Goal: Transaction & Acquisition: Purchase product/service

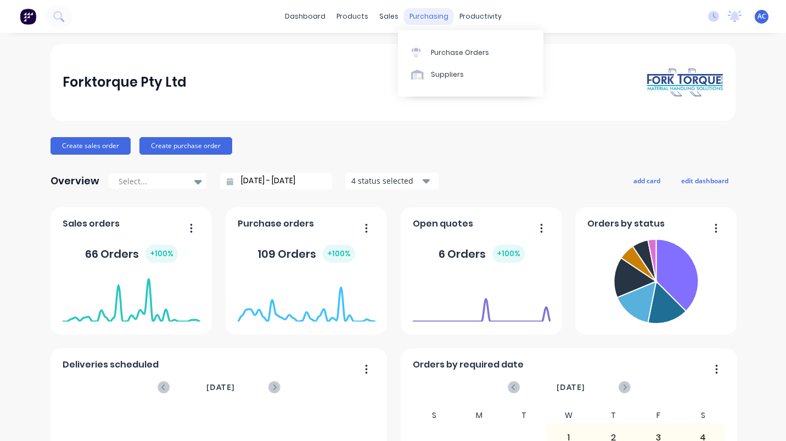
click at [422, 13] on div "purchasing" at bounding box center [429, 16] width 50 height 16
click at [442, 51] on div "Purchase Orders" at bounding box center [460, 53] width 58 height 10
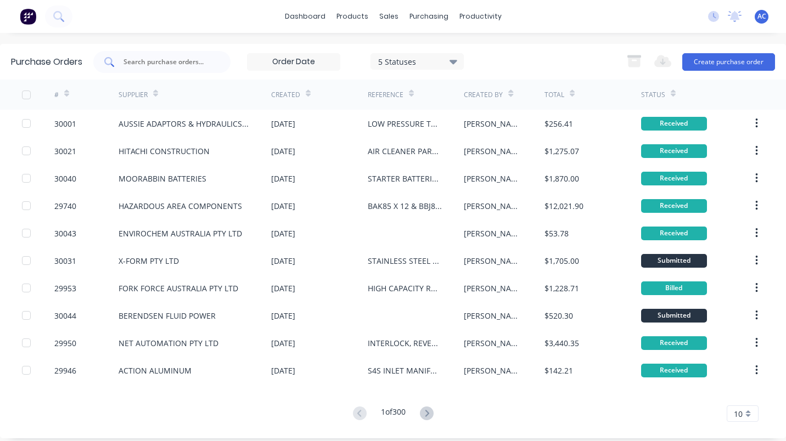
click at [137, 62] on input "text" at bounding box center [167, 62] width 91 height 11
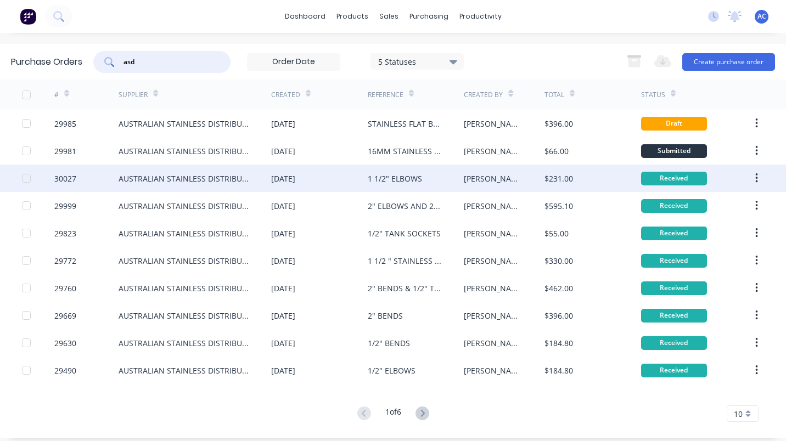
type input "asd"
click at [391, 175] on div "1 1/2" ELBOWS" at bounding box center [395, 179] width 54 height 12
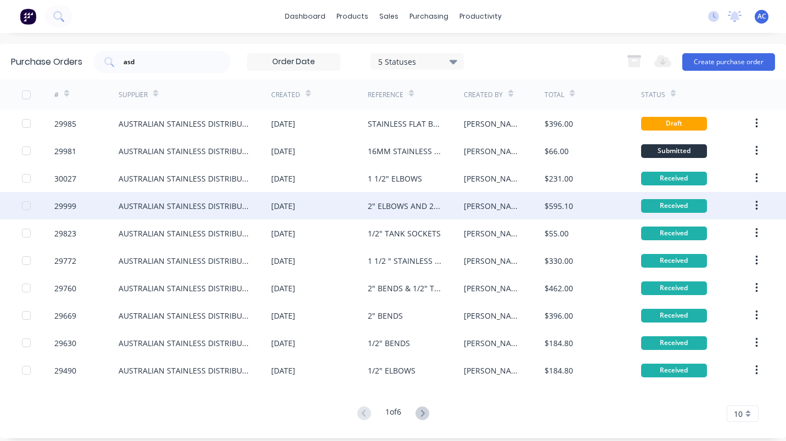
click at [375, 203] on div "2" ELBOWS AND 2"TUBE 1/2" TUBE" at bounding box center [405, 206] width 75 height 12
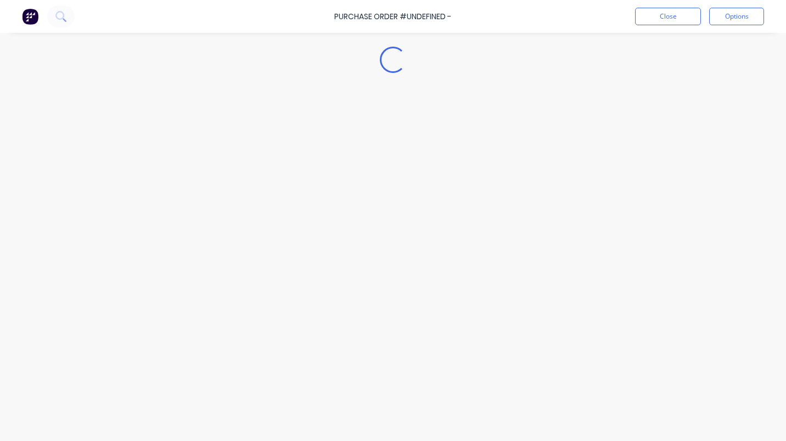
type textarea "x"
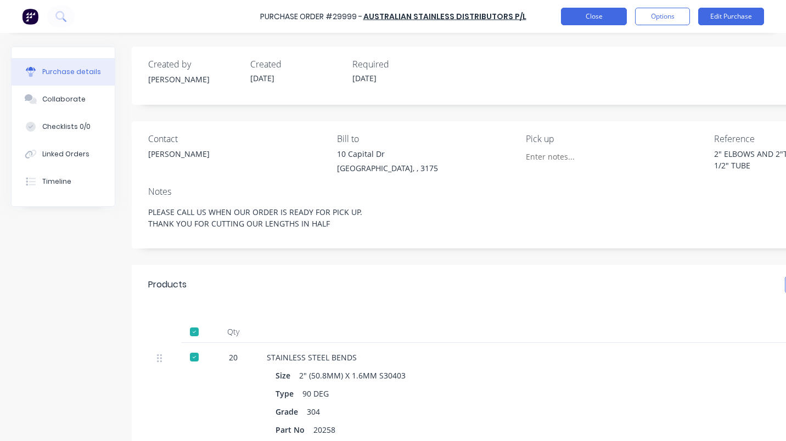
click at [581, 21] on button "Close" at bounding box center [594, 17] width 66 height 18
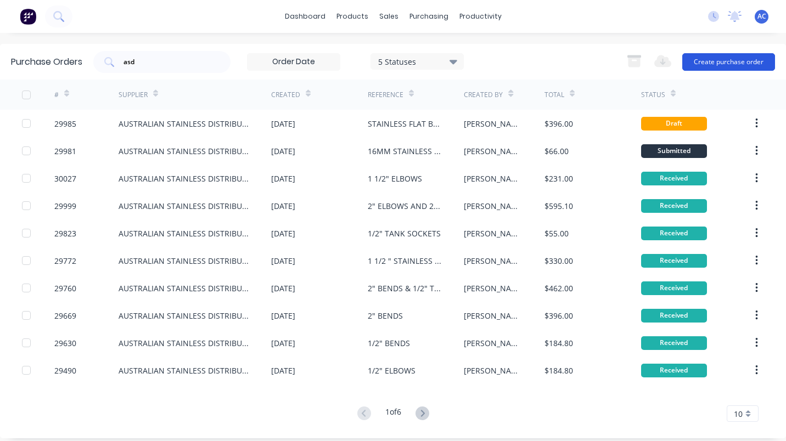
click at [720, 64] on button "Create purchase order" at bounding box center [728, 62] width 93 height 18
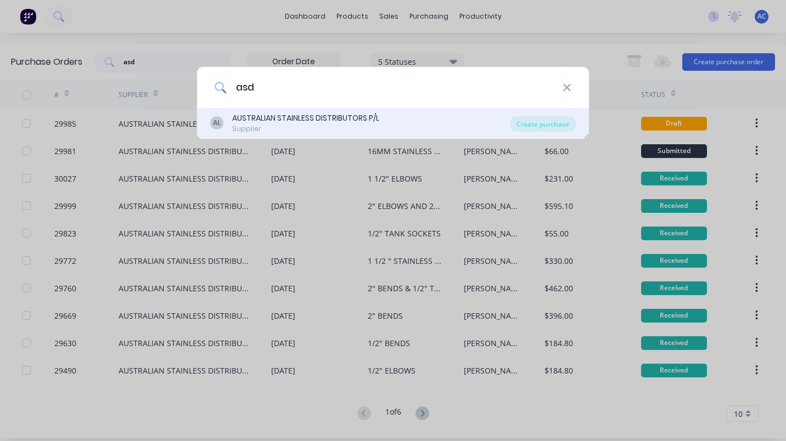
type input "asd"
click at [307, 119] on div "AUSTRALIAN STAINLESS DISTRIBUTORS P/L" at bounding box center [305, 119] width 147 height 12
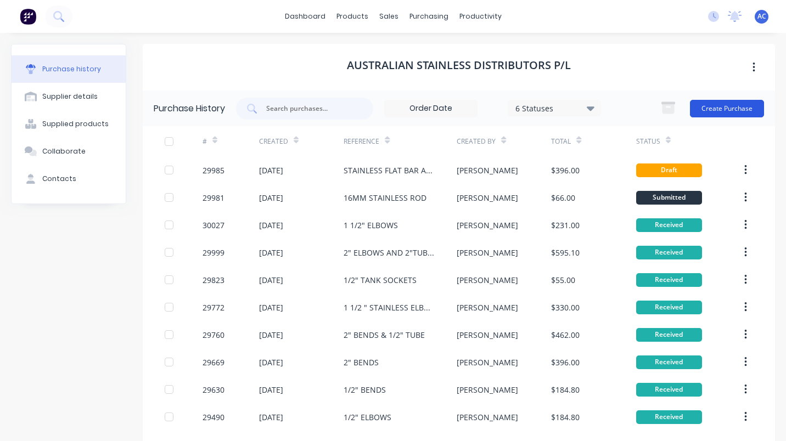
click at [710, 109] on button "Create Purchase" at bounding box center [727, 109] width 74 height 18
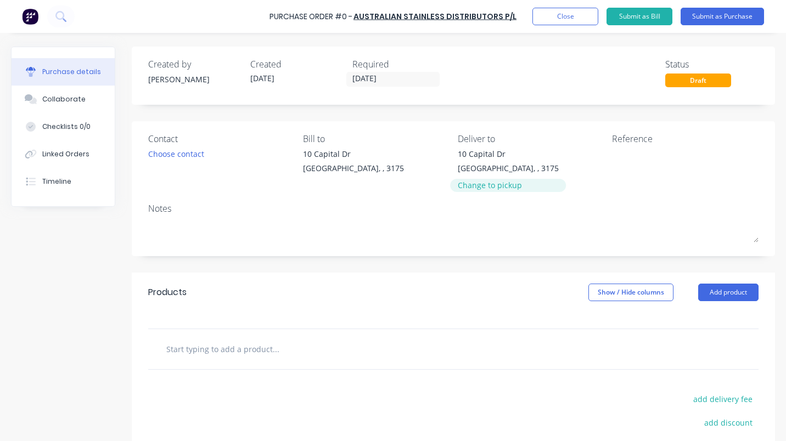
click at [492, 186] on div "Change to pickup" at bounding box center [508, 185] width 101 height 12
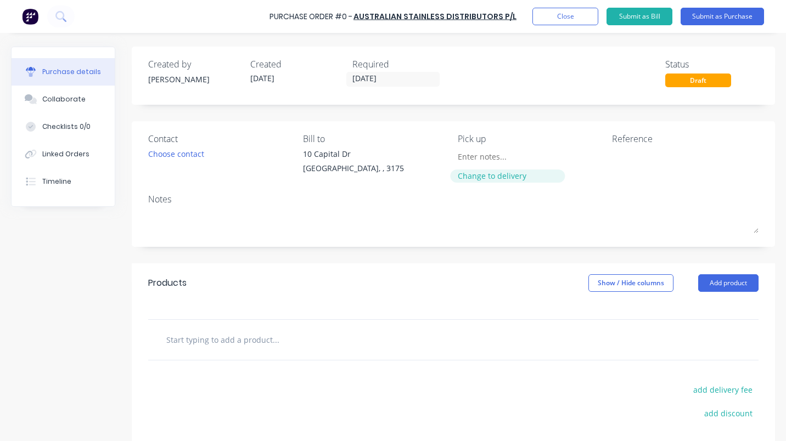
click at [489, 177] on div "Change to delivery" at bounding box center [508, 176] width 100 height 12
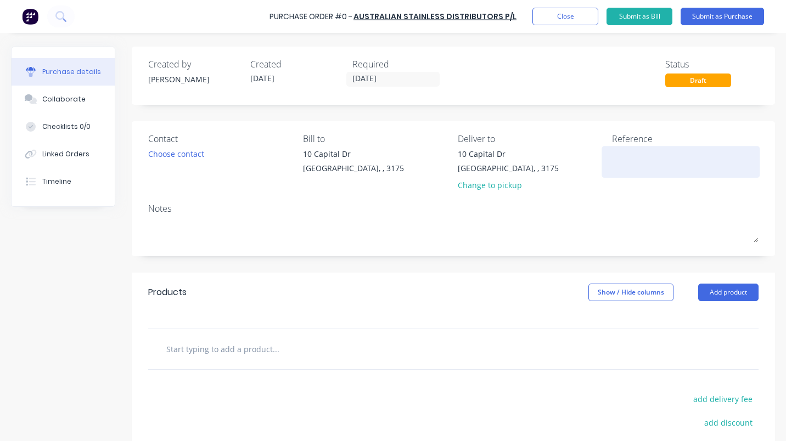
click at [625, 161] on textarea at bounding box center [680, 160] width 137 height 25
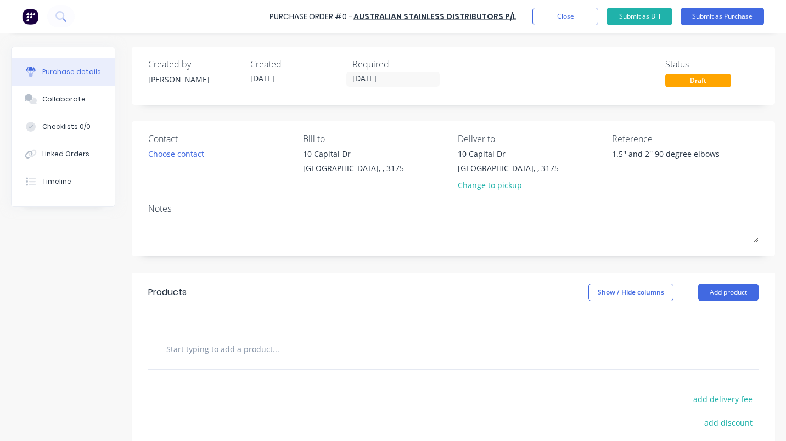
type textarea "1.5'' and 2'' 90 degree elbows"
type textarea "x"
type textarea "1.5'' and 2'' 90 degree elbows"
click at [175, 360] on div at bounding box center [453, 349] width 610 height 40
click at [189, 350] on input "text" at bounding box center [276, 349] width 220 height 22
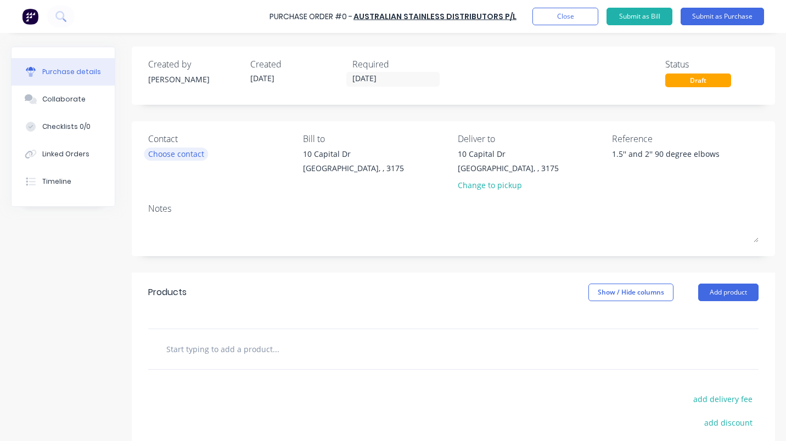
click at [182, 155] on div "Choose contact" at bounding box center [176, 154] width 56 height 12
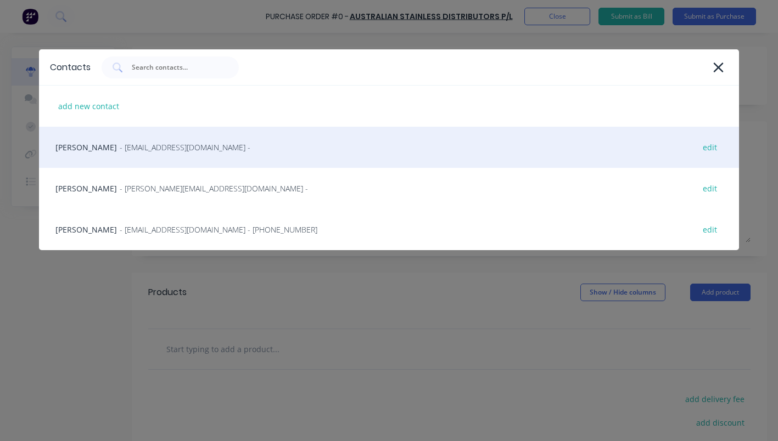
click at [129, 148] on span "- ianbhungard@asdsales.com.au -" at bounding box center [185, 148] width 131 height 12
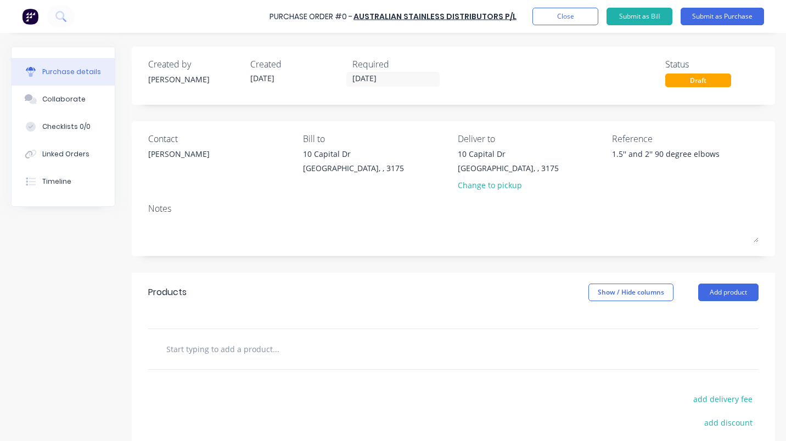
drag, startPoint x: 159, startPoint y: 231, endPoint x: 260, endPoint y: 255, distance: 103.7
click at [163, 232] on textarea at bounding box center [453, 230] width 610 height 25
type textarea "x"
type textarea "P"
type textarea "x"
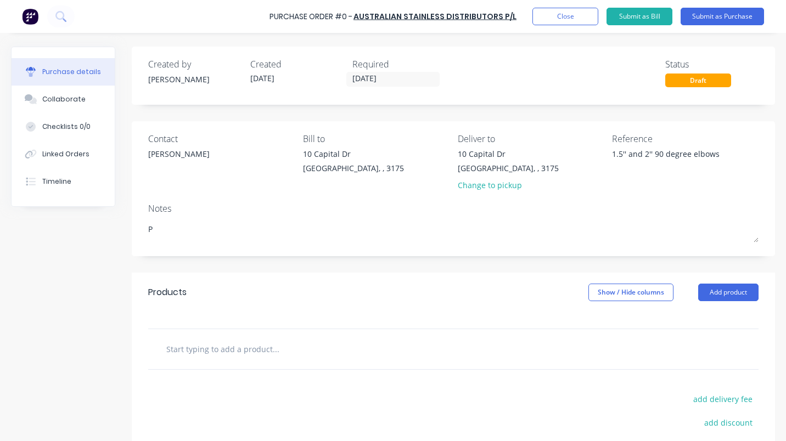
type textarea "Pl"
type textarea "x"
type textarea "Ple"
type textarea "x"
type textarea "Plea"
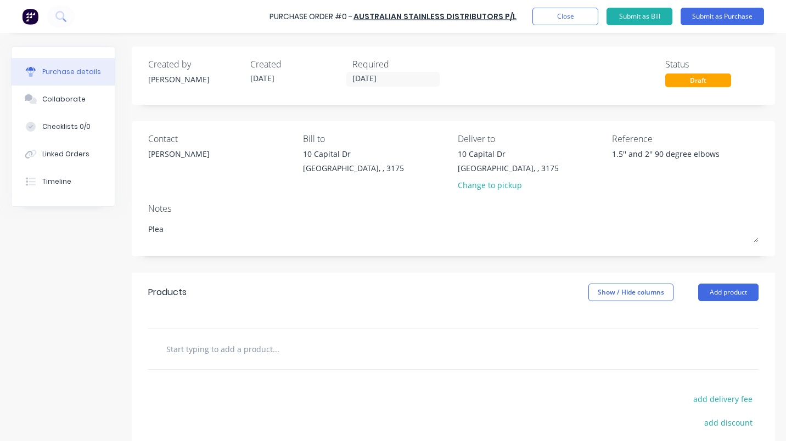
type textarea "x"
type textarea "Pleas"
type textarea "x"
type textarea "Please"
type textarea "x"
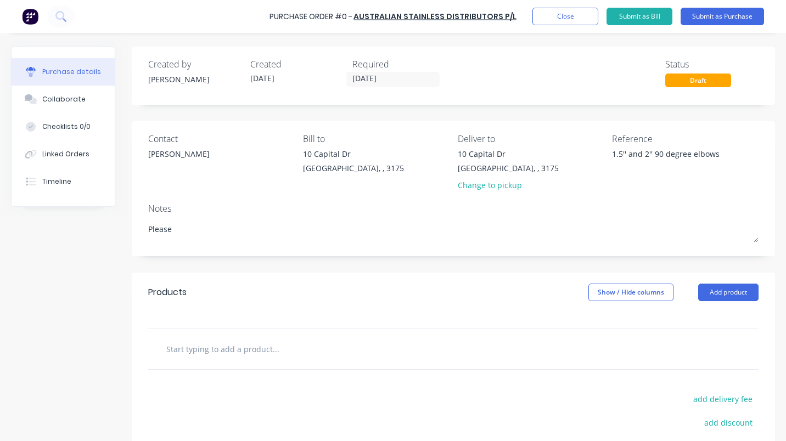
type textarea "Please"
type textarea "x"
type textarea "Please c"
type textarea "x"
type textarea "Please ca"
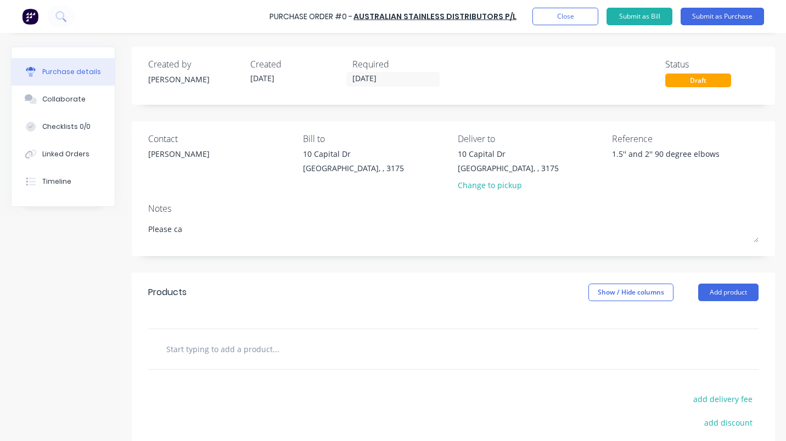
type textarea "x"
type textarea "Please cal"
type textarea "x"
type textarea "Please call"
type textarea "x"
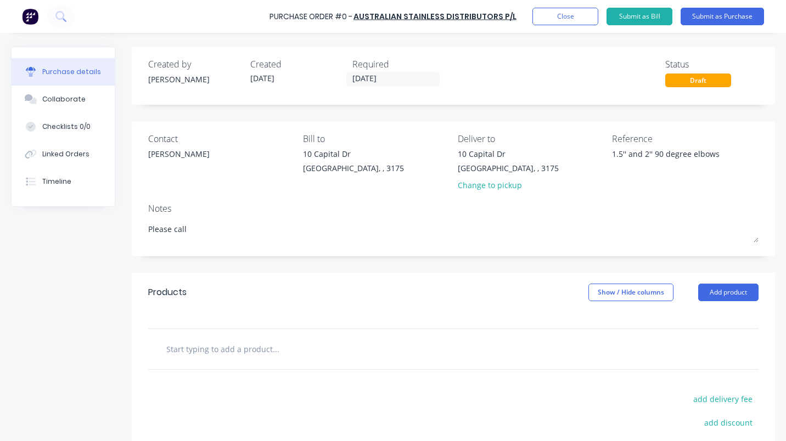
type textarea "Please call"
type textarea "x"
type textarea "Please call u"
type textarea "x"
type textarea "Please call us"
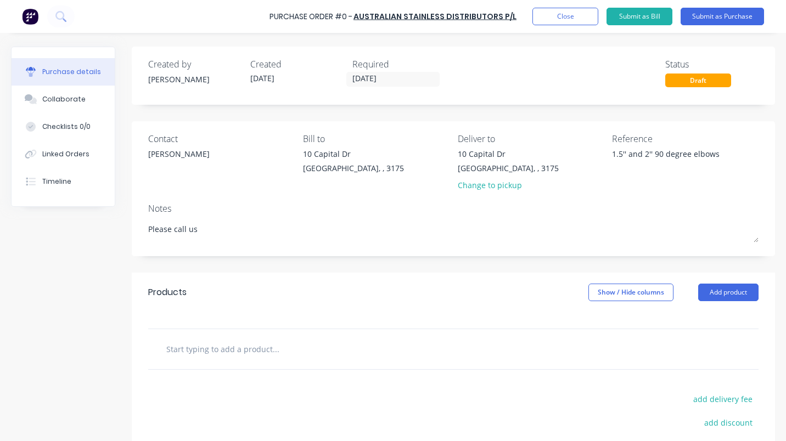
type textarea "x"
type textarea "Please call us"
type textarea "x"
type textarea "Please call us w"
type textarea "x"
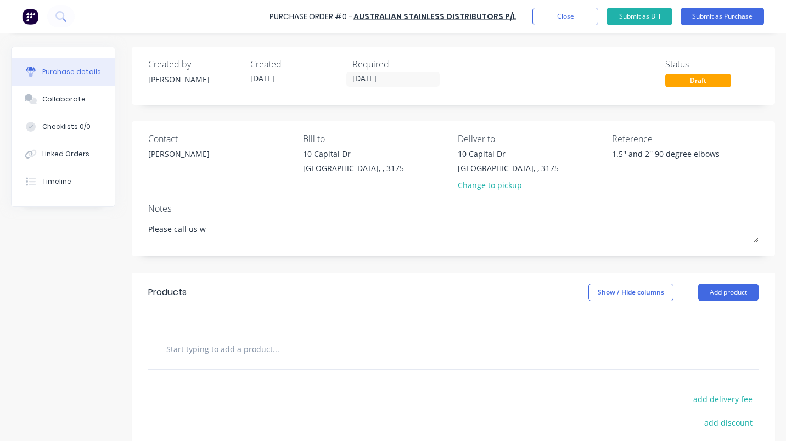
type textarea "Please call us wh"
type textarea "x"
type textarea "Please call us whe"
type textarea "x"
type textarea "Please call us when"
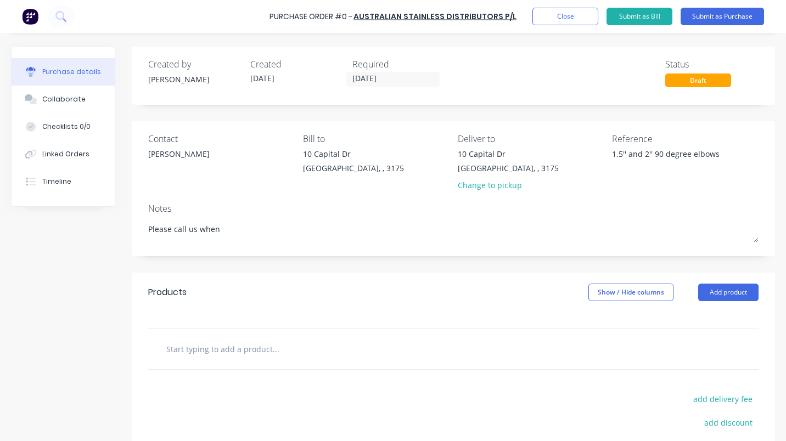
type textarea "x"
type textarea "Please call us when"
type textarea "x"
type textarea "Please call us when o"
type textarea "x"
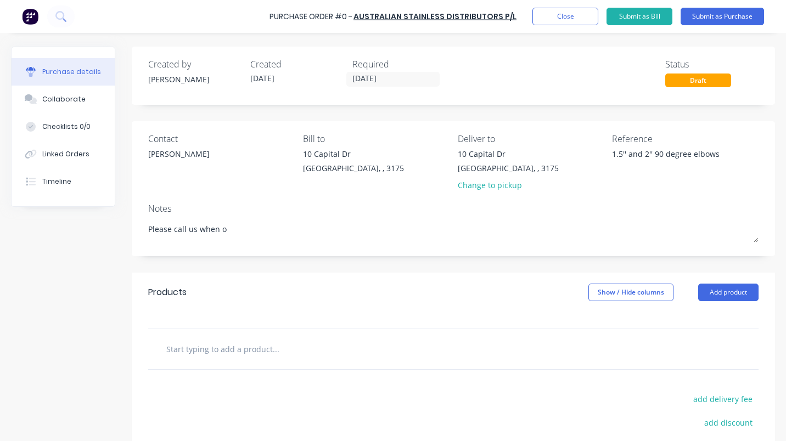
type textarea "Please call us when ou"
type textarea "x"
type textarea "Please call us when our"
type textarea "x"
type textarea "Please call us when our"
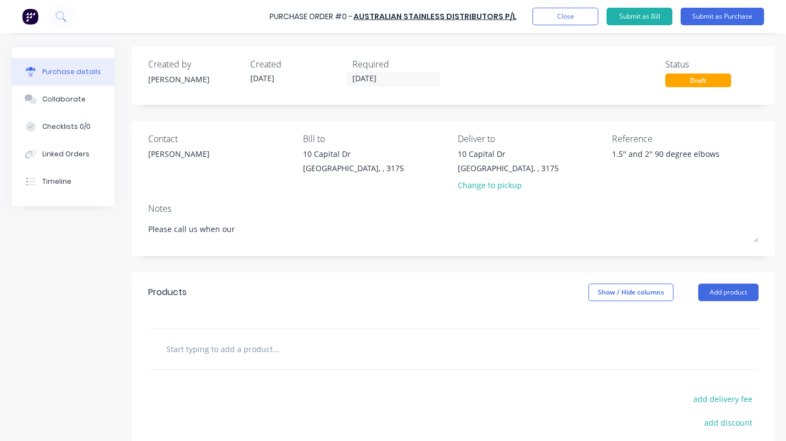
type textarea "x"
type textarea "Please call us when our o"
type textarea "x"
type textarea "Please call us when our or"
type textarea "x"
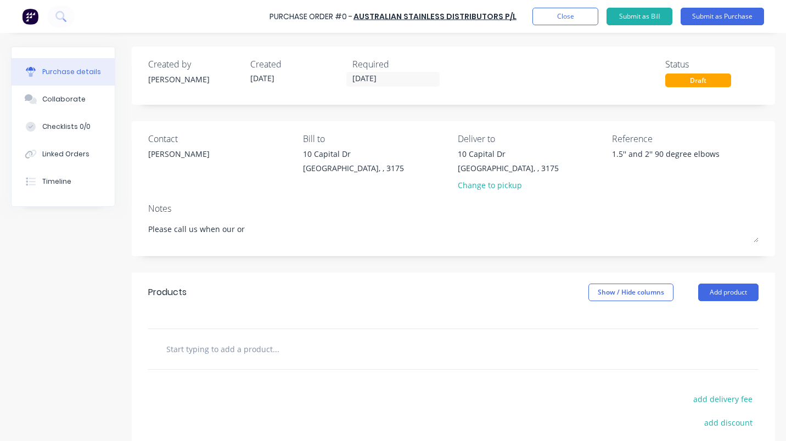
type textarea "Please call us when our ord"
type textarea "x"
type textarea "Please call us when our orde"
type textarea "x"
type textarea "Please call us when our order is ready"
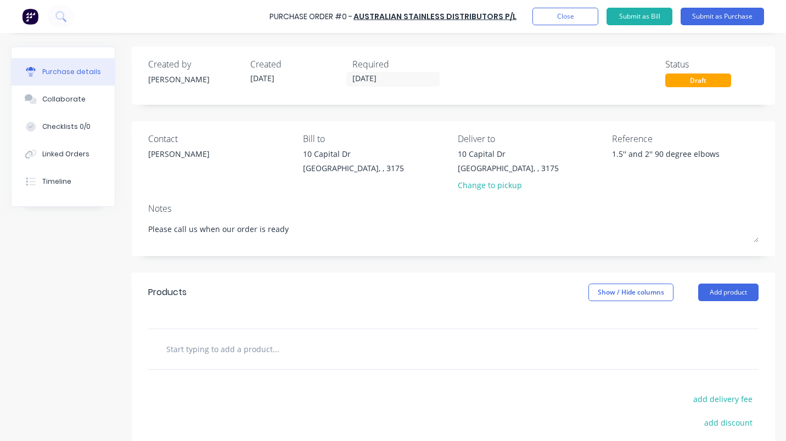
type textarea "x"
type textarea "Please call us when our order is ready"
type textarea "x"
type textarea "Please call us when our order is ready f"
type textarea "x"
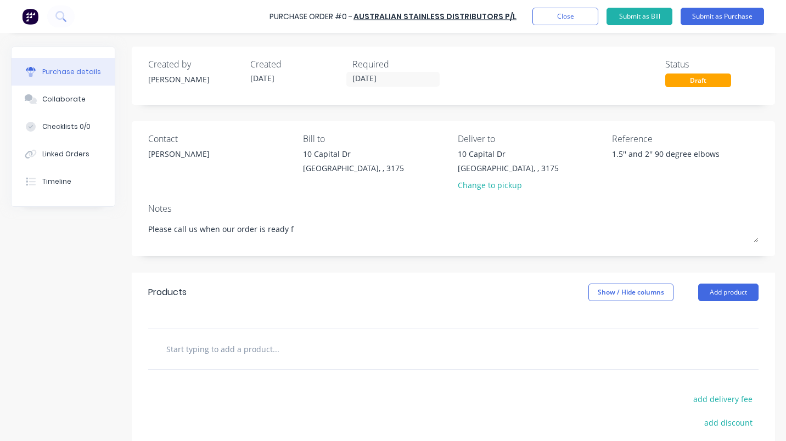
type textarea "Please call us when our order is ready fo"
type textarea "x"
type textarea "Please call us when our order is ready for"
type textarea "x"
type textarea "Please call us when our order is ready for"
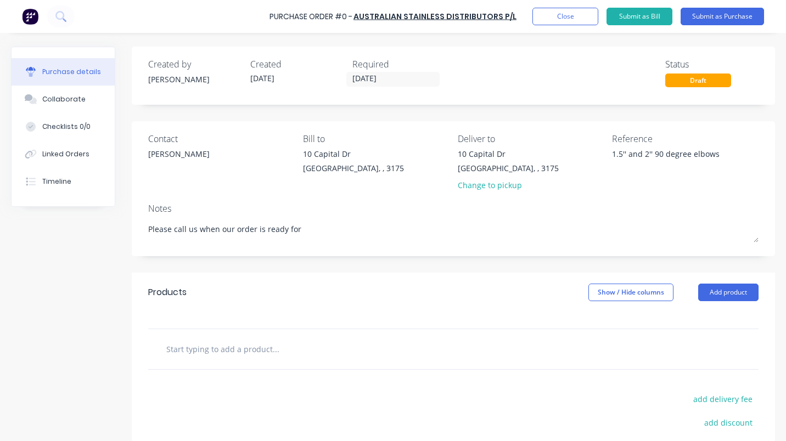
type textarea "x"
type textarea "Please call us when our order is ready for p"
type textarea "x"
type textarea "Please call us when our order is ready for pi"
type textarea "x"
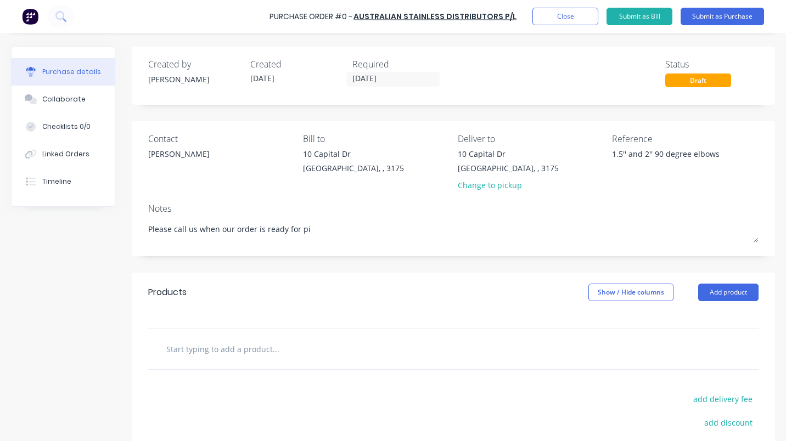
type textarea "Please call us when our order is ready for pic"
type textarea "x"
type textarea "Please call us when our order is ready for pick"
type textarea "x"
type textarea "Please call us when our order is ready for pick"
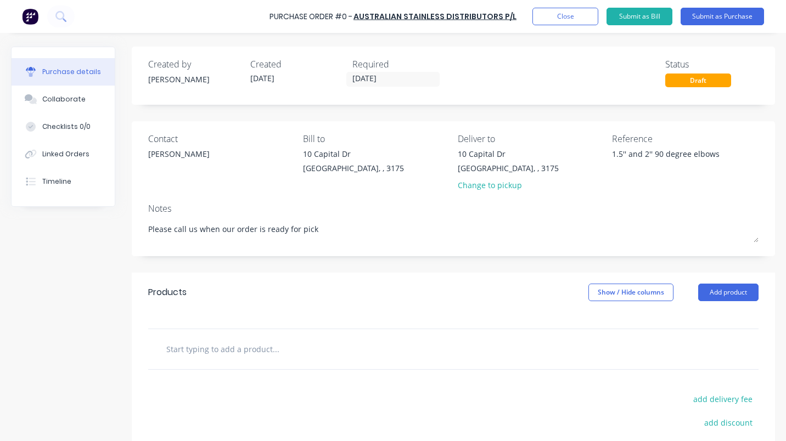
type textarea "x"
type textarea "Please call us when our order is ready for pick u"
type textarea "x"
type textarea "Please call us when our order is ready for pick up"
type textarea "x"
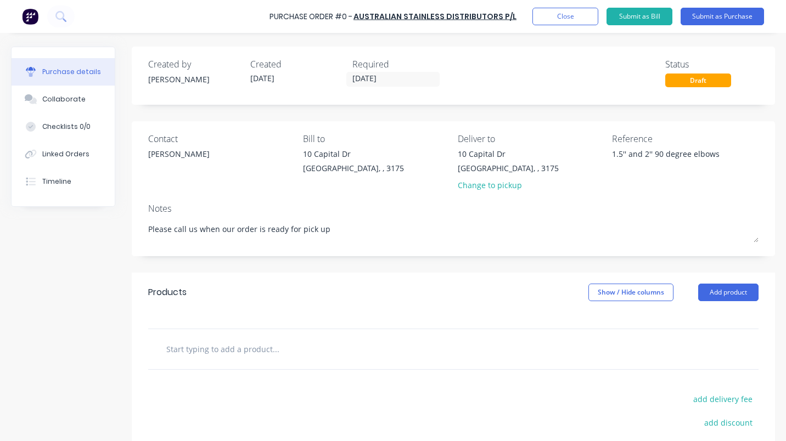
type textarea "Please call us when our order is ready for pick up"
click at [181, 351] on input "text" at bounding box center [276, 349] width 220 height 22
type textarea "x"
type input "1"
type textarea "x"
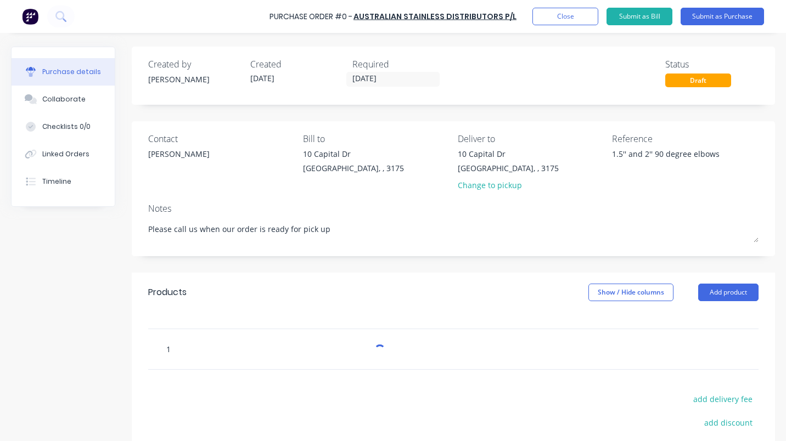
type input "1."
type textarea "x"
type input "1.'"
type textarea "x"
type input "1.''"
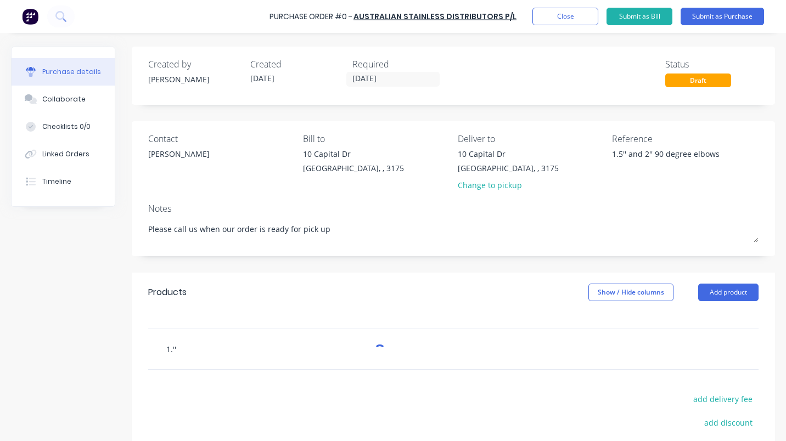
type textarea "x"
type input "1.'"
type textarea "x"
type input "1."
type textarea "x"
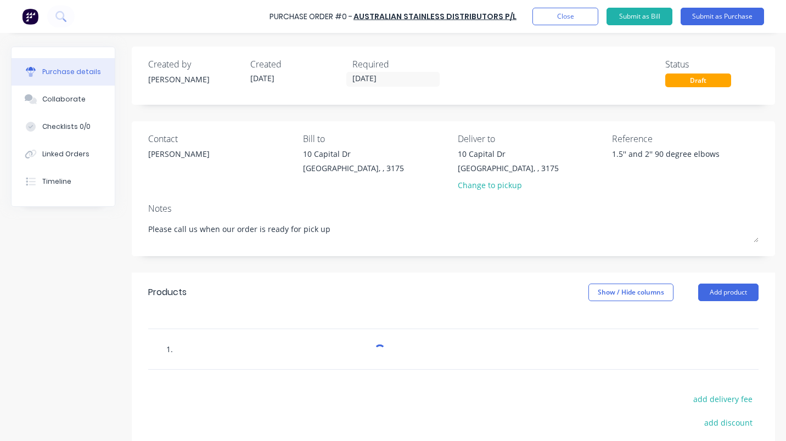
type input "1.5"
type textarea "x"
type input "1.5'"
type textarea "x"
type input "1.5''"
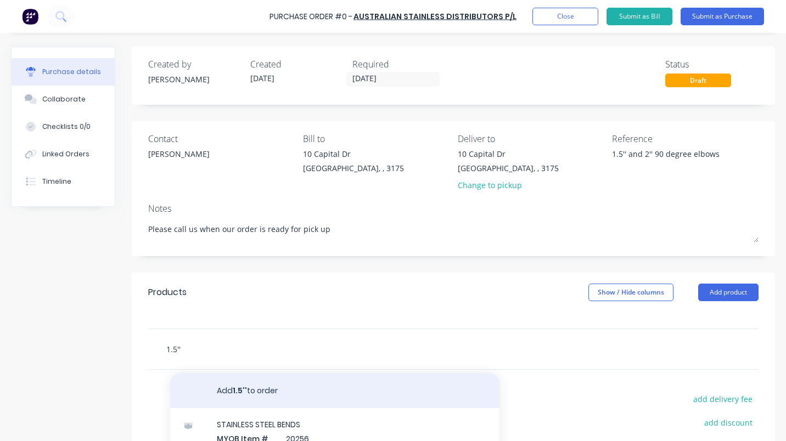
type textarea "x"
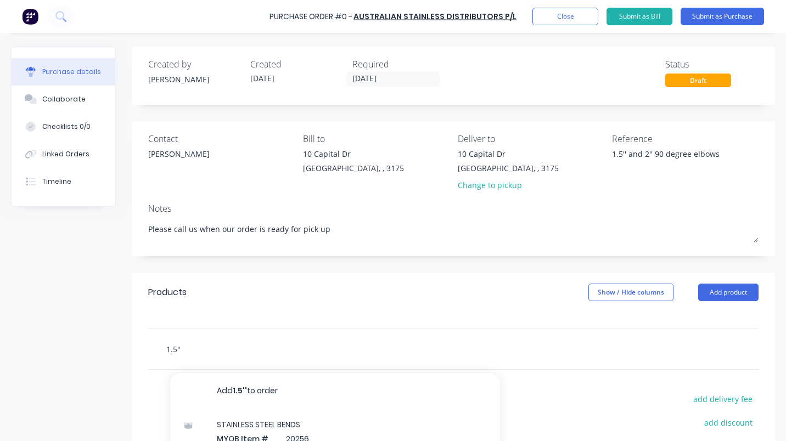
type input "1.5'' 9"
type textarea "x"
type input "1.5'' 90"
type textarea "x"
type input "1.5'' 90 d"
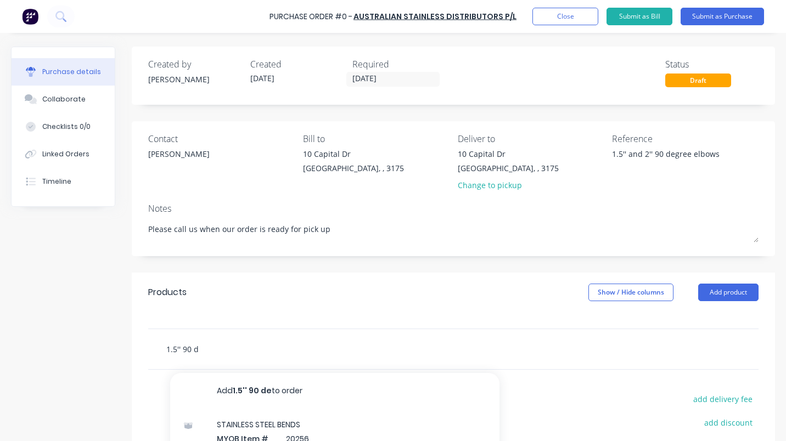
type textarea "x"
type input "1.5'' 90 degr"
type textarea "x"
type input "1.5'' 90 degreee"
type textarea "x"
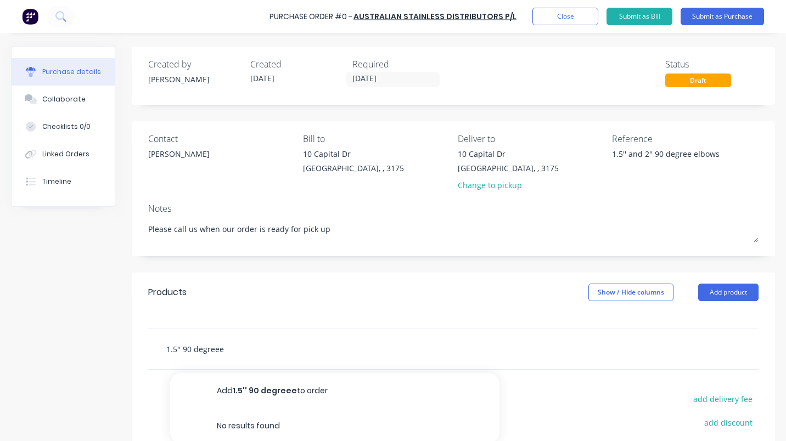
type input "1.5'' 90 degree"
type textarea "x"
type input "1.5'' 90 degre"
type textarea "x"
type input "1.5'' 90 degr"
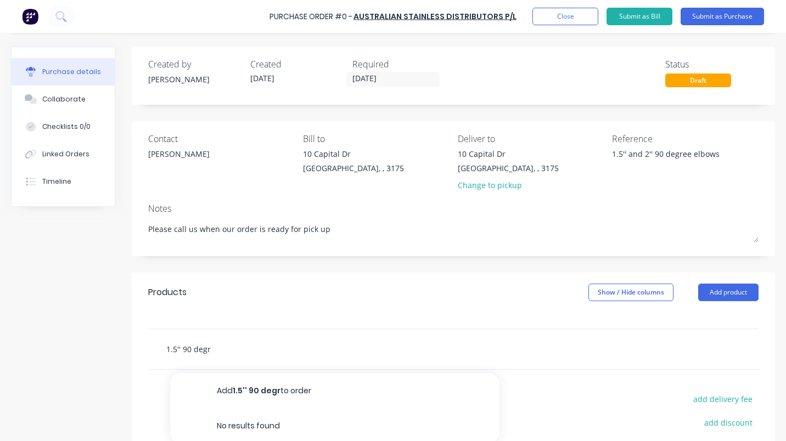
type textarea "x"
type input "1.5'' 90 deg"
type textarea "x"
type input "1.5'' 90 de"
type textarea "x"
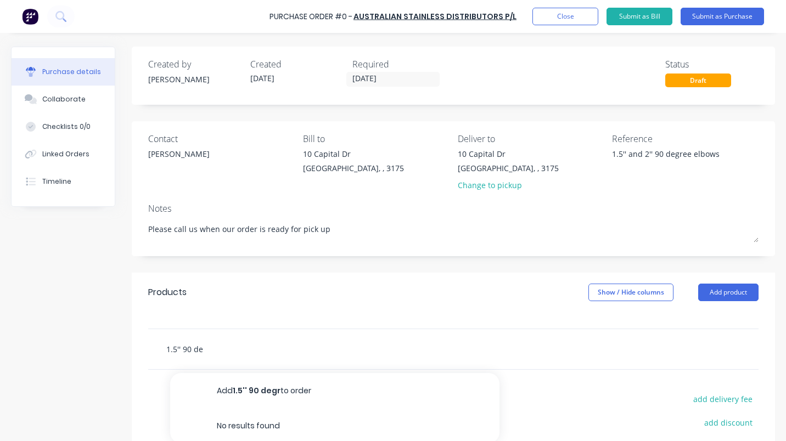
type input "1.5'' 90 d"
type textarea "x"
type input "1.5'' 90"
type textarea "x"
type input "1.5'' 90"
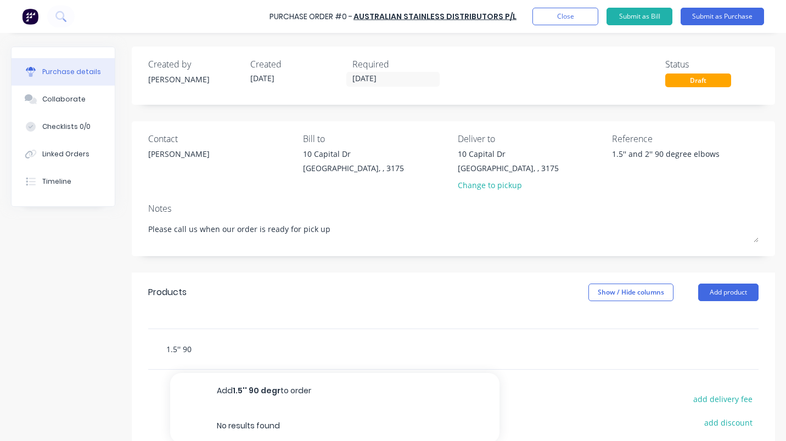
type textarea "x"
type input "1.5'' 9"
type textarea "x"
type input "1.5''"
type textarea "x"
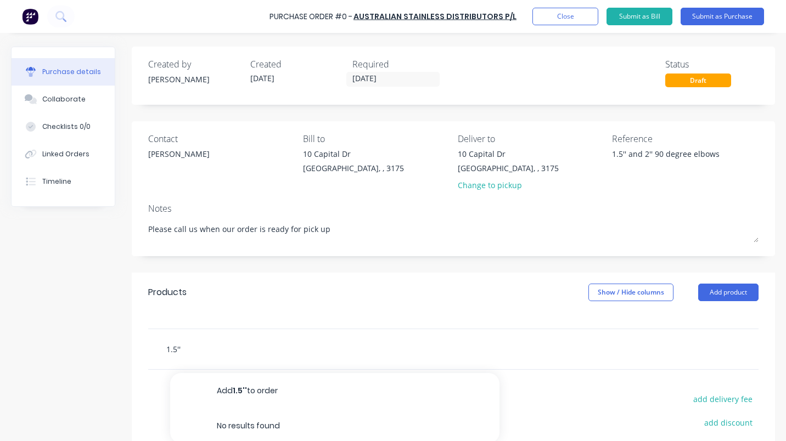
type input "1.5''"
type textarea "x"
type input "1.5'"
type textarea "x"
type input "1.5"
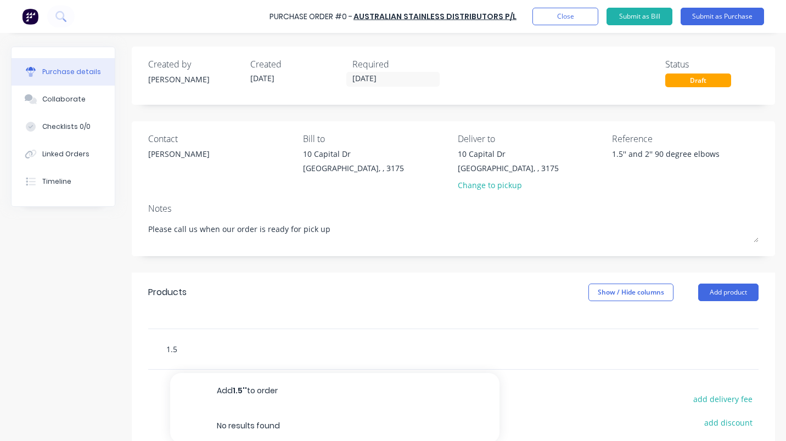
type textarea "x"
type input "1."
type textarea "x"
type input "1"
type textarea "x"
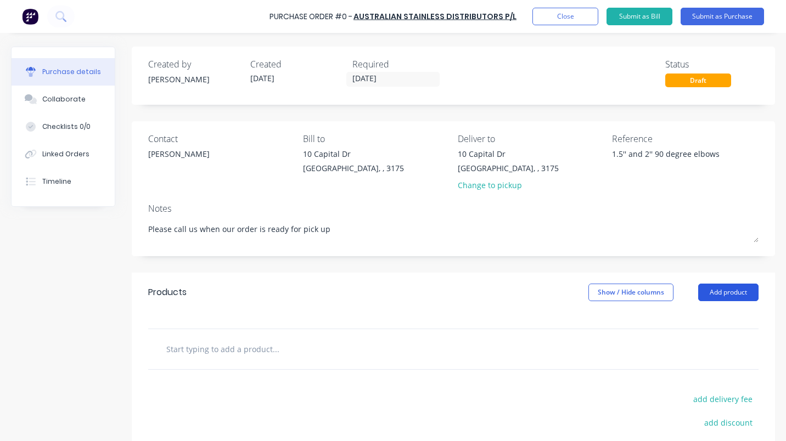
click at [719, 293] on button "Add product" at bounding box center [728, 293] width 60 height 18
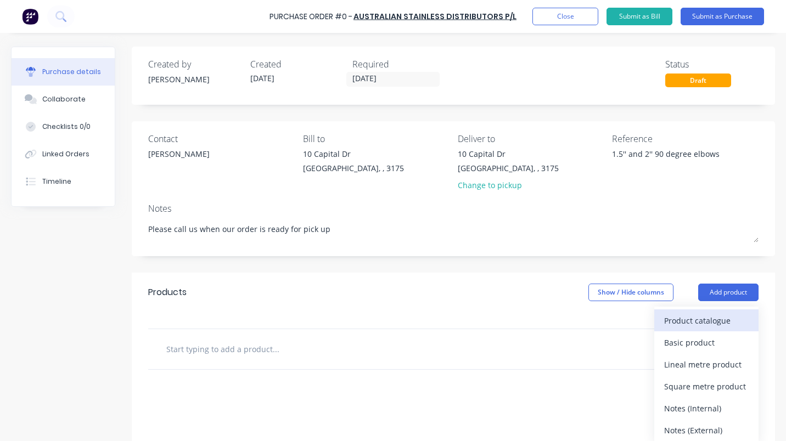
click at [695, 321] on div "Product catalogue" at bounding box center [706, 321] width 85 height 16
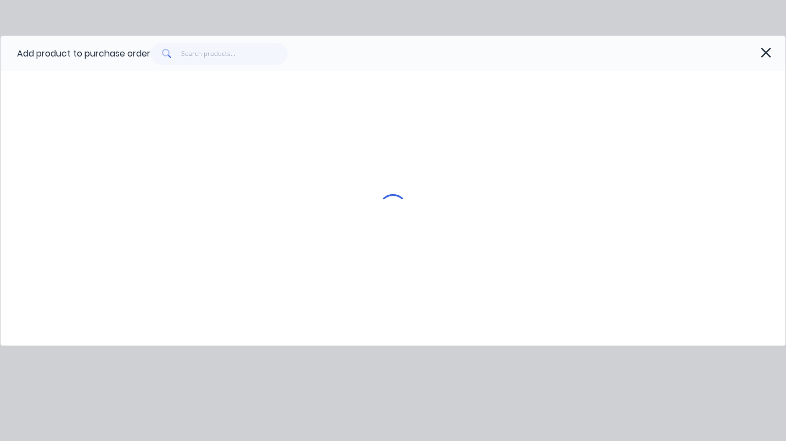
type textarea "x"
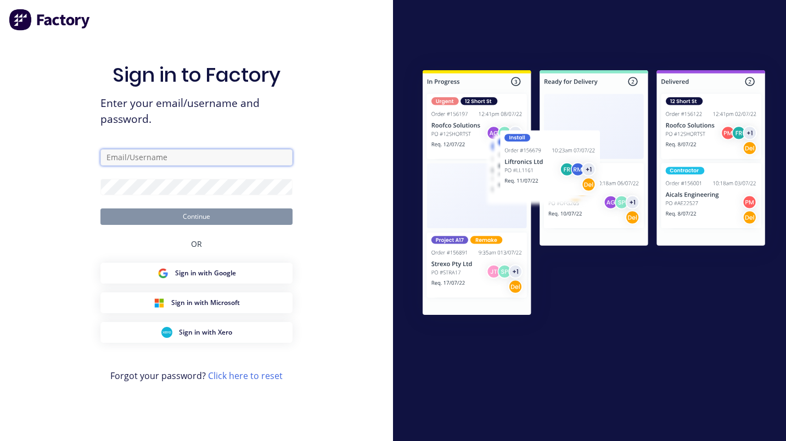
type input "andrew@forktorque.com.au"
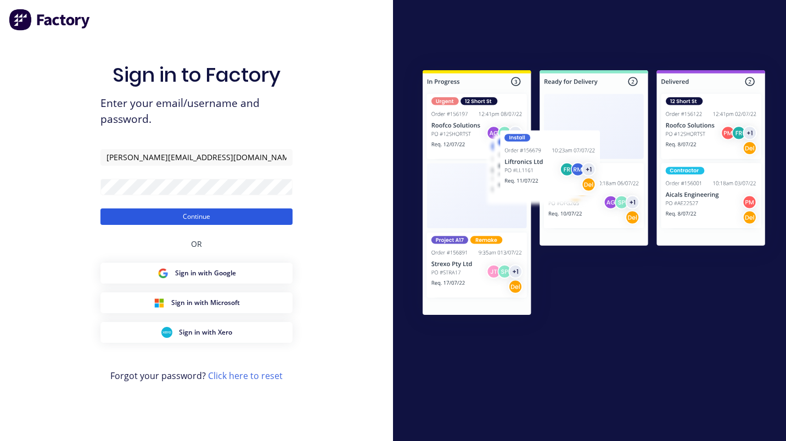
click at [207, 218] on button "Continue" at bounding box center [196, 217] width 192 height 16
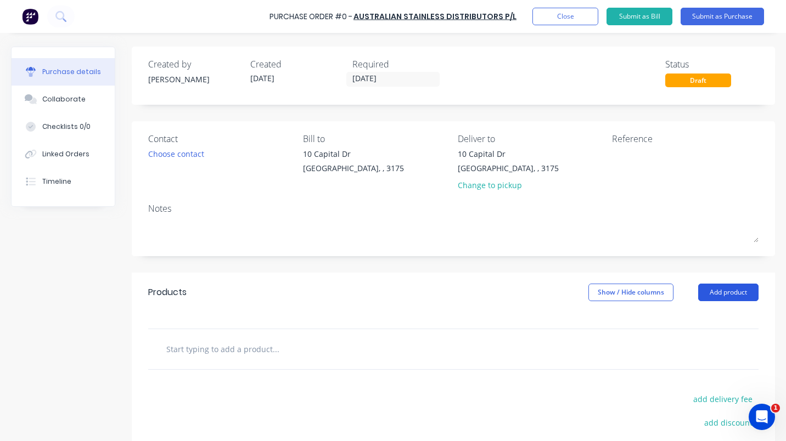
click at [717, 291] on button "Add product" at bounding box center [728, 293] width 60 height 18
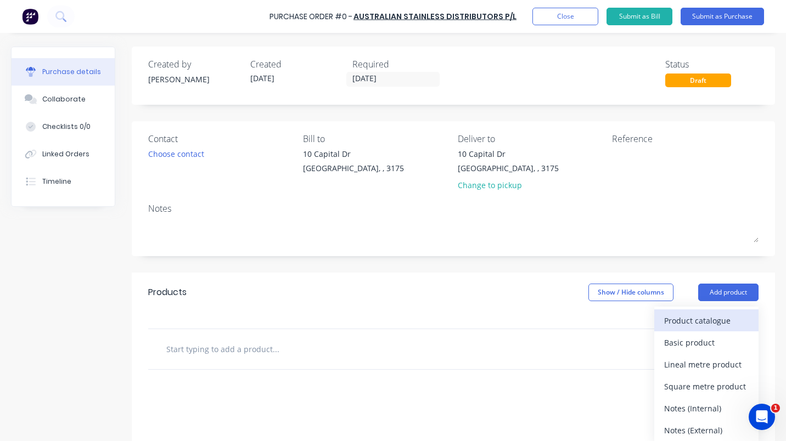
click at [693, 322] on div "Product catalogue" at bounding box center [706, 321] width 85 height 16
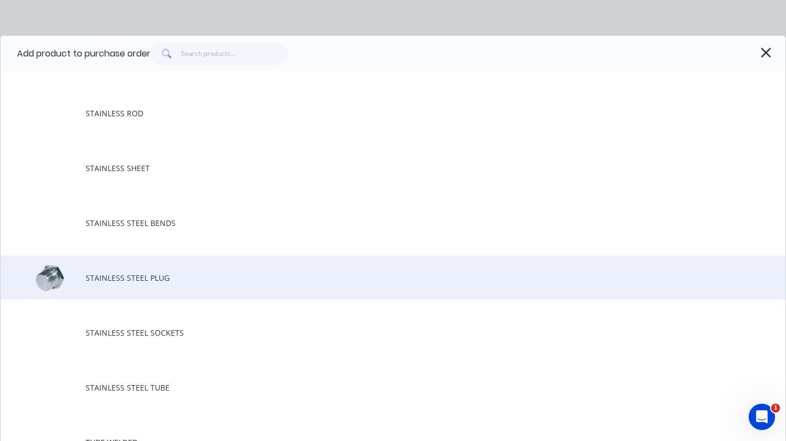
scroll to position [118, 0]
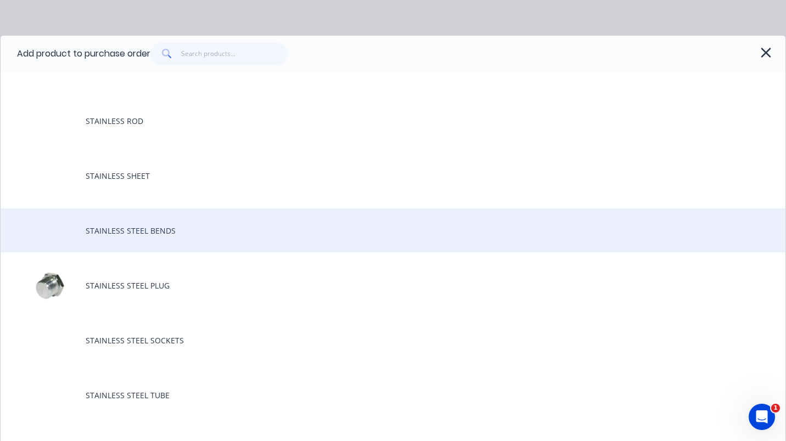
click at [162, 234] on div "STAINLESS STEEL BENDS" at bounding box center [393, 231] width 785 height 44
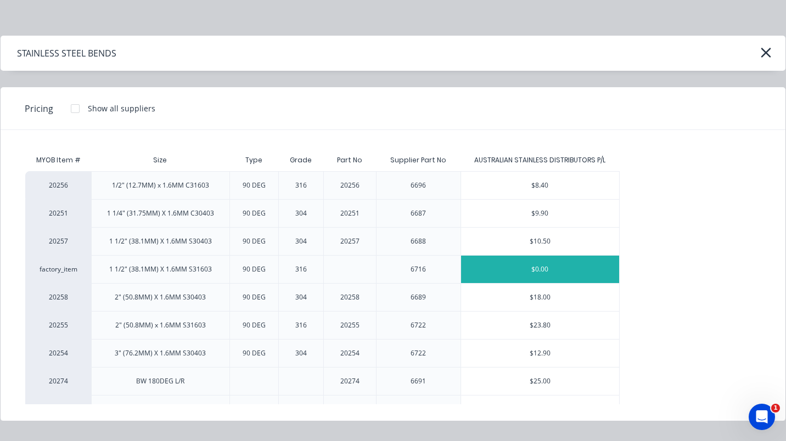
click at [538, 273] on div "$0.00" at bounding box center [540, 269] width 159 height 27
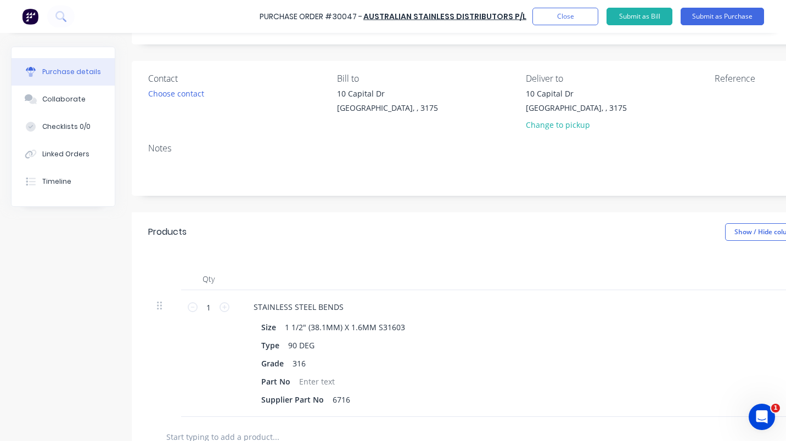
scroll to position [61, 0]
click at [226, 305] on icon at bounding box center [225, 307] width 10 height 10
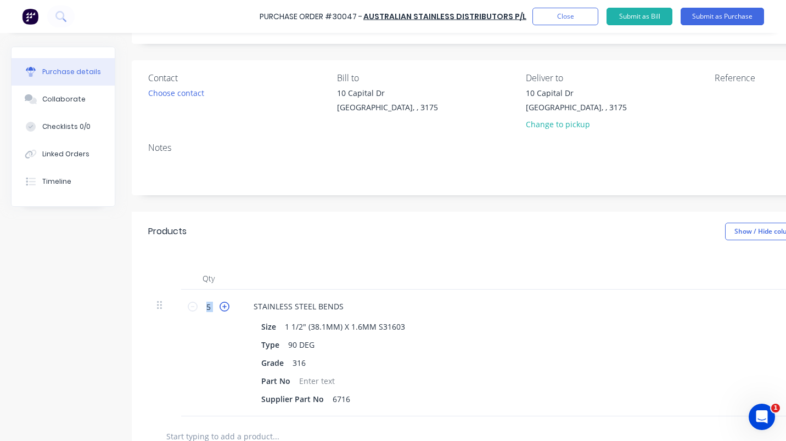
click at [226, 305] on icon at bounding box center [225, 307] width 10 height 10
click at [227, 307] on icon at bounding box center [225, 307] width 10 height 10
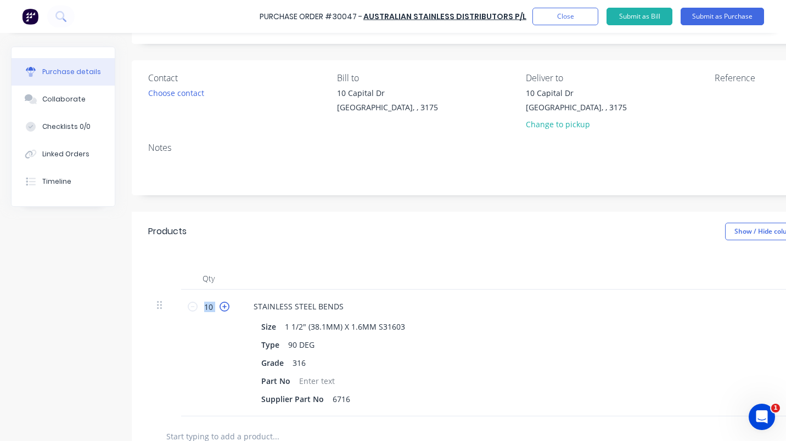
click at [223, 307] on icon at bounding box center [225, 307] width 10 height 10
click at [223, 308] on icon at bounding box center [225, 307] width 10 height 10
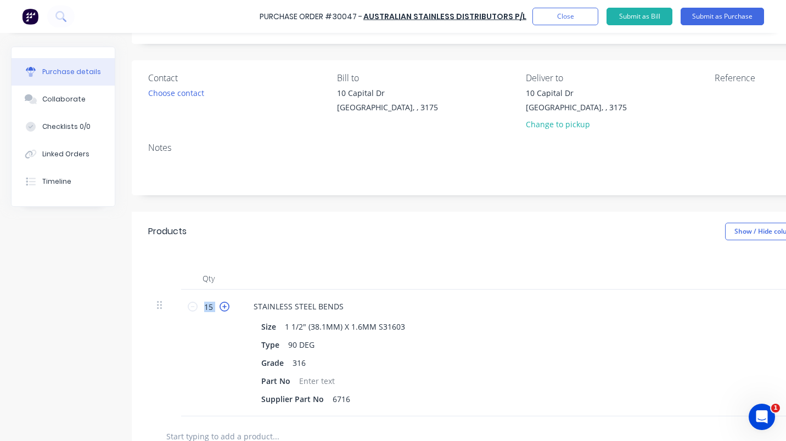
click at [224, 308] on icon at bounding box center [225, 307] width 10 height 10
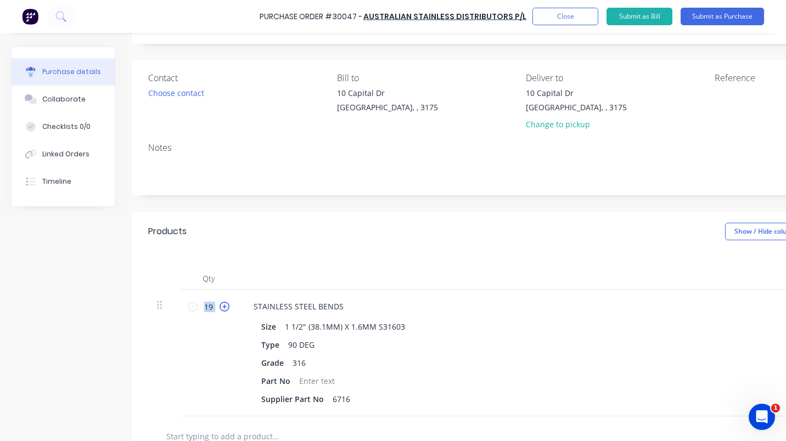
type input "20"
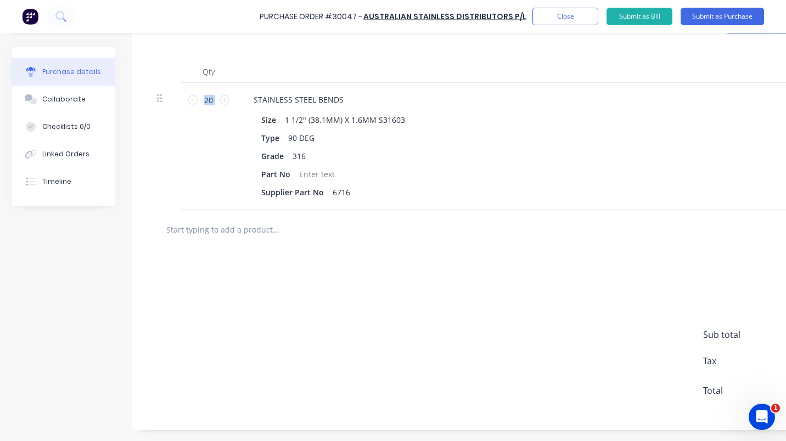
scroll to position [270, 0]
click at [198, 229] on input "text" at bounding box center [276, 229] width 220 height 22
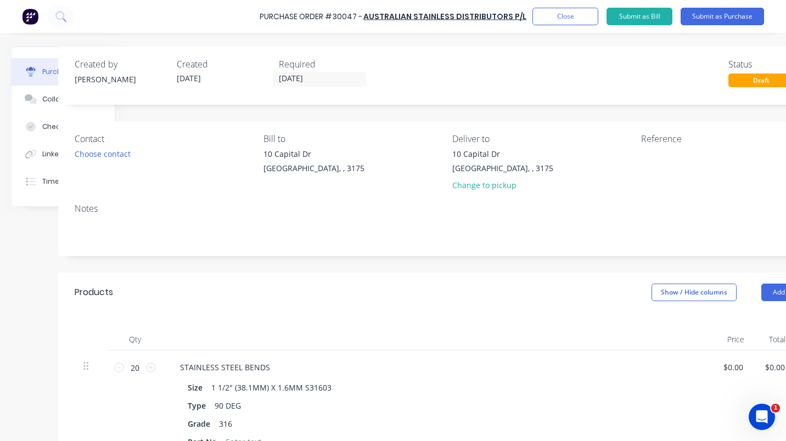
scroll to position [0, 134]
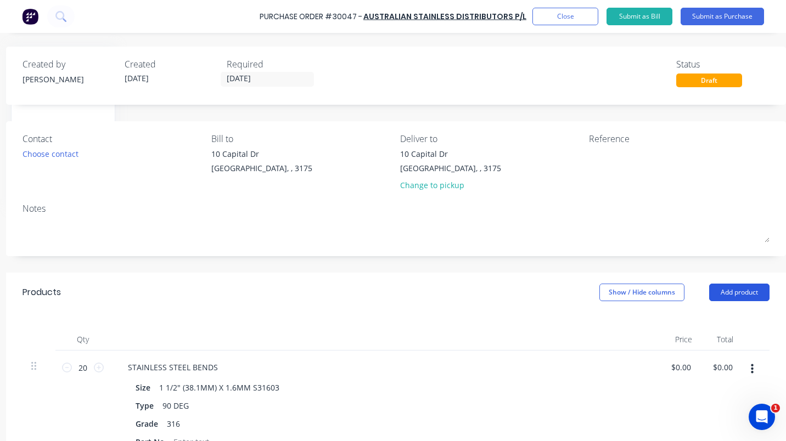
click at [729, 289] on button "Add product" at bounding box center [739, 293] width 60 height 18
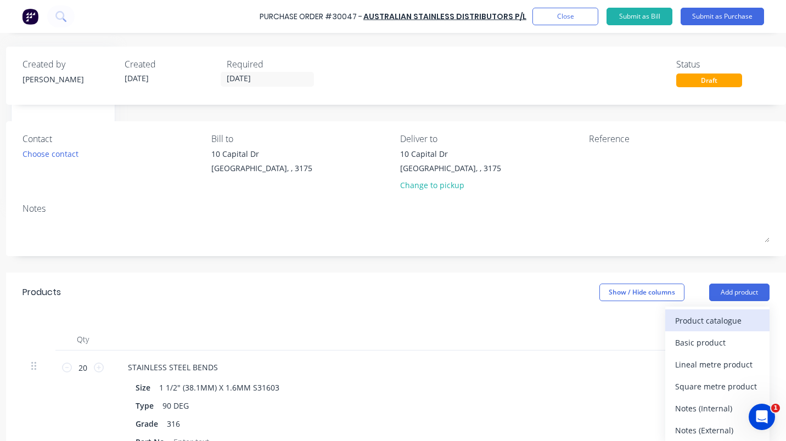
click at [717, 312] on button "Product catalogue" at bounding box center [717, 321] width 104 height 22
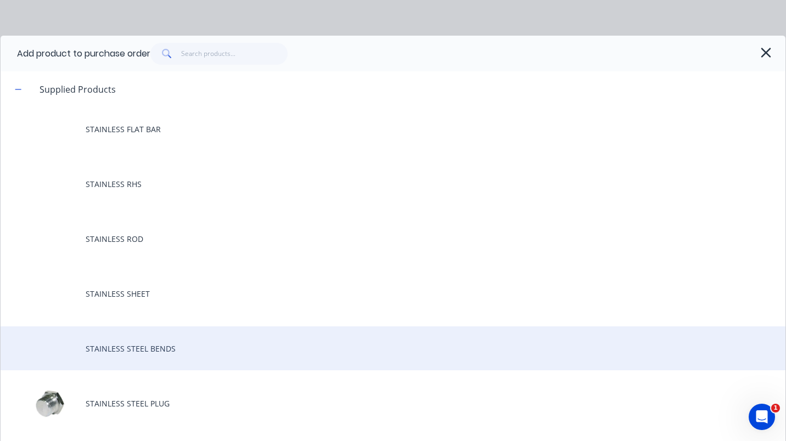
click at [139, 346] on div "STAINLESS STEEL BENDS" at bounding box center [393, 349] width 785 height 44
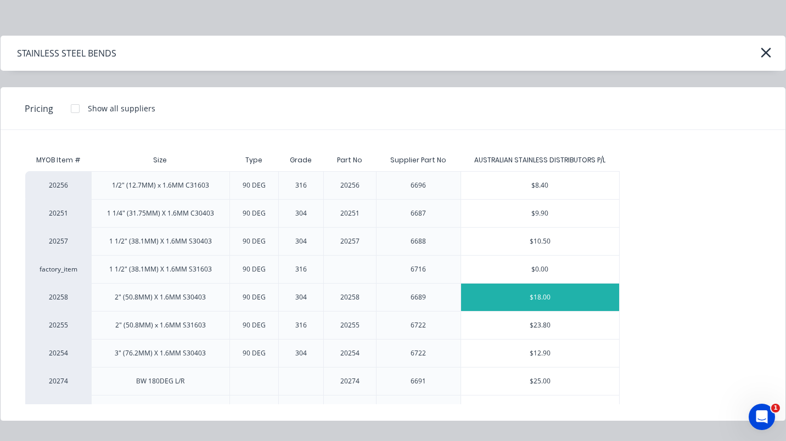
click at [538, 295] on div "$18.00" at bounding box center [540, 297] width 159 height 27
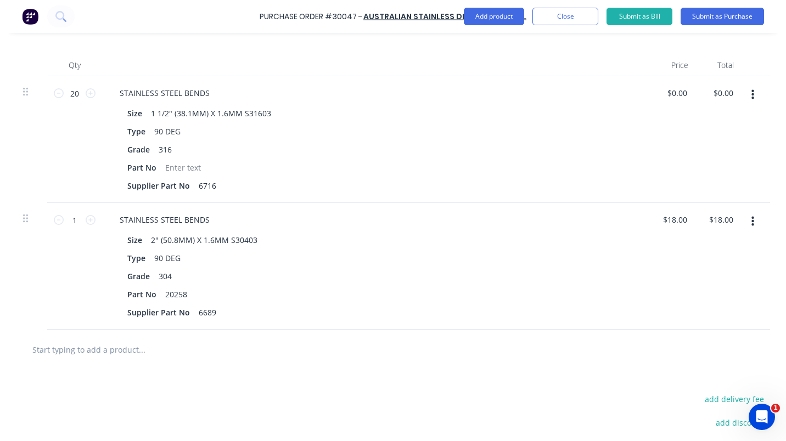
scroll to position [283, 134]
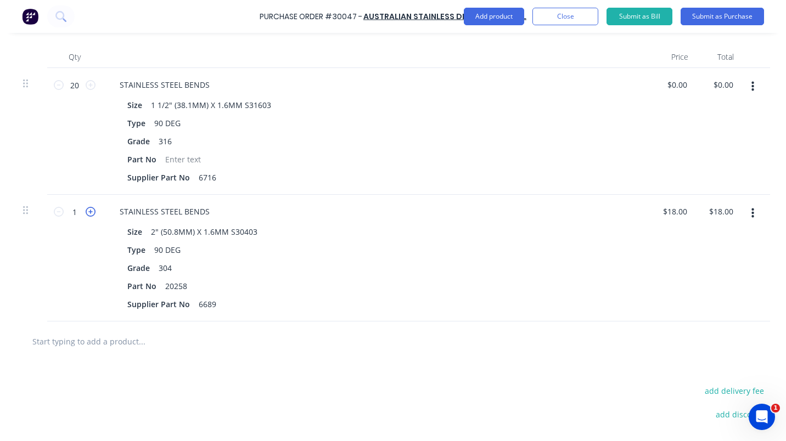
click at [92, 207] on icon at bounding box center [91, 212] width 10 height 10
type input "2"
type input "$36.00"
click at [92, 207] on icon at bounding box center [91, 212] width 10 height 10
type input "3"
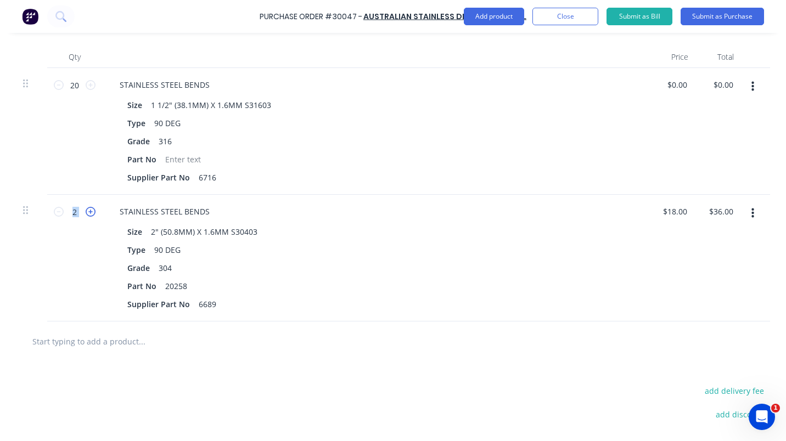
type input "$54.00"
click at [92, 207] on icon at bounding box center [91, 212] width 10 height 10
type input "4"
type input "$72.00"
click at [92, 207] on icon at bounding box center [91, 212] width 10 height 10
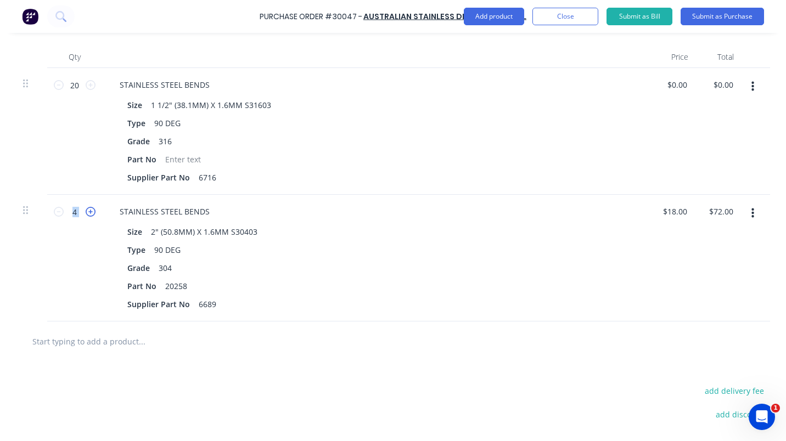
type input "5"
type input "$90.00"
click at [92, 207] on icon at bounding box center [91, 212] width 10 height 10
type input "6"
type input "$108.00"
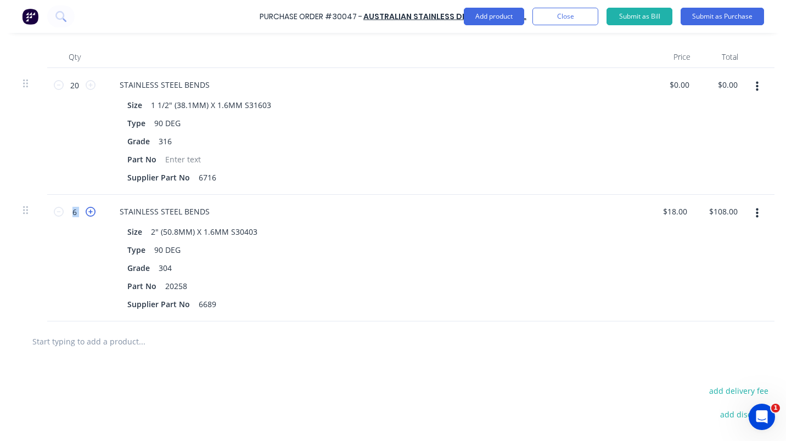
click at [92, 207] on icon at bounding box center [91, 212] width 10 height 10
type input "7"
type input "$126.00"
click at [92, 207] on icon at bounding box center [91, 212] width 10 height 10
type input "8"
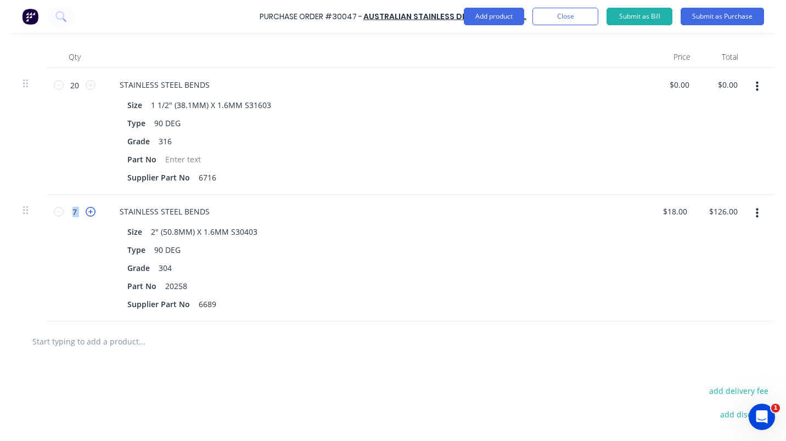
type input "$144.00"
click at [92, 208] on icon at bounding box center [91, 212] width 10 height 10
type input "9"
type input "$162.00"
click at [92, 210] on icon at bounding box center [91, 212] width 10 height 10
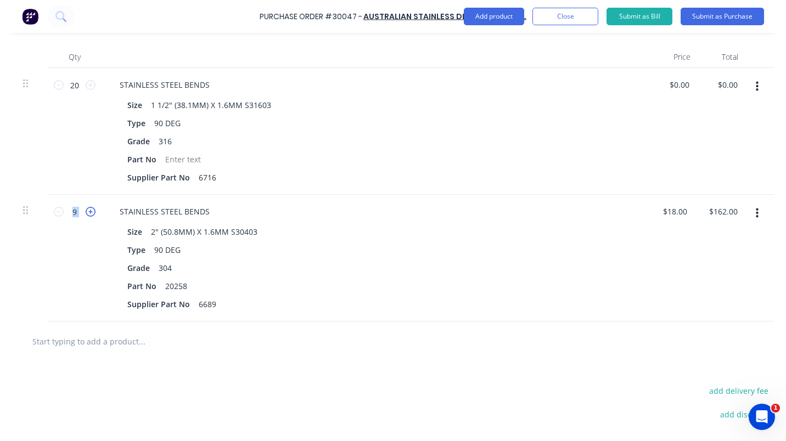
type input "10"
type input "$180.00"
click at [92, 210] on icon at bounding box center [91, 212] width 10 height 10
type input "11"
type input "$198.00"
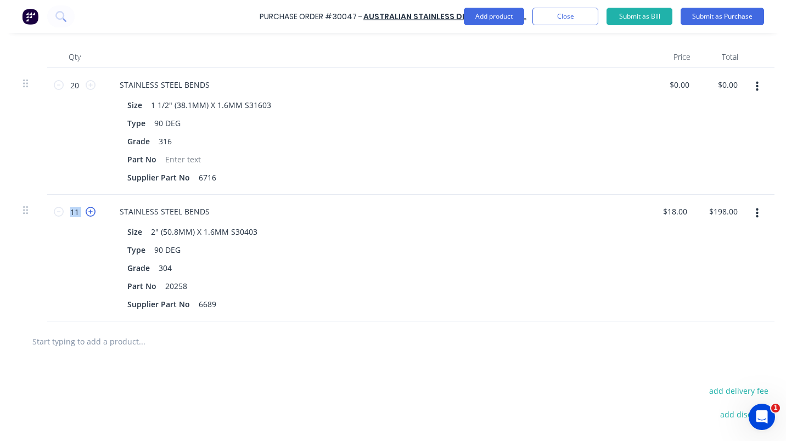
click at [92, 210] on icon at bounding box center [91, 212] width 10 height 10
type input "12"
type input "$216.00"
click at [92, 210] on icon at bounding box center [91, 212] width 10 height 10
type input "13"
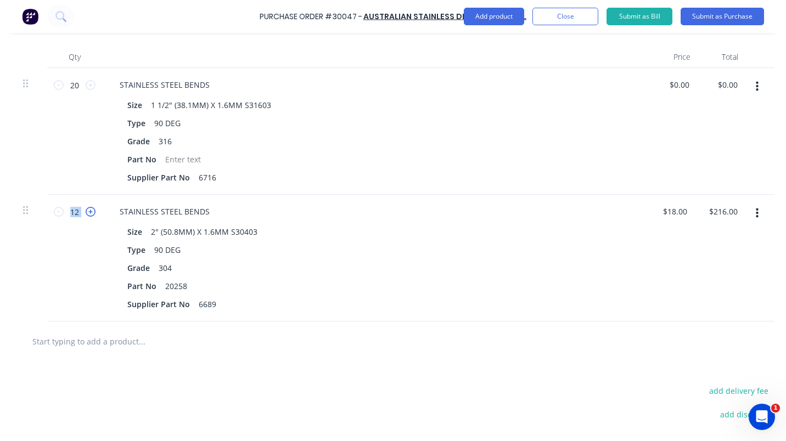
type input "$234.00"
click at [92, 210] on icon at bounding box center [91, 212] width 10 height 10
type input "14"
type input "$252.00"
click at [92, 210] on icon at bounding box center [91, 212] width 10 height 10
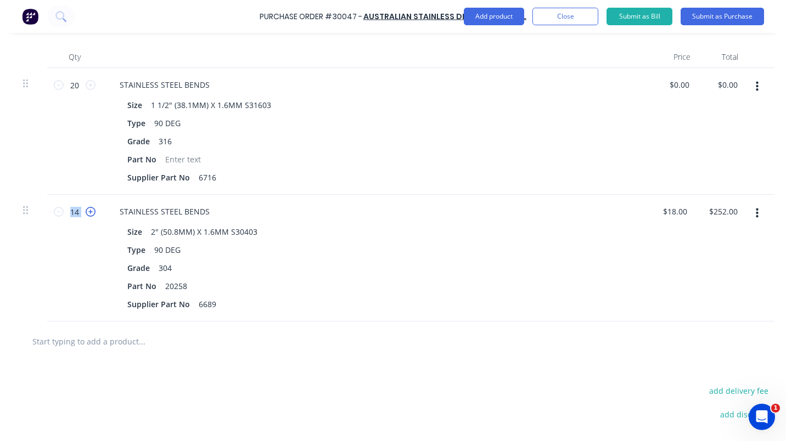
type input "15"
type input "$270.00"
click at [92, 210] on icon at bounding box center [91, 212] width 10 height 10
type input "16"
type input "$288.00"
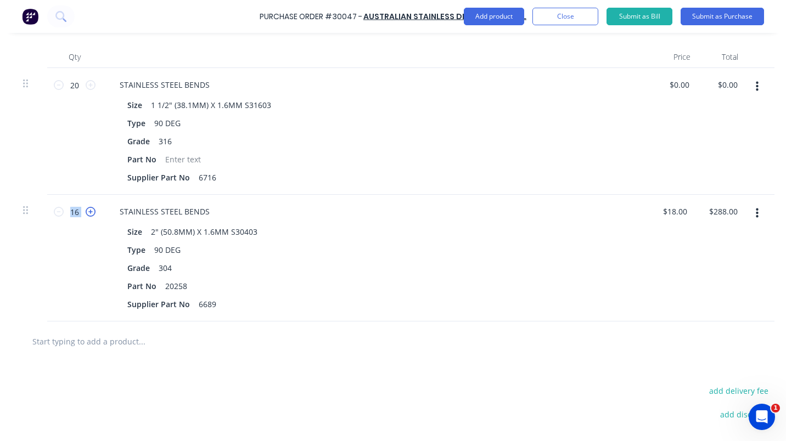
click at [92, 210] on icon at bounding box center [91, 212] width 10 height 10
type input "17"
type input "$306.00"
click at [92, 210] on icon at bounding box center [91, 212] width 10 height 10
type input "18"
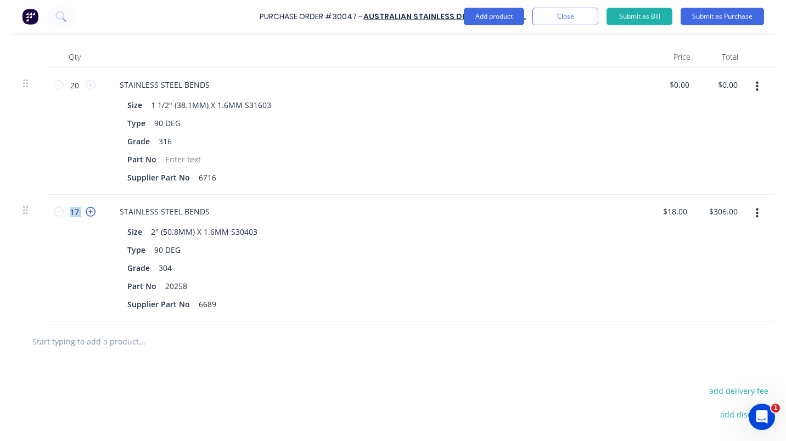
type input "$324.00"
click at [92, 210] on icon at bounding box center [91, 212] width 10 height 10
type input "19"
type input "$342.00"
click at [92, 210] on icon at bounding box center [91, 212] width 10 height 10
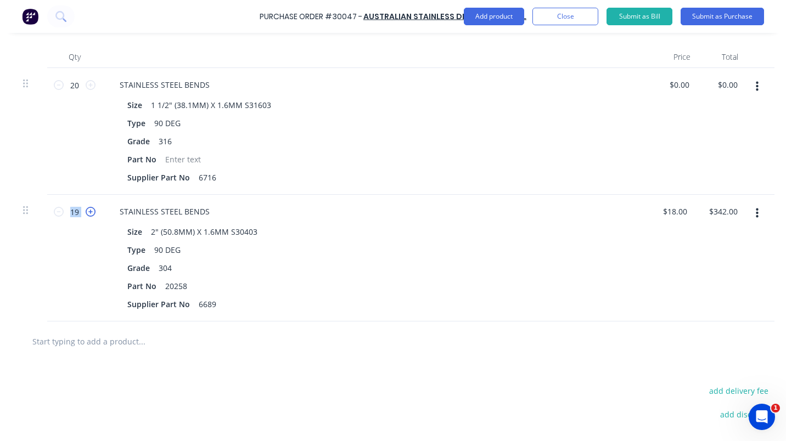
type input "20"
type input "$360.00"
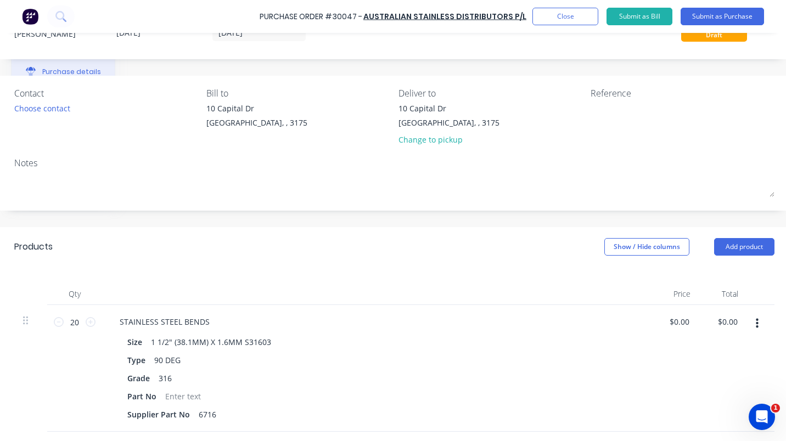
scroll to position [0, 134]
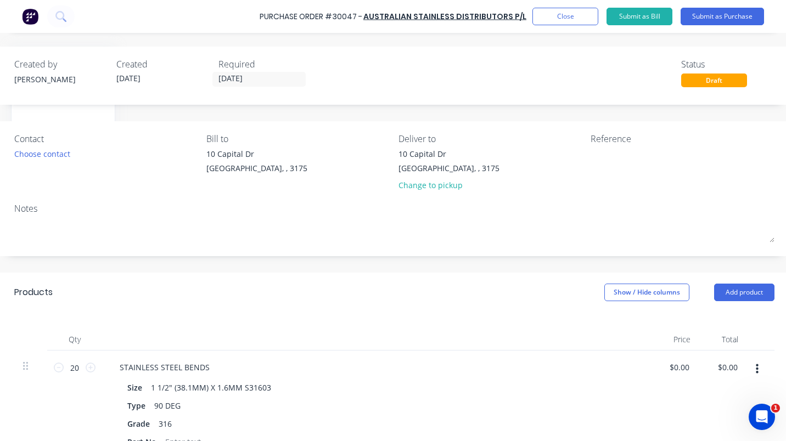
click at [75, 200] on div "Contact Choose contact Bill to 10 Capital Dr Dandenong South, , 3175 Deliver to…" at bounding box center [394, 188] width 793 height 135
click at [68, 206] on div "Notes" at bounding box center [394, 208] width 760 height 13
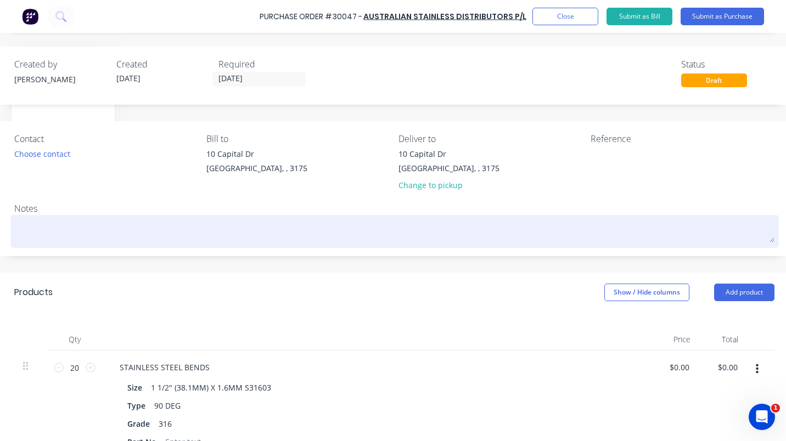
click at [58, 228] on textarea at bounding box center [394, 230] width 760 height 25
type textarea "Please call us when our order is ready for pick up"
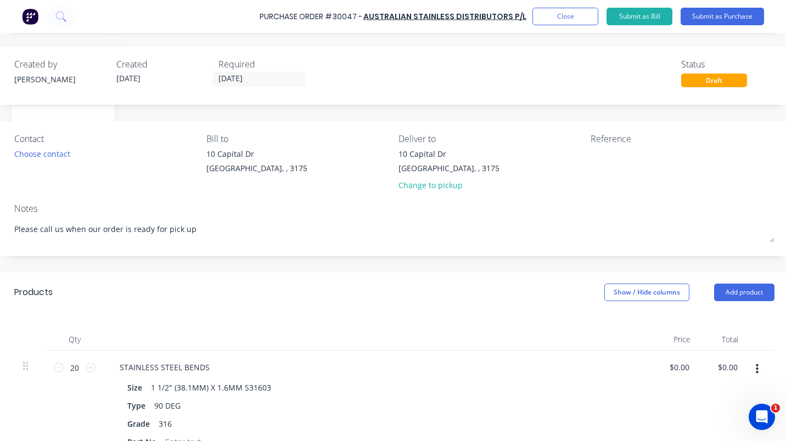
click at [239, 200] on div "Contact Choose contact Bill to 10 Capital Dr Dandenong South, , 3175 Deliver to…" at bounding box center [394, 188] width 793 height 135
click at [656, 139] on div "Reference" at bounding box center [683, 138] width 184 height 13
click at [619, 165] on textarea at bounding box center [659, 160] width 137 height 25
type textarea "1.5'' and 2'' 90 degree elbows"
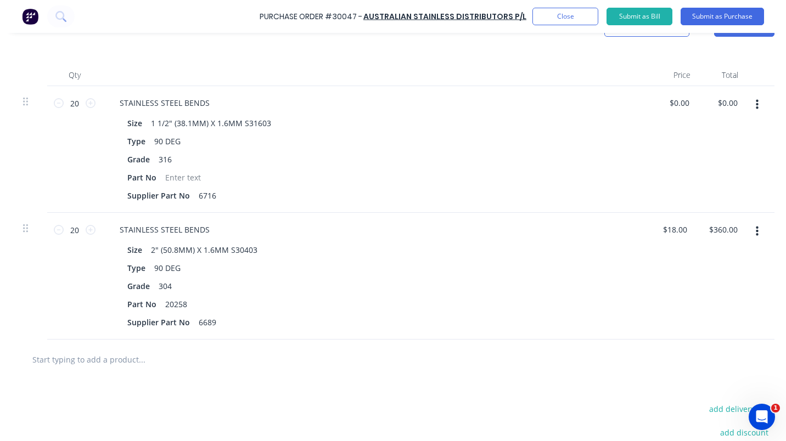
scroll to position [270, 134]
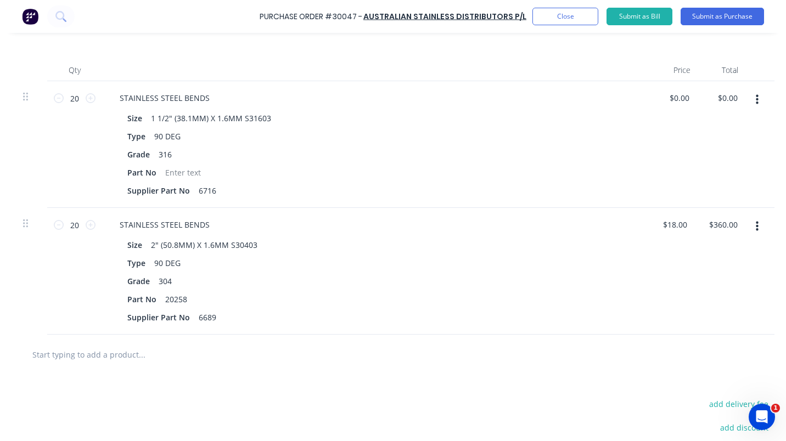
click at [722, 207] on div "$0.00 $0.00" at bounding box center [723, 144] width 48 height 127
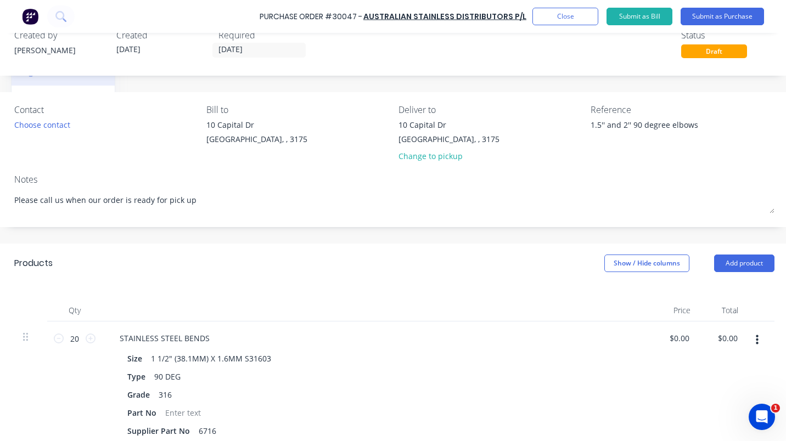
scroll to position [9, 134]
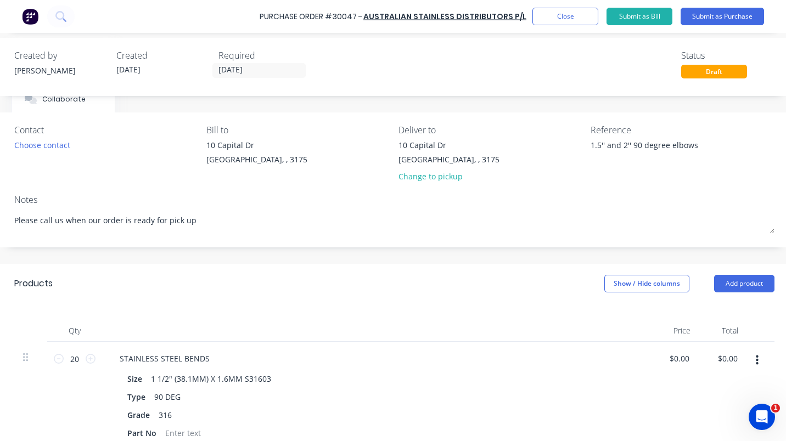
click at [429, 178] on div "Change to pickup" at bounding box center [448, 177] width 101 height 12
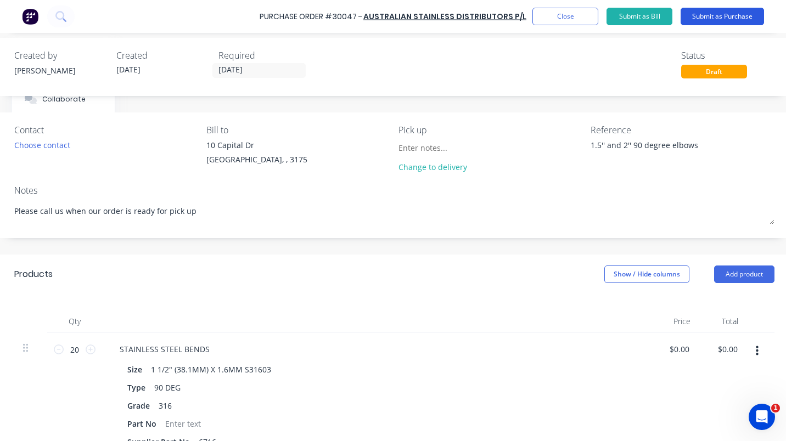
click at [704, 14] on button "Submit as Purchase" at bounding box center [722, 17] width 83 height 18
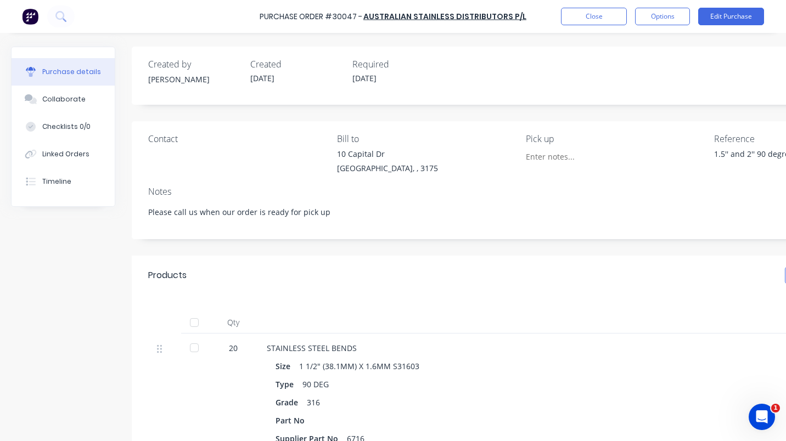
click at [167, 156] on div "Contact" at bounding box center [238, 155] width 181 height 47
click at [154, 155] on div "Contact" at bounding box center [238, 155] width 181 height 47
click at [156, 152] on div "Contact" at bounding box center [238, 155] width 181 height 47
click at [730, 12] on button "Edit Purchase" at bounding box center [731, 17] width 66 height 18
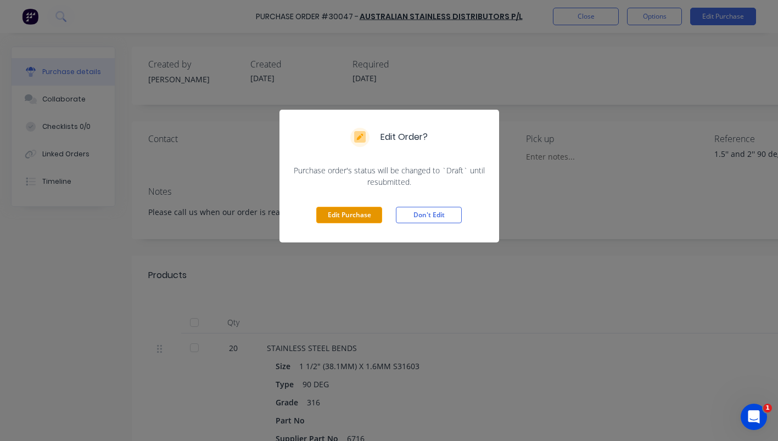
click at [335, 218] on button "Edit Purchase" at bounding box center [349, 215] width 66 height 16
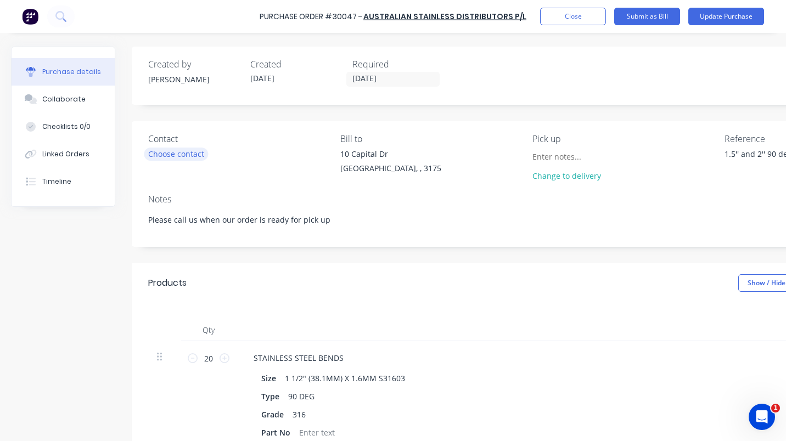
click at [168, 158] on div "Choose contact" at bounding box center [176, 154] width 56 height 12
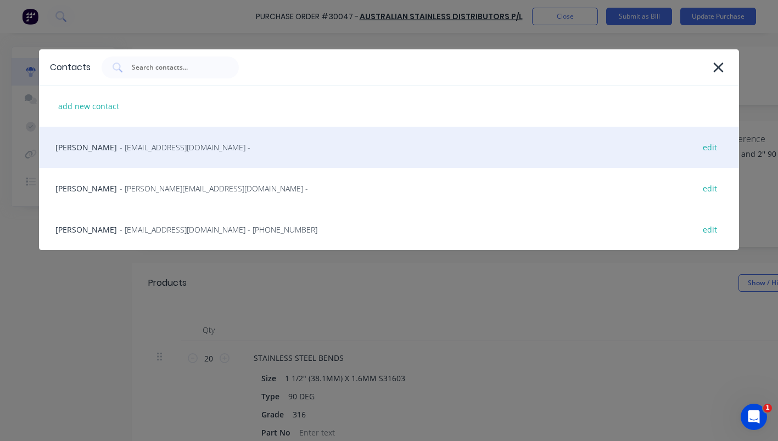
click at [120, 150] on span "- ianbhungard@asdsales.com.au -" at bounding box center [185, 148] width 131 height 12
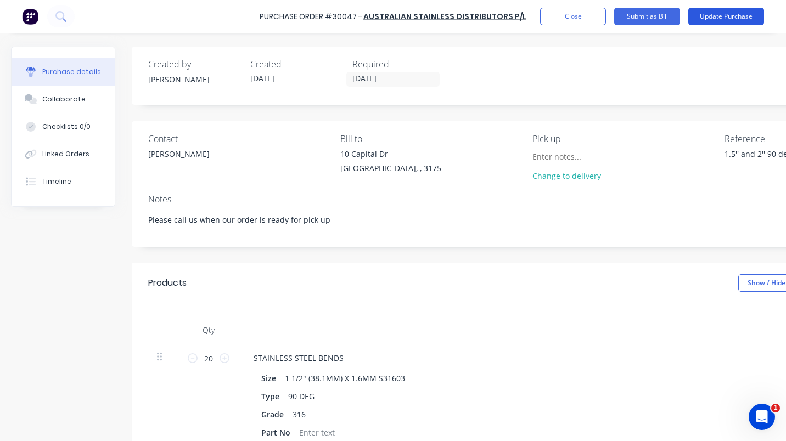
click at [715, 13] on button "Update Purchase" at bounding box center [726, 17] width 76 height 18
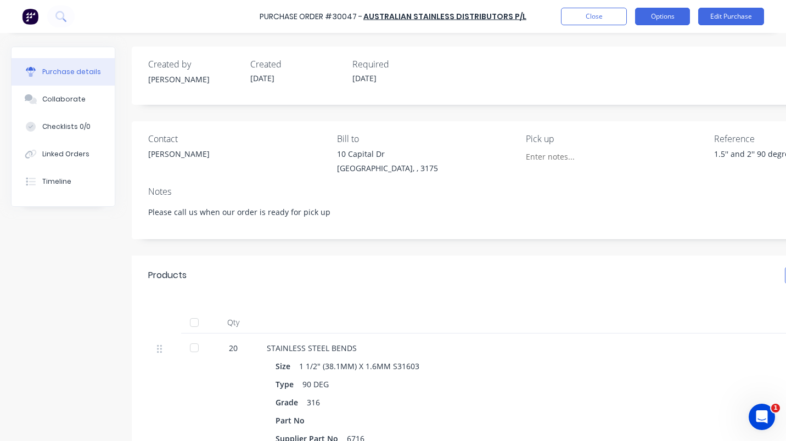
click at [655, 15] on button "Options" at bounding box center [662, 17] width 55 height 18
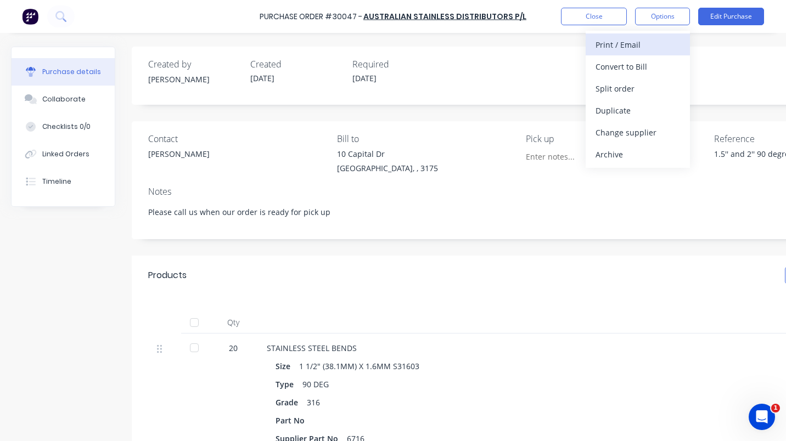
click at [611, 41] on div "Print / Email" at bounding box center [638, 45] width 85 height 16
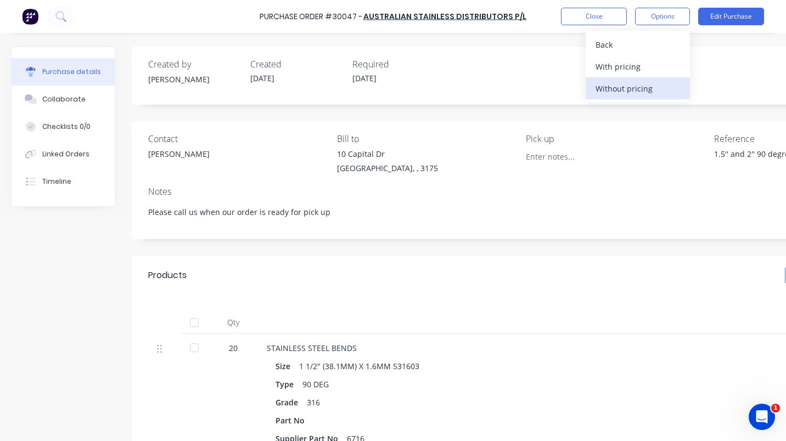
click at [630, 87] on div "Without pricing" at bounding box center [638, 89] width 85 height 16
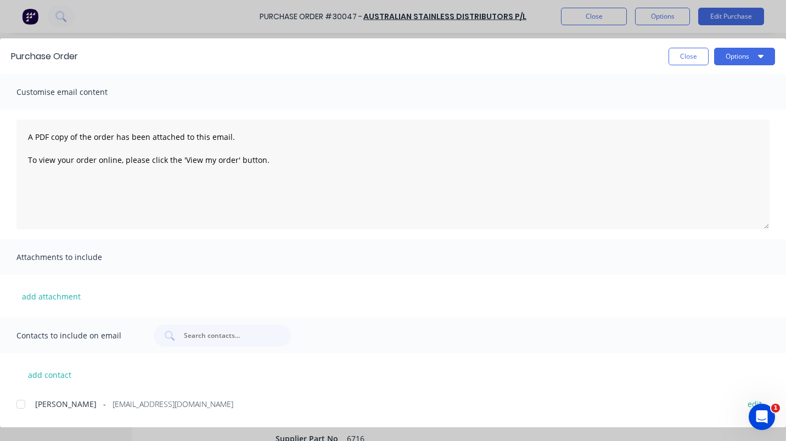
click at [20, 406] on div at bounding box center [21, 405] width 22 height 22
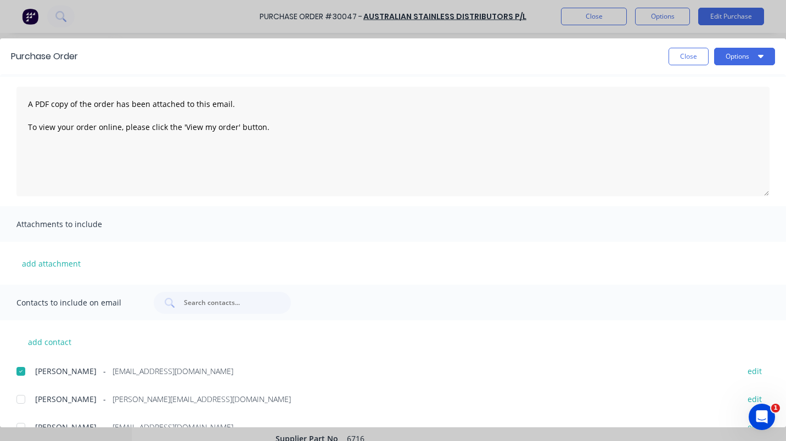
scroll to position [54, 0]
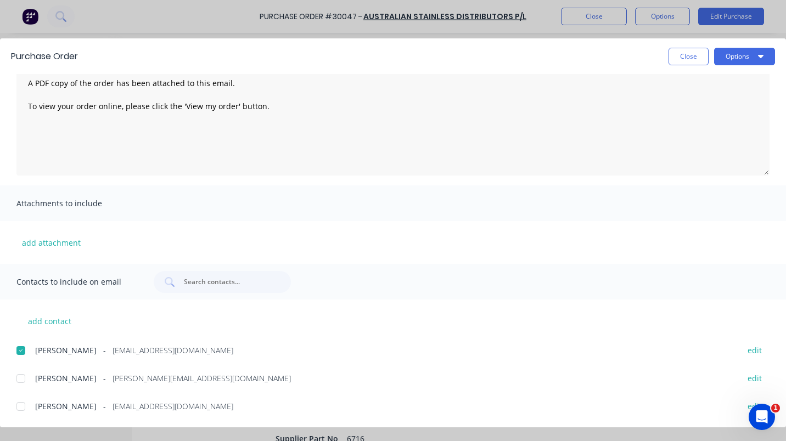
click at [23, 377] on div at bounding box center [21, 379] width 22 height 22
click at [762, 54] on icon "button" at bounding box center [760, 56] width 5 height 9
click at [688, 126] on div "Email" at bounding box center [723, 128] width 85 height 16
click at [695, 57] on button "Close" at bounding box center [689, 57] width 40 height 18
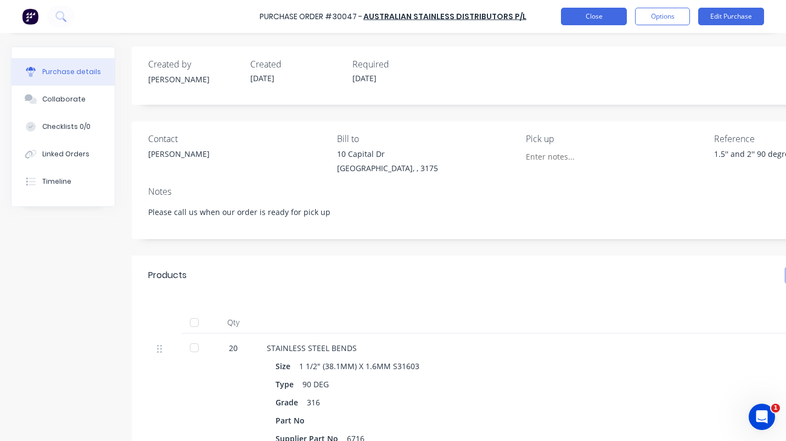
click at [606, 13] on button "Close" at bounding box center [594, 17] width 66 height 18
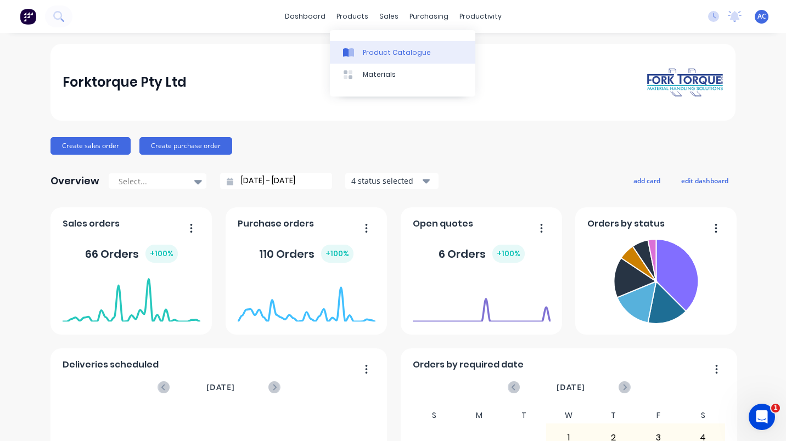
click at [390, 49] on div "Product Catalogue" at bounding box center [397, 53] width 68 height 10
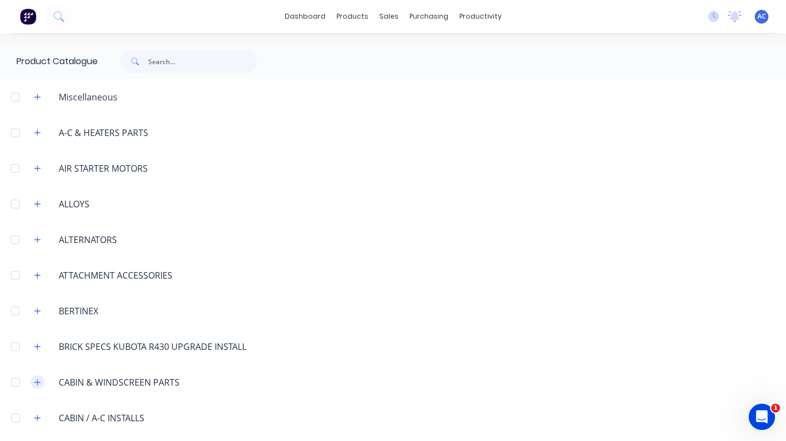
click at [40, 380] on icon "button" at bounding box center [37, 383] width 7 height 8
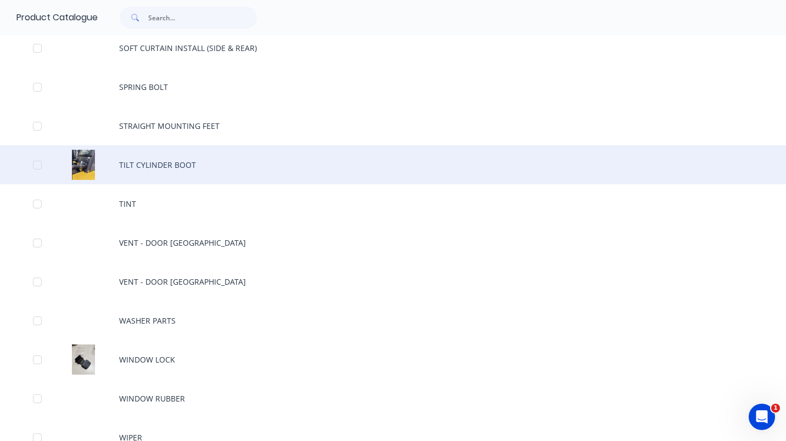
scroll to position [1466, 0]
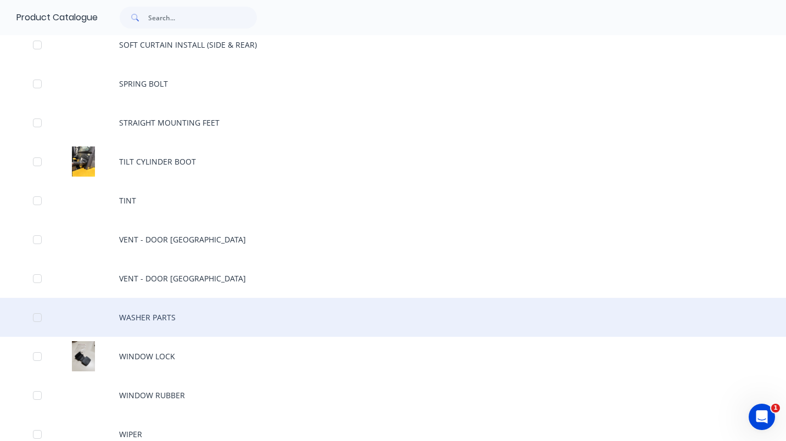
click at [158, 317] on div "WASHER PARTS" at bounding box center [393, 317] width 786 height 39
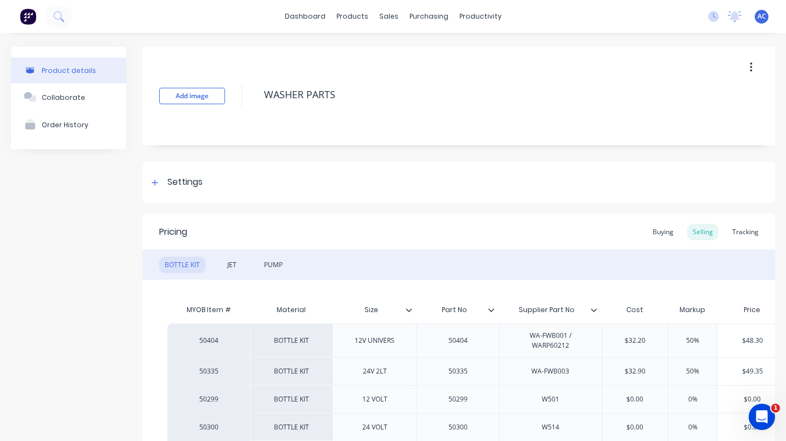
type textarea "x"
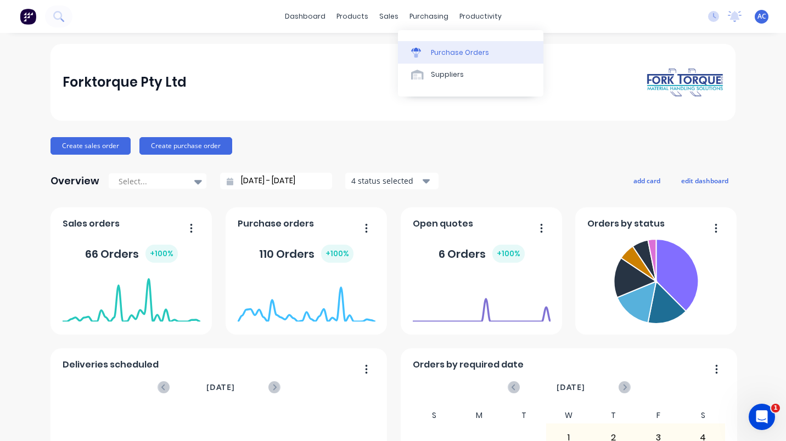
click at [468, 48] on div "Purchase Orders" at bounding box center [460, 53] width 58 height 10
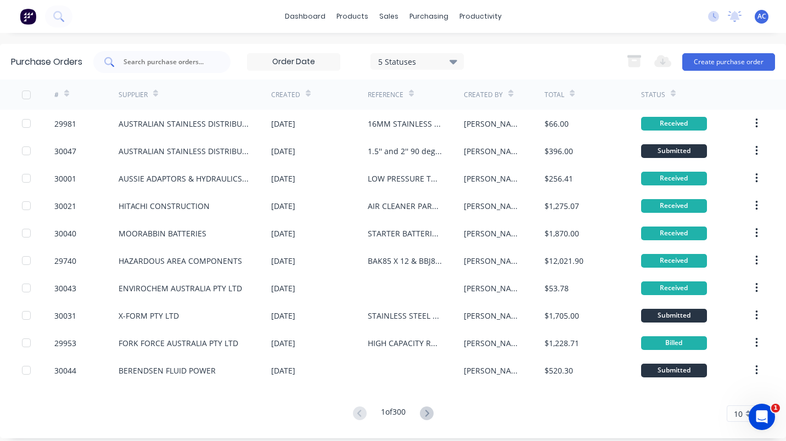
click at [149, 63] on input "text" at bounding box center [167, 62] width 91 height 11
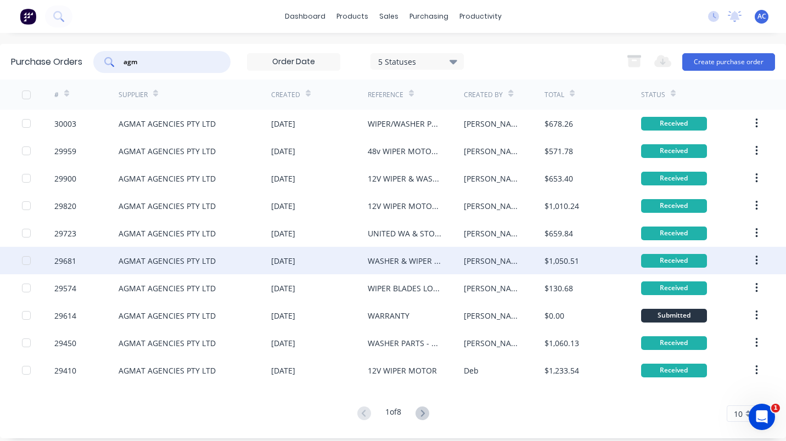
type input "agm"
click at [395, 260] on div "WASHER & WIPER PARTS" at bounding box center [405, 261] width 75 height 12
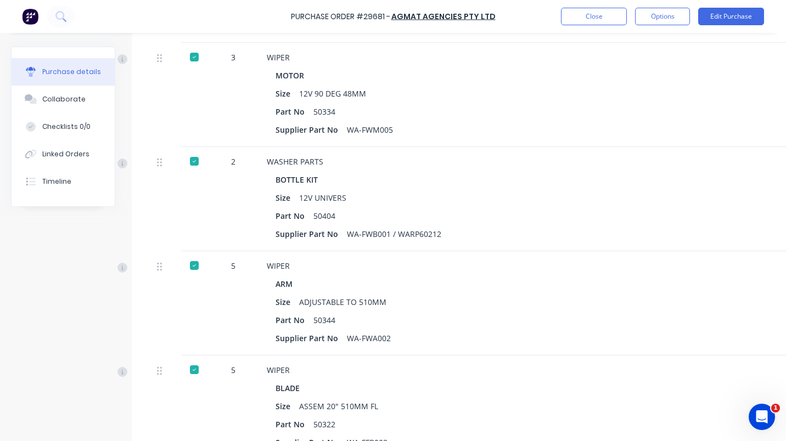
scroll to position [294, 0]
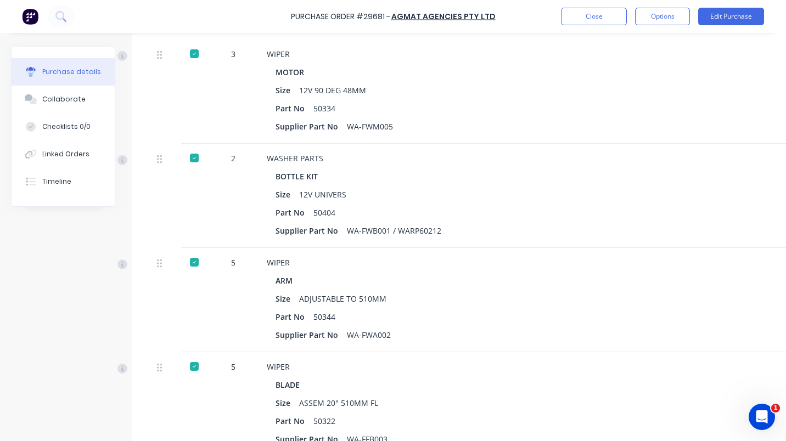
drag, startPoint x: 660, startPoint y: 12, endPoint x: 644, endPoint y: 28, distance: 22.5
click at [660, 14] on button "Options" at bounding box center [662, 17] width 55 height 18
click at [695, 107] on div "Part No 50334" at bounding box center [533, 108] width 514 height 16
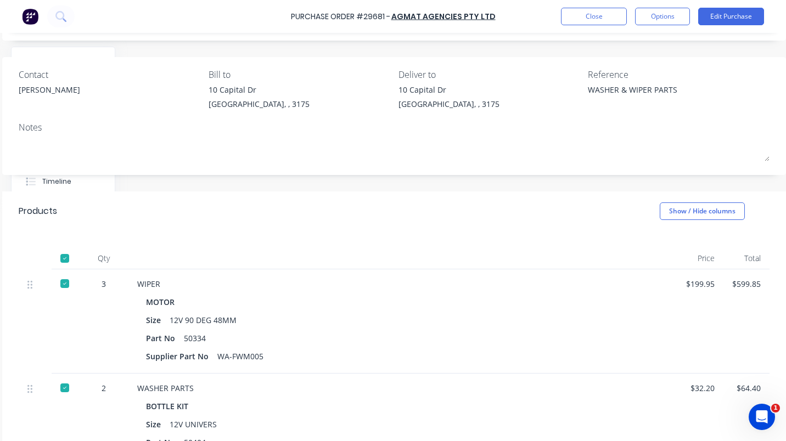
scroll to position [0, 137]
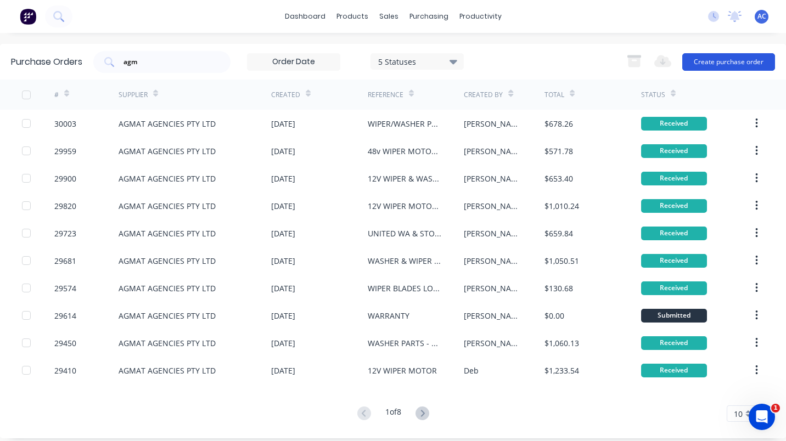
click at [732, 63] on button "Create purchase order" at bounding box center [728, 62] width 93 height 18
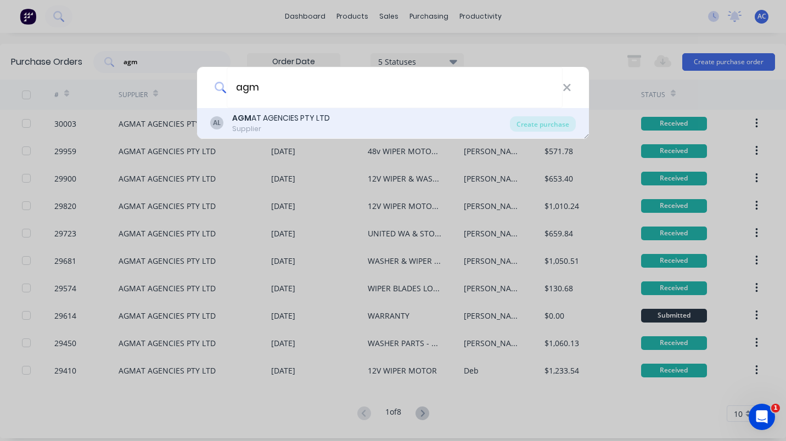
type input "agm"
click at [247, 115] on b "AGM" at bounding box center [241, 118] width 19 height 11
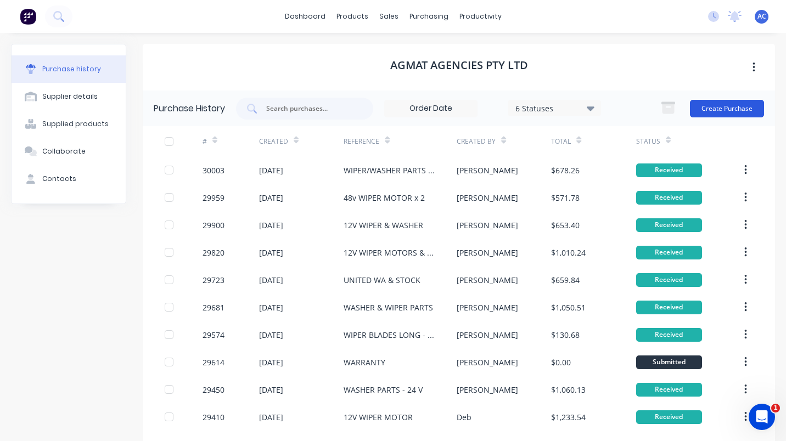
click at [717, 107] on button "Create Purchase" at bounding box center [727, 109] width 74 height 18
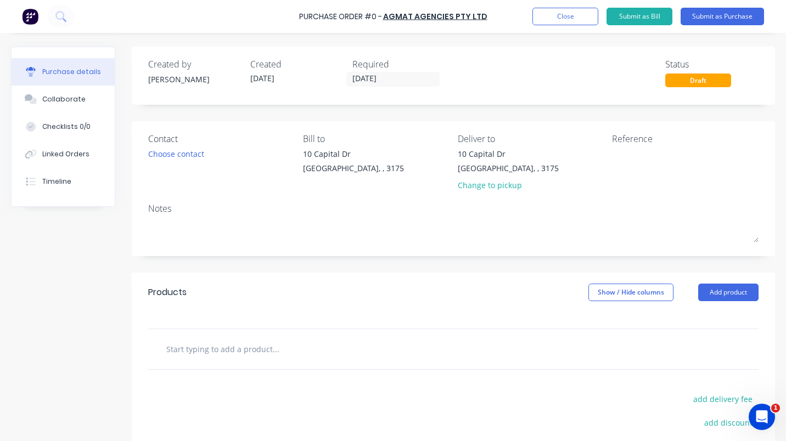
drag, startPoint x: 648, startPoint y: 167, endPoint x: 785, endPoint y: 215, distance: 145.5
click at [649, 169] on textarea at bounding box center [680, 160] width 137 height 25
type textarea "W"
type textarea "12V wash"
type textarea "x"
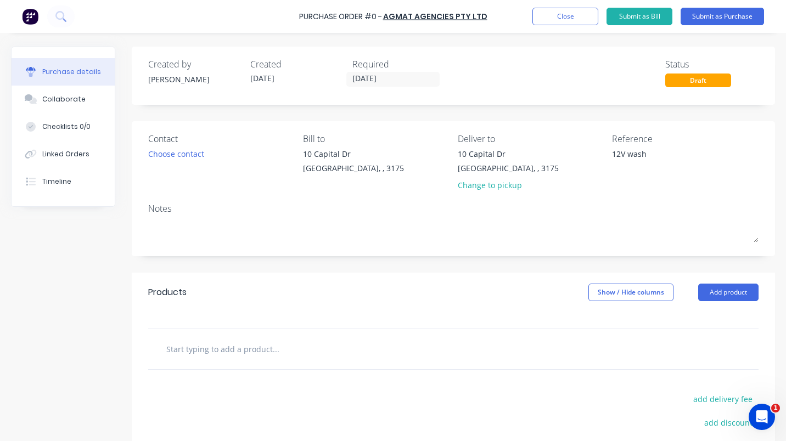
type textarea "12V washe"
type textarea "x"
type textarea "12V washer bottle and washer jet"
type textarea "x"
type textarea "12V washer bottle and washer jet"
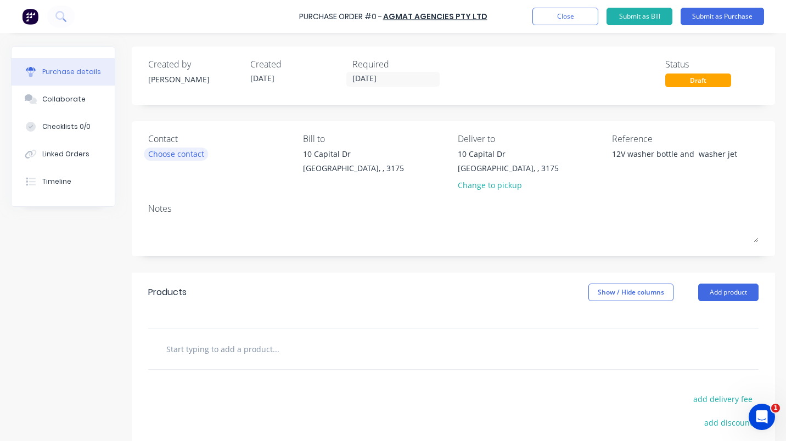
click at [182, 159] on div "Choose contact" at bounding box center [176, 154] width 56 height 12
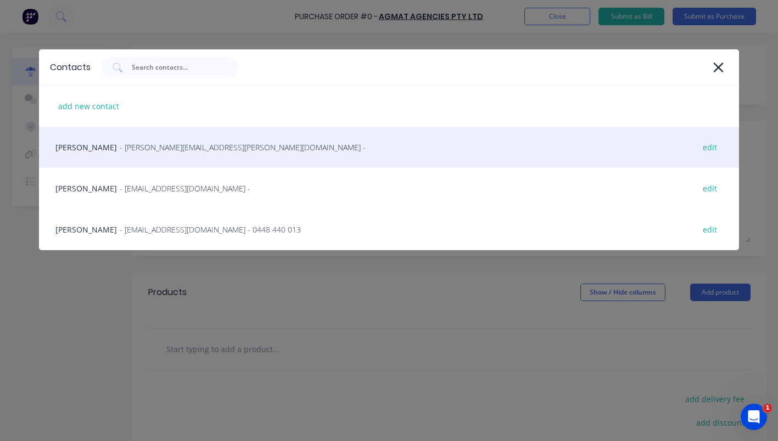
click at [125, 148] on span "- shaun.murray@agmat.com.au -" at bounding box center [243, 148] width 246 height 12
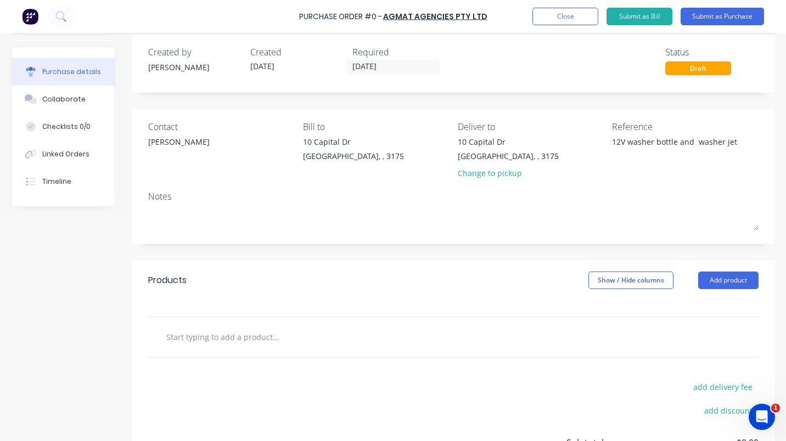
scroll to position [1, 0]
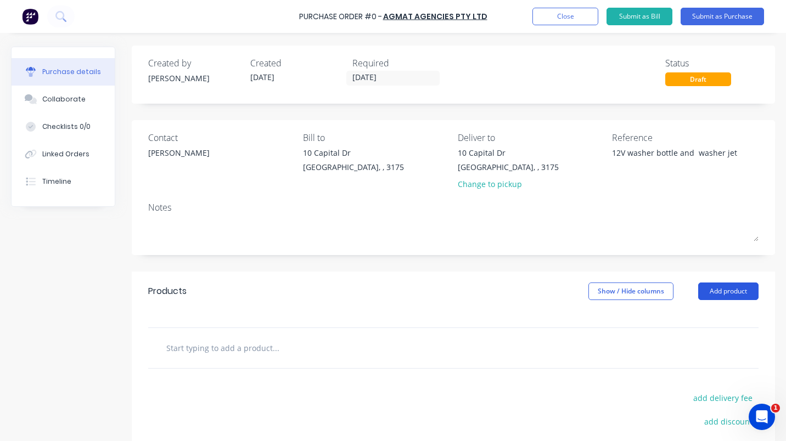
click at [710, 284] on button "Add product" at bounding box center [728, 292] width 60 height 18
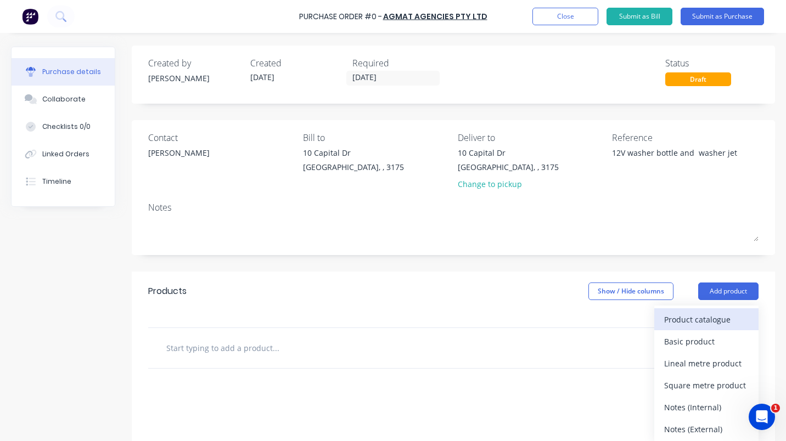
click at [691, 319] on div "Product catalogue" at bounding box center [706, 320] width 85 height 16
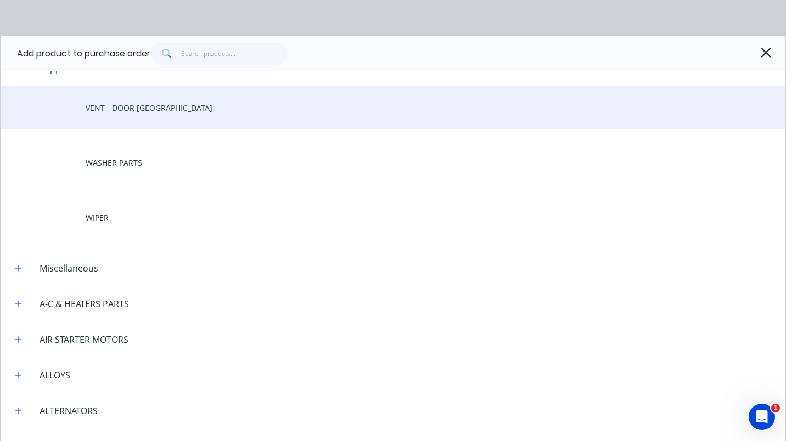
scroll to position [19, 0]
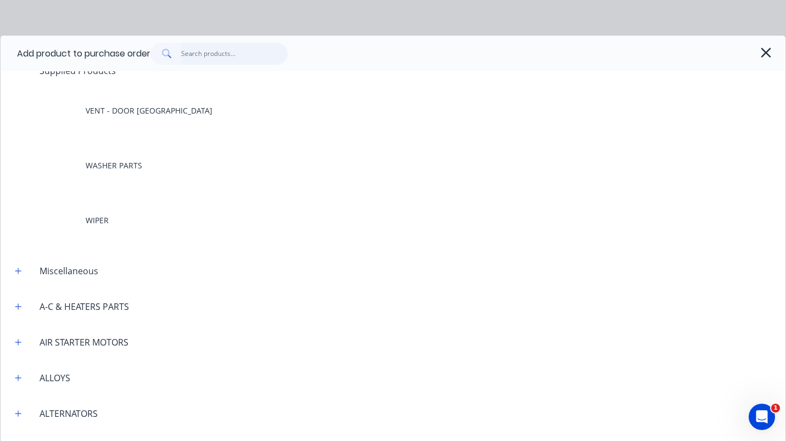
type textarea "x"
click at [202, 52] on input "text" at bounding box center [234, 54] width 107 height 22
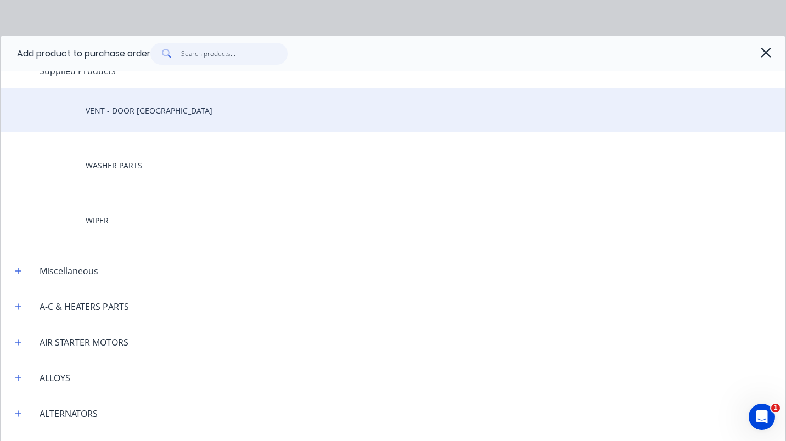
type input "w"
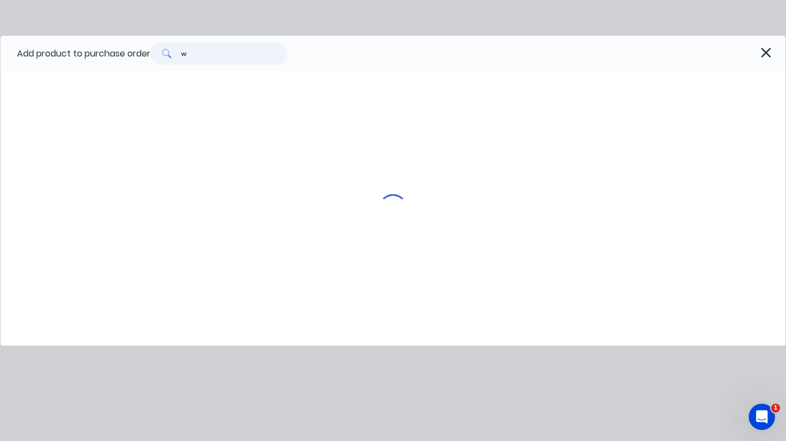
scroll to position [0, 0]
type textarea "x"
type input "wa"
type textarea "x"
type input "was"
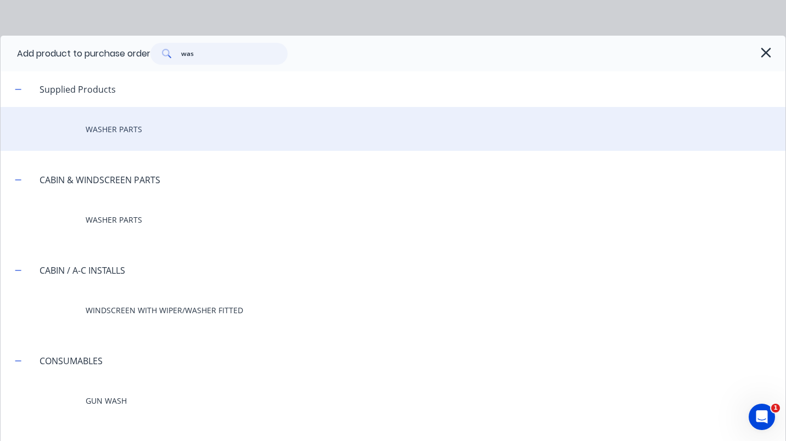
type textarea "x"
type input "wash"
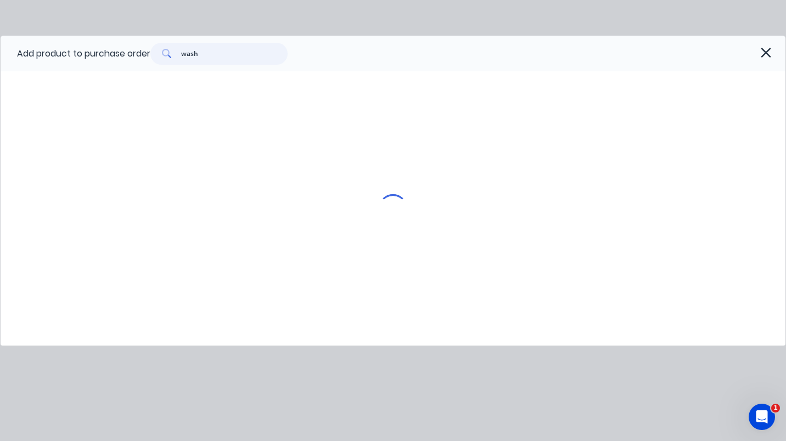
type textarea "x"
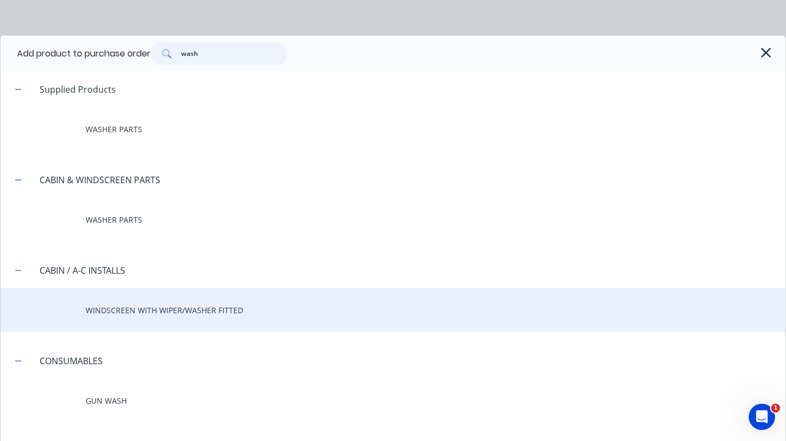
type input "wash"
click at [137, 308] on div "WINDSCREEN WITH WIPER/WASHER FITTED" at bounding box center [393, 310] width 785 height 44
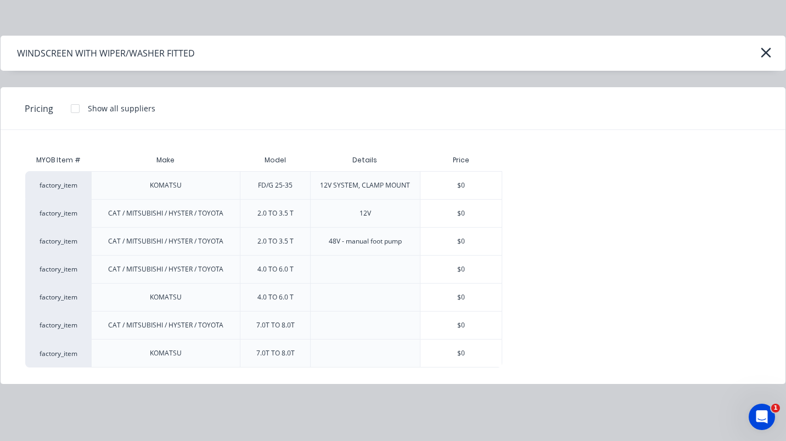
type textarea "x"
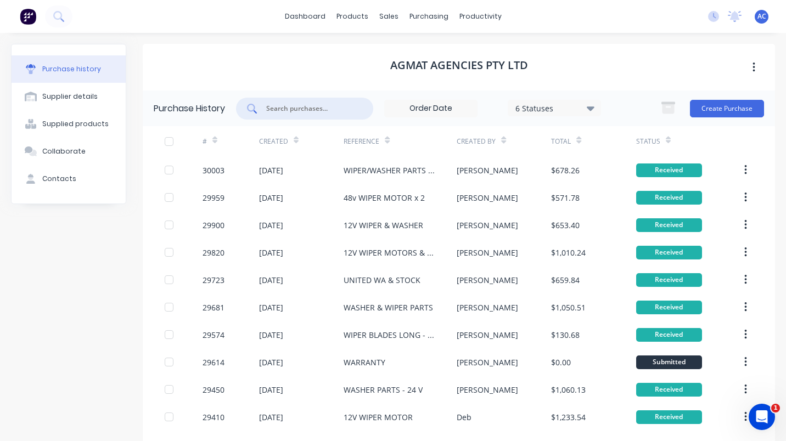
click at [296, 109] on input "text" at bounding box center [310, 108] width 91 height 11
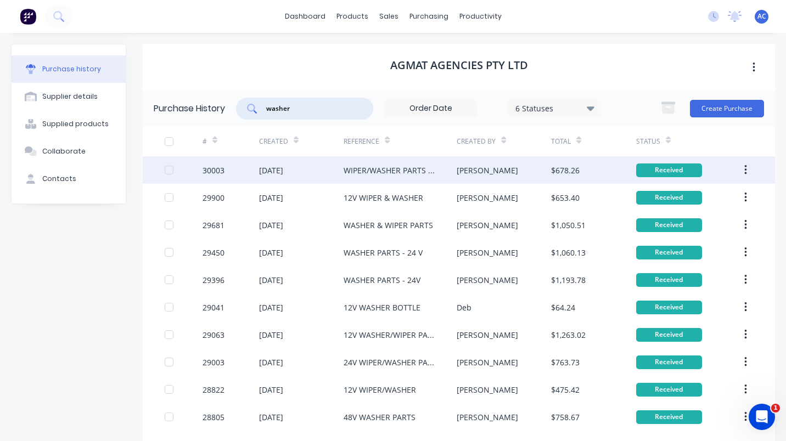
type input "washer"
click at [381, 172] on div "WIPER/WASHER PARTS - CAT DP80 X 2" at bounding box center [389, 171] width 91 height 12
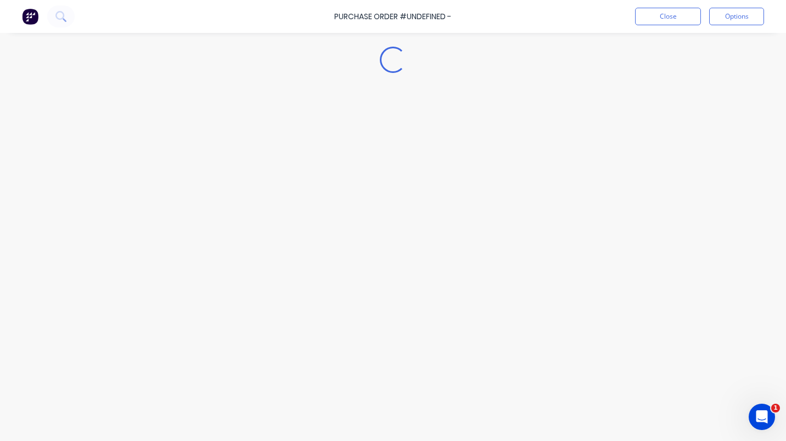
type textarea "x"
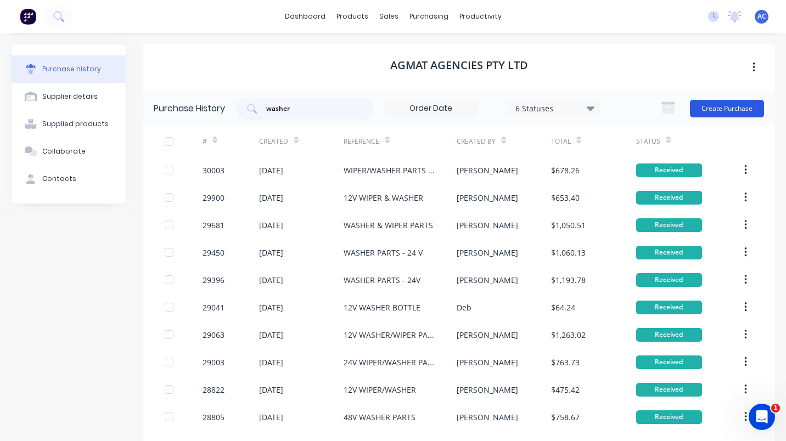
click at [715, 109] on button "Create Purchase" at bounding box center [727, 109] width 74 height 18
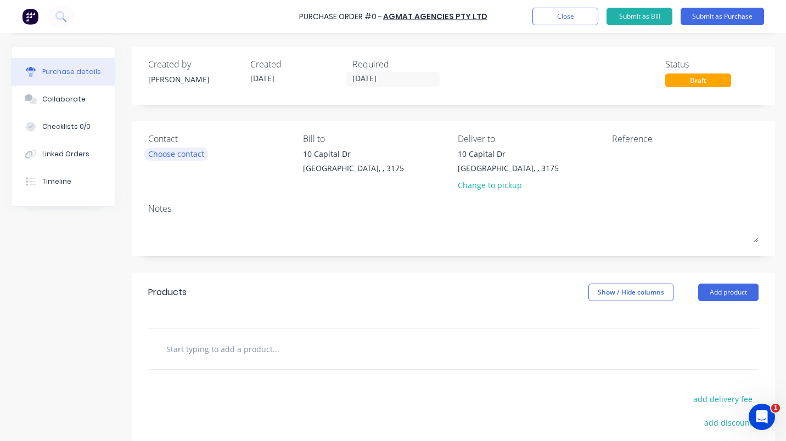
click at [166, 157] on div "Choose contact" at bounding box center [176, 154] width 56 height 12
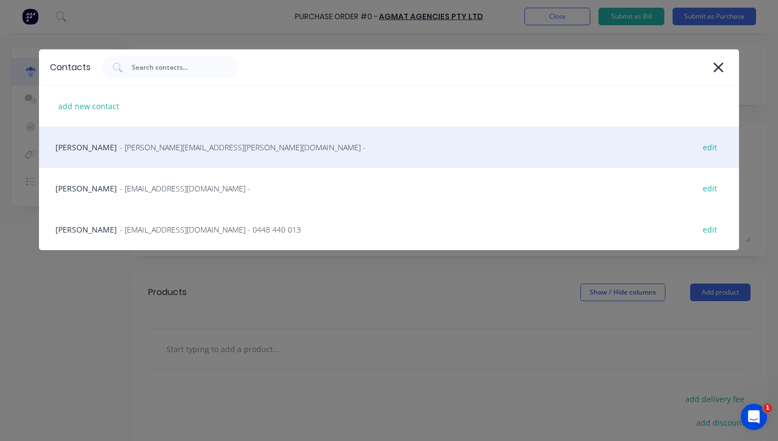
click at [120, 149] on span "- shaun.murray@agmat.com.au -" at bounding box center [243, 148] width 246 height 12
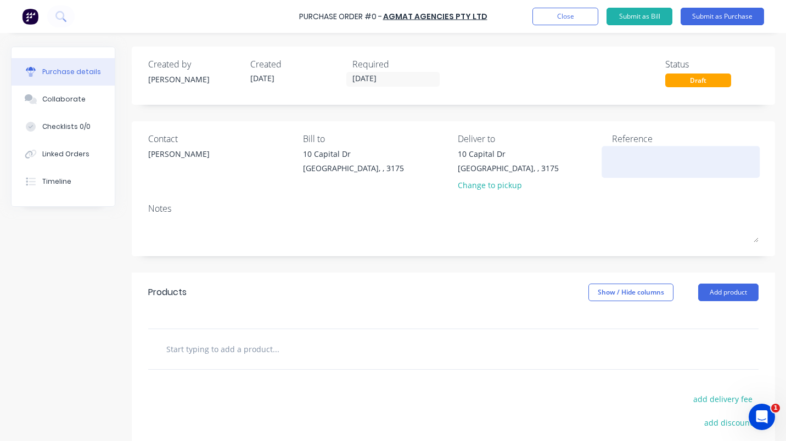
click at [642, 149] on textarea at bounding box center [680, 160] width 137 height 25
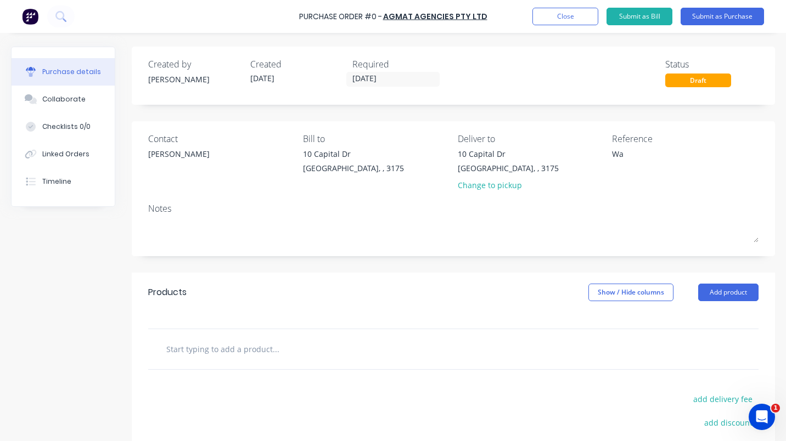
type textarea "W"
type textarea "12 V washer bottle and washer jet"
type textarea "x"
type textarea "12 V washer bottle and washer jet"
click at [728, 290] on button "Add product" at bounding box center [728, 293] width 60 height 18
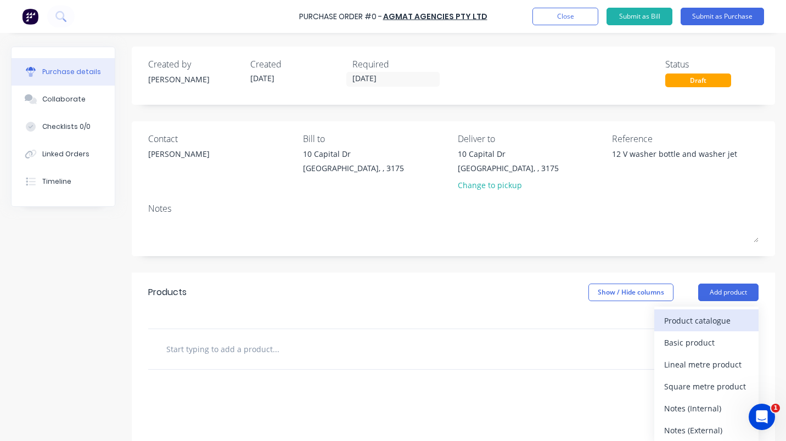
click at [706, 317] on div "Product catalogue" at bounding box center [706, 321] width 85 height 16
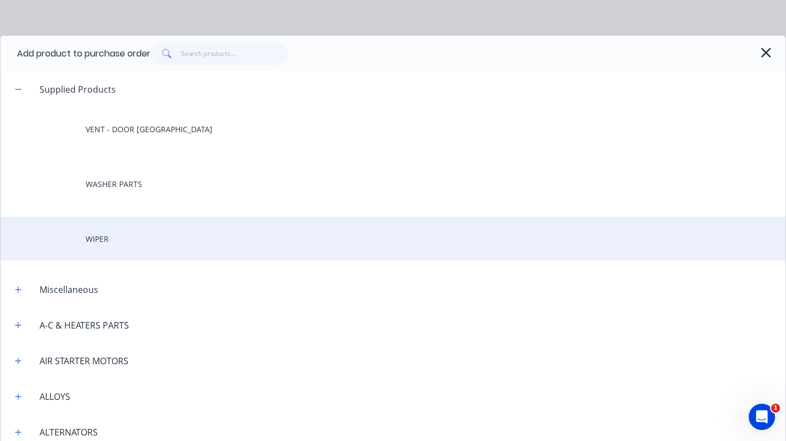
click at [100, 235] on div "WIPER" at bounding box center [393, 239] width 785 height 44
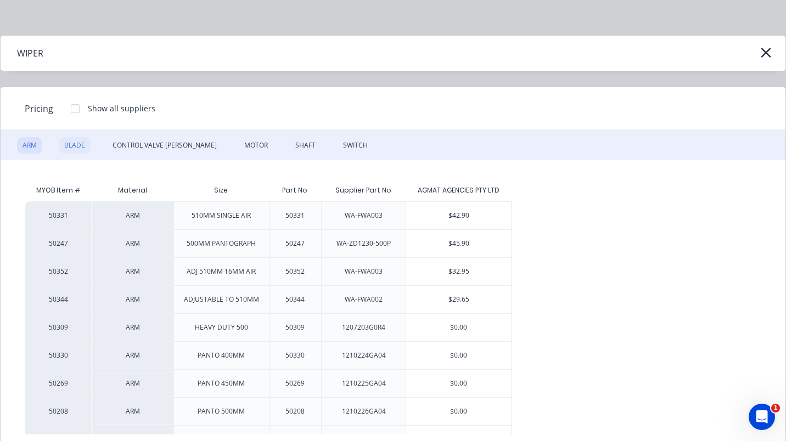
click at [71, 145] on div "BLADE" at bounding box center [75, 145] width 32 height 16
click at [35, 145] on div "ARM" at bounding box center [29, 145] width 25 height 16
click at [454, 297] on div "$29.65" at bounding box center [458, 299] width 105 height 27
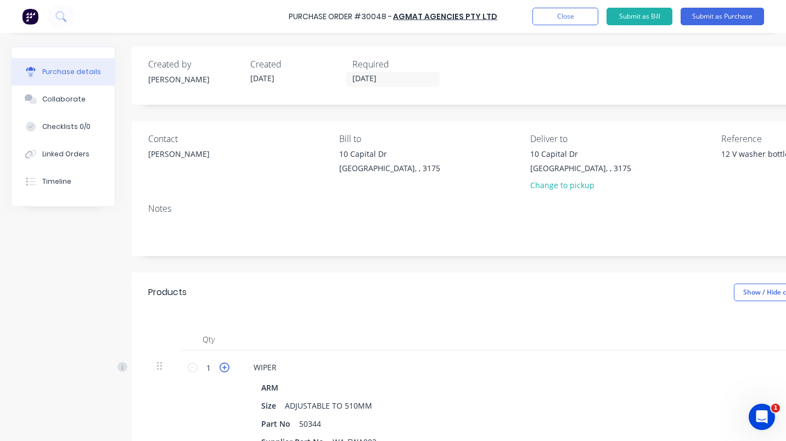
click at [220, 364] on icon at bounding box center [225, 368] width 10 height 10
type textarea "x"
type input "2"
type input "$59.30"
click at [220, 364] on icon at bounding box center [225, 368] width 10 height 10
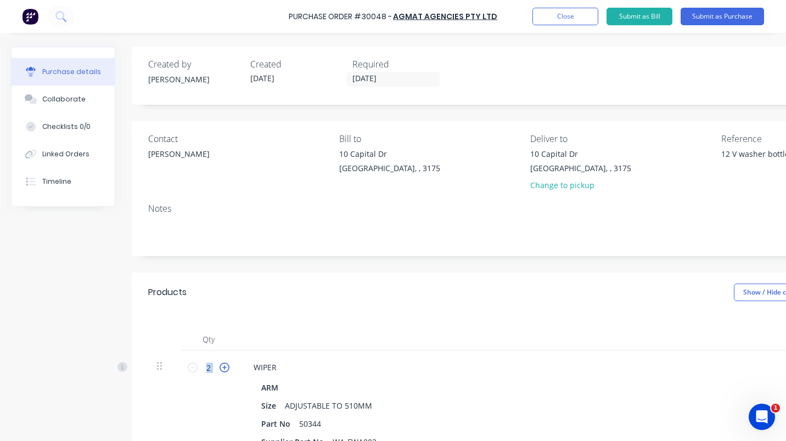
type textarea "x"
type input "3"
type input "$88.95"
click at [220, 364] on icon at bounding box center [225, 368] width 10 height 10
type textarea "x"
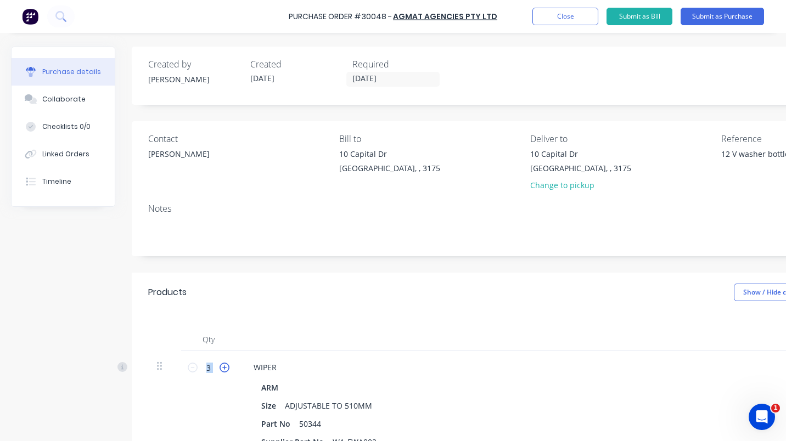
type input "4"
type input "$118.60"
click at [220, 364] on icon at bounding box center [225, 368] width 10 height 10
type textarea "x"
type input "5"
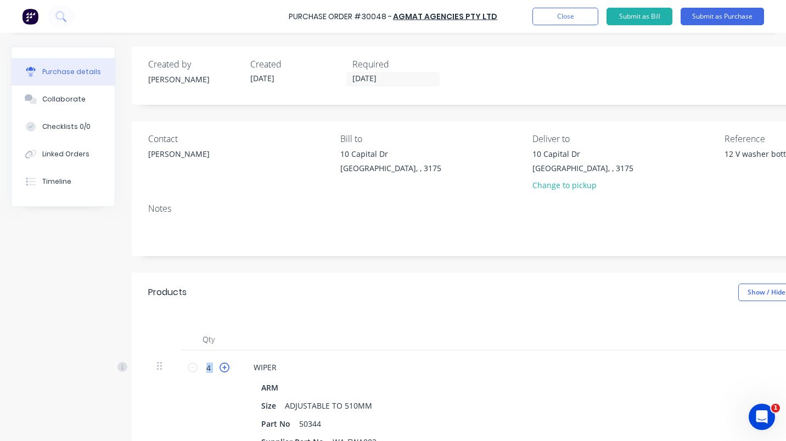
type input "$148.25"
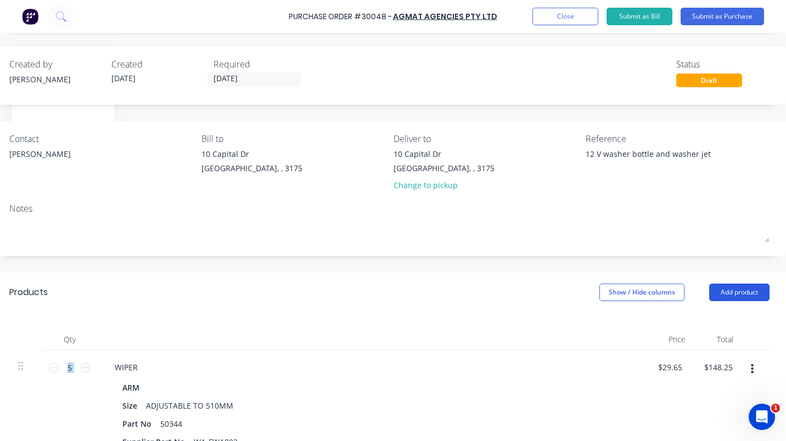
click at [731, 292] on button "Add product" at bounding box center [739, 293] width 60 height 18
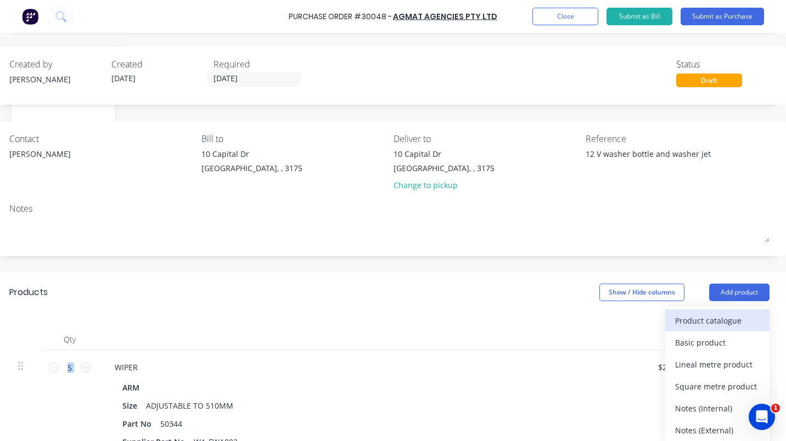
click at [695, 319] on div "Product catalogue" at bounding box center [717, 321] width 85 height 16
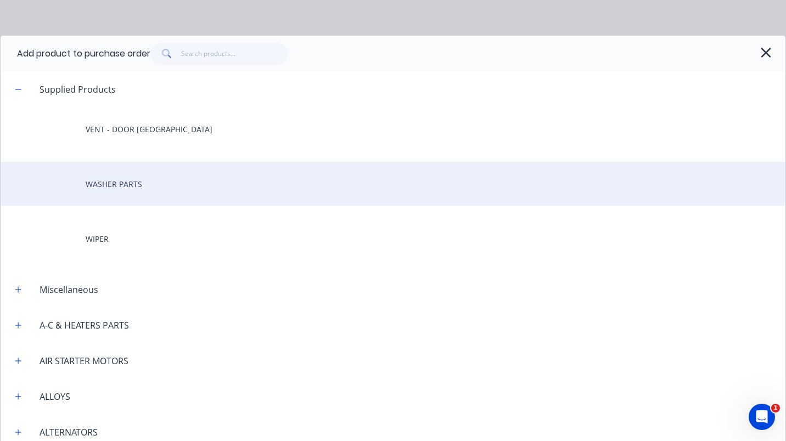
click at [126, 180] on div "WASHER PARTS" at bounding box center [393, 184] width 785 height 44
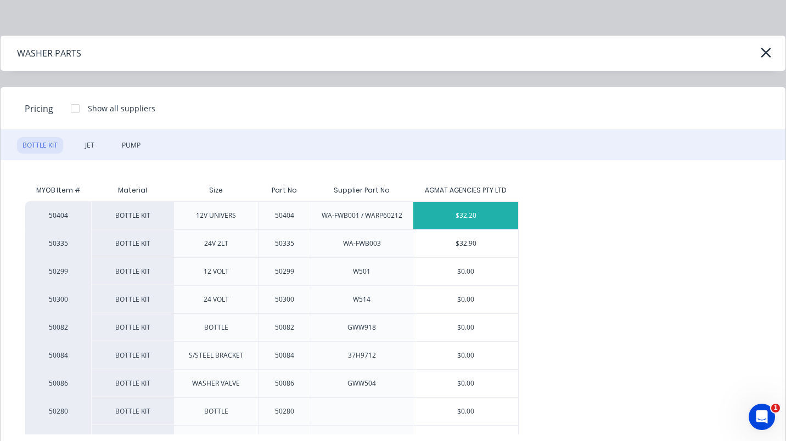
click at [456, 217] on div "$32.20" at bounding box center [465, 215] width 105 height 27
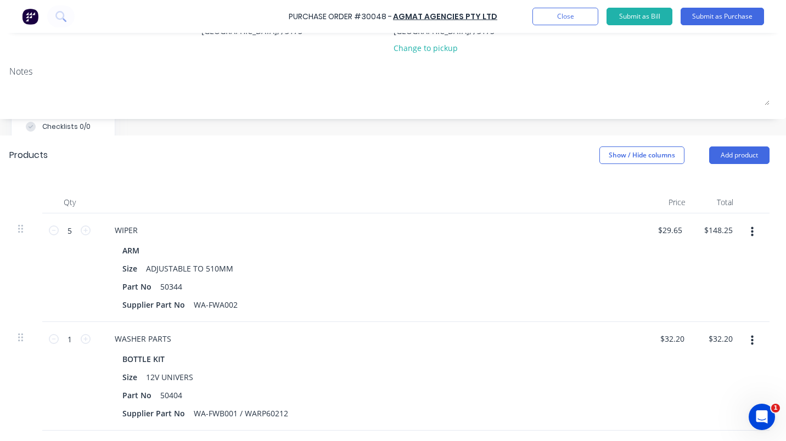
scroll to position [188, 147]
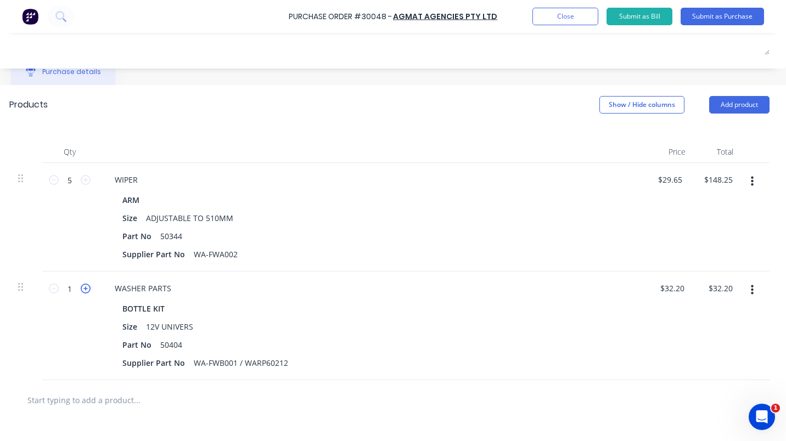
click at [81, 288] on icon at bounding box center [86, 289] width 10 height 10
type textarea "x"
type input "2"
type input "$64.40"
click at [722, 104] on button "Add product" at bounding box center [739, 105] width 60 height 18
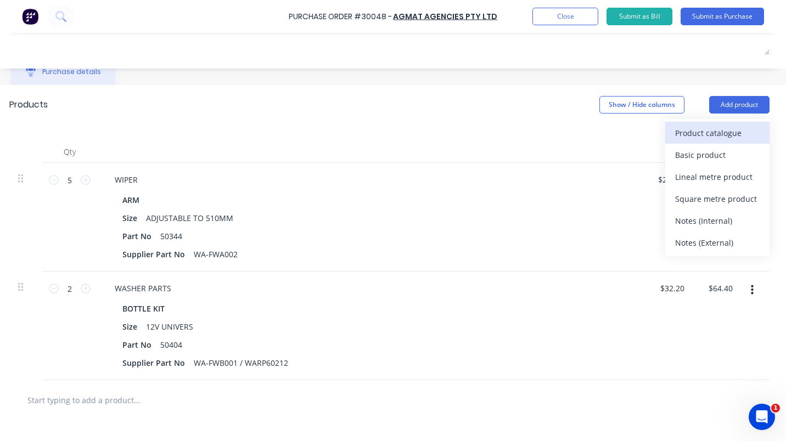
click at [717, 134] on div "Product catalogue" at bounding box center [717, 133] width 85 height 16
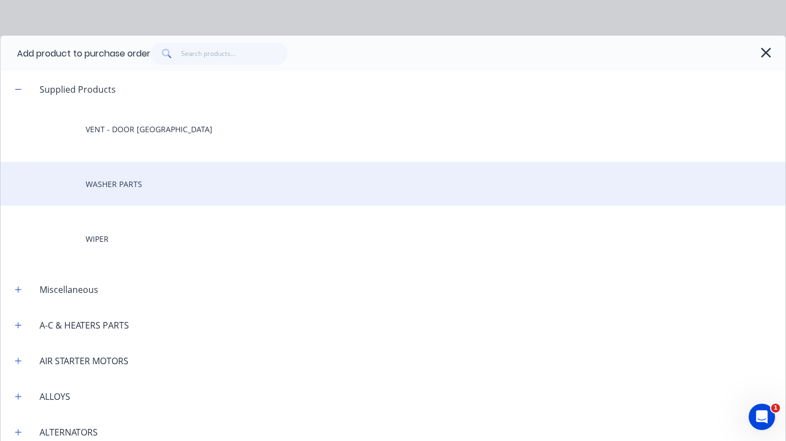
click at [115, 185] on div "WASHER PARTS" at bounding box center [393, 184] width 785 height 44
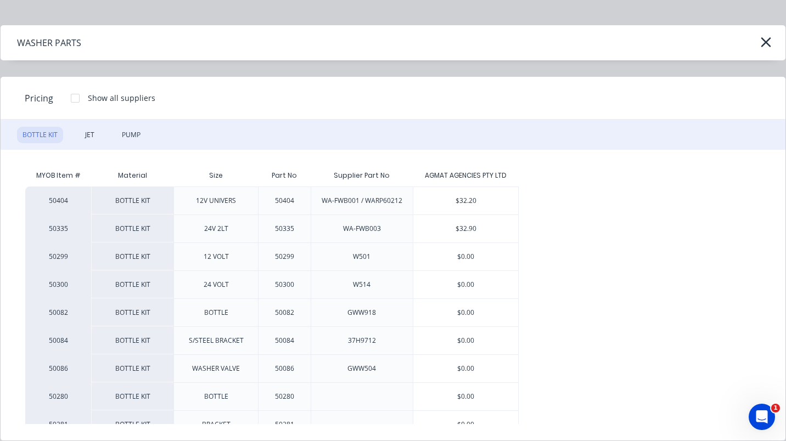
scroll to position [0, 0]
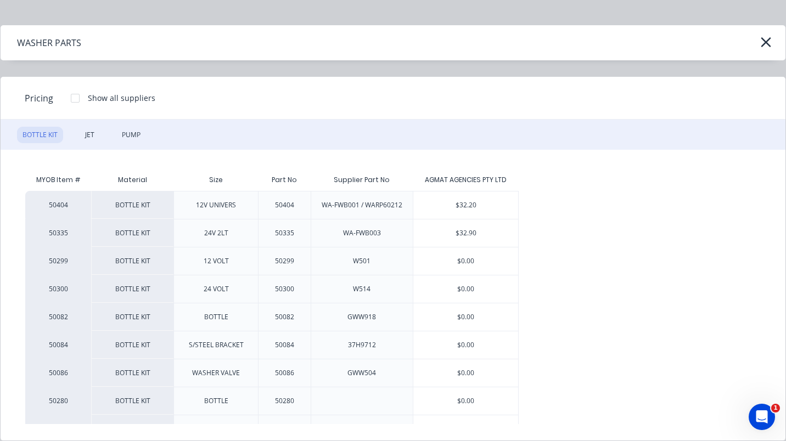
click at [155, 204] on div "BOTTLE KIT" at bounding box center [132, 205] width 82 height 28
click at [98, 134] on div "JET" at bounding box center [90, 135] width 20 height 16
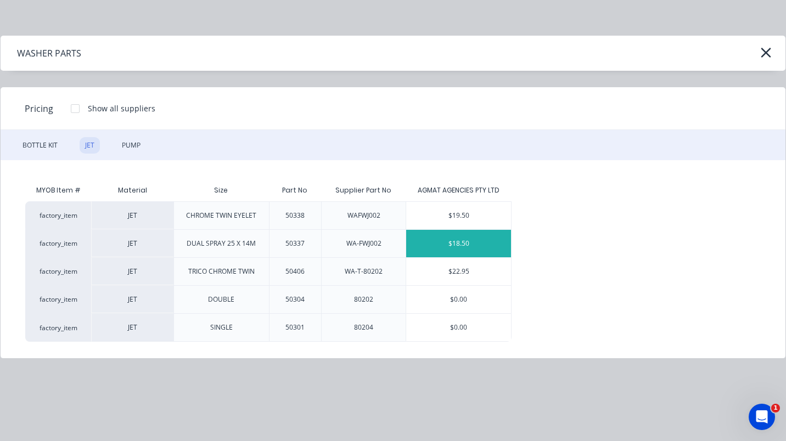
click at [465, 243] on div "$18.50" at bounding box center [458, 243] width 105 height 27
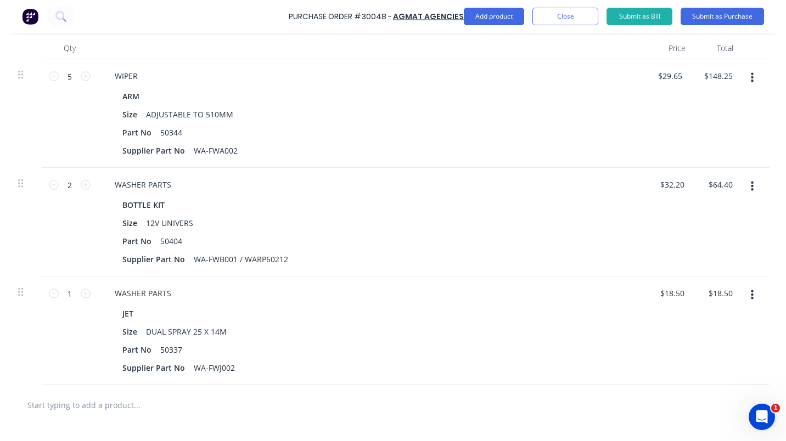
scroll to position [298, 147]
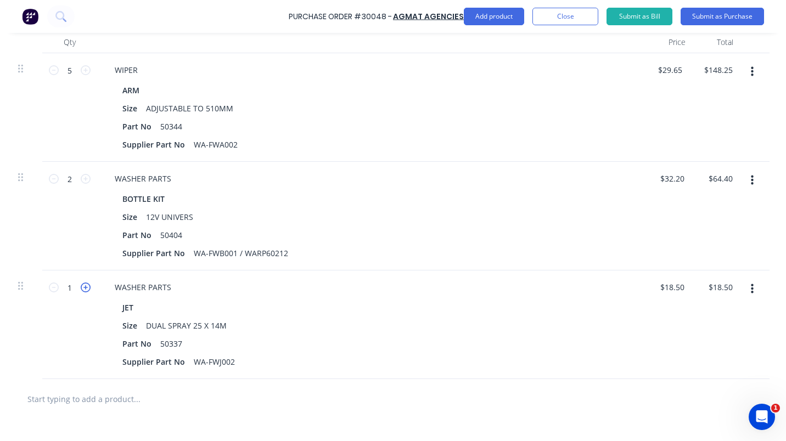
click at [81, 286] on icon at bounding box center [86, 288] width 10 height 10
type textarea "x"
type input "2"
type input "$37.00"
click at [81, 286] on icon at bounding box center [86, 288] width 10 height 10
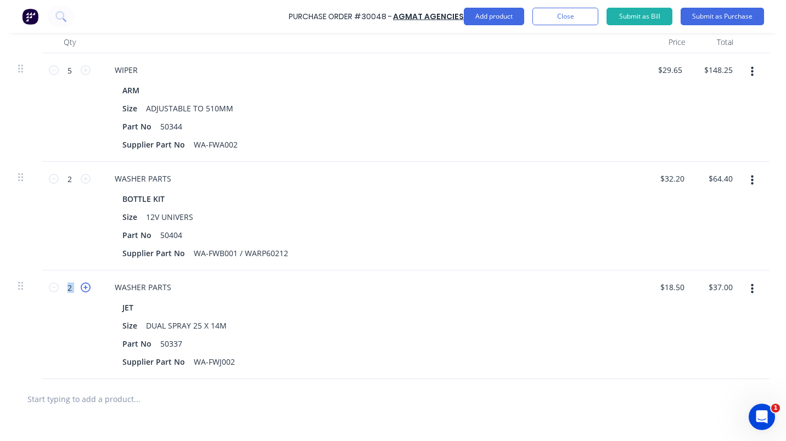
type textarea "x"
type input "3"
type input "$55.50"
click at [81, 286] on icon at bounding box center [86, 288] width 10 height 10
type textarea "x"
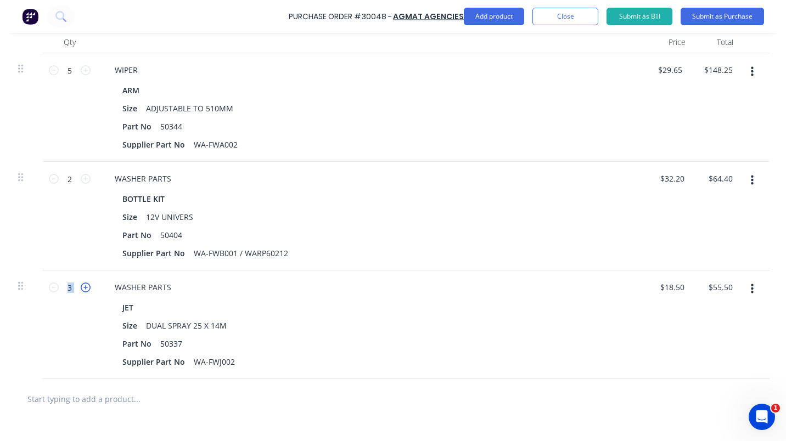
type input "4"
type input "$74.00"
click at [81, 286] on icon at bounding box center [86, 288] width 10 height 10
type textarea "x"
type input "5"
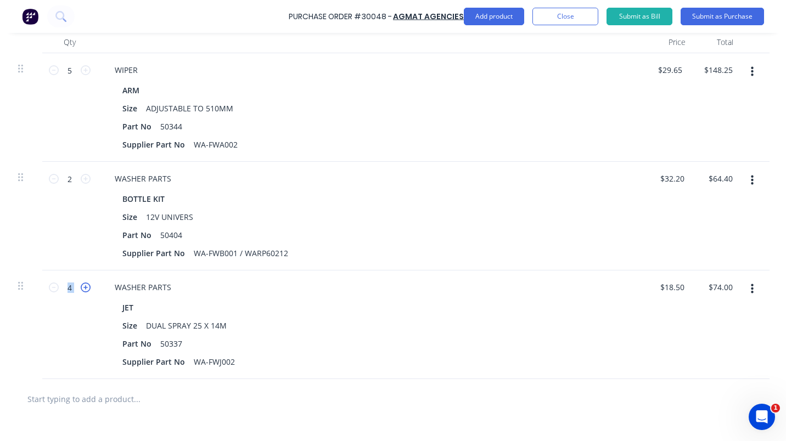
type input "$92.50"
click at [81, 286] on icon at bounding box center [86, 288] width 10 height 10
type textarea "x"
type input "6"
type input "$111.00"
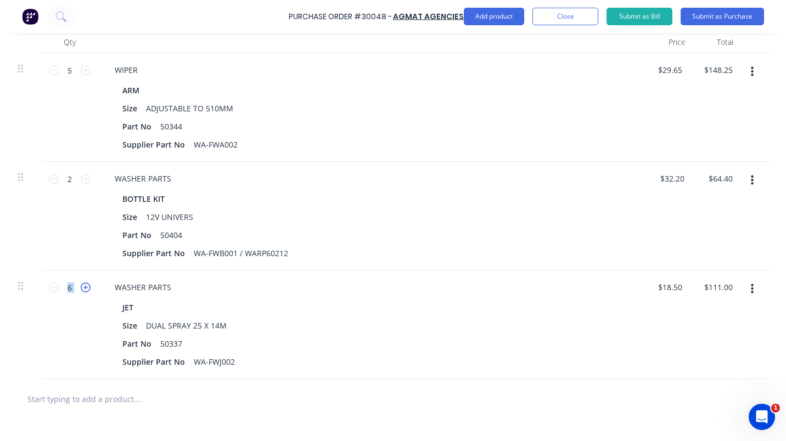
click at [81, 286] on icon at bounding box center [86, 288] width 10 height 10
type textarea "x"
type input "7"
type input "$129.50"
click at [81, 286] on icon at bounding box center [86, 288] width 10 height 10
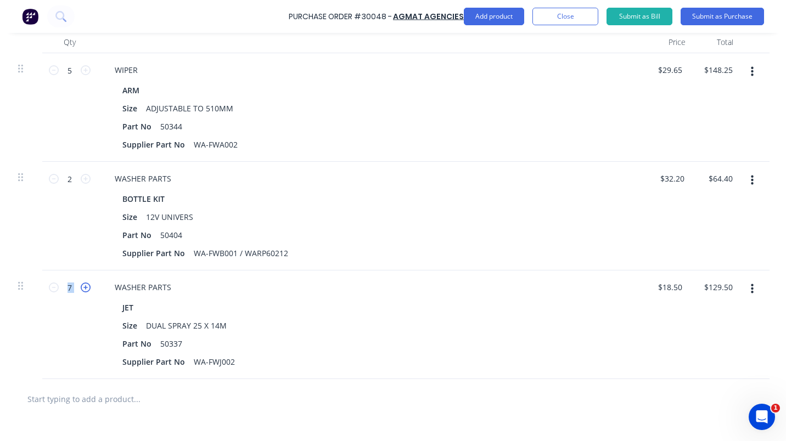
type textarea "x"
type input "8"
type input "$148.00"
click at [81, 286] on icon at bounding box center [86, 288] width 10 height 10
type textarea "x"
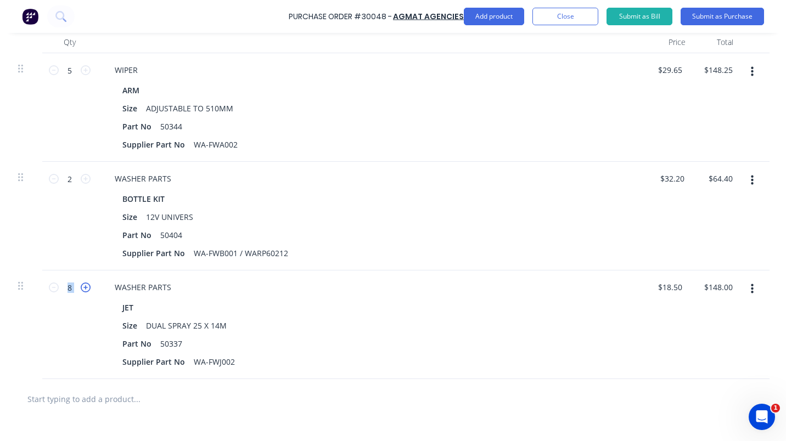
type input "9"
type input "$166.50"
click at [81, 286] on icon at bounding box center [86, 288] width 10 height 10
type textarea "x"
type input "10"
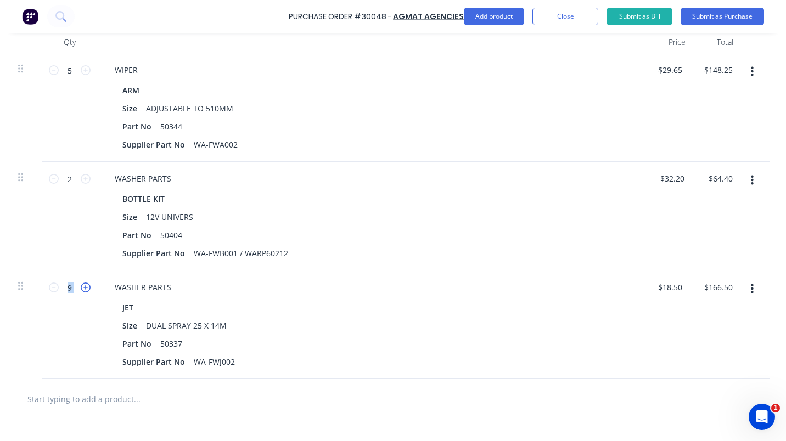
type input "$185.00"
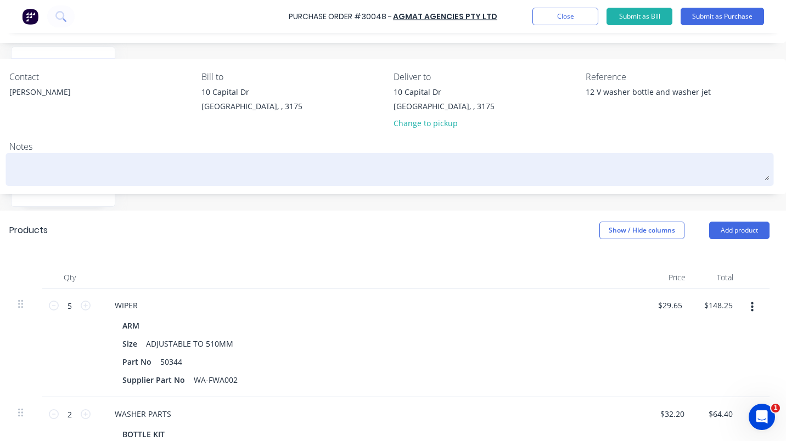
scroll to position [0, 147]
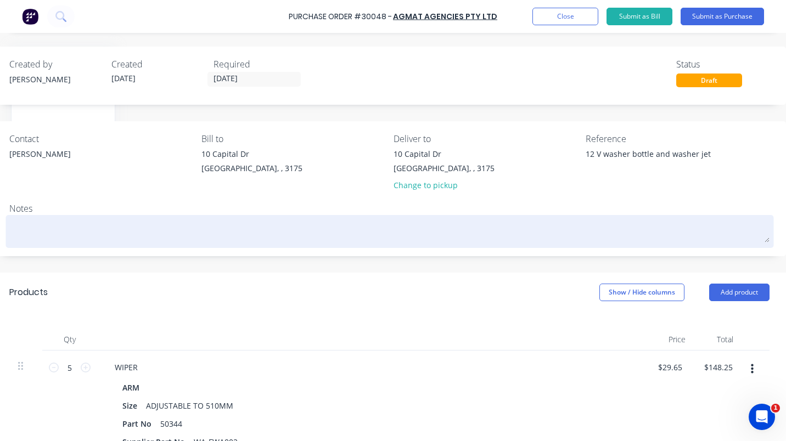
click at [47, 231] on textarea at bounding box center [389, 230] width 760 height 25
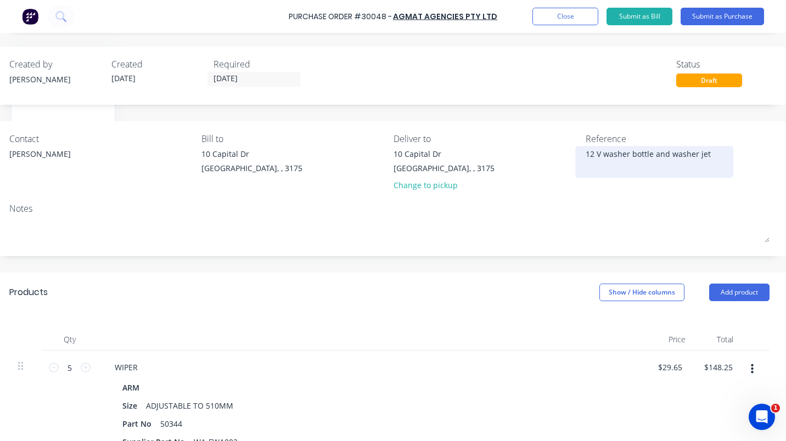
click at [721, 160] on div "12 V washer bottle and washer jet" at bounding box center [654, 161] width 137 height 27
click at [716, 154] on div "12 V washer bottle and washer jet" at bounding box center [654, 161] width 137 height 27
type textarea "x"
click at [716, 154] on div "12 V washer bottle and washer jet" at bounding box center [654, 161] width 137 height 27
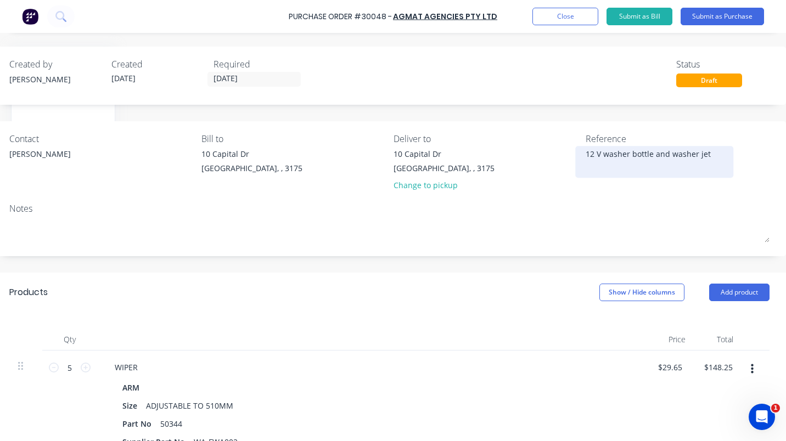
click at [706, 156] on textarea "12 V washer bottle and washer jet" at bounding box center [654, 160] width 137 height 25
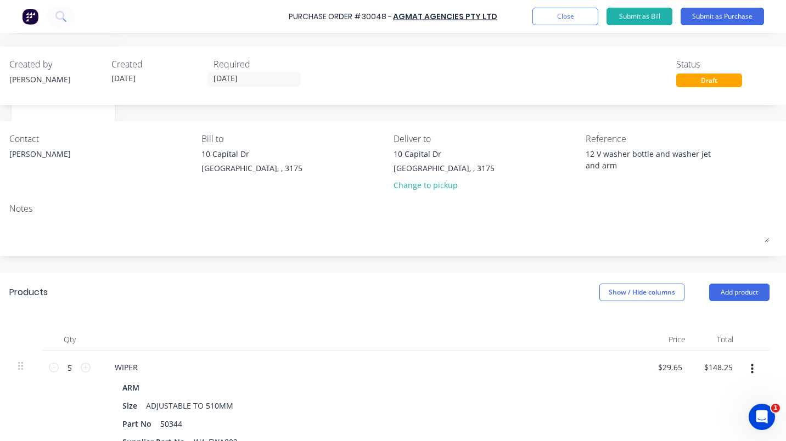
type textarea "12 V washer bottle and washer jet and arms"
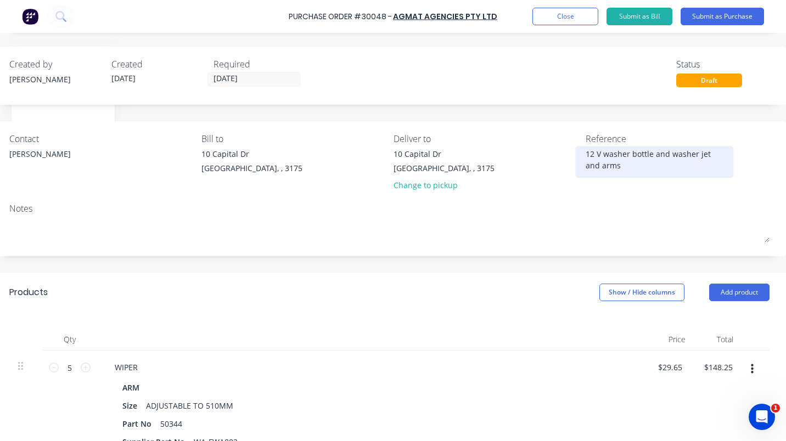
click at [646, 151] on textarea "12 V washer bottle and washer jet and arms" at bounding box center [654, 160] width 137 height 25
type textarea "x"
click at [646, 151] on textarea "12 V washer bottle and washer jet and arms" at bounding box center [654, 160] width 137 height 25
type textarea "12 V washer bottle, washer jet and arms"
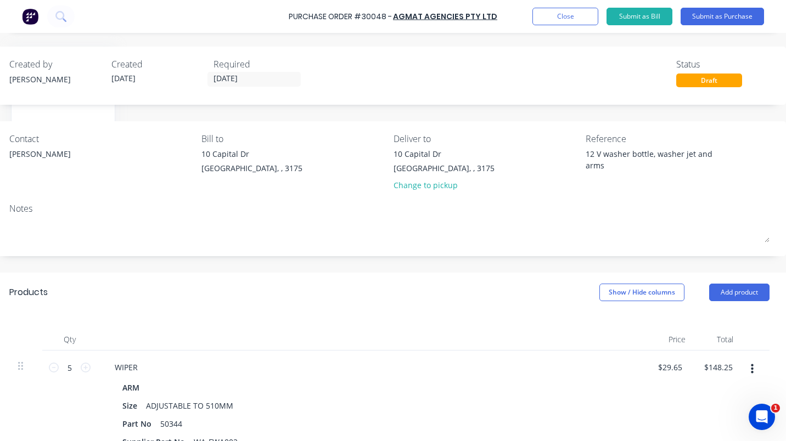
type textarea "x"
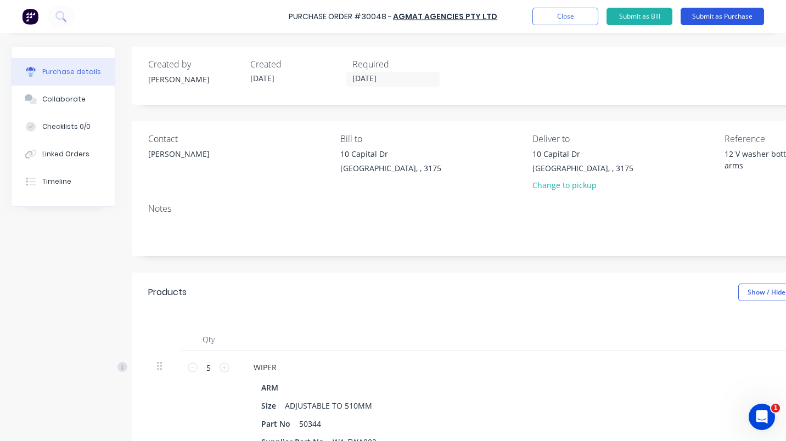
type textarea "12 V washer bottle, washer jet and arms"
type textarea "x"
type textarea "12 V washer bottle, washer jet and arms"
click at [716, 16] on button "Submit as Purchase" at bounding box center [722, 17] width 83 height 18
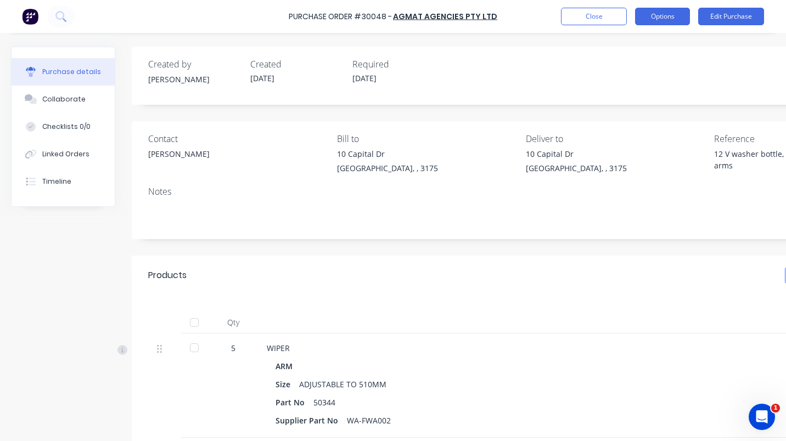
click at [670, 18] on button "Options" at bounding box center [662, 17] width 55 height 18
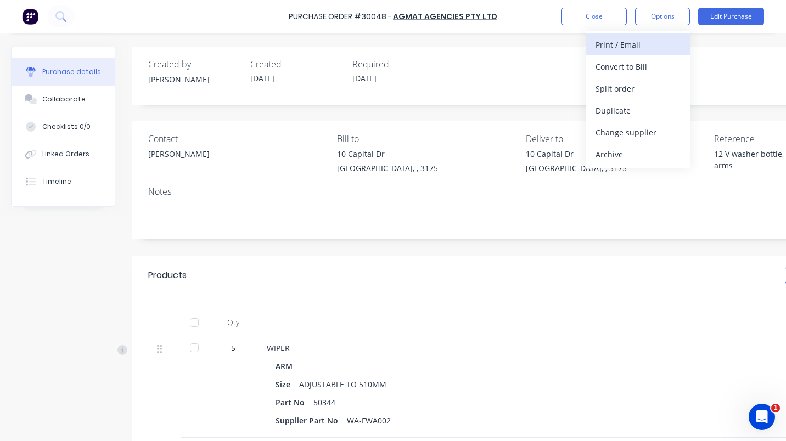
click at [631, 40] on div "Print / Email" at bounding box center [638, 45] width 85 height 16
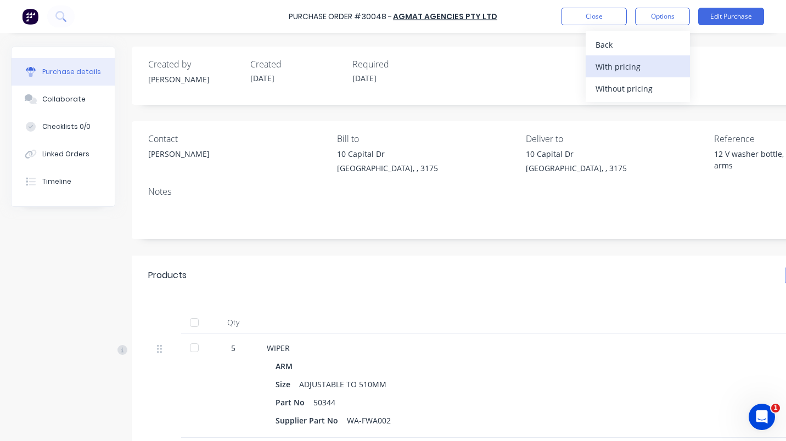
click at [613, 60] on div "With pricing" at bounding box center [638, 67] width 85 height 16
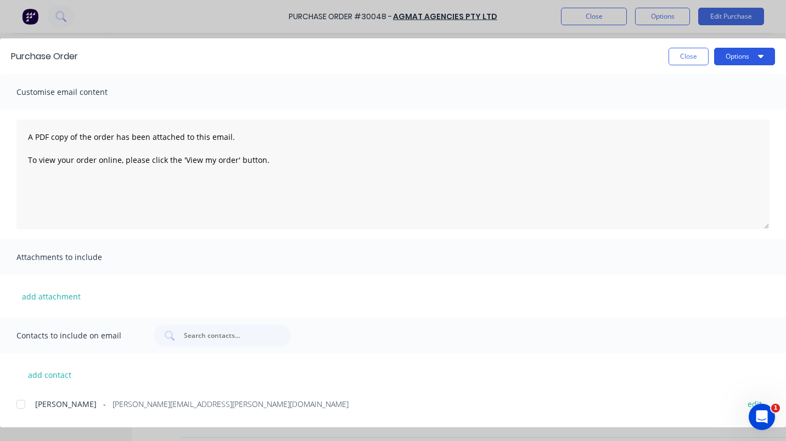
click at [762, 53] on icon "button" at bounding box center [760, 56] width 5 height 9
click at [697, 82] on div "Preview" at bounding box center [723, 84] width 85 height 16
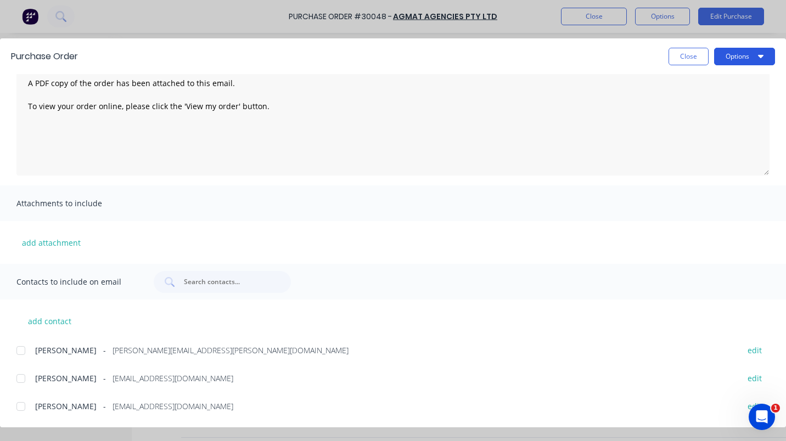
drag, startPoint x: 755, startPoint y: 59, endPoint x: 750, endPoint y: 63, distance: 6.6
click at [755, 59] on button "Options" at bounding box center [744, 57] width 61 height 18
click at [715, 88] on div "Preview" at bounding box center [723, 84] width 85 height 16
click at [24, 349] on div at bounding box center [21, 351] width 22 height 22
click at [26, 378] on div at bounding box center [21, 379] width 22 height 22
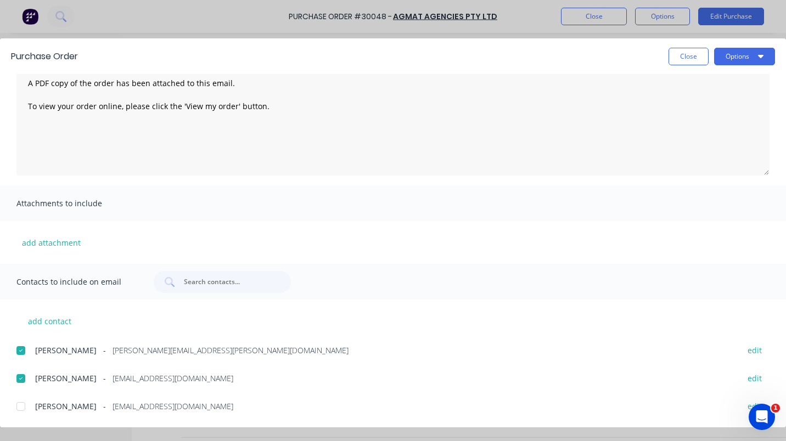
click at [20, 407] on div at bounding box center [21, 407] width 22 height 22
click at [757, 58] on button "Options" at bounding box center [744, 57] width 61 height 18
click at [690, 127] on div "Email" at bounding box center [723, 128] width 85 height 16
click at [683, 63] on button "Close" at bounding box center [689, 57] width 40 height 18
type textarea "x"
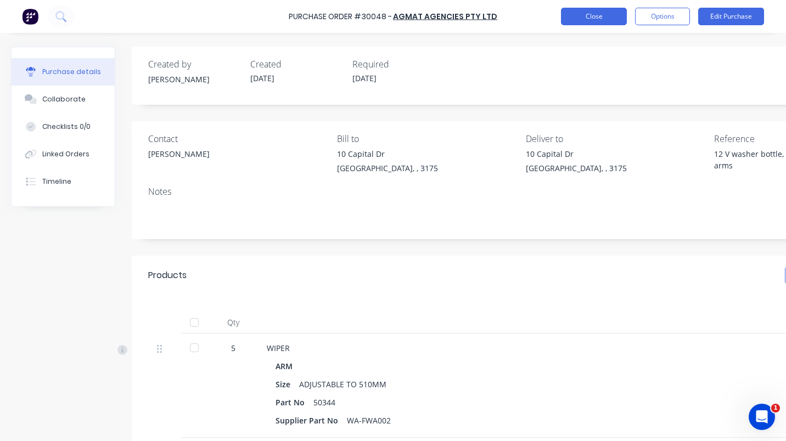
click at [600, 15] on button "Close" at bounding box center [594, 17] width 66 height 18
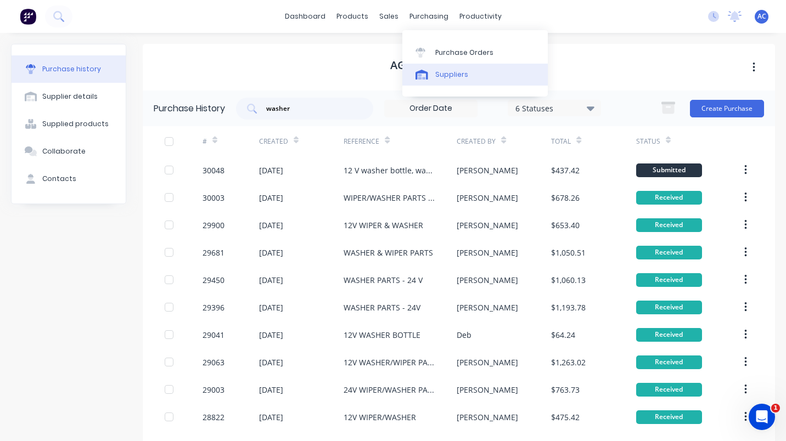
click at [410, 76] on link "Suppliers" at bounding box center [474, 75] width 145 height 22
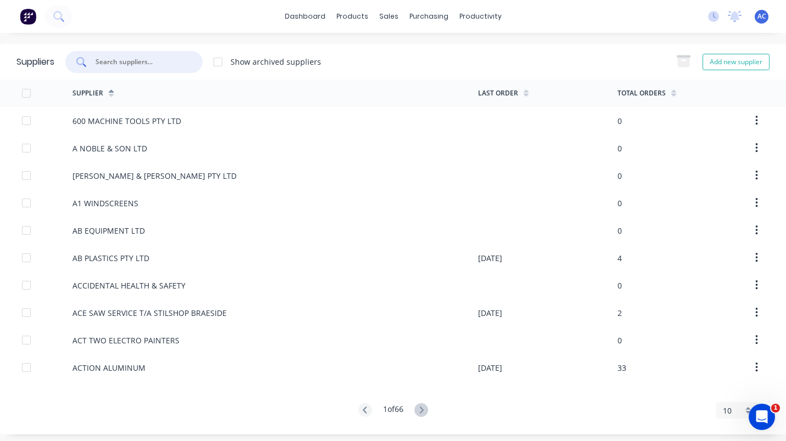
click at [116, 59] on input "text" at bounding box center [139, 62] width 91 height 11
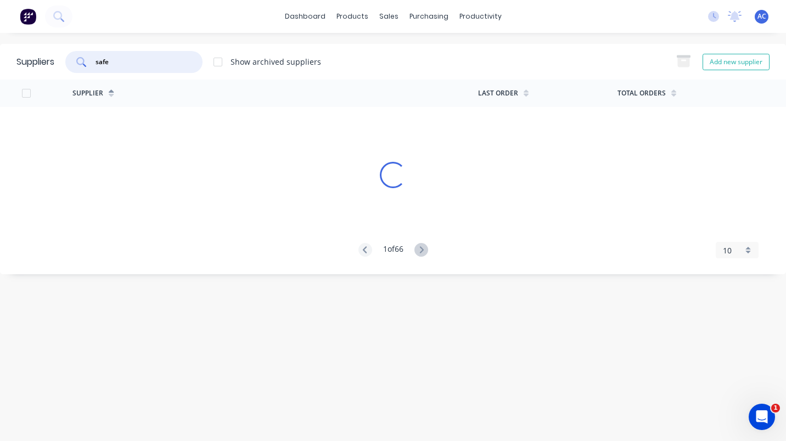
type input "safe t"
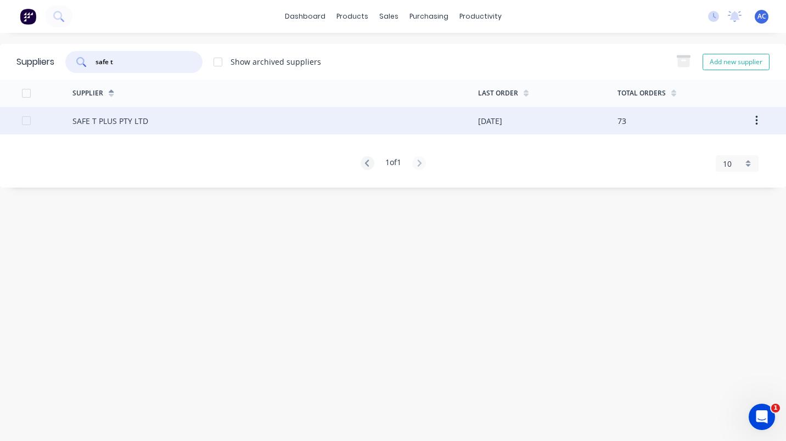
click at [132, 117] on div "SAFE T PLUS PTY LTD" at bounding box center [110, 121] width 76 height 12
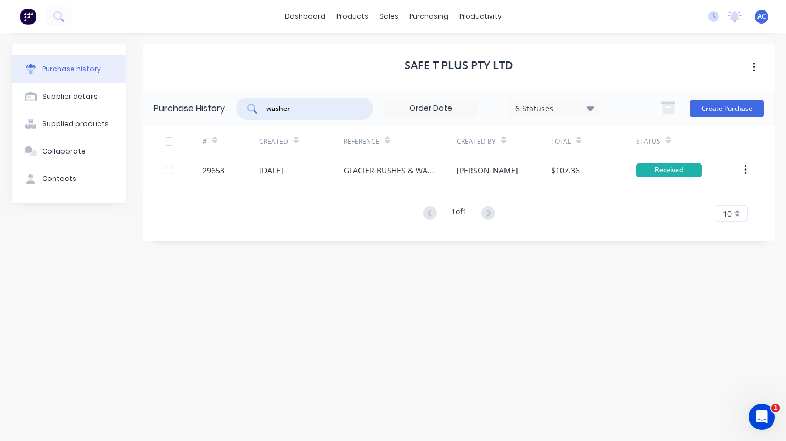
click at [311, 105] on input "washer" at bounding box center [310, 108] width 91 height 11
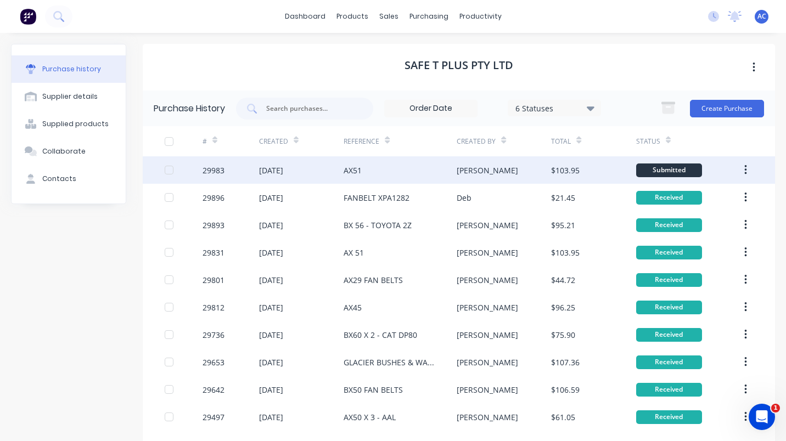
click at [348, 157] on div "AX51" at bounding box center [400, 169] width 113 height 27
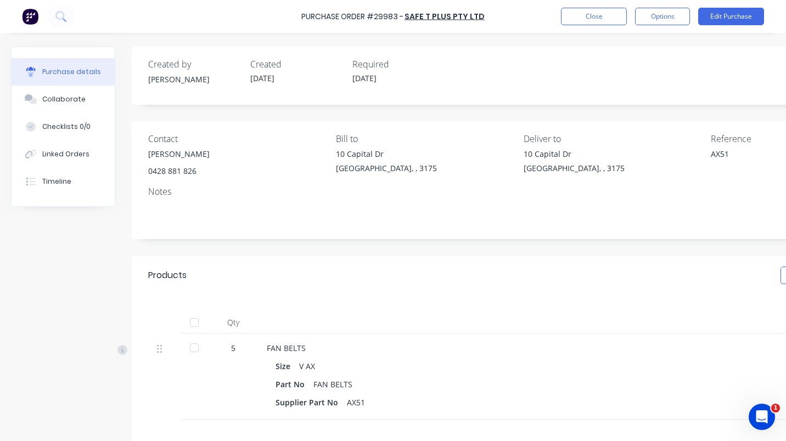
click at [201, 321] on div at bounding box center [194, 323] width 22 height 22
type textarea "x"
click at [599, 17] on button "Close" at bounding box center [594, 17] width 66 height 18
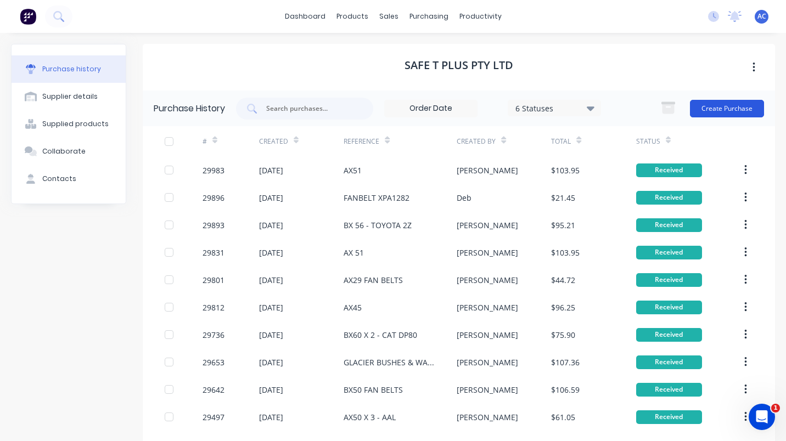
click at [716, 107] on button "Create Purchase" at bounding box center [727, 109] width 74 height 18
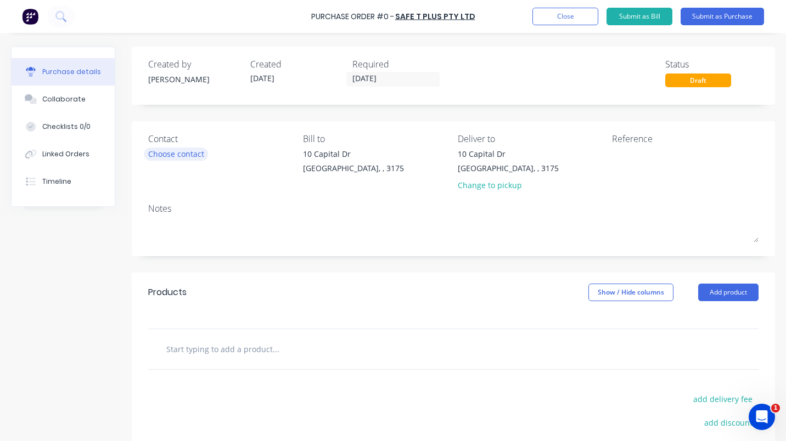
click at [190, 150] on div "Choose contact" at bounding box center [176, 154] width 56 height 12
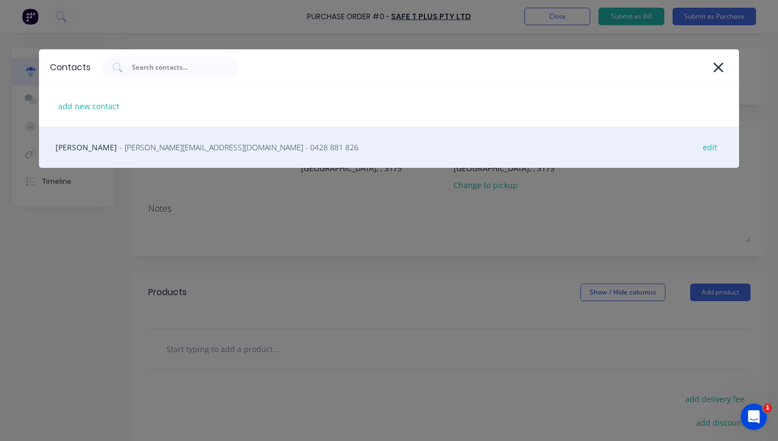
click at [120, 149] on span "- Donovan@safetplus.com.au - 0428 881 826" at bounding box center [239, 148] width 239 height 12
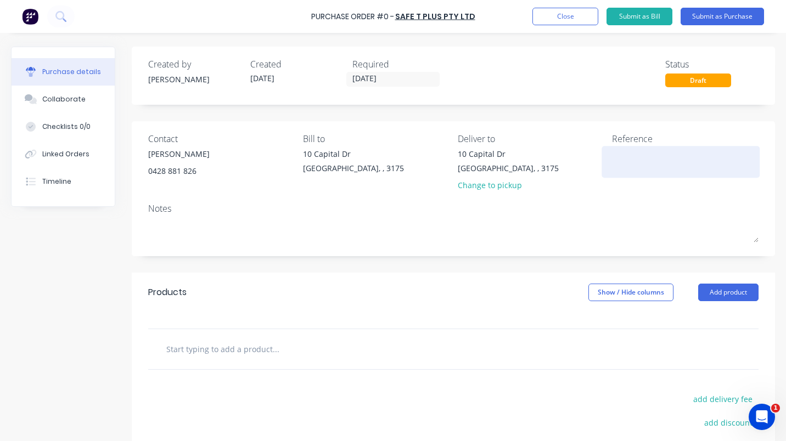
click at [621, 152] on textarea at bounding box center [680, 160] width 137 height 25
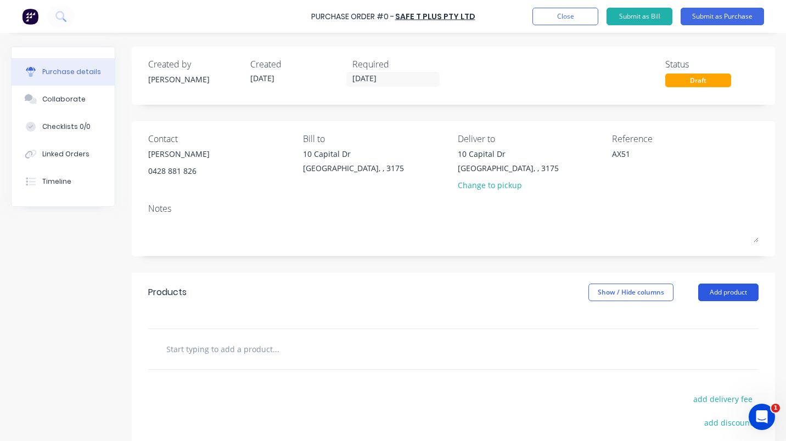
type textarea "AX51"
type textarea "x"
type textarea "AX51"
drag, startPoint x: 705, startPoint y: 293, endPoint x: 706, endPoint y: 299, distance: 6.1
click at [705, 294] on button "Add product" at bounding box center [728, 293] width 60 height 18
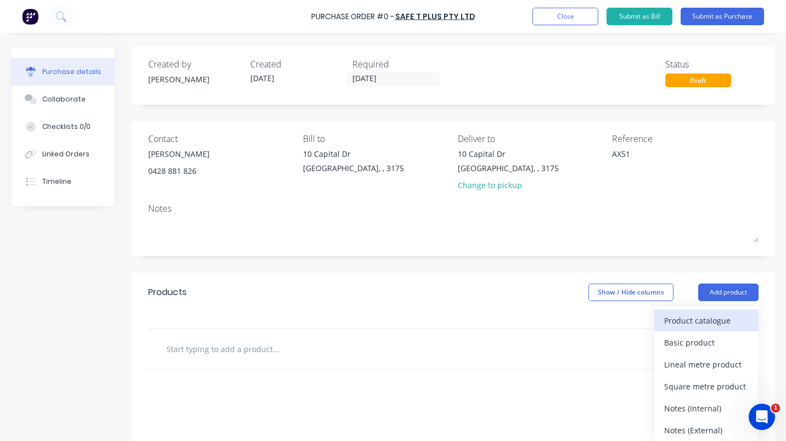
click at [675, 322] on div "Product catalogue" at bounding box center [706, 321] width 85 height 16
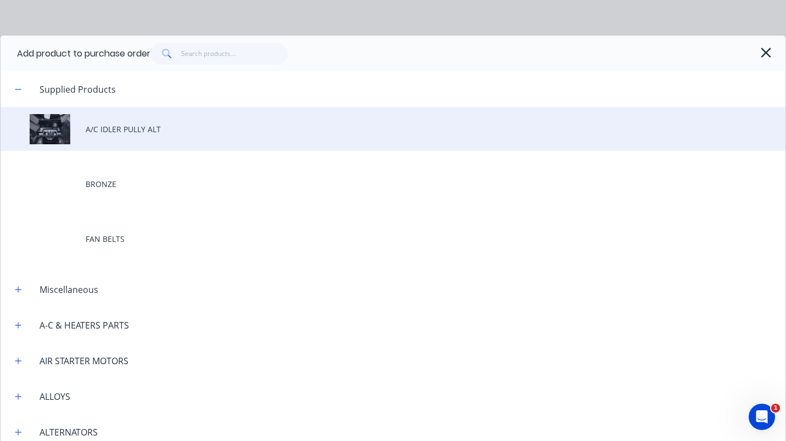
click at [126, 128] on div "A/C IDLER PULLY ALT" at bounding box center [393, 129] width 785 height 44
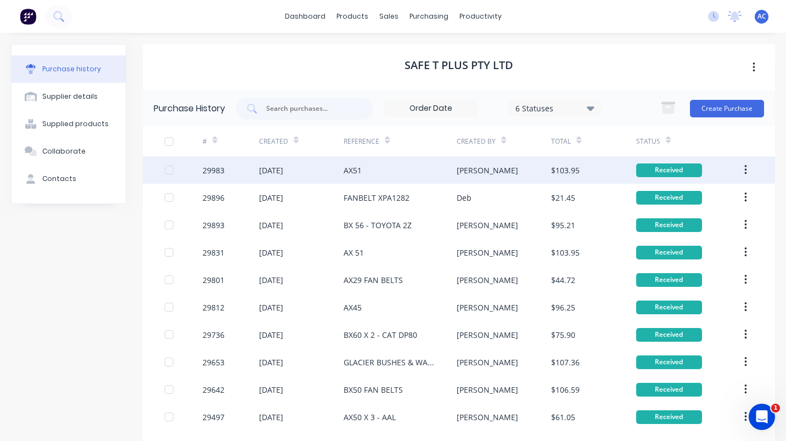
click at [344, 170] on div "AX51" at bounding box center [353, 171] width 18 height 12
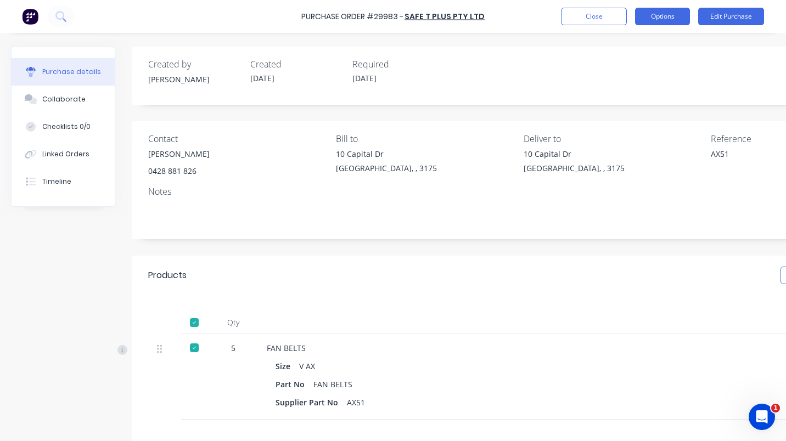
click at [639, 9] on button "Options" at bounding box center [662, 17] width 55 height 18
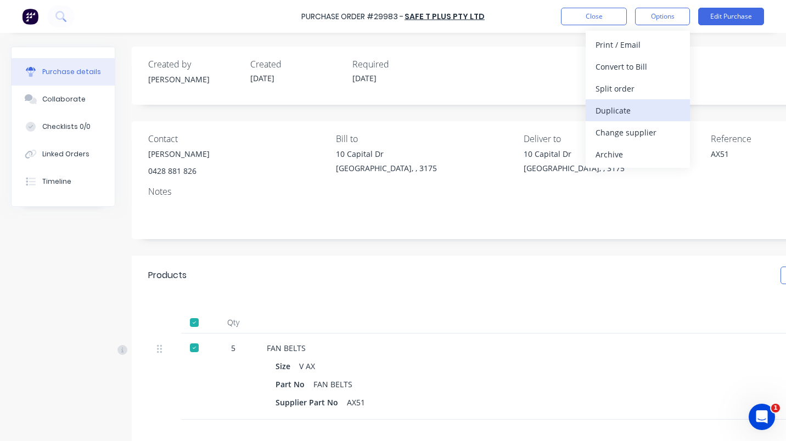
click at [603, 107] on div "Duplicate" at bounding box center [638, 111] width 85 height 16
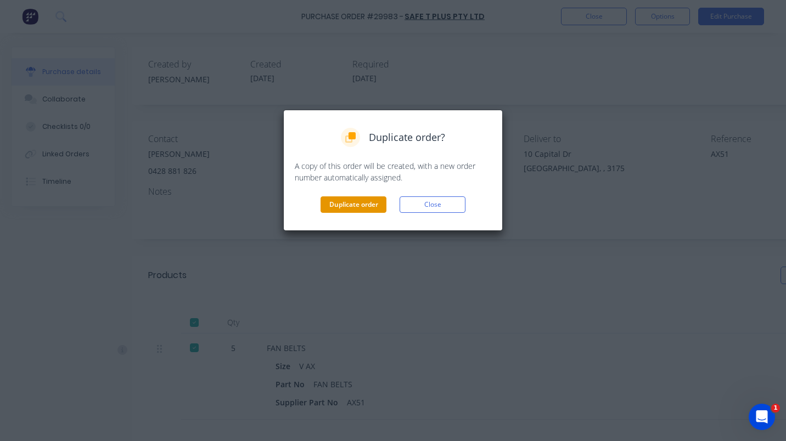
click at [367, 206] on button "Duplicate order" at bounding box center [354, 205] width 66 height 16
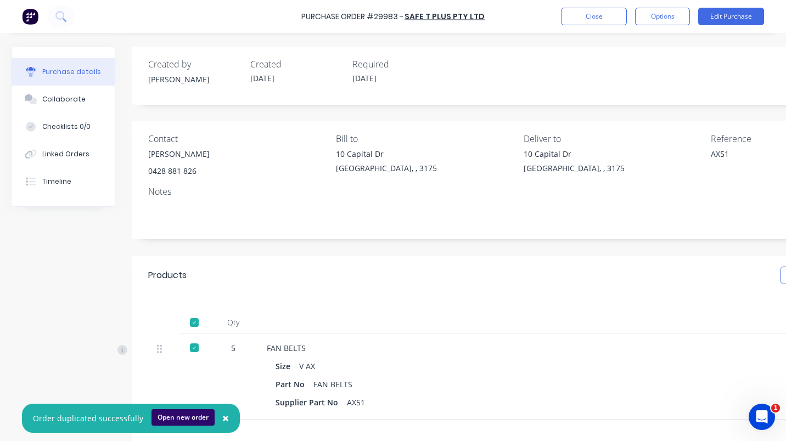
click at [169, 413] on button "Open new order" at bounding box center [182, 417] width 63 height 16
type textarea "x"
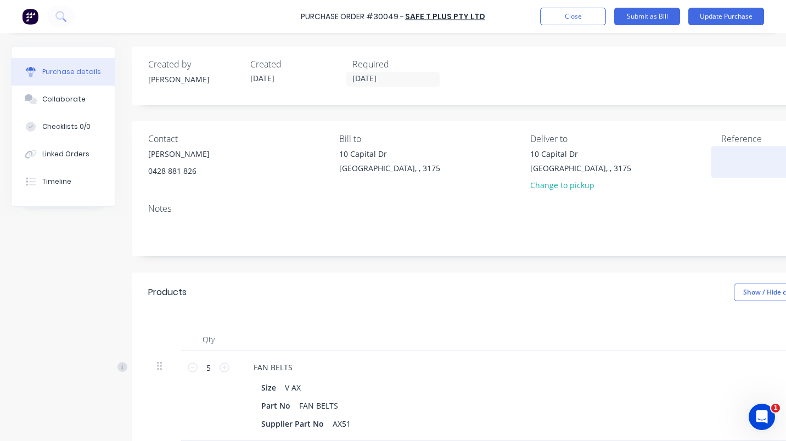
drag, startPoint x: 739, startPoint y: 147, endPoint x: 745, endPoint y: 160, distance: 14.3
click at [739, 148] on div at bounding box center [789, 161] width 137 height 27
click at [745, 160] on textarea at bounding box center [789, 160] width 137 height 25
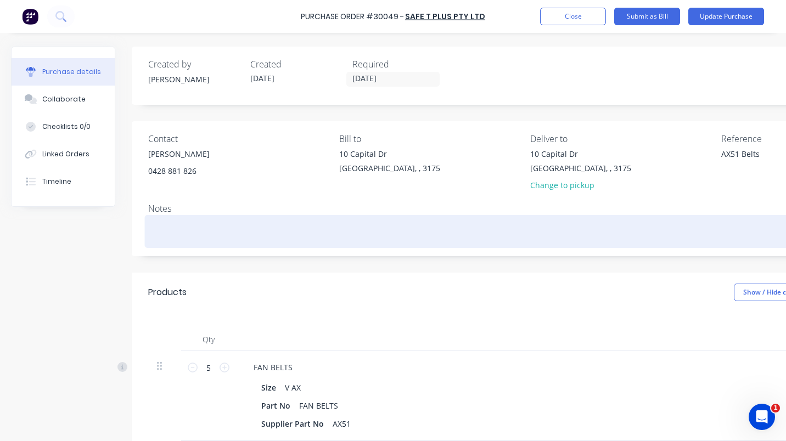
type textarea "AX51 Belts"
click at [445, 224] on textarea at bounding box center [526, 230] width 756 height 25
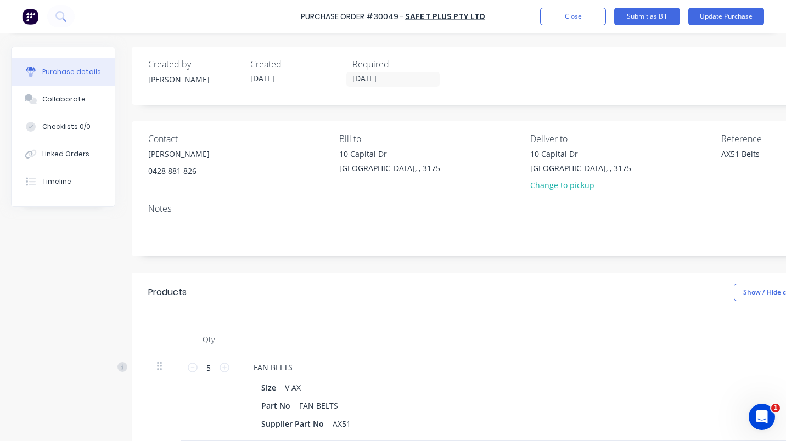
click at [614, 340] on div at bounding box center [510, 340] width 549 height 22
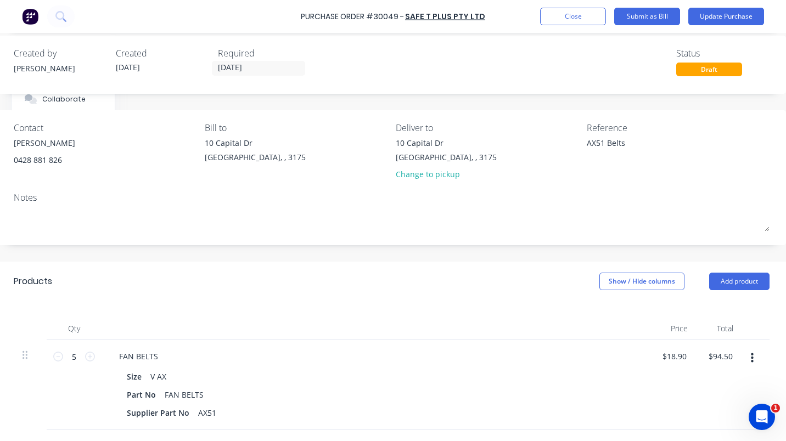
scroll to position [0, 143]
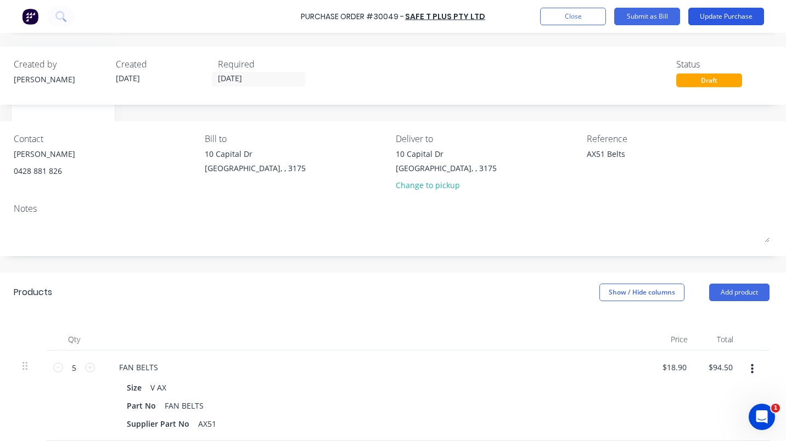
drag, startPoint x: 715, startPoint y: 13, endPoint x: 726, endPoint y: 19, distance: 12.1
click at [716, 14] on button "Update Purchase" at bounding box center [726, 17] width 76 height 18
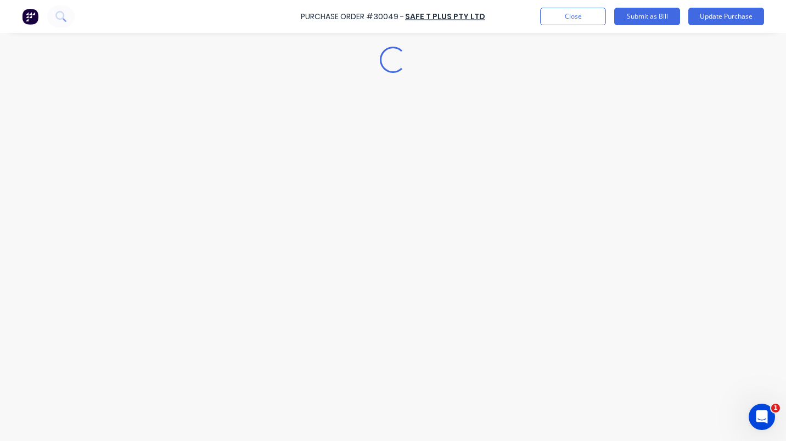
scroll to position [0, 0]
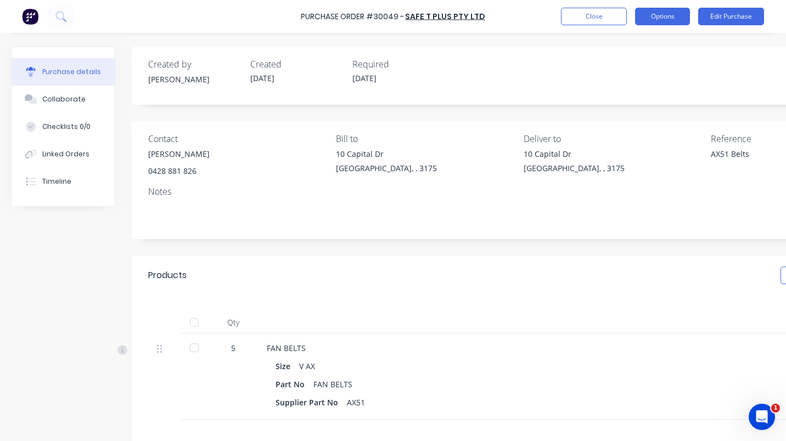
click at [678, 8] on button "Options" at bounding box center [662, 17] width 55 height 18
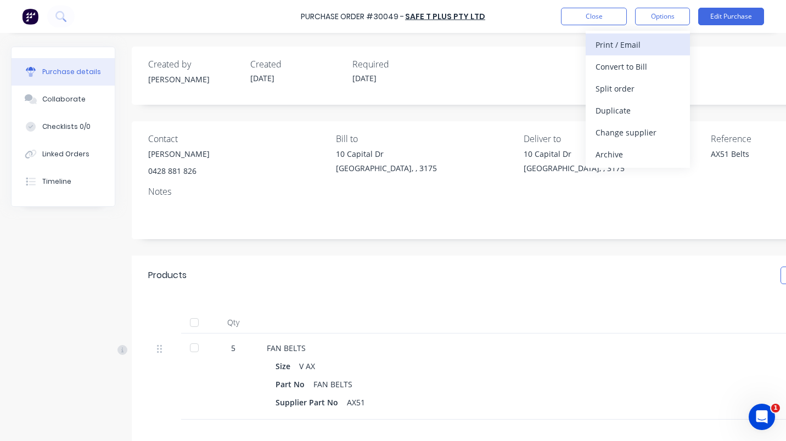
click at [607, 45] on div "Print / Email" at bounding box center [638, 45] width 85 height 16
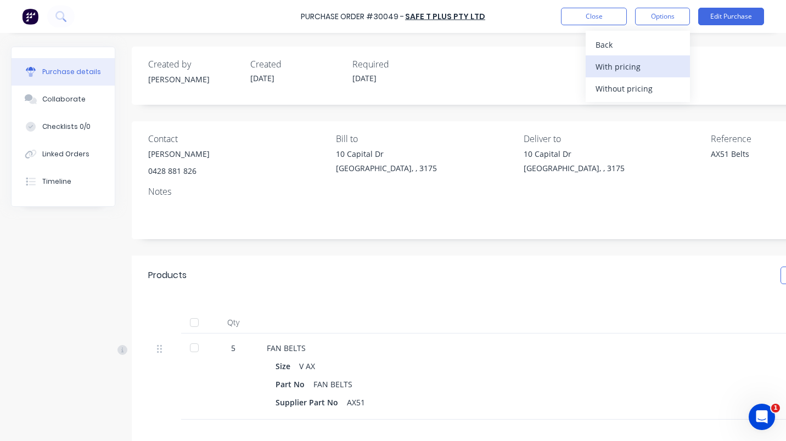
click at [624, 65] on div "With pricing" at bounding box center [638, 67] width 85 height 16
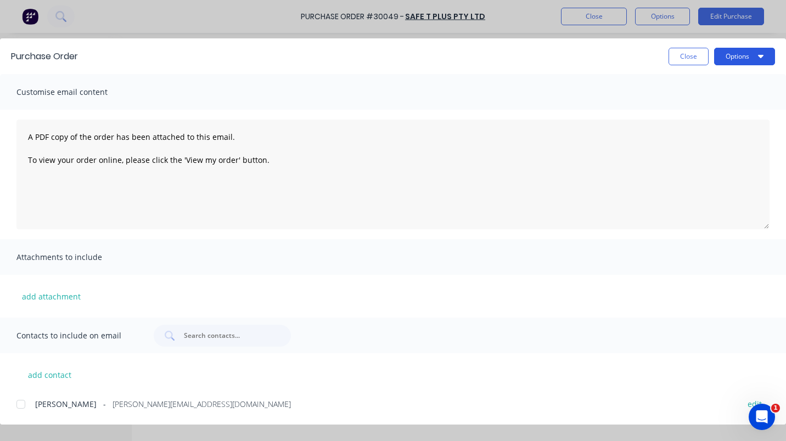
click at [760, 53] on icon "button" at bounding box center [760, 56] width 5 height 9
click at [710, 87] on div "Preview" at bounding box center [723, 84] width 85 height 16
type textarea "x"
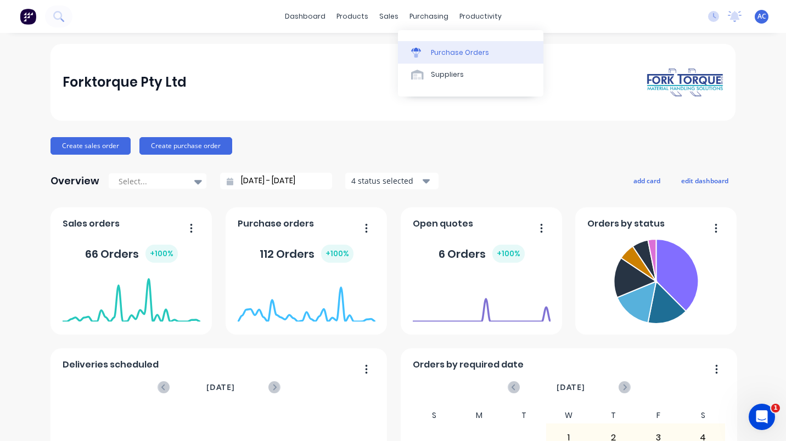
click at [450, 54] on div "Purchase Orders" at bounding box center [460, 53] width 58 height 10
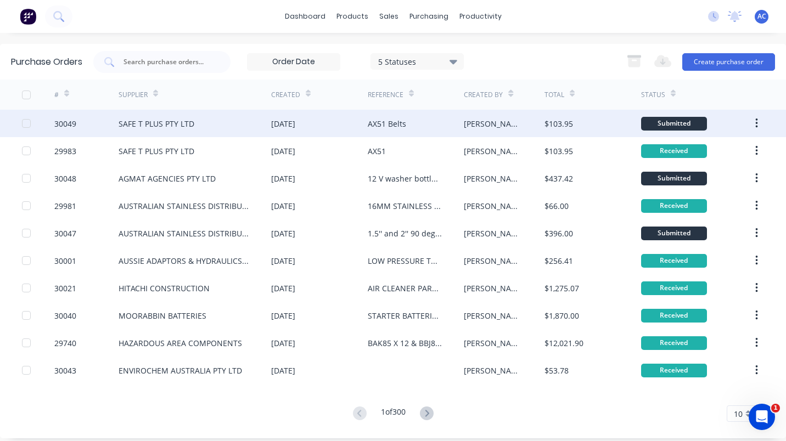
click at [156, 123] on div "SAFE T PLUS PTY LTD" at bounding box center [157, 124] width 76 height 12
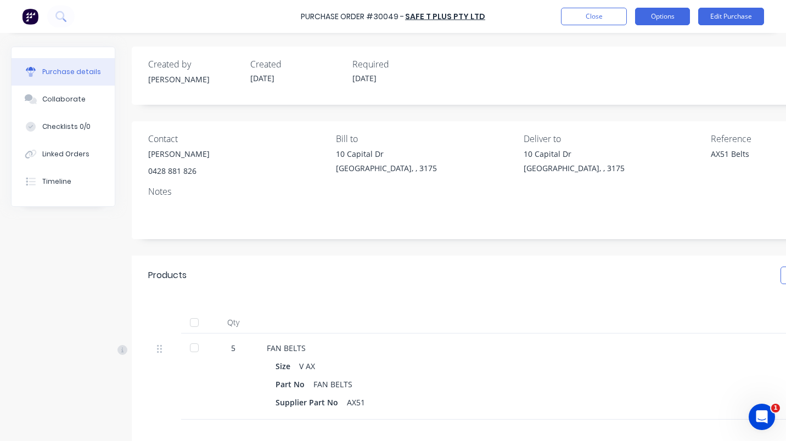
click at [672, 14] on button "Options" at bounding box center [662, 17] width 55 height 18
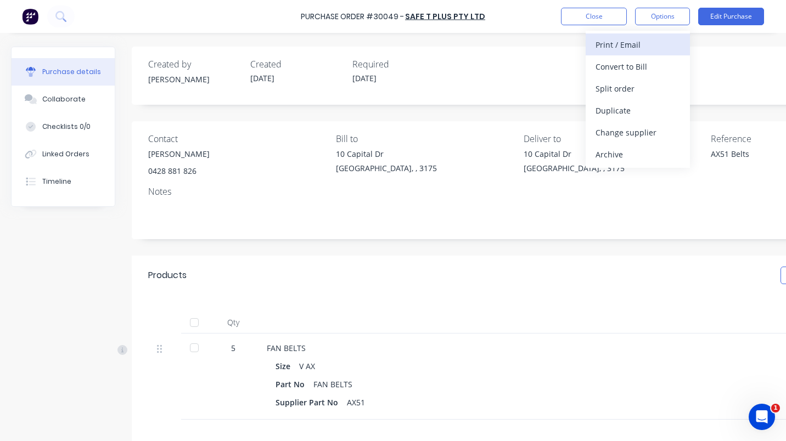
click at [608, 40] on div "Print / Email" at bounding box center [638, 45] width 85 height 16
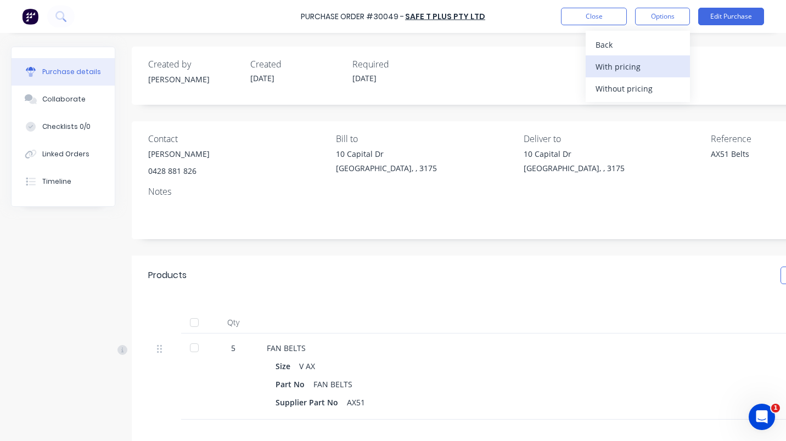
click at [604, 59] on div "With pricing" at bounding box center [638, 67] width 85 height 16
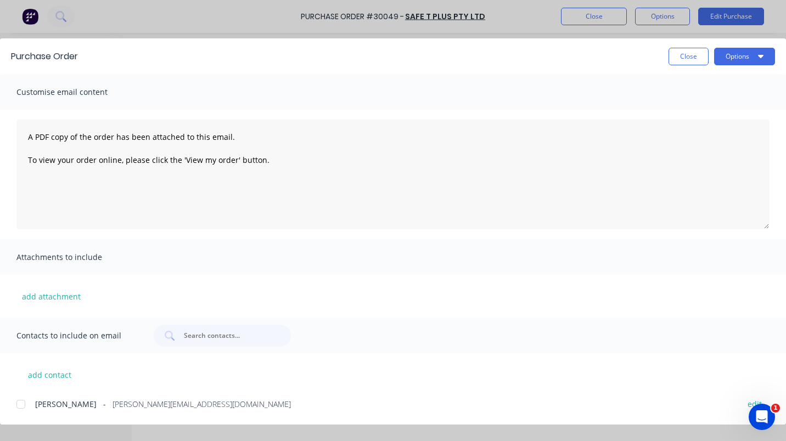
click at [22, 404] on div at bounding box center [21, 405] width 22 height 22
click at [764, 50] on button "Options" at bounding box center [744, 57] width 61 height 18
click at [684, 127] on div "Email" at bounding box center [723, 128] width 85 height 16
type textarea "x"
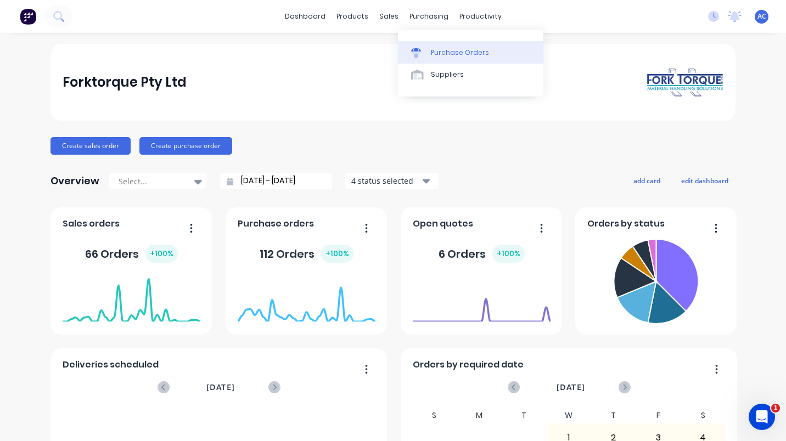
click at [448, 54] on div "Purchase Orders" at bounding box center [460, 53] width 58 height 10
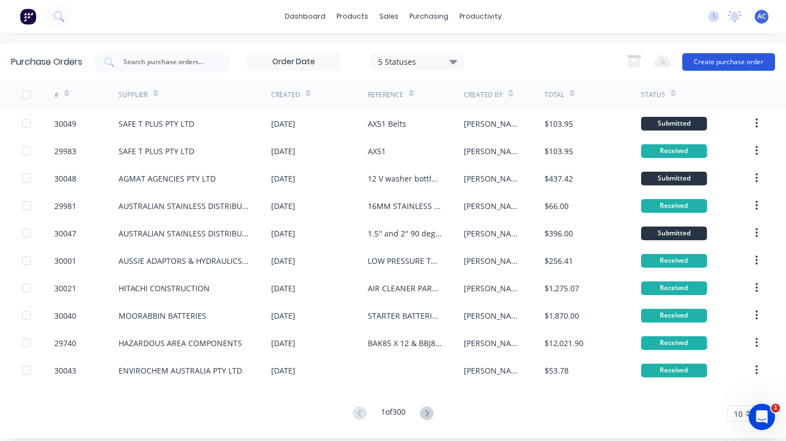
click at [724, 60] on button "Create purchase order" at bounding box center [728, 62] width 93 height 18
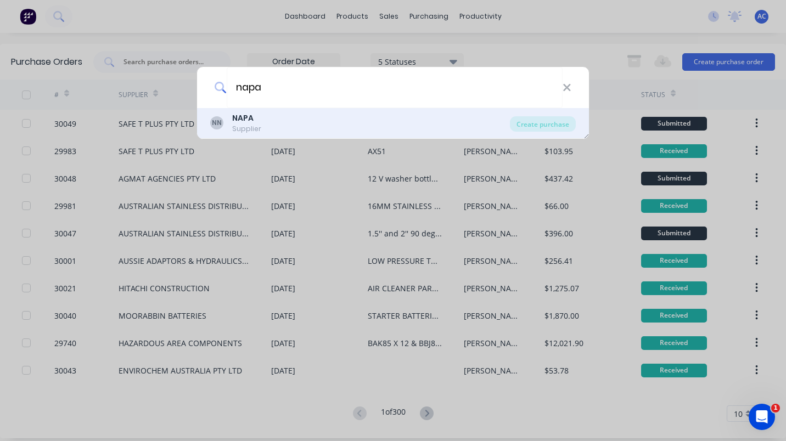
type input "napa"
click at [261, 114] on div "NN NAPA Supplier" at bounding box center [360, 123] width 300 height 21
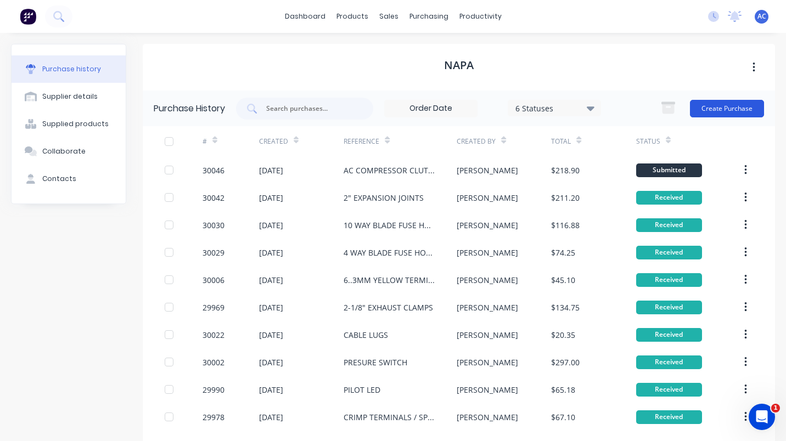
click at [708, 108] on button "Create Purchase" at bounding box center [727, 109] width 74 height 18
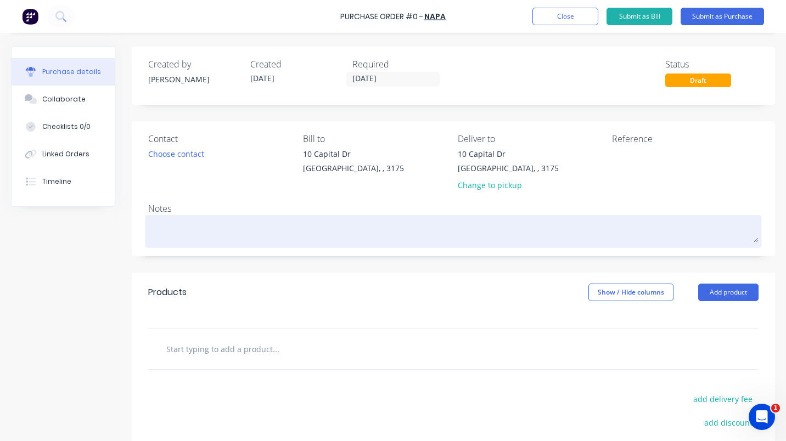
drag, startPoint x: 616, startPoint y: 158, endPoint x: 701, endPoint y: 243, distance: 119.9
click at [616, 158] on textarea at bounding box center [680, 160] width 137 height 25
type textarea "Terminal stu"
type textarea "x"
type textarea "Terminal stud"
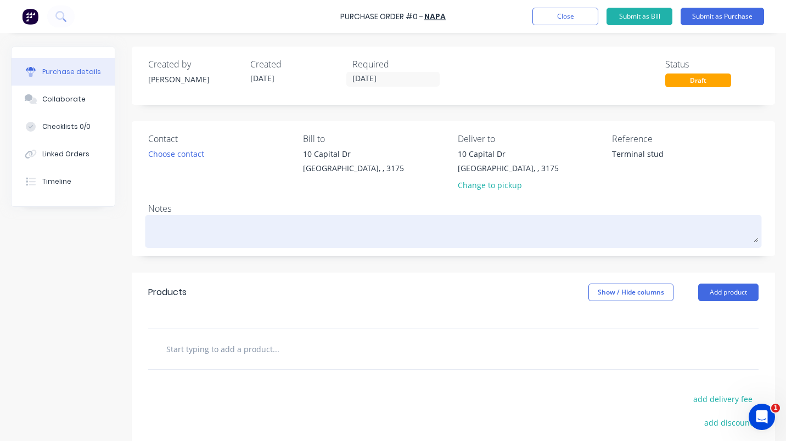
type textarea "x"
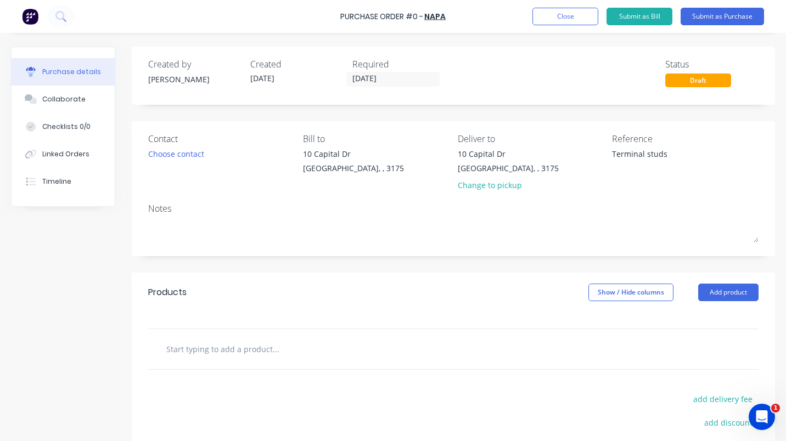
type textarea "Terminal studs"
type textarea "x"
type textarea "Terminal studs"
click at [157, 170] on div "Contact Choose contact" at bounding box center [221, 164] width 147 height 64
click at [172, 153] on div "Choose contact" at bounding box center [176, 154] width 56 height 12
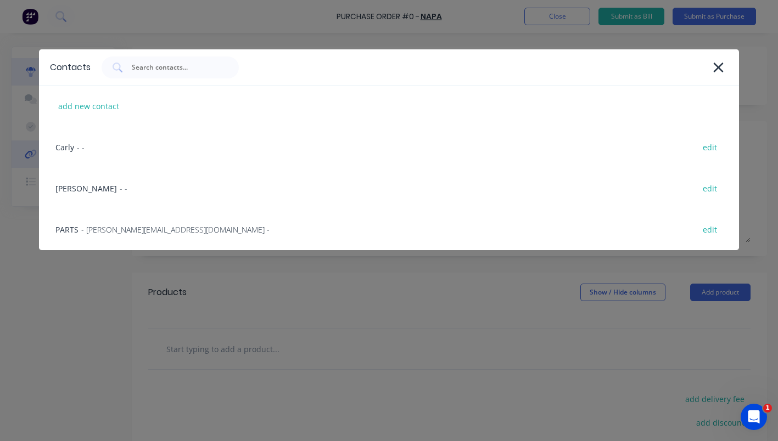
drag, startPoint x: 69, startPoint y: 146, endPoint x: 77, endPoint y: 150, distance: 9.3
click at [70, 146] on div "Carly - - edit" at bounding box center [389, 147] width 700 height 41
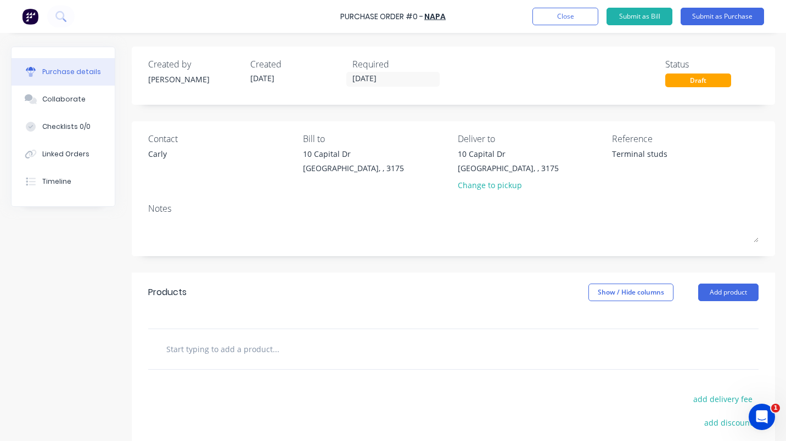
drag, startPoint x: 716, startPoint y: 290, endPoint x: 750, endPoint y: 325, distance: 48.5
click at [723, 298] on button "Add product" at bounding box center [728, 293] width 60 height 18
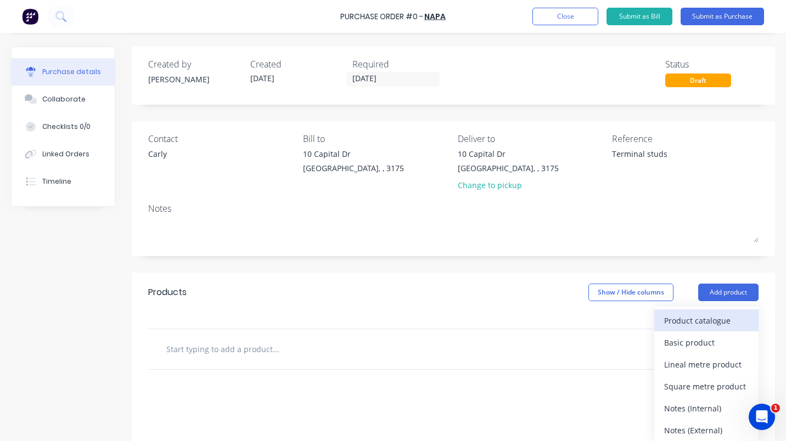
click at [678, 324] on div "Product catalogue" at bounding box center [706, 321] width 85 height 16
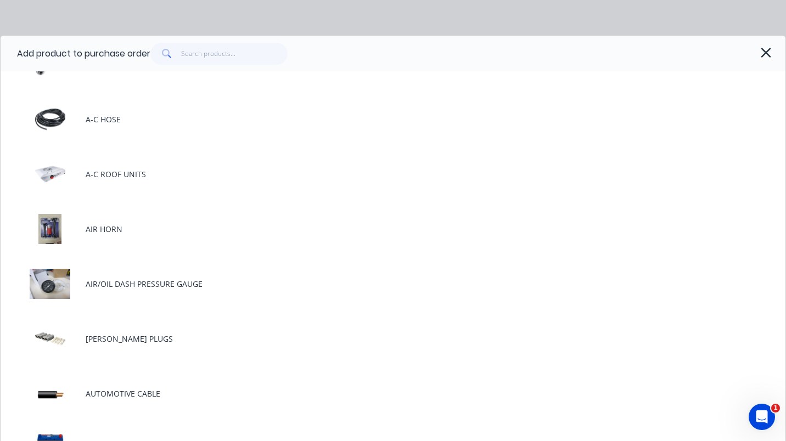
scroll to position [63, 0]
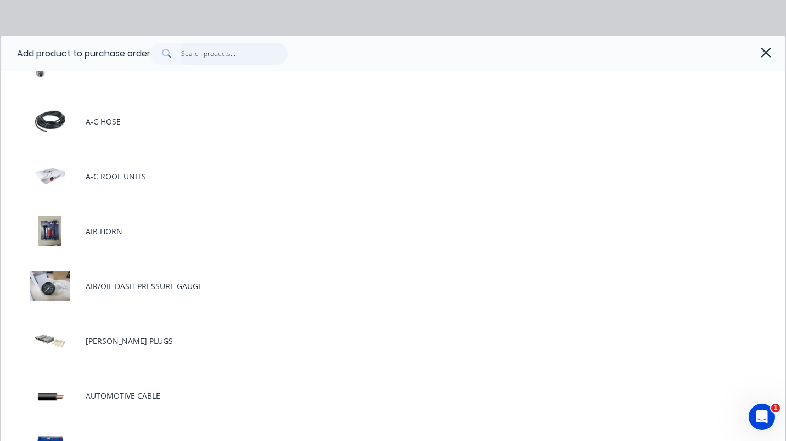
type textarea "x"
click at [215, 55] on input "text" at bounding box center [234, 54] width 107 height 22
type input "a"
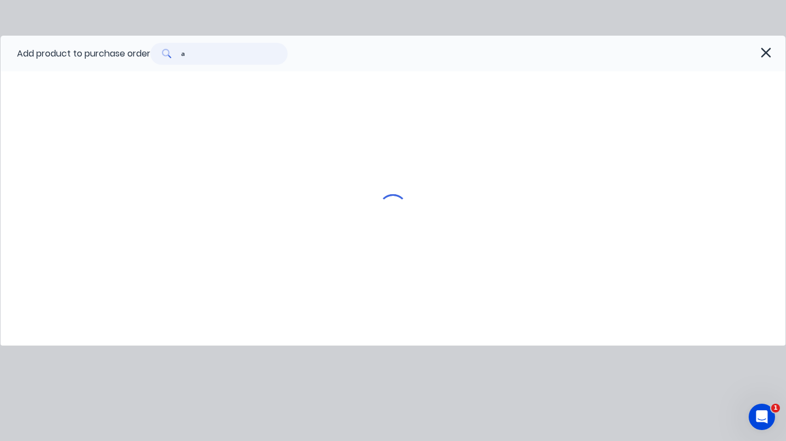
type textarea "x"
type input "ac"
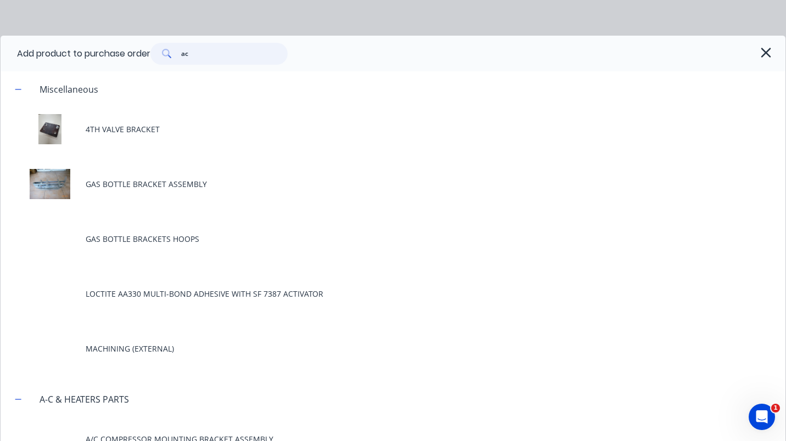
type textarea "x"
type input "acx"
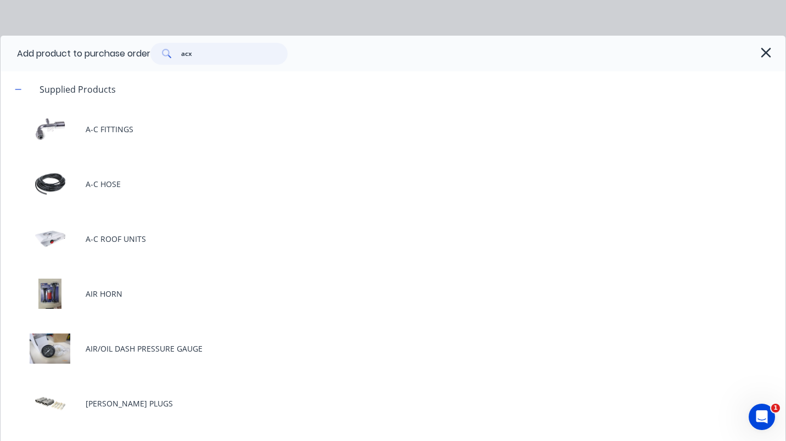
type textarea "x"
type input "acx0"
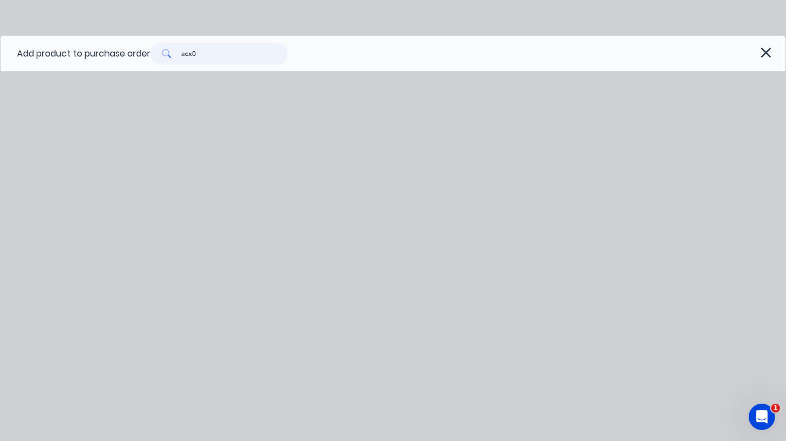
type textarea "x"
type input "acx"
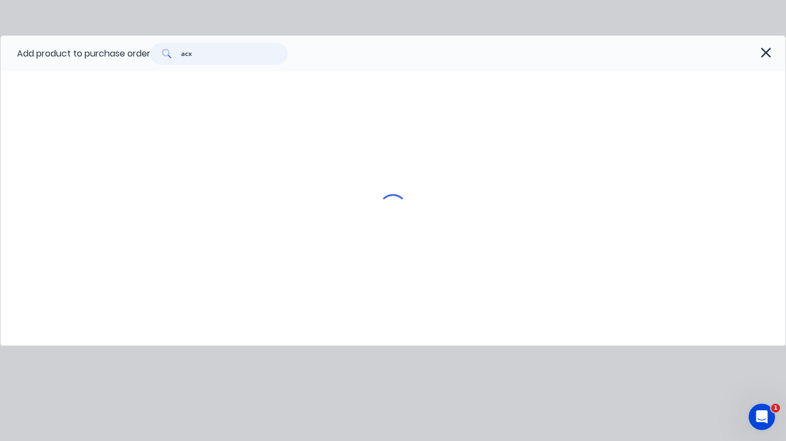
type textarea "x"
type input "ac"
type textarea "x"
type input "a"
type textarea "x"
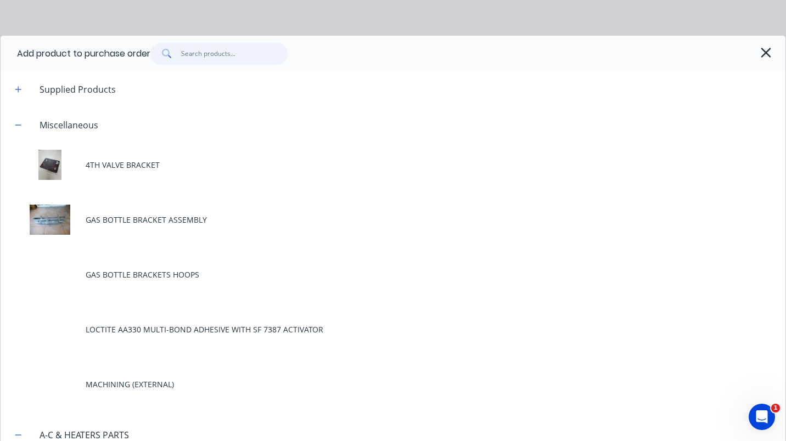
type textarea "x"
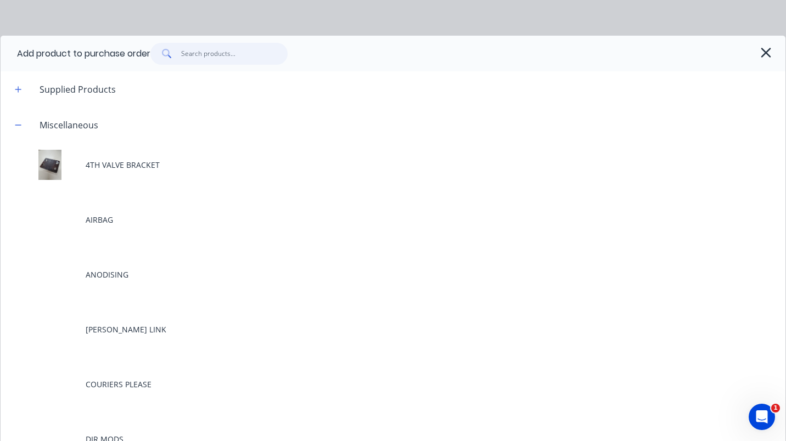
type input "c"
type textarea "x"
type input "ca"
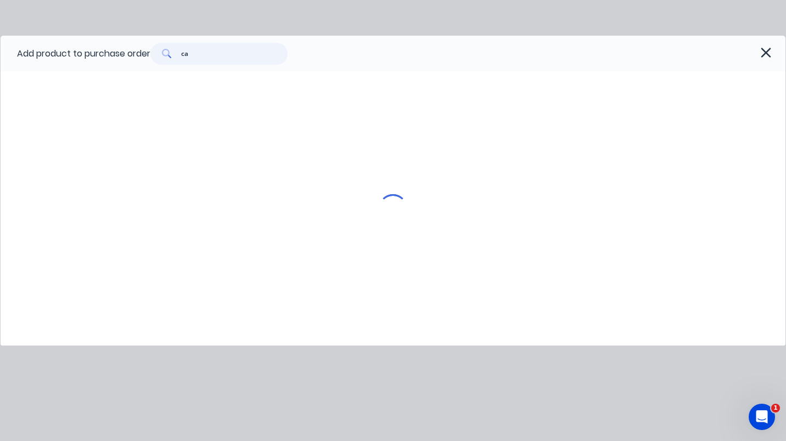
type textarea "x"
type input "cab"
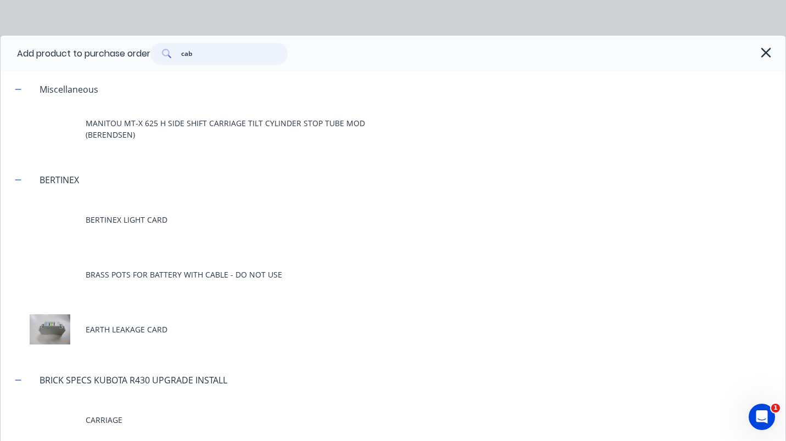
type textarea "x"
type input "cabl"
type textarea "x"
type input "cable"
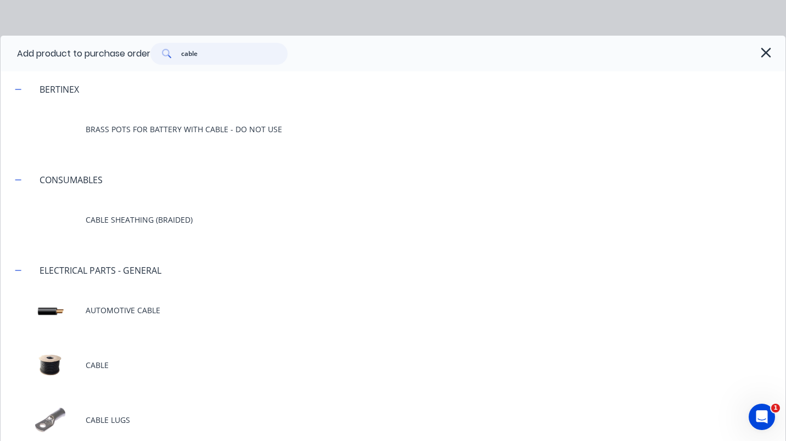
type textarea "x"
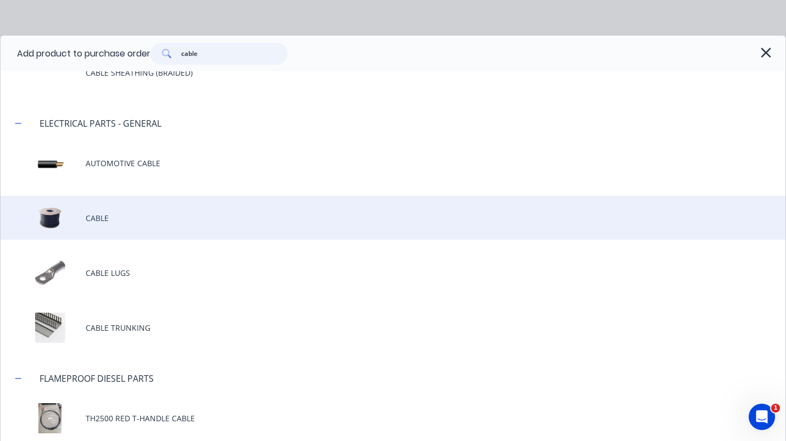
scroll to position [149, 0]
type input "cable"
click at [100, 214] on div "CABLE" at bounding box center [393, 216] width 785 height 44
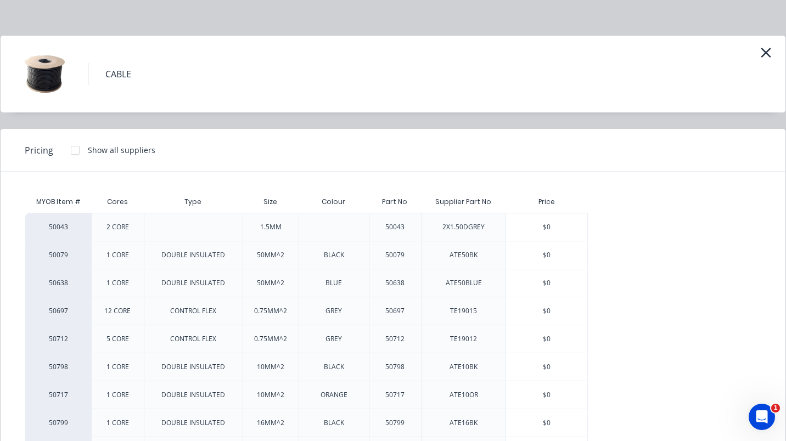
type textarea "x"
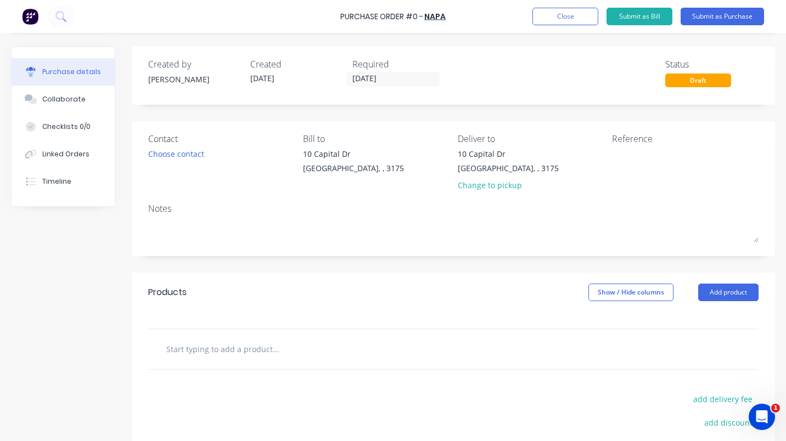
drag, startPoint x: 711, startPoint y: 290, endPoint x: 724, endPoint y: 305, distance: 19.9
click at [712, 291] on button "Add product" at bounding box center [728, 293] width 60 height 18
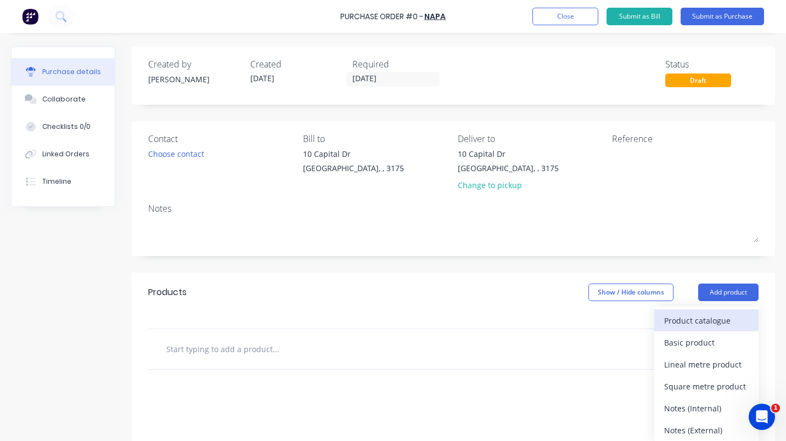
click at [678, 319] on div "Product catalogue" at bounding box center [706, 321] width 85 height 16
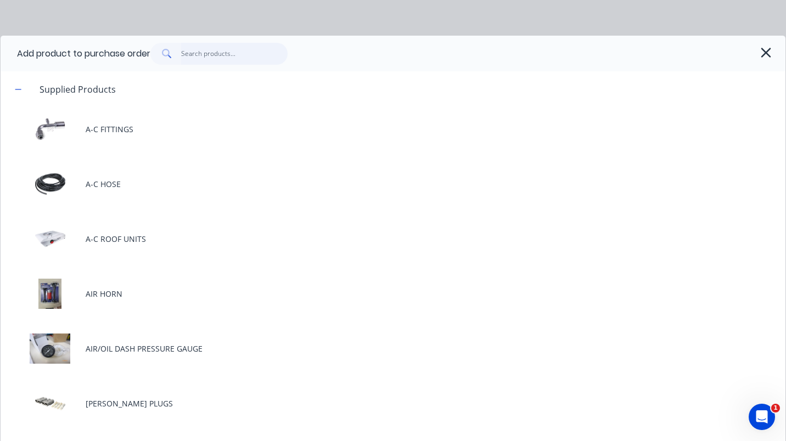
click at [197, 57] on input "text" at bounding box center [234, 54] width 107 height 22
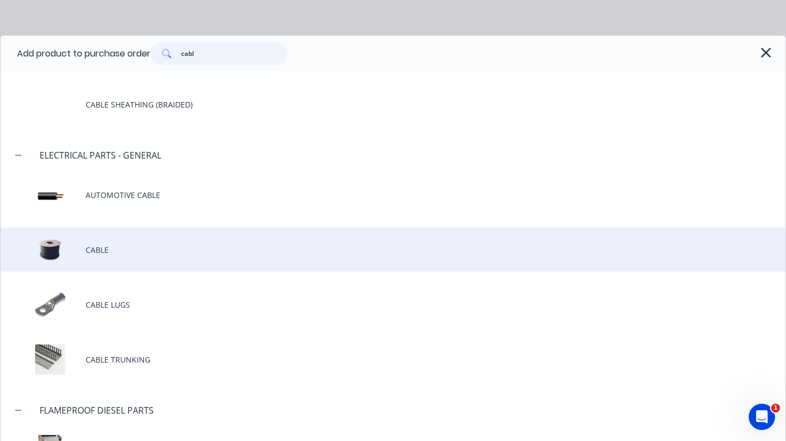
scroll to position [119, 0]
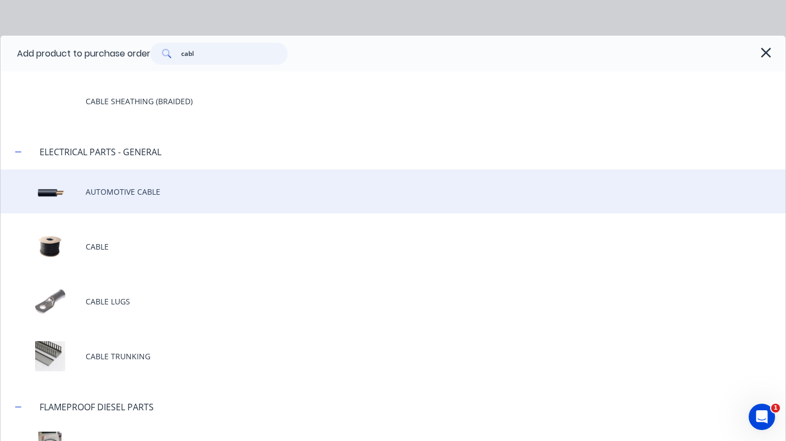
type input "cabl"
click at [119, 183] on div "AUTOMOTIVE CABLE" at bounding box center [393, 192] width 785 height 44
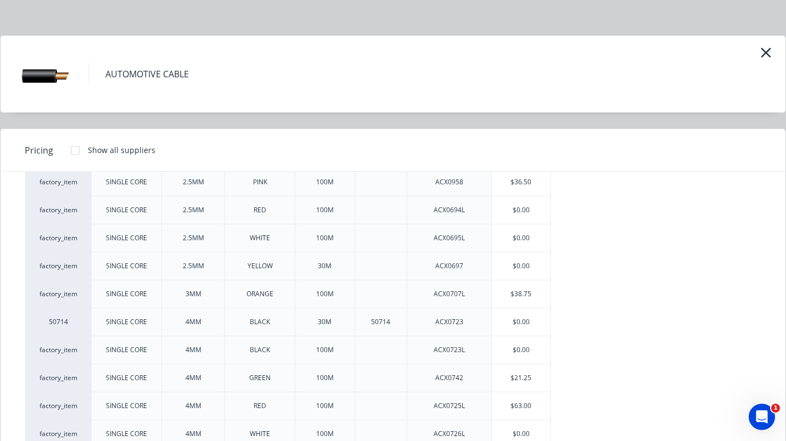
scroll to position [243, 0]
click at [527, 323] on div "$0.00" at bounding box center [521, 320] width 59 height 27
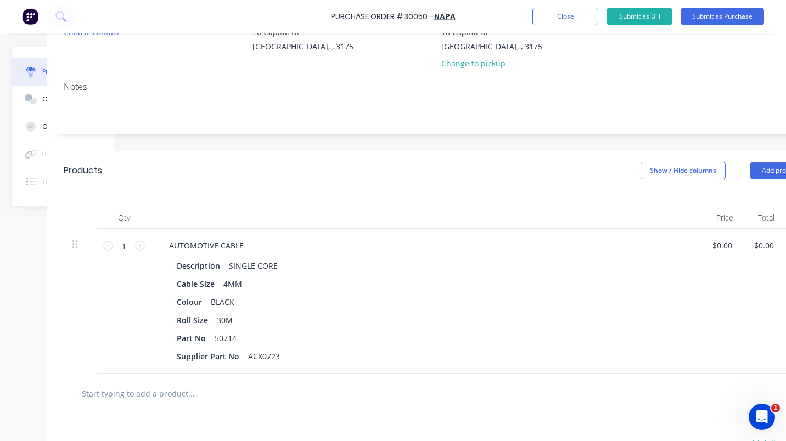
scroll to position [122, 134]
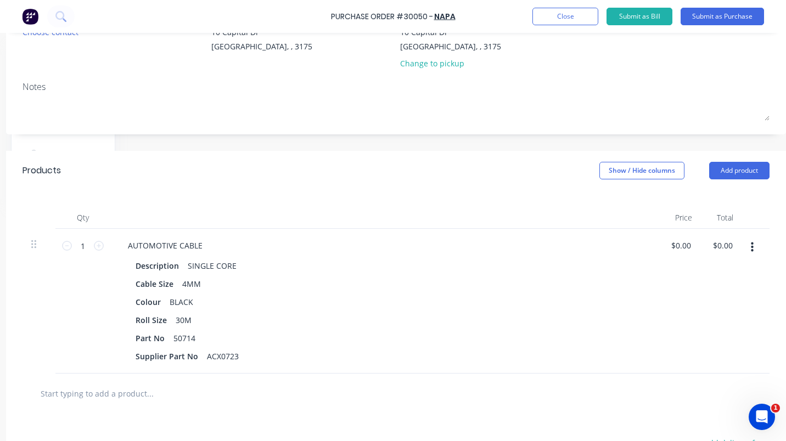
drag, startPoint x: 607, startPoint y: 435, endPoint x: 15, endPoint y: 4, distance: 732.4
click at [733, 171] on button "Add product" at bounding box center [739, 171] width 60 height 18
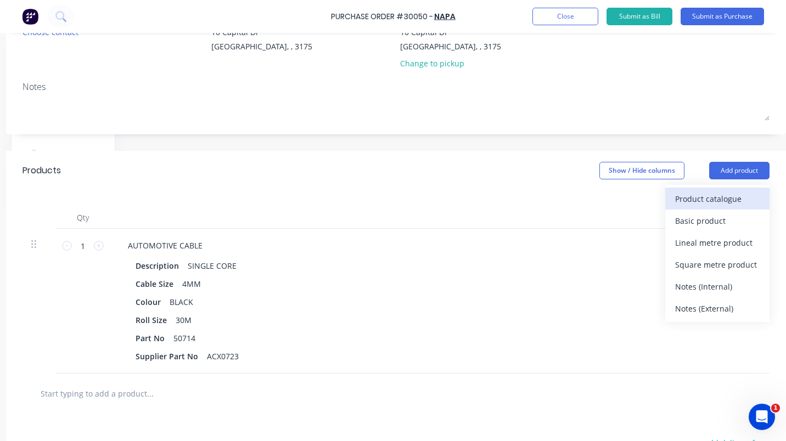
click at [709, 194] on div "Product catalogue" at bounding box center [717, 199] width 85 height 16
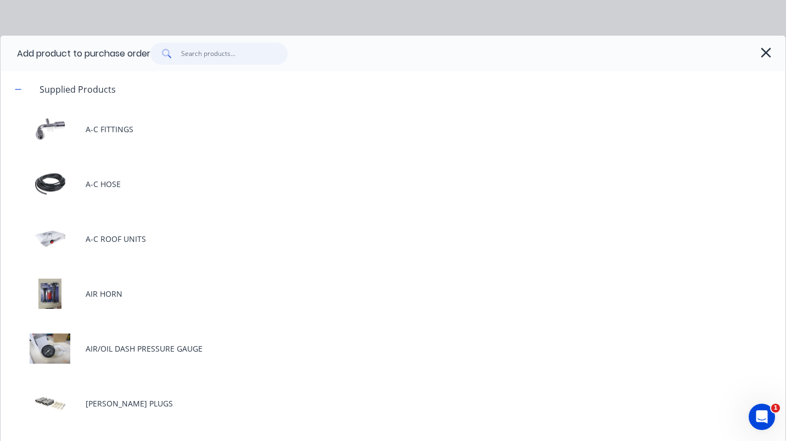
drag, startPoint x: 235, startPoint y: 55, endPoint x: 231, endPoint y: 60, distance: 6.6
click at [235, 55] on input "text" at bounding box center [234, 54] width 107 height 22
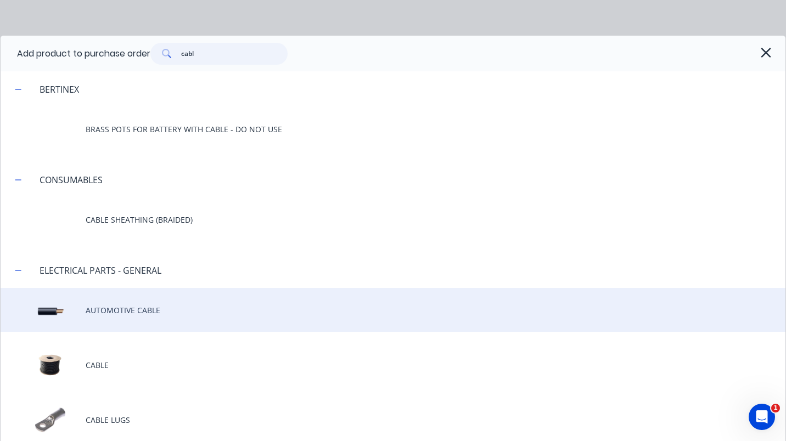
type input "cabl"
click at [152, 310] on div "AUTOMOTIVE CABLE" at bounding box center [393, 310] width 785 height 44
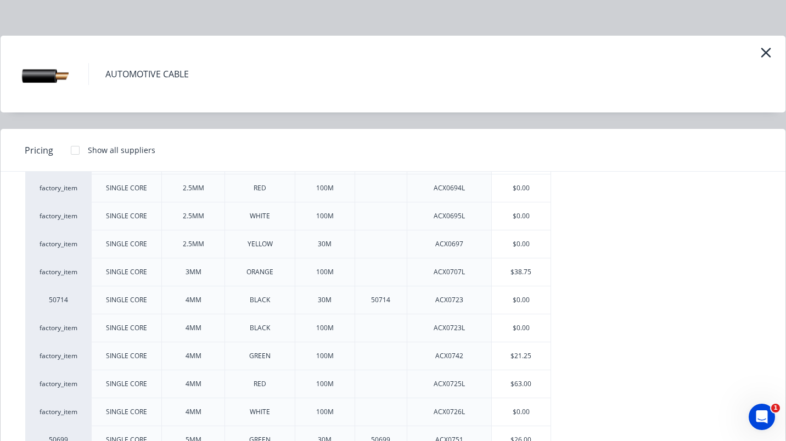
scroll to position [266, 0]
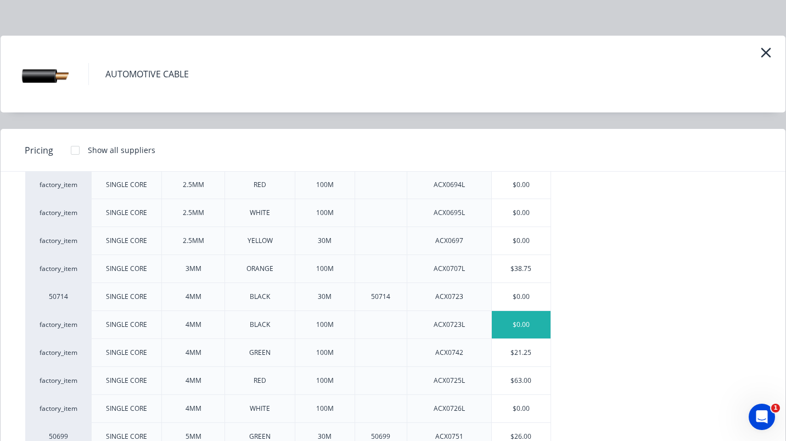
click at [527, 325] on div "$0.00" at bounding box center [521, 324] width 59 height 27
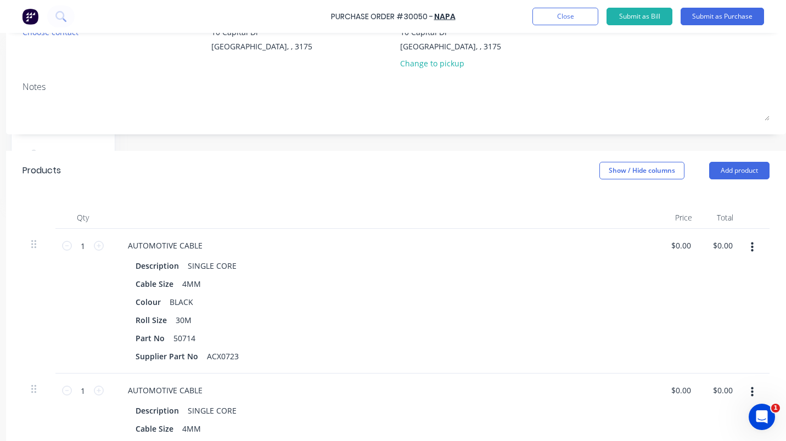
click at [748, 243] on button "button" at bounding box center [752, 248] width 26 height 20
click at [683, 338] on button "Delete" at bounding box center [718, 343] width 93 height 22
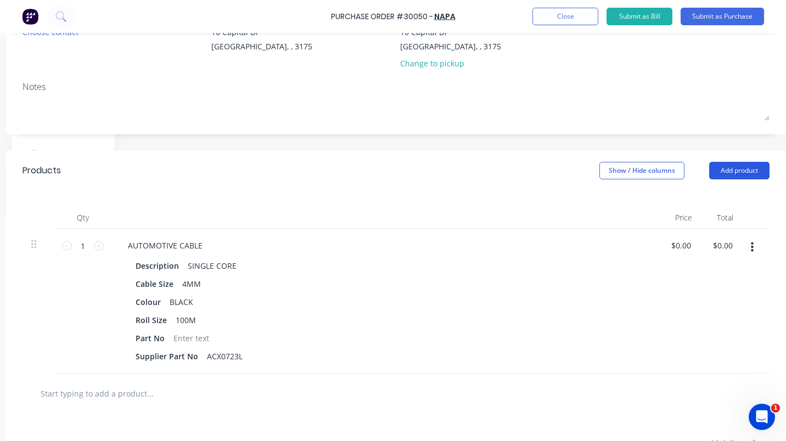
click at [743, 171] on button "Add product" at bounding box center [739, 171] width 60 height 18
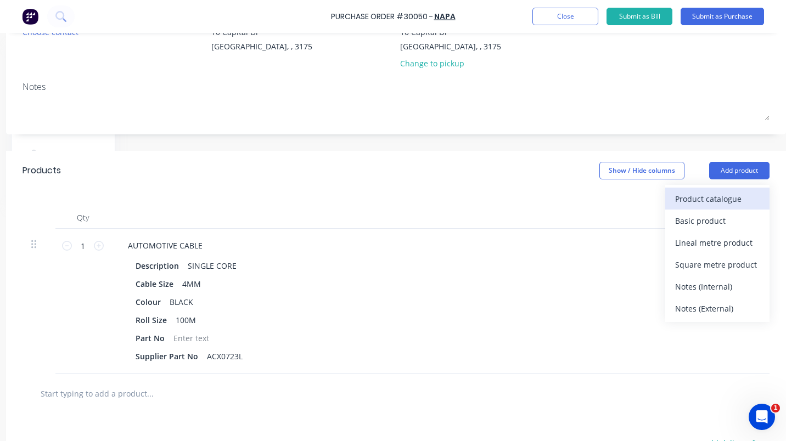
click at [682, 194] on div "Product catalogue" at bounding box center [717, 199] width 85 height 16
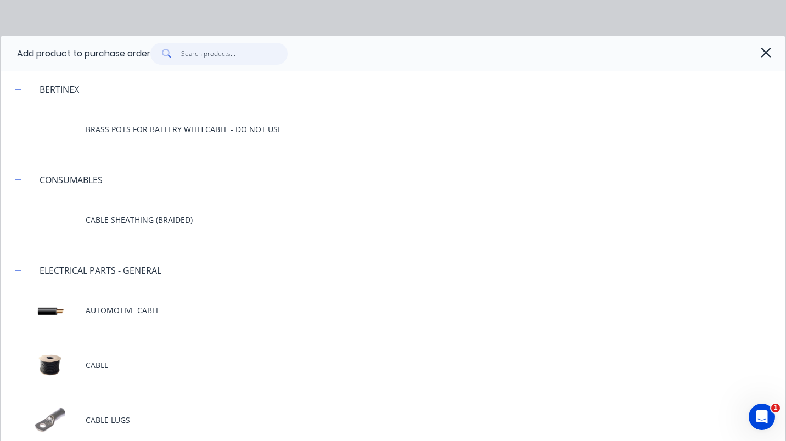
click at [197, 55] on input "text" at bounding box center [234, 54] width 107 height 22
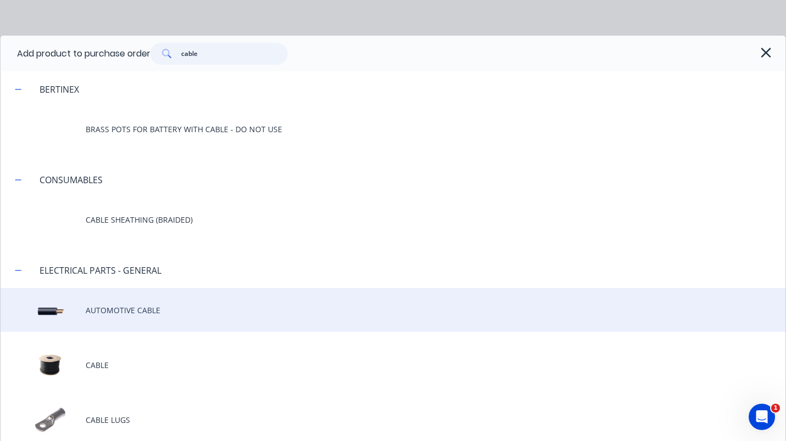
type input "cable"
click at [139, 308] on div "AUTOMOTIVE CABLE" at bounding box center [393, 310] width 785 height 44
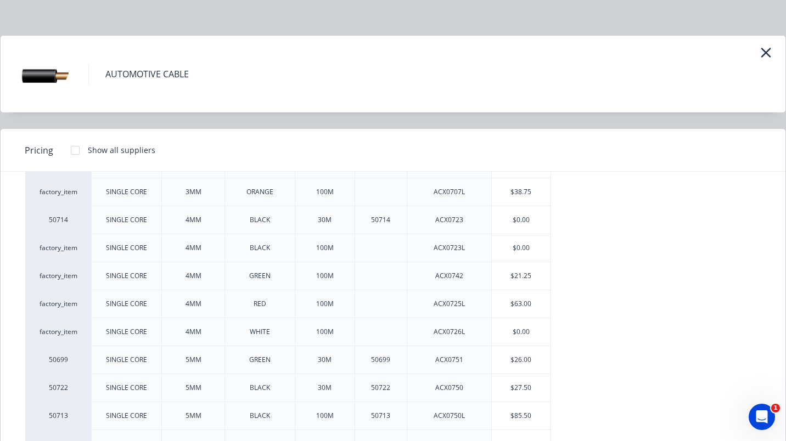
scroll to position [345, 0]
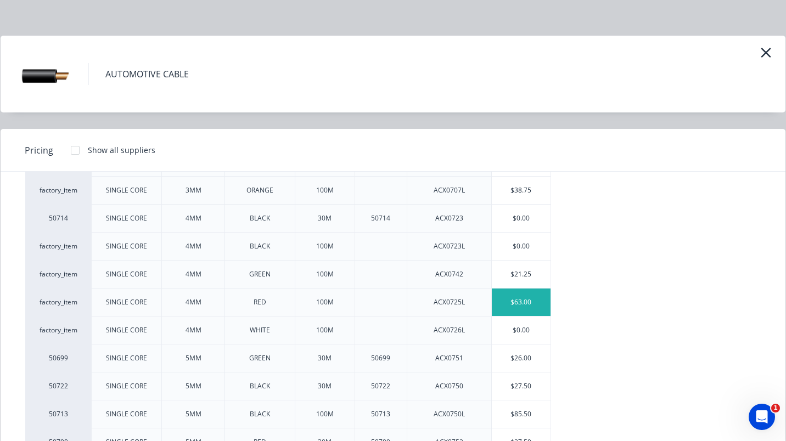
click at [512, 301] on div "$63.00" at bounding box center [521, 302] width 59 height 27
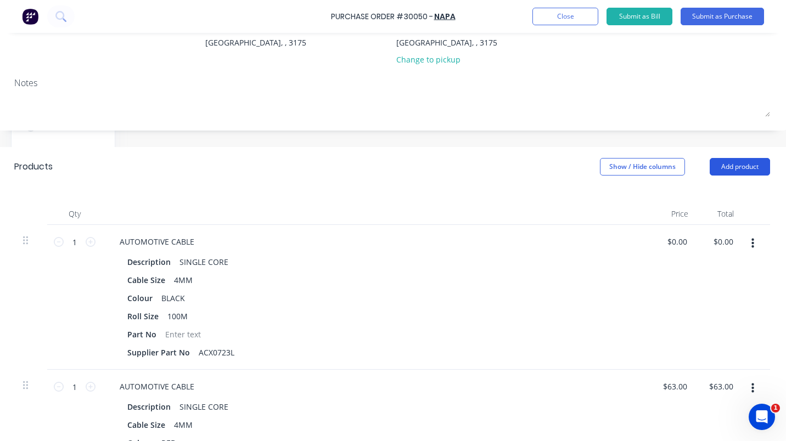
scroll to position [125, 134]
click at [750, 164] on button "Add product" at bounding box center [740, 168] width 60 height 18
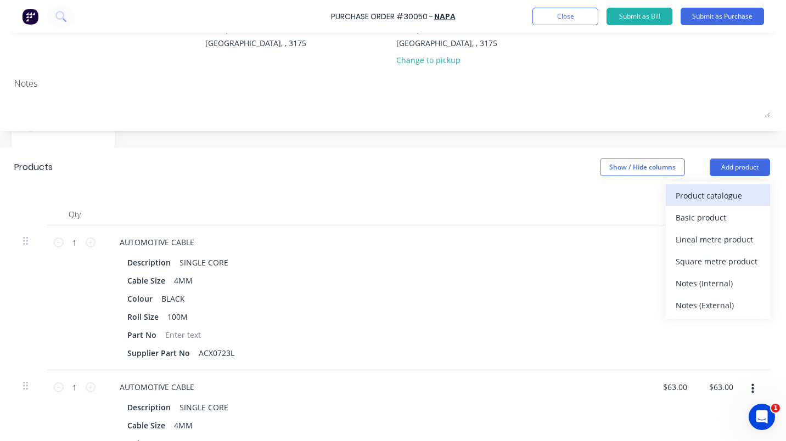
click at [721, 194] on div "Product catalogue" at bounding box center [718, 196] width 85 height 16
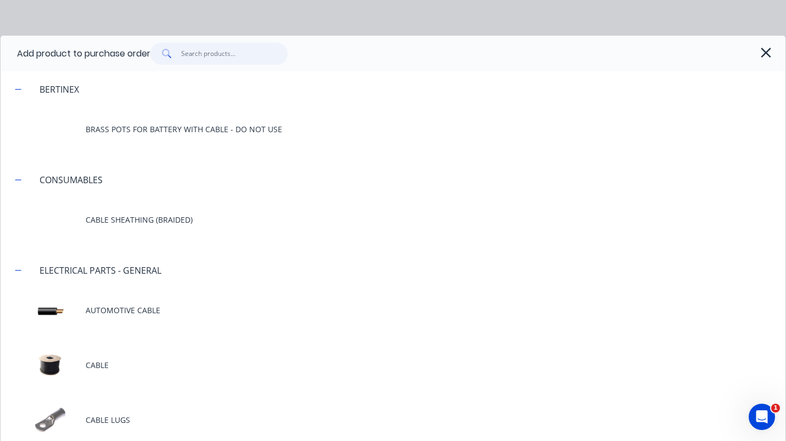
drag, startPoint x: 192, startPoint y: 59, endPoint x: 190, endPoint y: 71, distance: 11.6
click at [192, 59] on input "text" at bounding box center [234, 54] width 107 height 22
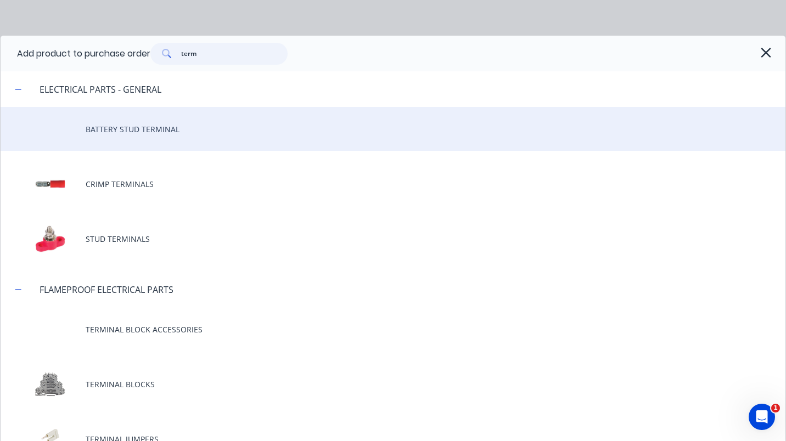
type input "term"
click at [130, 120] on div "BATTERY STUD TERMINAL" at bounding box center [393, 129] width 785 height 44
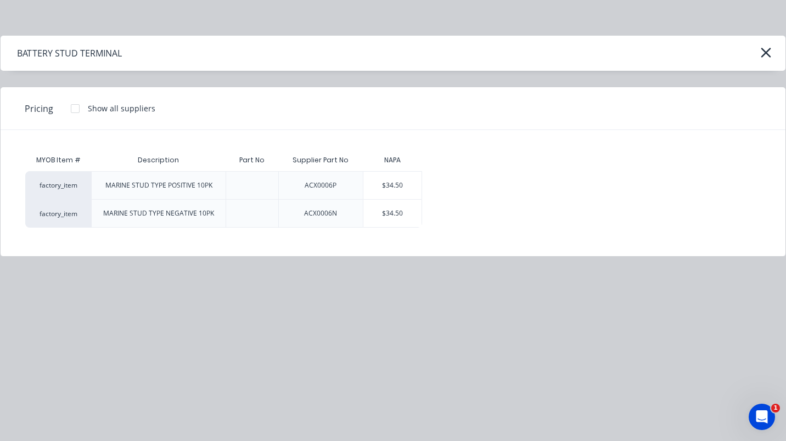
click at [52, 72] on div "BATTERY STUD TERMINAL Pricing Show all suppliers MYOB Item # Description Part N…" at bounding box center [393, 146] width 786 height 222
click at [58, 79] on div "BATTERY STUD TERMINAL Pricing Show all suppliers MYOB Item # Description Part N…" at bounding box center [393, 146] width 786 height 222
click at [763, 43] on div "BATTERY STUD TERMINAL" at bounding box center [393, 53] width 785 height 35
click at [767, 53] on icon "button" at bounding box center [766, 52] width 12 height 15
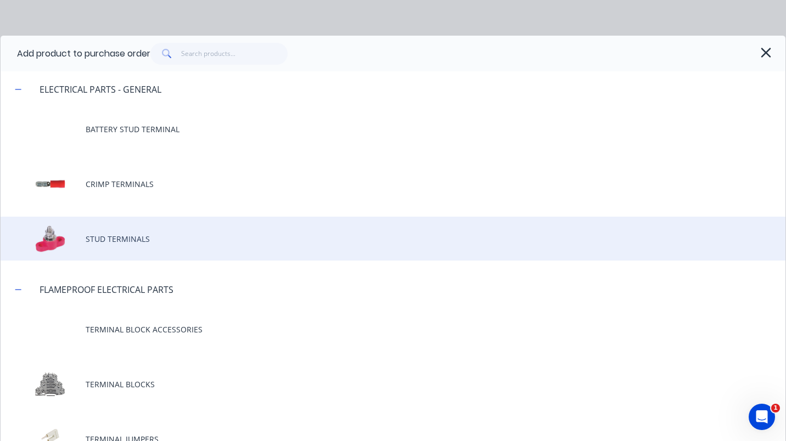
click at [132, 236] on div "STUD TERMINALS" at bounding box center [393, 239] width 785 height 44
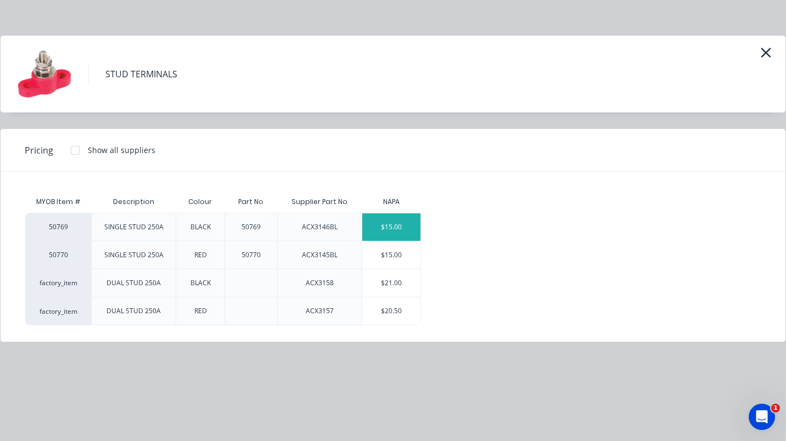
click at [381, 227] on div "$15.00" at bounding box center [391, 227] width 59 height 27
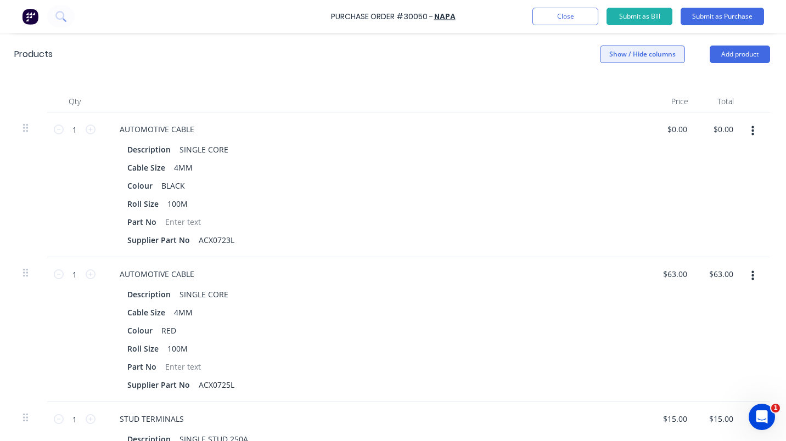
scroll to position [228, 134]
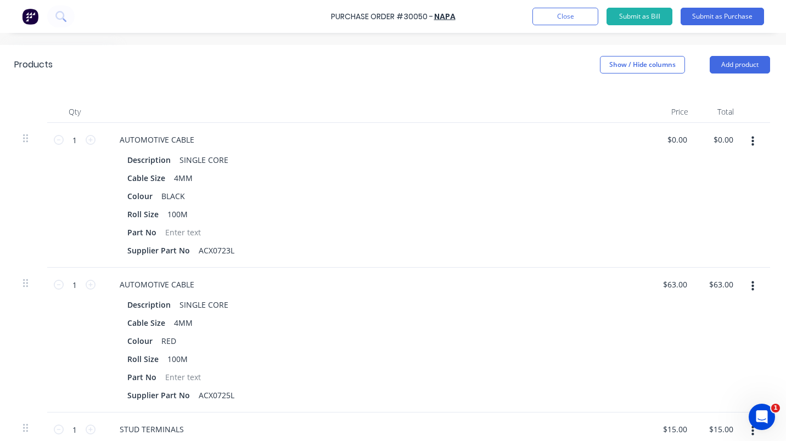
click at [738, 55] on div "Products Show / Hide columns Add product" at bounding box center [392, 65] width 789 height 40
click at [748, 62] on button "Add product" at bounding box center [740, 65] width 60 height 18
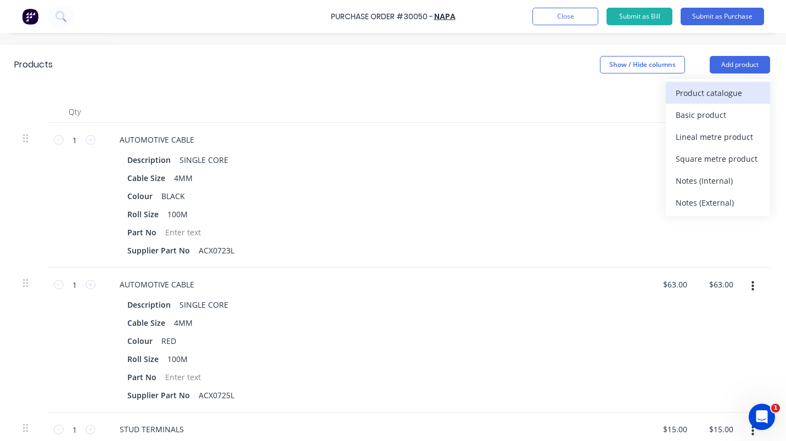
click at [728, 93] on div "Product catalogue" at bounding box center [718, 93] width 85 height 16
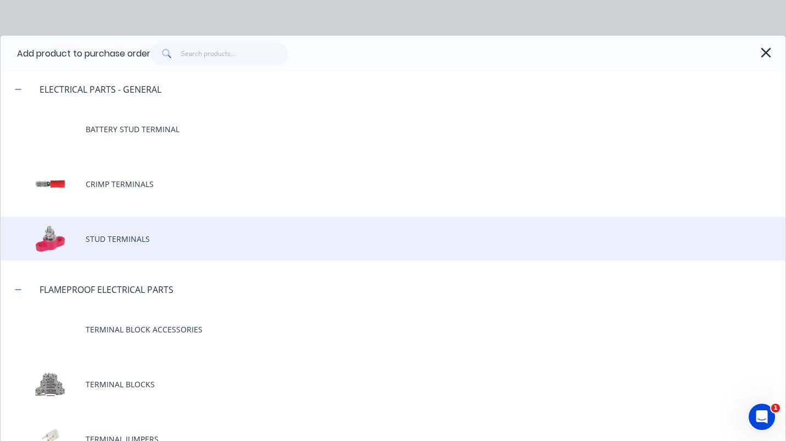
click at [122, 240] on div "STUD TERMINALS" at bounding box center [393, 239] width 785 height 44
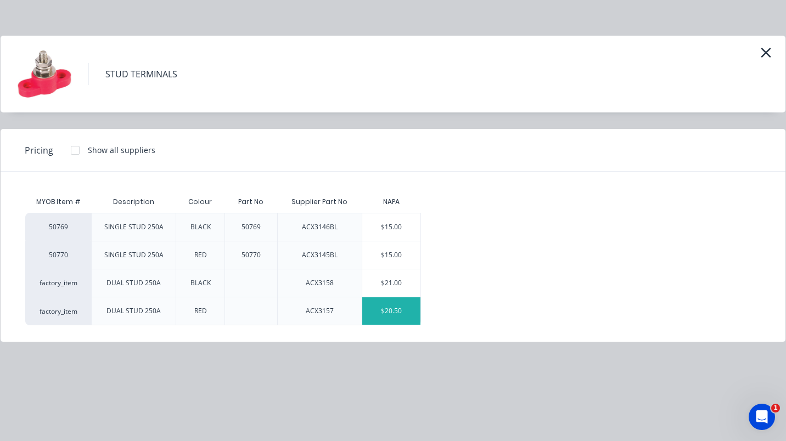
click at [392, 314] on div "$20.50" at bounding box center [391, 311] width 59 height 27
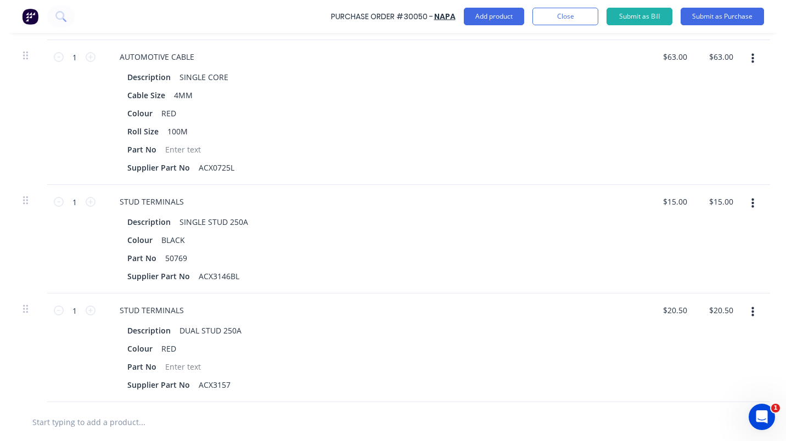
scroll to position [482, 134]
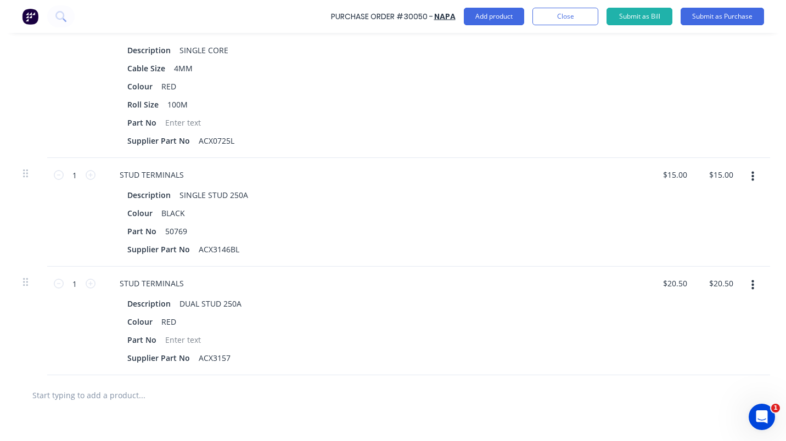
click at [756, 286] on button "button" at bounding box center [753, 286] width 26 height 20
click at [706, 377] on button "Delete" at bounding box center [718, 380] width 93 height 22
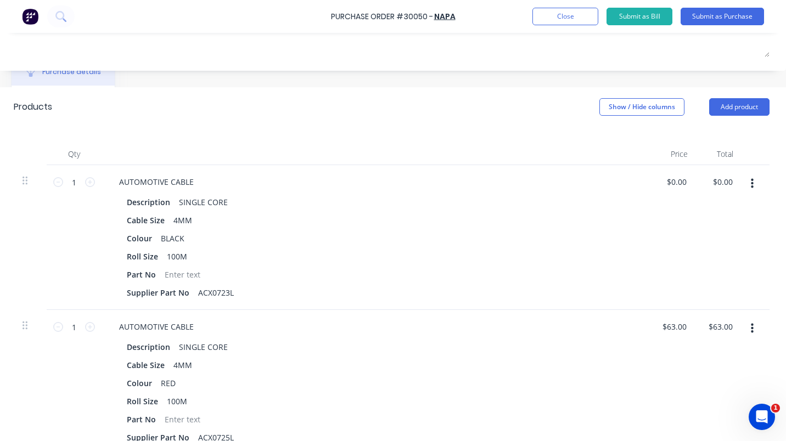
scroll to position [99, 143]
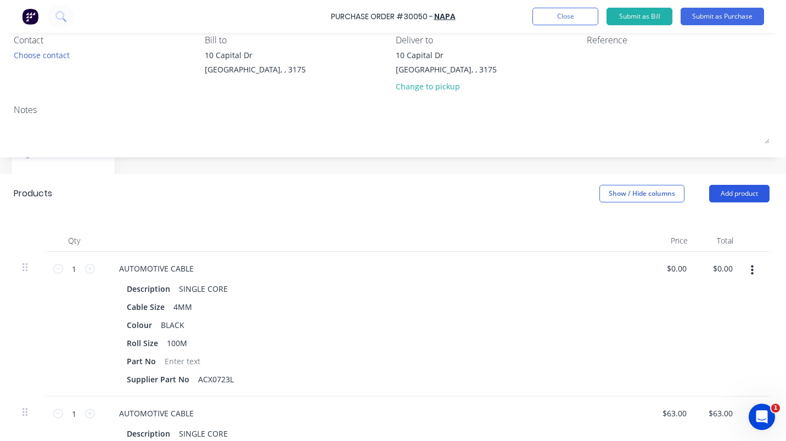
click at [731, 194] on button "Add product" at bounding box center [739, 194] width 60 height 18
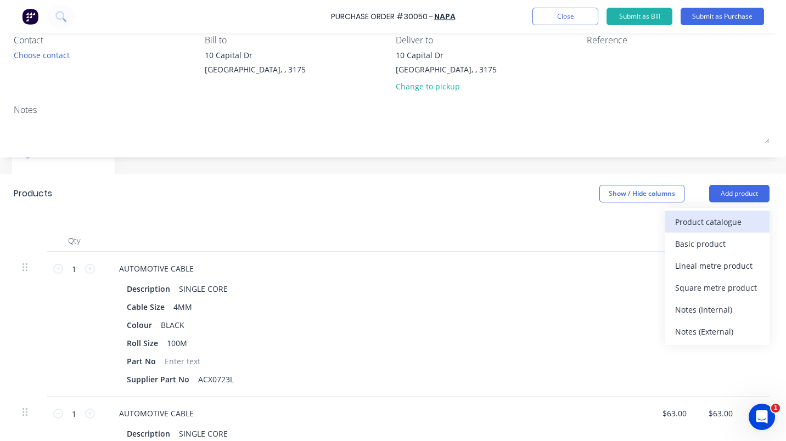
click at [704, 221] on div "Product catalogue" at bounding box center [717, 222] width 85 height 16
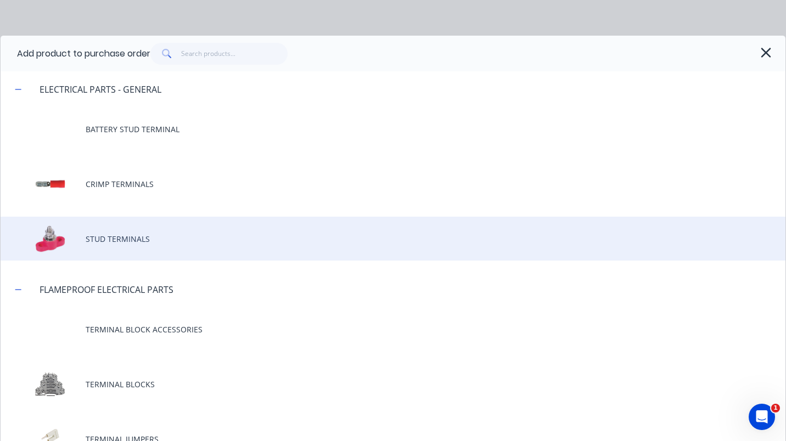
click at [117, 235] on div "STUD TERMINALS" at bounding box center [393, 239] width 785 height 44
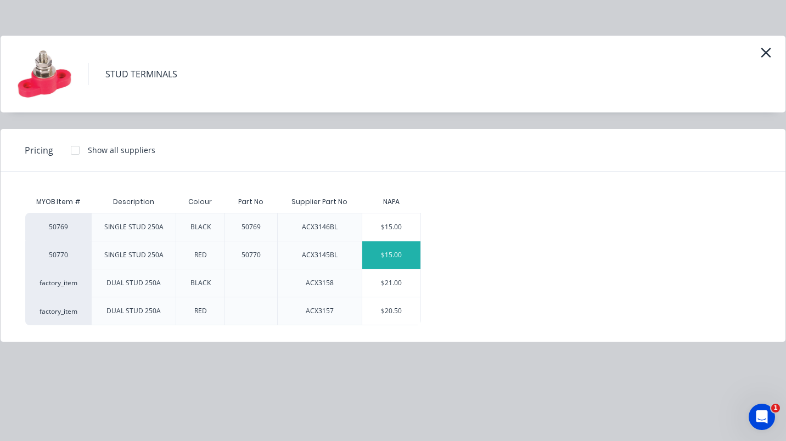
click at [386, 255] on div "$15.00" at bounding box center [391, 255] width 59 height 27
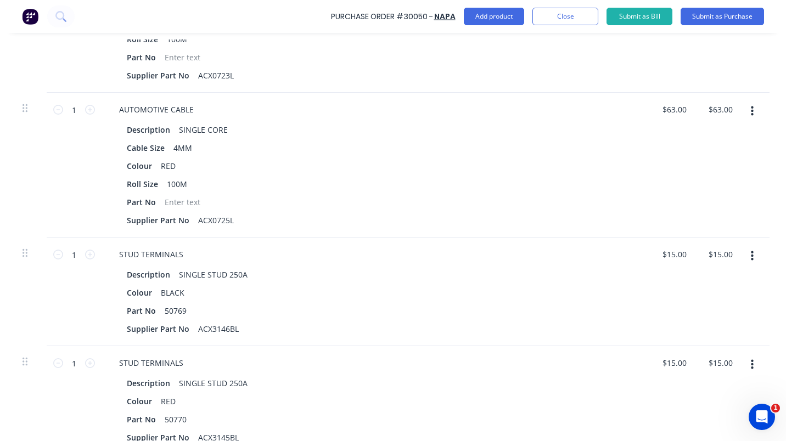
scroll to position [416, 143]
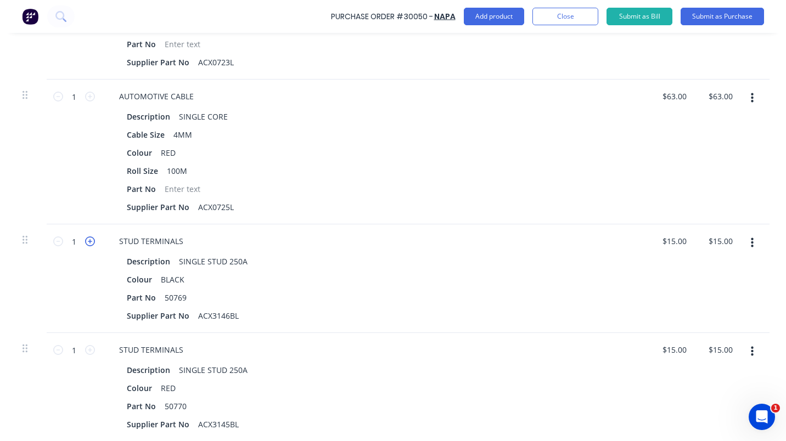
click at [85, 242] on icon at bounding box center [90, 242] width 10 height 10
type input "2"
type input "$30.00"
click at [85, 242] on icon at bounding box center [90, 242] width 10 height 10
type input "3"
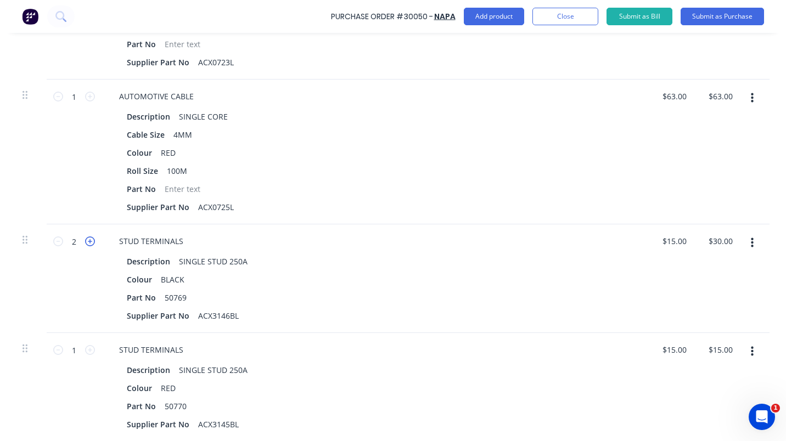
type input "$45.00"
click at [85, 242] on icon at bounding box center [90, 242] width 10 height 10
type input "4"
type input "$60.00"
click at [85, 242] on icon at bounding box center [90, 242] width 10 height 10
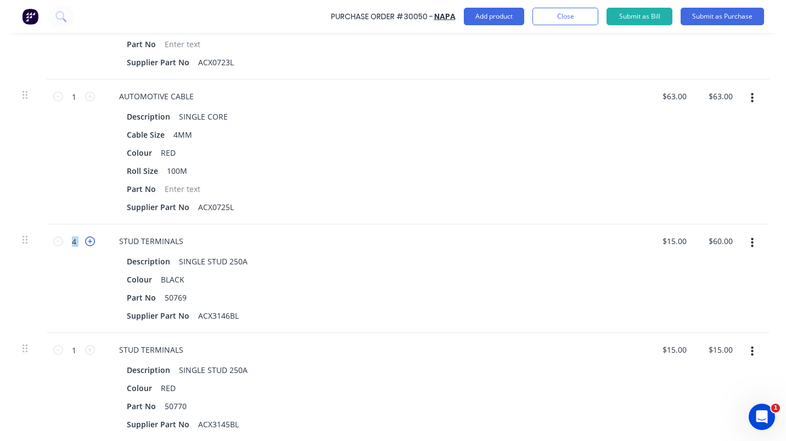
type input "5"
type input "$75.00"
click at [85, 242] on icon at bounding box center [90, 242] width 10 height 10
type input "6"
type input "$90.00"
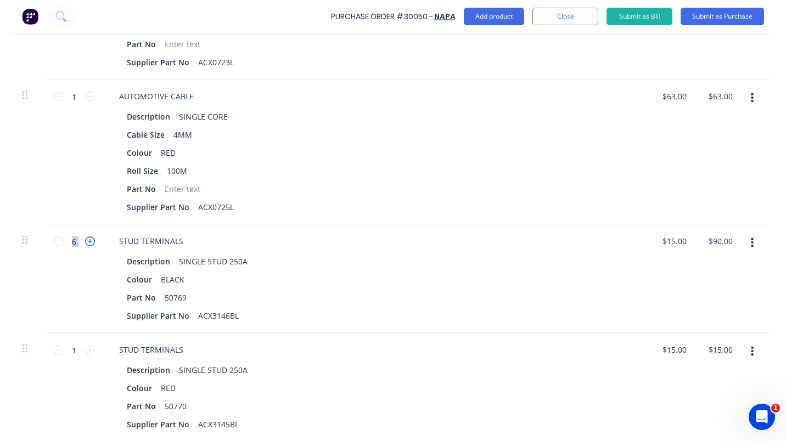
click at [85, 243] on icon at bounding box center [90, 242] width 10 height 10
type input "7"
type input "$105.00"
click at [81, 243] on icon at bounding box center [86, 242] width 10 height 10
type input "8"
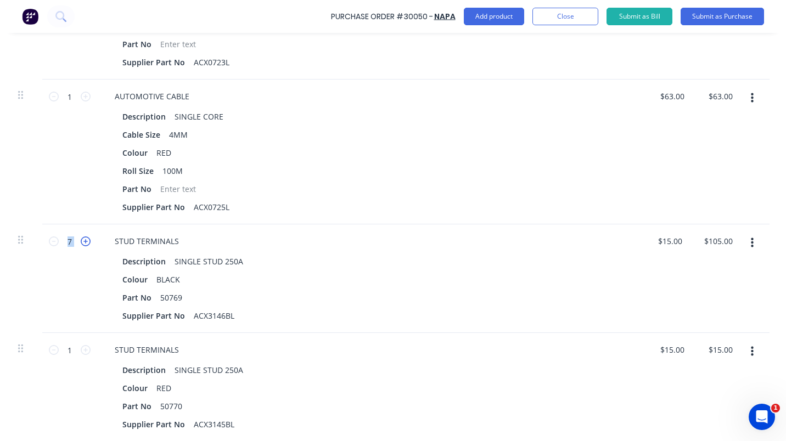
type input "$120.00"
click at [81, 243] on icon at bounding box center [86, 242] width 10 height 10
type input "9"
type input "$135.00"
click at [81, 243] on icon at bounding box center [86, 242] width 10 height 10
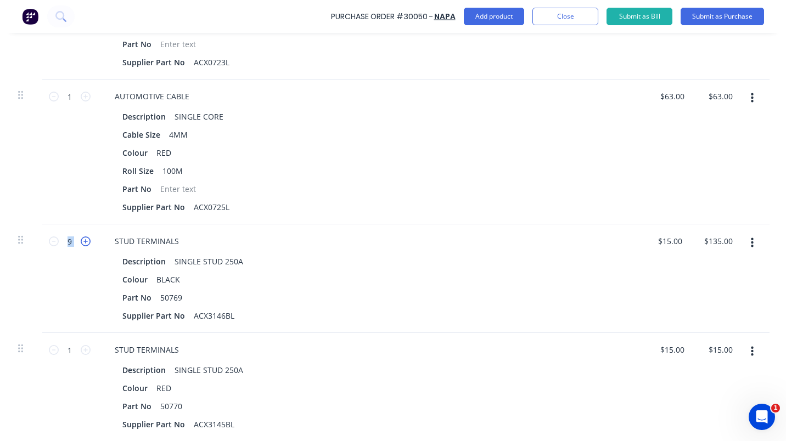
type input "10"
type input "$150.00"
click at [84, 350] on icon at bounding box center [86, 350] width 10 height 10
type input "2"
type input "$30.00"
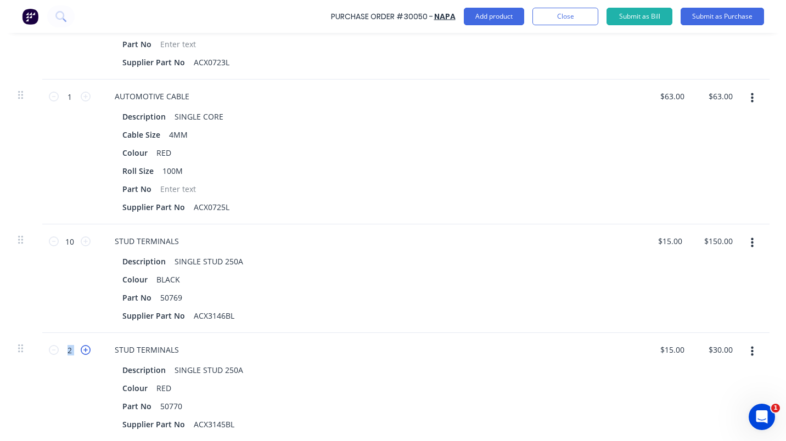
click at [84, 350] on icon at bounding box center [86, 350] width 10 height 10
type input "3"
type input "$45.00"
click at [84, 350] on icon at bounding box center [86, 350] width 10 height 10
type input "4"
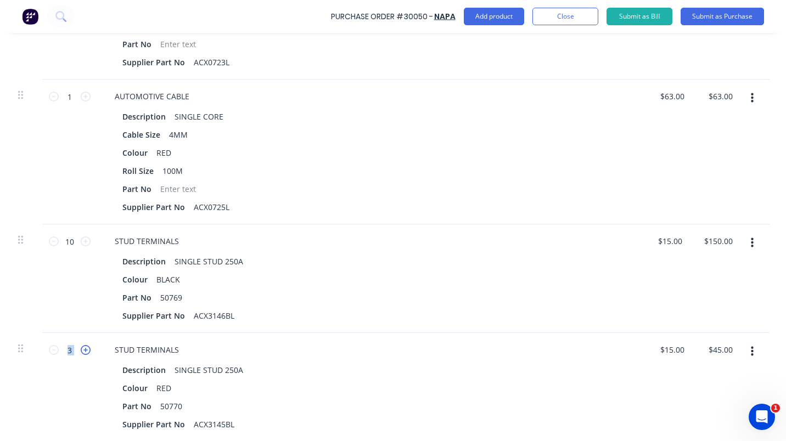
type input "$60.00"
click at [84, 350] on icon at bounding box center [86, 350] width 10 height 10
type input "5"
type input "$75.00"
click at [84, 350] on icon at bounding box center [86, 350] width 10 height 10
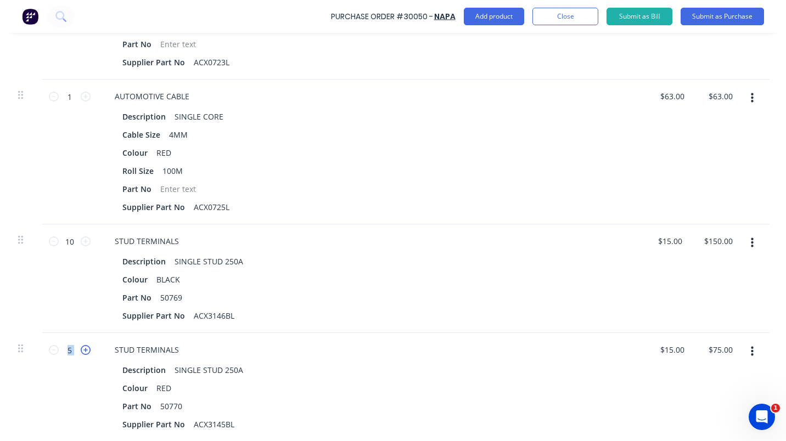
type input "6"
type input "$90.00"
click at [84, 350] on icon at bounding box center [86, 350] width 10 height 10
type input "7"
type input "$105.00"
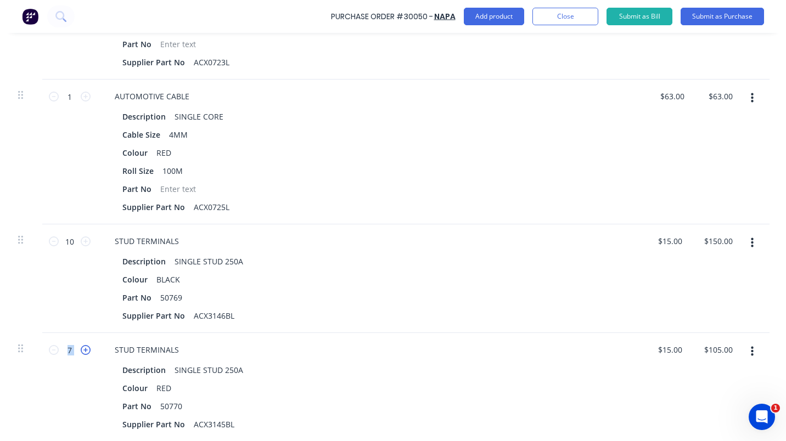
click at [84, 350] on icon at bounding box center [86, 350] width 10 height 10
type input "8"
type input "$120.00"
click at [84, 350] on icon at bounding box center [86, 350] width 10 height 10
type input "9"
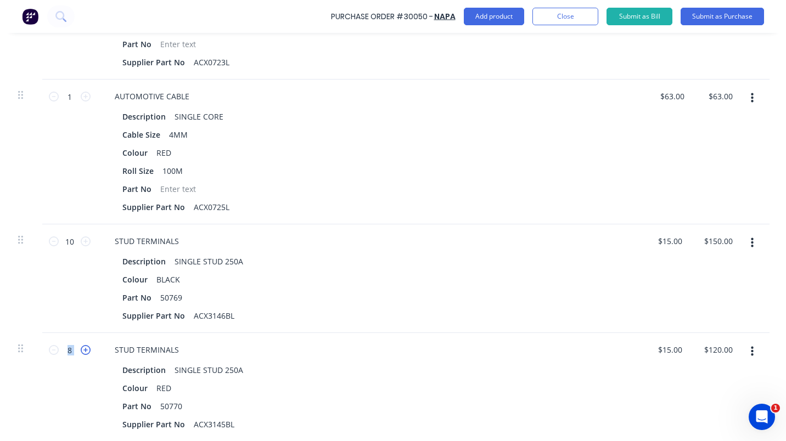
type input "$135.00"
click at [84, 350] on icon at bounding box center [86, 350] width 10 height 10
type input "10"
type input "$150.00"
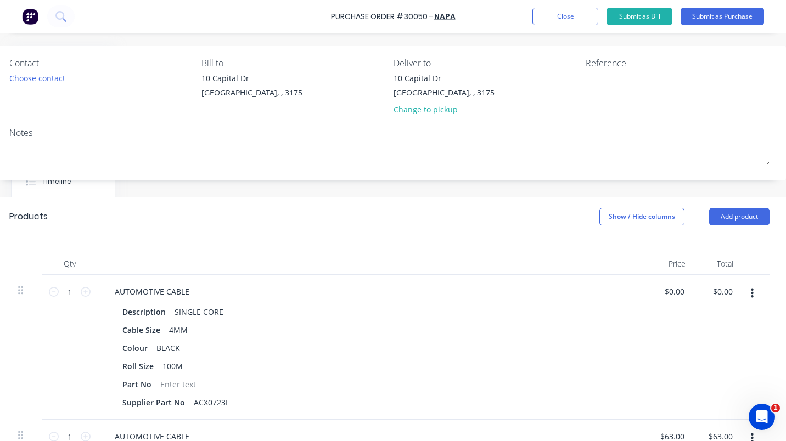
scroll to position [75, 143]
click at [743, 216] on button "Add product" at bounding box center [739, 218] width 60 height 18
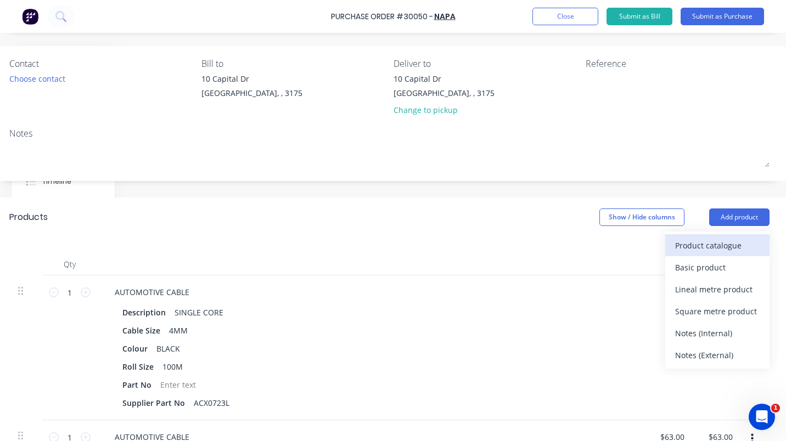
click at [685, 256] on button "Product catalogue" at bounding box center [717, 245] width 104 height 22
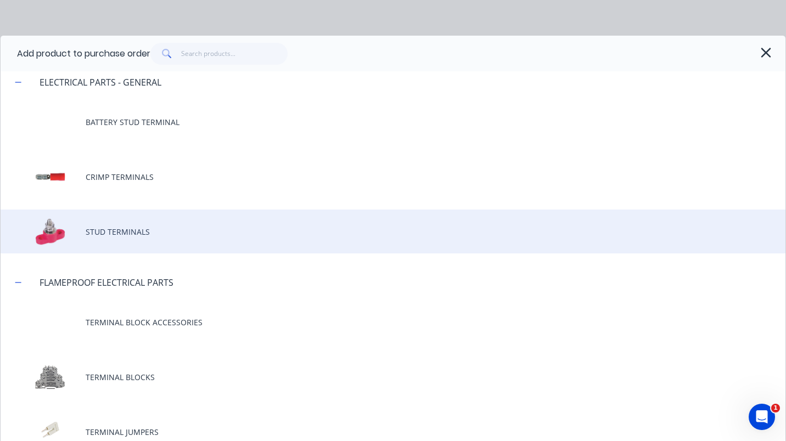
scroll to position [7, 0]
click at [120, 229] on div "STUD TERMINALS" at bounding box center [393, 232] width 785 height 44
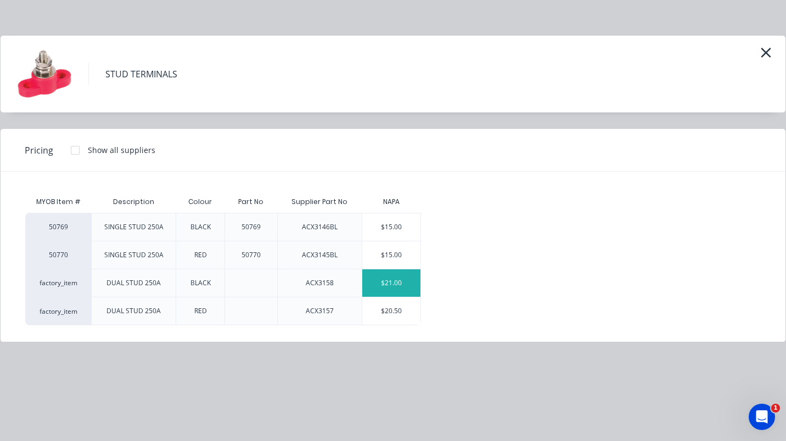
click at [392, 283] on div "$21.00" at bounding box center [391, 283] width 59 height 27
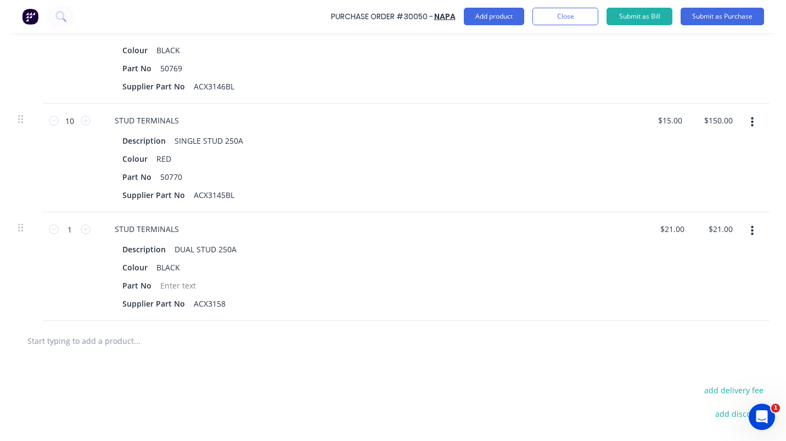
scroll to position [649, 143]
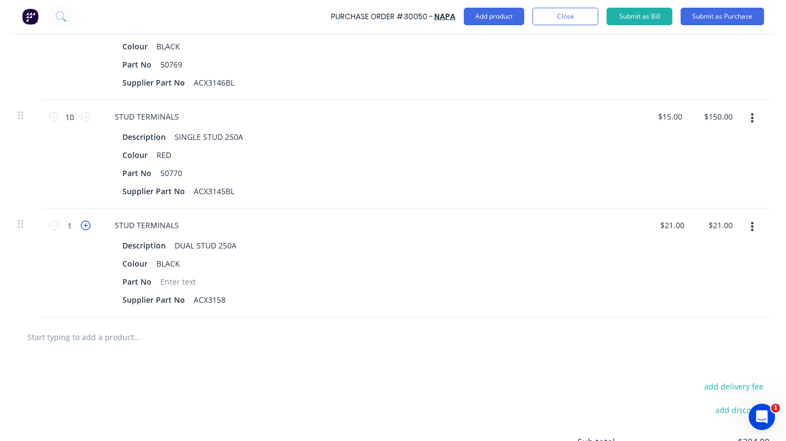
click at [83, 226] on icon at bounding box center [86, 226] width 10 height 10
type input "2"
type input "$42.00"
click at [83, 226] on icon at bounding box center [86, 226] width 10 height 10
type input "3"
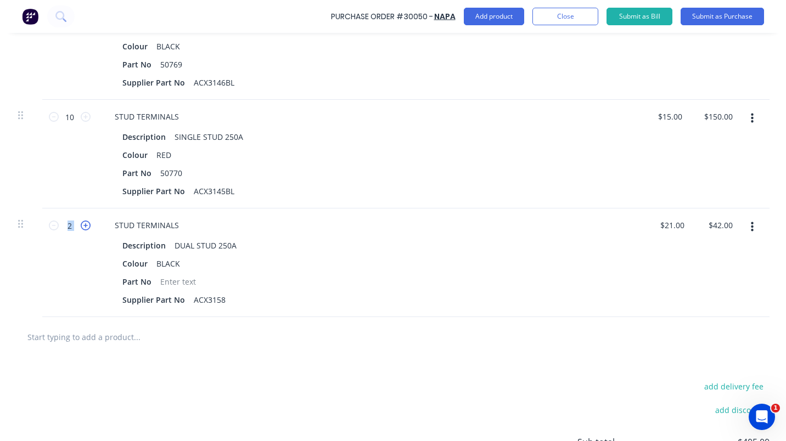
type input "$63.00"
click at [83, 226] on icon at bounding box center [86, 226] width 10 height 10
type input "4"
type input "$84.00"
click at [83, 226] on icon at bounding box center [86, 226] width 10 height 10
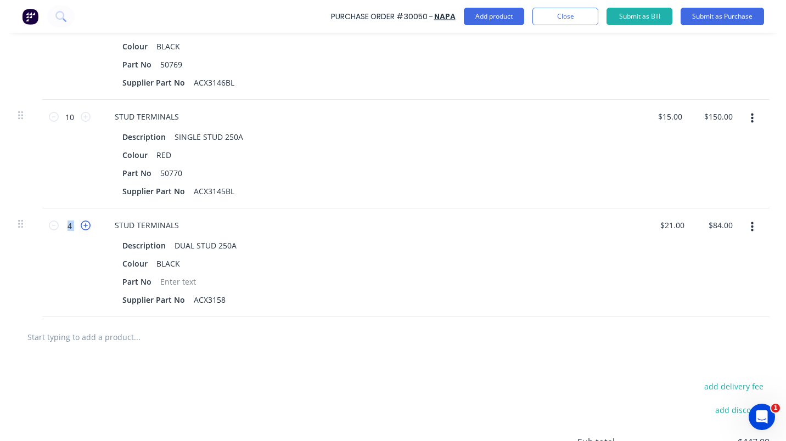
type input "5"
type input "$105.00"
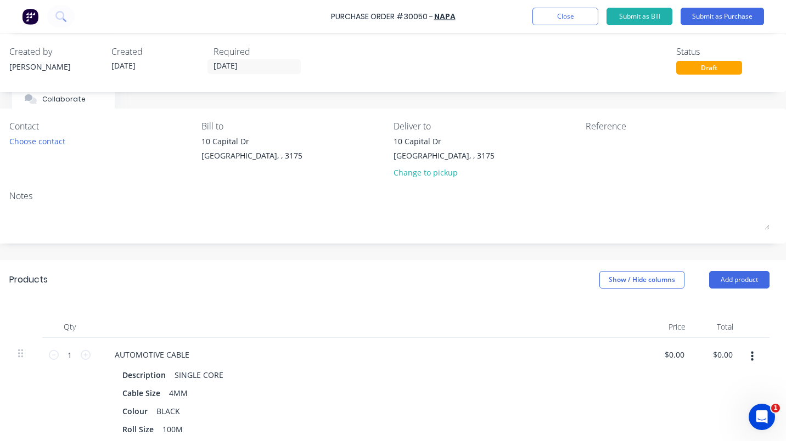
scroll to position [1, 143]
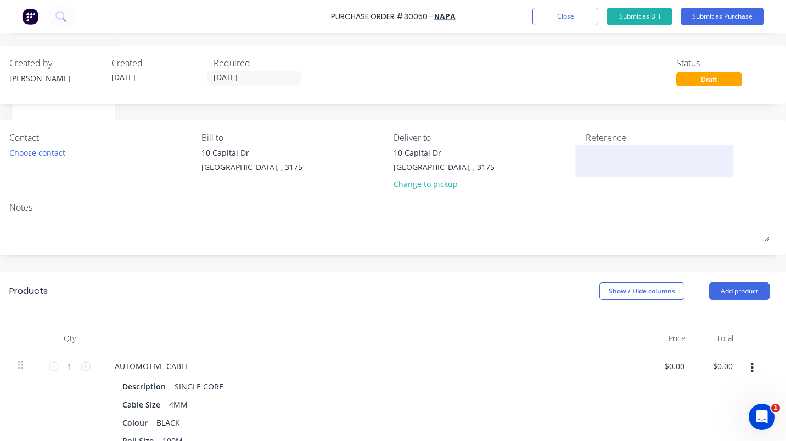
click at [592, 155] on textarea at bounding box center [654, 159] width 137 height 25
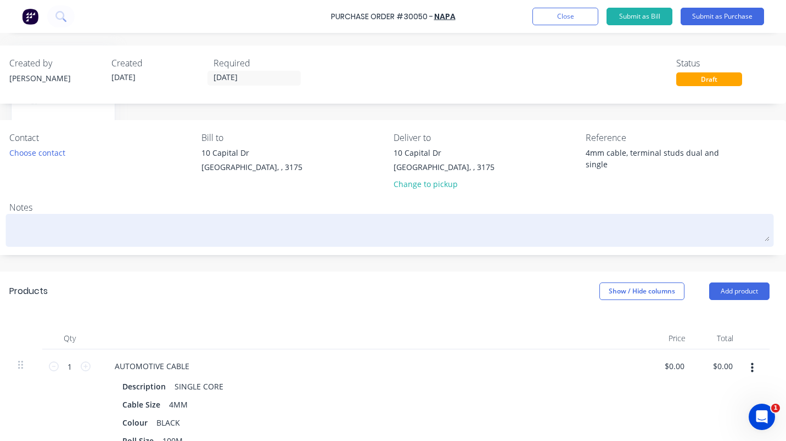
type textarea "4mm cable, terminal studs dual and single"
type textarea "x"
type textarea "4mm cable, terminal studs dual and single"
click at [539, 220] on textarea at bounding box center [389, 229] width 760 height 25
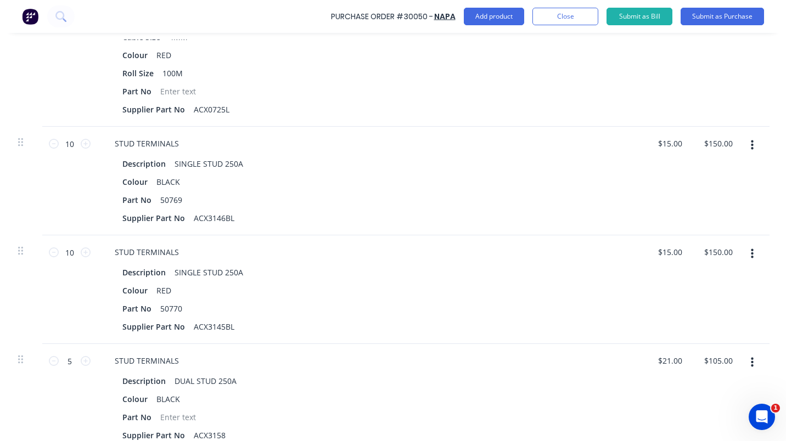
scroll to position [529, 143]
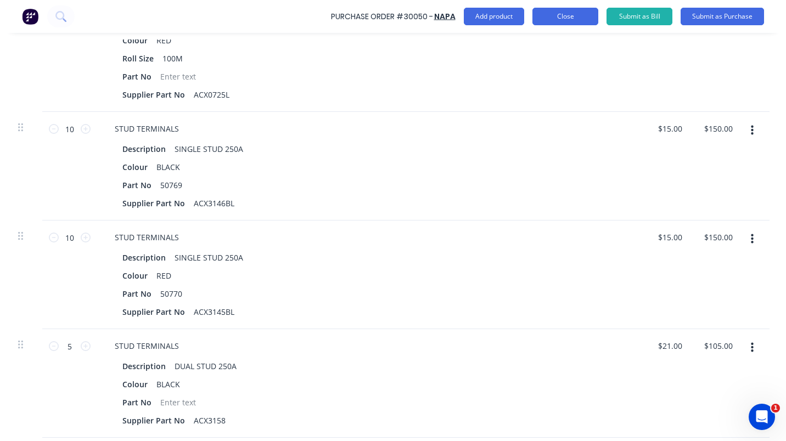
click at [585, 18] on button "Close" at bounding box center [565, 17] width 66 height 18
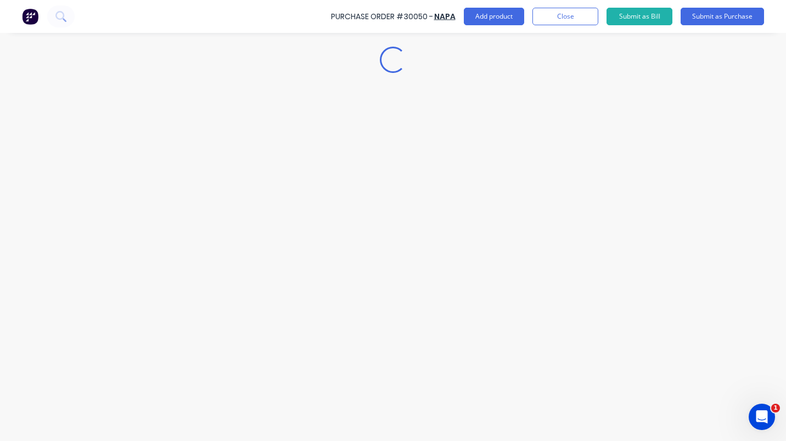
scroll to position [0, 0]
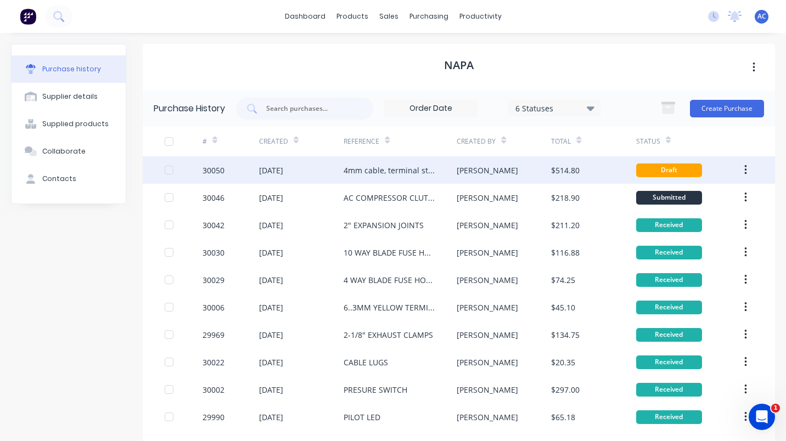
click at [266, 169] on div "[DATE]" at bounding box center [271, 171] width 24 height 12
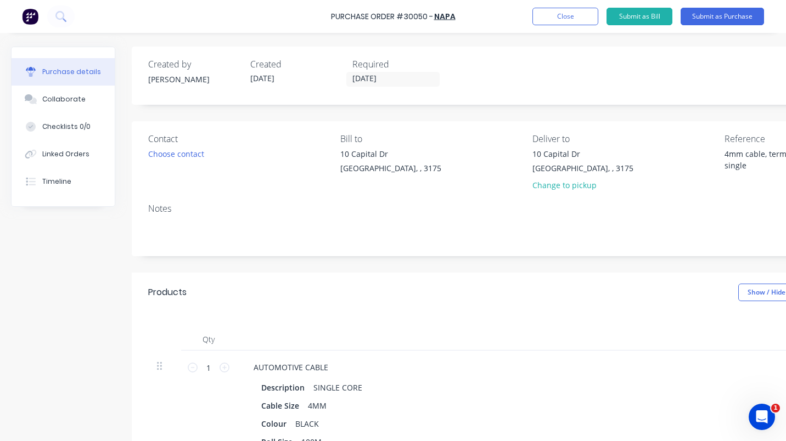
type textarea "x"
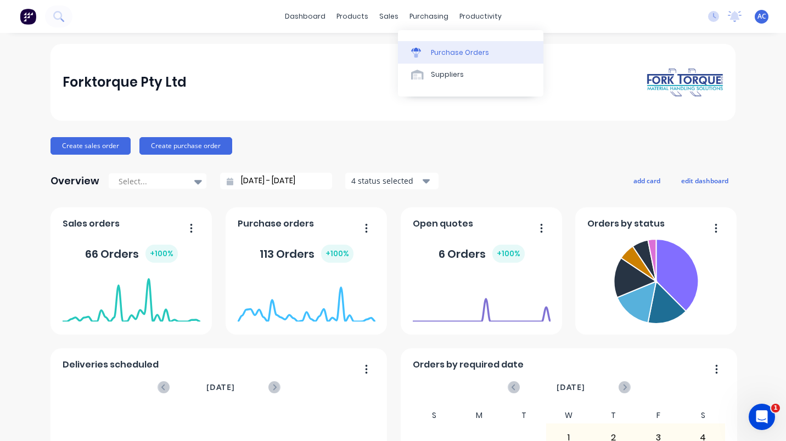
drag, startPoint x: 473, startPoint y: 50, endPoint x: 476, endPoint y: 63, distance: 12.4
click at [473, 50] on div "Purchase Orders" at bounding box center [460, 53] width 58 height 10
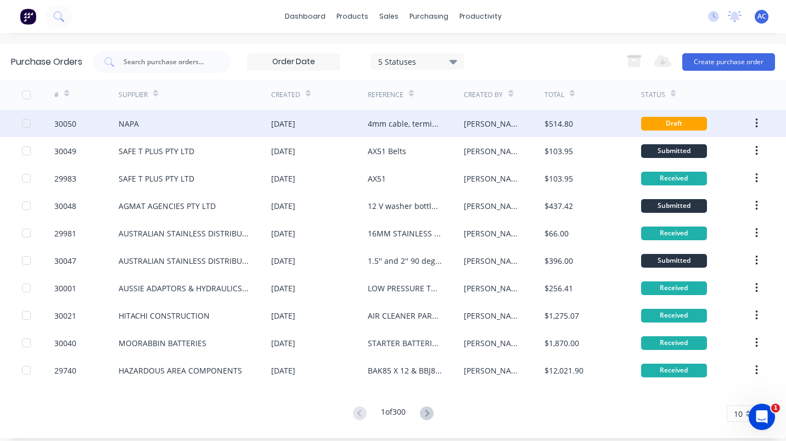
click at [134, 124] on div "NAPA" at bounding box center [129, 124] width 20 height 12
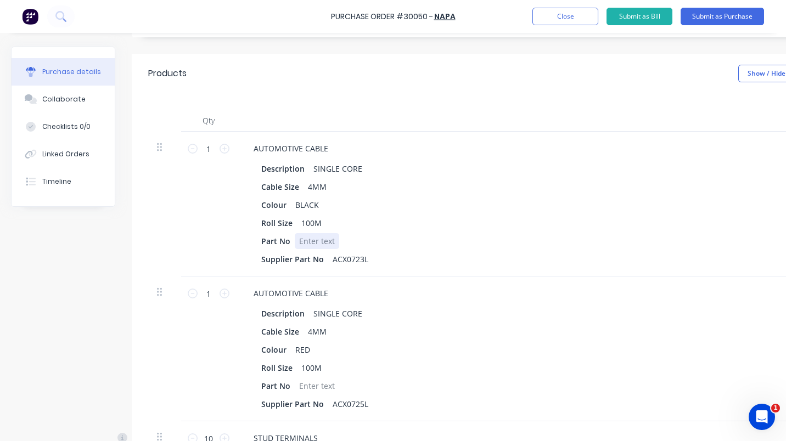
scroll to position [220, 0]
drag, startPoint x: 328, startPoint y: 257, endPoint x: 379, endPoint y: 257, distance: 51.1
click at [379, 257] on div "Supplier Part No ACX0723L" at bounding box center [508, 258] width 503 height 16
copy div "ACX0723L"
click at [416, 315] on div "Description SINGLE CORE" at bounding box center [508, 313] width 503 height 16
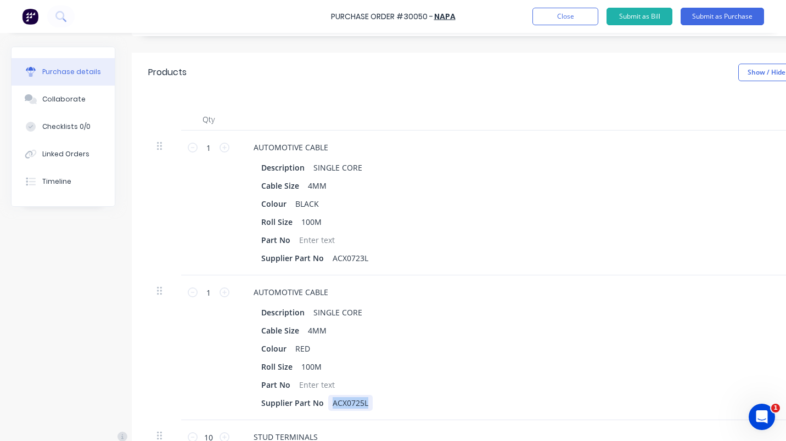
drag, startPoint x: 331, startPoint y: 400, endPoint x: 376, endPoint y: 400, distance: 45.0
click at [376, 400] on div "Supplier Part No ACX0725L" at bounding box center [508, 403] width 503 height 16
copy div "ACX0725L"
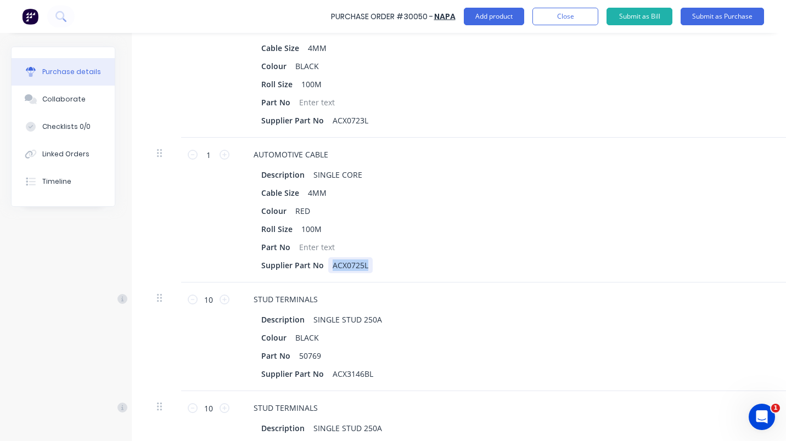
scroll to position [372, 0]
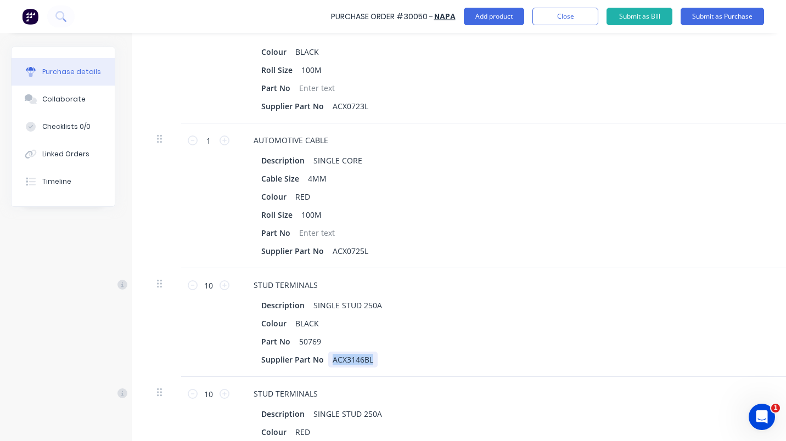
drag, startPoint x: 328, startPoint y: 356, endPoint x: 380, endPoint y: 359, distance: 52.2
click at [388, 359] on div "Supplier Part No ACX3146BL" at bounding box center [508, 360] width 503 height 16
copy div "ACX3146BL"
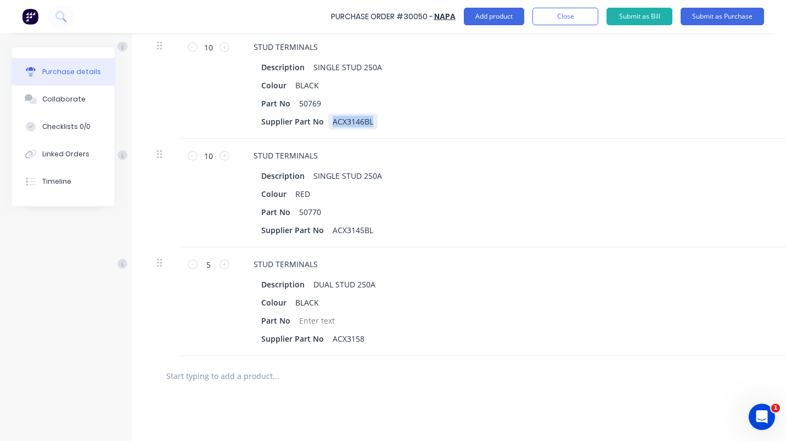
scroll to position [633, 0]
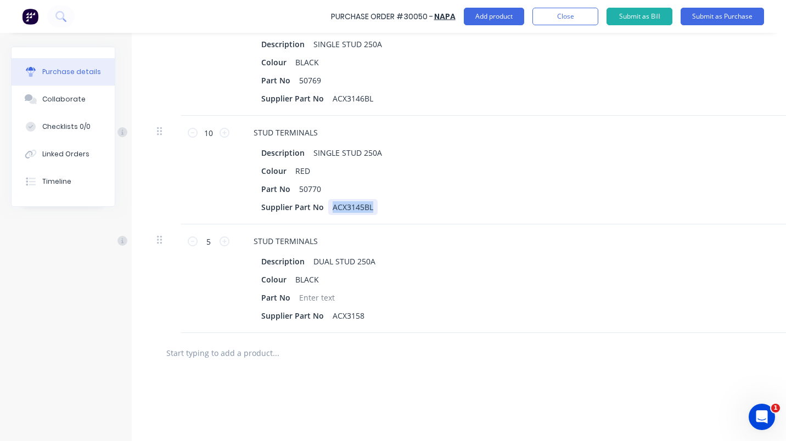
drag, startPoint x: 328, startPoint y: 206, endPoint x: 379, endPoint y: 206, distance: 50.5
click at [379, 206] on div "Supplier Part No ACX3145BL" at bounding box center [508, 207] width 503 height 16
copy div "ACX3145BL"
drag, startPoint x: 331, startPoint y: 315, endPoint x: 382, endPoint y: 312, distance: 51.2
click at [382, 312] on div "Supplier Part No ACX3158" at bounding box center [508, 316] width 503 height 16
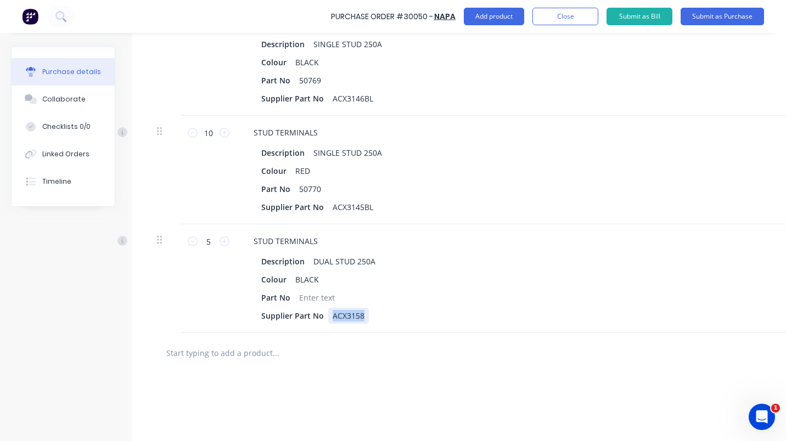
copy div "ACX3158"
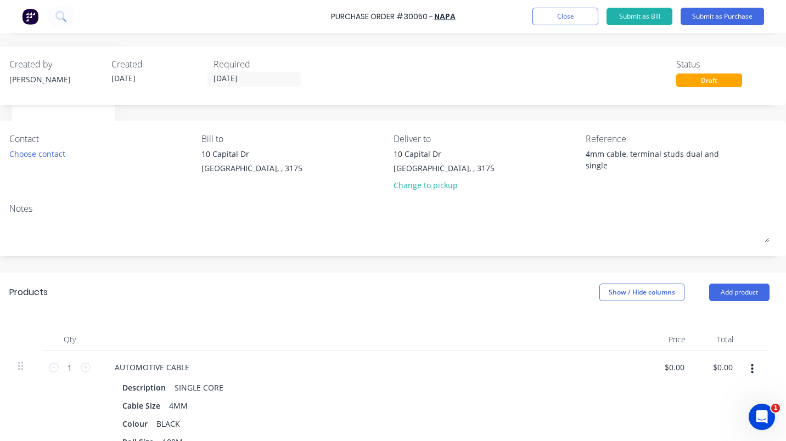
scroll to position [0, 0]
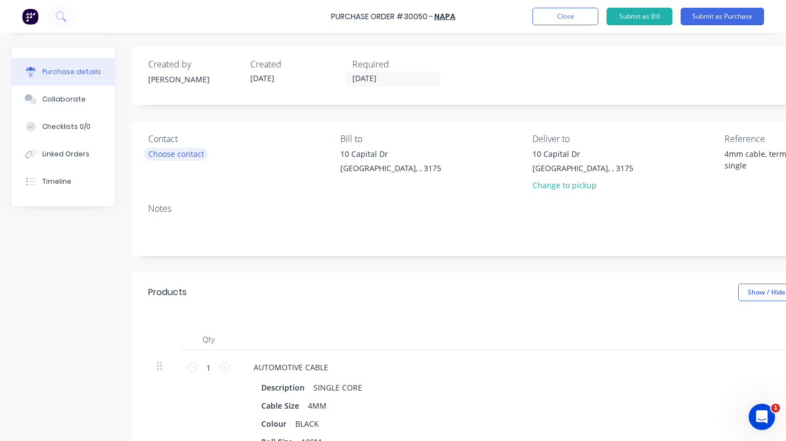
click at [181, 149] on div "Choose contact" at bounding box center [176, 154] width 56 height 12
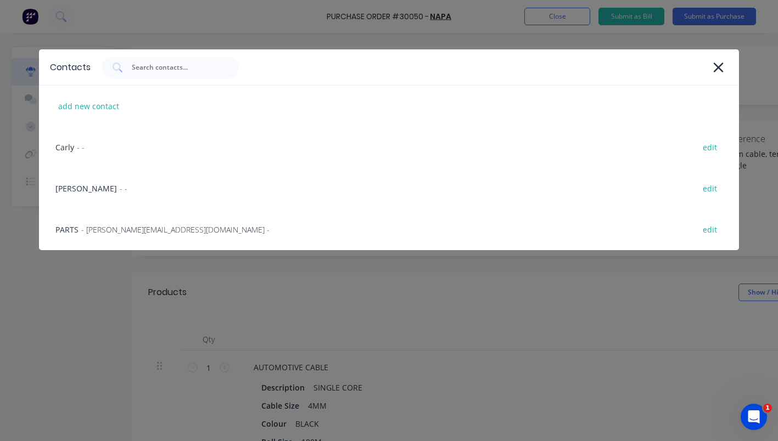
drag, startPoint x: 718, startPoint y: 61, endPoint x: 785, endPoint y: 137, distance: 101.9
click at [718, 61] on icon at bounding box center [718, 67] width 12 height 15
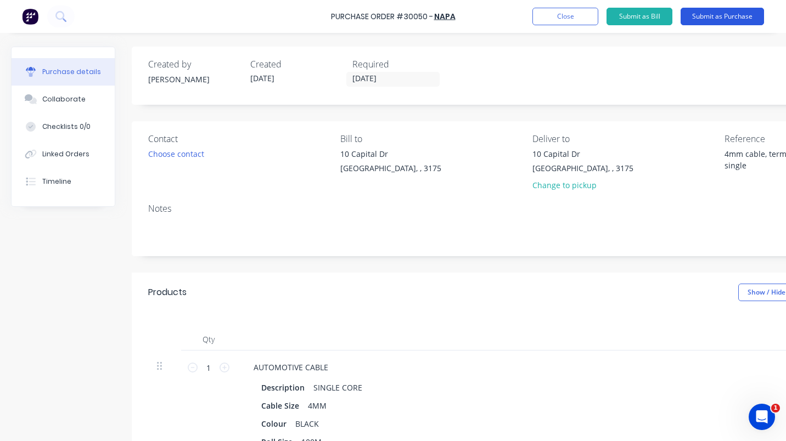
click at [718, 15] on button "Submit as Purchase" at bounding box center [722, 17] width 83 height 18
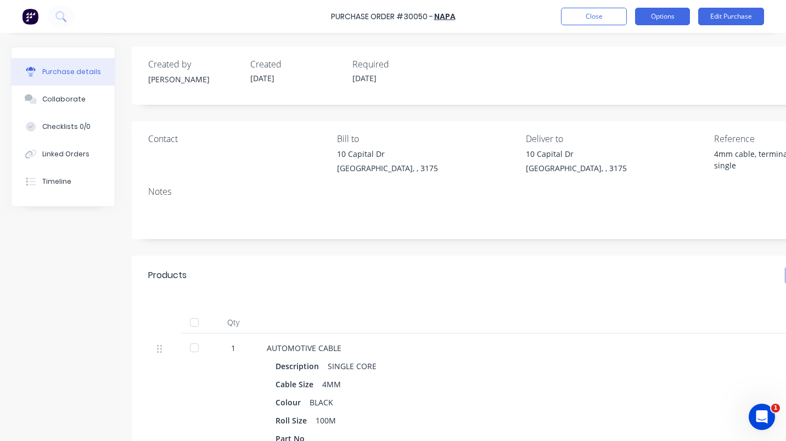
click at [674, 10] on button "Options" at bounding box center [662, 17] width 55 height 18
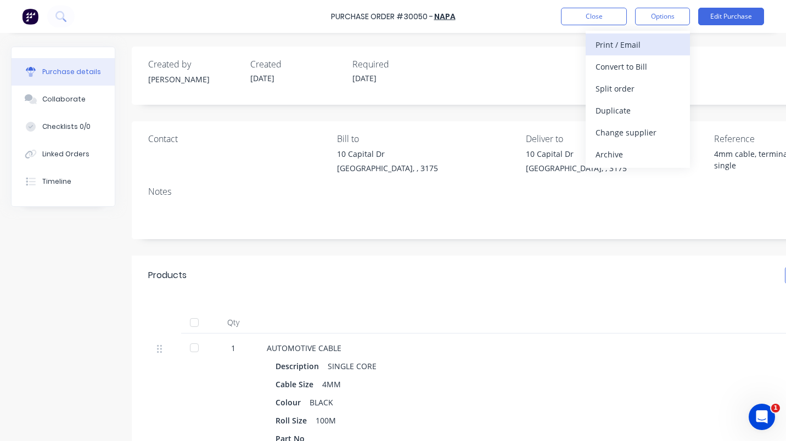
click at [633, 46] on div "Print / Email" at bounding box center [638, 45] width 85 height 16
type textarea "x"
click at [752, 44] on div "Purchase details Collaborate Checklists 0/0 Linked Orders Timeline Created by […" at bounding box center [393, 204] width 786 height 386
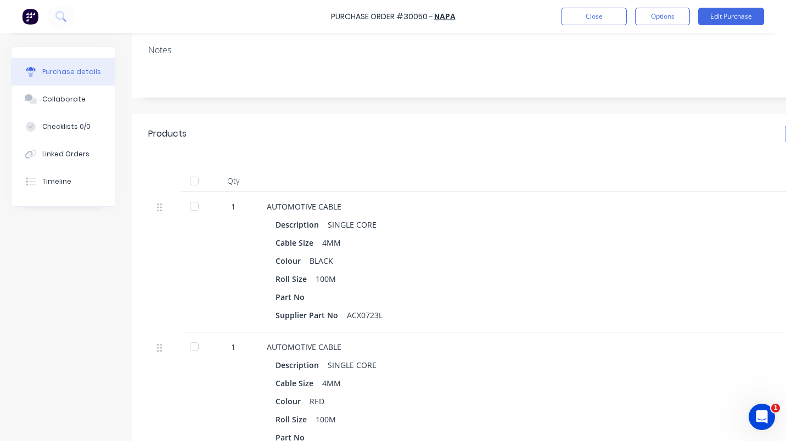
scroll to position [141, 0]
click at [607, 16] on button "Close" at bounding box center [594, 17] width 66 height 18
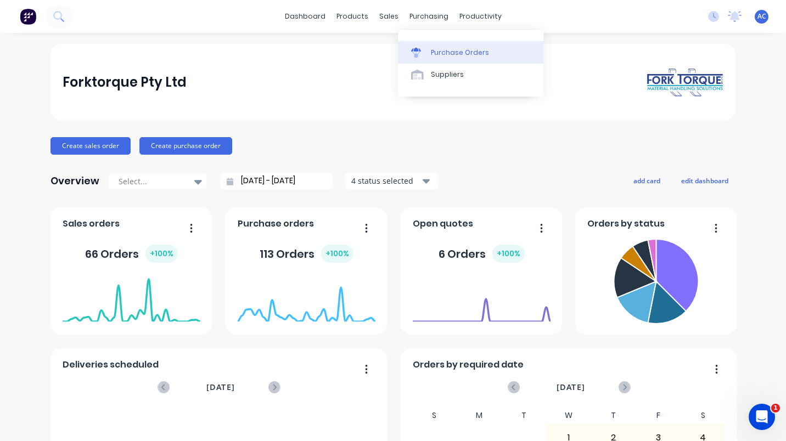
click at [466, 48] on div "Purchase Orders" at bounding box center [460, 53] width 58 height 10
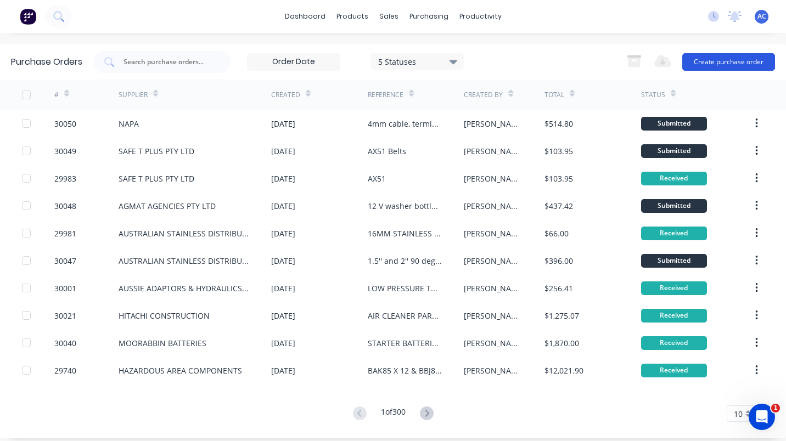
click at [715, 58] on button "Create purchase order" at bounding box center [728, 62] width 93 height 18
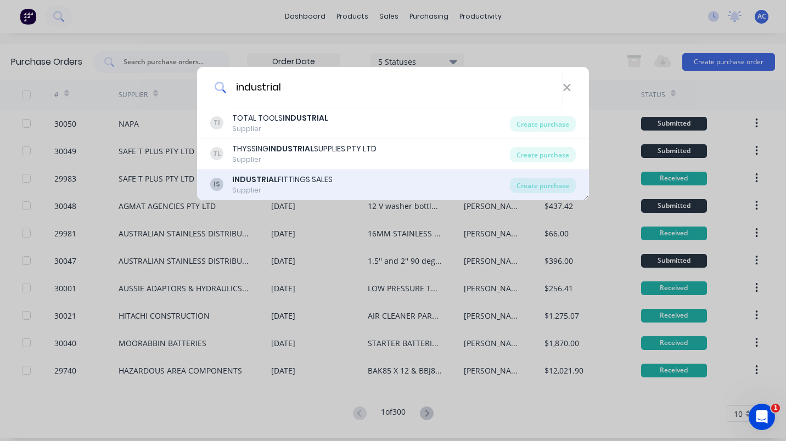
type input "industrial"
click at [284, 178] on div "INDUSTRIAL FITTINGS SALES" at bounding box center [282, 180] width 100 height 12
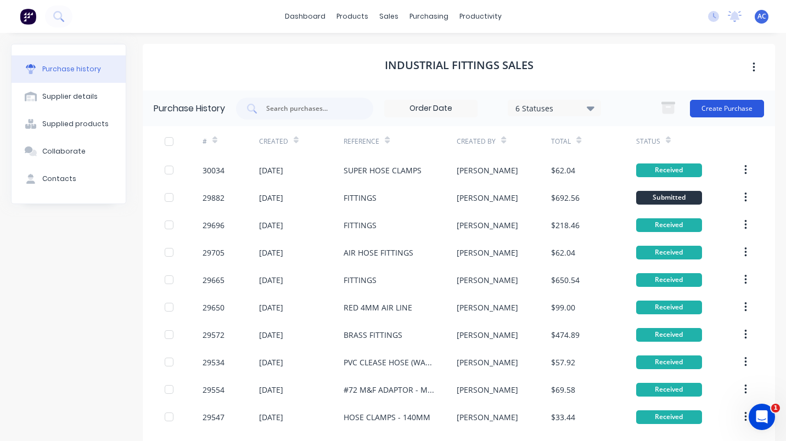
click at [719, 109] on button "Create Purchase" at bounding box center [727, 109] width 74 height 18
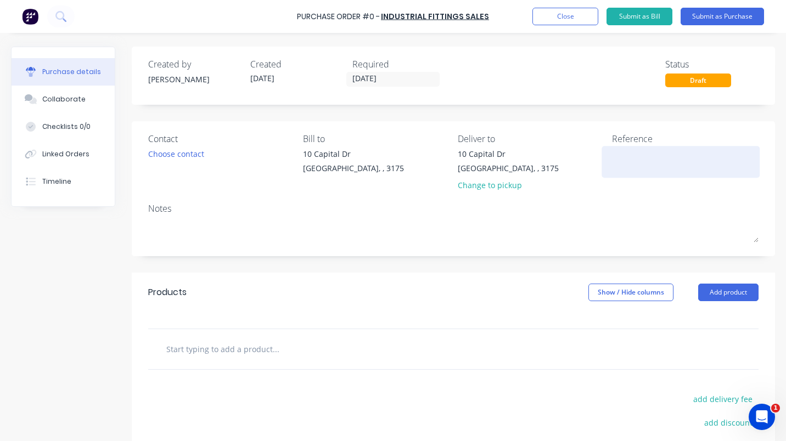
drag, startPoint x: 607, startPoint y: 156, endPoint x: 633, endPoint y: 172, distance: 30.8
click at [633, 172] on textarea at bounding box center [680, 160] width 137 height 25
type textarea "Super"
type textarea "x"
type textarea "Super c"
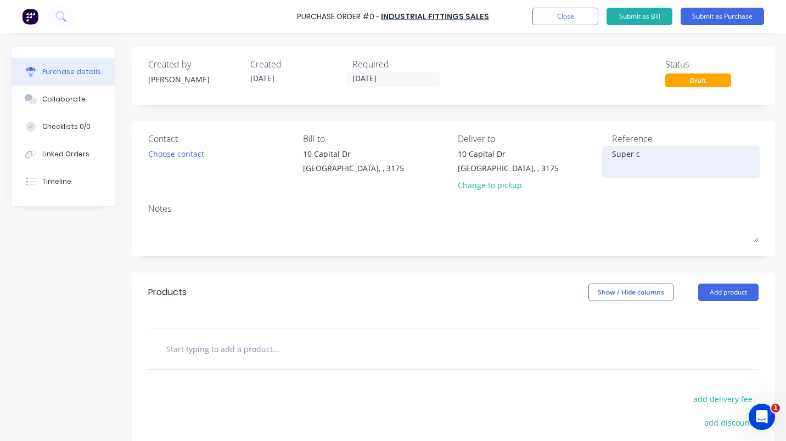
type textarea "x"
type textarea "Super cl"
type textarea "x"
type textarea "Super cla"
type textarea "x"
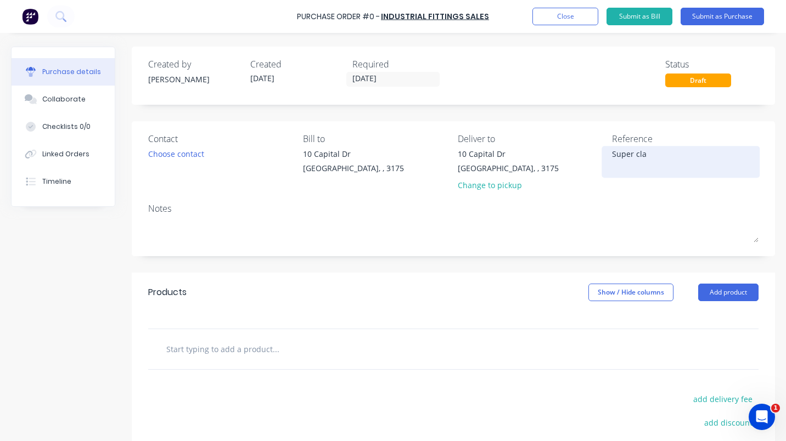
type textarea "Super clam"
type textarea "x"
type textarea "Super clamp"
type textarea "x"
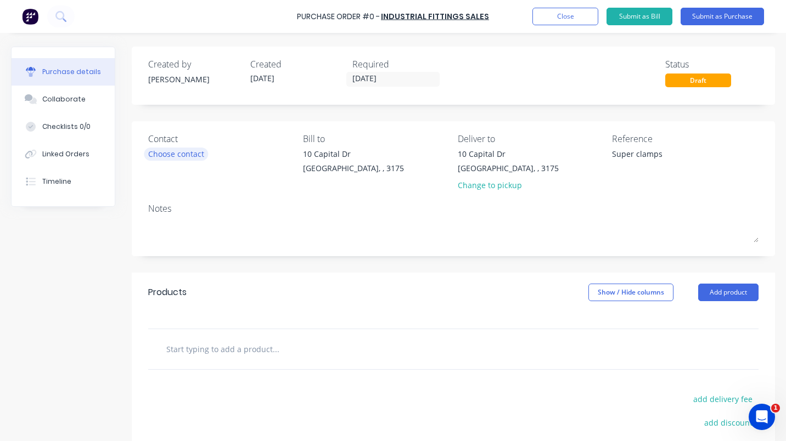
type textarea "Super clamps"
type textarea "x"
type textarea "Super clamps"
click at [190, 157] on div "Choose contact" at bounding box center [176, 154] width 56 height 12
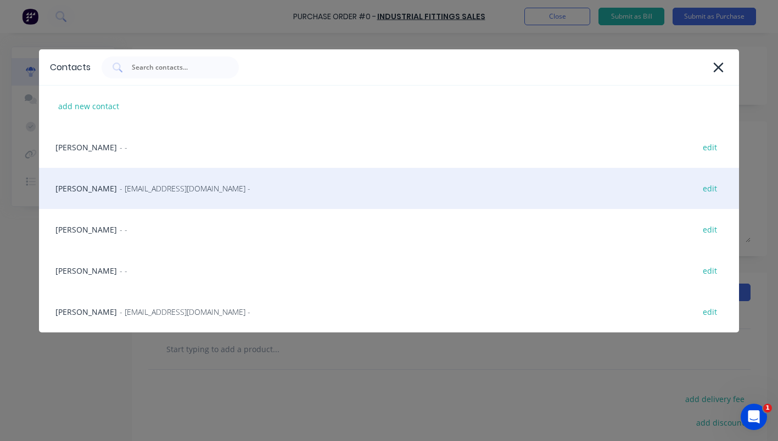
click at [135, 188] on span "- [EMAIL_ADDRESS][DOMAIN_NAME] -" at bounding box center [185, 189] width 131 height 12
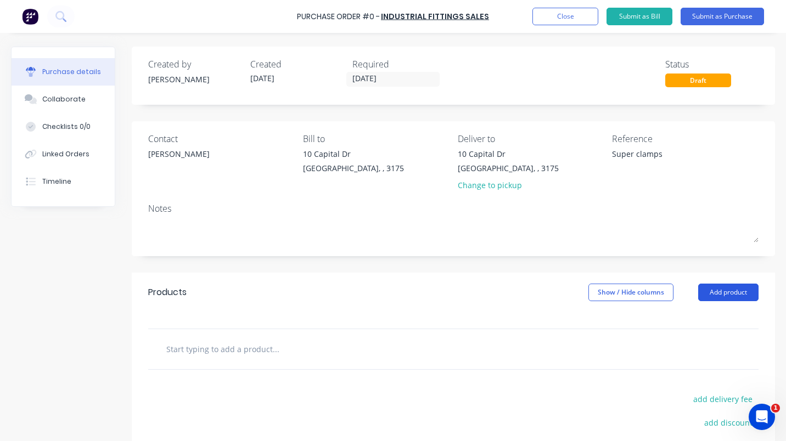
click at [715, 291] on button "Add product" at bounding box center [728, 293] width 60 height 18
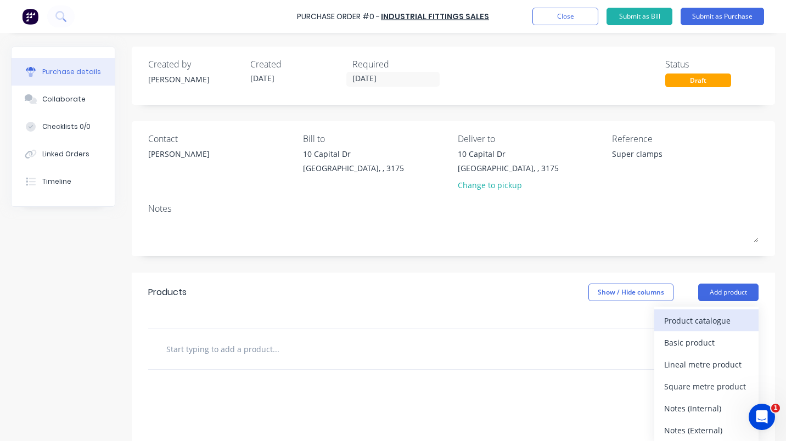
click at [705, 313] on div "Product catalogue" at bounding box center [706, 321] width 85 height 16
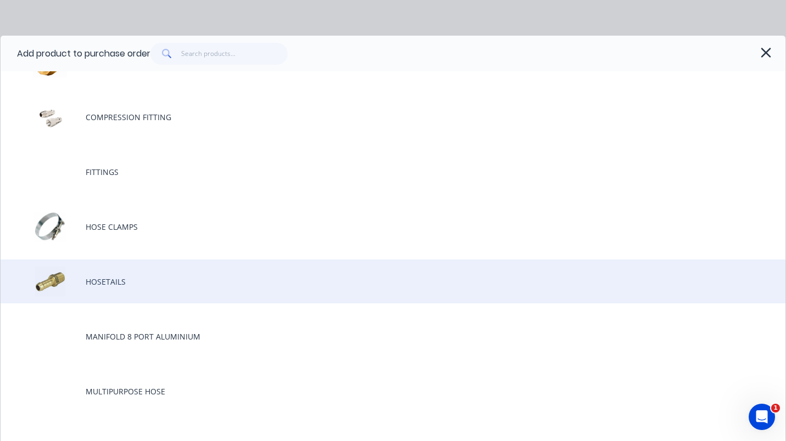
scroll to position [412, 0]
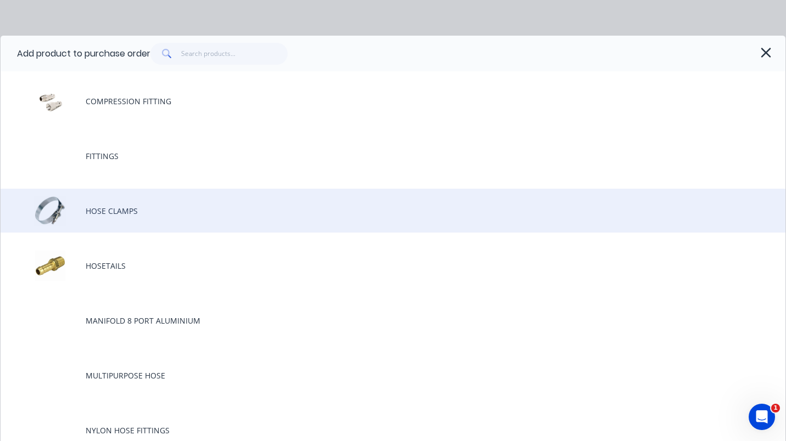
click at [103, 209] on div "HOSE CLAMPS" at bounding box center [393, 211] width 785 height 44
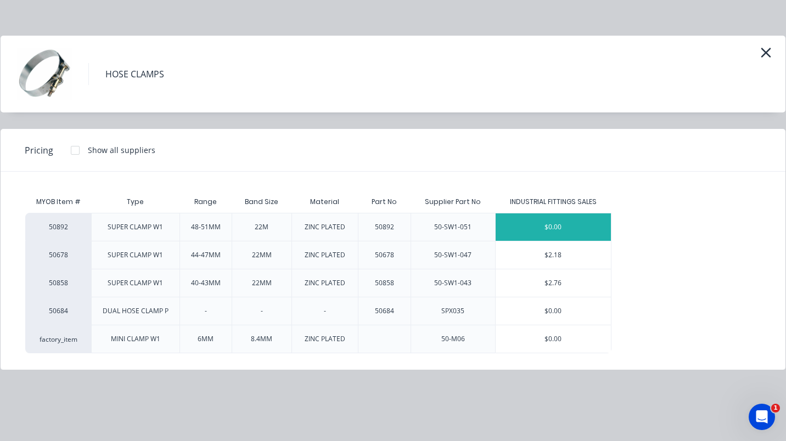
click at [574, 229] on div "$0.00" at bounding box center [554, 227] width 116 height 27
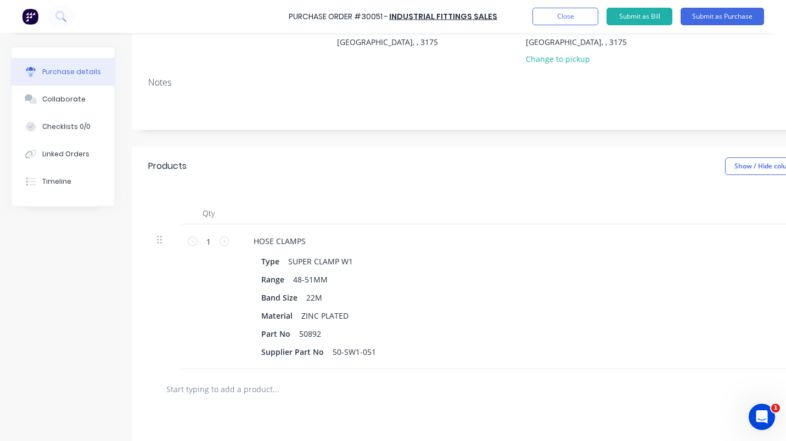
scroll to position [128, 0]
click at [228, 239] on icon at bounding box center [225, 240] width 10 height 10
type textarea "x"
type input "2"
click at [228, 239] on icon at bounding box center [225, 240] width 10 height 10
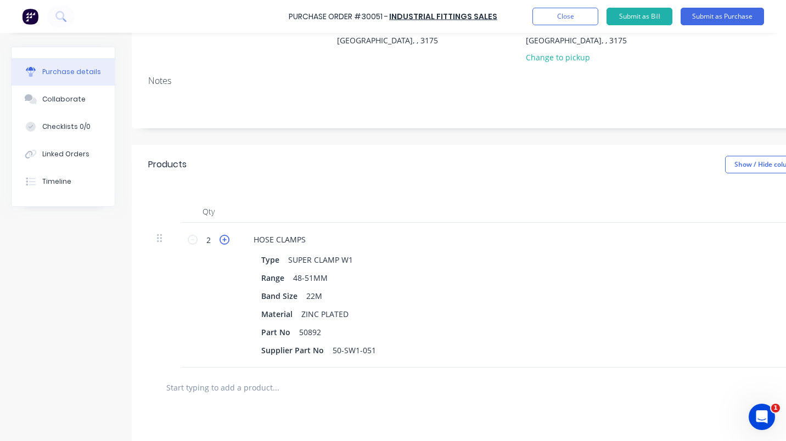
type textarea "x"
type input "3"
click at [228, 239] on icon at bounding box center [225, 240] width 10 height 10
type textarea "x"
type input "4"
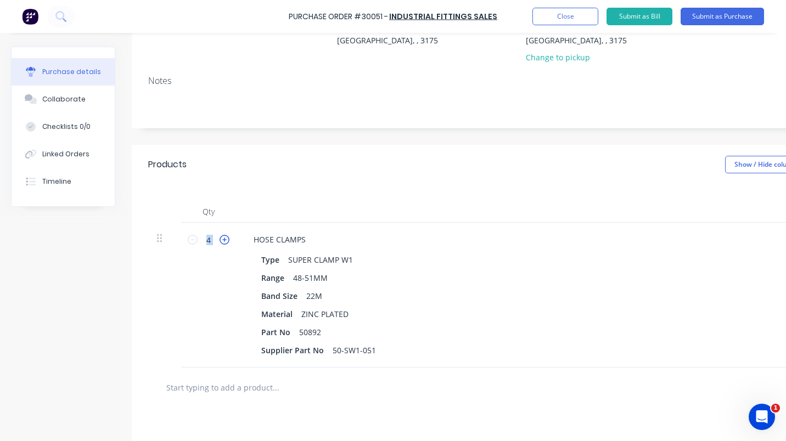
click at [228, 239] on icon at bounding box center [225, 240] width 10 height 10
type textarea "x"
type input "5"
click at [228, 239] on icon at bounding box center [225, 240] width 10 height 10
type textarea "x"
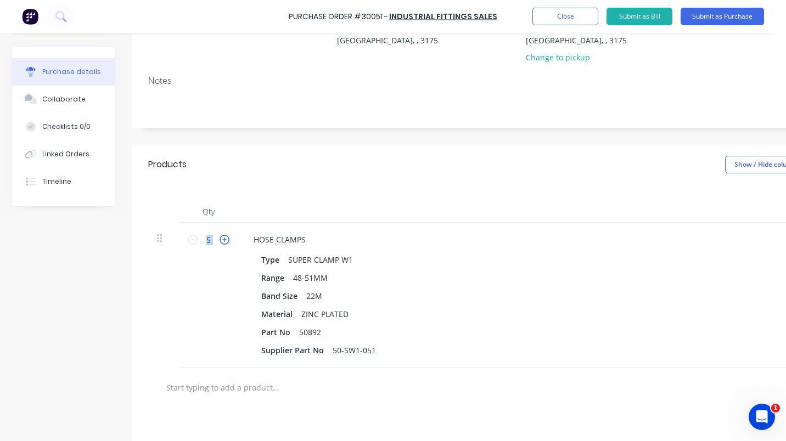
type input "6"
click at [228, 239] on icon at bounding box center [225, 240] width 10 height 10
type textarea "x"
type input "7"
click at [228, 239] on icon at bounding box center [225, 240] width 10 height 10
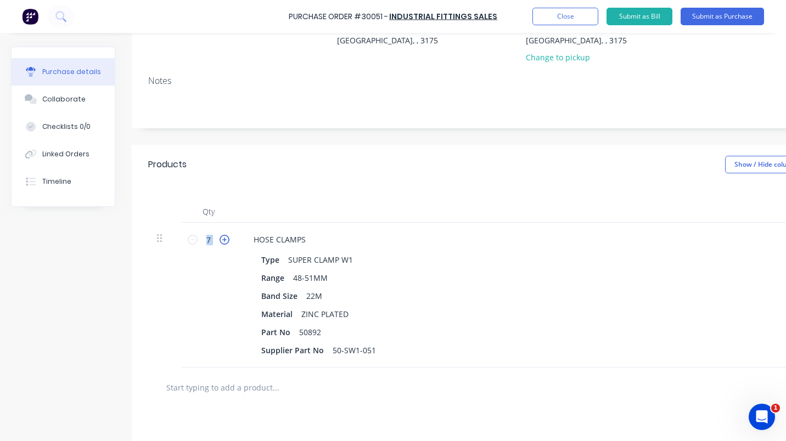
type textarea "x"
type input "8"
click at [228, 239] on icon at bounding box center [225, 240] width 10 height 10
type textarea "x"
type input "9"
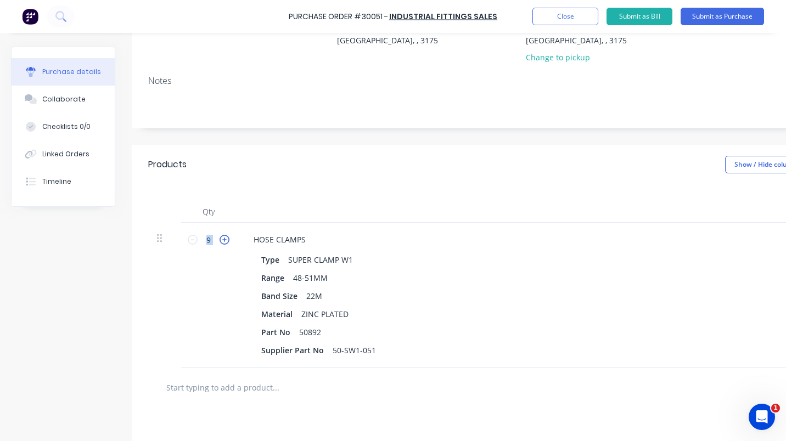
click at [228, 239] on icon at bounding box center [225, 240] width 10 height 10
type textarea "x"
type input "10"
click at [228, 239] on icon at bounding box center [225, 240] width 10 height 10
type textarea "x"
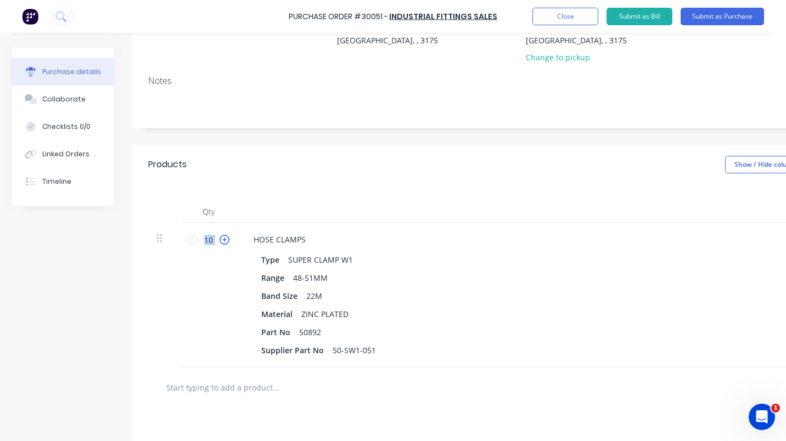
type input "11"
click at [228, 239] on icon at bounding box center [225, 240] width 10 height 10
type textarea "x"
type input "12"
click at [228, 239] on icon at bounding box center [225, 240] width 10 height 10
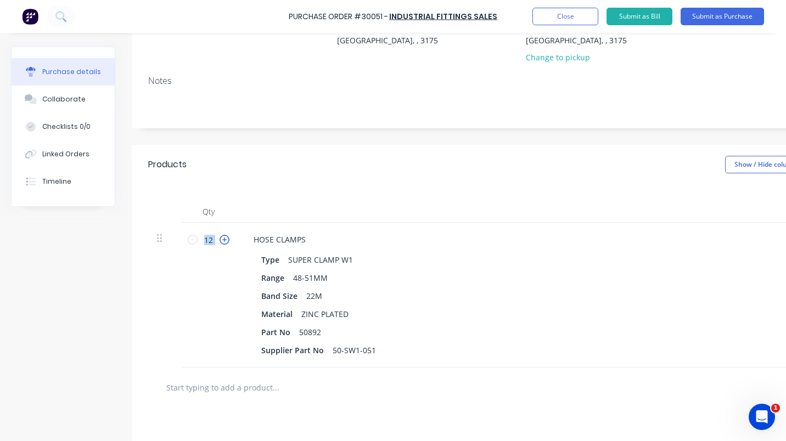
type textarea "x"
type input "13"
click at [228, 239] on icon at bounding box center [225, 240] width 10 height 10
type textarea "x"
type input "14"
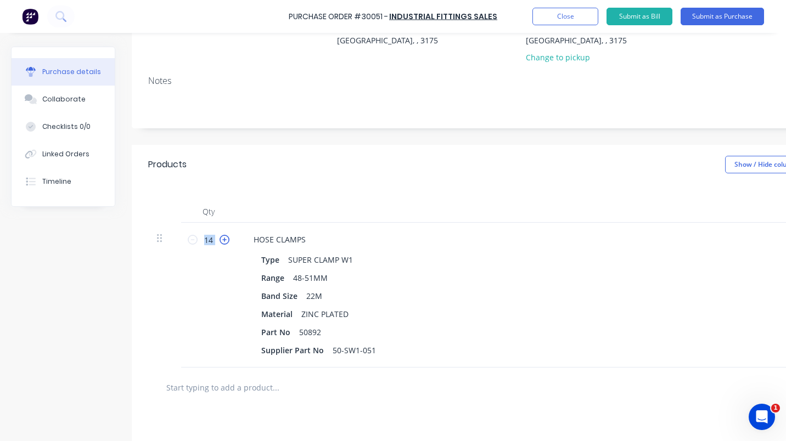
click at [228, 239] on icon at bounding box center [225, 240] width 10 height 10
type textarea "x"
type input "15"
click at [228, 239] on icon at bounding box center [225, 240] width 10 height 10
type textarea "x"
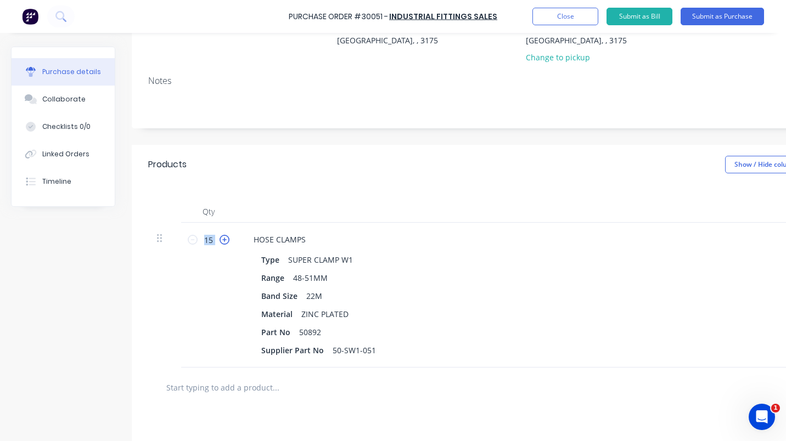
type input "16"
click at [228, 239] on icon at bounding box center [225, 240] width 10 height 10
type textarea "x"
type input "17"
click at [228, 239] on icon at bounding box center [225, 240] width 10 height 10
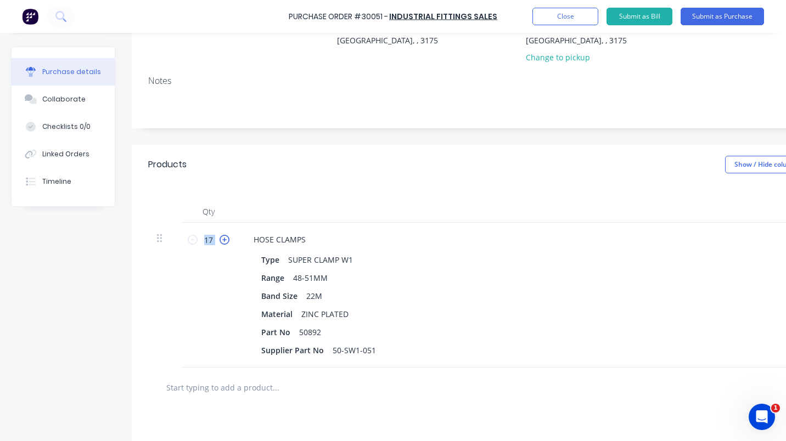
type textarea "x"
type input "18"
click at [228, 239] on icon at bounding box center [225, 240] width 10 height 10
type textarea "x"
type input "19"
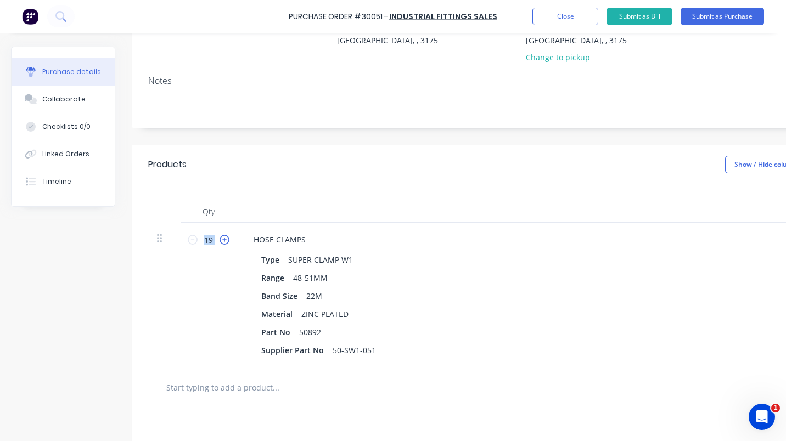
click at [228, 239] on icon at bounding box center [225, 240] width 10 height 10
type textarea "x"
type input "20"
click at [228, 239] on icon at bounding box center [225, 240] width 10 height 10
type textarea "x"
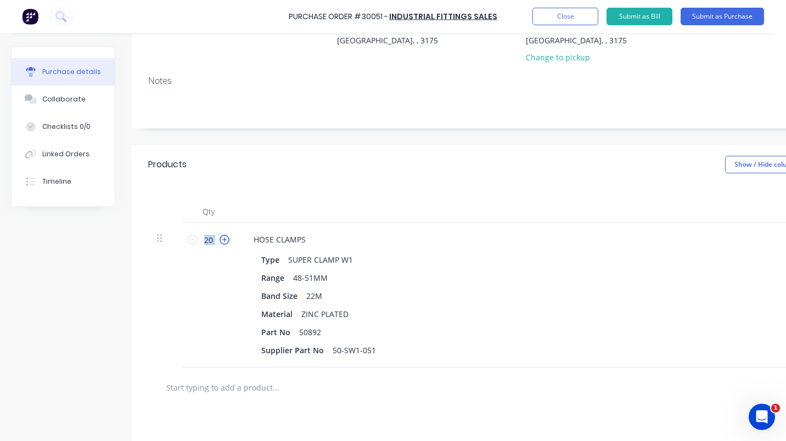
type input "21"
click at [228, 239] on icon at bounding box center [225, 240] width 10 height 10
type textarea "x"
type input "22"
click at [228, 239] on icon at bounding box center [225, 240] width 10 height 10
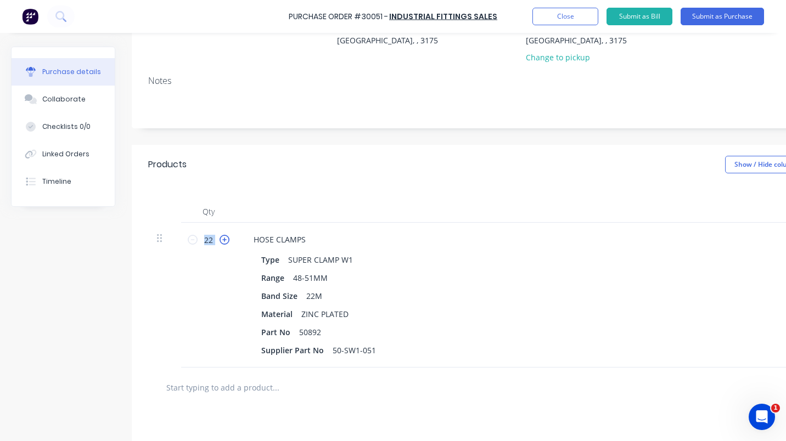
type textarea "x"
type input "23"
click at [228, 239] on icon at bounding box center [225, 240] width 10 height 10
type textarea "x"
type input "24"
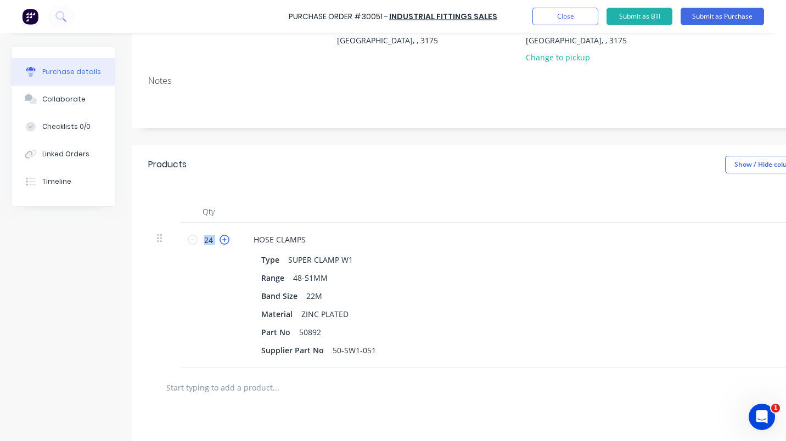
click at [228, 239] on icon at bounding box center [225, 240] width 10 height 10
type textarea "x"
type input "25"
click at [228, 239] on icon at bounding box center [225, 240] width 10 height 10
type textarea "x"
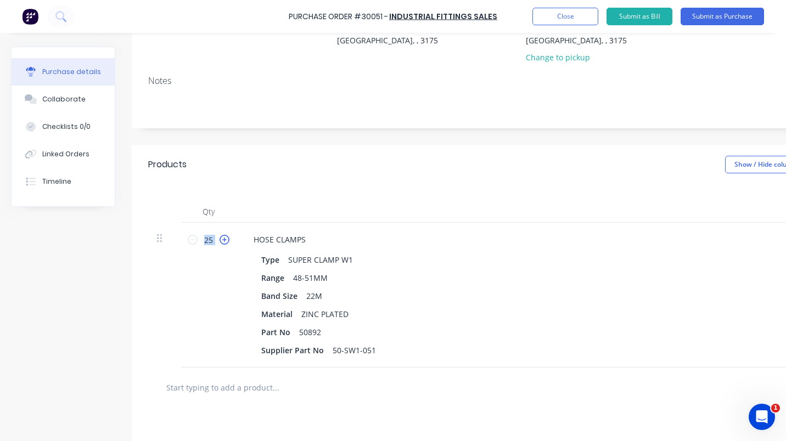
type input "26"
click at [228, 239] on icon at bounding box center [225, 240] width 10 height 10
type textarea "x"
type input "27"
click at [228, 239] on icon at bounding box center [225, 240] width 10 height 10
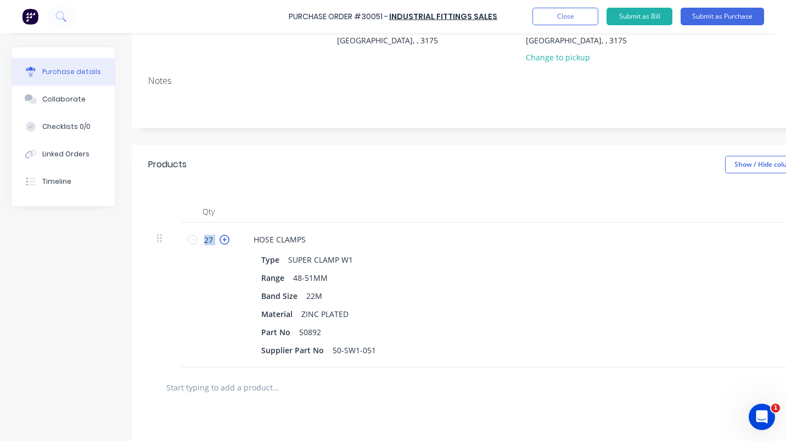
type textarea "x"
type input "28"
click at [228, 239] on icon at bounding box center [225, 240] width 10 height 10
type textarea "x"
type input "29"
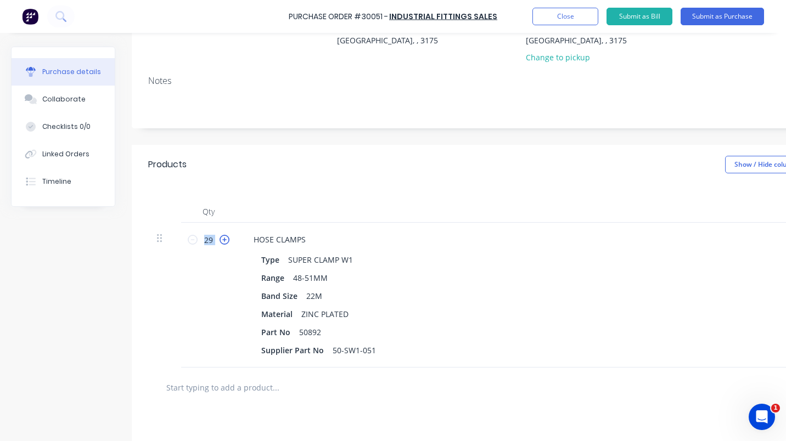
click at [228, 239] on icon at bounding box center [225, 240] width 10 height 10
type textarea "x"
type input "30"
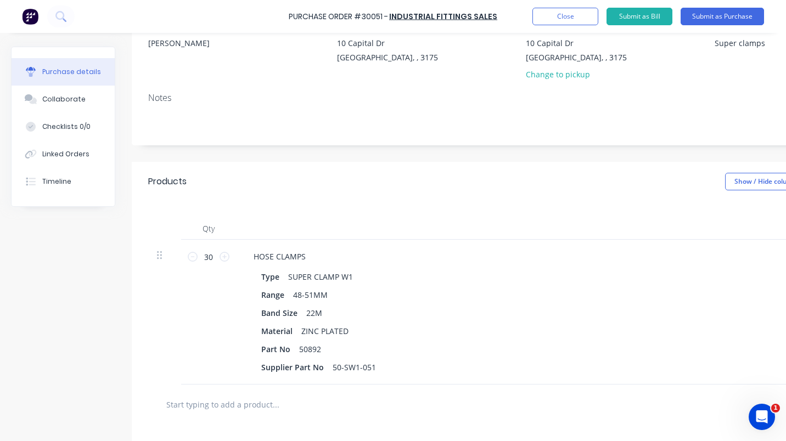
scroll to position [132, 0]
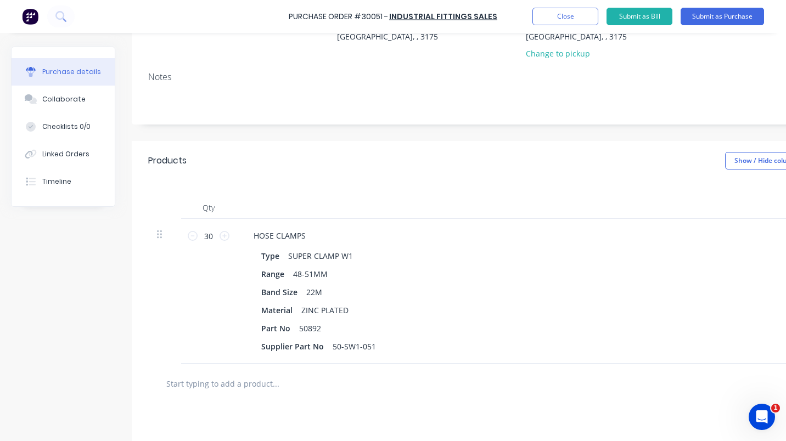
drag, startPoint x: 740, startPoint y: 195, endPoint x: 737, endPoint y: 203, distance: 8.4
drag, startPoint x: 737, startPoint y: 203, endPoint x: 566, endPoint y: 154, distance: 177.4
click at [566, 154] on div "Products Show / Hide columns Add product" at bounding box center [522, 161] width 780 height 40
drag, startPoint x: 676, startPoint y: 38, endPoint x: 568, endPoint y: 22, distance: 109.4
click at [565, 21] on button "Close" at bounding box center [565, 17] width 66 height 18
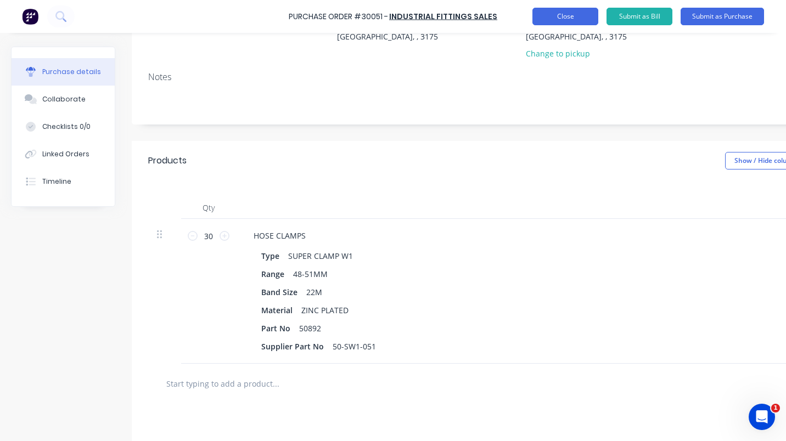
scroll to position [0, 0]
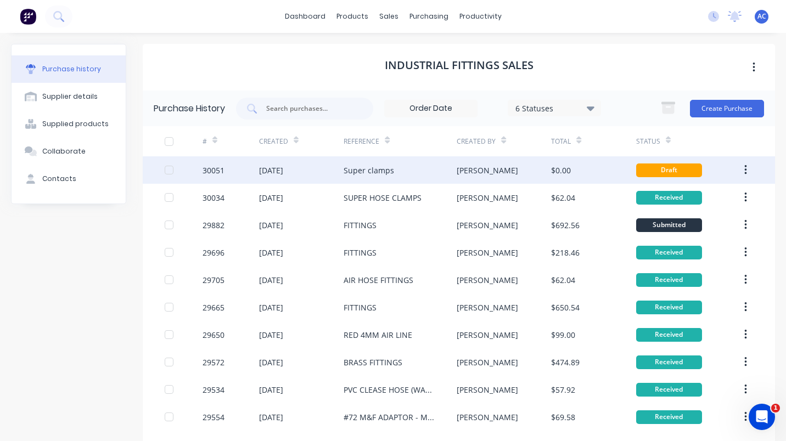
click at [223, 171] on div "30051" at bounding box center [214, 171] width 22 height 12
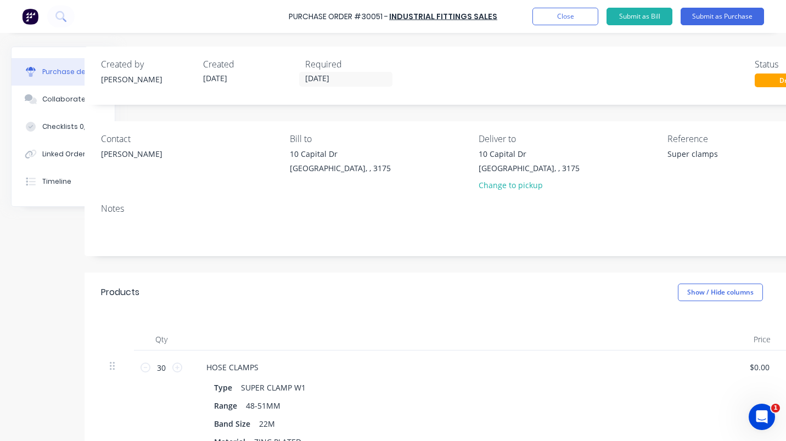
scroll to position [0, 134]
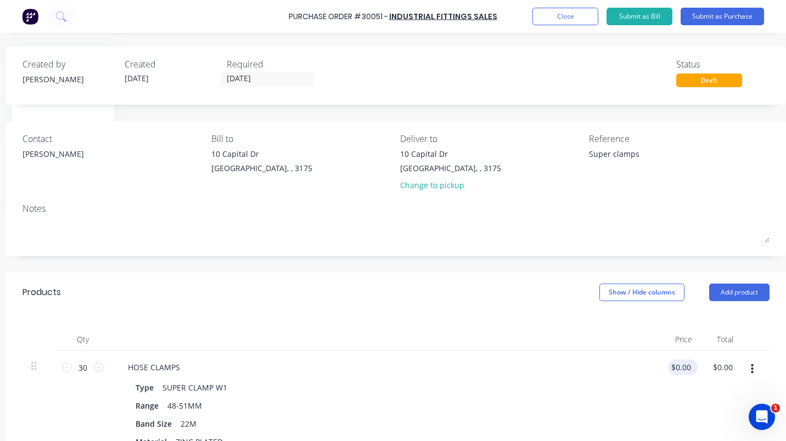
click at [685, 370] on div "$0.00 $0.00" at bounding box center [683, 368] width 30 height 16
drag, startPoint x: 686, startPoint y: 367, endPoint x: 689, endPoint y: 373, distance: 6.9
click at [686, 368] on div "$0.00 $0.00" at bounding box center [683, 368] width 30 height 16
click at [684, 370] on div "$0.00 $0.00" at bounding box center [680, 368] width 25 height 16
click at [751, 367] on icon "button" at bounding box center [752, 369] width 3 height 12
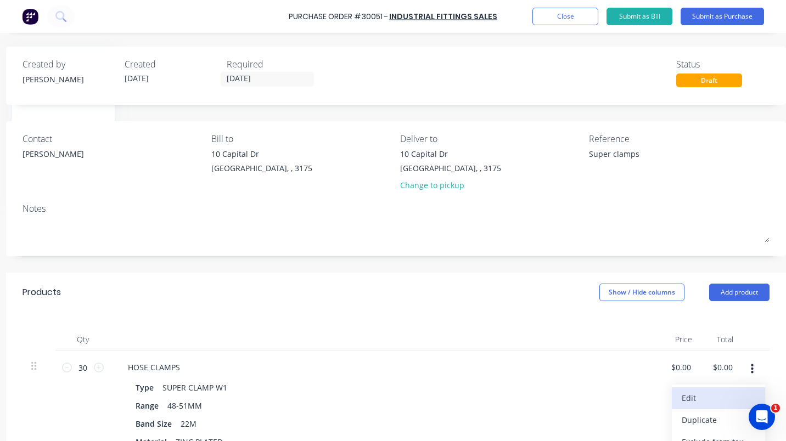
click at [686, 390] on button "Edit" at bounding box center [718, 399] width 93 height 22
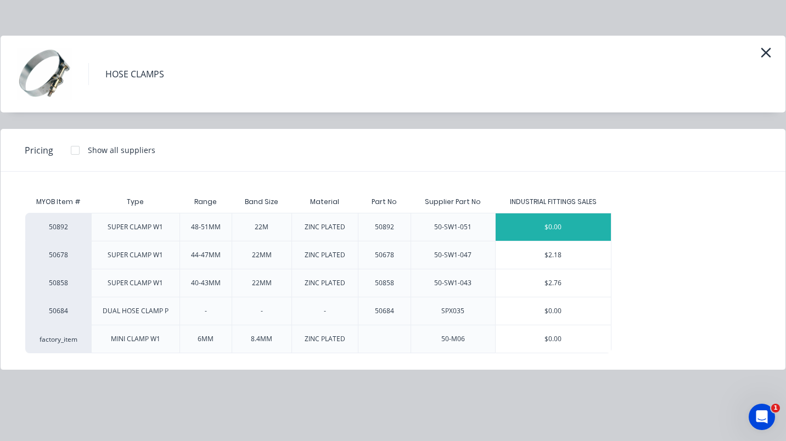
click at [560, 226] on div "$0.00" at bounding box center [554, 227] width 116 height 27
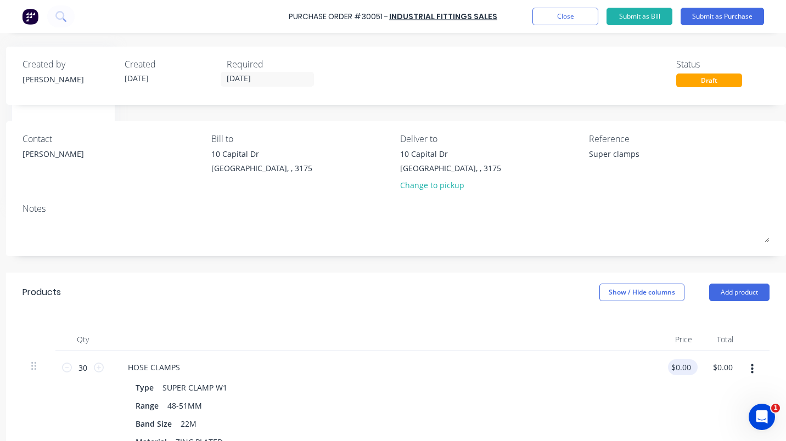
type textarea "x"
drag, startPoint x: 678, startPoint y: 367, endPoint x: 684, endPoint y: 368, distance: 6.3
click at [683, 368] on input "0.00" at bounding box center [680, 368] width 25 height 16
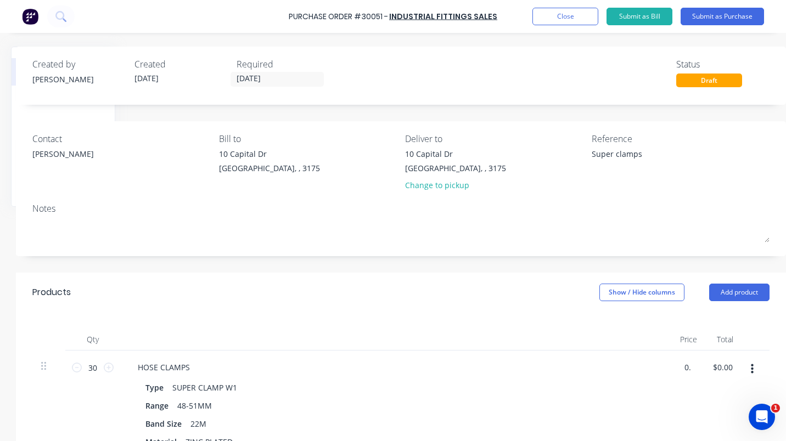
scroll to position [0, 124]
type input "0"
type input "2.30"
type input "69.00"
type textarea "x"
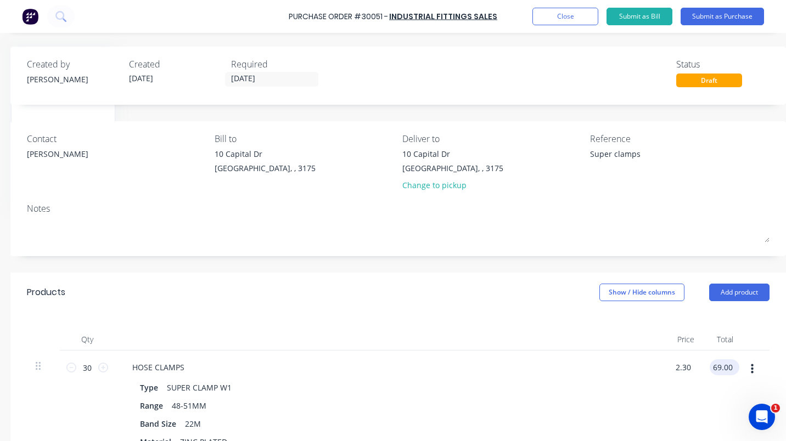
type input "$2.30"
type textarea "x"
type input "$69.00"
click at [738, 20] on button "Submit as Purchase" at bounding box center [722, 17] width 83 height 18
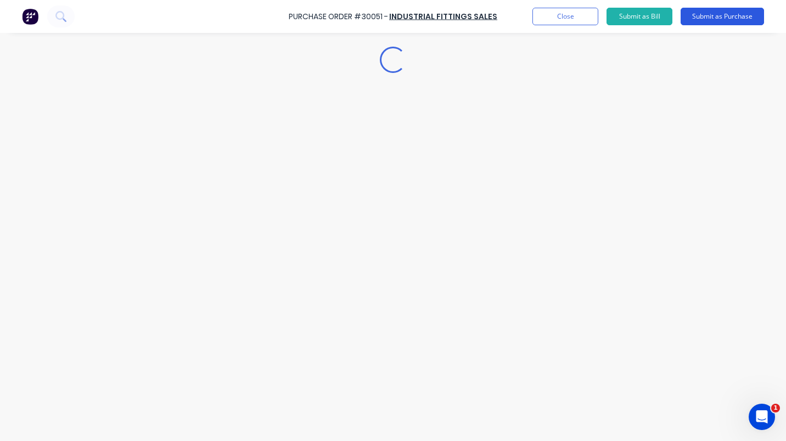
scroll to position [0, 0]
type textarea "x"
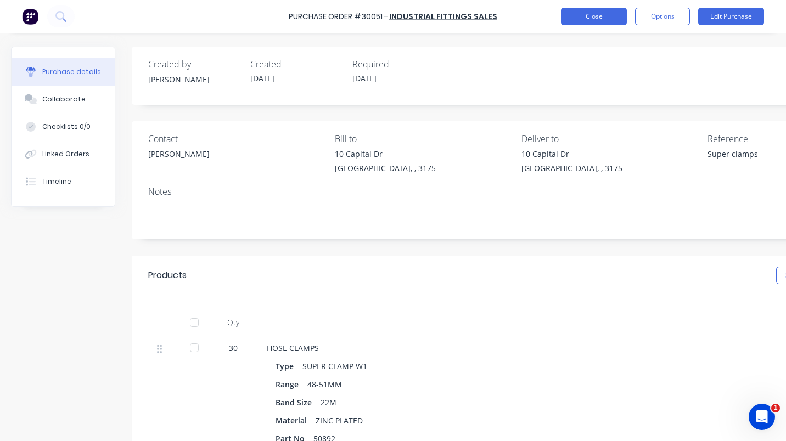
drag, startPoint x: 599, startPoint y: 18, endPoint x: 610, endPoint y: 21, distance: 12.0
click at [610, 21] on button "Close" at bounding box center [594, 17] width 66 height 18
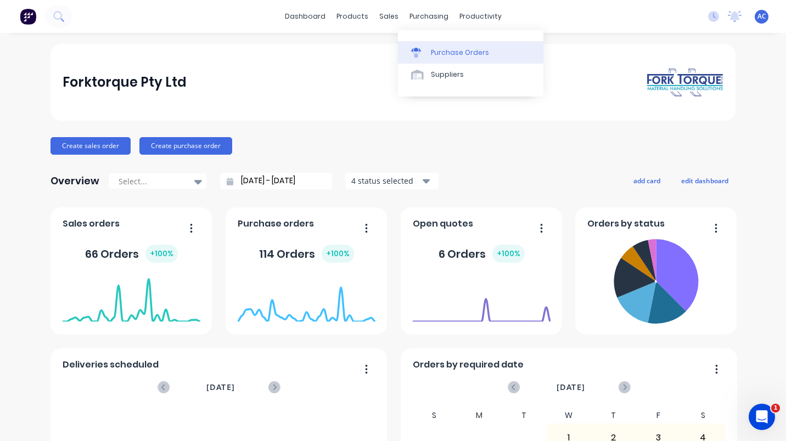
click at [462, 55] on div "Purchase Orders" at bounding box center [460, 53] width 58 height 10
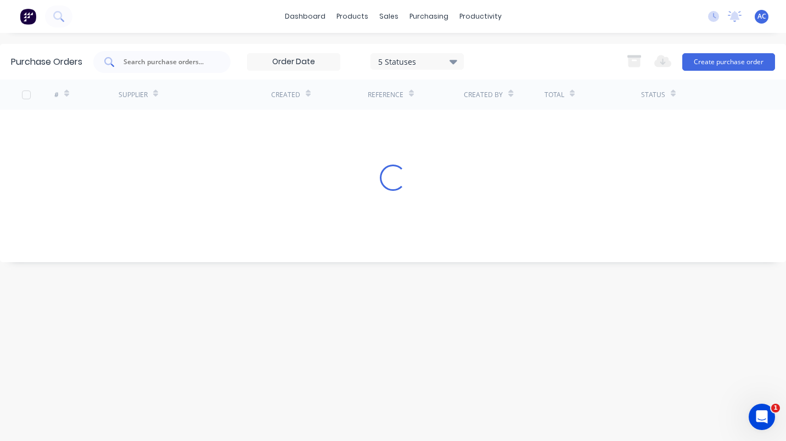
click at [170, 60] on input "text" at bounding box center [167, 62] width 91 height 11
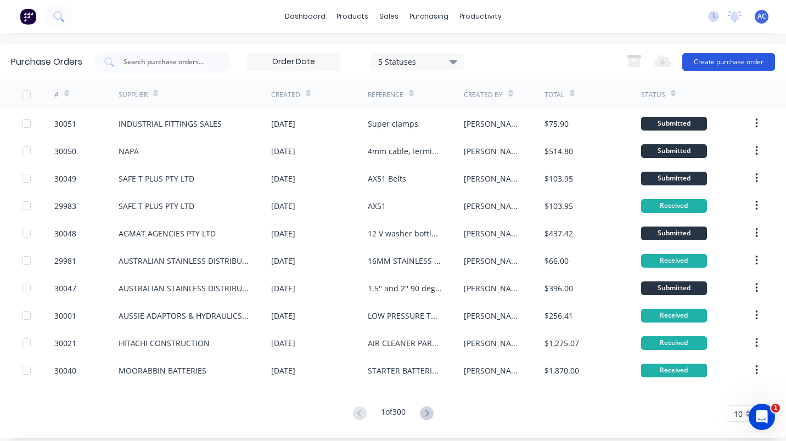
click at [734, 61] on button "Create purchase order" at bounding box center [728, 62] width 93 height 18
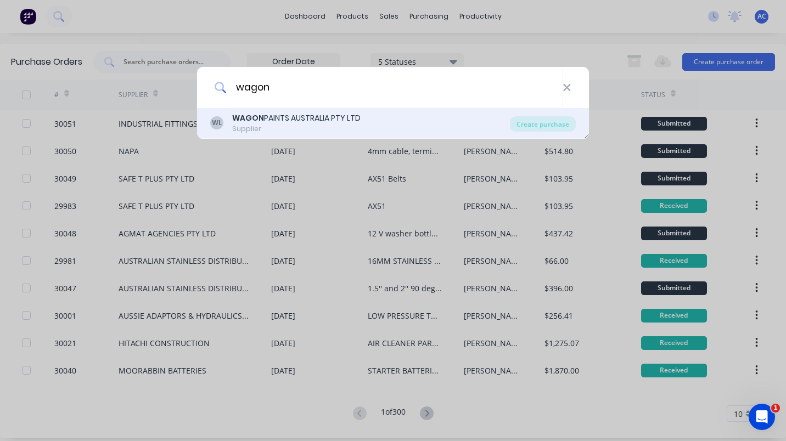
type input "wagon"
click at [269, 111] on div "WL WAGON PAINTS AUSTRALIA PTY LTD Supplier Create purchase" at bounding box center [393, 123] width 392 height 31
click at [262, 122] on b "WAGON" at bounding box center [248, 118] width 32 height 11
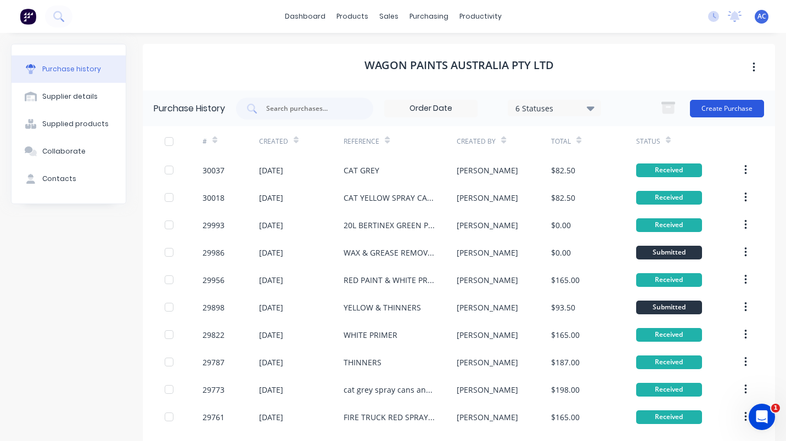
click at [731, 109] on button "Create Purchase" at bounding box center [727, 109] width 74 height 18
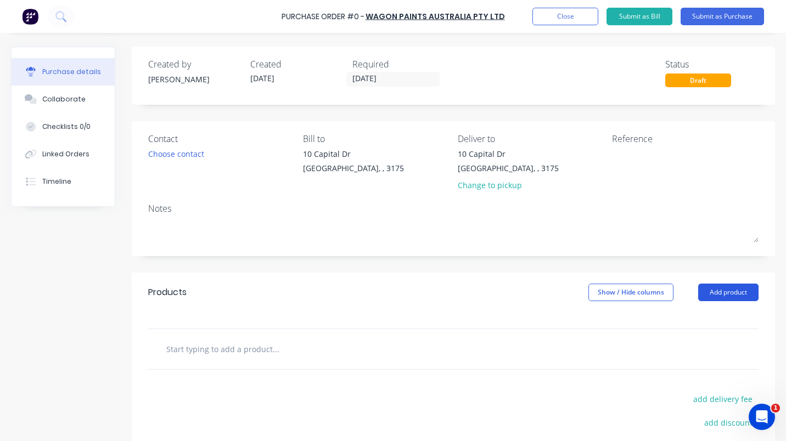
click at [723, 291] on button "Add product" at bounding box center [728, 293] width 60 height 18
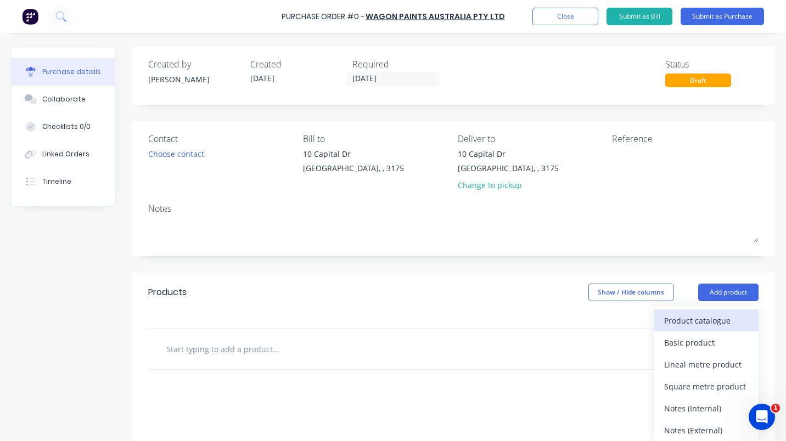
click at [694, 318] on div "Product catalogue" at bounding box center [706, 321] width 85 height 16
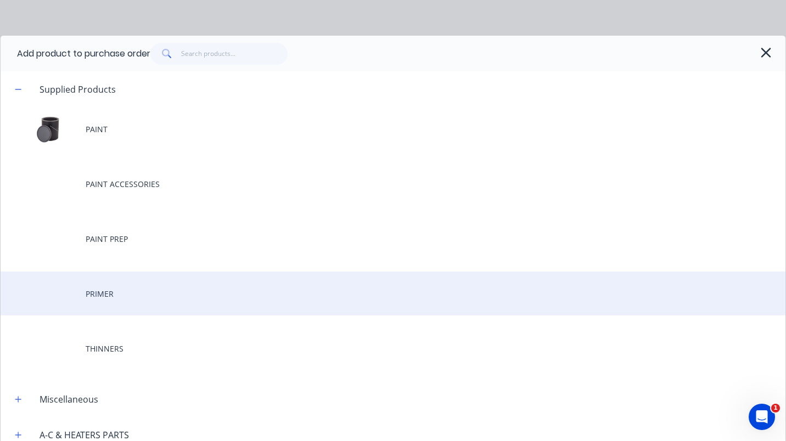
click at [108, 288] on div "PRIMER" at bounding box center [393, 294] width 785 height 44
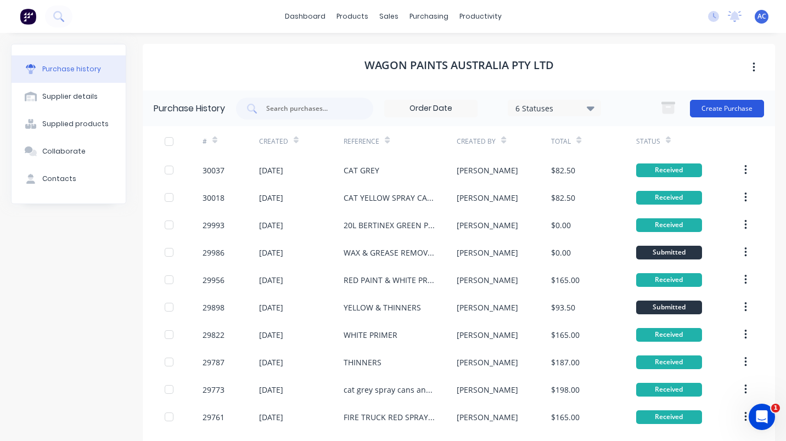
click at [712, 105] on button "Create Purchase" at bounding box center [727, 109] width 74 height 18
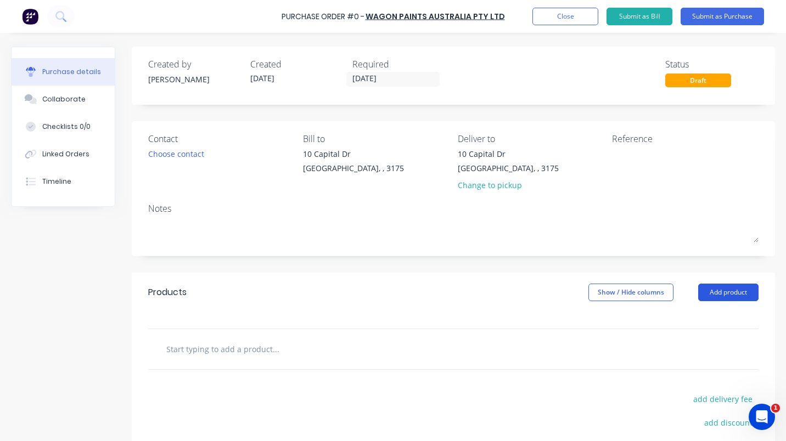
click at [722, 288] on button "Add product" at bounding box center [728, 293] width 60 height 18
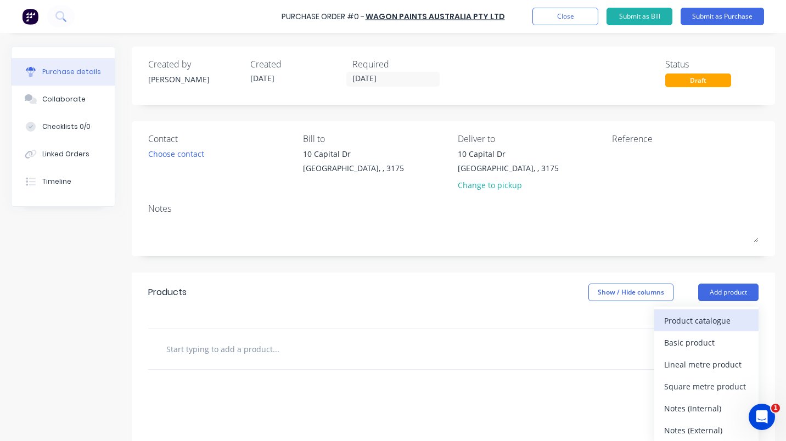
click at [699, 318] on div "Product catalogue" at bounding box center [706, 321] width 85 height 16
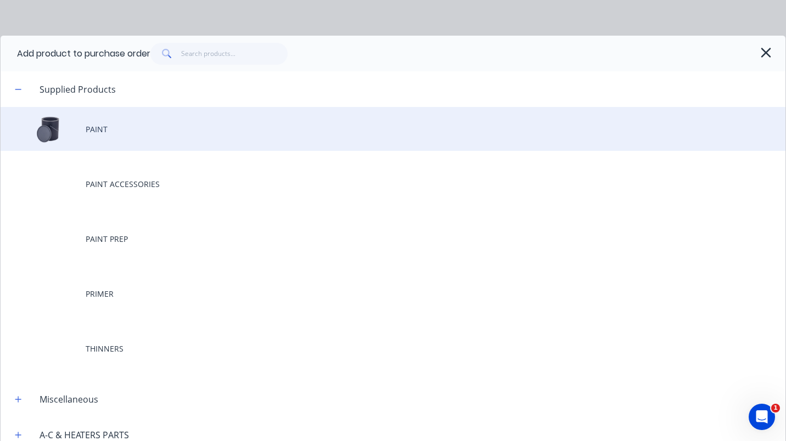
click at [94, 128] on div "PAINT" at bounding box center [393, 129] width 785 height 44
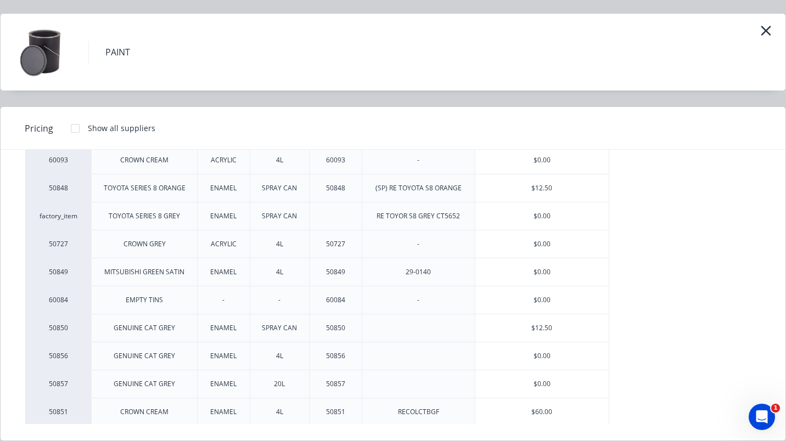
scroll to position [232, 0]
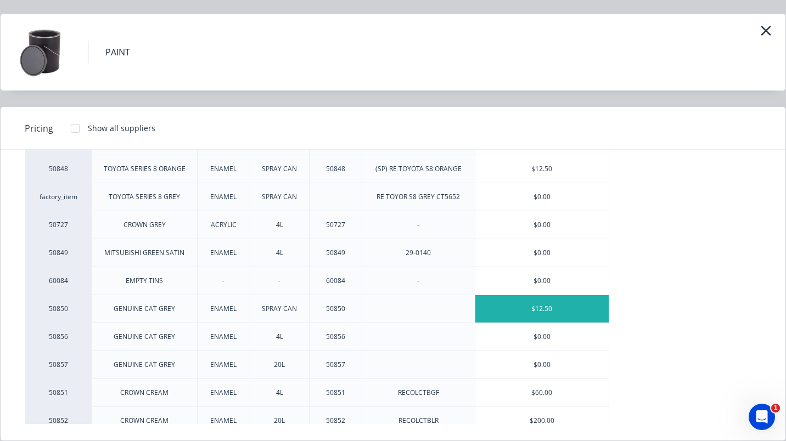
click at [543, 308] on div "$12.50" at bounding box center [541, 308] width 133 height 27
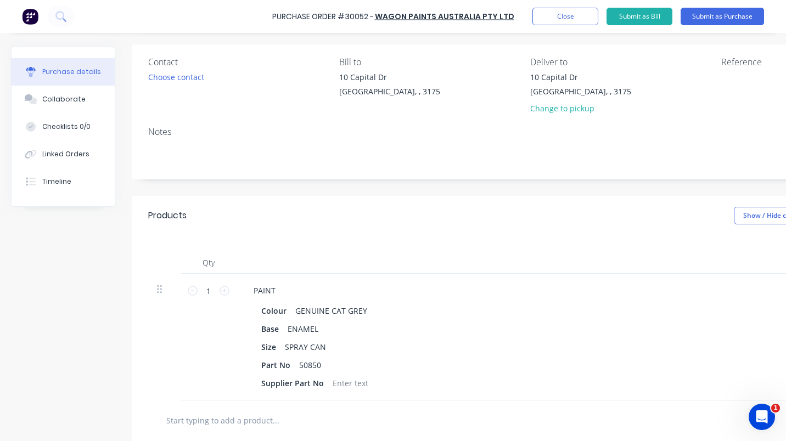
scroll to position [91, 0]
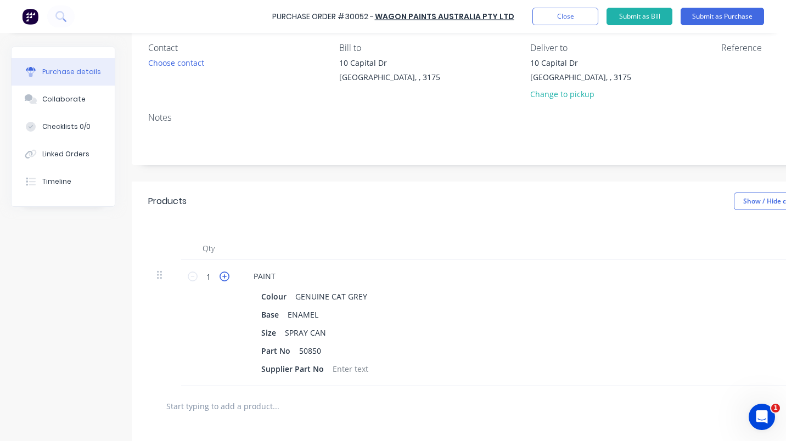
click at [224, 277] on icon at bounding box center [225, 277] width 10 height 10
type input "2"
type input "$25.00"
click at [224, 277] on icon at bounding box center [225, 277] width 10 height 10
type input "3"
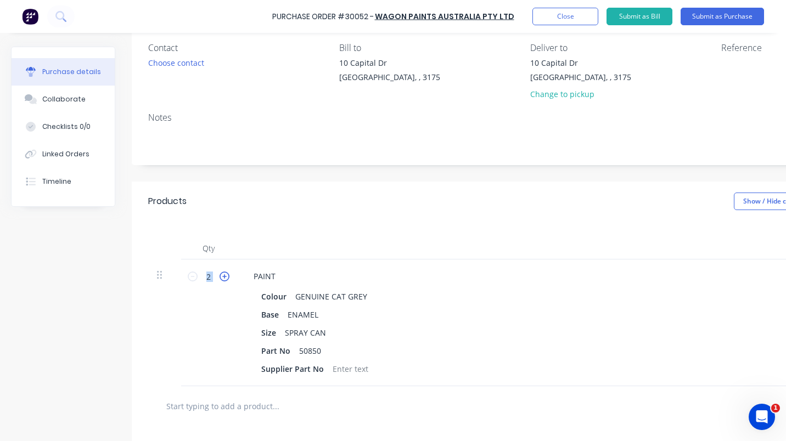
type input "$37.50"
click at [224, 277] on icon at bounding box center [225, 277] width 10 height 10
type input "4"
type input "$50.00"
click at [224, 277] on icon at bounding box center [225, 277] width 10 height 10
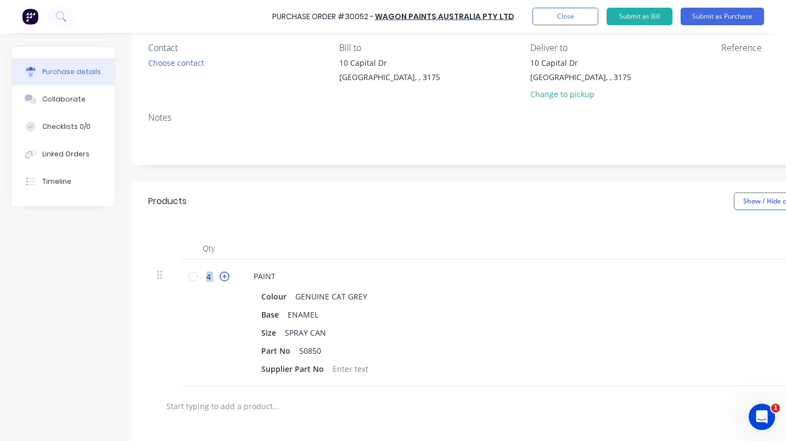
type input "5"
type input "$62.50"
click at [224, 277] on icon at bounding box center [225, 277] width 10 height 10
type input "6"
type input "$75.00"
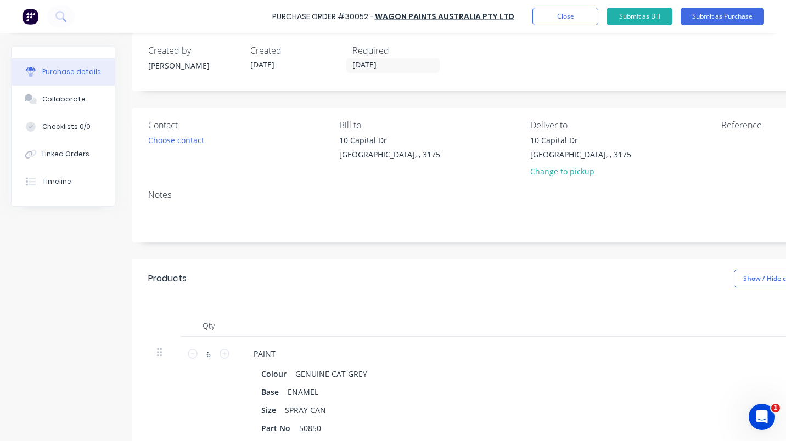
scroll to position [14, 143]
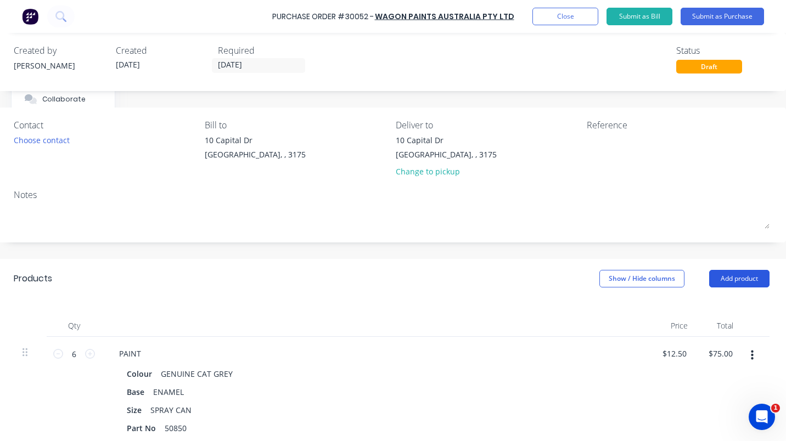
click at [723, 282] on button "Add product" at bounding box center [739, 279] width 60 height 18
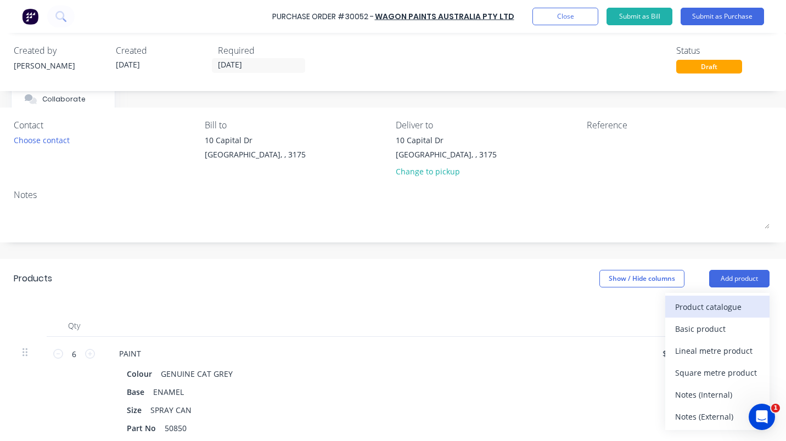
click at [725, 308] on div "Product catalogue" at bounding box center [717, 307] width 85 height 16
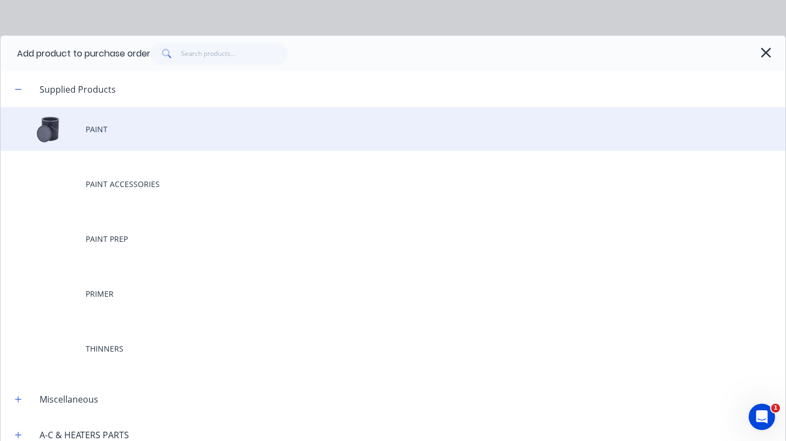
click at [86, 125] on div "PAINT" at bounding box center [393, 129] width 785 height 44
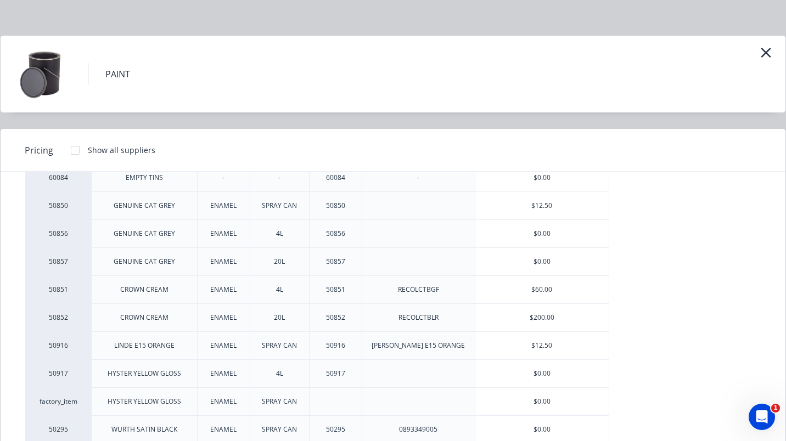
scroll to position [349, 0]
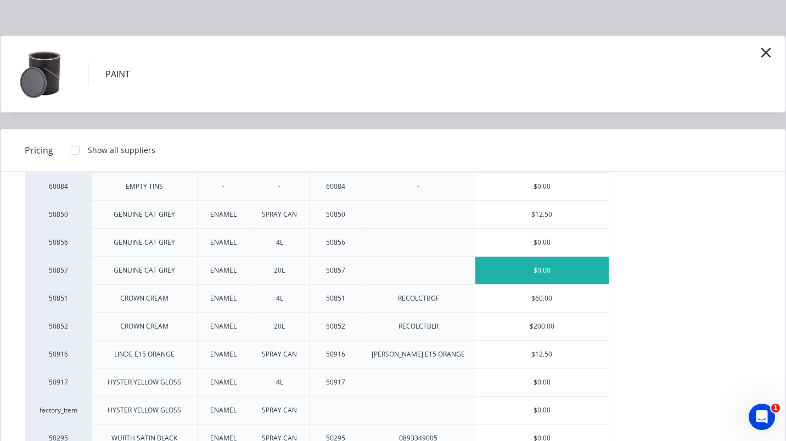
click at [533, 273] on div "$0.00" at bounding box center [541, 270] width 133 height 27
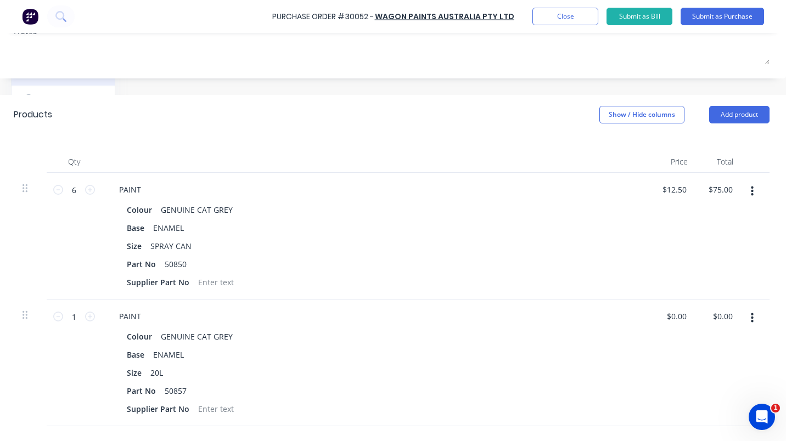
scroll to position [189, 143]
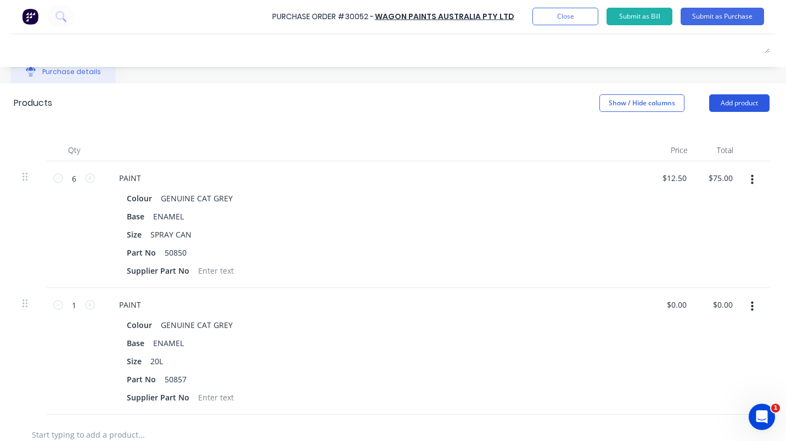
click at [731, 106] on button "Add product" at bounding box center [739, 103] width 60 height 18
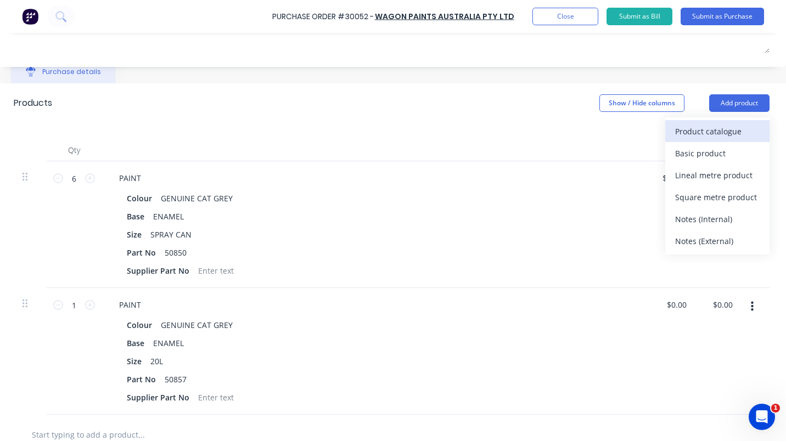
click at [715, 128] on div "Product catalogue" at bounding box center [717, 132] width 85 height 16
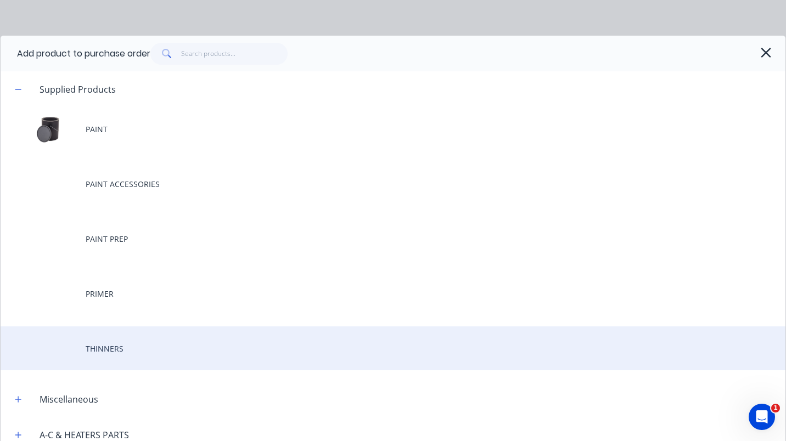
click at [108, 348] on div "THINNERS" at bounding box center [393, 349] width 785 height 44
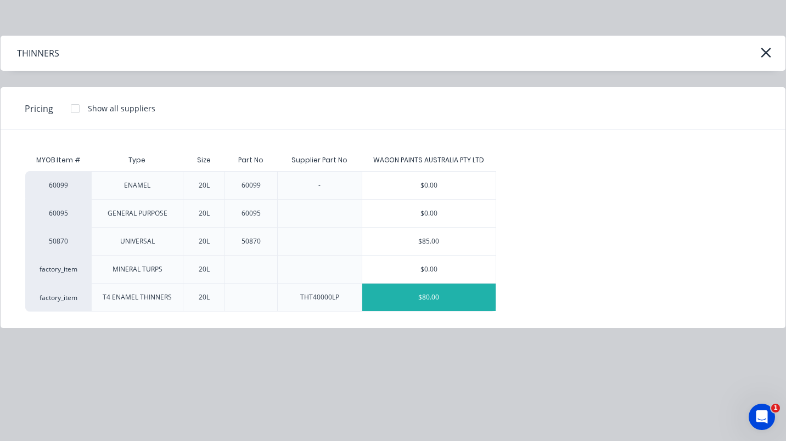
click at [424, 297] on div "$80.00" at bounding box center [428, 297] width 133 height 27
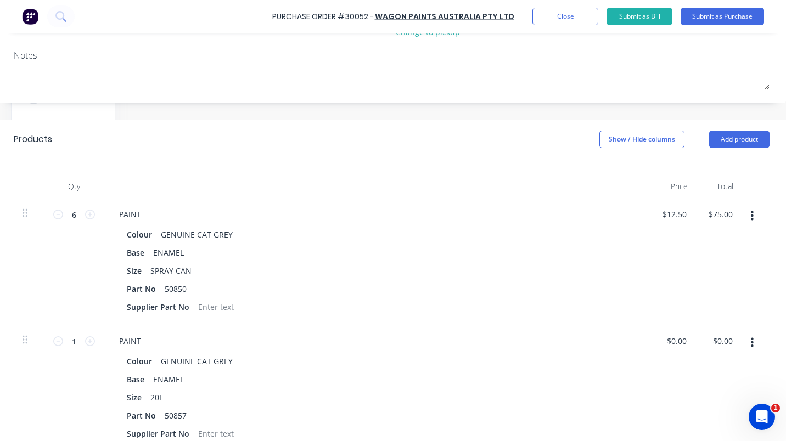
scroll to position [113, 143]
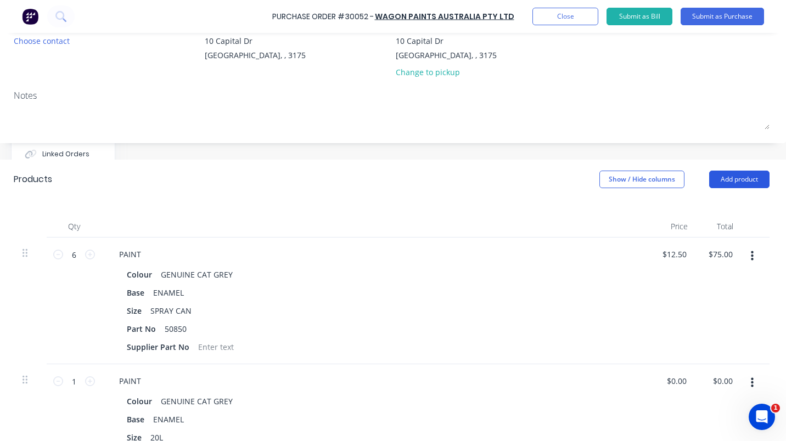
click at [729, 178] on button "Add product" at bounding box center [739, 180] width 60 height 18
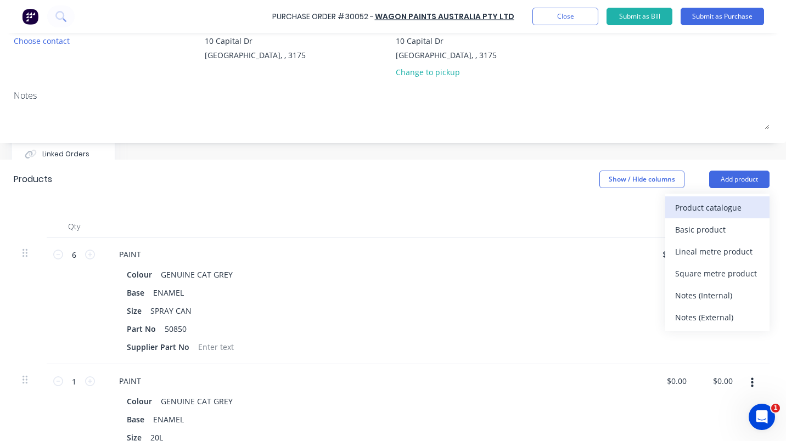
click at [719, 206] on div "Product catalogue" at bounding box center [717, 208] width 85 height 16
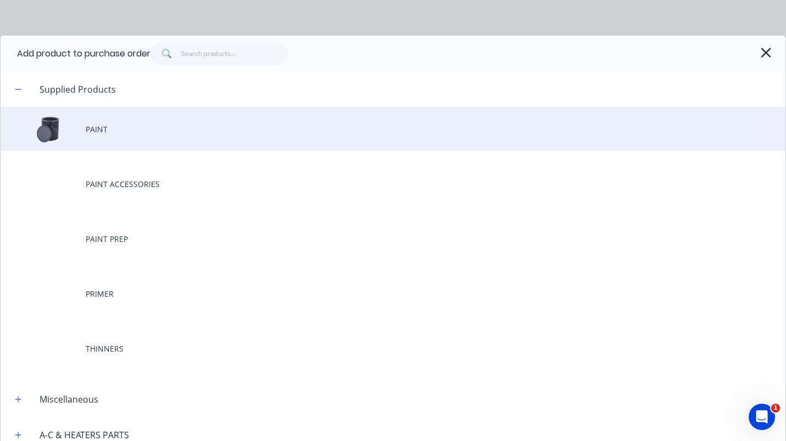
click at [89, 128] on div "PAINT" at bounding box center [393, 129] width 785 height 44
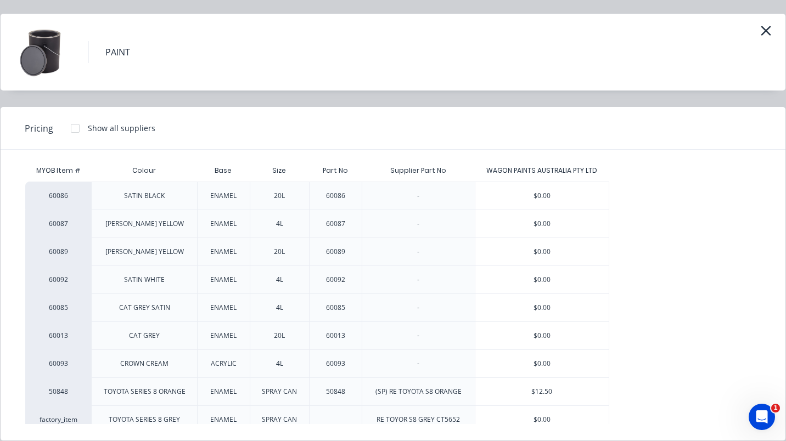
scroll to position [0, 0]
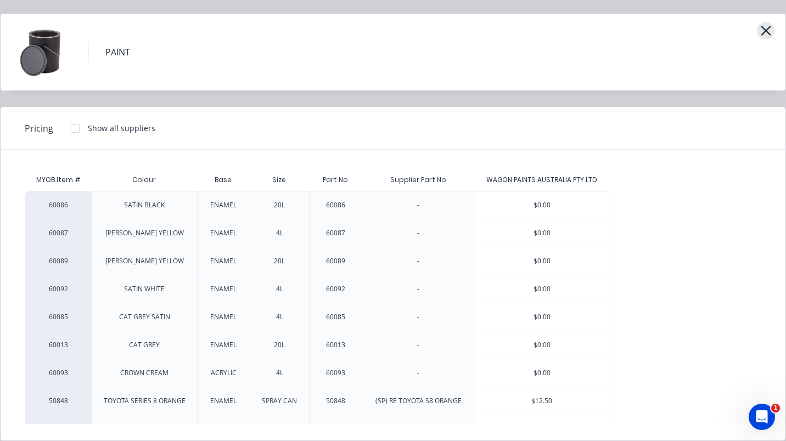
click at [760, 24] on icon "button" at bounding box center [766, 30] width 12 height 15
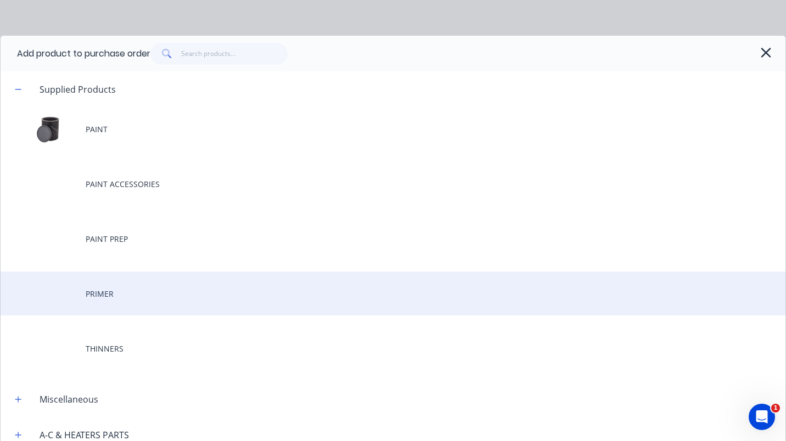
click at [100, 291] on div "PRIMER" at bounding box center [393, 294] width 785 height 44
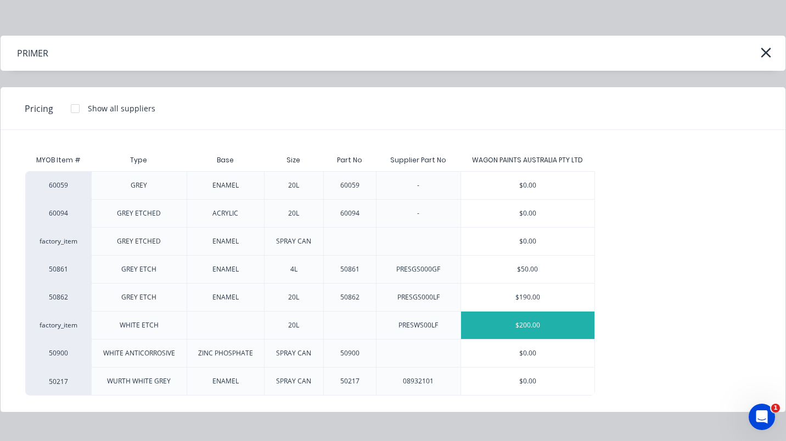
click at [530, 329] on div "$200.00" at bounding box center [527, 325] width 133 height 27
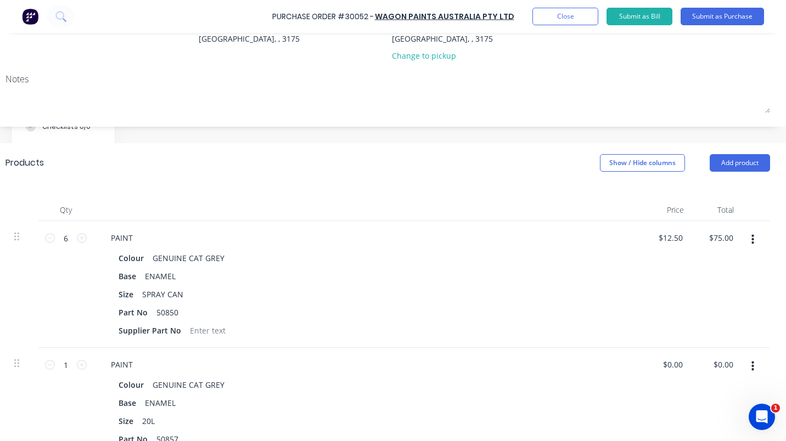
scroll to position [110, 143]
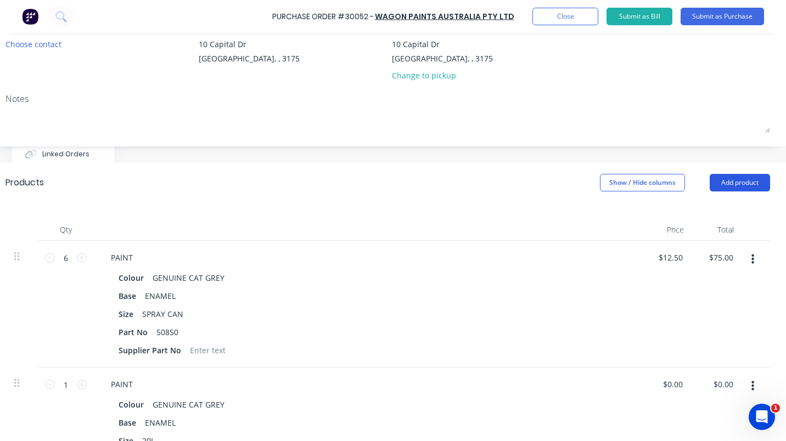
click at [753, 184] on button "Add product" at bounding box center [740, 183] width 60 height 18
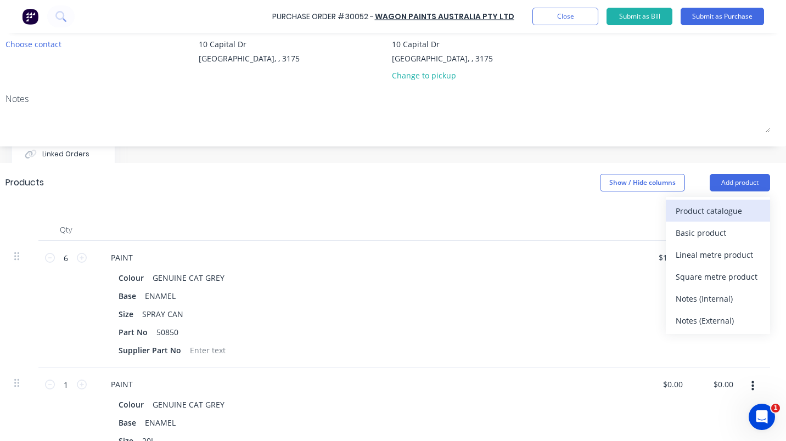
click at [732, 211] on div "Product catalogue" at bounding box center [718, 211] width 85 height 16
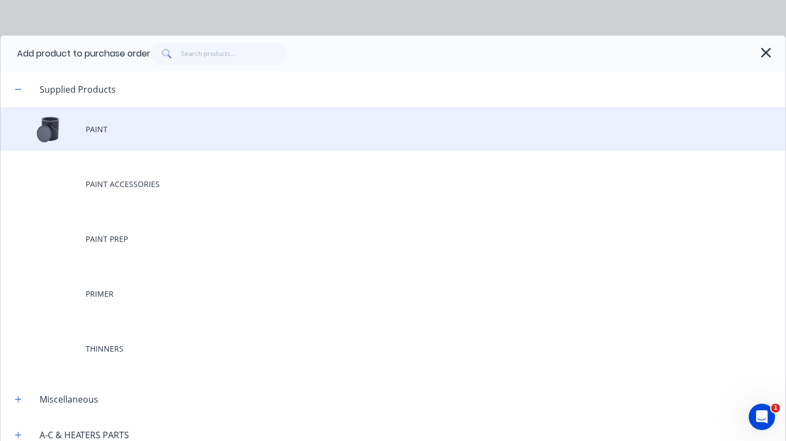
click at [98, 124] on div "PAINT" at bounding box center [393, 129] width 785 height 44
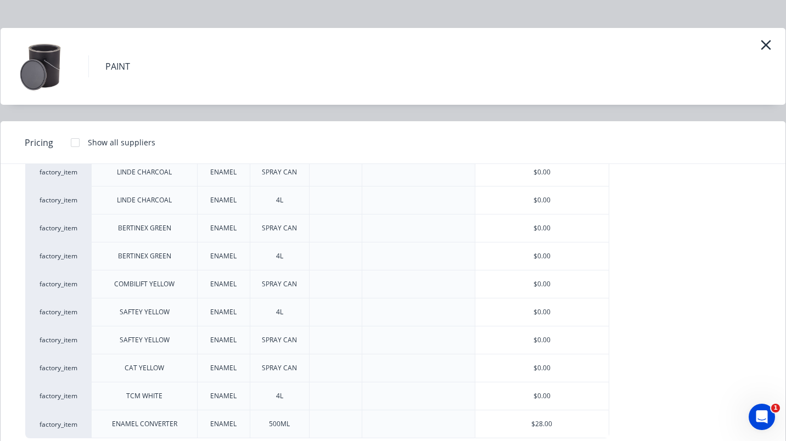
scroll to position [22, 0]
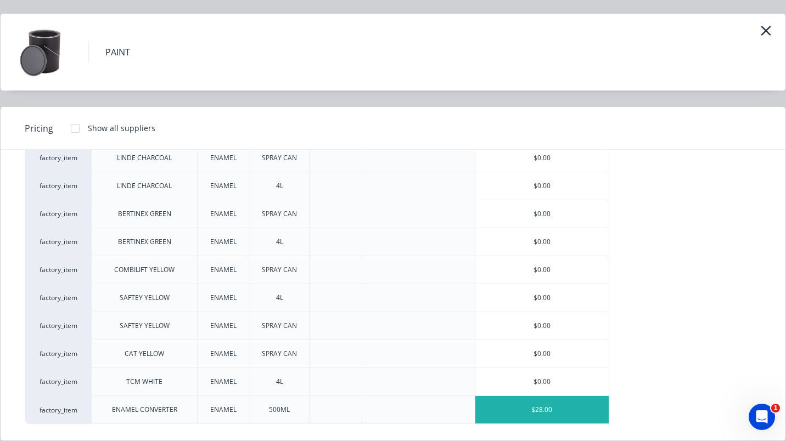
click at [538, 413] on div "$28.00" at bounding box center [541, 409] width 133 height 27
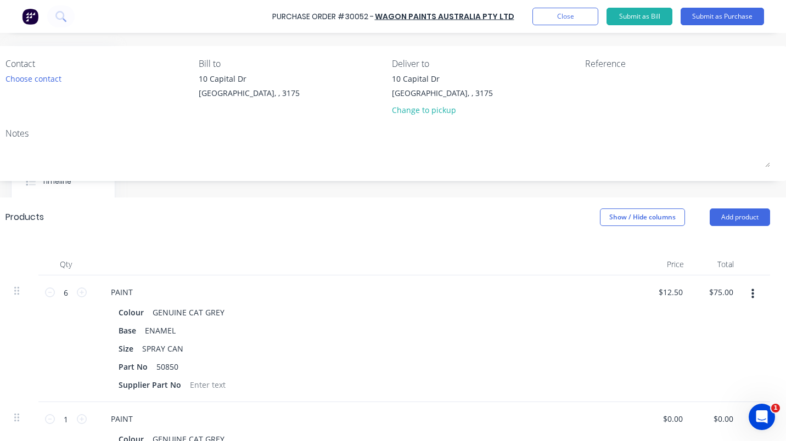
scroll to position [41, 143]
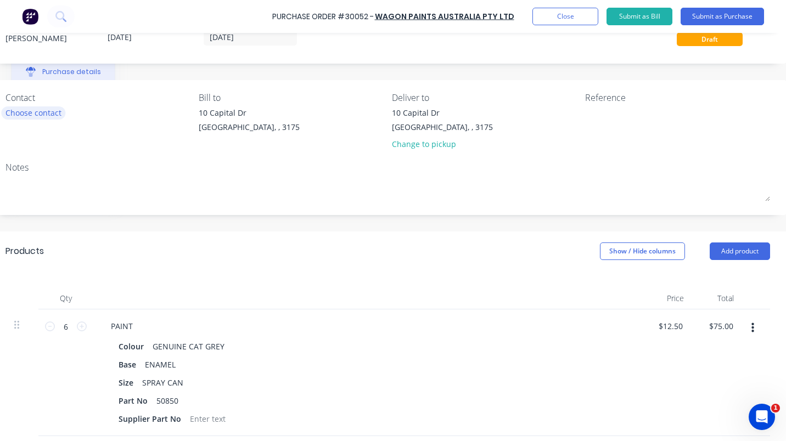
click at [38, 114] on div "Choose contact" at bounding box center [33, 113] width 56 height 12
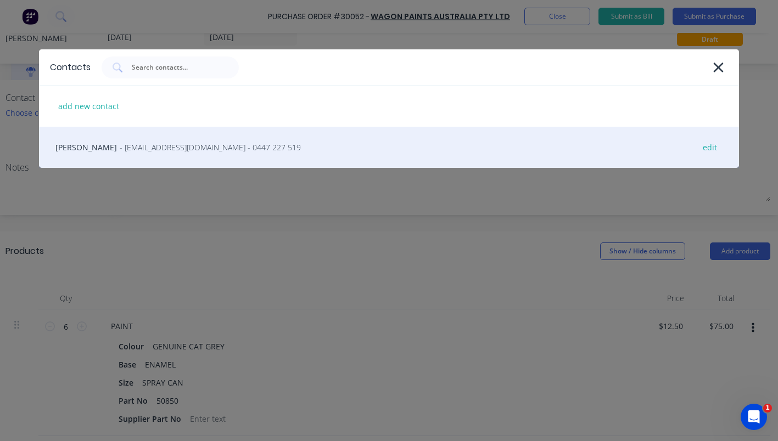
click at [137, 144] on span "- dandenong@wagonpaints.com.au - 0447 227 519" at bounding box center [210, 148] width 181 height 12
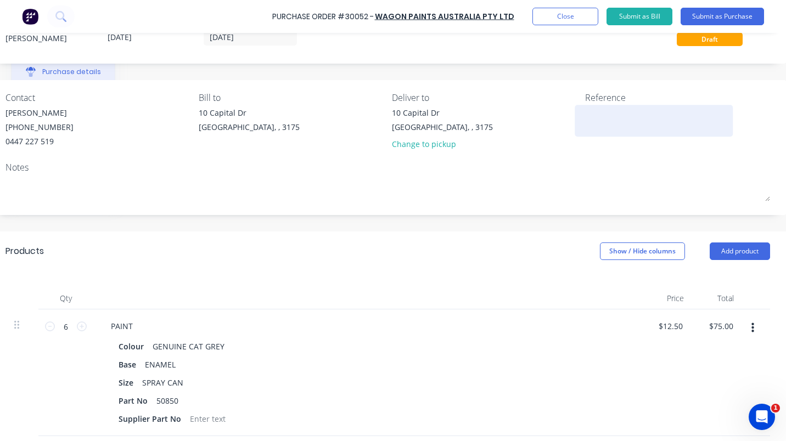
drag, startPoint x: 599, startPoint y: 113, endPoint x: 607, endPoint y: 113, distance: 7.1
click at [603, 111] on textarea at bounding box center [653, 119] width 137 height 25
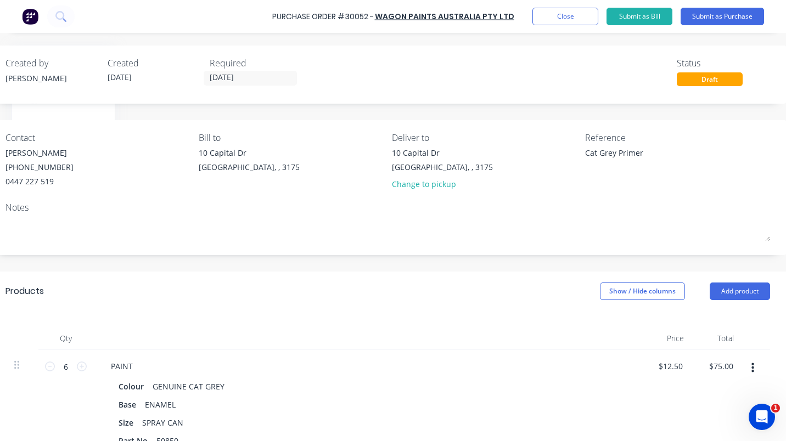
scroll to position [0, 143]
type textarea "Cat Grey Primer Enamel thinners white etch"
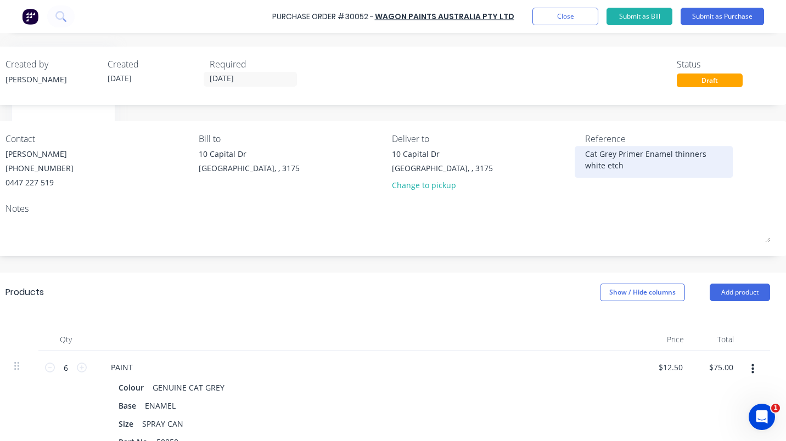
type textarea "x"
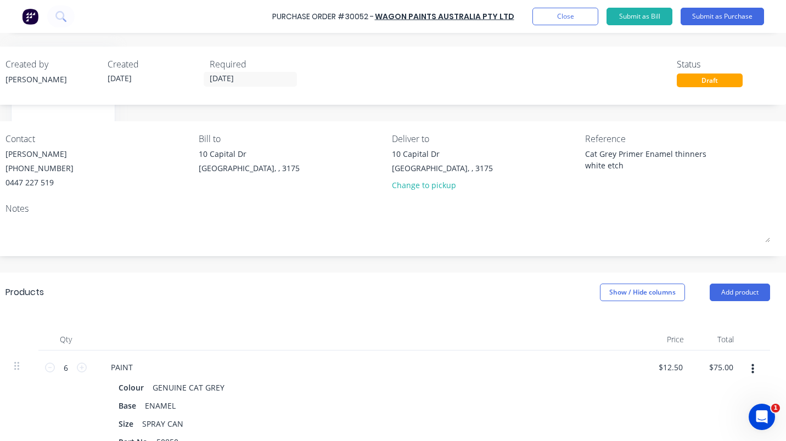
type textarea "Cat Grey Primer Enamel thinners white etch"
type textarea "x"
type textarea "Cat Grey Primer Enamel thinners white etch"
click at [299, 212] on div "Notes" at bounding box center [387, 208] width 765 height 13
type textarea "x"
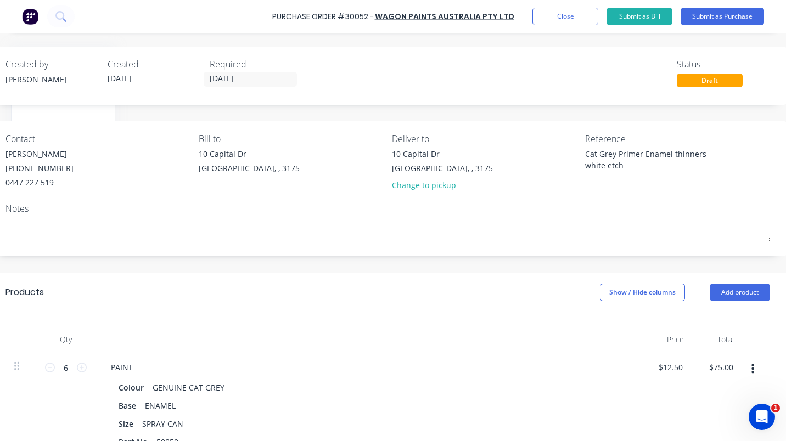
click at [299, 212] on div "Notes" at bounding box center [387, 208] width 765 height 13
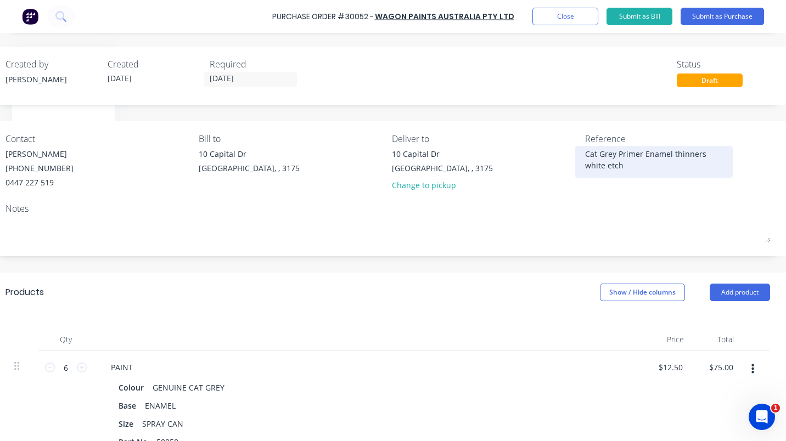
click at [643, 169] on textarea "Cat Grey Primer Enamel thinners white etch" at bounding box center [653, 160] width 137 height 25
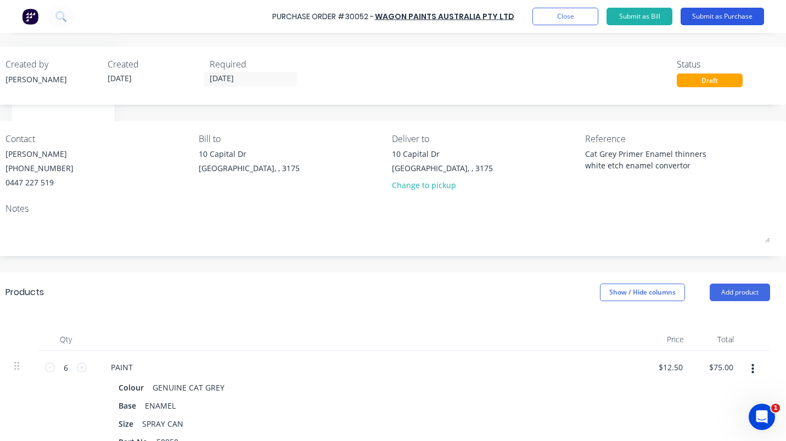
type textarea "Cat Grey Primer Enamel thinners white etch enamel convertor"
type textarea "x"
type textarea "Cat Grey Primer Enamel thinners white etch enamel convertor"
drag, startPoint x: 707, startPoint y: 12, endPoint x: 709, endPoint y: 20, distance: 8.5
click at [708, 13] on button "Submit as Purchase" at bounding box center [722, 17] width 83 height 18
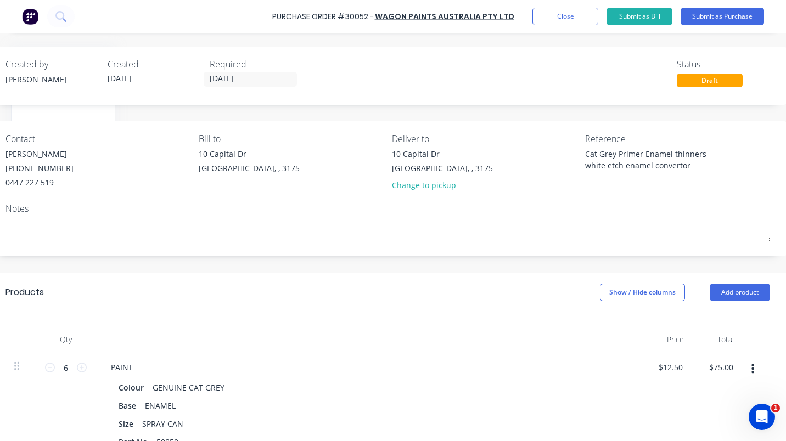
scroll to position [0, 0]
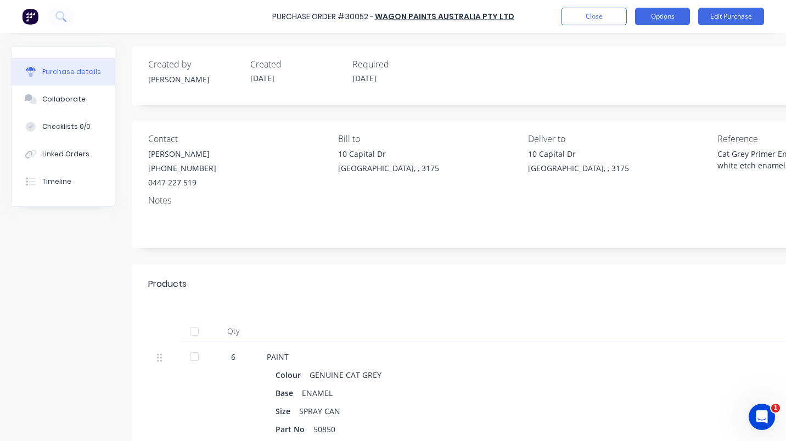
click at [684, 22] on button "Options" at bounding box center [662, 17] width 55 height 18
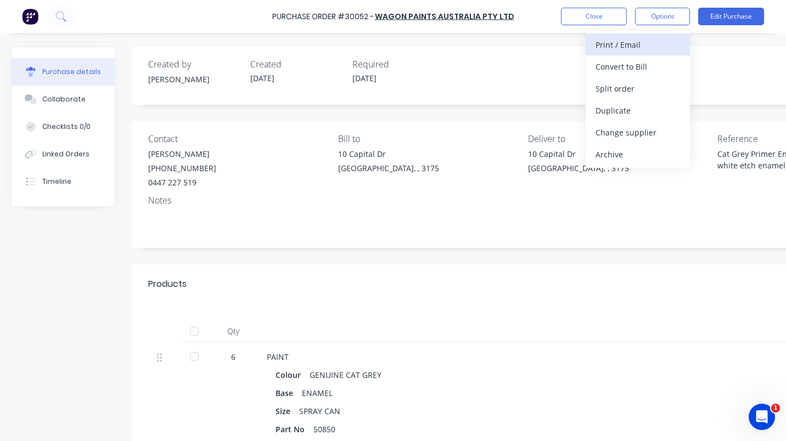
click at [607, 48] on div "Print / Email" at bounding box center [638, 45] width 85 height 16
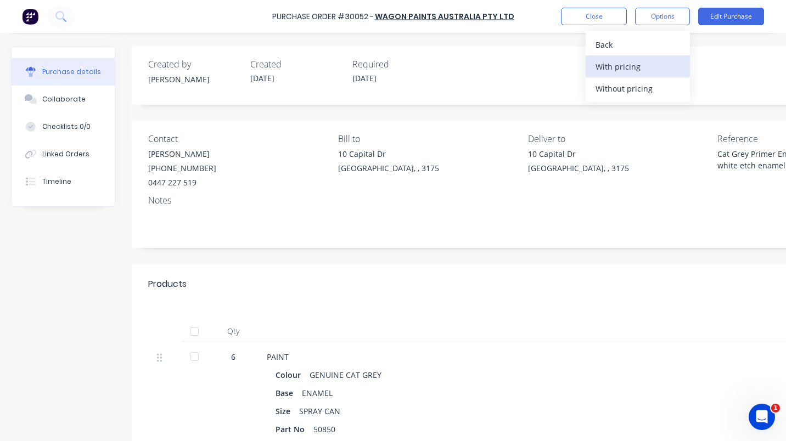
click at [614, 65] on div "With pricing" at bounding box center [638, 67] width 85 height 16
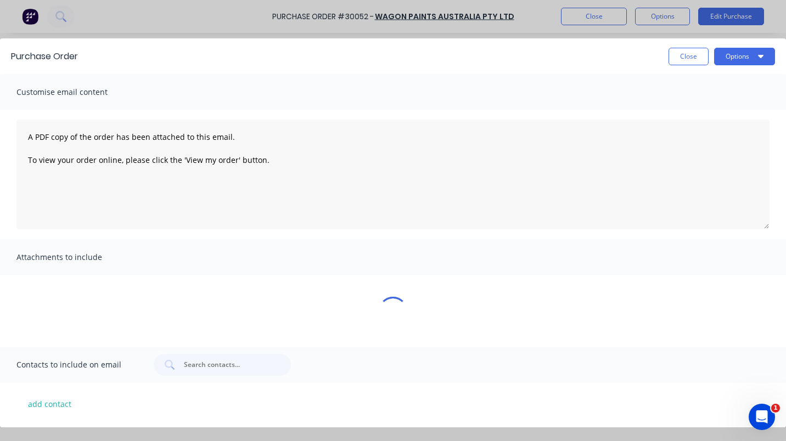
type textarea "x"
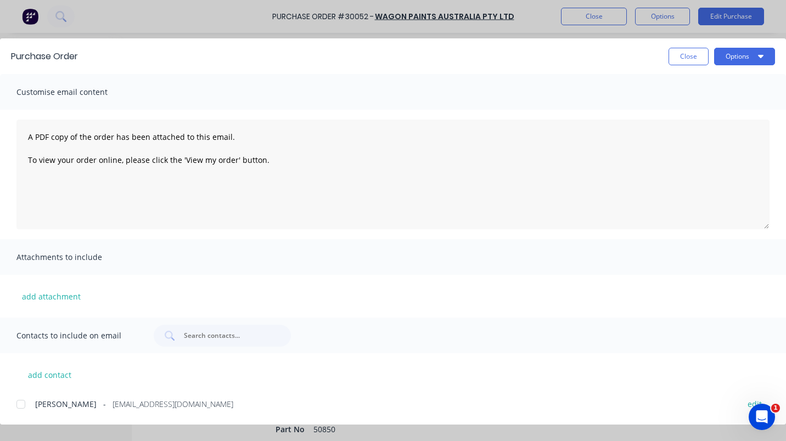
click at [18, 403] on div at bounding box center [21, 405] width 22 height 22
click at [43, 369] on button "add contact" at bounding box center [49, 375] width 66 height 16
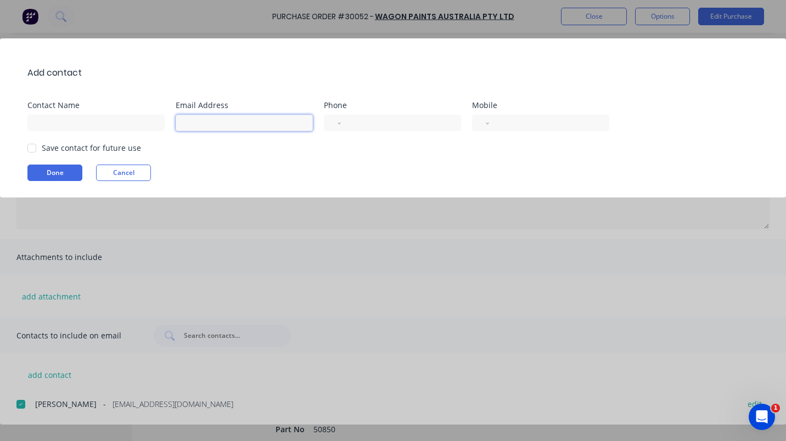
click at [197, 126] on input at bounding box center [244, 123] width 137 height 16
type input "d"
click at [121, 171] on button "Cancel" at bounding box center [123, 173] width 55 height 16
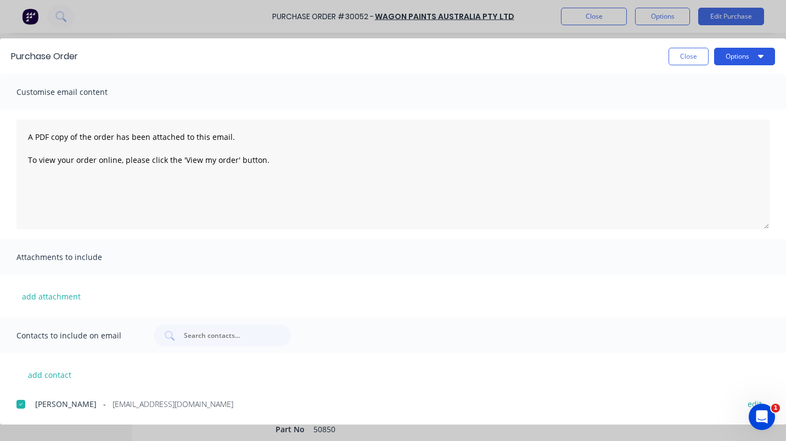
click at [759, 55] on icon "button" at bounding box center [760, 56] width 5 height 3
click at [693, 129] on div "Email" at bounding box center [723, 128] width 85 height 16
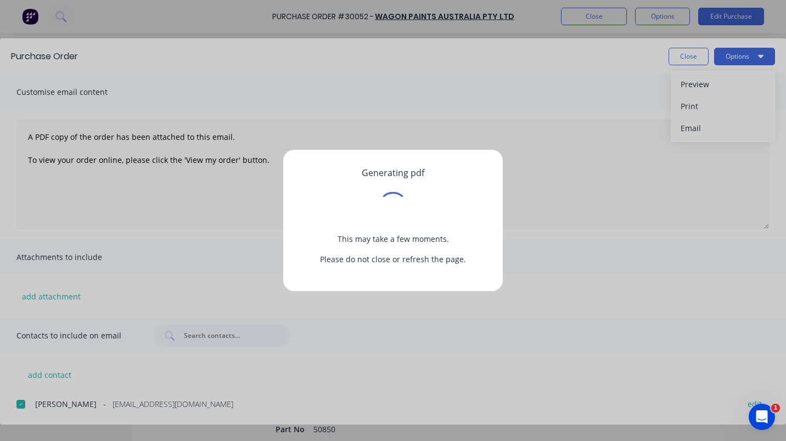
type textarea "x"
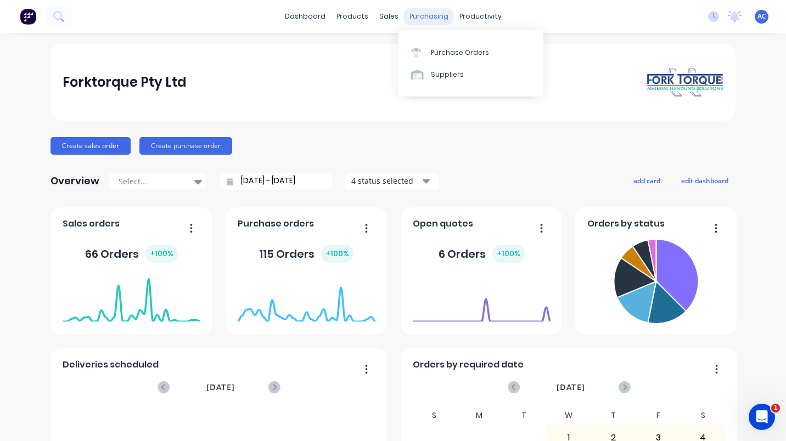
click at [418, 18] on div "purchasing" at bounding box center [429, 16] width 50 height 16
click at [192, 146] on button "Create purchase order" at bounding box center [185, 146] width 93 height 18
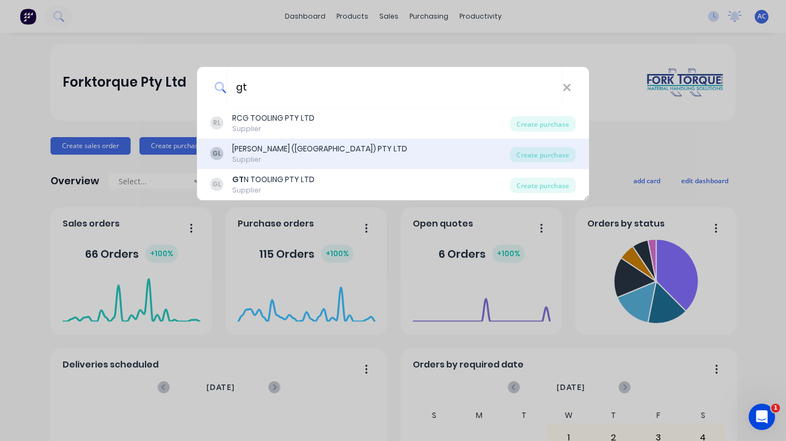
type input "gt"
click at [258, 147] on div "[PERSON_NAME] ([GEOGRAPHIC_DATA]) PTY LTD" at bounding box center [319, 149] width 175 height 12
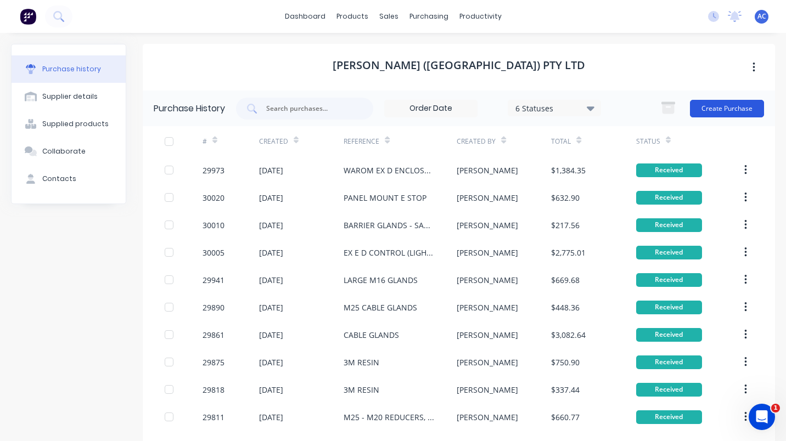
click at [732, 107] on button "Create Purchase" at bounding box center [727, 109] width 74 height 18
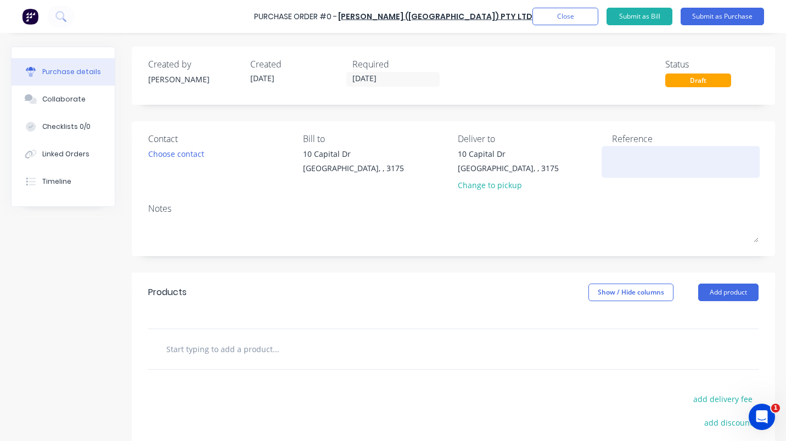
click at [628, 160] on textarea at bounding box center [680, 160] width 137 height 25
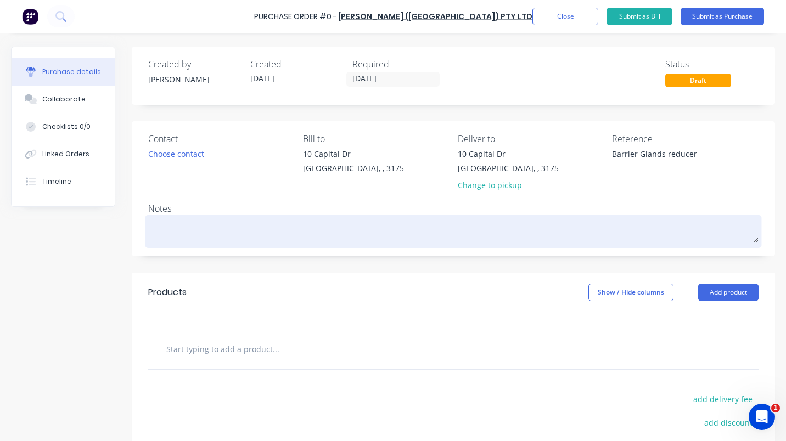
type textarea "Barrier Glands reducer"
drag, startPoint x: 589, startPoint y: 217, endPoint x: 594, endPoint y: 227, distance: 11.3
click at [590, 218] on div at bounding box center [453, 231] width 610 height 27
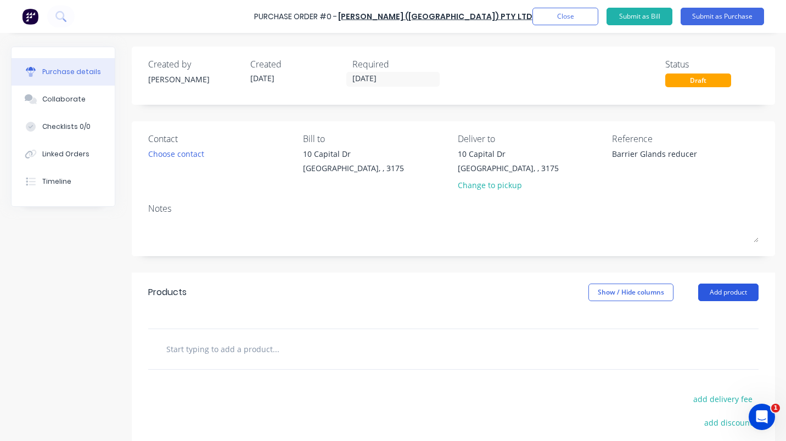
click at [716, 289] on button "Add product" at bounding box center [728, 293] width 60 height 18
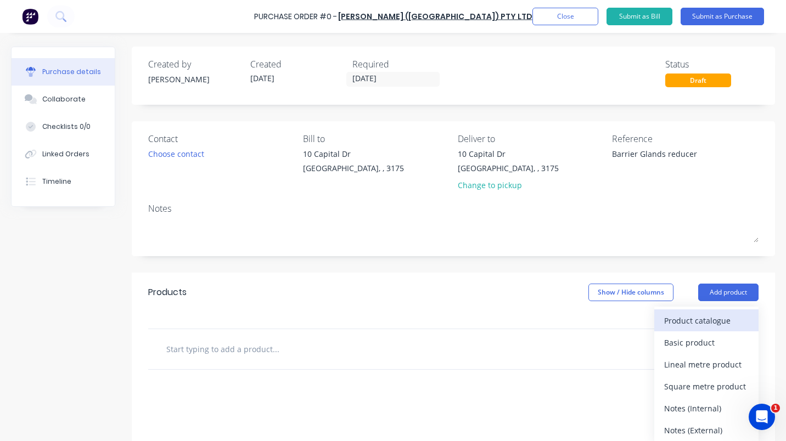
click at [681, 321] on div "Product catalogue" at bounding box center [706, 321] width 85 height 16
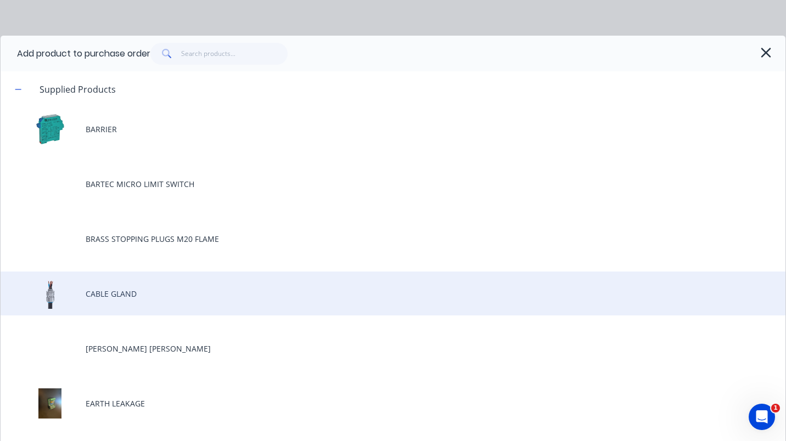
click at [94, 293] on div "CABLE GLAND" at bounding box center [393, 294] width 785 height 44
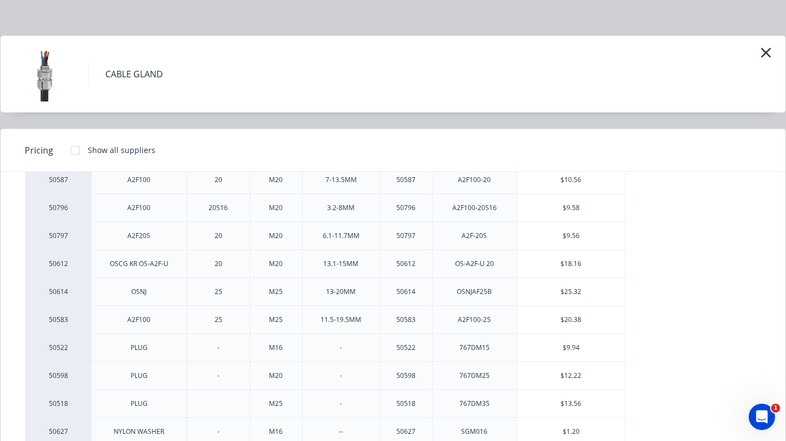
scroll to position [149, 0]
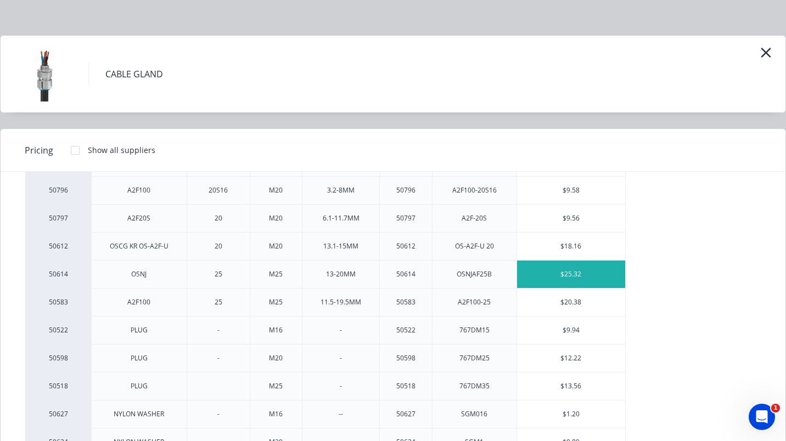
click at [565, 272] on div "$25.32" at bounding box center [571, 274] width 109 height 27
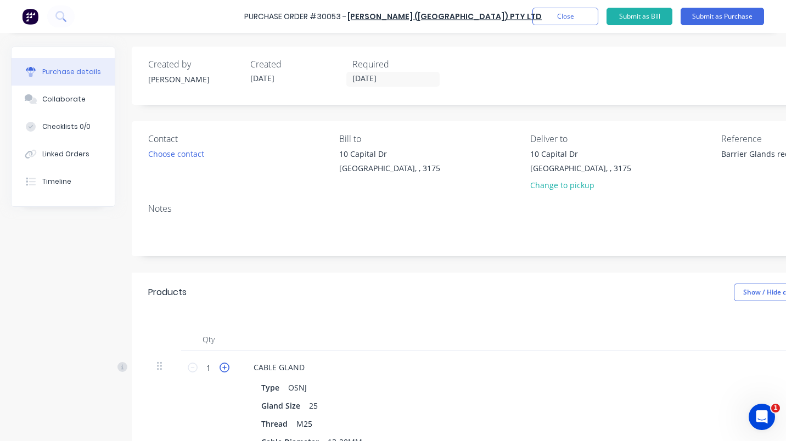
click at [227, 367] on icon at bounding box center [225, 368] width 10 height 10
type input "2"
type input "$50.64"
click at [227, 367] on icon at bounding box center [225, 368] width 10 height 10
type input "3"
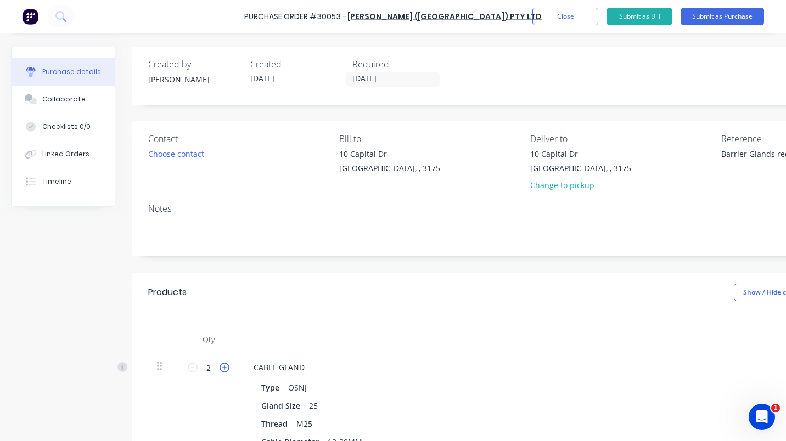
type input "$75.96"
click at [227, 367] on icon at bounding box center [225, 368] width 10 height 10
type input "4"
type input "$101.28"
click at [227, 367] on icon at bounding box center [225, 368] width 10 height 10
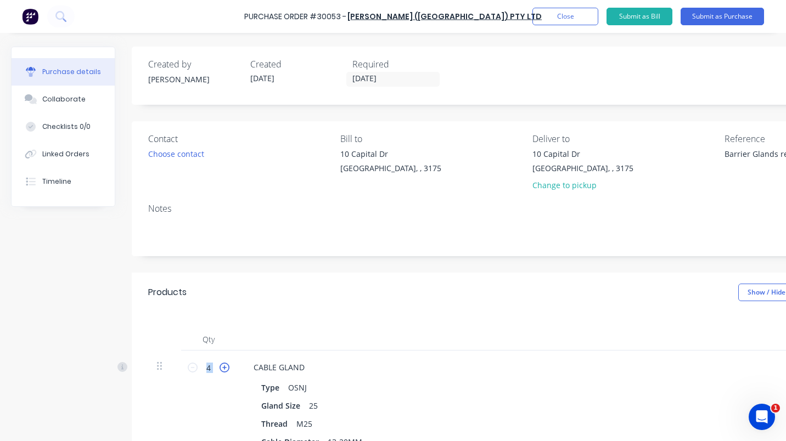
type input "5"
type input "$126.60"
click at [227, 367] on icon at bounding box center [225, 368] width 10 height 10
type input "6"
type input "$151.92"
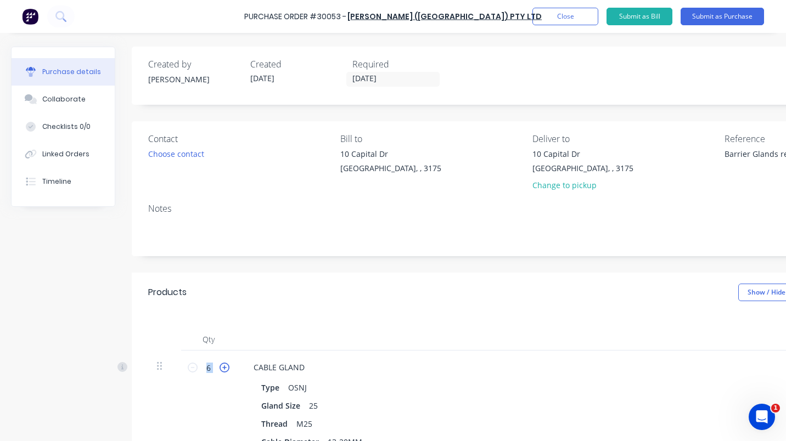
click at [227, 367] on icon at bounding box center [225, 368] width 10 height 10
type input "7"
type input "$177.24"
click at [227, 367] on icon at bounding box center [225, 368] width 10 height 10
type input "8"
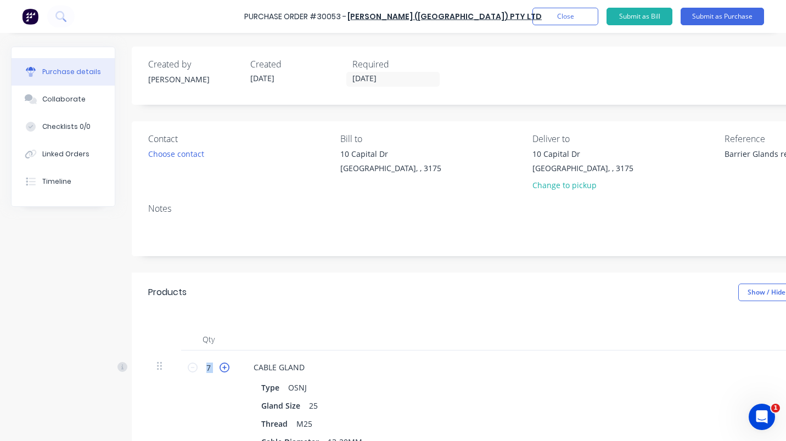
type input "$202.56"
click at [227, 367] on icon at bounding box center [225, 368] width 10 height 10
type input "9"
type input "$227.88"
click at [227, 367] on icon at bounding box center [225, 368] width 10 height 10
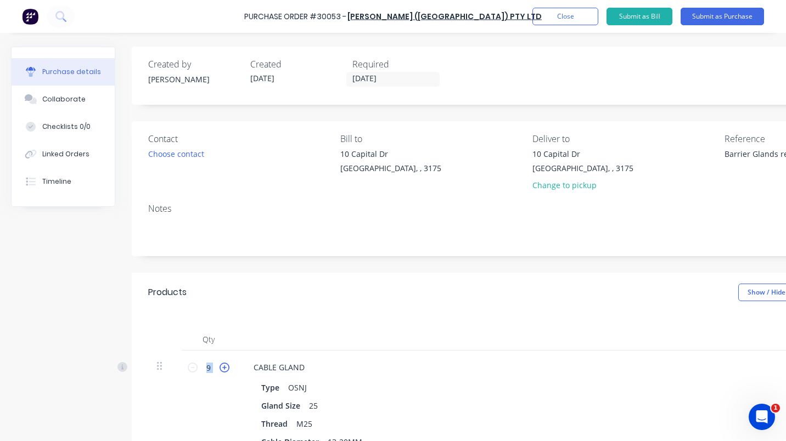
type input "10"
type input "$253.20"
click at [227, 367] on icon at bounding box center [225, 368] width 10 height 10
type input "11"
type input "$278.52"
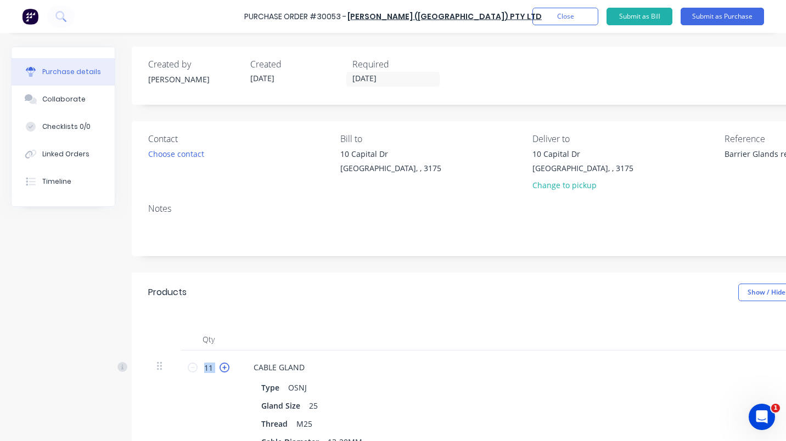
click at [227, 367] on icon at bounding box center [225, 368] width 10 height 10
type input "12"
type input "$303.84"
click at [227, 367] on icon at bounding box center [225, 368] width 10 height 10
type input "13"
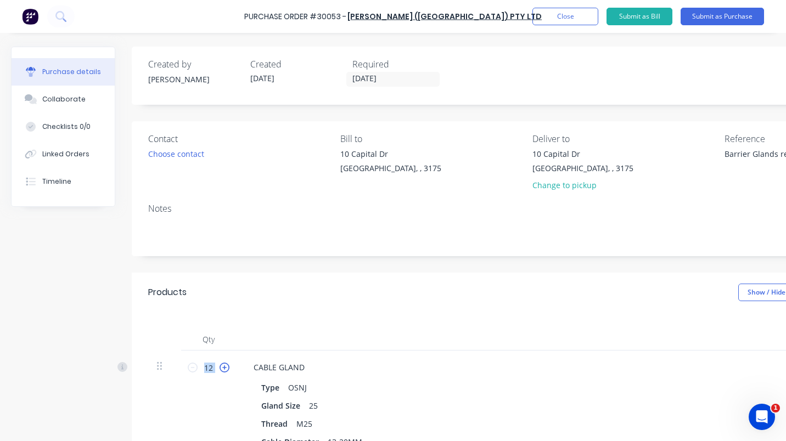
type input "$329.16"
click at [227, 367] on icon at bounding box center [225, 368] width 10 height 10
type input "14"
type input "$354.48"
click at [227, 367] on icon at bounding box center [225, 368] width 10 height 10
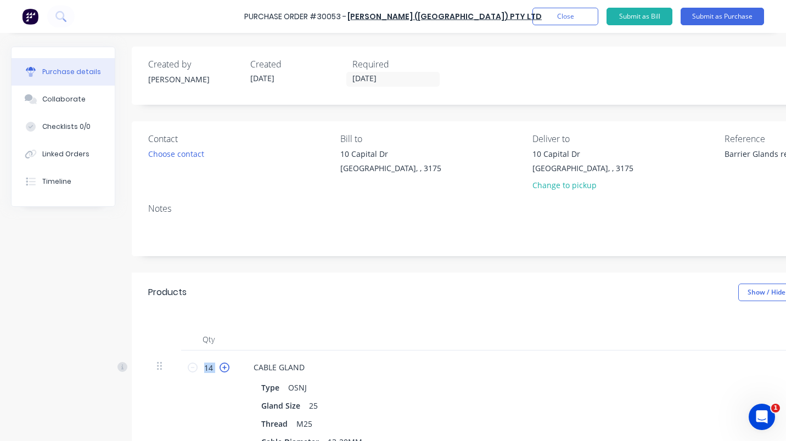
type input "15"
type input "$379.80"
click at [227, 367] on icon at bounding box center [225, 368] width 10 height 10
type input "16"
type input "$405.12"
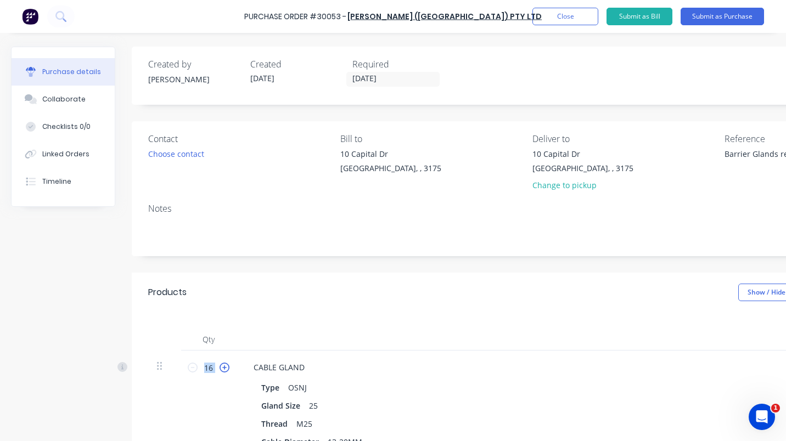
click at [227, 367] on icon at bounding box center [225, 368] width 10 height 10
type input "17"
type input "$430.44"
click at [227, 367] on icon at bounding box center [225, 368] width 10 height 10
type input "18"
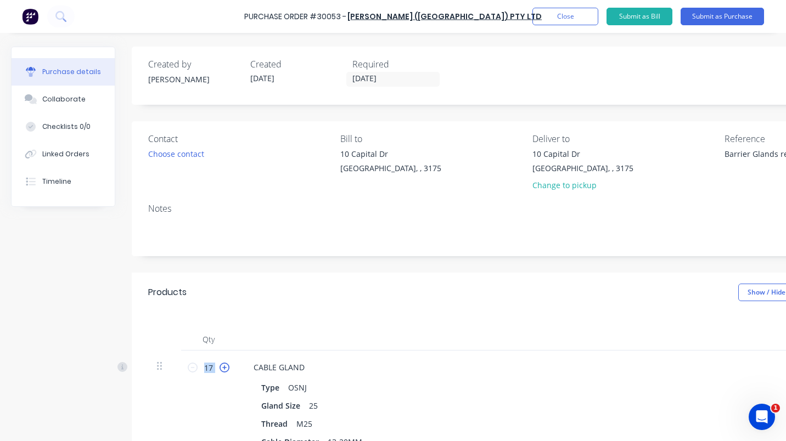
type input "$455.76"
click at [231, 367] on div "18 18" at bounding box center [208, 423] width 55 height 145
click at [223, 367] on icon at bounding box center [225, 368] width 10 height 10
type input "19"
type input "$481.08"
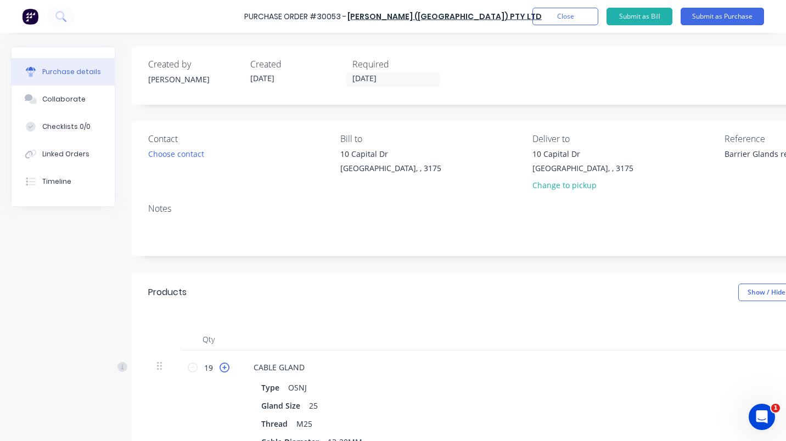
click at [223, 367] on icon at bounding box center [225, 368] width 10 height 10
type input "20"
type input "$506.40"
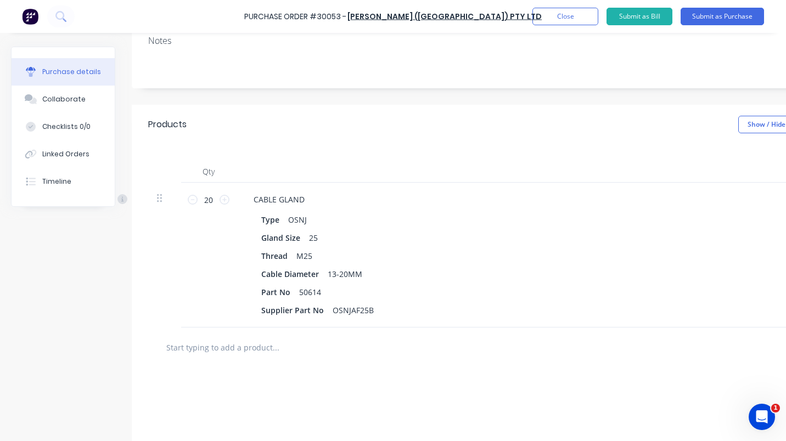
scroll to position [168, 147]
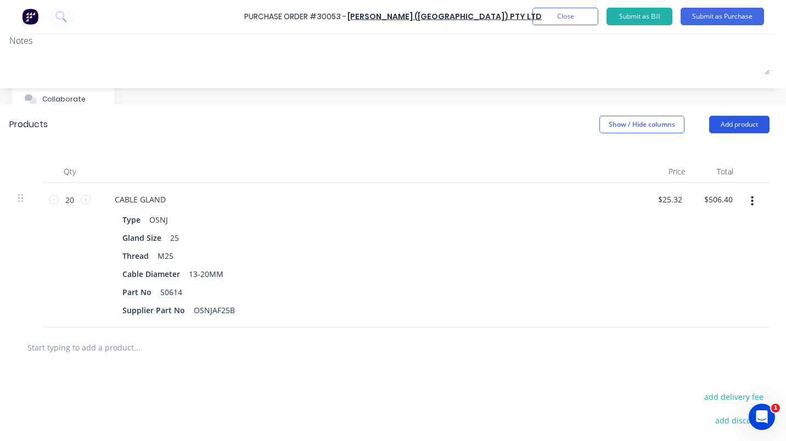
click at [732, 126] on button "Add product" at bounding box center [739, 125] width 60 height 18
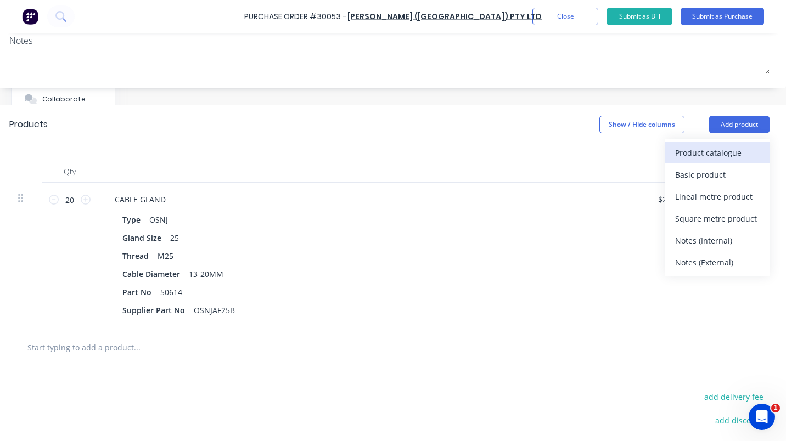
click at [681, 150] on div "Product catalogue" at bounding box center [717, 153] width 85 height 16
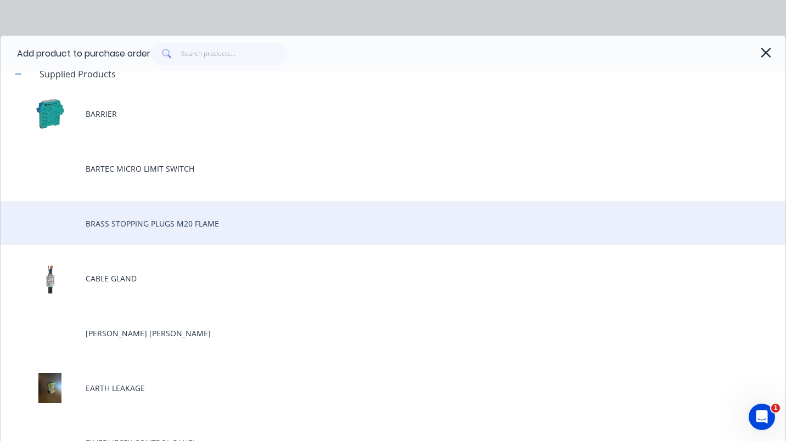
scroll to position [12, 0]
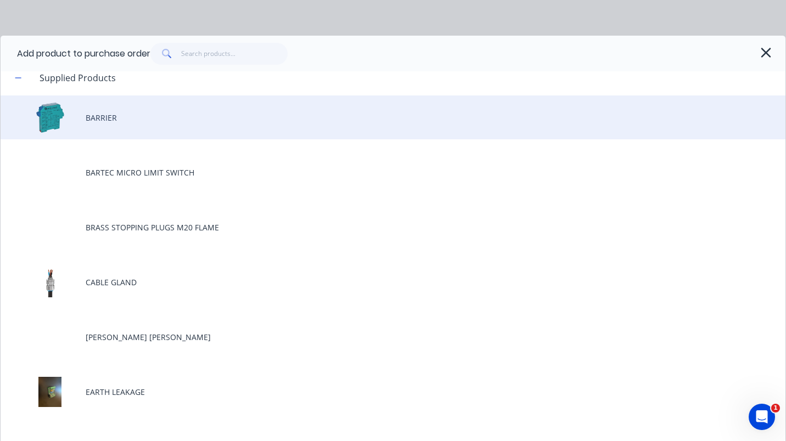
click at [102, 117] on div "BARRIER" at bounding box center [393, 118] width 785 height 44
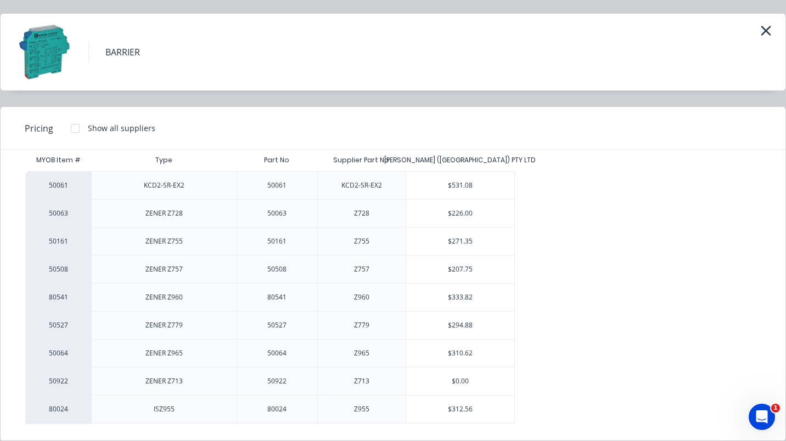
scroll to position [0, 0]
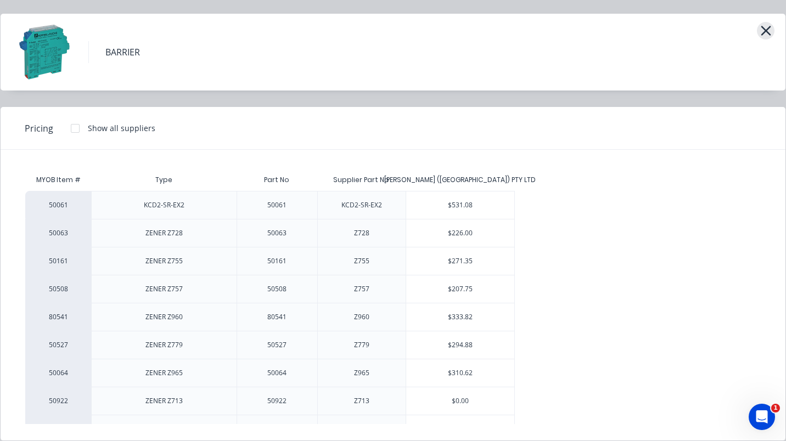
click at [761, 30] on icon "button" at bounding box center [766, 31] width 10 height 10
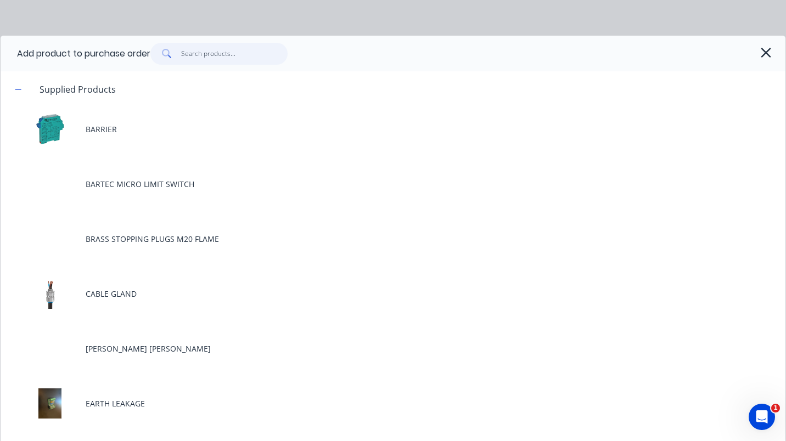
click at [198, 57] on input "text" at bounding box center [234, 54] width 107 height 22
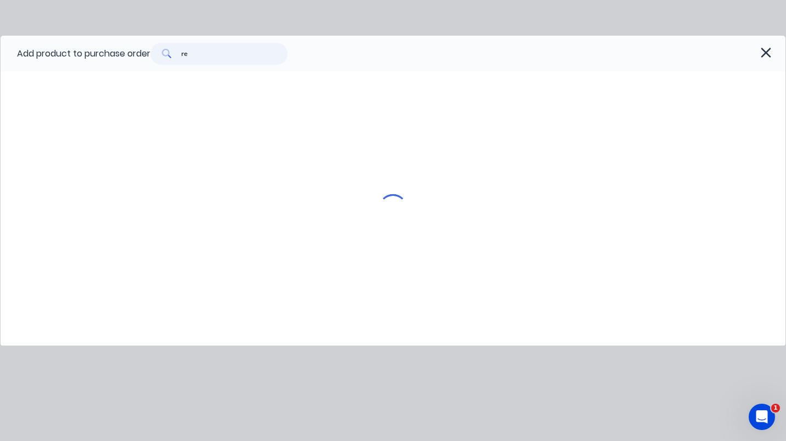
type input "r"
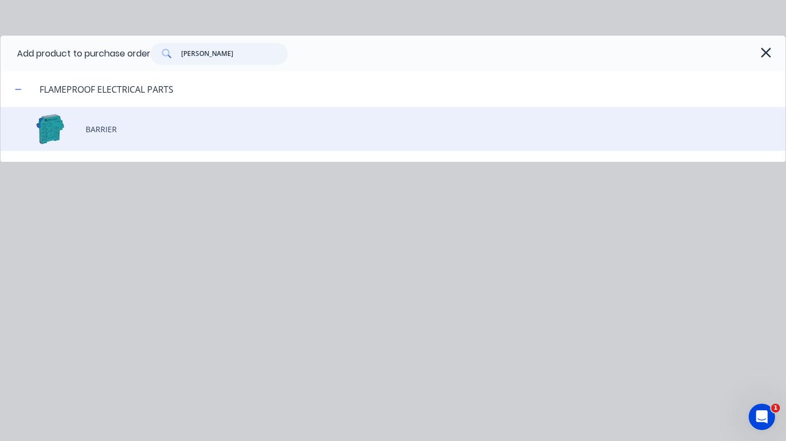
type input "[PERSON_NAME]"
click at [101, 123] on div "BARRIER" at bounding box center [393, 129] width 785 height 44
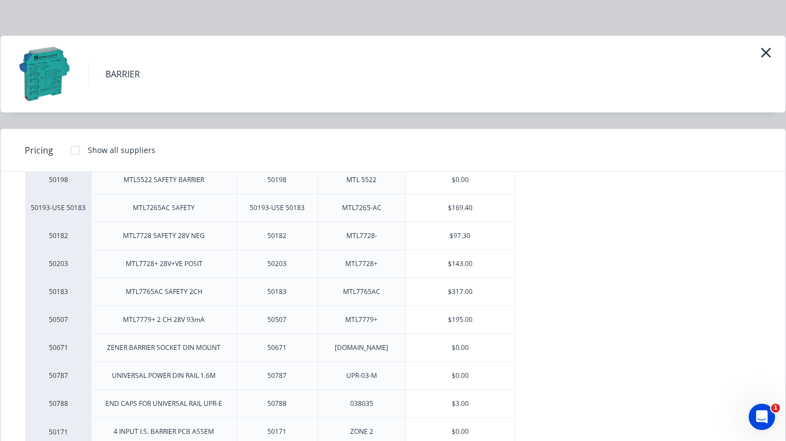
scroll to position [22, 0]
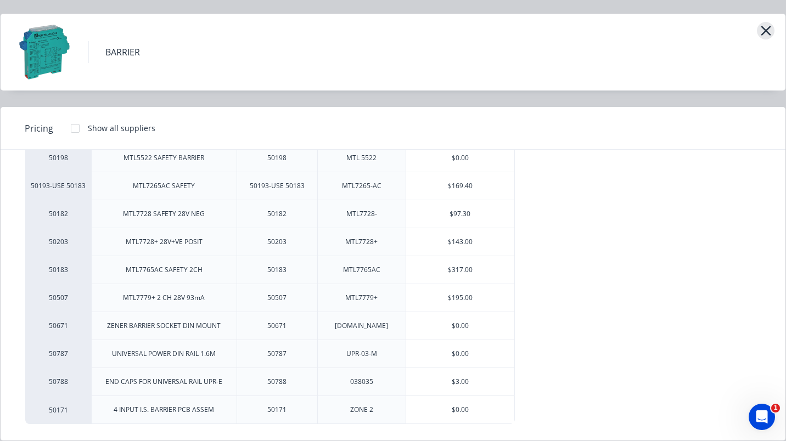
click at [760, 26] on icon "button" at bounding box center [766, 30] width 12 height 15
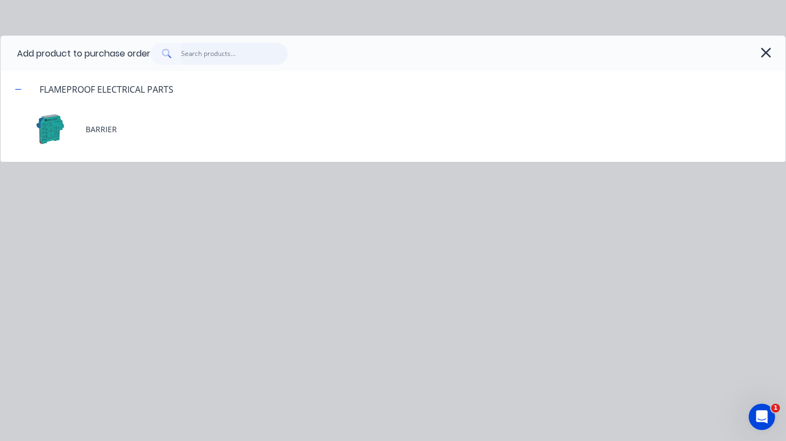
drag, startPoint x: 204, startPoint y: 57, endPoint x: 200, endPoint y: 63, distance: 7.2
click at [204, 57] on input "text" at bounding box center [234, 54] width 107 height 22
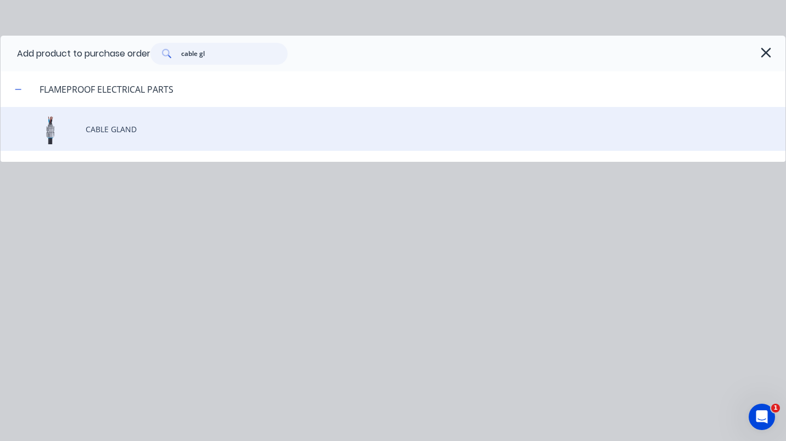
type input "cable gl"
click at [114, 127] on div "CABLE GLAND" at bounding box center [393, 129] width 785 height 44
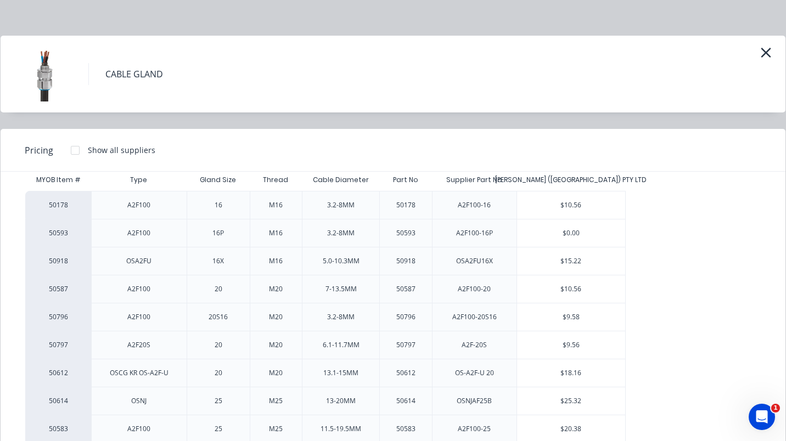
scroll to position [23, 0]
click at [571, 201] on div "$10.56" at bounding box center [571, 204] width 109 height 27
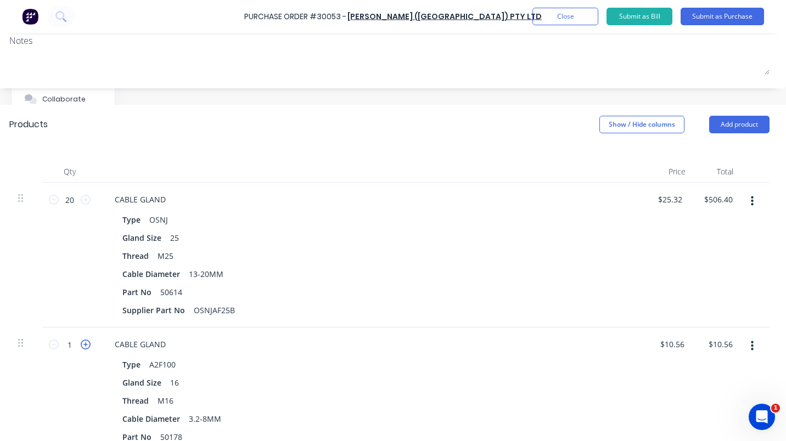
click at [81, 345] on icon at bounding box center [86, 345] width 10 height 10
type input "2"
type input "$21.12"
click at [81, 345] on icon at bounding box center [86, 345] width 10 height 10
type input "3"
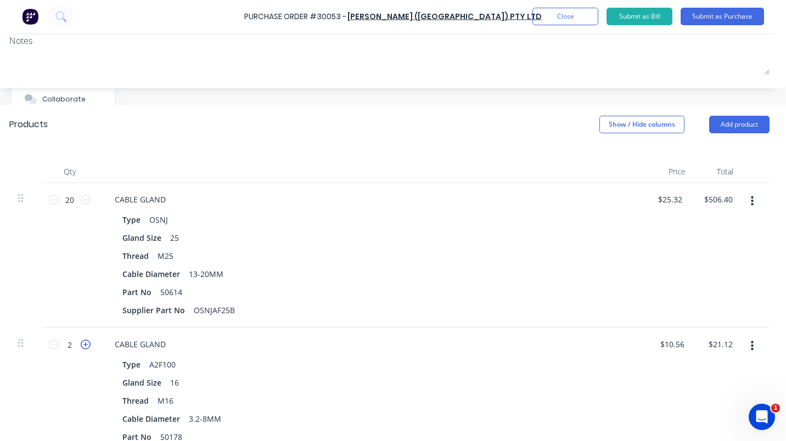
type input "$31.68"
click at [81, 345] on icon at bounding box center [86, 345] width 10 height 10
type input "4"
type input "$42.24"
click at [81, 345] on icon at bounding box center [86, 345] width 10 height 10
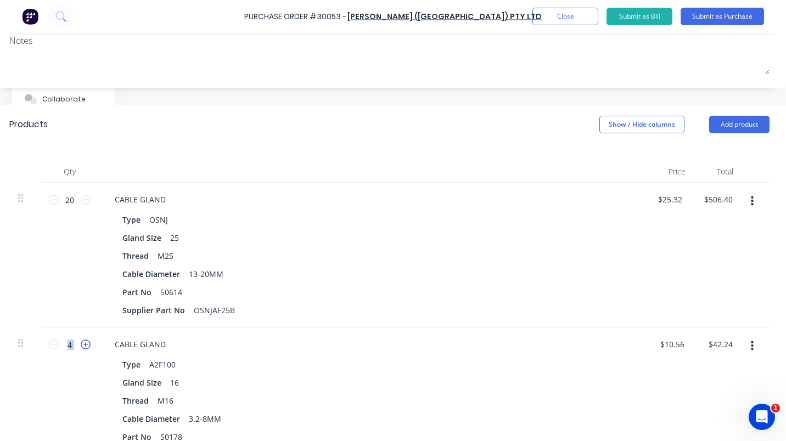
type input "5"
type input "$52.80"
click at [81, 345] on icon at bounding box center [86, 345] width 10 height 10
type input "6"
type input "$63.36"
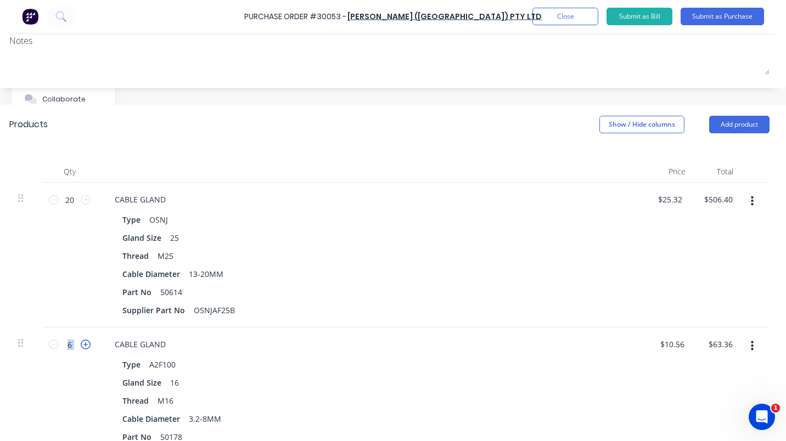
click at [81, 345] on icon at bounding box center [86, 345] width 10 height 10
type input "7"
type input "$73.92"
click at [81, 345] on icon at bounding box center [86, 345] width 10 height 10
type input "8"
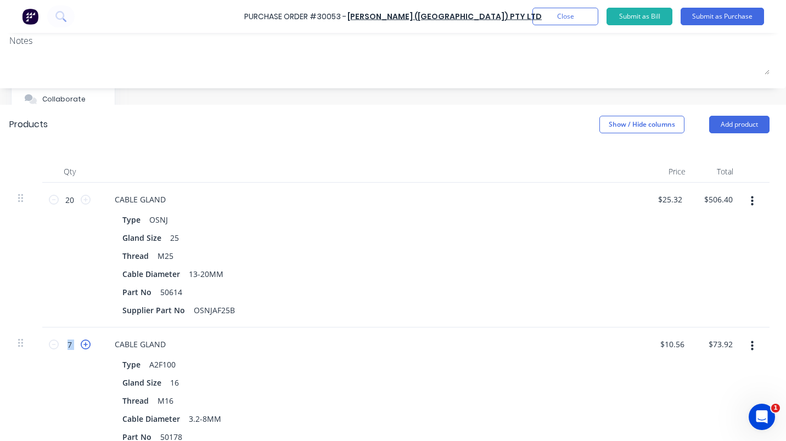
type input "$84.48"
click at [81, 345] on icon at bounding box center [86, 345] width 10 height 10
type input "9"
type input "$95.04"
click at [81, 345] on icon at bounding box center [86, 345] width 10 height 10
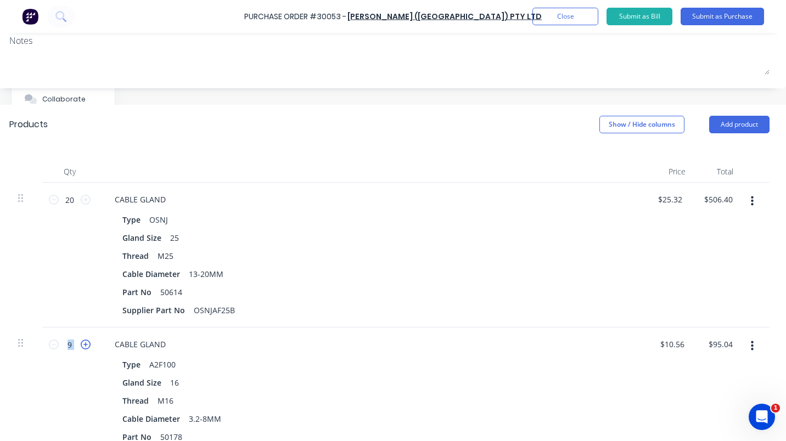
type input "10"
type input "$105.60"
click at [81, 345] on icon at bounding box center [86, 345] width 10 height 10
type input "11"
type input "$116.16"
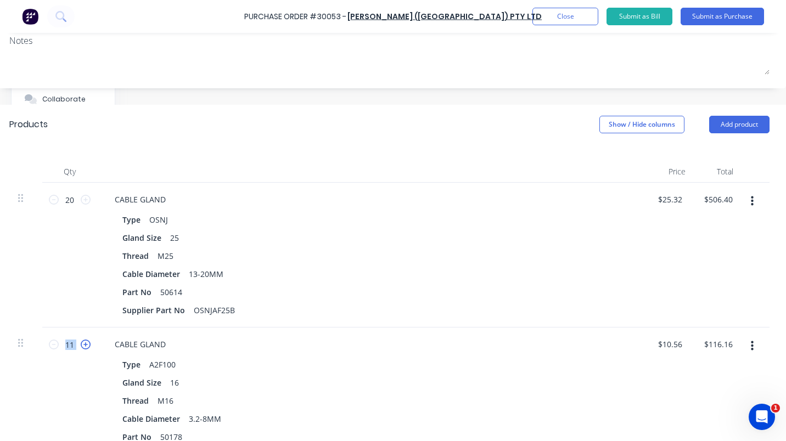
click at [81, 345] on icon at bounding box center [86, 345] width 10 height 10
type input "12"
type input "$126.72"
click at [81, 345] on icon at bounding box center [86, 345] width 10 height 10
type input "13"
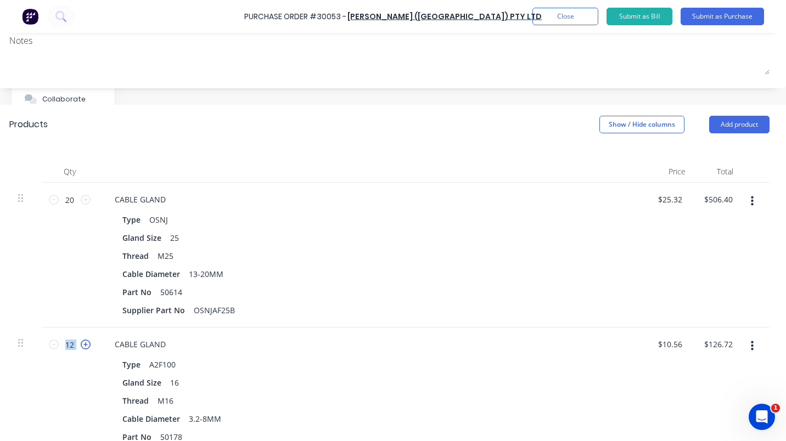
type input "$137.28"
click at [81, 345] on icon at bounding box center [86, 345] width 10 height 10
type input "14"
type input "$147.84"
click at [81, 345] on icon at bounding box center [86, 345] width 10 height 10
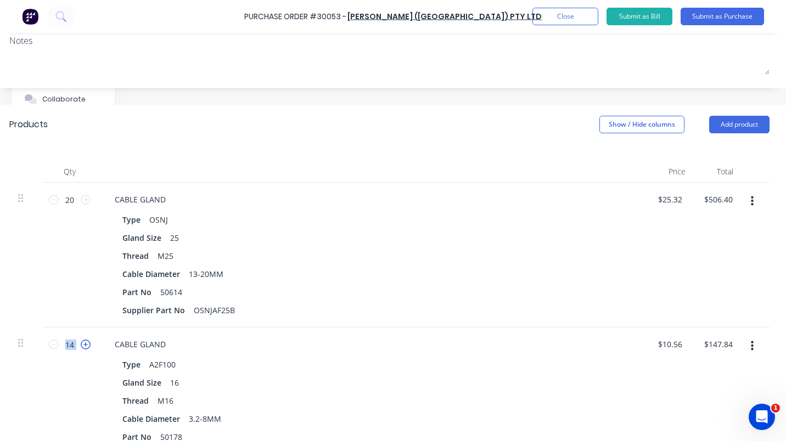
type input "15"
type input "$158.40"
click at [81, 345] on icon at bounding box center [86, 345] width 10 height 10
type input "16"
type input "$168.96"
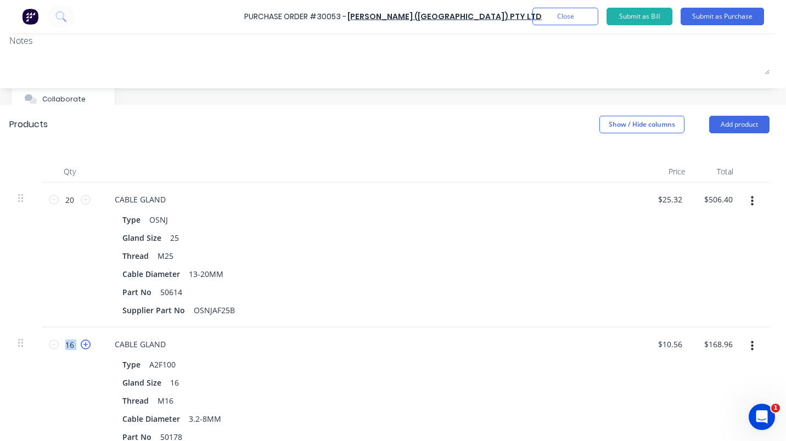
click at [81, 345] on icon at bounding box center [86, 345] width 10 height 10
type input "17"
type input "$179.52"
click at [81, 345] on icon at bounding box center [86, 345] width 10 height 10
type input "18"
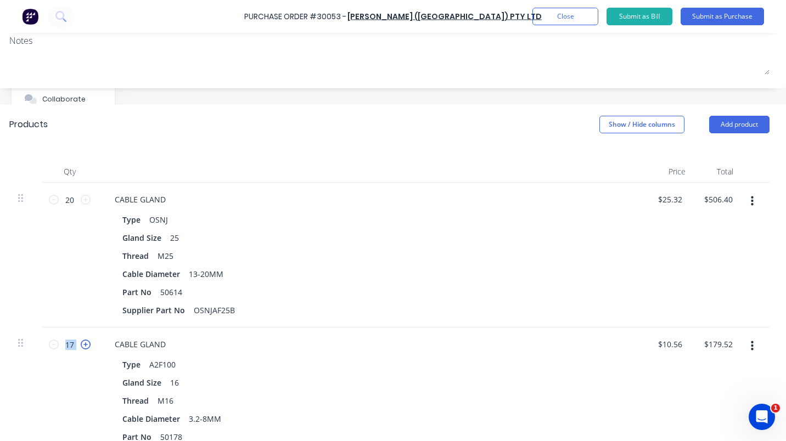
type input "$190.08"
click at [81, 345] on icon at bounding box center [86, 345] width 10 height 10
type input "19"
type input "$200.64"
click at [81, 345] on icon at bounding box center [86, 345] width 10 height 10
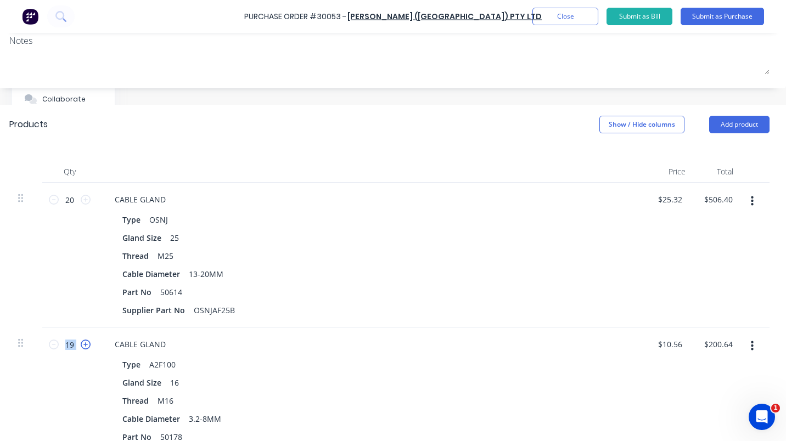
type input "20"
type input "$211.20"
click at [81, 345] on icon at bounding box center [86, 345] width 10 height 10
type input "21"
type input "$221.76"
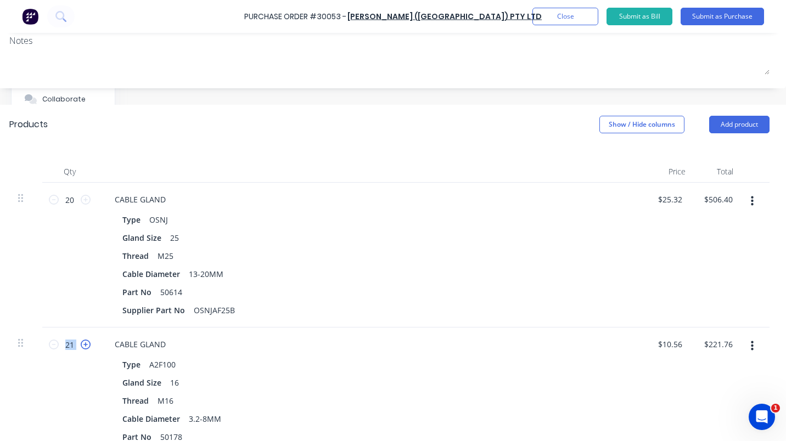
click at [81, 345] on icon at bounding box center [86, 345] width 10 height 10
type input "22"
type input "$232.32"
click at [81, 345] on icon at bounding box center [86, 345] width 10 height 10
type input "23"
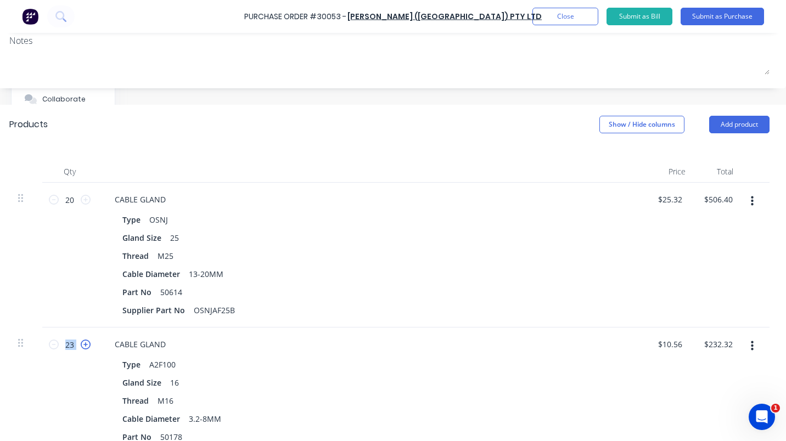
type input "$242.88"
click at [81, 347] on icon at bounding box center [86, 345] width 10 height 10
type input "24"
type input "$253.44"
click at [81, 347] on icon at bounding box center [86, 345] width 10 height 10
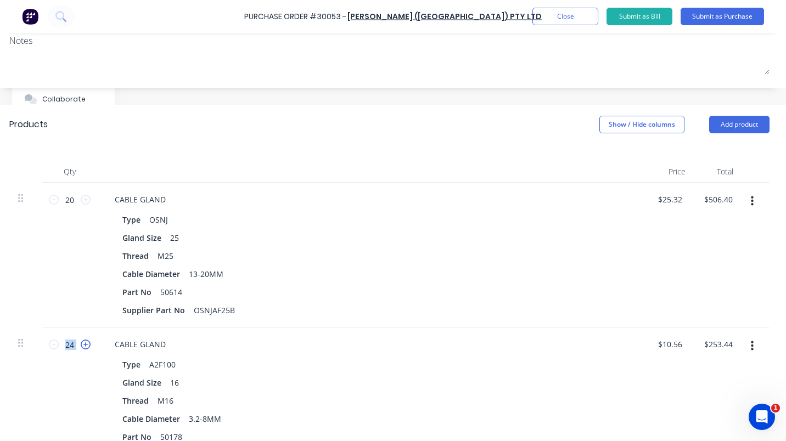
type input "25"
type input "$264.00"
click at [81, 347] on icon at bounding box center [86, 345] width 10 height 10
type input "26"
type input "$274.56"
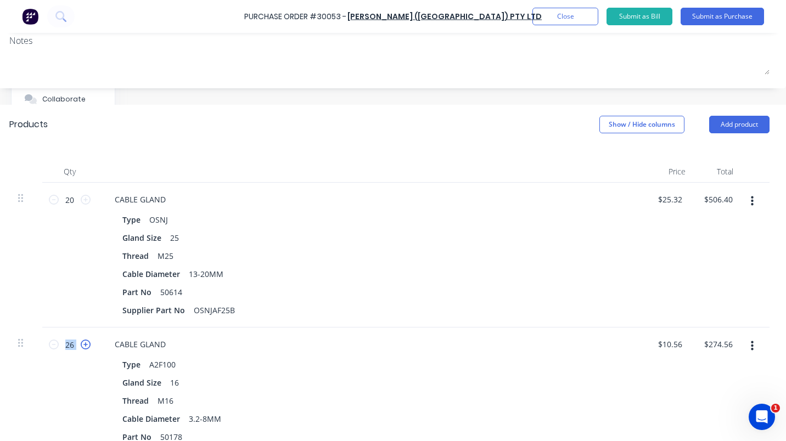
click at [81, 347] on icon at bounding box center [86, 345] width 10 height 10
type input "27"
type input "$285.12"
click at [81, 347] on icon at bounding box center [86, 345] width 10 height 10
type input "28"
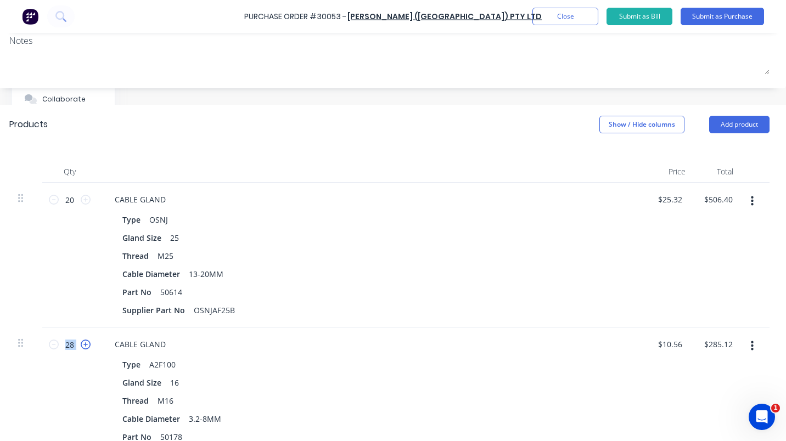
type input "$295.68"
click at [81, 347] on icon at bounding box center [86, 345] width 10 height 10
type input "29"
type input "$306.24"
click at [81, 347] on icon at bounding box center [86, 345] width 10 height 10
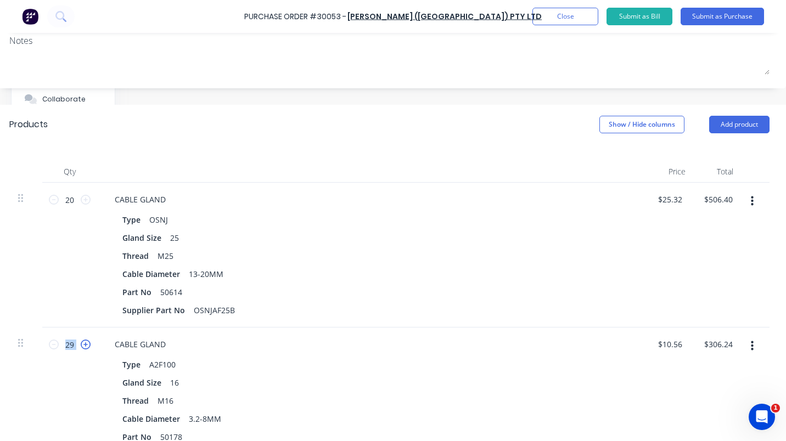
type input "30"
type input "$316.80"
click at [81, 347] on icon at bounding box center [86, 345] width 10 height 10
type input "31"
type input "$327.36"
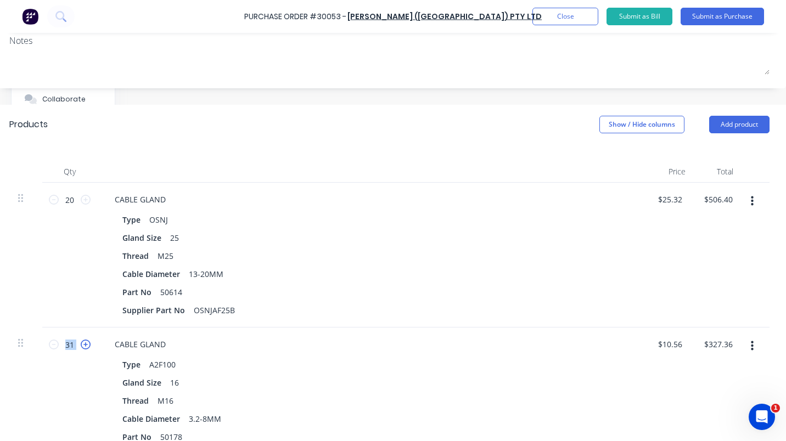
click at [81, 347] on icon at bounding box center [86, 345] width 10 height 10
type input "32"
type input "$337.92"
click at [81, 347] on icon at bounding box center [86, 345] width 10 height 10
type input "33"
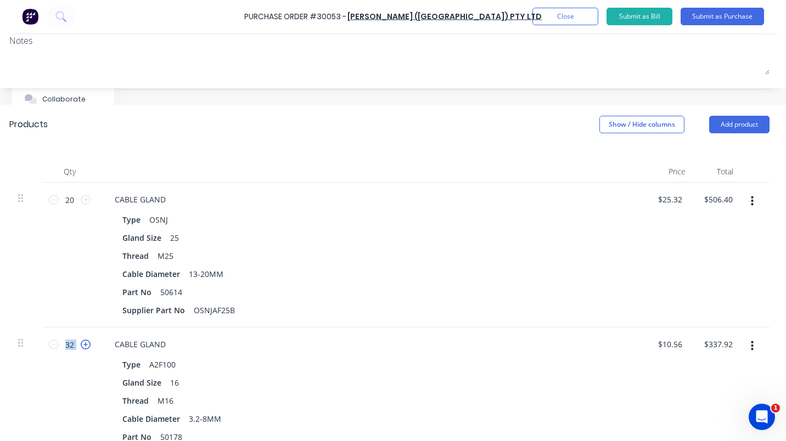
type input "$348.48"
click at [81, 347] on icon at bounding box center [86, 345] width 10 height 10
type input "34"
type input "$359.04"
click at [81, 347] on icon at bounding box center [86, 345] width 10 height 10
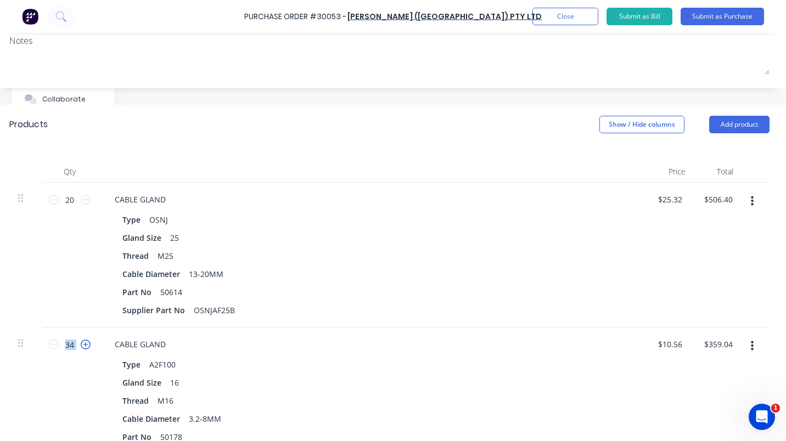
type input "35"
type input "$369.60"
click at [81, 347] on icon at bounding box center [86, 345] width 10 height 10
type input "36"
type input "$380.16"
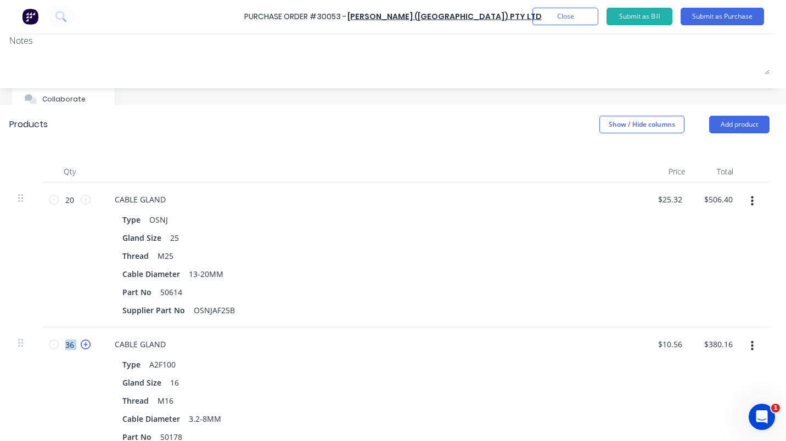
click at [81, 347] on icon at bounding box center [86, 345] width 10 height 10
type input "37"
type input "$390.72"
click at [81, 347] on icon at bounding box center [86, 345] width 10 height 10
type input "38"
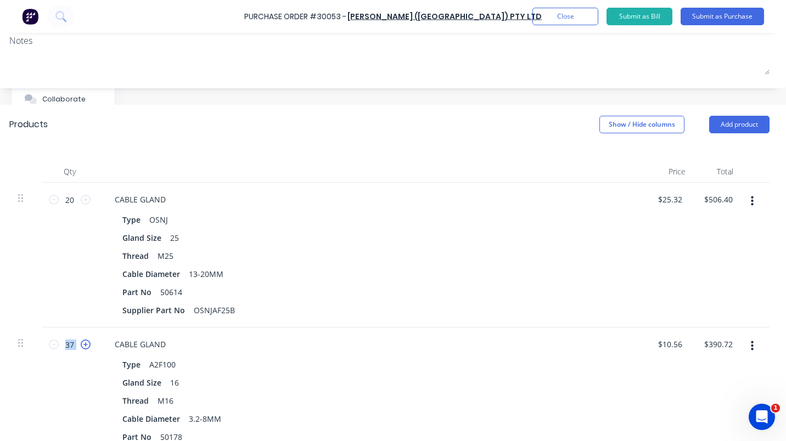
type input "$401.28"
click at [81, 347] on icon at bounding box center [86, 345] width 10 height 10
type input "39"
type input "$411.84"
click at [81, 347] on icon at bounding box center [86, 345] width 10 height 10
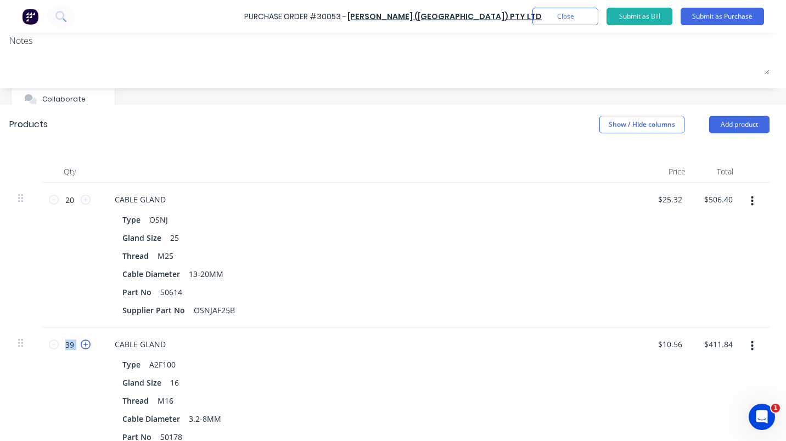
type input "40"
type input "$422.40"
click at [81, 347] on icon at bounding box center [86, 345] width 10 height 10
type input "41"
type input "$432.96"
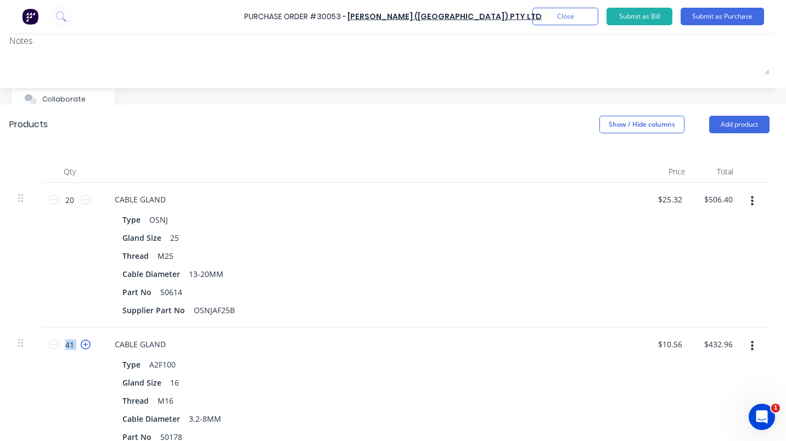
click at [81, 347] on icon at bounding box center [86, 345] width 10 height 10
type input "42"
type input "$443.52"
click at [81, 347] on icon at bounding box center [86, 345] width 10 height 10
type input "43"
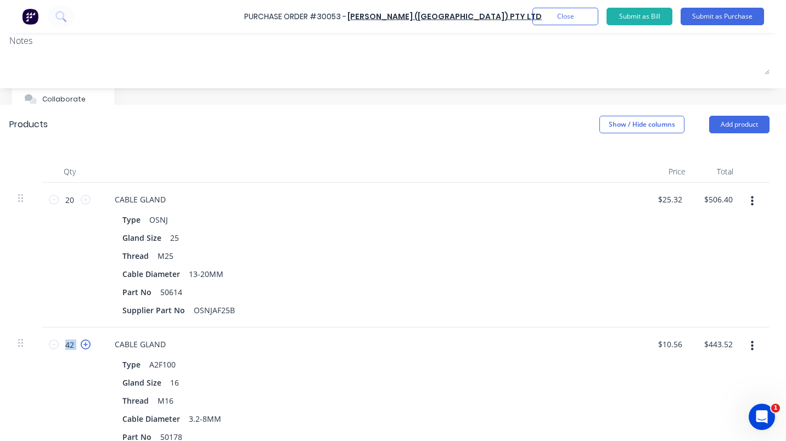
type input "$454.08"
click at [81, 347] on icon at bounding box center [86, 345] width 10 height 10
type input "44"
type input "$464.64"
click at [81, 347] on icon at bounding box center [86, 345] width 10 height 10
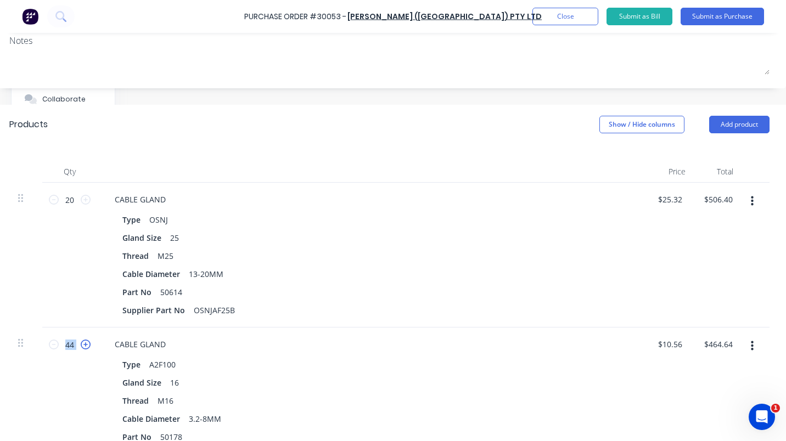
type input "45"
type input "$475.20"
click at [729, 127] on button "Add product" at bounding box center [739, 125] width 60 height 18
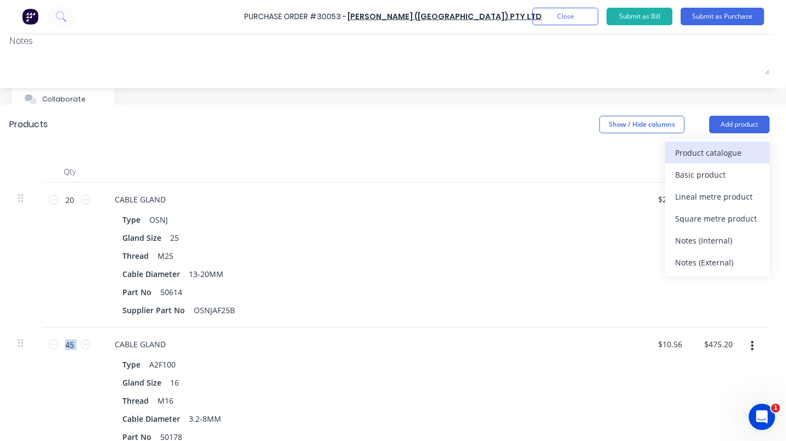
click at [691, 154] on div "Product catalogue" at bounding box center [717, 153] width 85 height 16
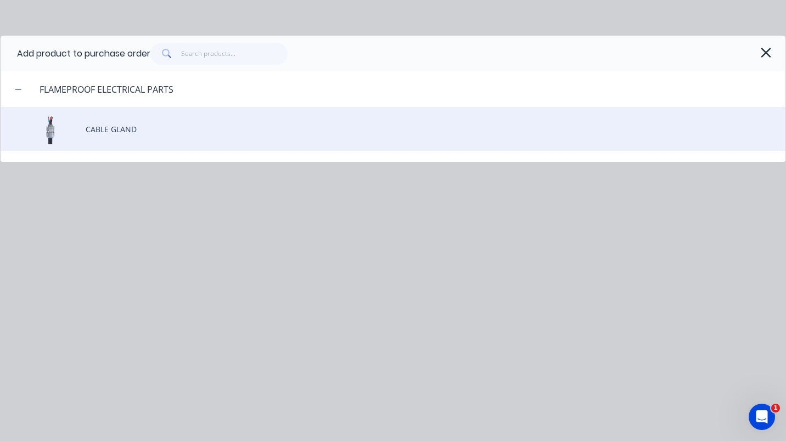
click at [122, 128] on div "CABLE GLAND" at bounding box center [393, 129] width 785 height 44
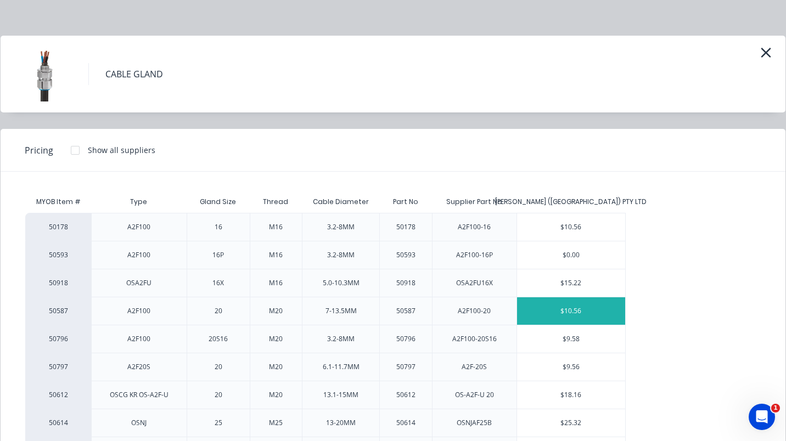
click at [573, 310] on div "$10.56" at bounding box center [571, 311] width 109 height 27
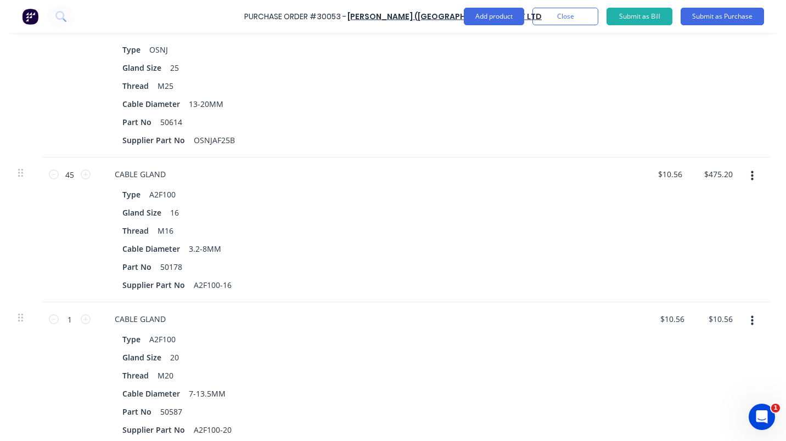
scroll to position [340, 147]
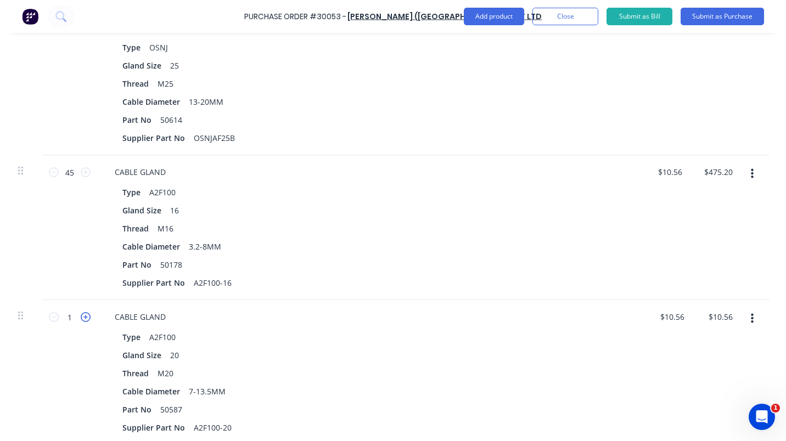
click at [81, 314] on icon at bounding box center [86, 317] width 10 height 10
type input "2"
type input "$21.12"
click at [81, 314] on icon at bounding box center [86, 317] width 10 height 10
type input "3"
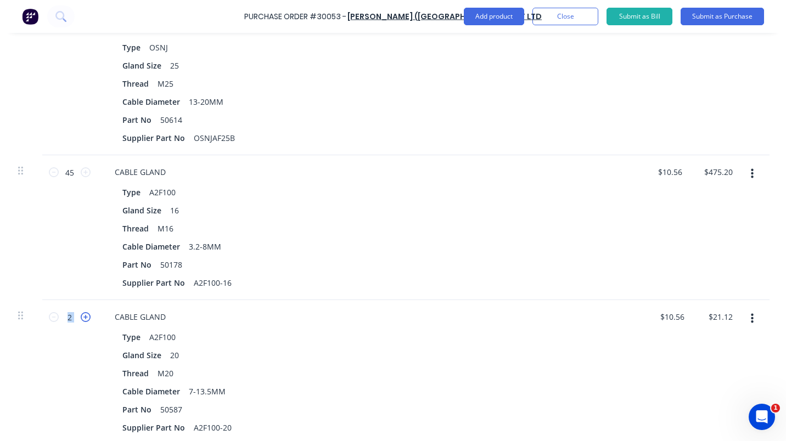
type input "$31.68"
click at [81, 314] on icon at bounding box center [86, 317] width 10 height 10
type input "4"
type input "$42.24"
click at [81, 314] on icon at bounding box center [86, 317] width 10 height 10
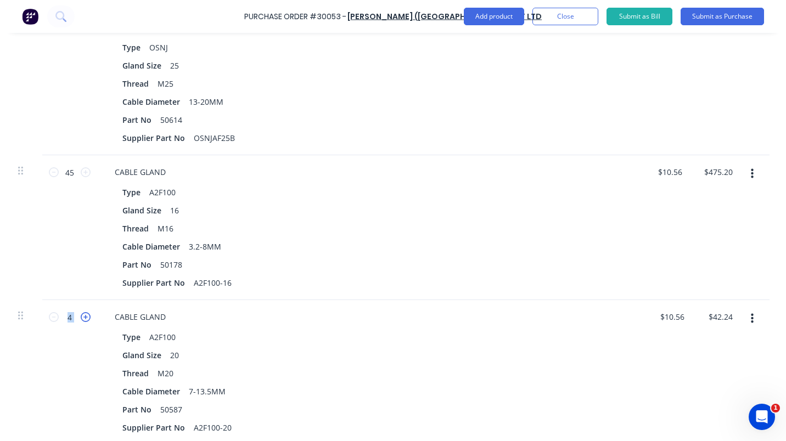
type input "5"
type input "$52.80"
click at [81, 314] on icon at bounding box center [86, 317] width 10 height 10
type input "6"
type input "$63.36"
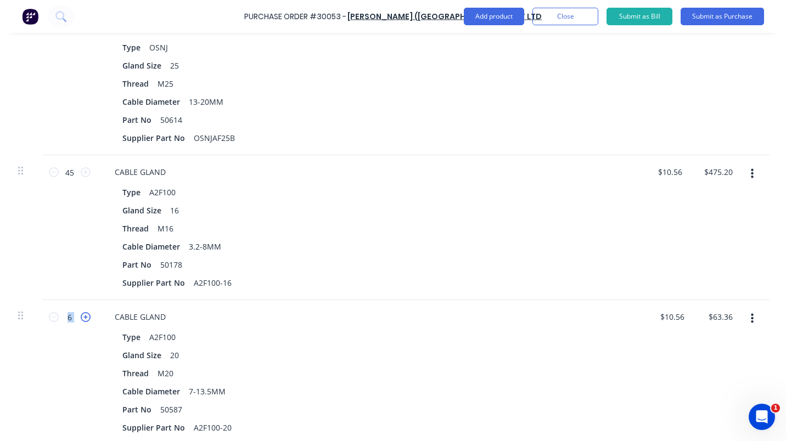
click at [81, 314] on icon at bounding box center [86, 317] width 10 height 10
type input "7"
type input "$73.92"
click at [81, 314] on icon at bounding box center [86, 317] width 10 height 10
type input "8"
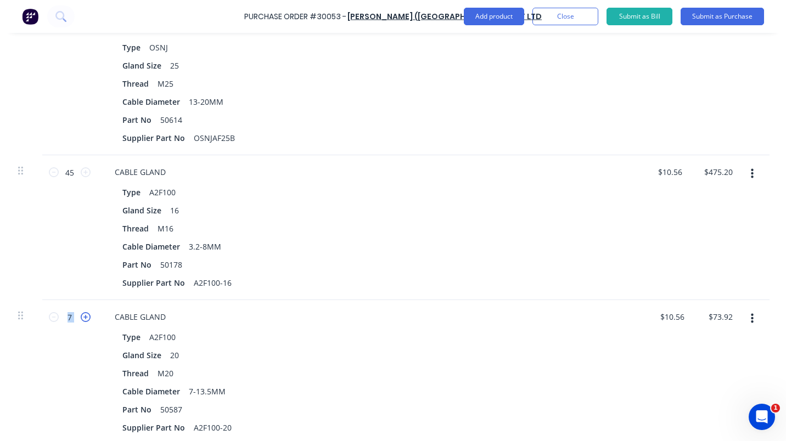
type input "$84.48"
click at [81, 314] on icon at bounding box center [86, 317] width 10 height 10
type input "9"
type input "$95.04"
click at [81, 314] on icon at bounding box center [86, 317] width 10 height 10
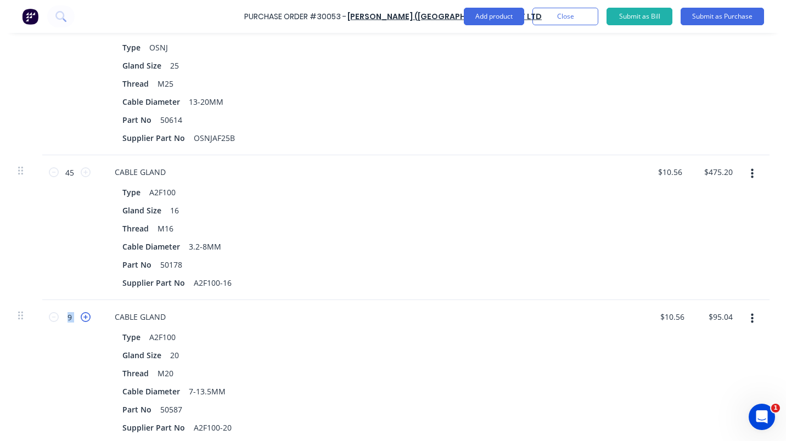
type input "10"
type input "$105.60"
click at [81, 314] on icon at bounding box center [86, 317] width 10 height 10
type input "11"
type input "$116.16"
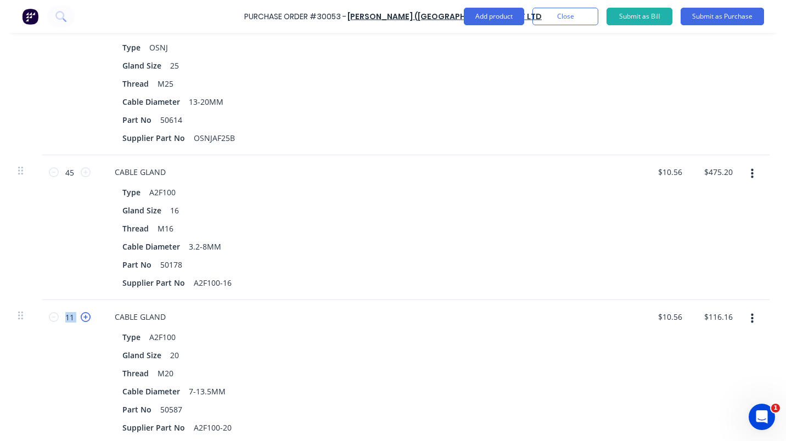
click at [81, 314] on icon at bounding box center [86, 317] width 10 height 10
type input "12"
type input "$126.72"
click at [81, 314] on icon at bounding box center [86, 317] width 10 height 10
type input "13"
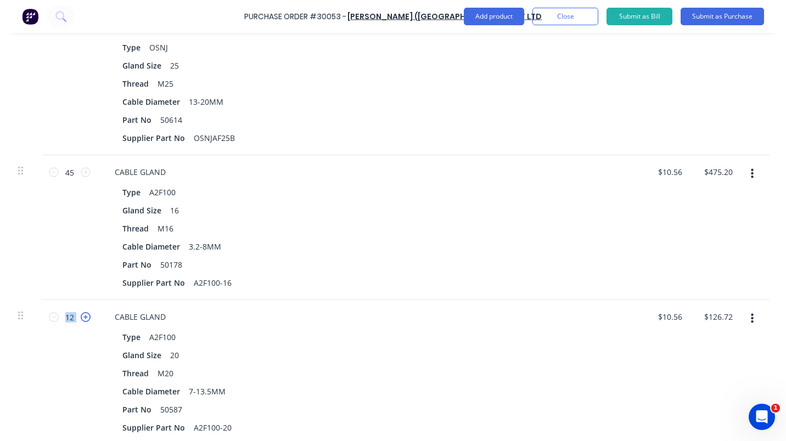
type input "$137.28"
click at [81, 314] on icon at bounding box center [86, 317] width 10 height 10
type input "14"
type input "$147.84"
click at [81, 314] on icon at bounding box center [86, 317] width 10 height 10
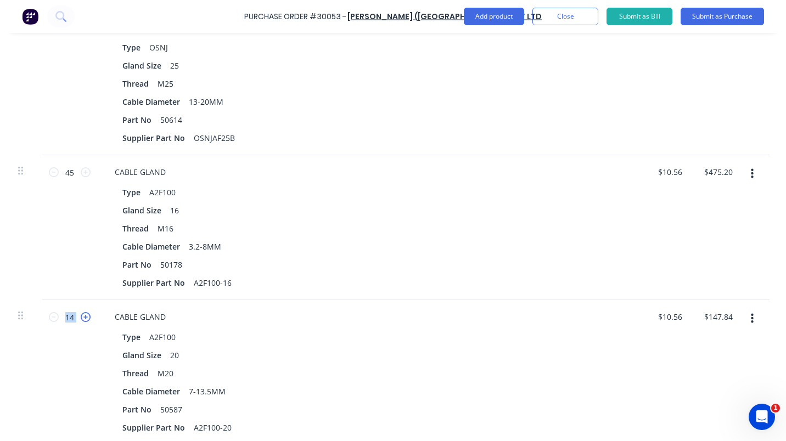
type input "15"
type input "$158.40"
click at [81, 314] on icon at bounding box center [86, 317] width 10 height 10
type input "16"
type input "$168.96"
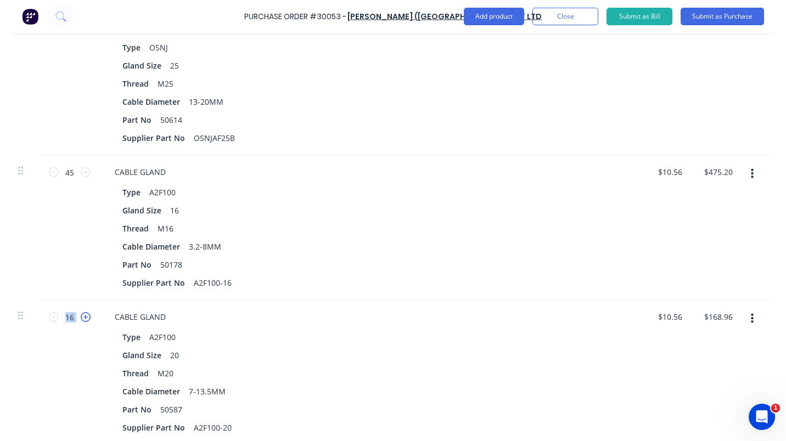
click at [81, 314] on icon at bounding box center [86, 317] width 10 height 10
type input "17"
type input "$179.52"
click at [81, 314] on icon at bounding box center [86, 317] width 10 height 10
type input "18"
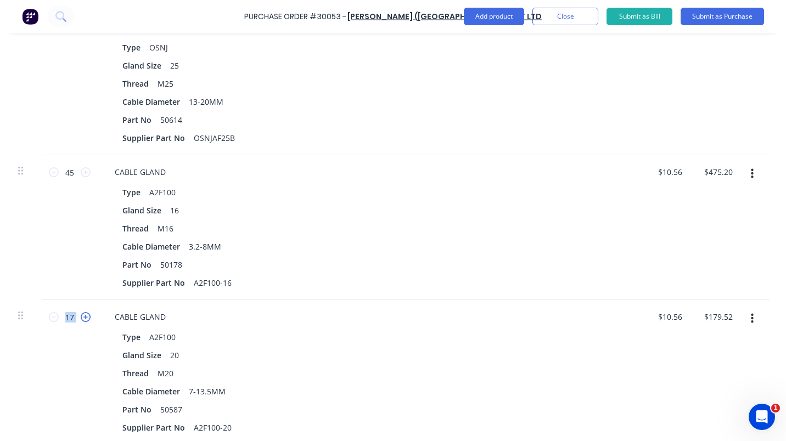
type input "$190.08"
click at [81, 315] on icon at bounding box center [86, 317] width 10 height 10
type input "19"
type input "$200.64"
click at [81, 315] on icon at bounding box center [86, 317] width 10 height 10
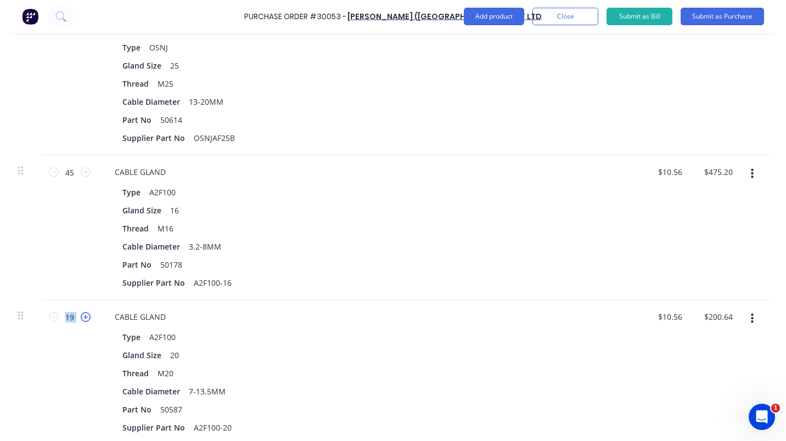
type input "20"
type input "$211.20"
click at [81, 315] on icon at bounding box center [86, 317] width 10 height 10
type input "21"
type input "$221.76"
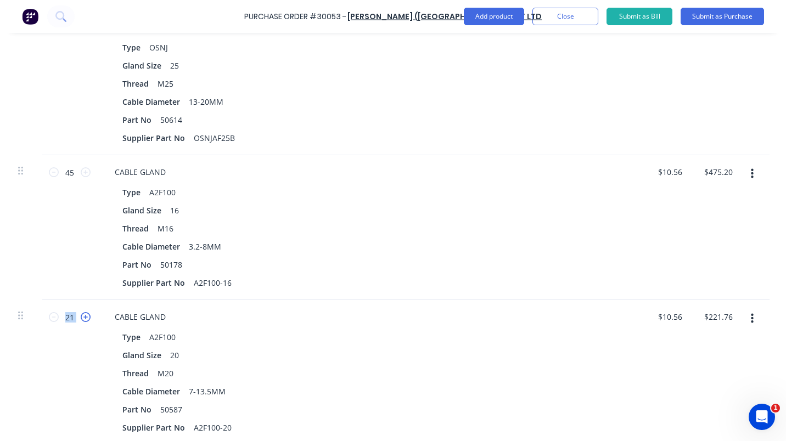
click at [81, 315] on icon at bounding box center [86, 317] width 10 height 10
type input "22"
type input "$232.32"
click at [81, 315] on icon at bounding box center [86, 317] width 10 height 10
type input "23"
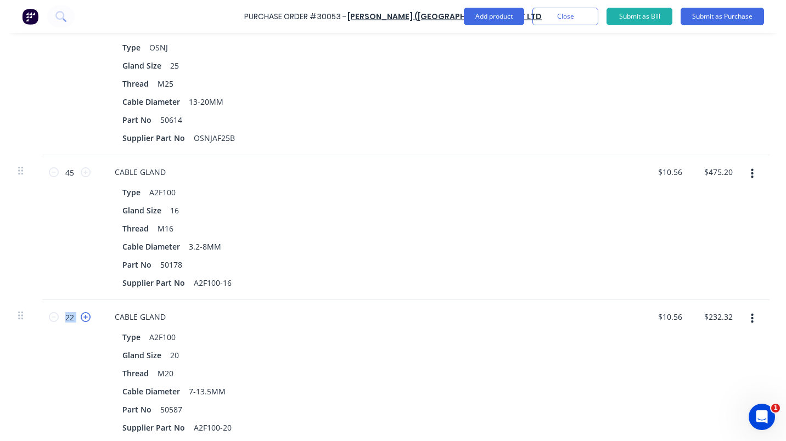
type input "$242.88"
click at [81, 315] on icon at bounding box center [86, 317] width 10 height 10
type input "24"
type input "$253.44"
click at [81, 315] on icon at bounding box center [86, 317] width 10 height 10
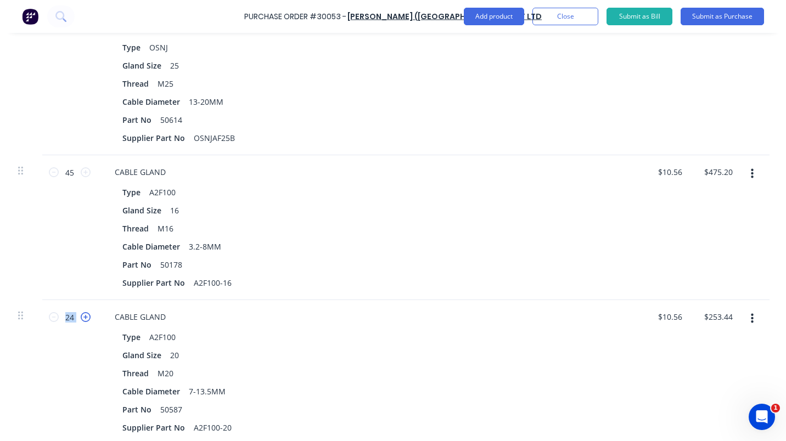
type input "25"
type input "$264.00"
click at [81, 315] on icon at bounding box center [86, 317] width 10 height 10
type input "26"
type input "$274.56"
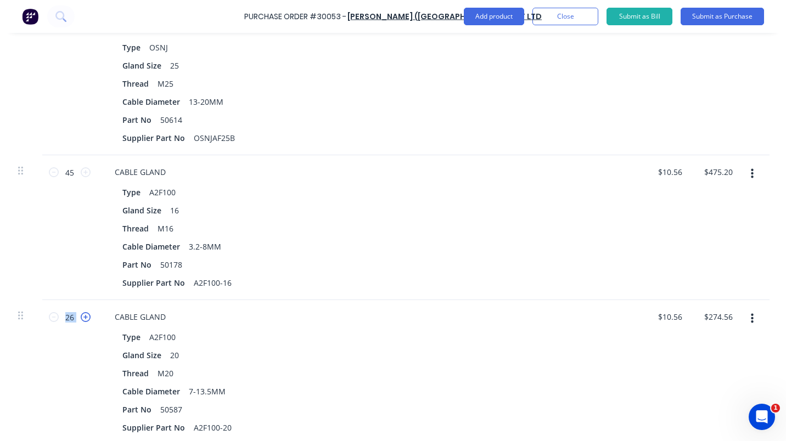
click at [81, 315] on icon at bounding box center [86, 317] width 10 height 10
type input "27"
type input "$285.12"
click at [81, 315] on icon at bounding box center [86, 317] width 10 height 10
type input "28"
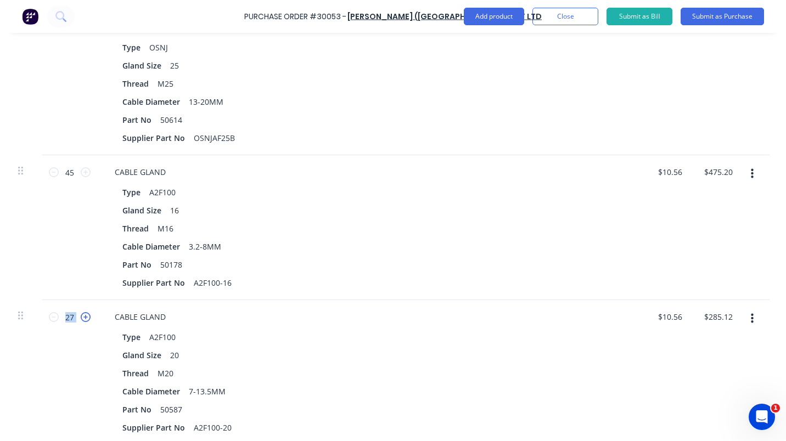
type input "$295.68"
click at [81, 315] on icon at bounding box center [86, 317] width 10 height 10
type input "29"
type input "$306.24"
click at [81, 315] on icon at bounding box center [86, 317] width 10 height 10
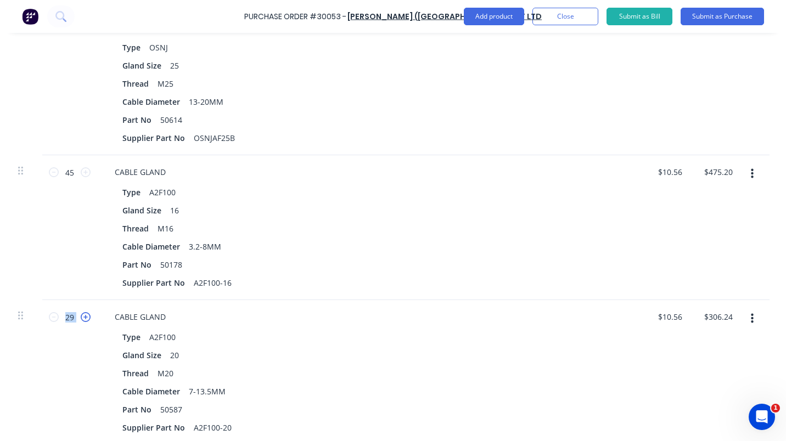
type input "30"
type input "$316.80"
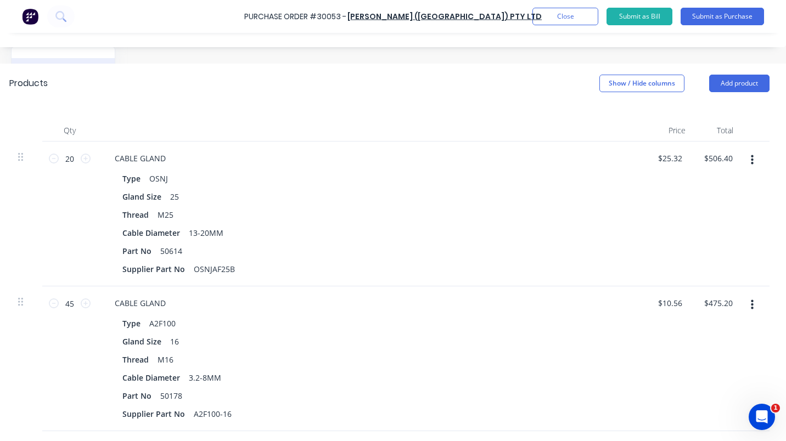
scroll to position [192, 147]
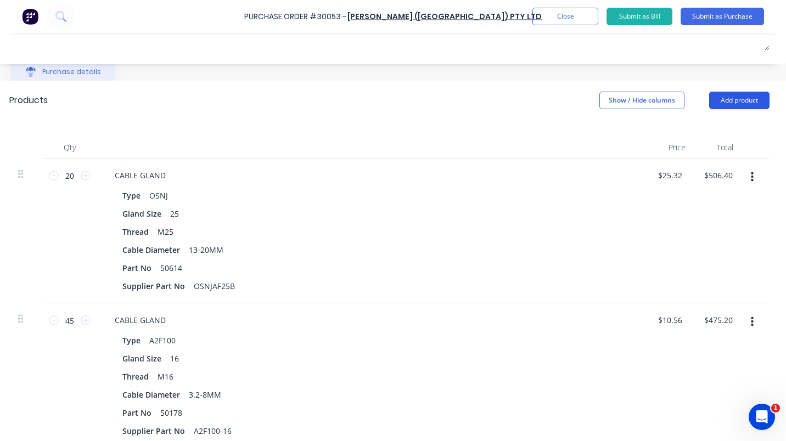
click at [726, 98] on button "Add product" at bounding box center [739, 101] width 60 height 18
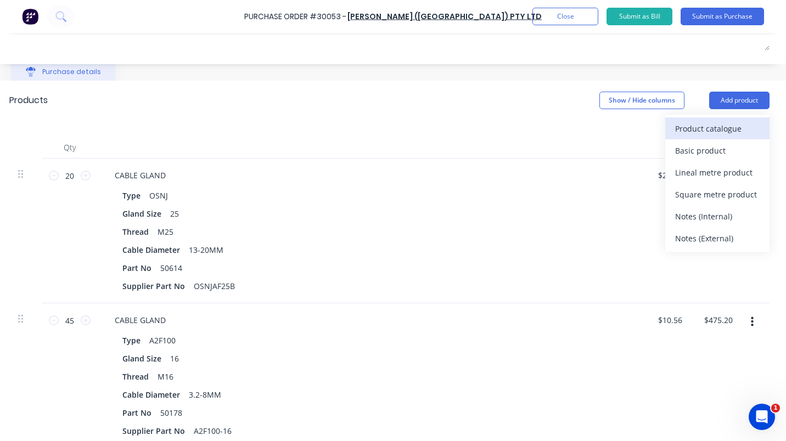
click at [709, 128] on div "Product catalogue" at bounding box center [717, 129] width 85 height 16
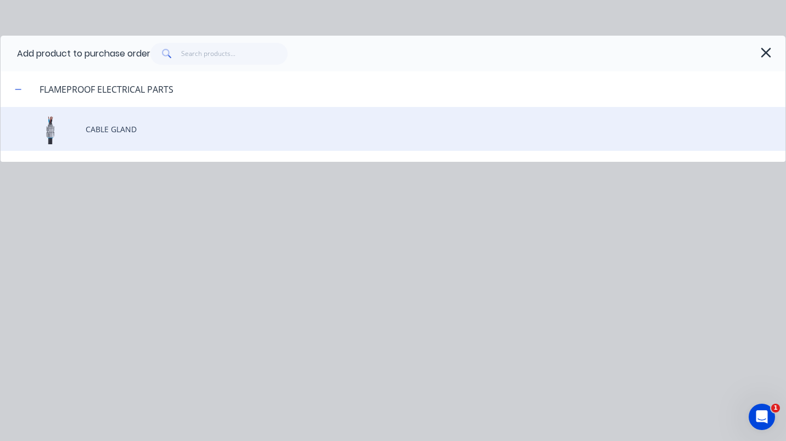
click at [119, 128] on div "CABLE GLAND" at bounding box center [393, 129] width 785 height 44
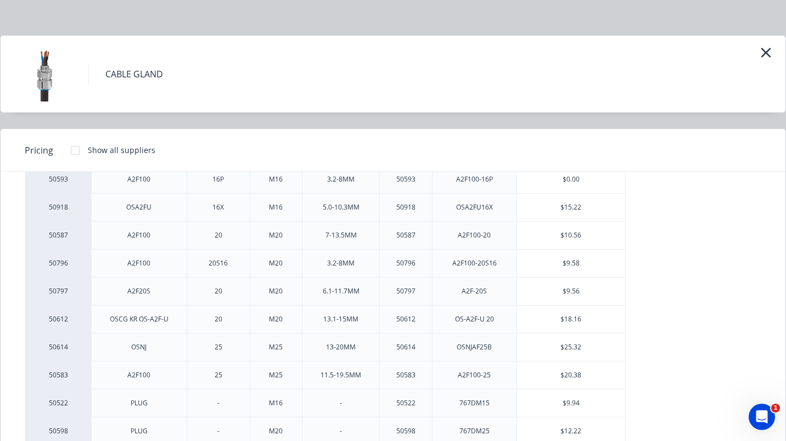
scroll to position [79, 0]
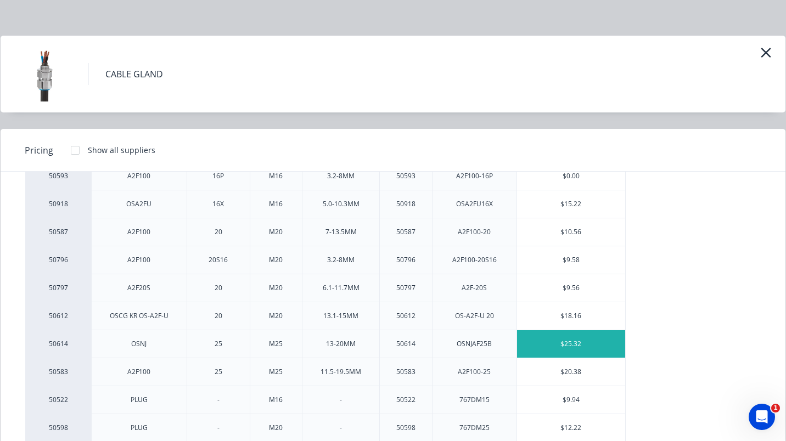
click at [566, 351] on div "$25.32" at bounding box center [571, 343] width 109 height 27
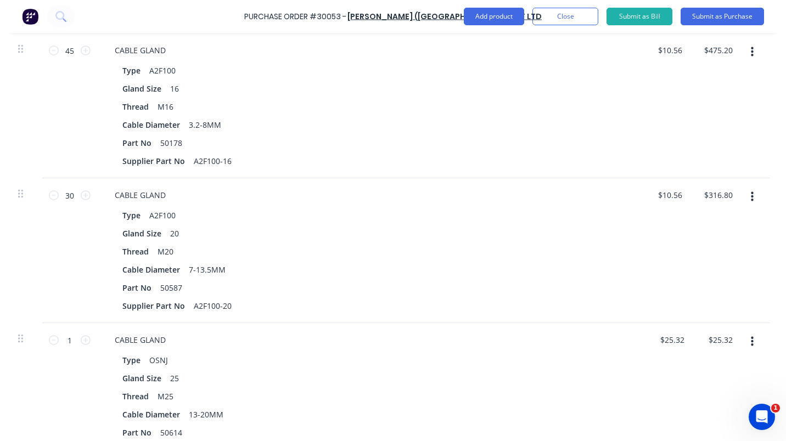
scroll to position [470, 147]
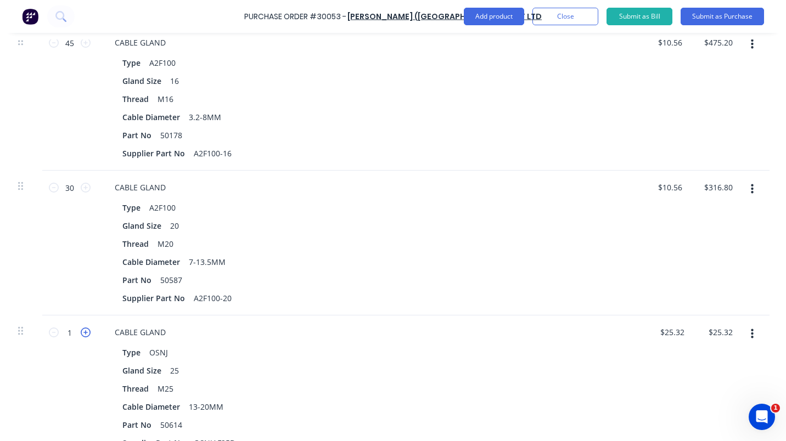
click at [81, 333] on icon at bounding box center [86, 333] width 10 height 10
type input "2"
type input "$50.64"
click at [81, 333] on icon at bounding box center [86, 333] width 10 height 10
type input "3"
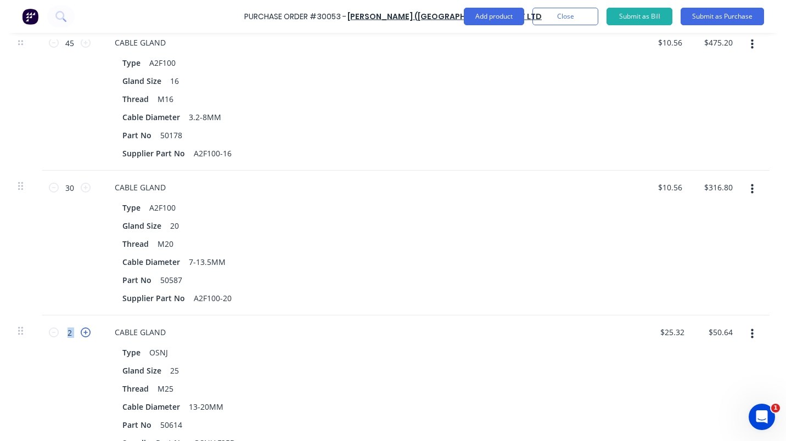
type input "$75.96"
click at [81, 333] on icon at bounding box center [86, 333] width 10 height 10
type input "4"
type input "$101.28"
click at [81, 333] on icon at bounding box center [86, 333] width 10 height 10
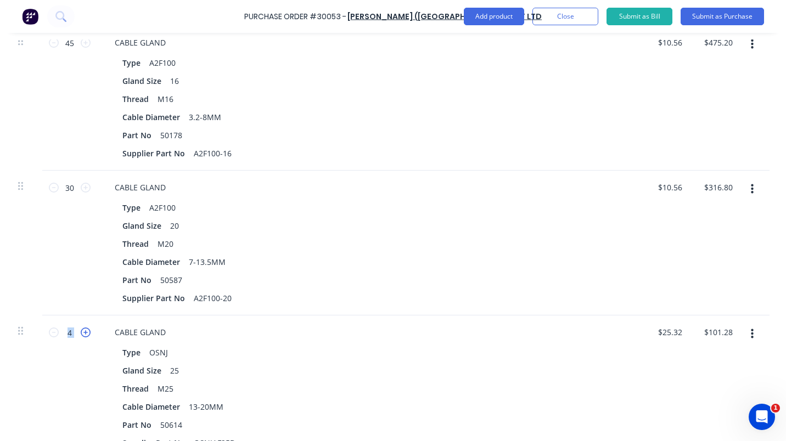
type input "5"
type input "$126.60"
click at [81, 333] on icon at bounding box center [86, 333] width 10 height 10
type input "6"
type input "$151.92"
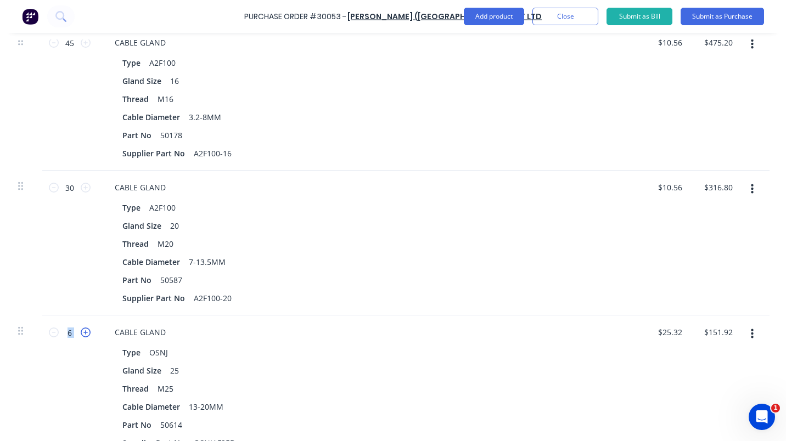
click at [81, 333] on icon at bounding box center [86, 333] width 10 height 10
type input "7"
click at [81, 333] on icon at bounding box center [86, 333] width 10 height 10
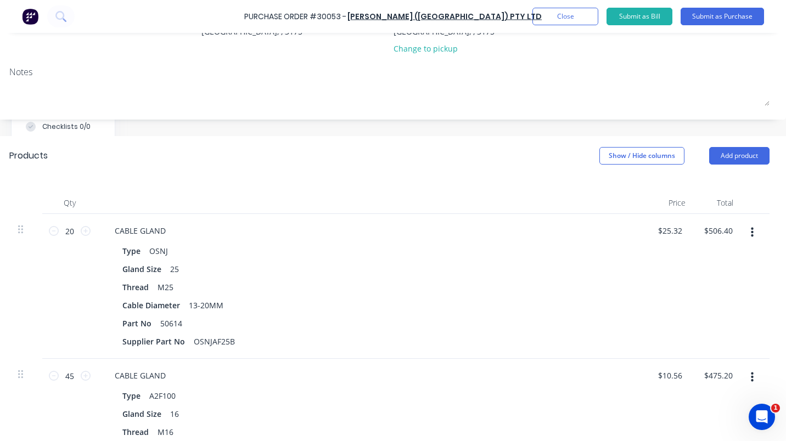
scroll to position [125, 147]
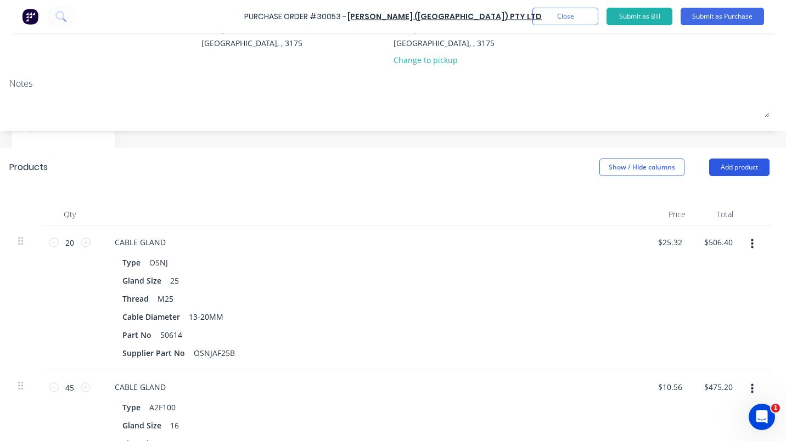
drag, startPoint x: 726, startPoint y: 166, endPoint x: 739, endPoint y: 172, distance: 14.5
click at [722, 169] on button "Add product" at bounding box center [739, 168] width 60 height 18
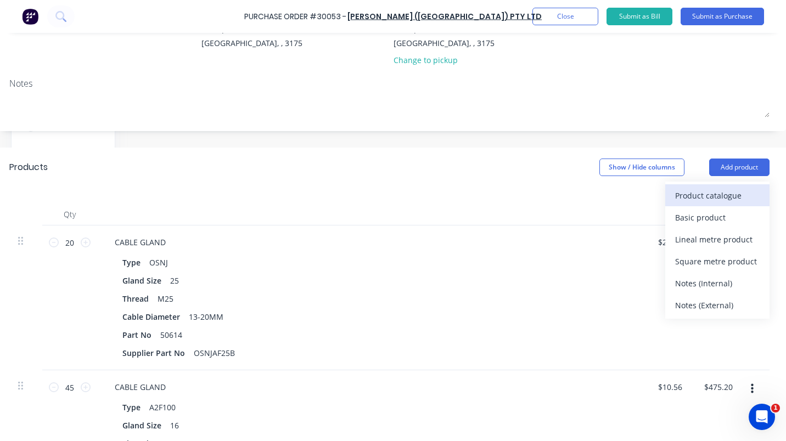
click at [698, 188] on div "Product catalogue" at bounding box center [717, 196] width 85 height 16
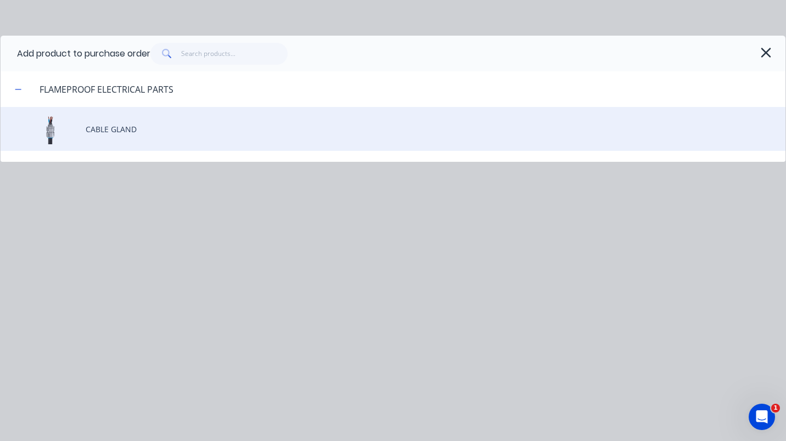
click at [116, 128] on div "CABLE GLAND" at bounding box center [393, 129] width 785 height 44
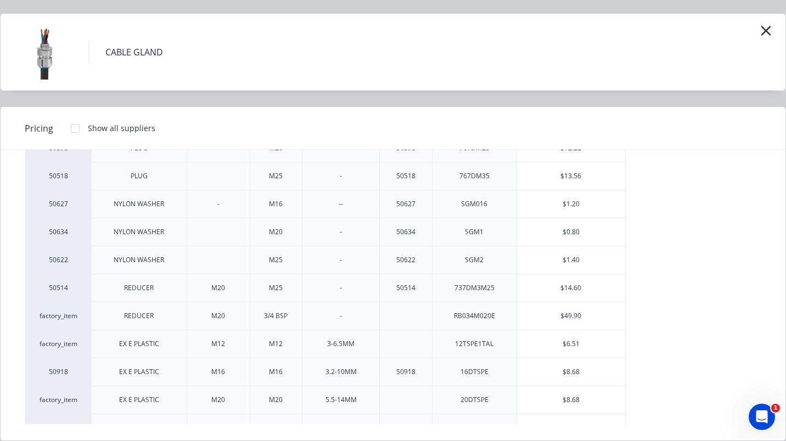
scroll to position [355, 0]
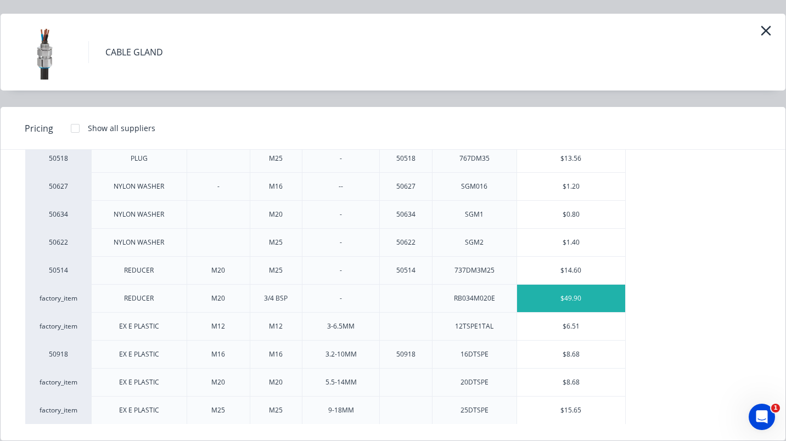
click at [578, 298] on div "$49.90" at bounding box center [571, 298] width 109 height 27
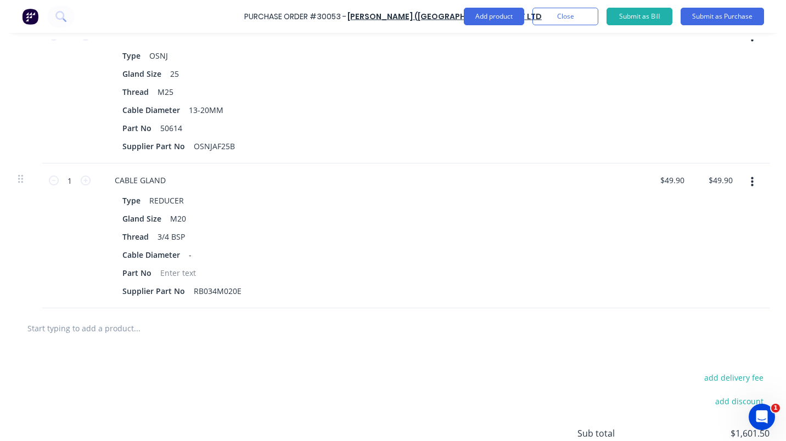
scroll to position [766, 147]
click at [81, 179] on icon at bounding box center [86, 182] width 10 height 10
click at [81, 181] on icon at bounding box center [86, 182] width 10 height 10
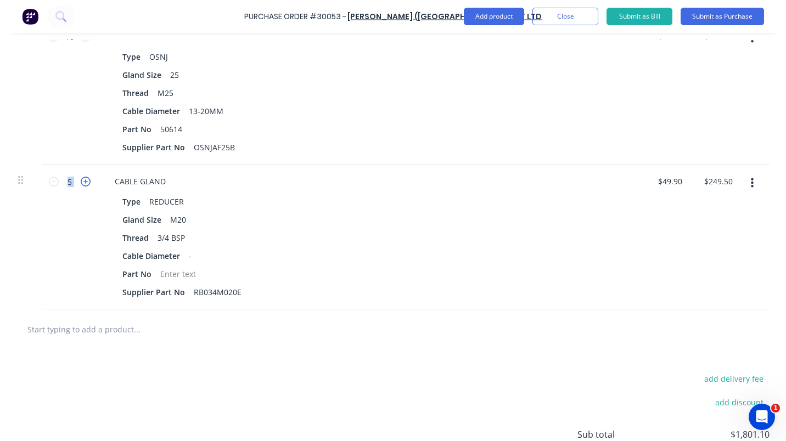
click at [81, 181] on icon at bounding box center [86, 182] width 10 height 10
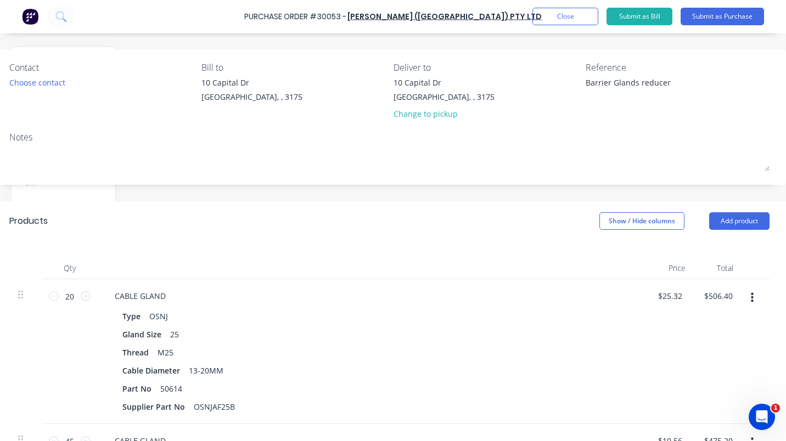
scroll to position [0, 147]
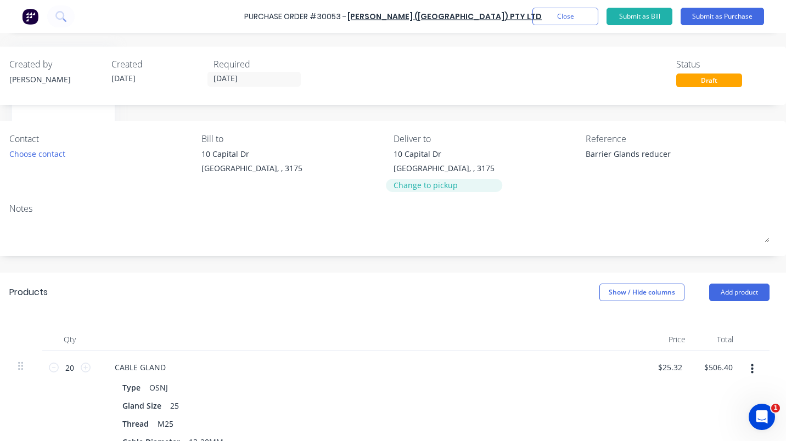
click at [428, 184] on div "Change to pickup" at bounding box center [444, 185] width 101 height 12
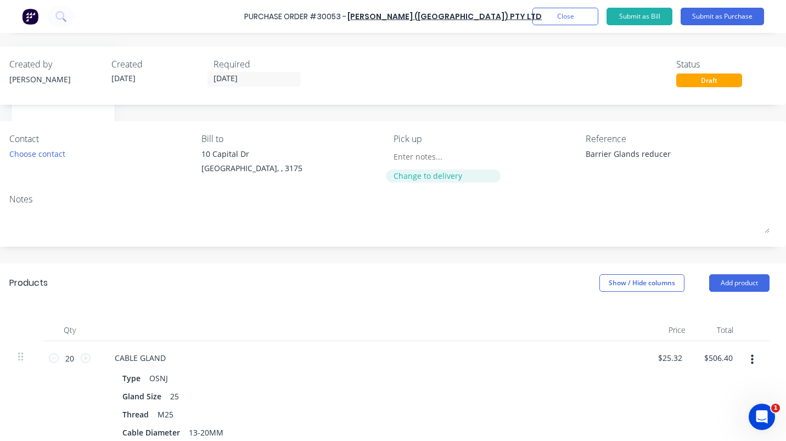
click at [424, 176] on div "Change to delivery" at bounding box center [444, 176] width 100 height 12
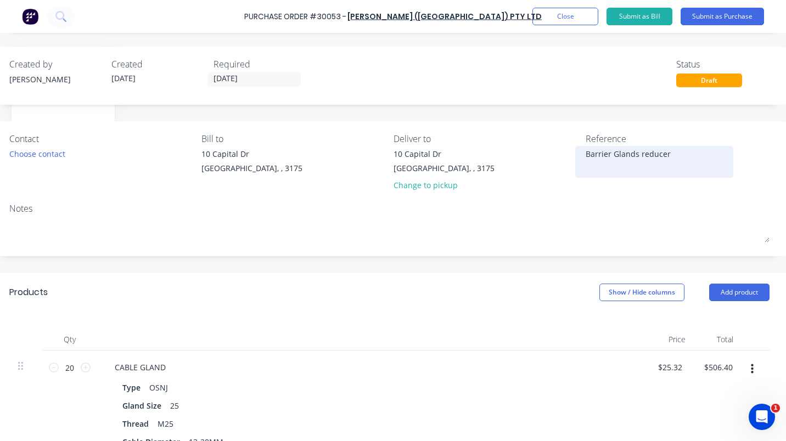
click at [669, 157] on textarea "Barrier Glands reducer" at bounding box center [654, 160] width 137 height 25
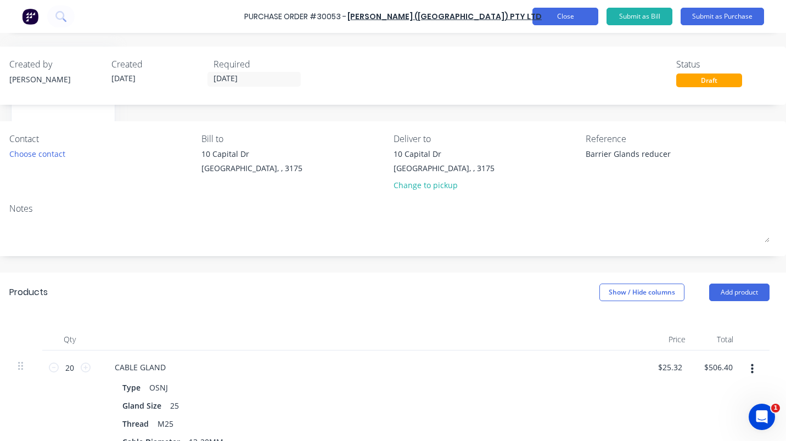
click at [565, 14] on button "Close" at bounding box center [565, 17] width 66 height 18
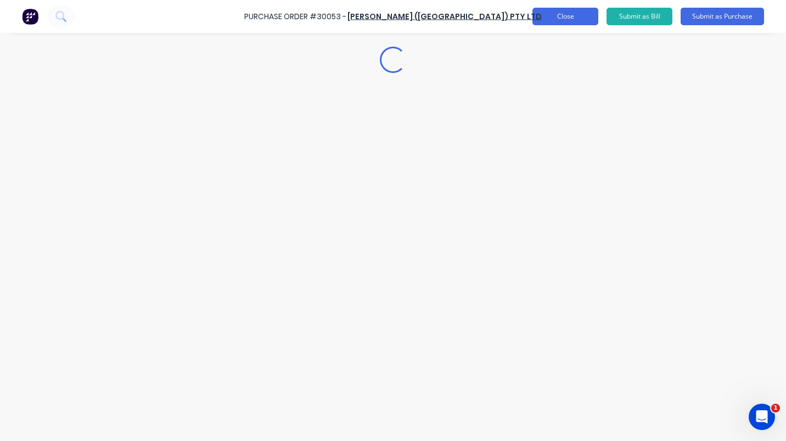
scroll to position [0, 0]
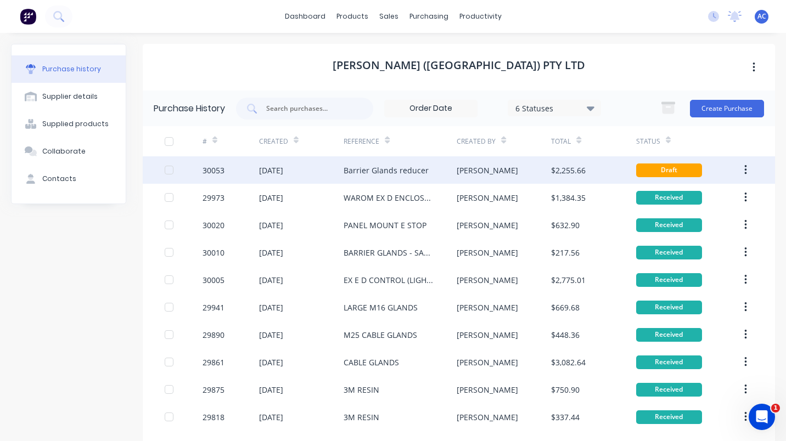
click at [374, 166] on div "Barrier Glands reducer" at bounding box center [386, 171] width 85 height 12
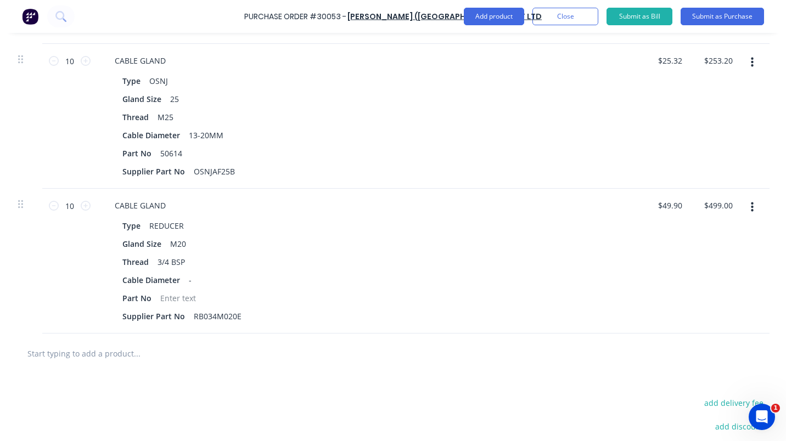
scroll to position [742, 147]
click at [747, 204] on button "button" at bounding box center [752, 208] width 26 height 20
click at [698, 307] on button "Delete" at bounding box center [718, 302] width 93 height 22
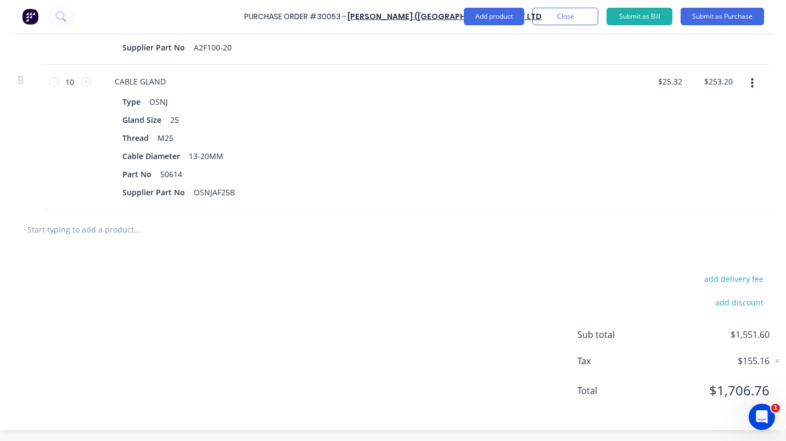
click at [751, 78] on icon "button" at bounding box center [752, 83] width 3 height 10
click at [675, 169] on button "Delete" at bounding box center [718, 178] width 93 height 22
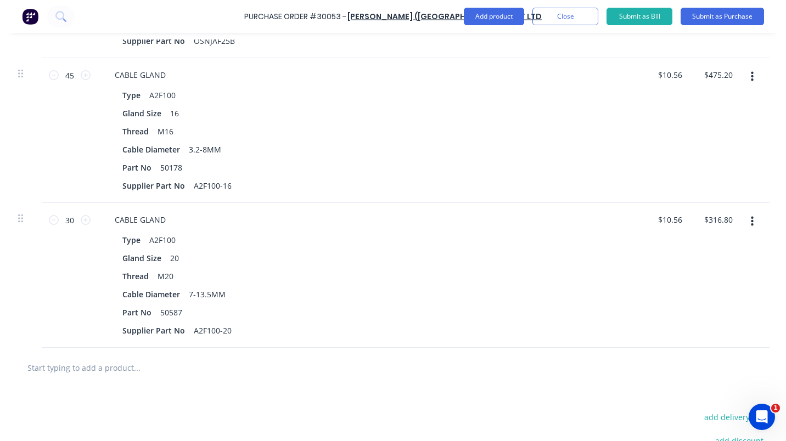
scroll to position [429, 147]
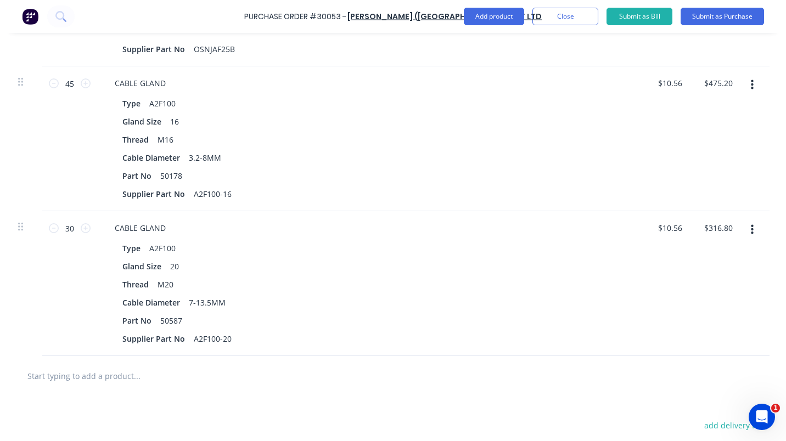
click at [742, 230] on button "button" at bounding box center [752, 230] width 26 height 20
click at [687, 320] on button "Delete" at bounding box center [718, 325] width 93 height 22
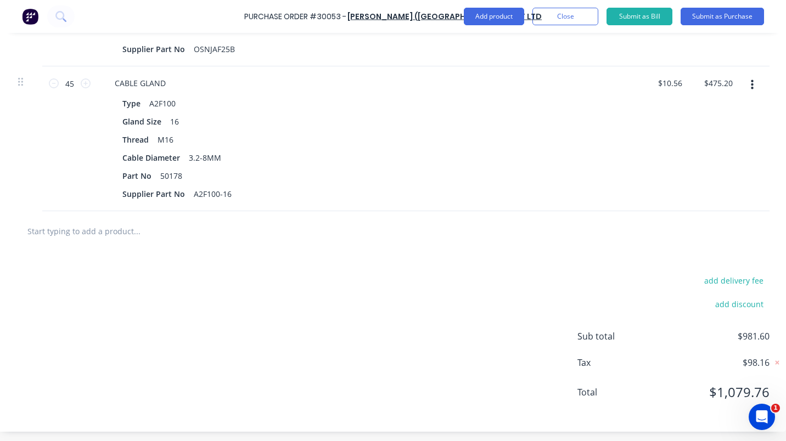
click at [751, 82] on icon "button" at bounding box center [752, 85] width 3 height 10
click at [684, 179] on button "Delete" at bounding box center [718, 180] width 93 height 22
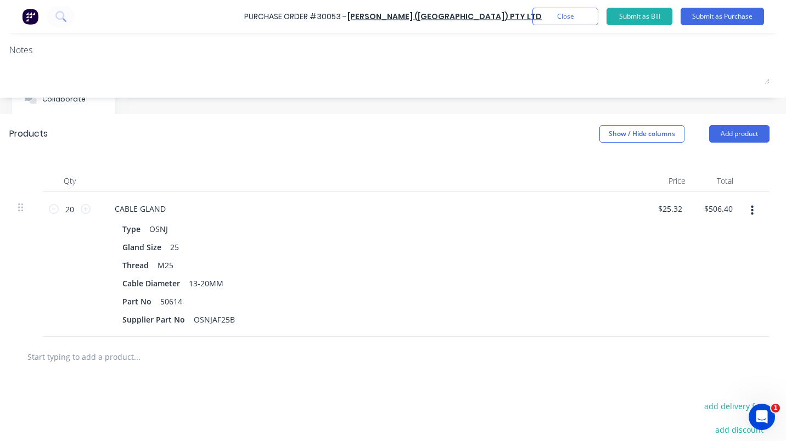
scroll to position [160, 147]
click at [748, 133] on button "Add product" at bounding box center [739, 133] width 60 height 18
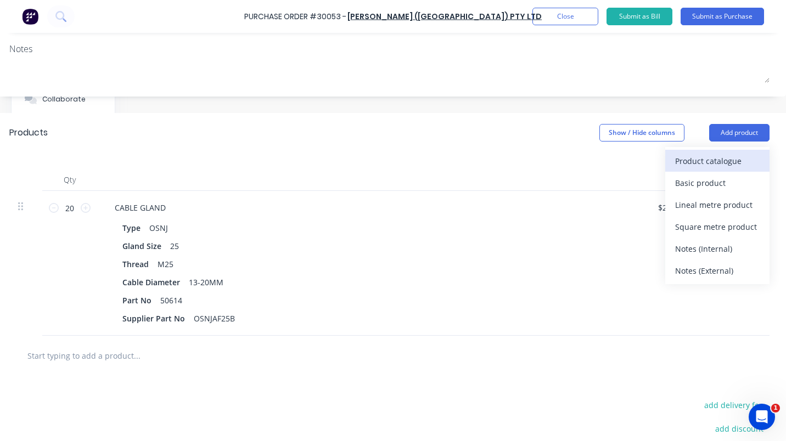
click at [700, 153] on div "Product catalogue" at bounding box center [717, 161] width 85 height 16
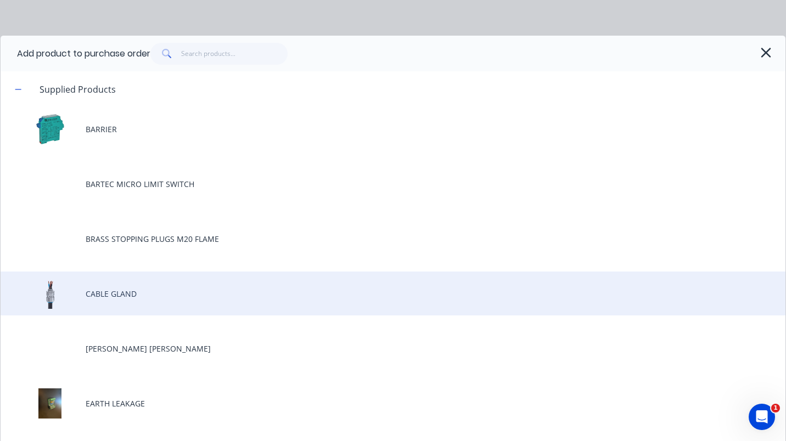
click at [113, 290] on div "CABLE GLAND" at bounding box center [393, 294] width 785 height 44
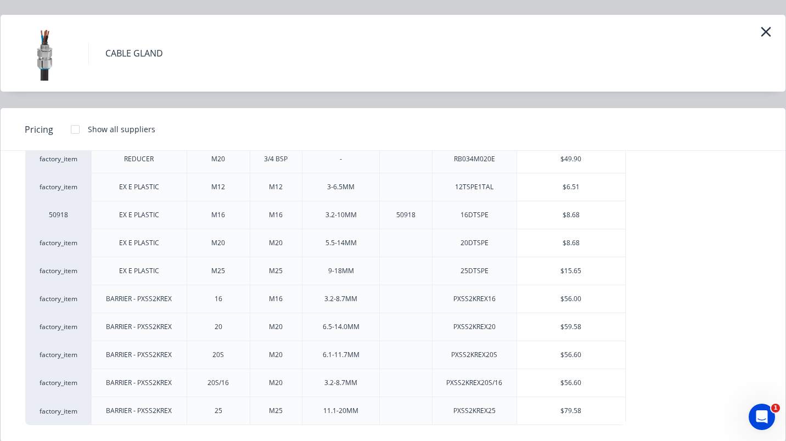
scroll to position [22, 0]
click at [575, 300] on div "$56.00" at bounding box center [571, 297] width 109 height 27
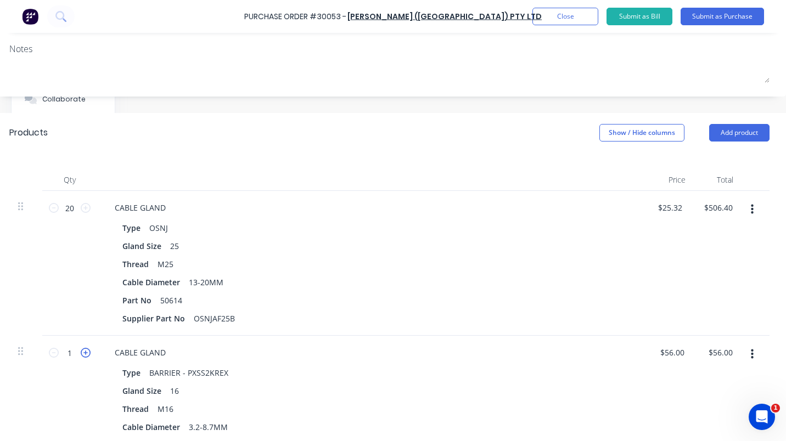
click at [81, 354] on icon at bounding box center [86, 353] width 10 height 10
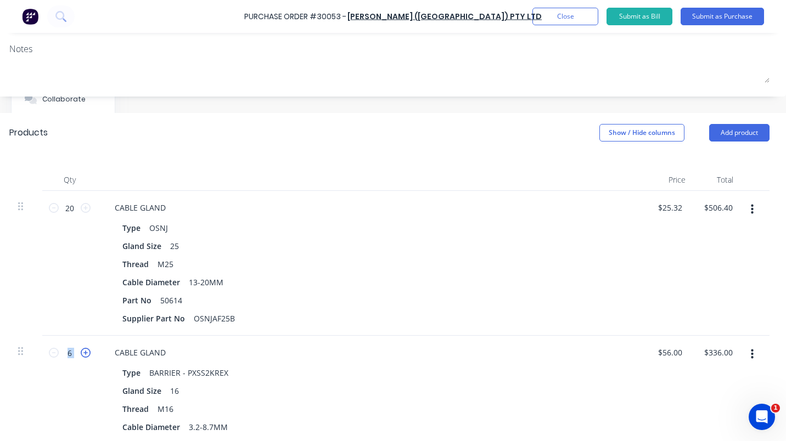
click at [81, 354] on icon at bounding box center [86, 353] width 10 height 10
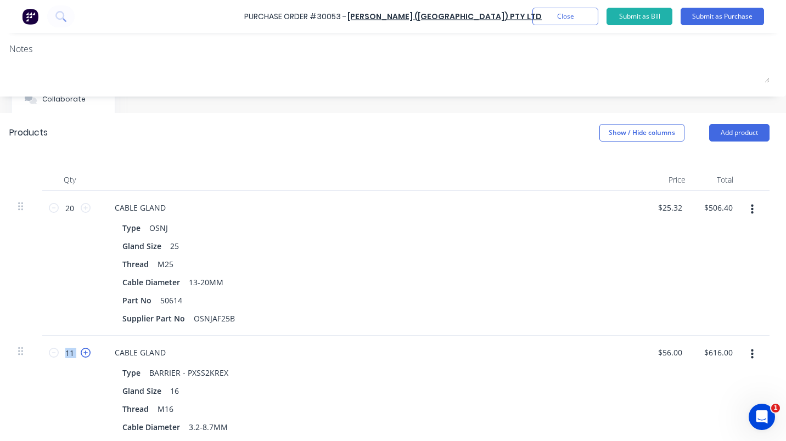
click at [81, 354] on icon at bounding box center [86, 353] width 10 height 10
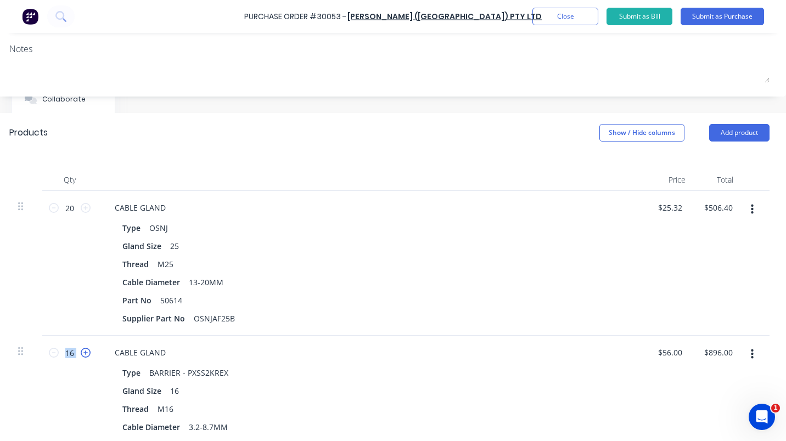
click at [81, 354] on icon at bounding box center [86, 353] width 10 height 10
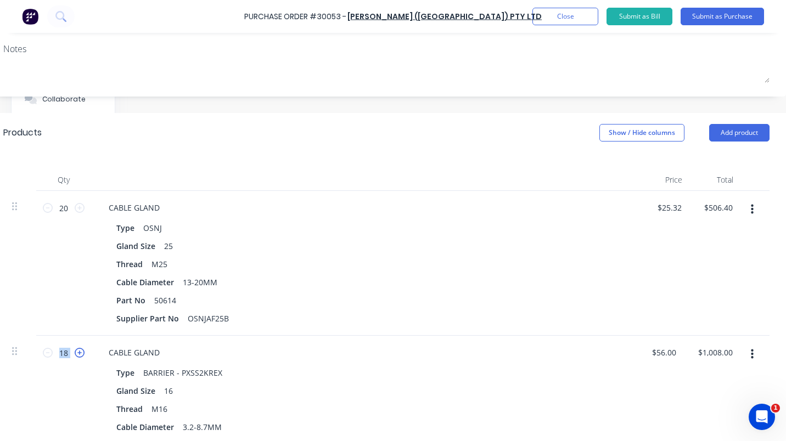
click at [77, 354] on icon at bounding box center [80, 353] width 10 height 10
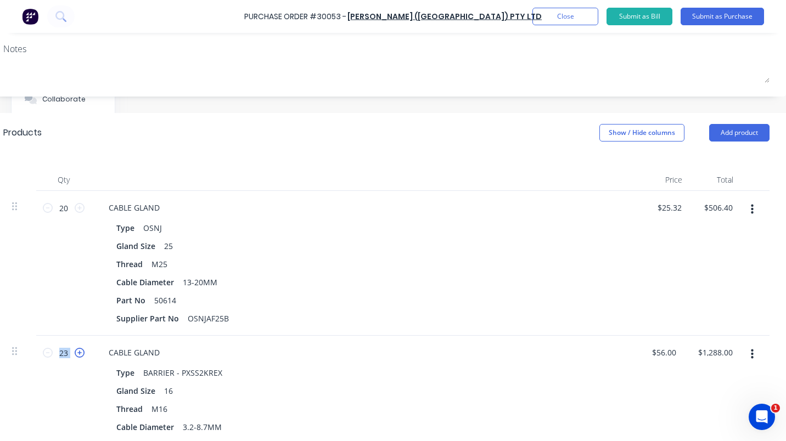
click at [77, 354] on icon at bounding box center [80, 353] width 10 height 10
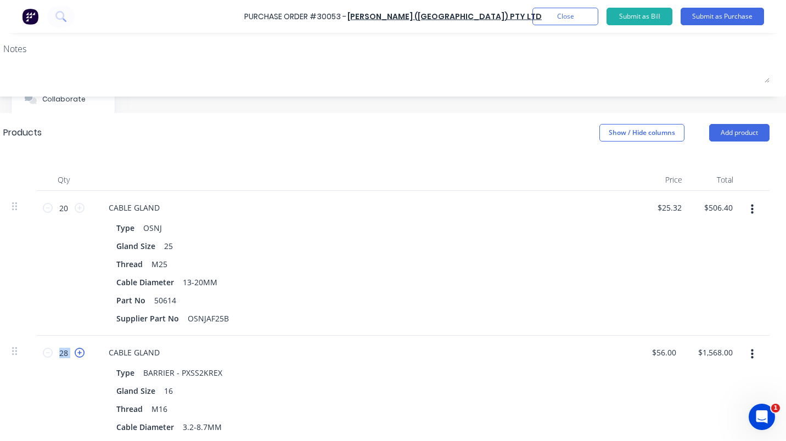
click at [77, 354] on icon at bounding box center [80, 353] width 10 height 10
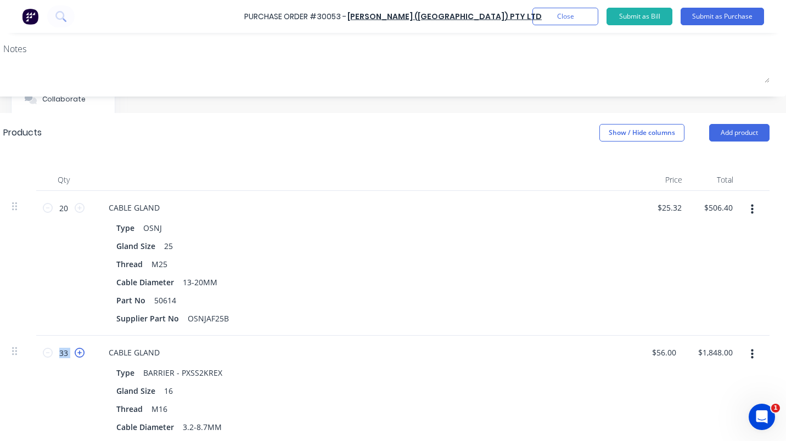
click at [77, 354] on icon at bounding box center [80, 353] width 10 height 10
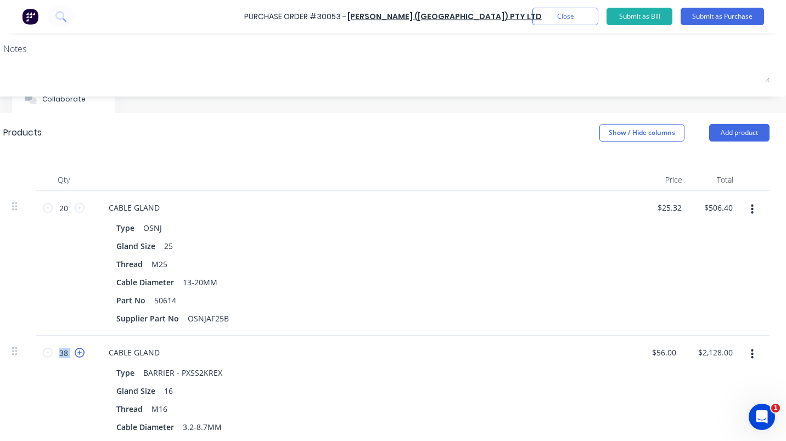
click at [77, 354] on icon at bounding box center [80, 353] width 10 height 10
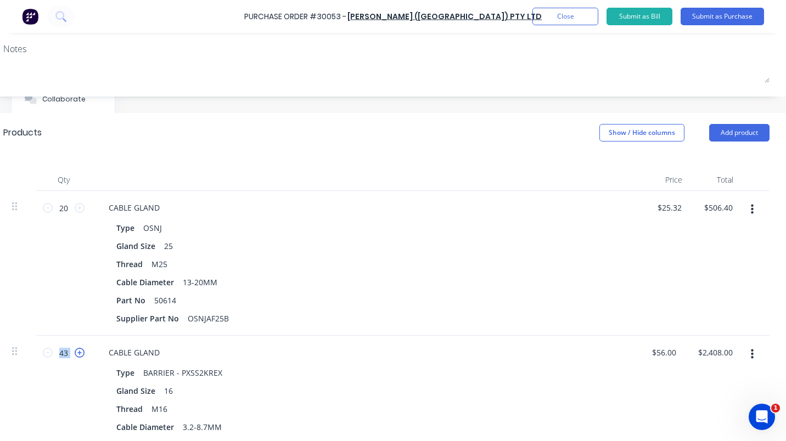
click at [77, 354] on icon at bounding box center [80, 353] width 10 height 10
drag, startPoint x: 718, startPoint y: 129, endPoint x: 712, endPoint y: 146, distance: 18.1
click at [719, 130] on button "Add product" at bounding box center [739, 133] width 60 height 18
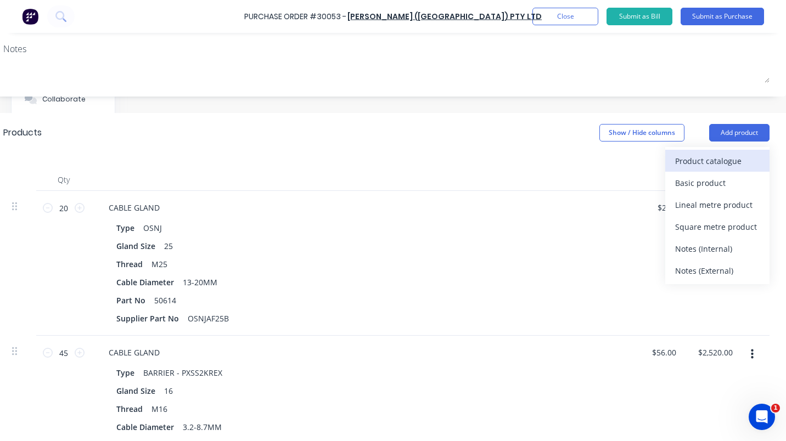
click at [719, 156] on div "Product catalogue" at bounding box center [717, 161] width 85 height 16
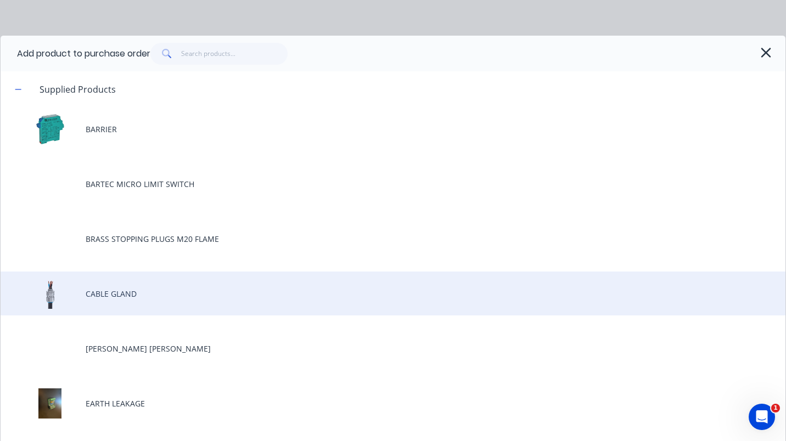
click at [116, 294] on div "CABLE GLAND" at bounding box center [393, 294] width 785 height 44
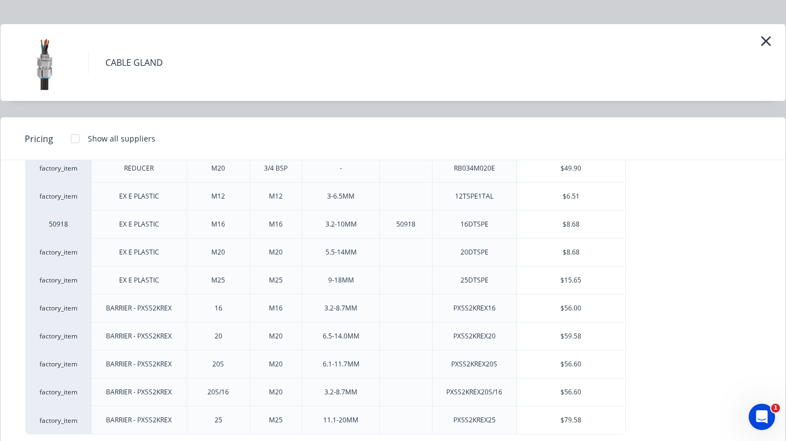
scroll to position [16, 0]
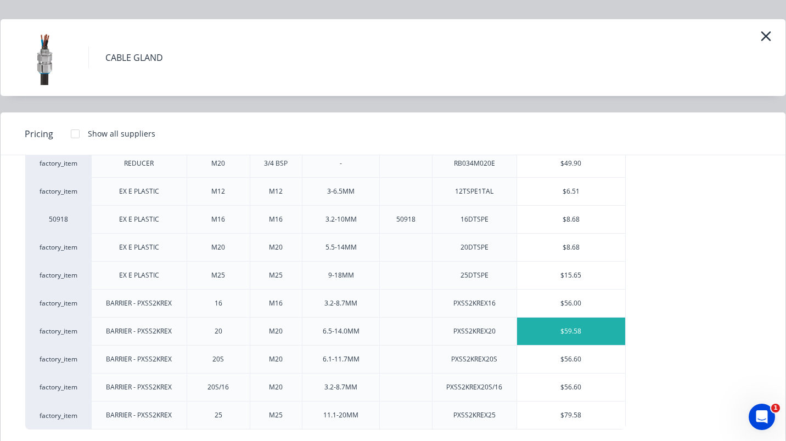
click at [573, 332] on div "$59.58" at bounding box center [571, 331] width 109 height 27
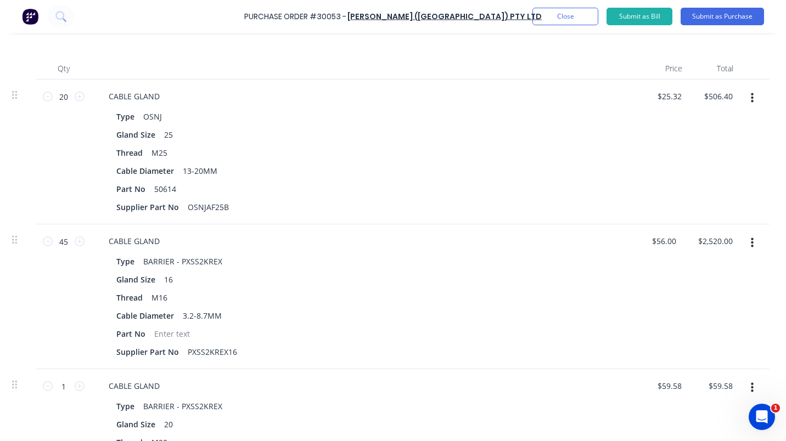
scroll to position [272, 147]
click at [75, 383] on icon at bounding box center [80, 385] width 10 height 10
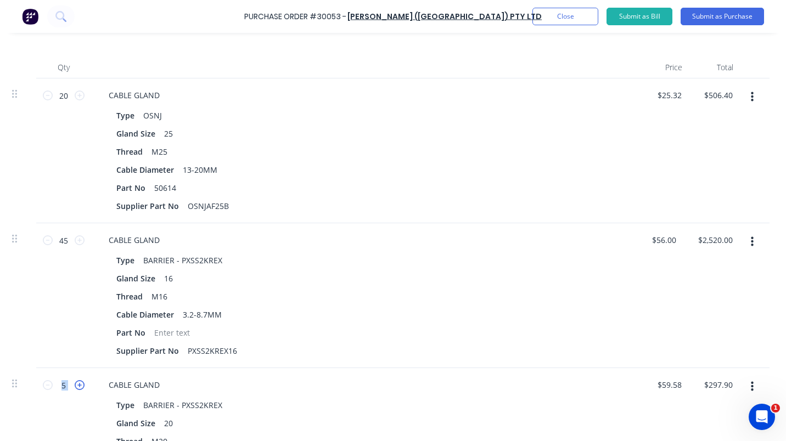
click at [75, 383] on icon at bounding box center [80, 385] width 10 height 10
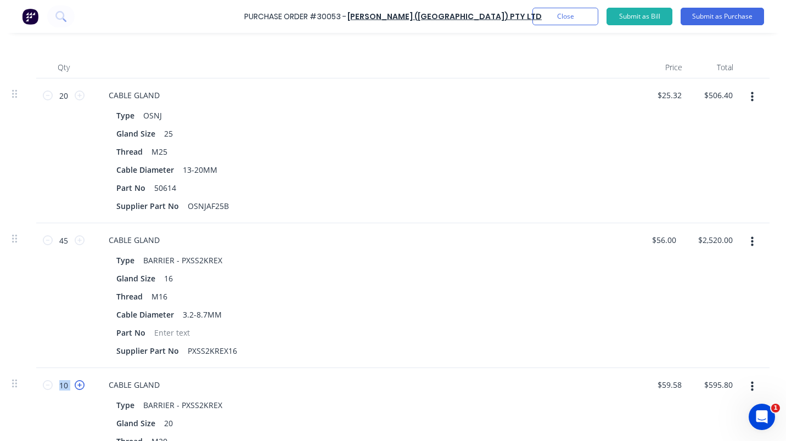
click at [75, 383] on icon at bounding box center [80, 385] width 10 height 10
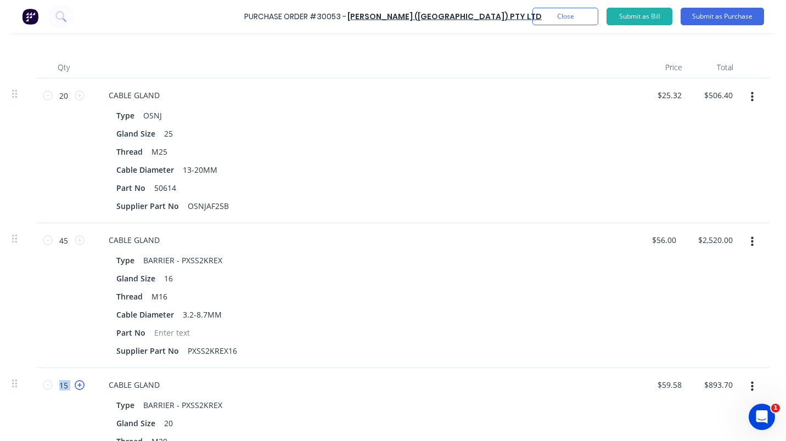
click at [75, 383] on icon at bounding box center [80, 385] width 10 height 10
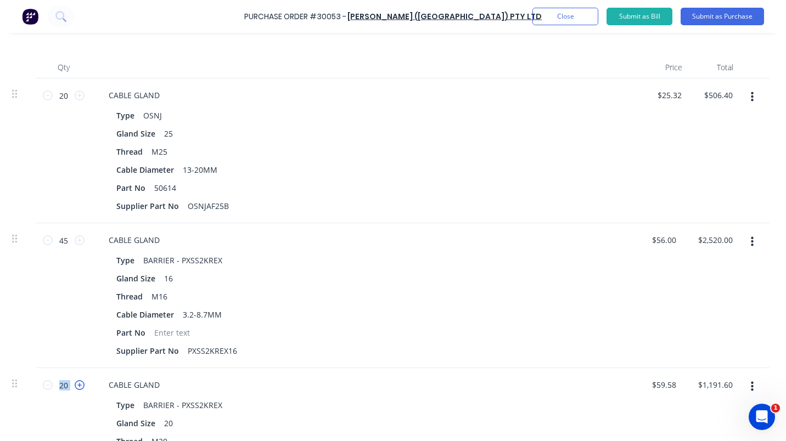
click at [75, 383] on icon at bounding box center [80, 385] width 10 height 10
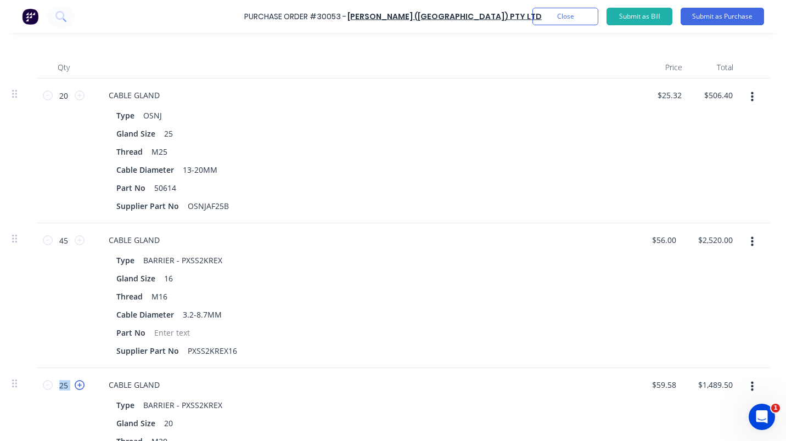
click at [75, 383] on icon at bounding box center [80, 385] width 10 height 10
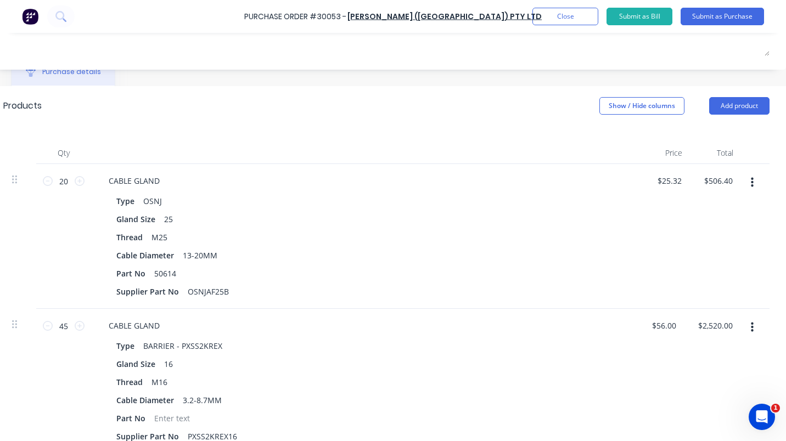
scroll to position [183, 147]
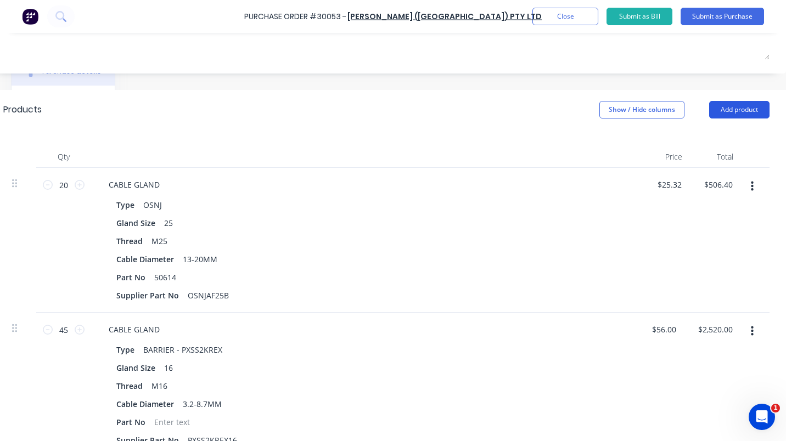
click at [727, 105] on button "Add product" at bounding box center [739, 110] width 60 height 18
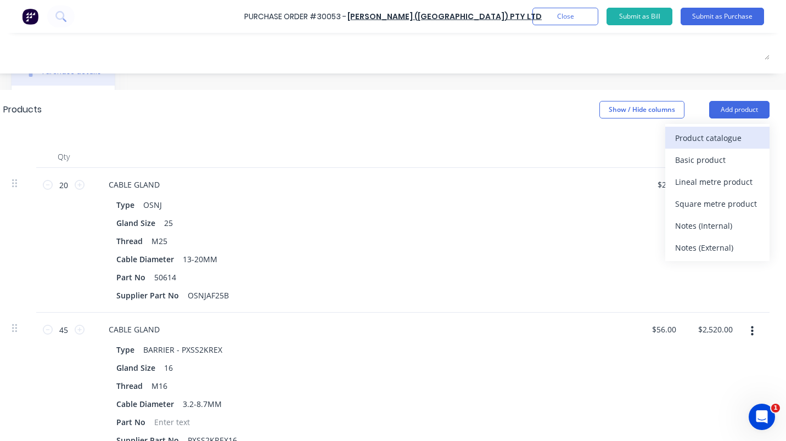
click at [686, 134] on div "Product catalogue" at bounding box center [717, 138] width 85 height 16
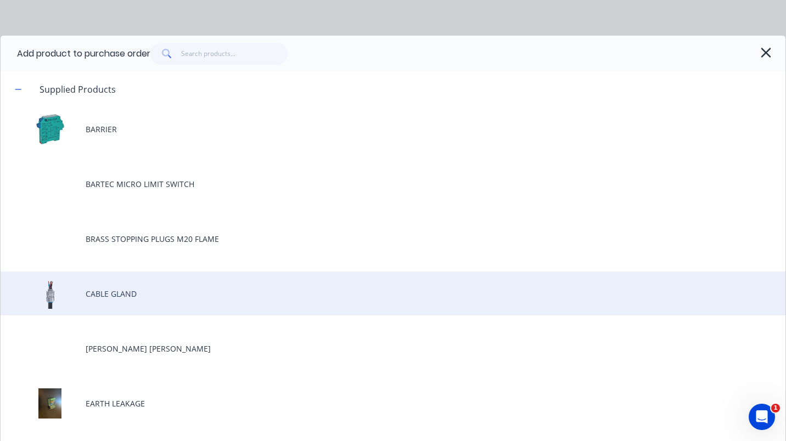
click at [110, 292] on div "CABLE GLAND" at bounding box center [393, 294] width 785 height 44
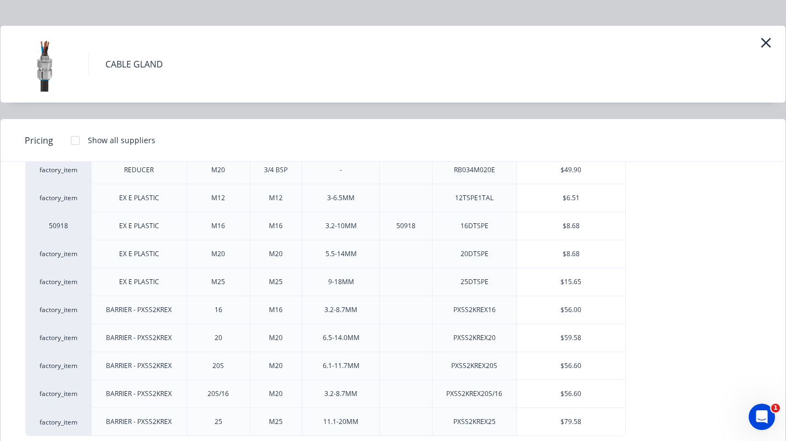
scroll to position [22, 0]
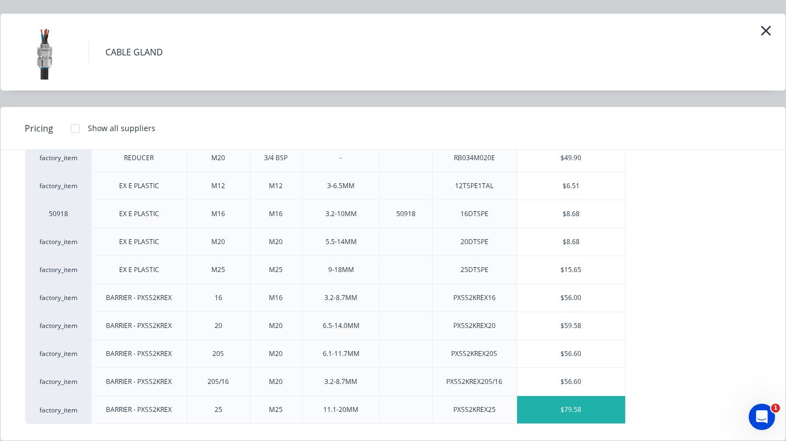
click at [569, 411] on div "$79.58" at bounding box center [571, 409] width 109 height 27
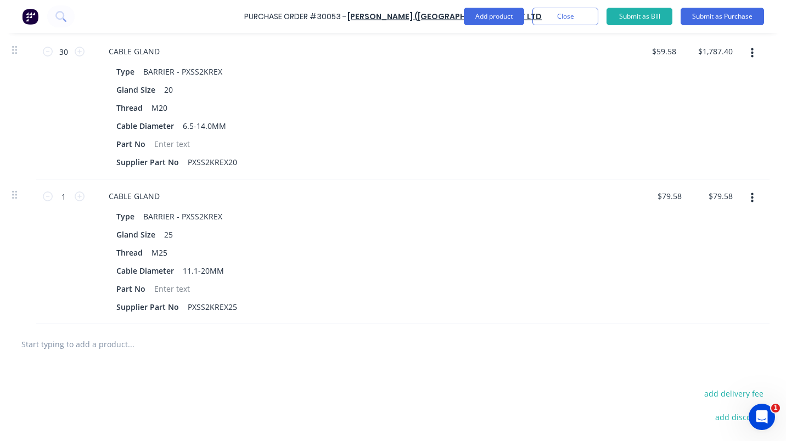
scroll to position [640, 147]
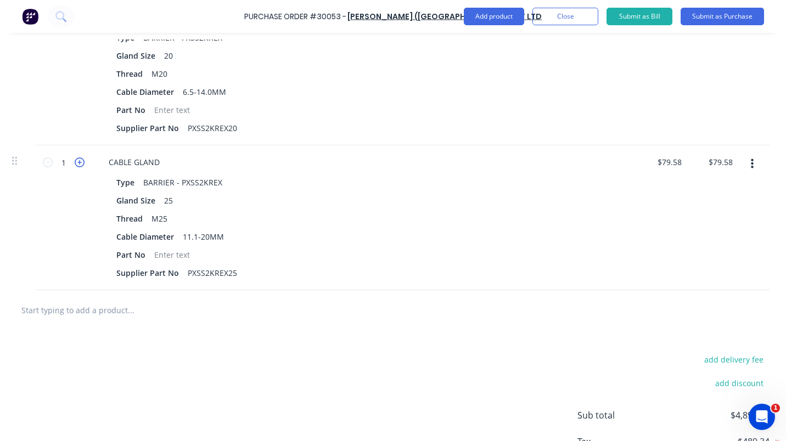
click at [77, 164] on icon at bounding box center [80, 163] width 10 height 10
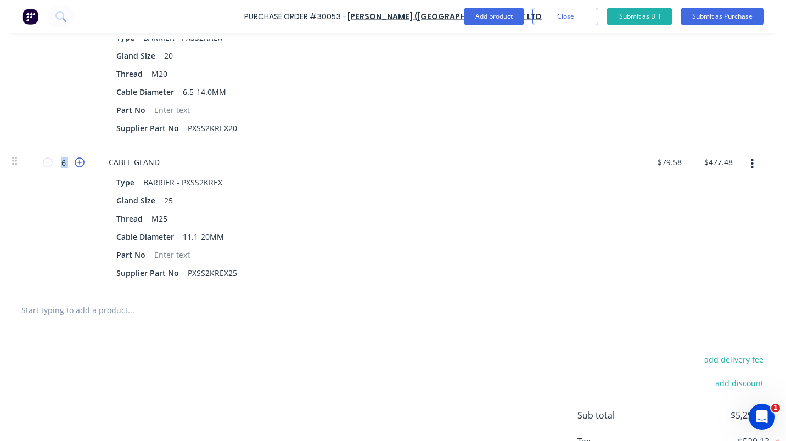
click at [77, 164] on icon at bounding box center [80, 163] width 10 height 10
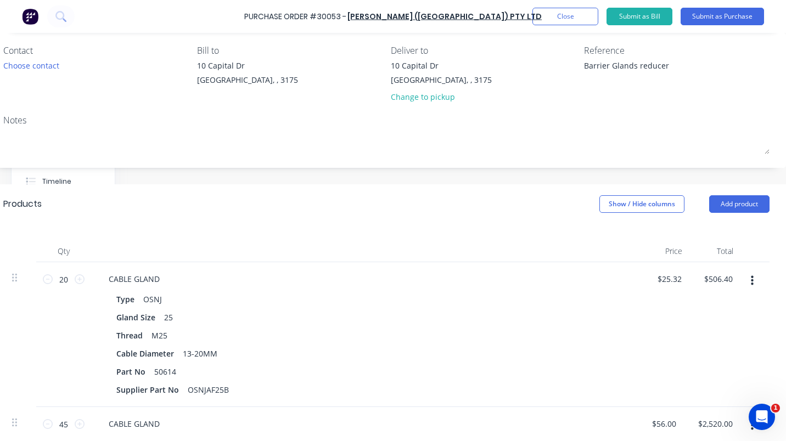
scroll to position [0, 147]
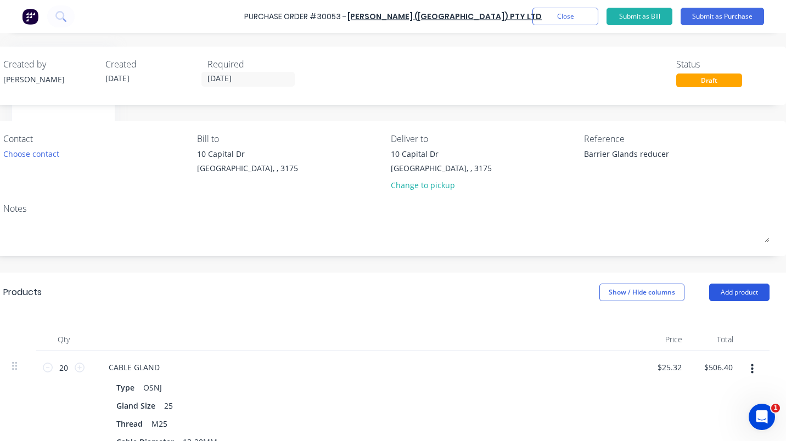
click at [733, 285] on button "Add product" at bounding box center [739, 293] width 60 height 18
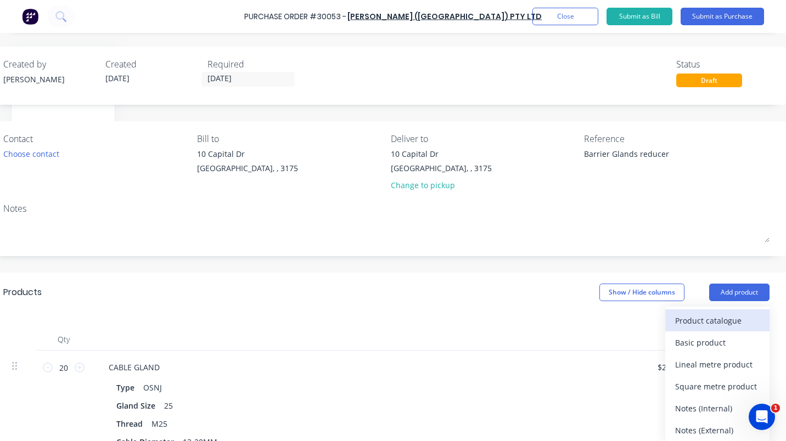
click at [727, 320] on div "Product catalogue" at bounding box center [717, 321] width 85 height 16
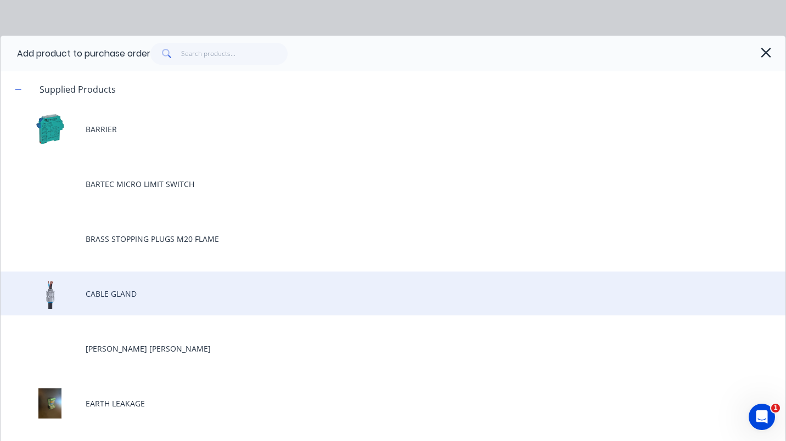
click at [131, 294] on div "CABLE GLAND" at bounding box center [393, 294] width 785 height 44
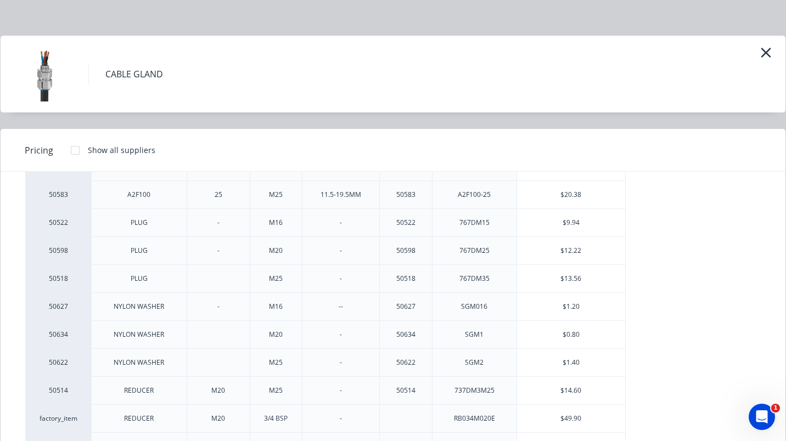
scroll to position [290, 0]
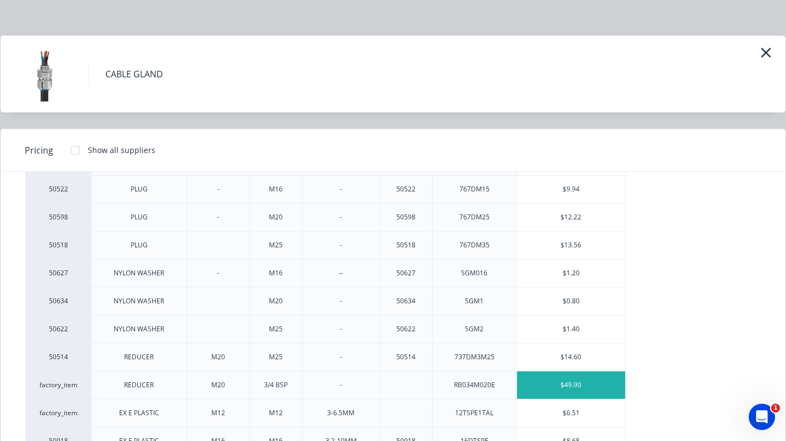
click at [575, 390] on div "$49.90" at bounding box center [571, 385] width 109 height 27
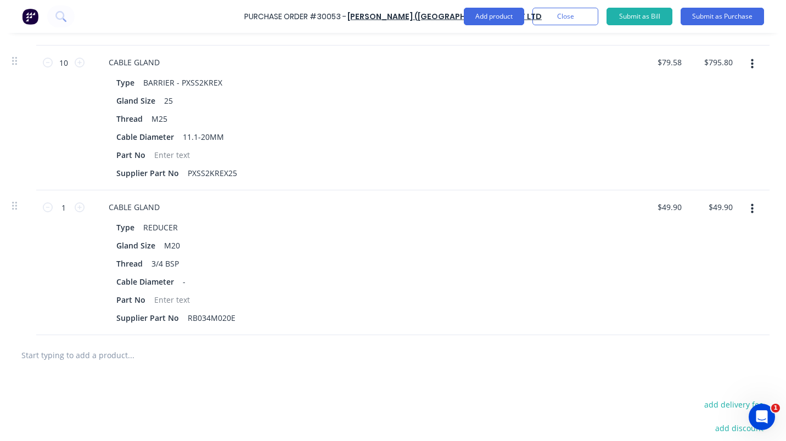
scroll to position [735, 147]
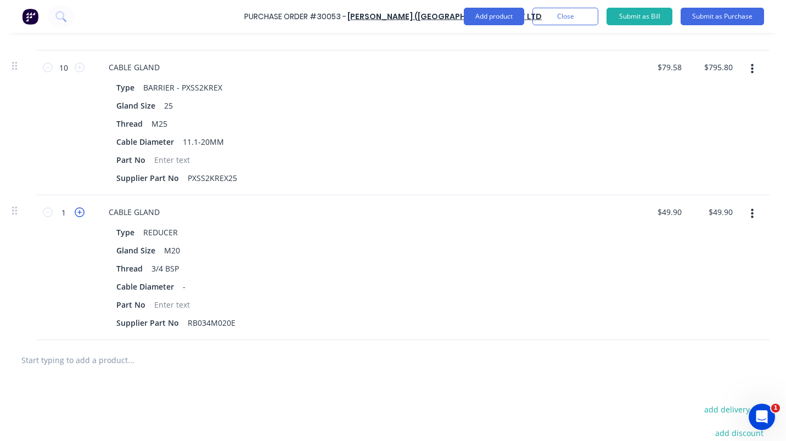
click at [75, 211] on icon at bounding box center [80, 212] width 10 height 10
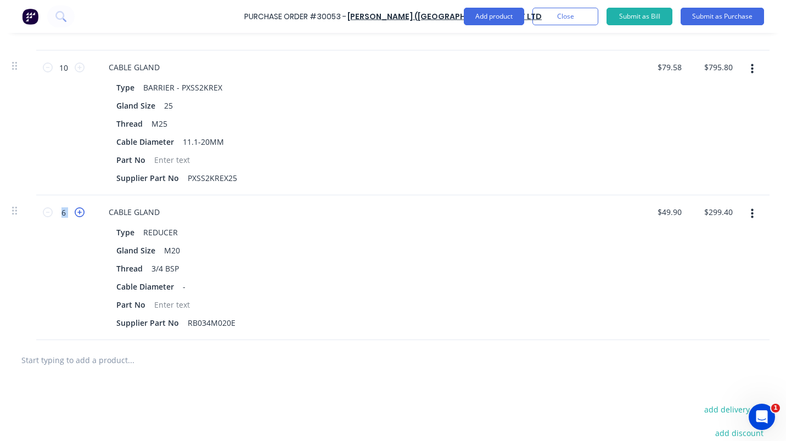
click at [75, 211] on icon at bounding box center [80, 212] width 10 height 10
click at [575, 18] on button "Close" at bounding box center [565, 17] width 66 height 18
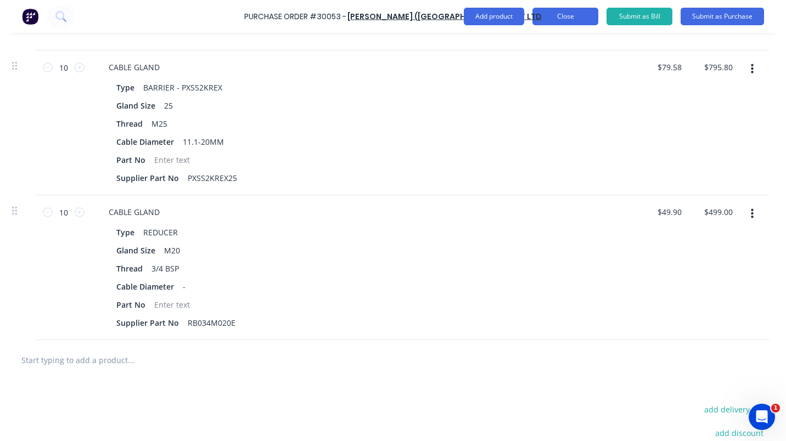
scroll to position [0, 0]
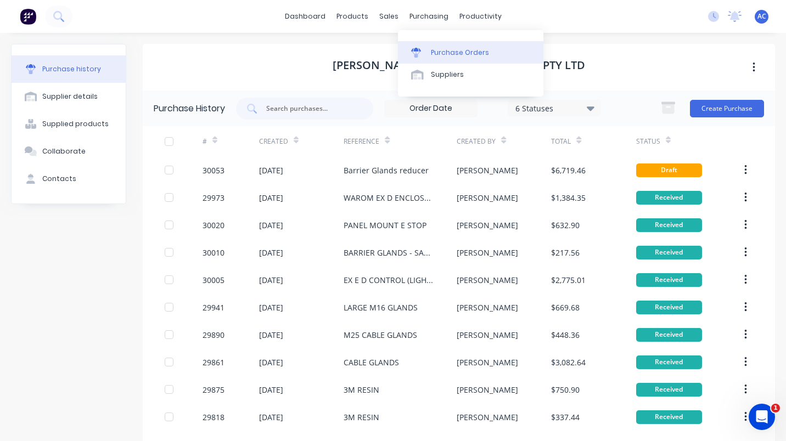
click at [463, 49] on div "Purchase Orders" at bounding box center [460, 53] width 58 height 10
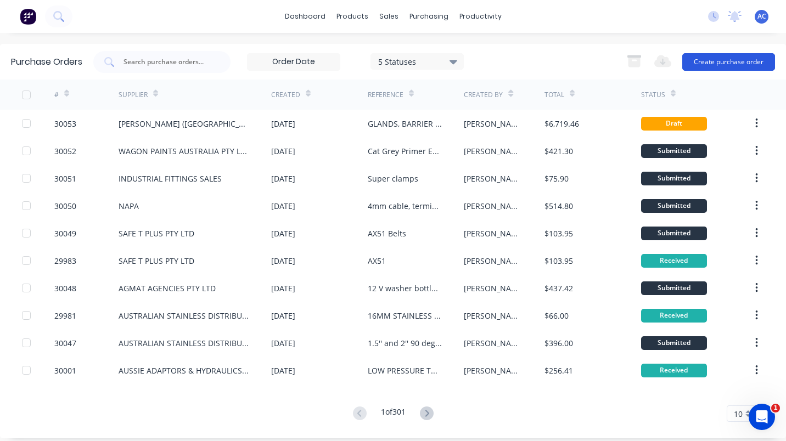
click at [715, 61] on button "Create purchase order" at bounding box center [728, 62] width 93 height 18
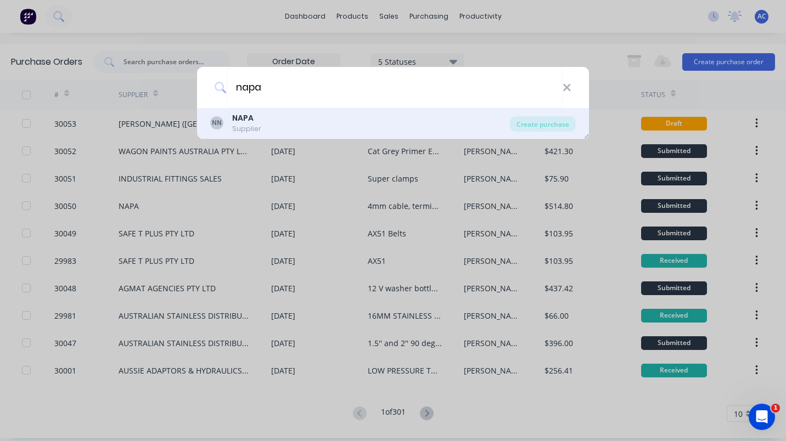
click at [248, 118] on b "NAPA" at bounding box center [242, 118] width 21 height 11
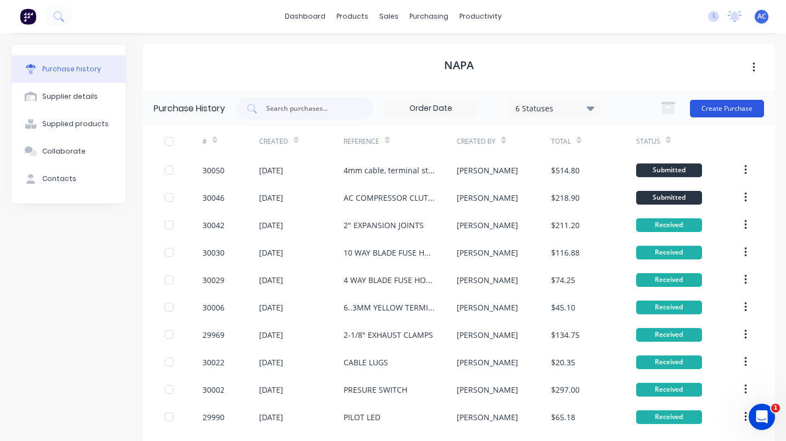
click at [709, 101] on button "Create Purchase" at bounding box center [727, 109] width 74 height 18
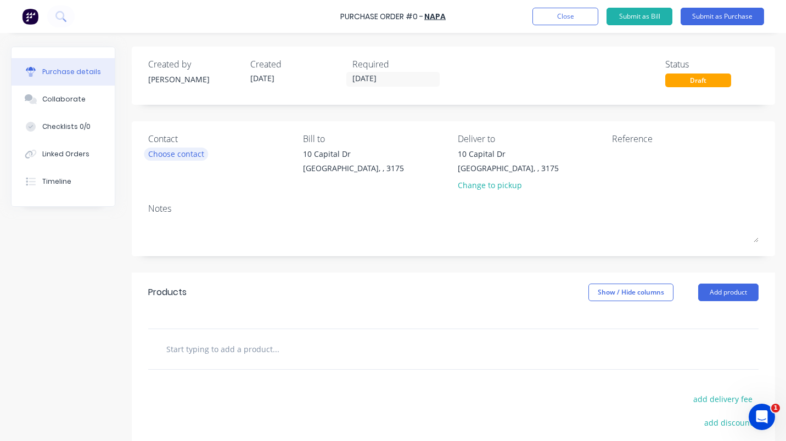
click at [172, 154] on div "Choose contact" at bounding box center [176, 154] width 56 height 12
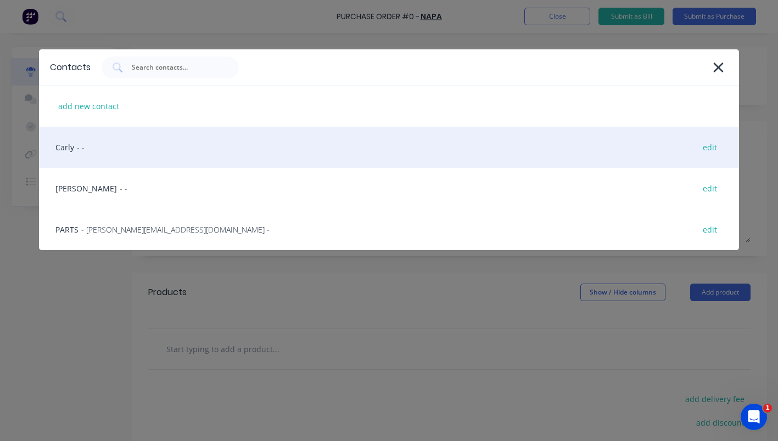
click at [65, 145] on div "Carly - - edit" at bounding box center [389, 147] width 700 height 41
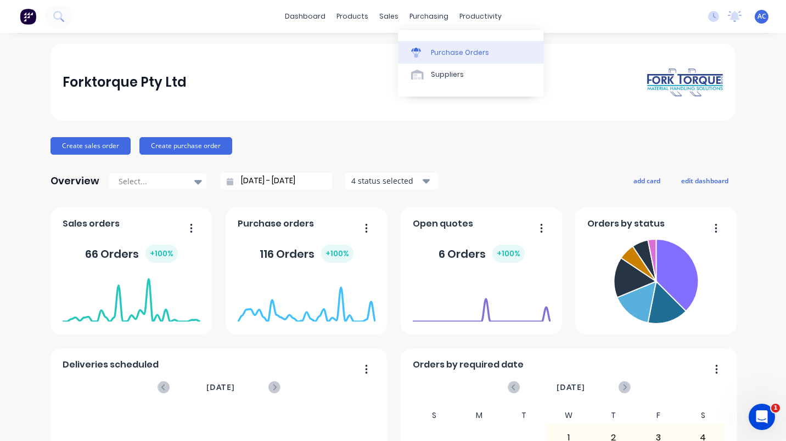
click at [431, 51] on div "Purchase Orders" at bounding box center [460, 53] width 58 height 10
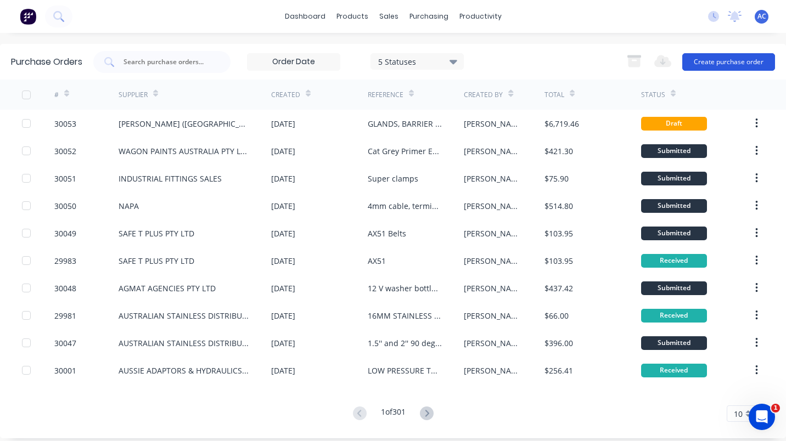
click at [697, 61] on button "Create purchase order" at bounding box center [728, 62] width 93 height 18
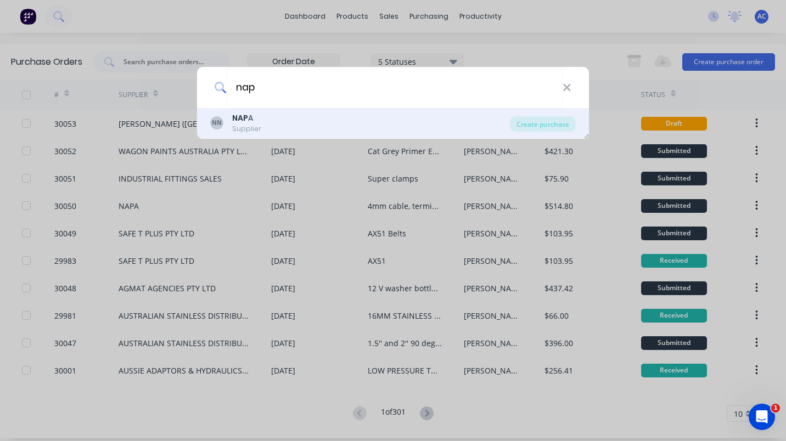
type input "nap"
click at [248, 122] on b "NAP" at bounding box center [240, 118] width 16 height 11
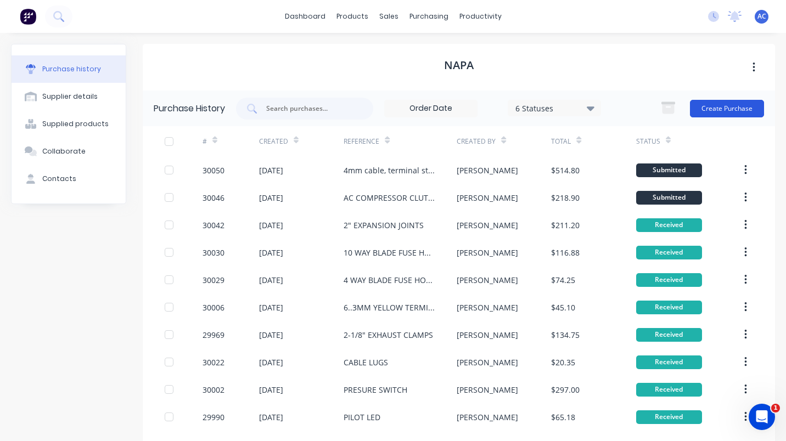
click at [703, 107] on button "Create Purchase" at bounding box center [727, 109] width 74 height 18
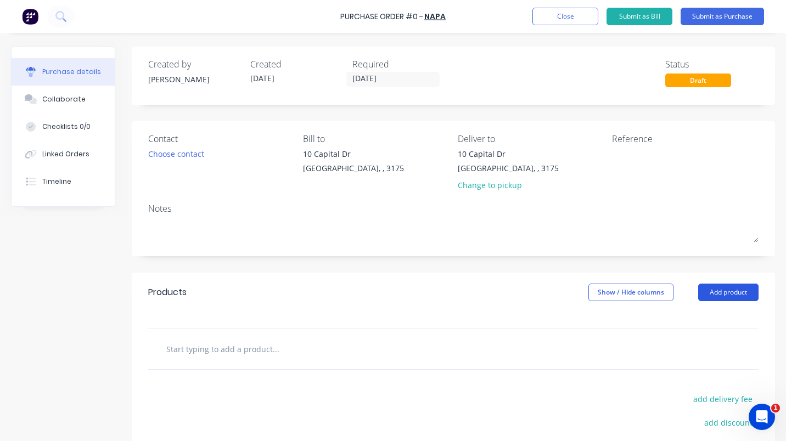
click at [725, 294] on button "Add product" at bounding box center [728, 293] width 60 height 18
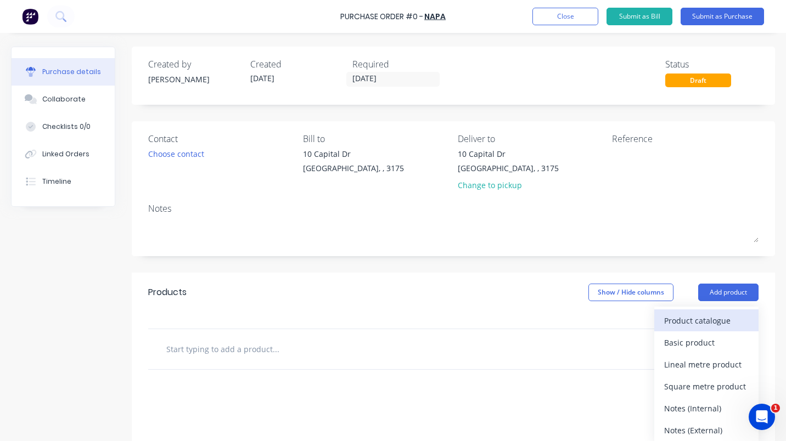
click at [688, 320] on div "Product catalogue" at bounding box center [706, 321] width 85 height 16
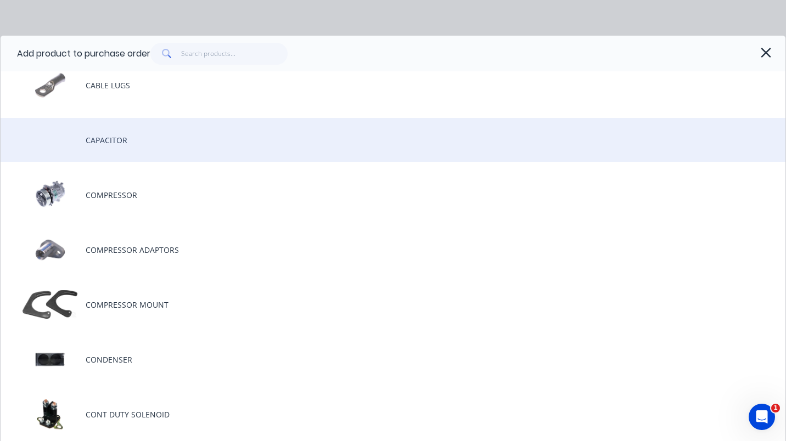
scroll to position [558, 0]
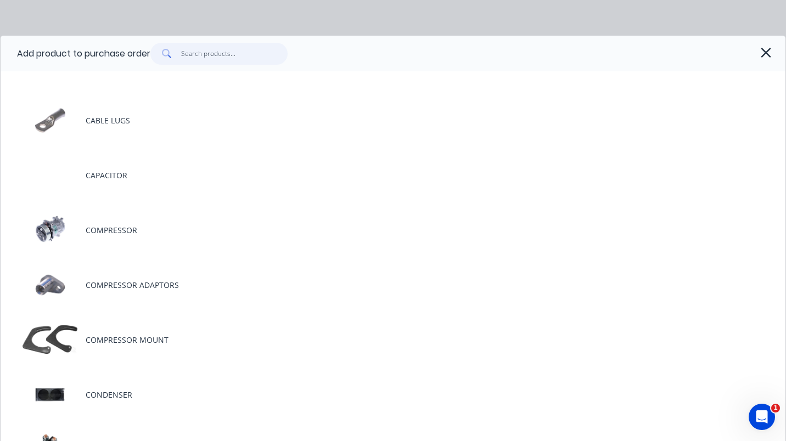
click at [195, 55] on input "text" at bounding box center [234, 54] width 107 height 22
paste input "ACX4870"
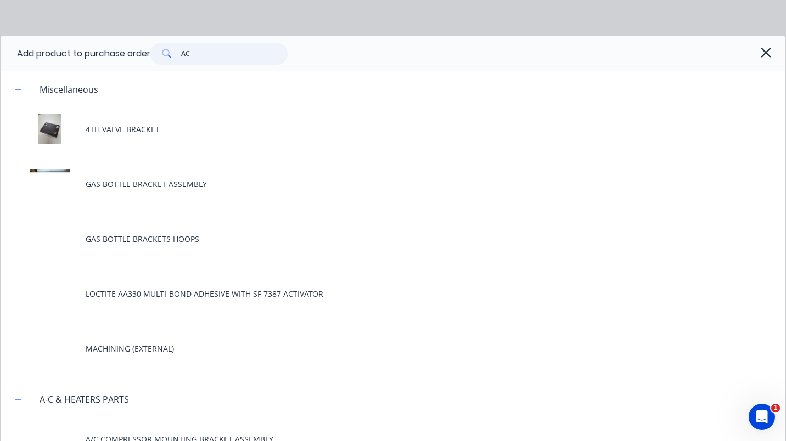
type input "A"
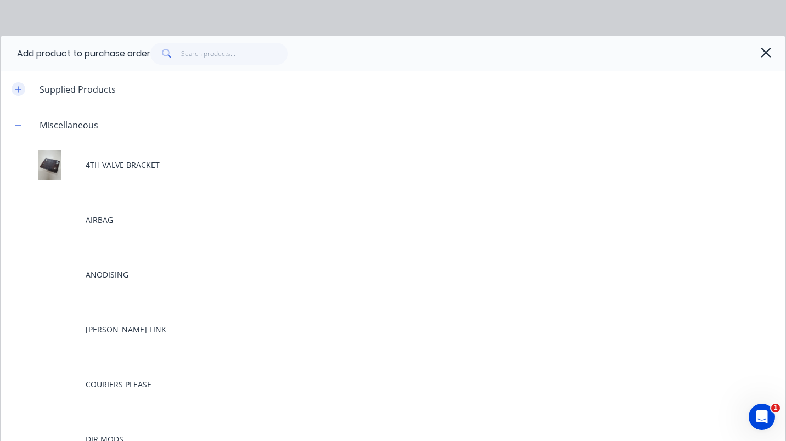
click at [19, 88] on icon "button" at bounding box center [18, 90] width 7 height 8
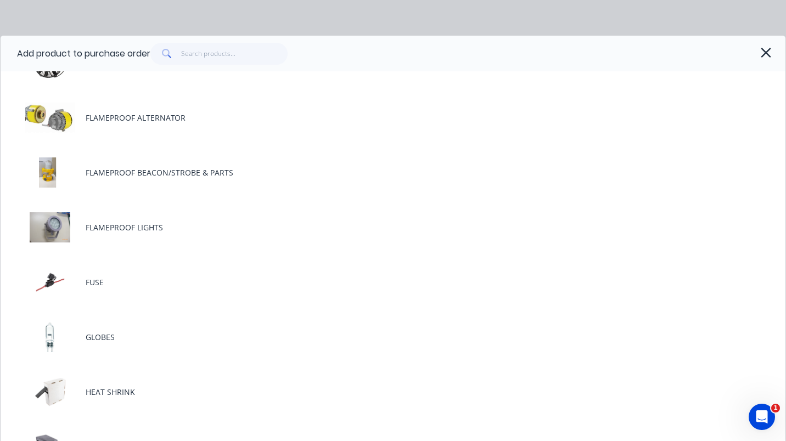
scroll to position [1440, 0]
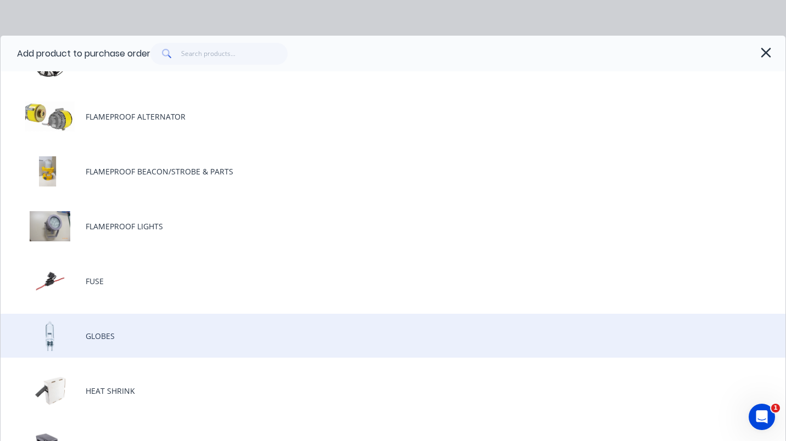
click at [104, 336] on div "GLOBES" at bounding box center [393, 336] width 785 height 44
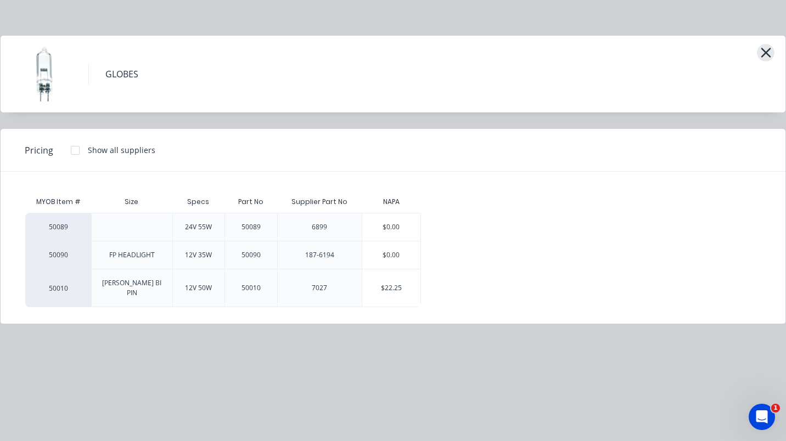
click at [765, 48] on icon "button" at bounding box center [766, 52] width 12 height 15
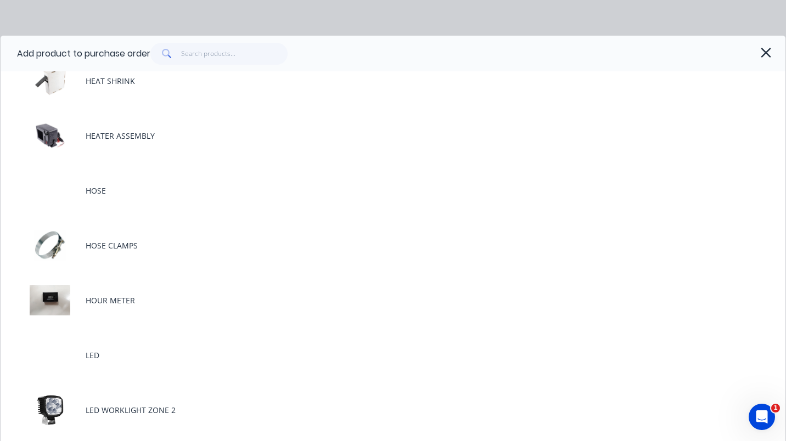
scroll to position [1773, 0]
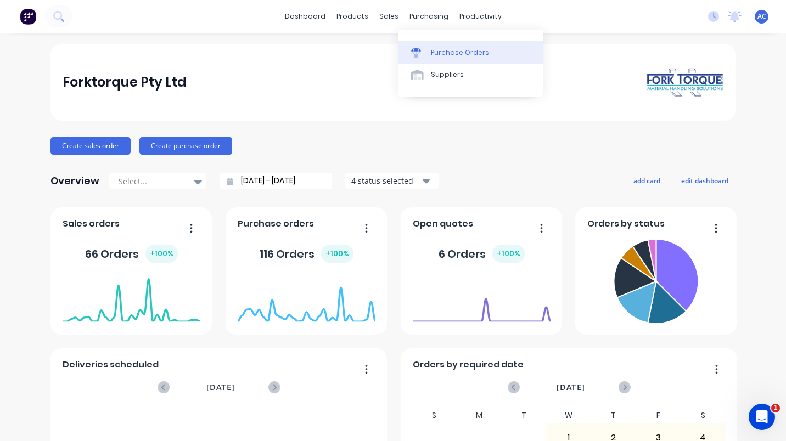
click at [447, 52] on div "Purchase Orders" at bounding box center [460, 53] width 58 height 10
click at [454, 49] on div "Purchase Orders" at bounding box center [460, 53] width 58 height 10
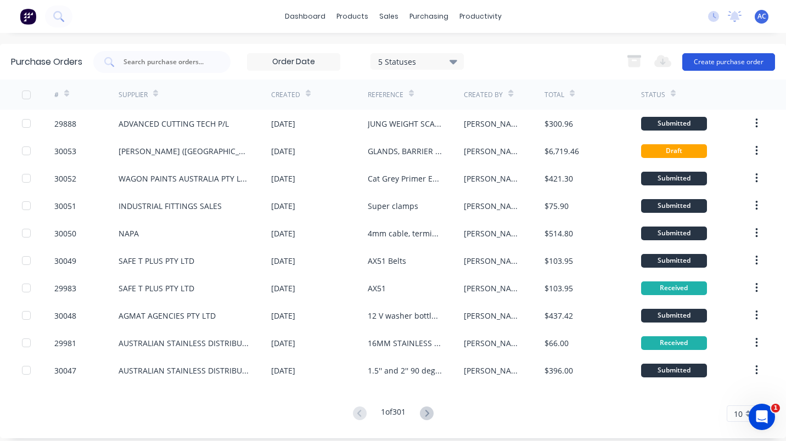
click at [724, 60] on button "Create purchase order" at bounding box center [728, 62] width 93 height 18
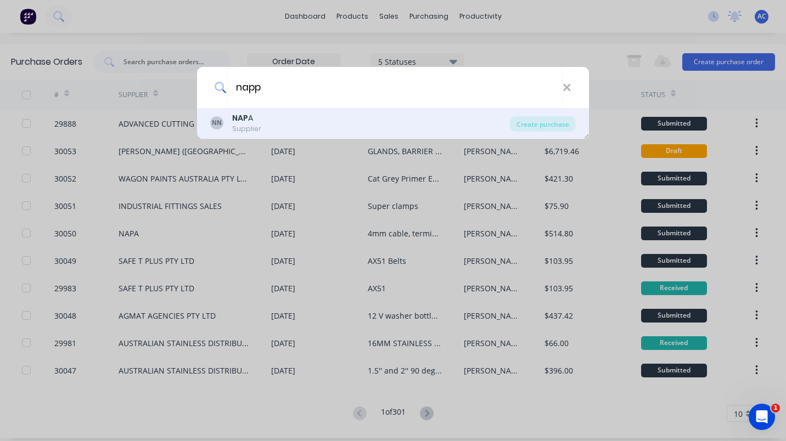
type input "napp"
click at [240, 118] on div "NAPA" at bounding box center [246, 119] width 29 height 12
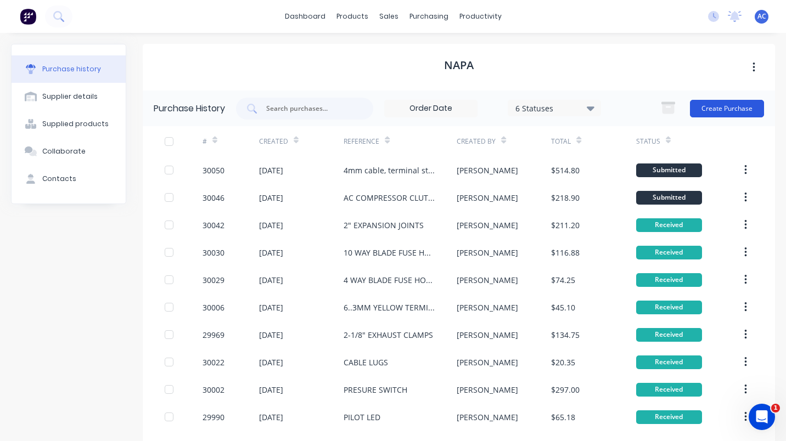
click at [718, 106] on button "Create Purchase" at bounding box center [727, 109] width 74 height 18
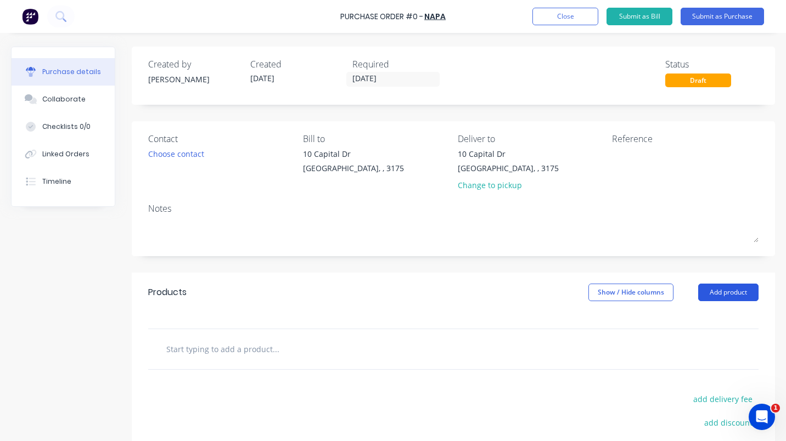
click at [715, 290] on button "Add product" at bounding box center [728, 293] width 60 height 18
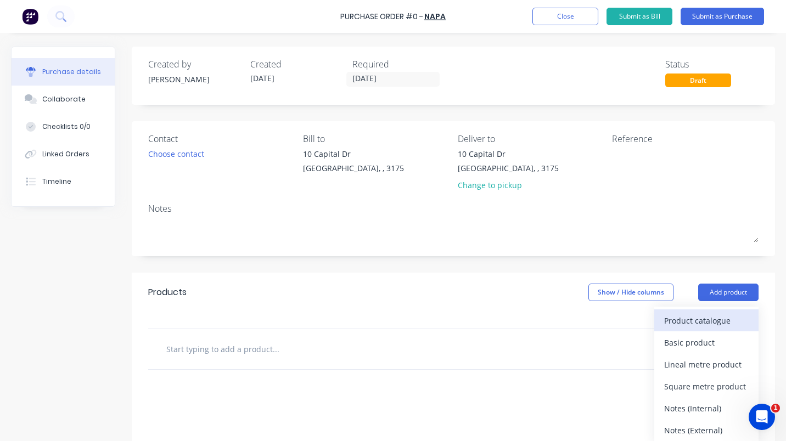
click at [688, 318] on div "Product catalogue" at bounding box center [706, 321] width 85 height 16
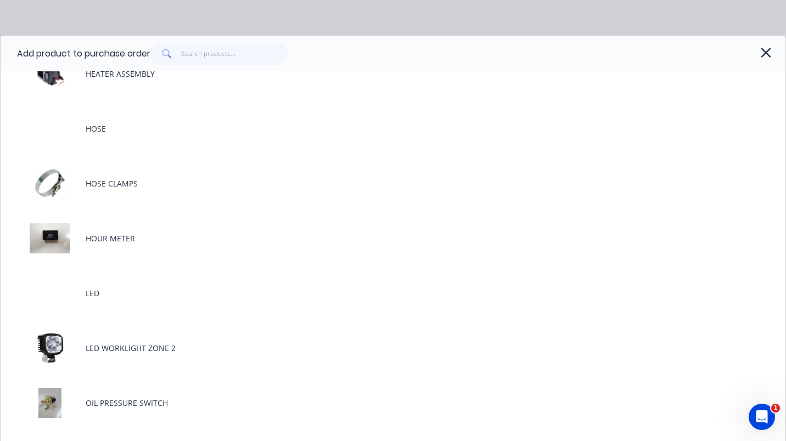
scroll to position [1819, 0]
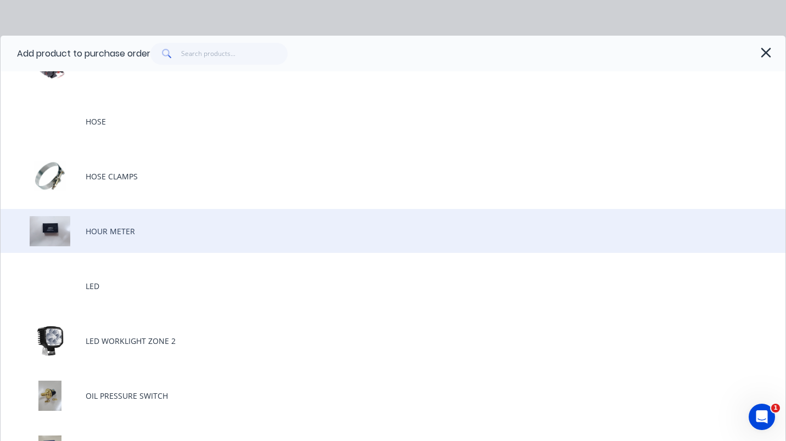
click at [97, 232] on div "HOUR METER" at bounding box center [393, 231] width 785 height 44
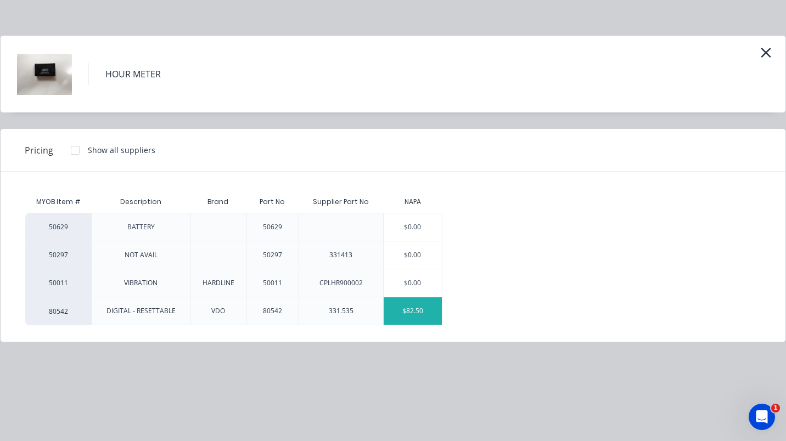
click at [413, 309] on div "$82.50" at bounding box center [413, 311] width 59 height 27
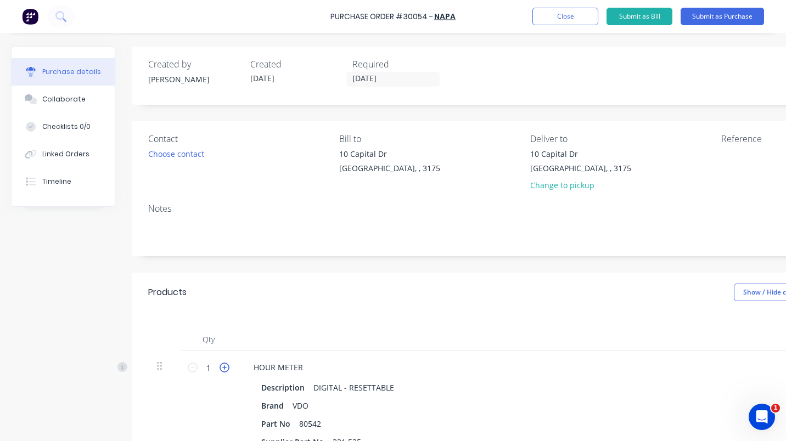
click at [227, 369] on icon at bounding box center [225, 368] width 10 height 10
type input "2"
type input "$165.00"
click at [227, 369] on icon at bounding box center [225, 368] width 10 height 10
type input "3"
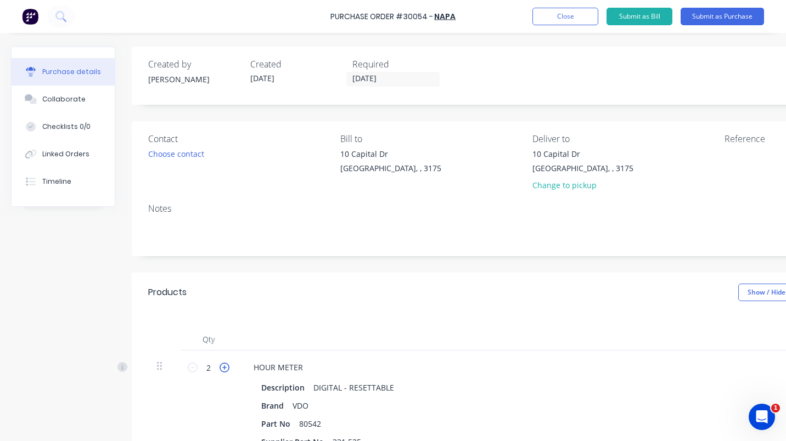
type input "$247.50"
click at [227, 369] on icon at bounding box center [225, 368] width 10 height 10
type input "4"
type input "$330.00"
click at [227, 369] on icon at bounding box center [225, 368] width 10 height 10
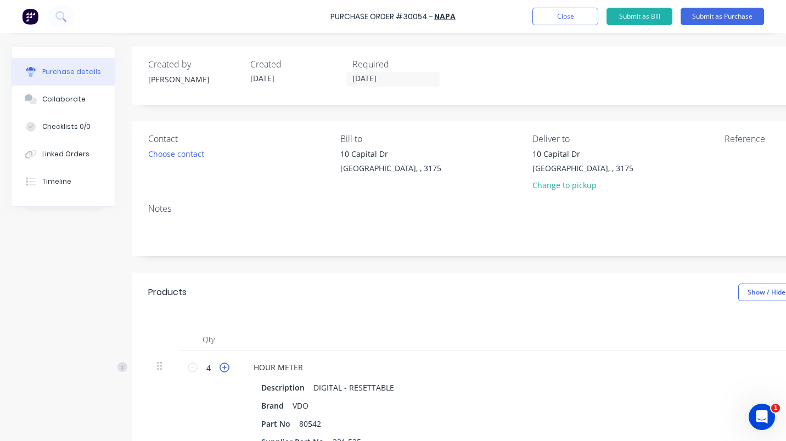
type input "5"
type input "$412.50"
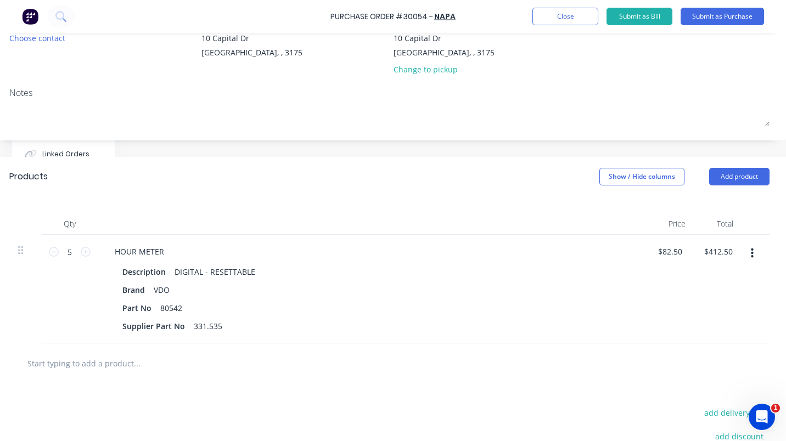
scroll to position [116, 147]
click at [739, 176] on button "Add product" at bounding box center [739, 177] width 60 height 18
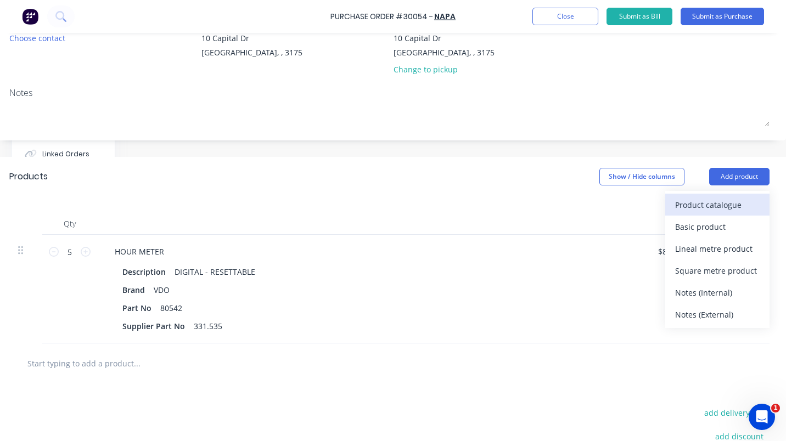
click at [698, 203] on div "Product catalogue" at bounding box center [717, 205] width 85 height 16
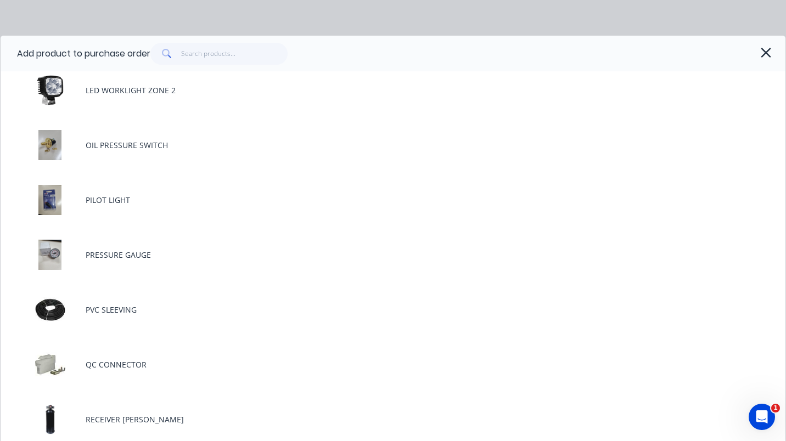
scroll to position [2113, 0]
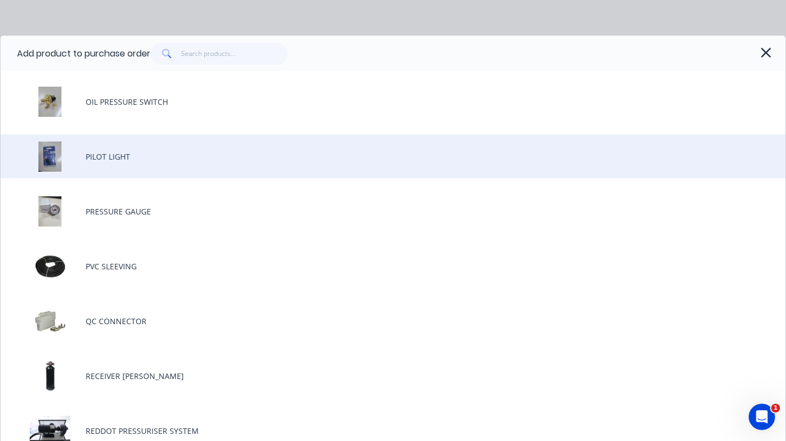
click at [119, 156] on div "PILOT LIGHT" at bounding box center [393, 156] width 785 height 44
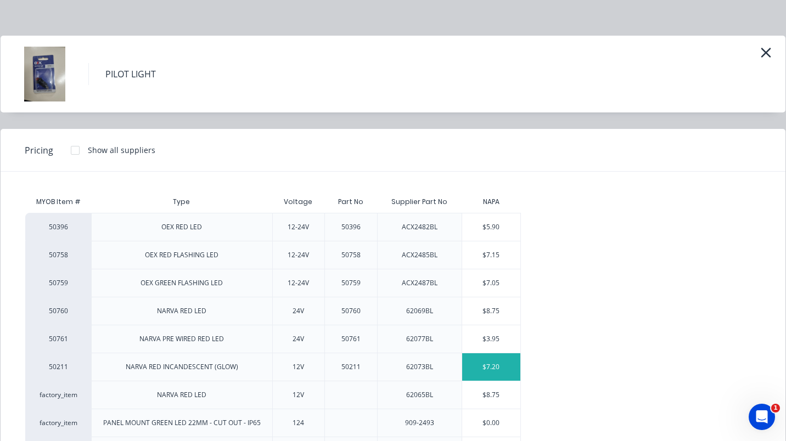
click at [493, 368] on div "$7.20" at bounding box center [491, 366] width 59 height 27
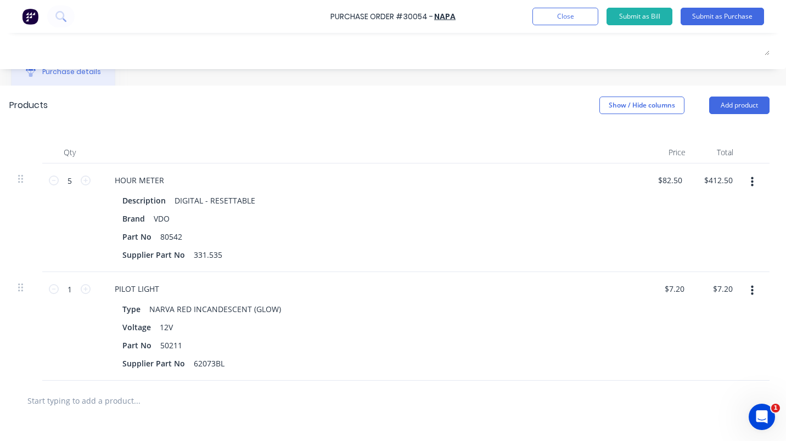
scroll to position [190, 147]
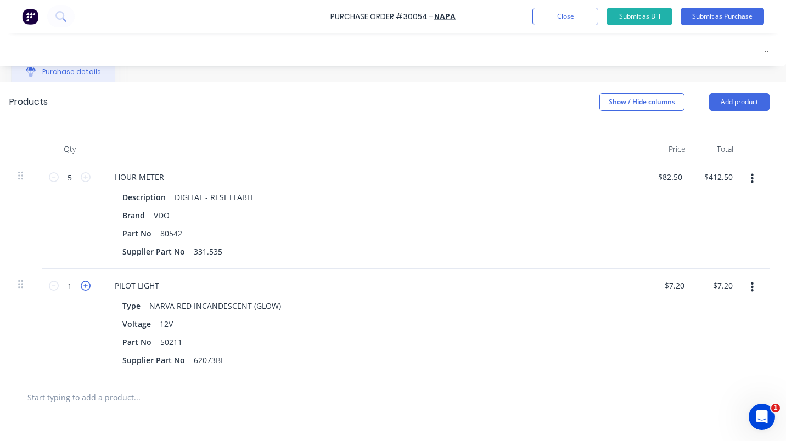
click at [81, 288] on icon at bounding box center [86, 286] width 10 height 10
type input "2"
type input "$14.40"
click at [81, 288] on icon at bounding box center [86, 286] width 10 height 10
type input "3"
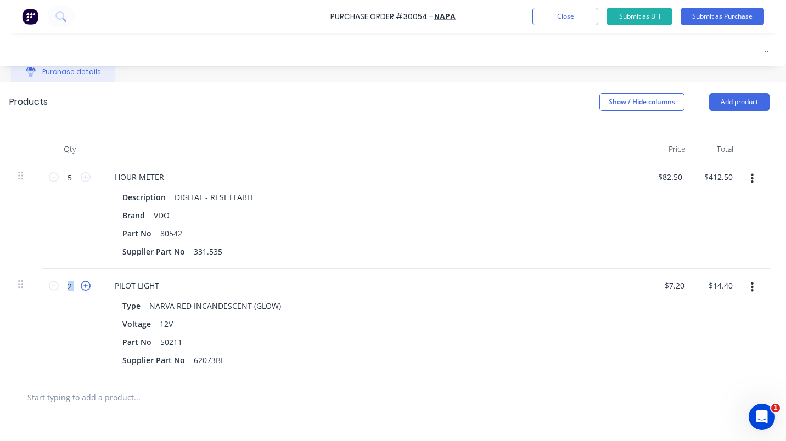
type input "$21.60"
click at [81, 288] on icon at bounding box center [86, 286] width 10 height 10
type input "4"
type input "$28.80"
click at [81, 288] on icon at bounding box center [86, 286] width 10 height 10
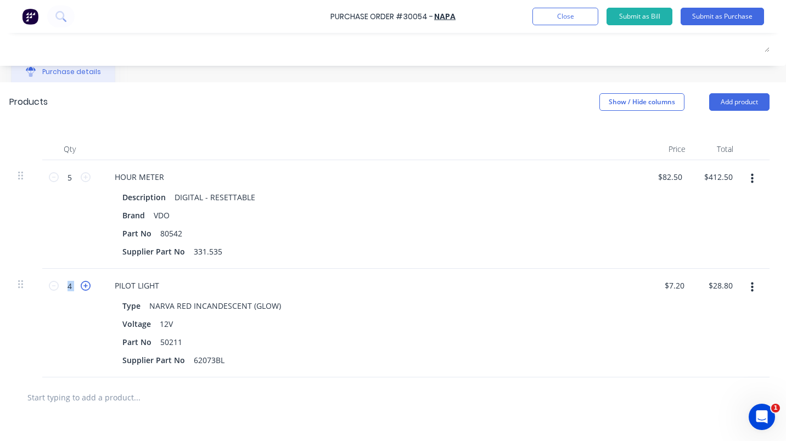
type input "5"
type input "$36.00"
click at [465, 350] on div "Type NARVA RED INCANDESCENT (GLOW) Voltage 12V Part No 50211 Supplier Part No 6…" at bounding box center [371, 333] width 531 height 70
click at [733, 98] on button "Add product" at bounding box center [739, 102] width 60 height 18
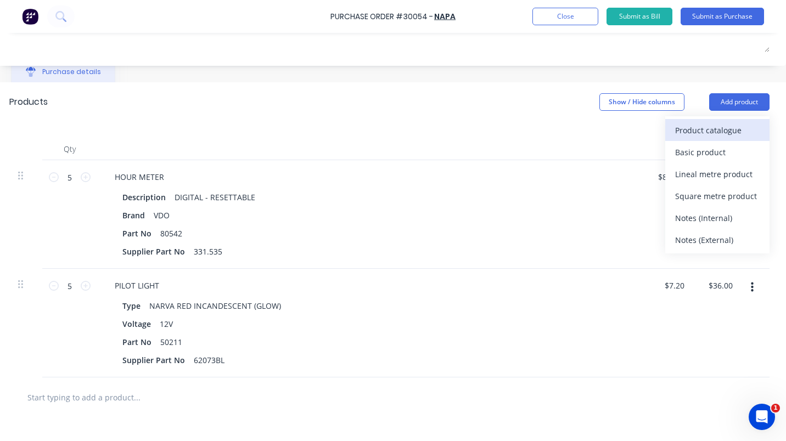
click at [709, 125] on div "Product catalogue" at bounding box center [717, 130] width 85 height 16
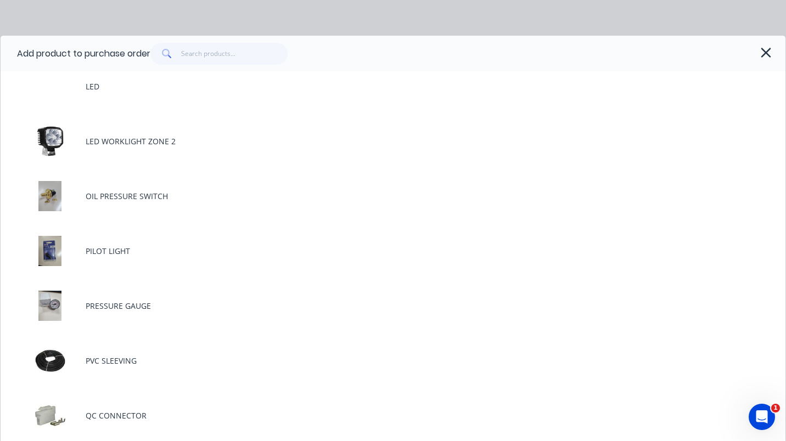
scroll to position [2022, 0]
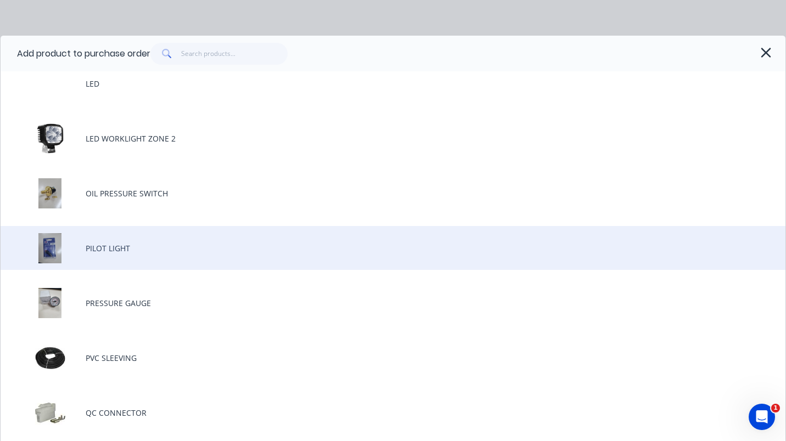
click at [115, 249] on div "PILOT LIGHT" at bounding box center [393, 248] width 785 height 44
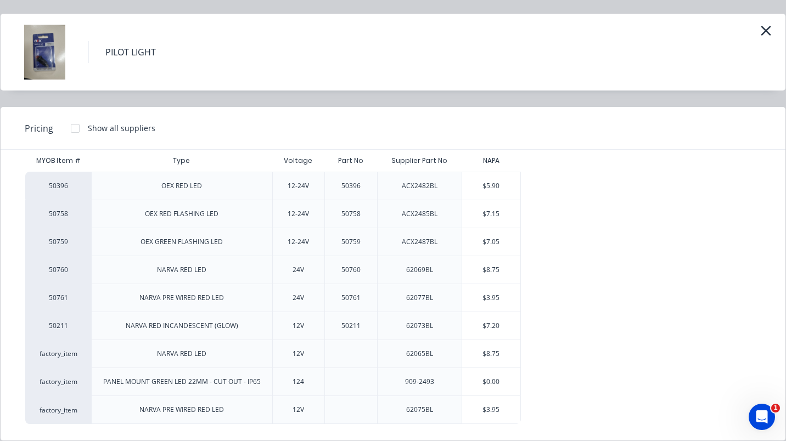
scroll to position [0, 0]
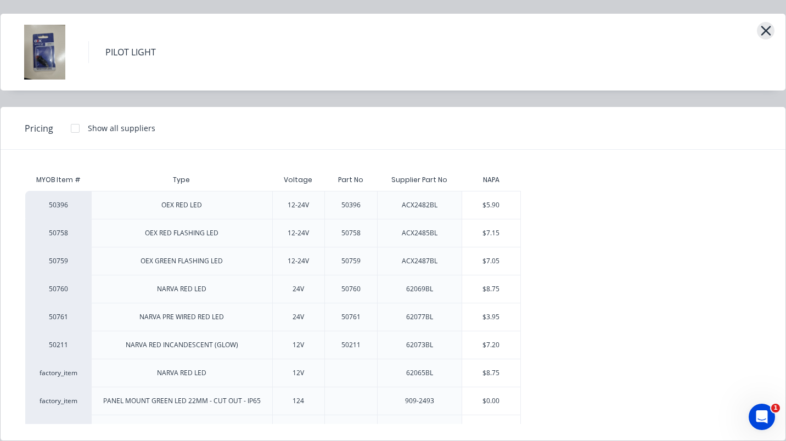
click at [760, 29] on icon "button" at bounding box center [766, 30] width 12 height 15
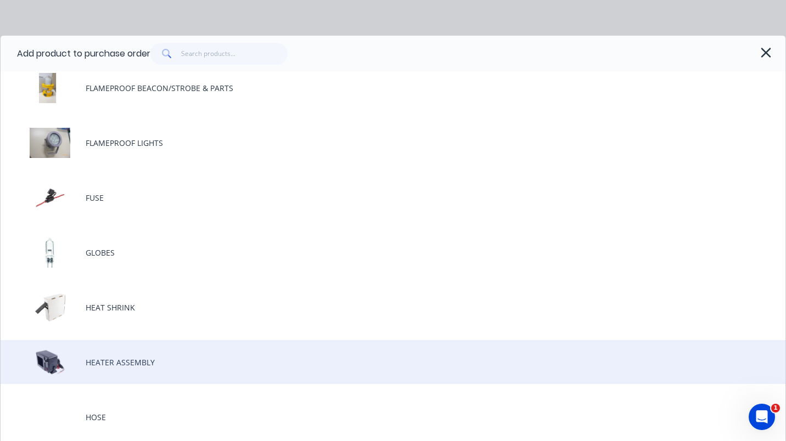
scroll to position [1524, 0]
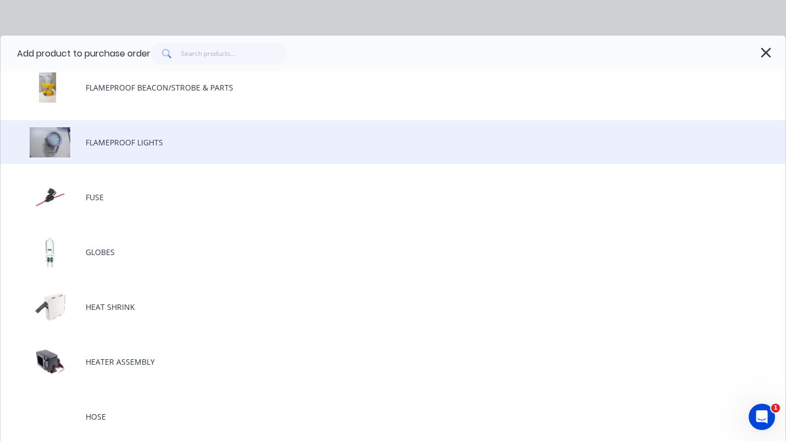
click at [133, 137] on div "FLAMEPROOF LIGHTS" at bounding box center [393, 142] width 785 height 44
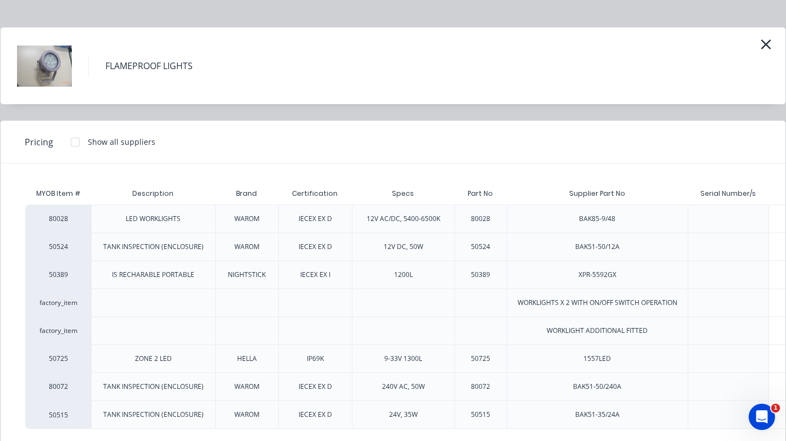
scroll to position [21, 0]
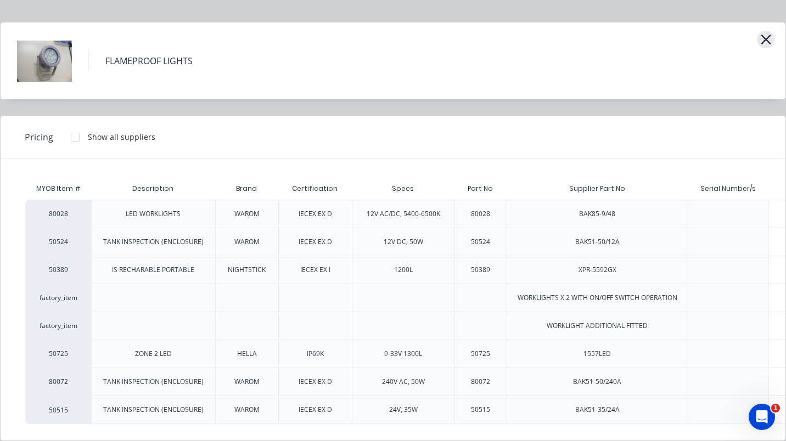
click at [761, 35] on icon "button" at bounding box center [766, 40] width 10 height 10
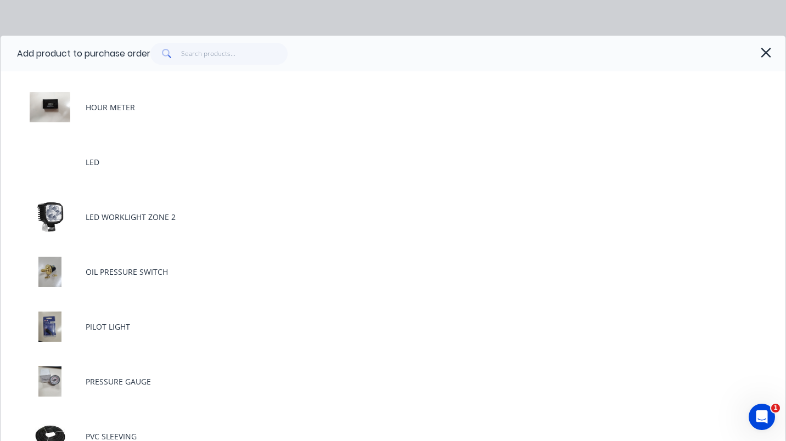
scroll to position [1941, 0]
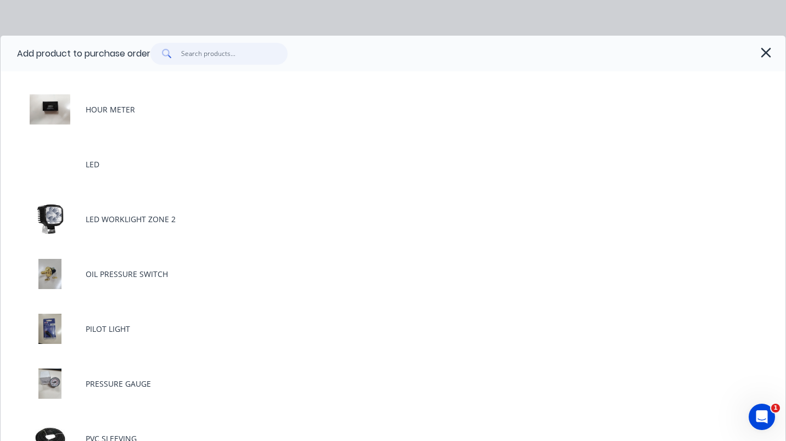
click at [204, 61] on input "text" at bounding box center [234, 54] width 107 height 22
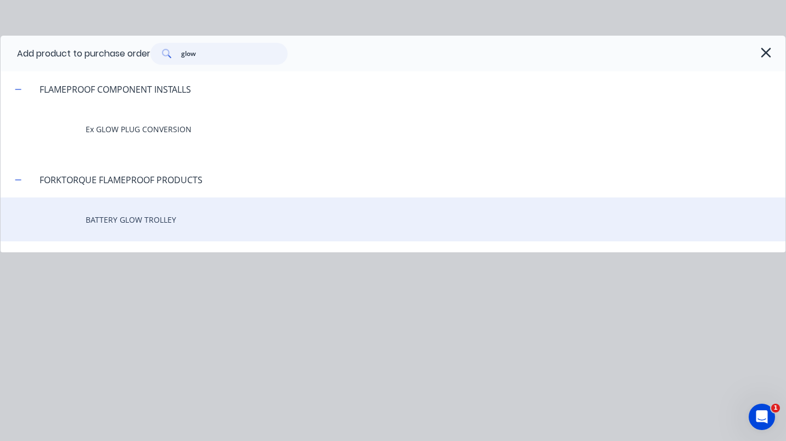
type input "glow"
click at [109, 220] on div "BATTERY GLOW TROLLEY" at bounding box center [393, 220] width 785 height 44
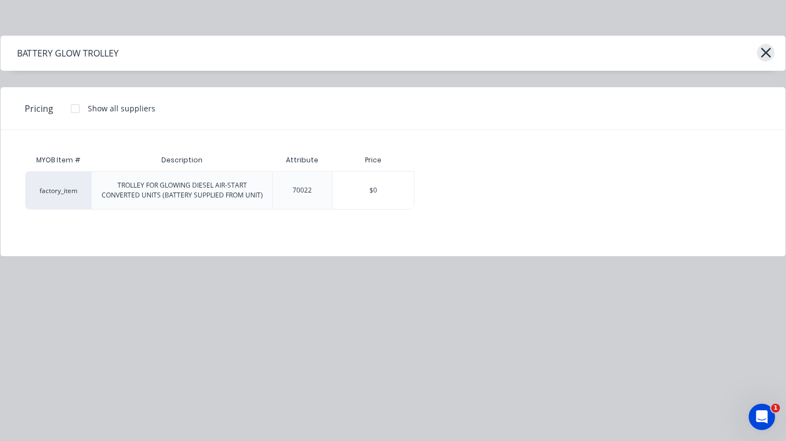
click at [770, 54] on icon "button" at bounding box center [766, 52] width 12 height 15
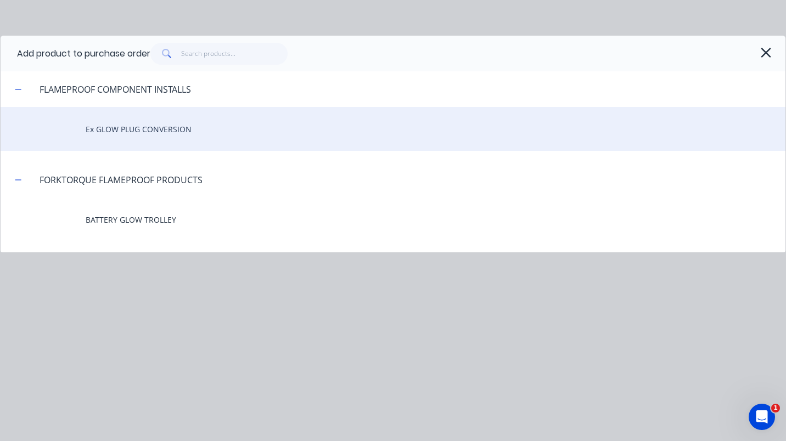
click at [145, 127] on div "Ex GLOW PLUG CONVERSION" at bounding box center [393, 129] width 785 height 44
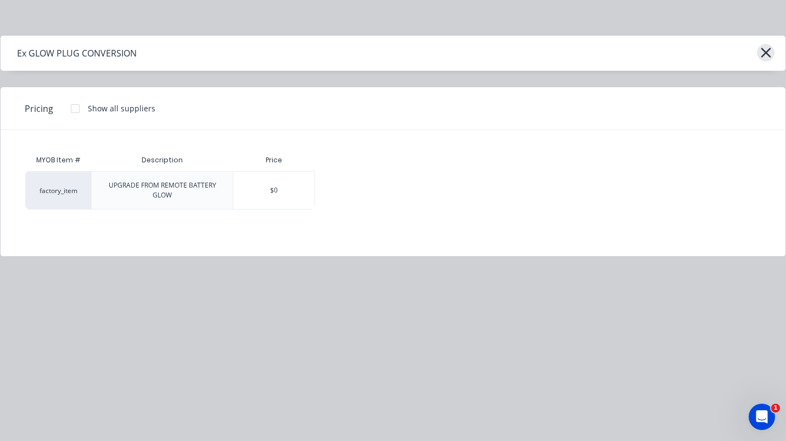
click at [768, 50] on icon "button" at bounding box center [766, 53] width 10 height 10
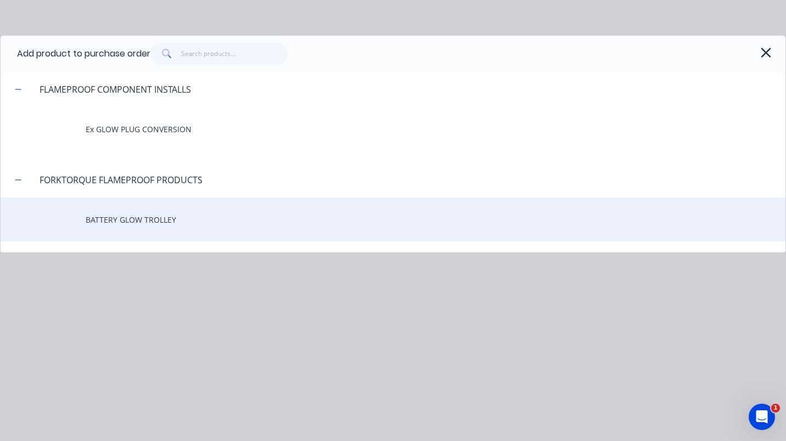
click at [156, 215] on div "BATTERY GLOW TROLLEY" at bounding box center [393, 220] width 785 height 44
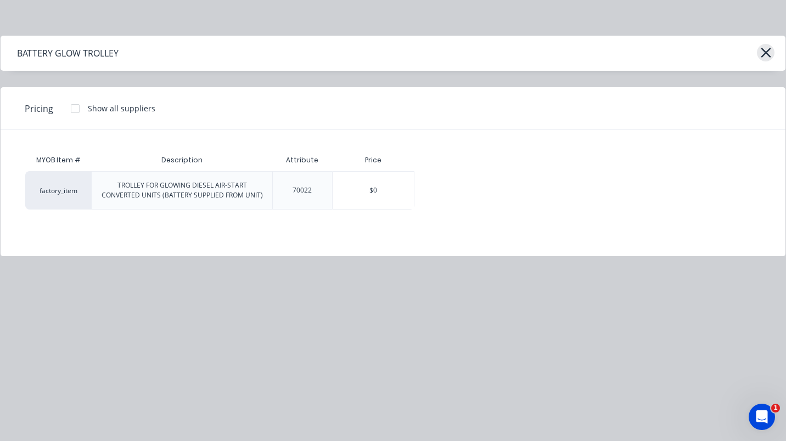
click at [766, 53] on icon "button" at bounding box center [766, 53] width 10 height 10
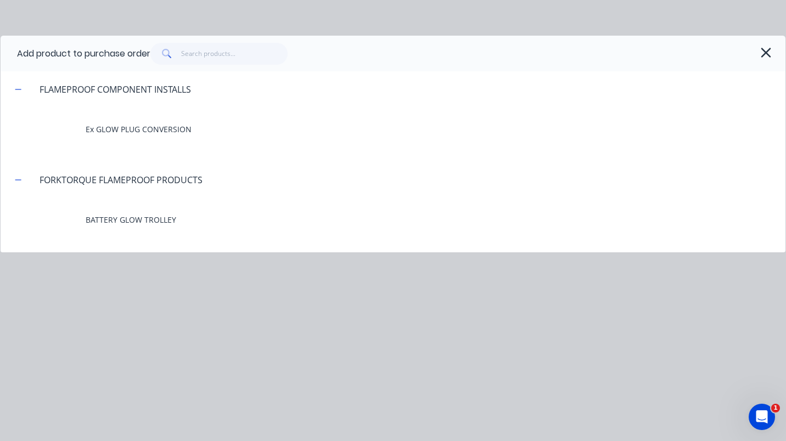
drag, startPoint x: 766, startPoint y: 46, endPoint x: 765, endPoint y: 66, distance: 20.9
click at [766, 46] on icon "button" at bounding box center [766, 52] width 12 height 15
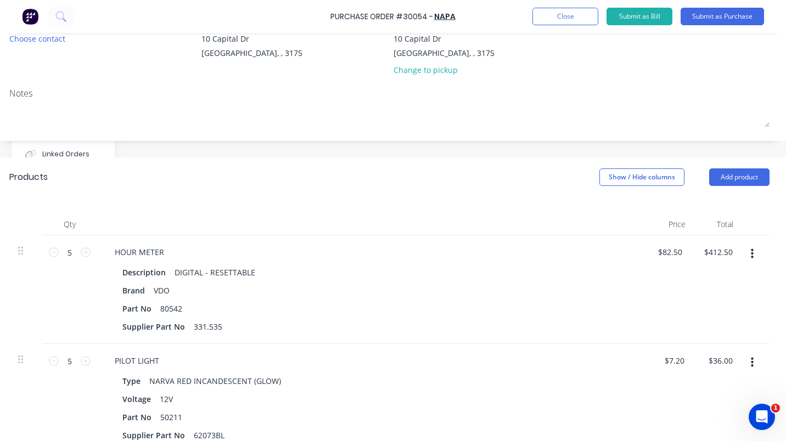
scroll to position [103, 147]
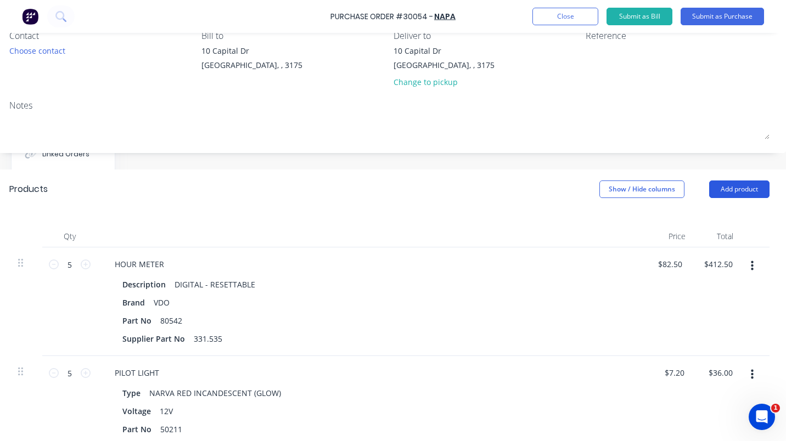
click at [715, 186] on button "Add product" at bounding box center [739, 190] width 60 height 18
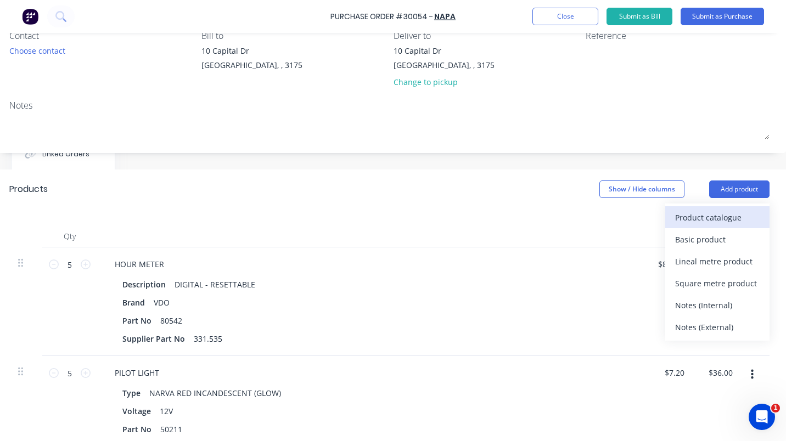
click at [715, 215] on div "Product catalogue" at bounding box center [717, 218] width 85 height 16
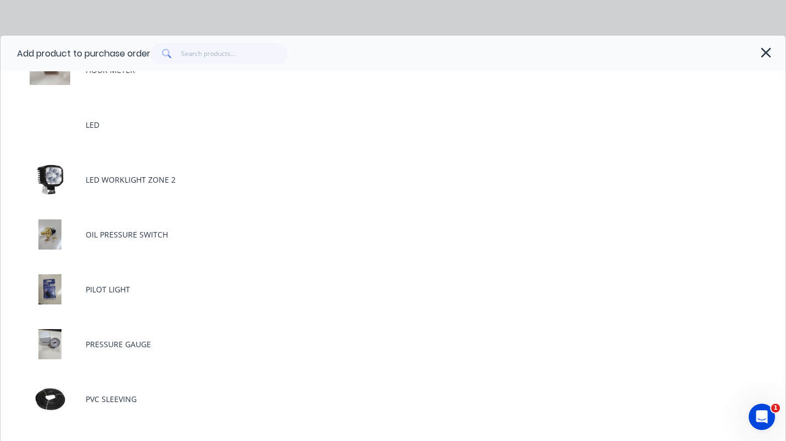
scroll to position [2002, 0]
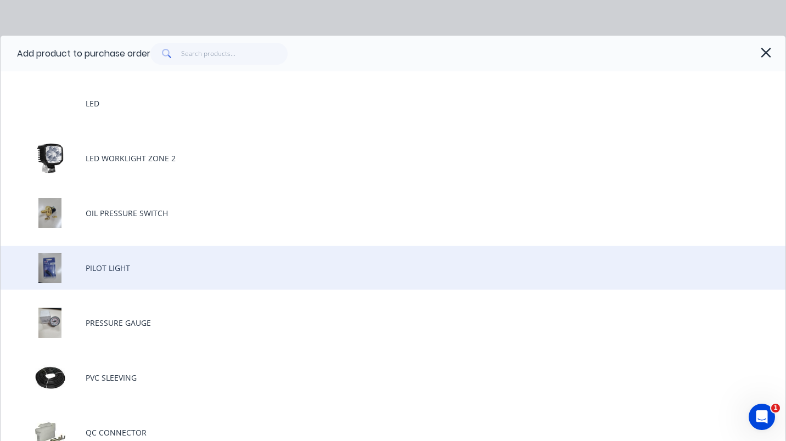
click at [95, 261] on div "PILOT LIGHT" at bounding box center [393, 268] width 785 height 44
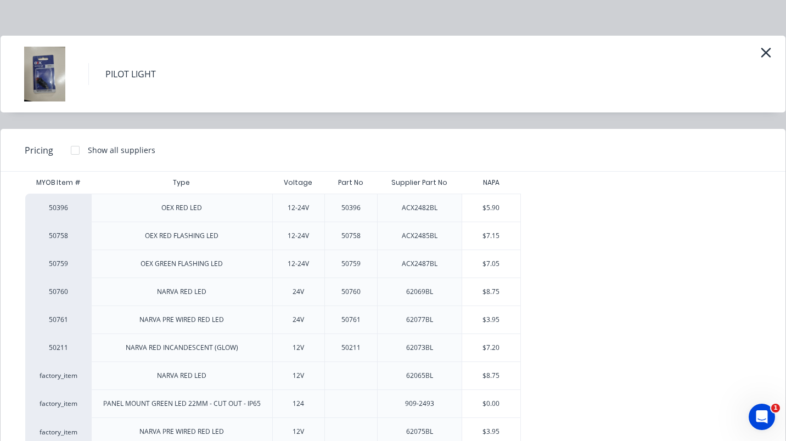
scroll to position [22, 0]
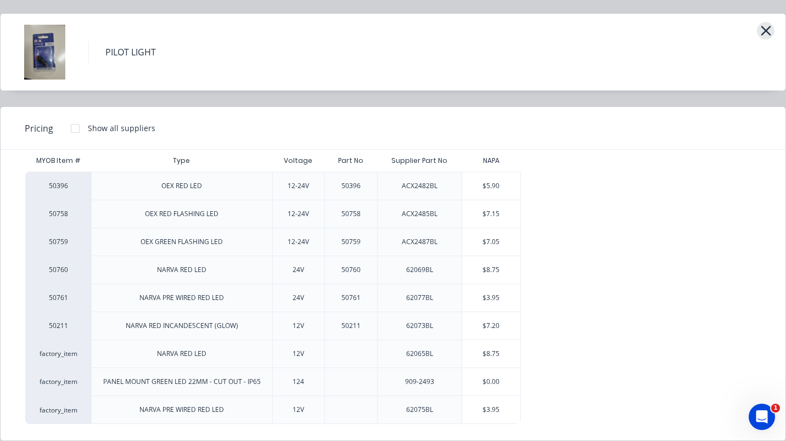
click at [760, 25] on icon "button" at bounding box center [766, 30] width 12 height 15
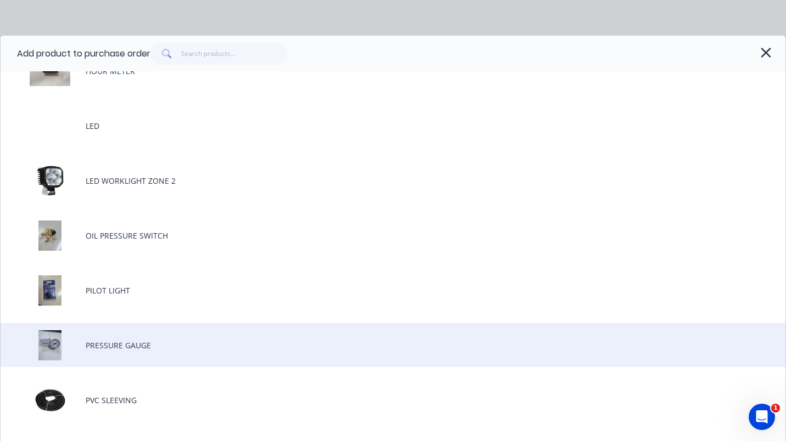
scroll to position [1985, 0]
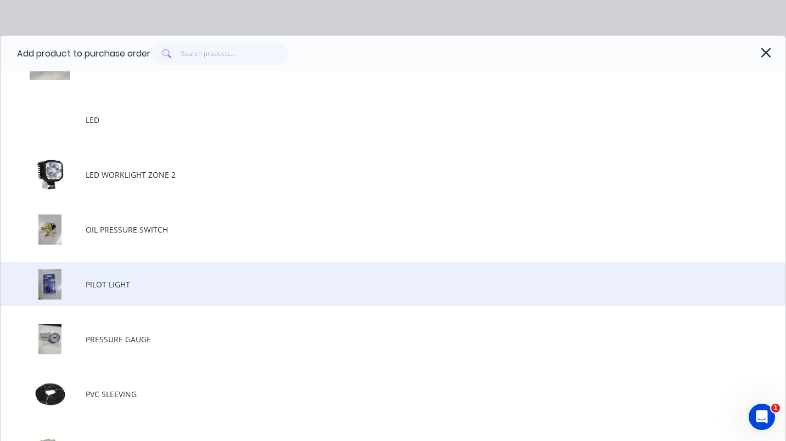
click at [109, 282] on div "PILOT LIGHT" at bounding box center [393, 284] width 785 height 44
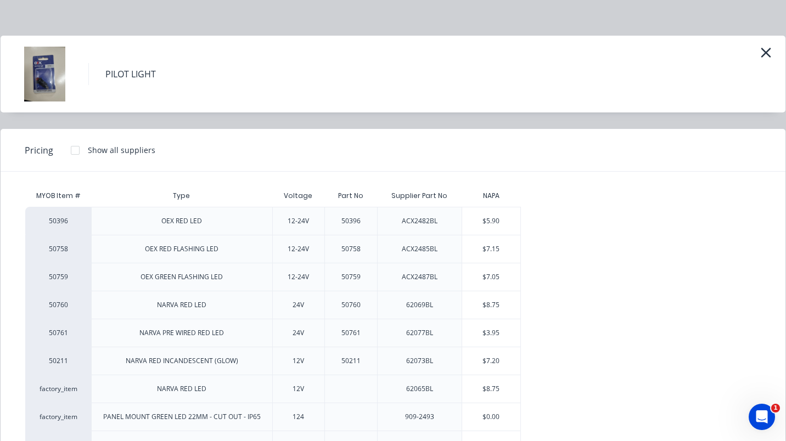
scroll to position [0, 0]
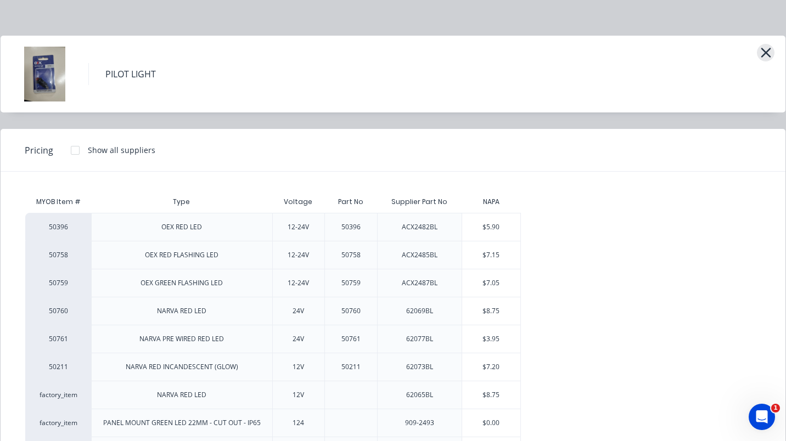
click at [760, 49] on icon "button" at bounding box center [766, 52] width 12 height 15
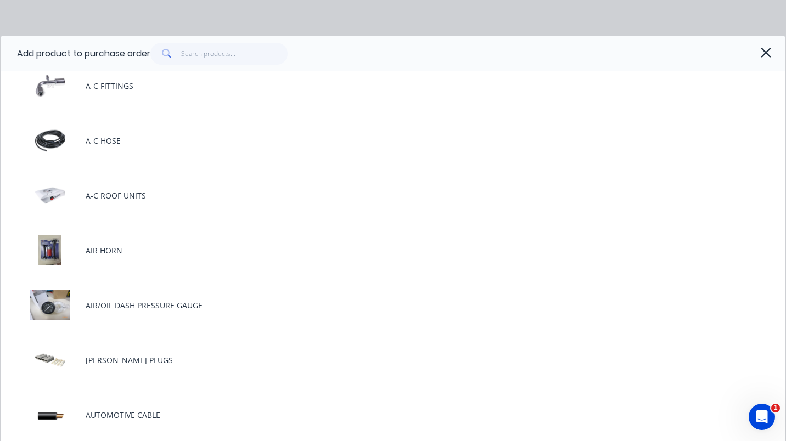
scroll to position [35, 0]
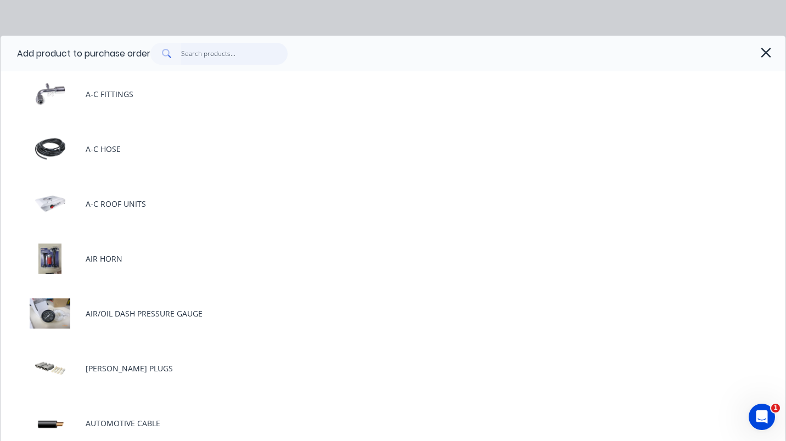
click at [209, 50] on input "text" at bounding box center [234, 54] width 107 height 22
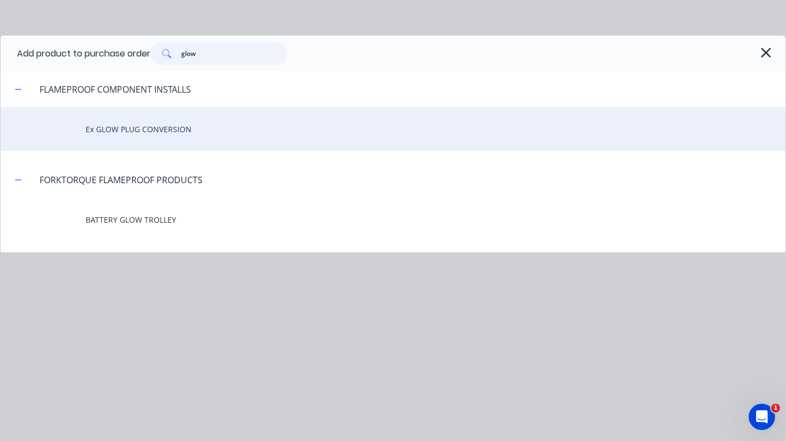
type input "glow"
click at [167, 127] on div "Ex GLOW PLUG CONVERSION" at bounding box center [393, 129] width 785 height 44
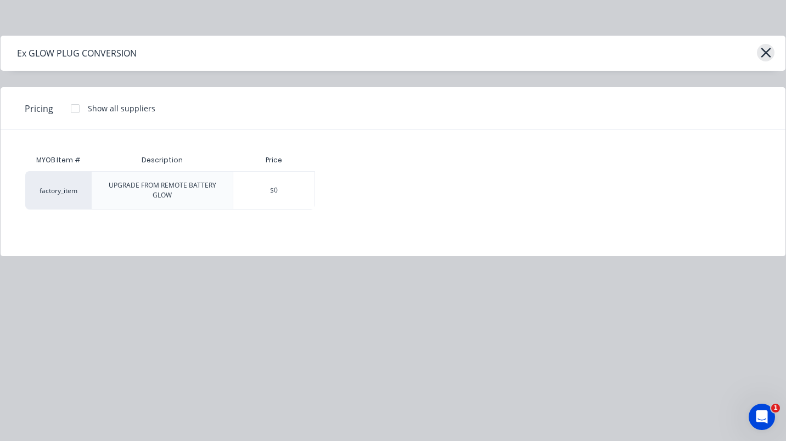
click at [768, 46] on icon "button" at bounding box center [766, 52] width 12 height 15
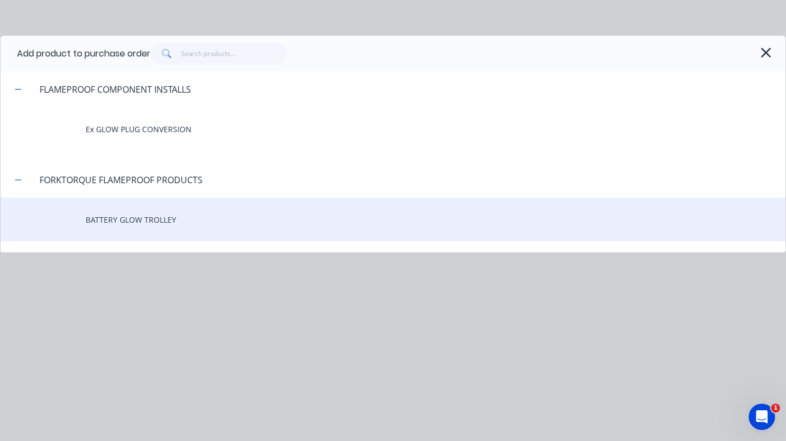
click at [148, 222] on div "BATTERY GLOW TROLLEY" at bounding box center [393, 220] width 785 height 44
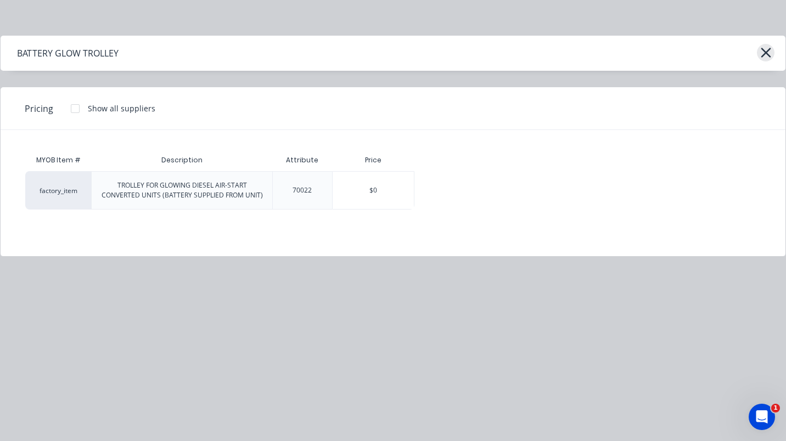
click at [762, 53] on icon "button" at bounding box center [766, 52] width 12 height 15
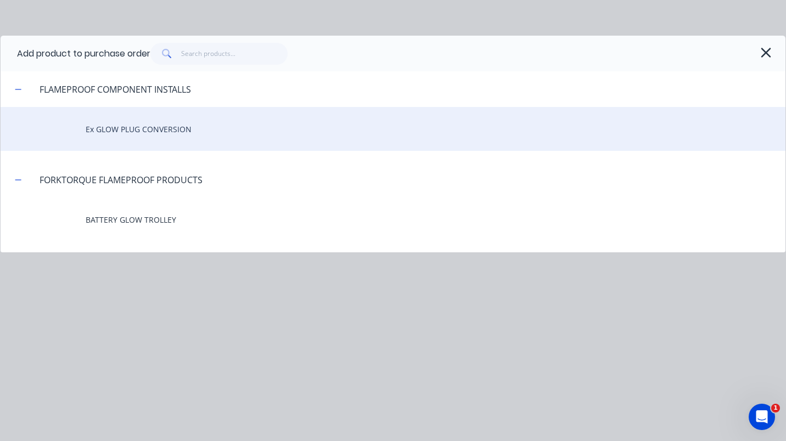
click at [143, 127] on div "Ex GLOW PLUG CONVERSION" at bounding box center [393, 129] width 785 height 44
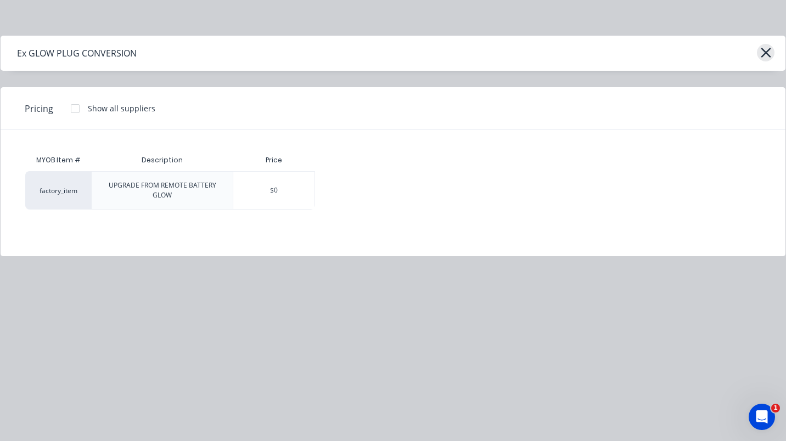
click at [770, 52] on icon "button" at bounding box center [766, 52] width 12 height 15
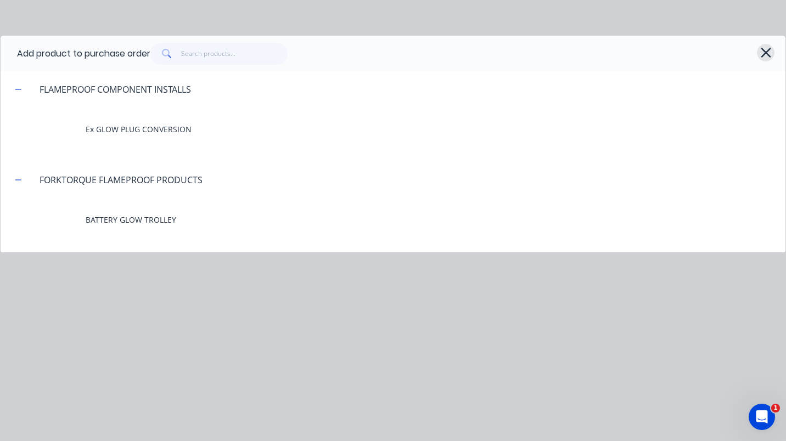
click at [764, 53] on icon "button" at bounding box center [766, 53] width 10 height 10
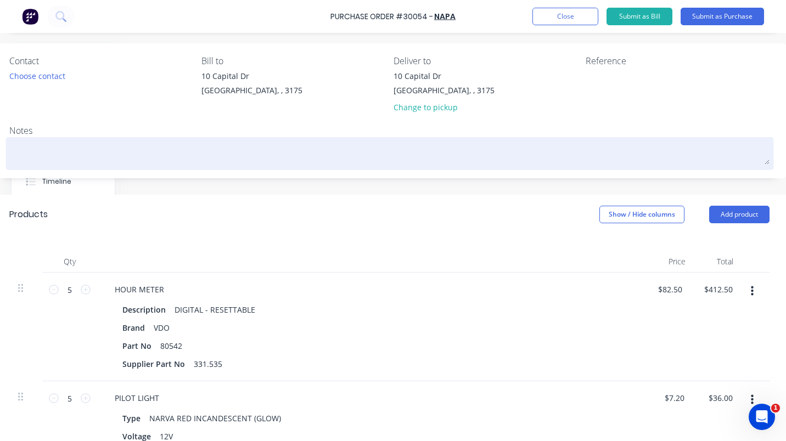
scroll to position [72, 147]
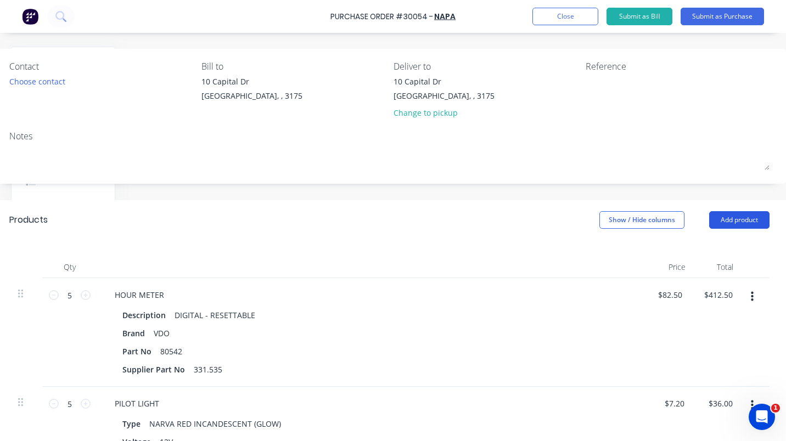
click at [722, 224] on button "Add product" at bounding box center [739, 220] width 60 height 18
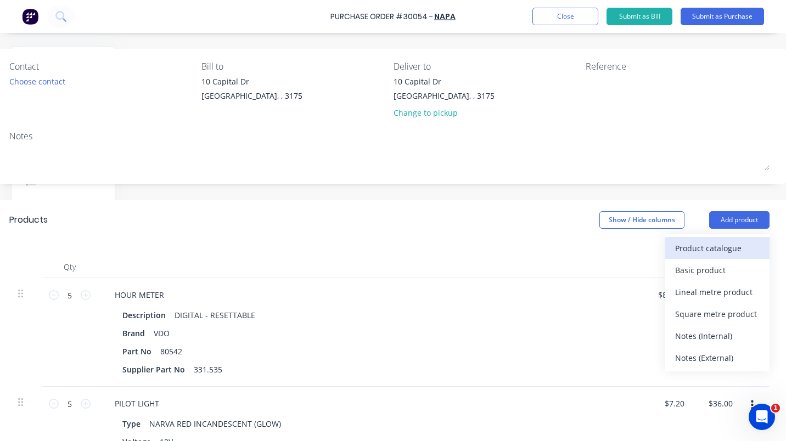
click at [708, 246] on div "Product catalogue" at bounding box center [717, 248] width 85 height 16
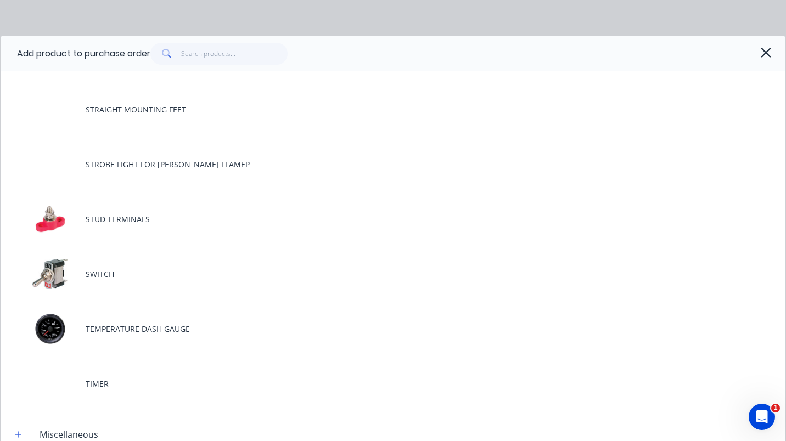
scroll to position [2731, 0]
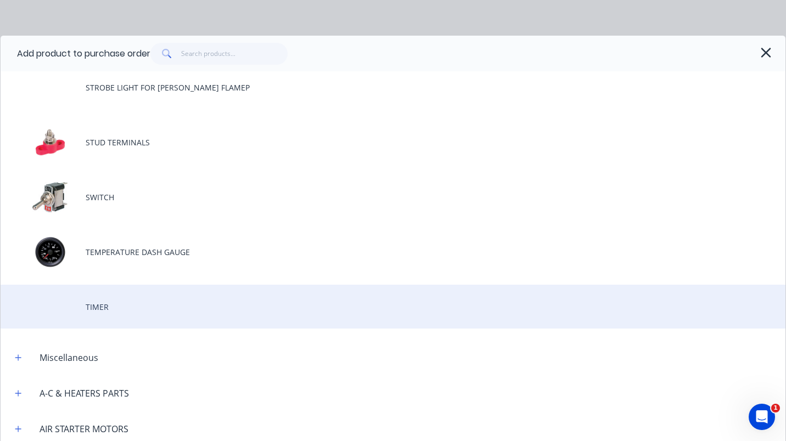
click at [97, 306] on div "TIMER" at bounding box center [393, 307] width 785 height 44
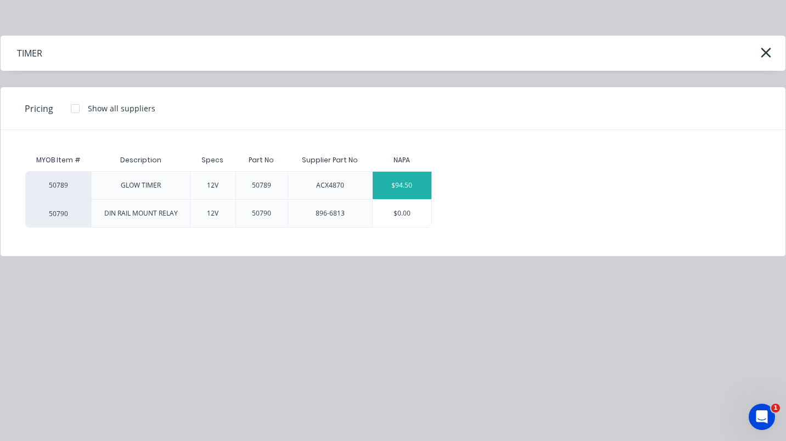
click at [399, 185] on div "$94.50" at bounding box center [402, 185] width 59 height 27
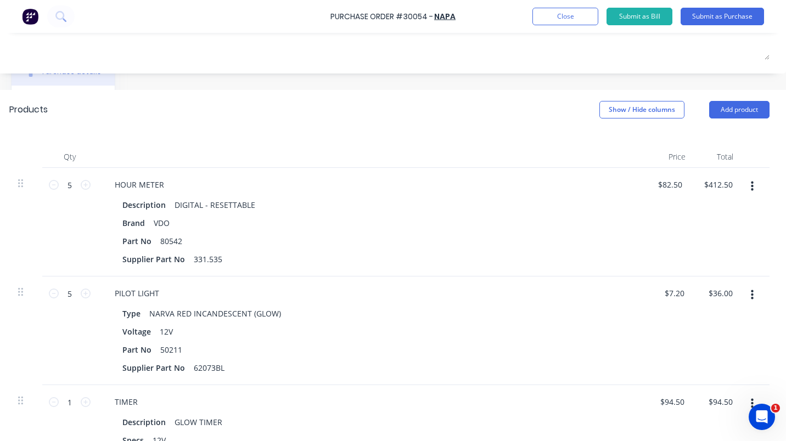
scroll to position [194, 147]
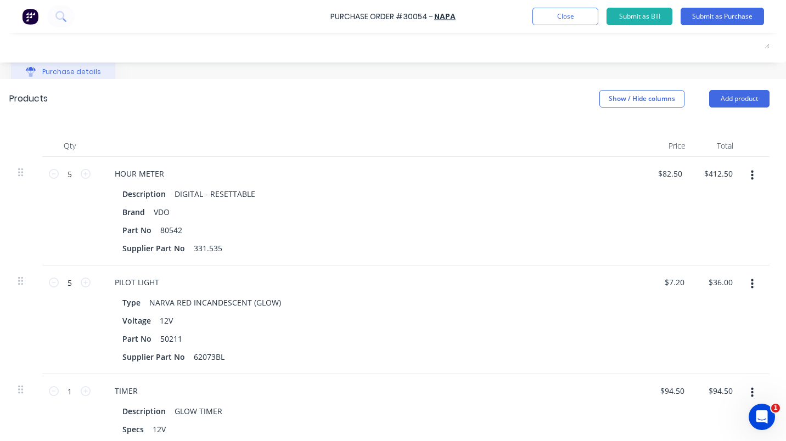
click at [76, 385] on div "1 1" at bounding box center [69, 391] width 37 height 16
click at [81, 390] on icon at bounding box center [86, 391] width 10 height 10
type input "2"
type input "$189.00"
click at [81, 390] on icon at bounding box center [86, 391] width 10 height 10
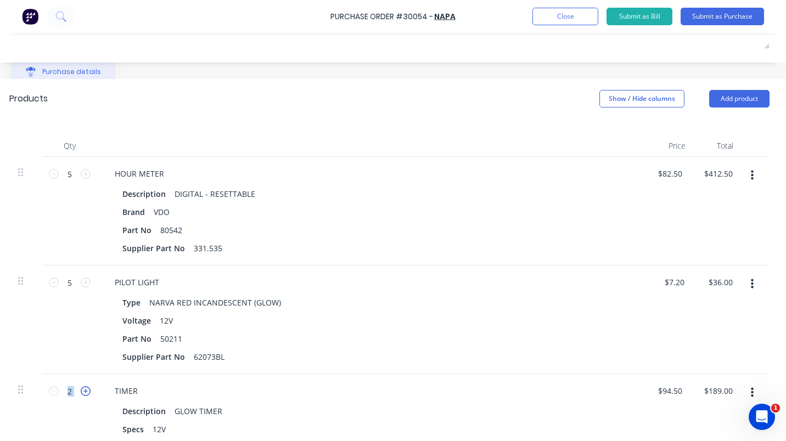
type input "3"
type input "$283.50"
click at [81, 390] on icon at bounding box center [86, 391] width 10 height 10
type input "4"
type input "$378.00"
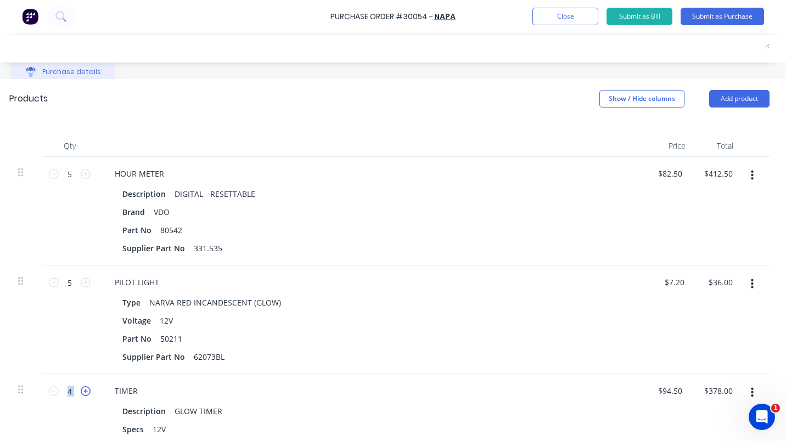
click at [81, 390] on icon at bounding box center [86, 391] width 10 height 10
type input "5"
type input "$472.50"
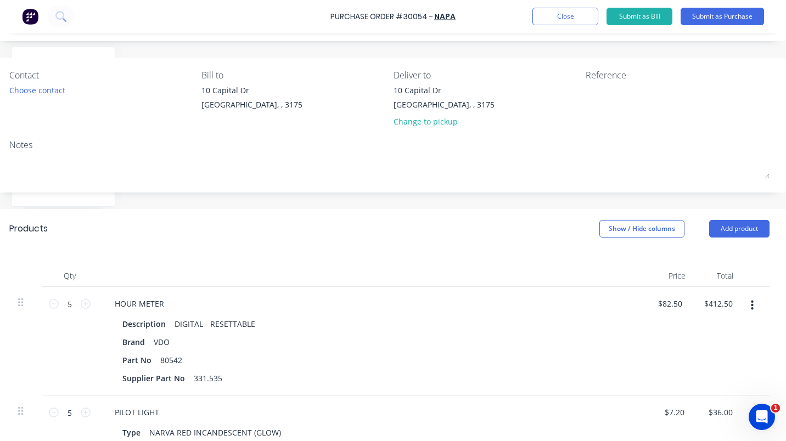
scroll to position [0, 147]
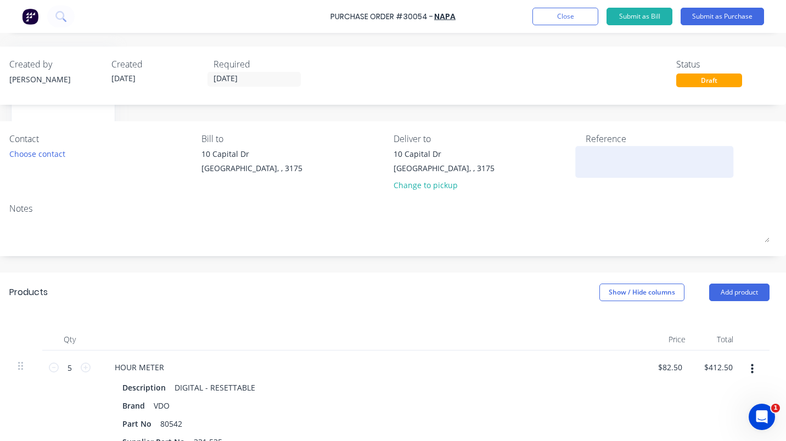
click at [608, 153] on textarea at bounding box center [654, 160] width 137 height 25
type textarea "HOUR METER, GLOW PLUG,PILOT LIGHT"
type textarea "x"
type textarea "HOUR METER, GLOW PLUG PILOT LIGHT"
type textarea "x"
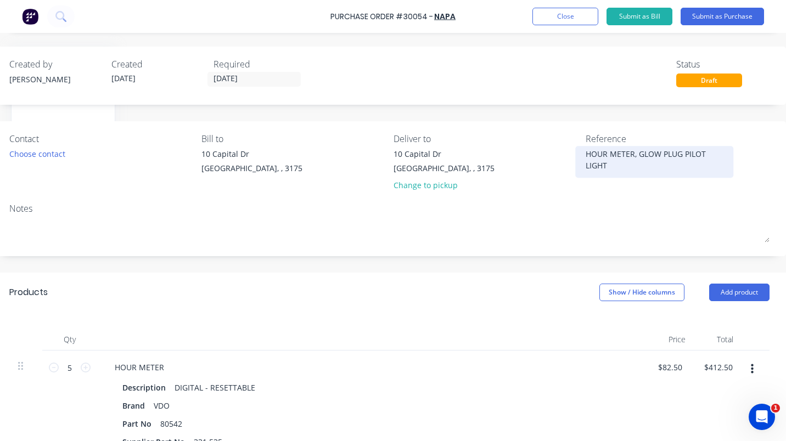
click at [700, 156] on textarea "HOUR METER, GLOW PLUG PILOT LIGHT" at bounding box center [654, 160] width 137 height 25
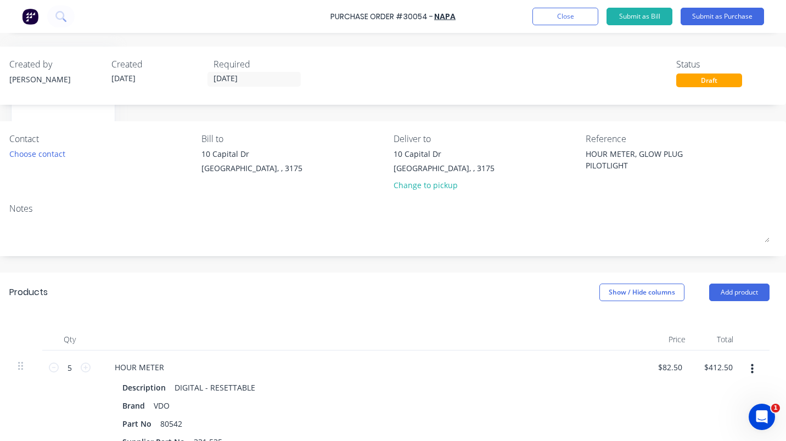
type textarea "HOUR METER, GLOW PLUG PILOT LIGHT"
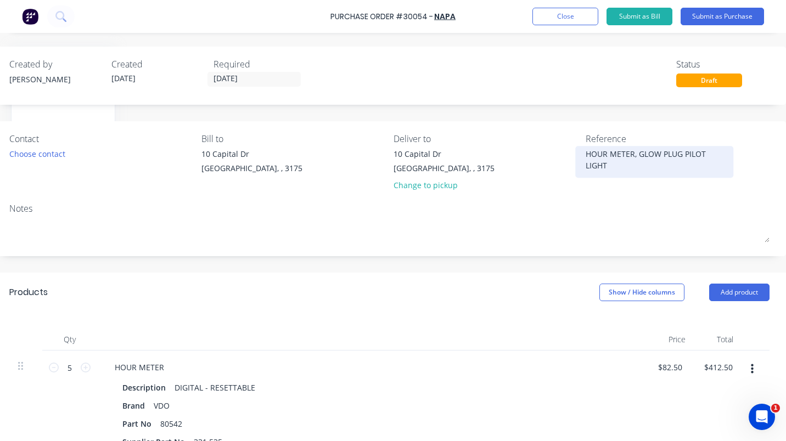
type textarea "x"
drag, startPoint x: 675, startPoint y: 156, endPoint x: 689, endPoint y: 161, distance: 15.1
click at [678, 158] on textarea "HOUR METER, GLOW PLUG PILOT LIGHT" at bounding box center [654, 160] width 137 height 25
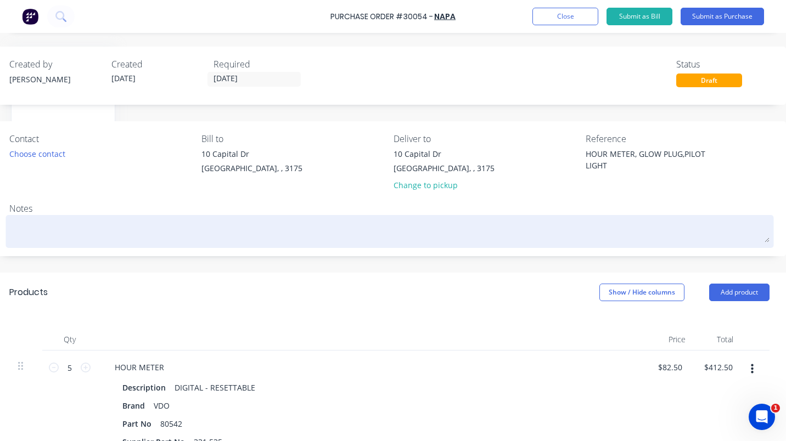
type textarea "HOUR METER, GLOW PLUG,PILOT LIGHT"
type textarea "x"
type textarea "HOUR METER, GLOW PLUG,PILOT LIGHT"
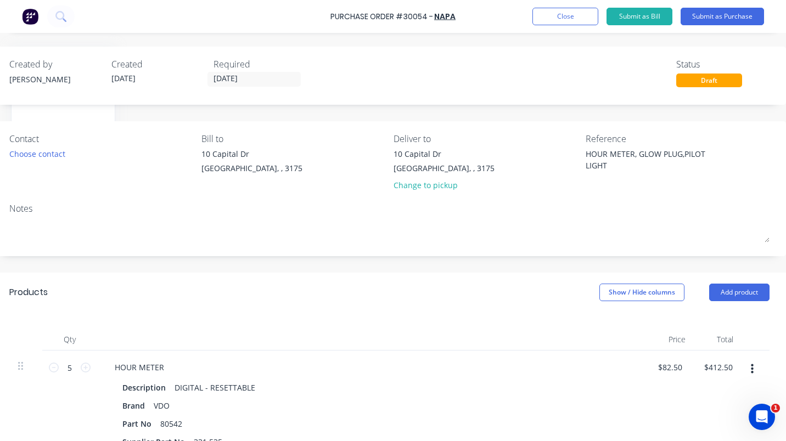
drag, startPoint x: 92, startPoint y: 225, endPoint x: 385, endPoint y: 250, distance: 293.6
click at [385, 245] on div at bounding box center [389, 231] width 760 height 27
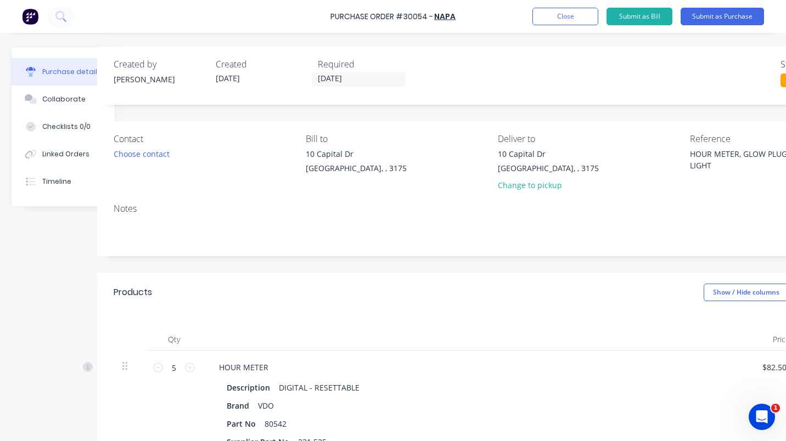
scroll to position [0, 0]
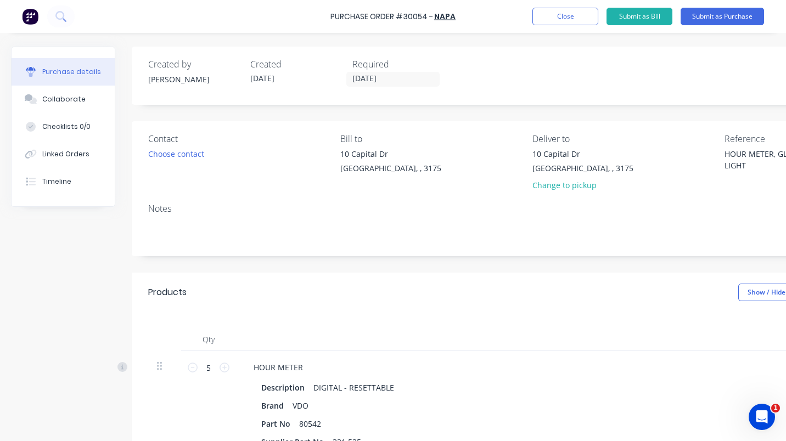
type textarea "x"
drag, startPoint x: 60, startPoint y: 152, endPoint x: 126, endPoint y: 244, distance: 113.0
click at [66, 155] on div "Linked Orders" at bounding box center [65, 154] width 47 height 10
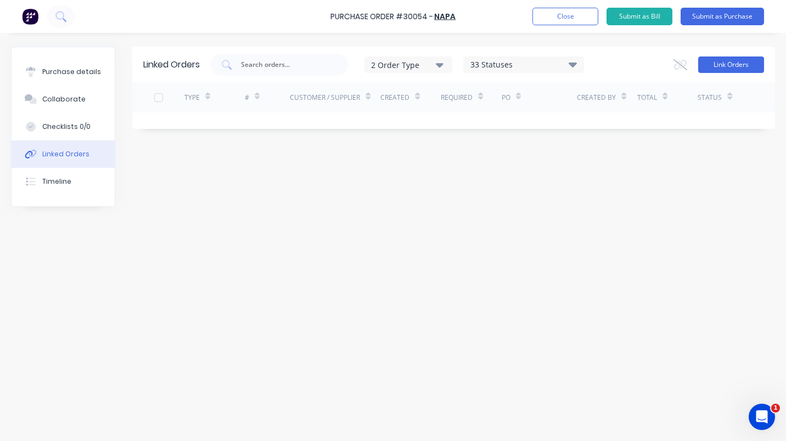
click at [731, 62] on button "Link Orders" at bounding box center [731, 65] width 66 height 16
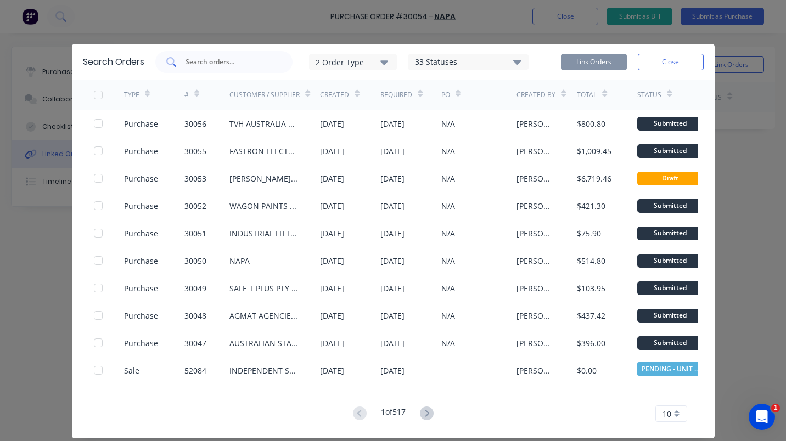
click at [189, 61] on input "text" at bounding box center [229, 62] width 91 height 11
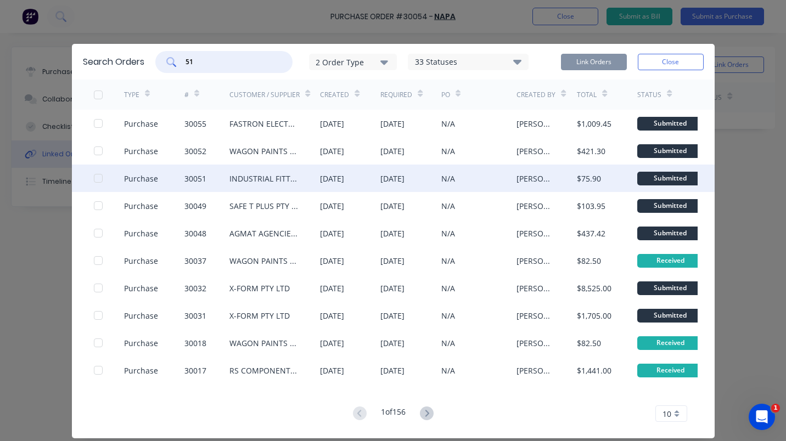
type input "5"
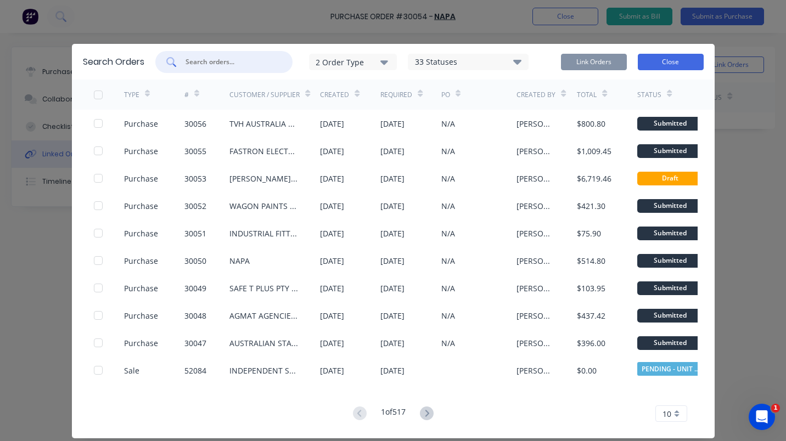
click at [670, 62] on button "Close" at bounding box center [671, 62] width 66 height 16
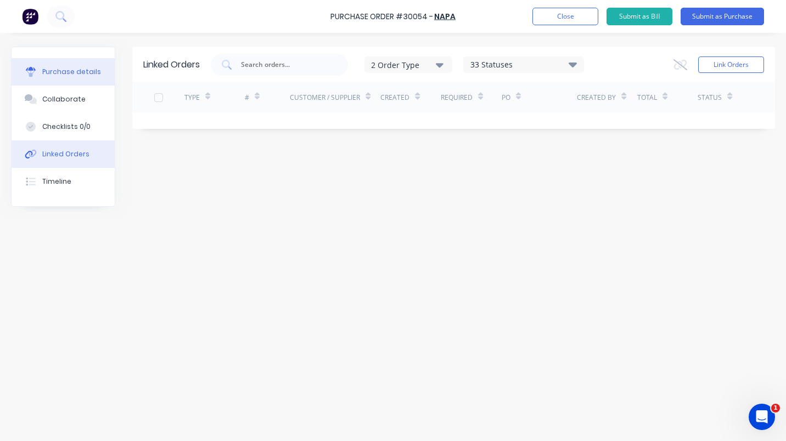
click at [72, 75] on div "Purchase details" at bounding box center [71, 72] width 59 height 10
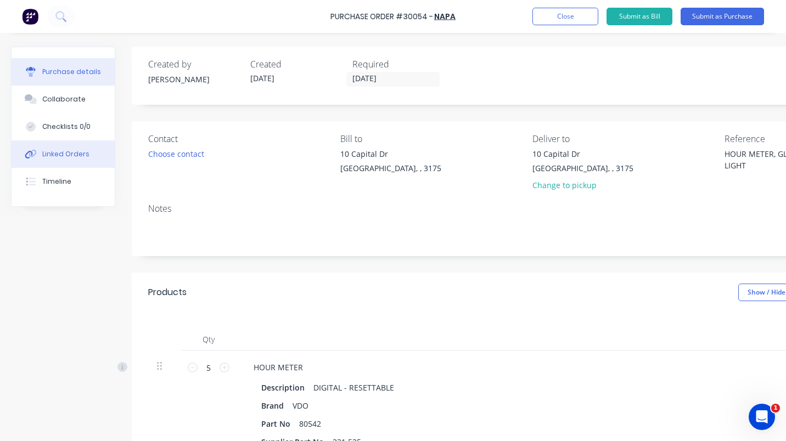
click at [50, 151] on div "Linked Orders" at bounding box center [65, 154] width 47 height 10
type textarea "x"
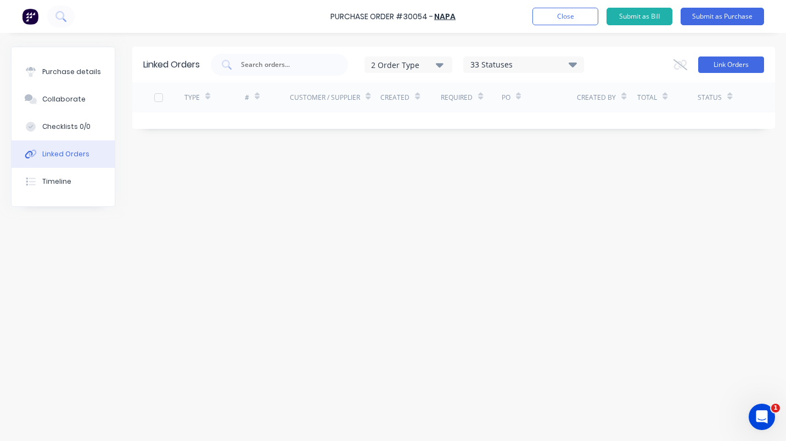
click at [731, 63] on button "Link Orders" at bounding box center [731, 65] width 66 height 16
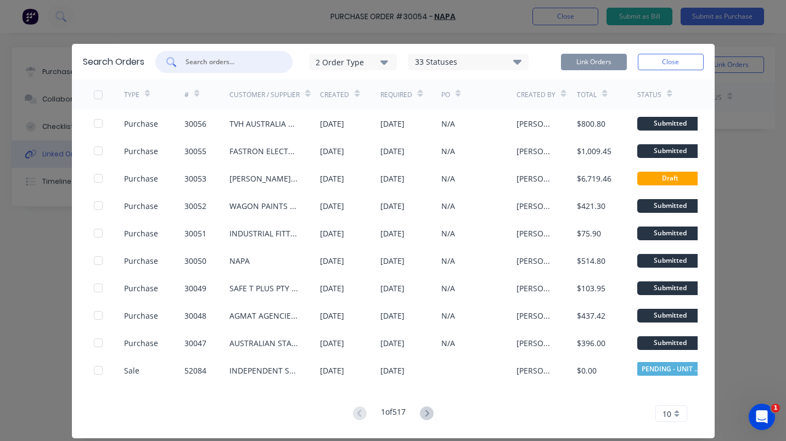
click at [204, 57] on input "text" at bounding box center [229, 62] width 91 height 11
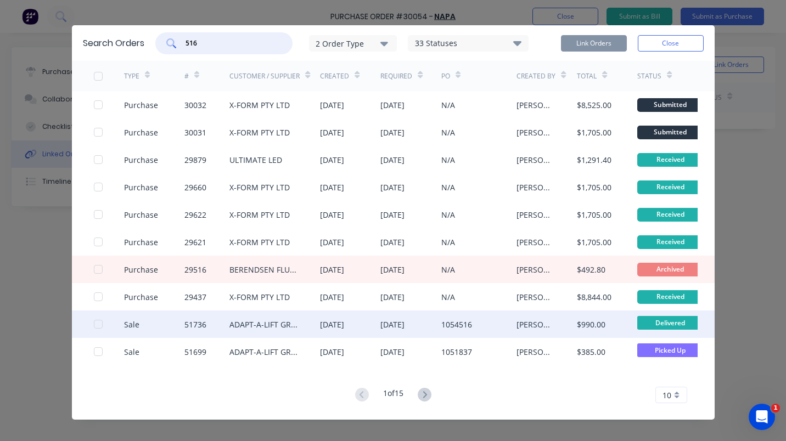
scroll to position [29, 0]
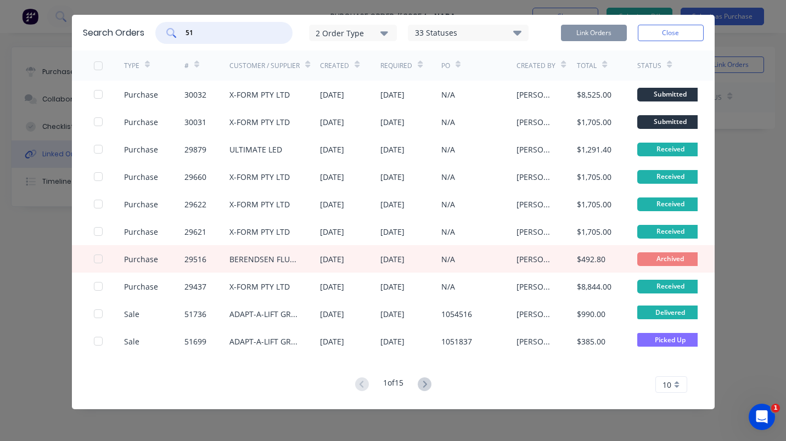
type input "5"
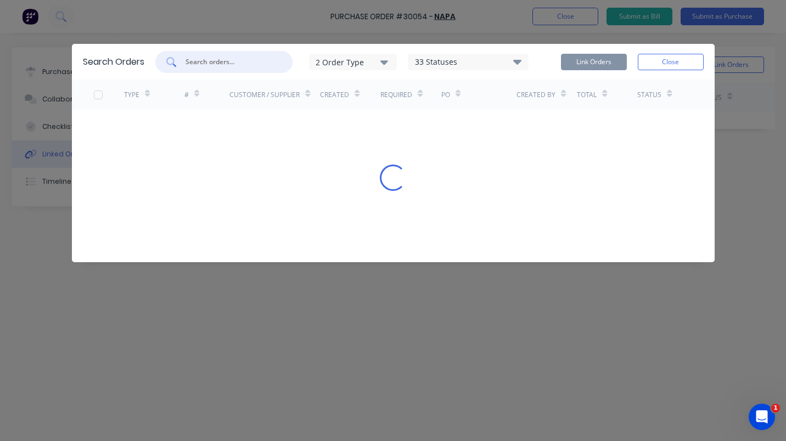
scroll to position [0, 0]
click at [650, 33] on div "Search Orders 2 Order Type 33 Statuses Sales Order Status All Archived Draft Qu…" at bounding box center [393, 220] width 786 height 441
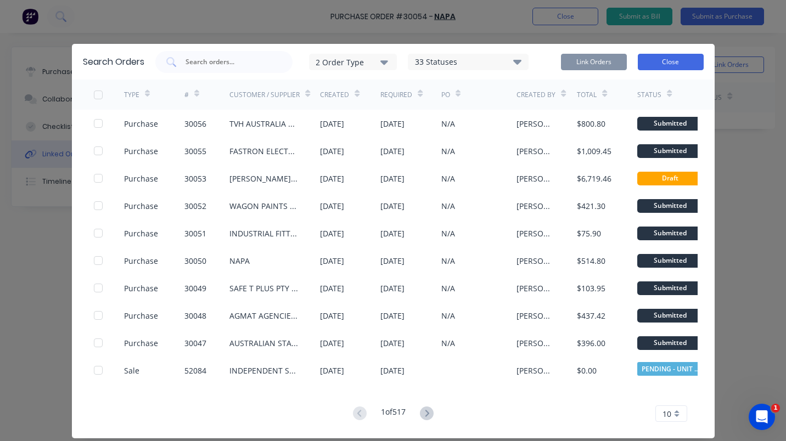
click at [665, 63] on button "Close" at bounding box center [671, 62] width 66 height 16
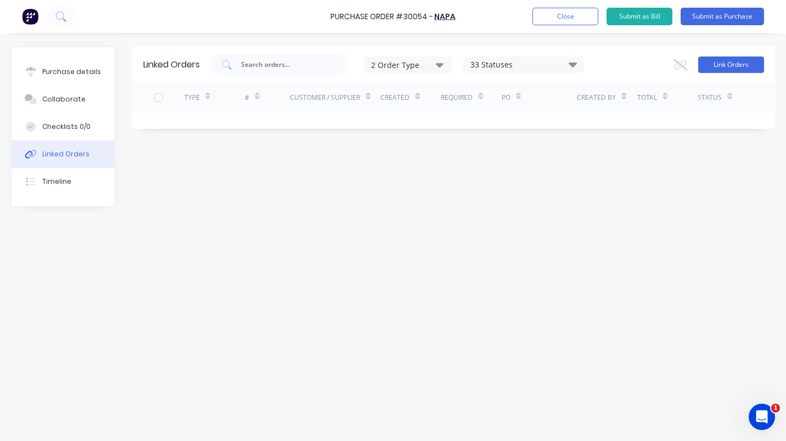
click at [744, 71] on button "Link Orders" at bounding box center [731, 65] width 66 height 16
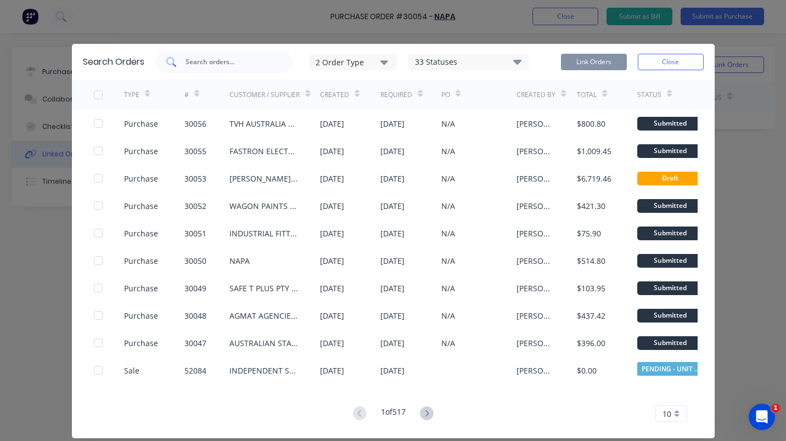
click at [231, 64] on input "text" at bounding box center [229, 62] width 91 height 11
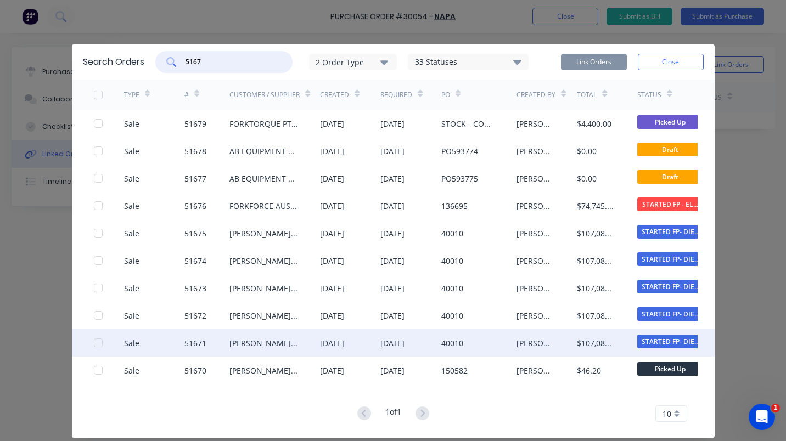
click at [96, 342] on div at bounding box center [98, 343] width 22 height 22
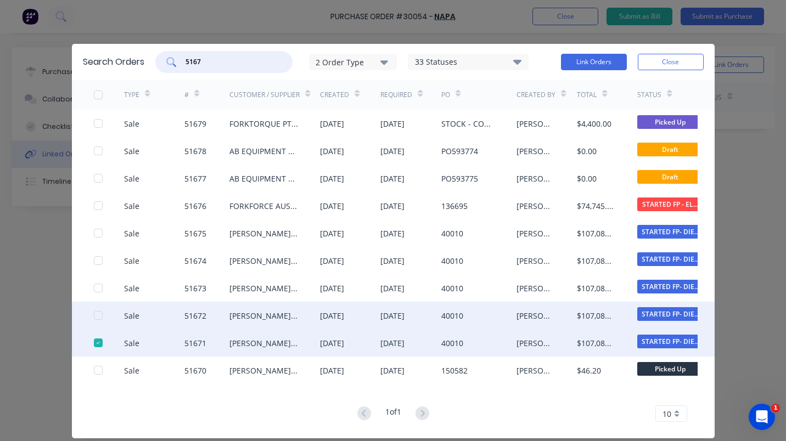
click at [97, 314] on div at bounding box center [98, 316] width 22 height 22
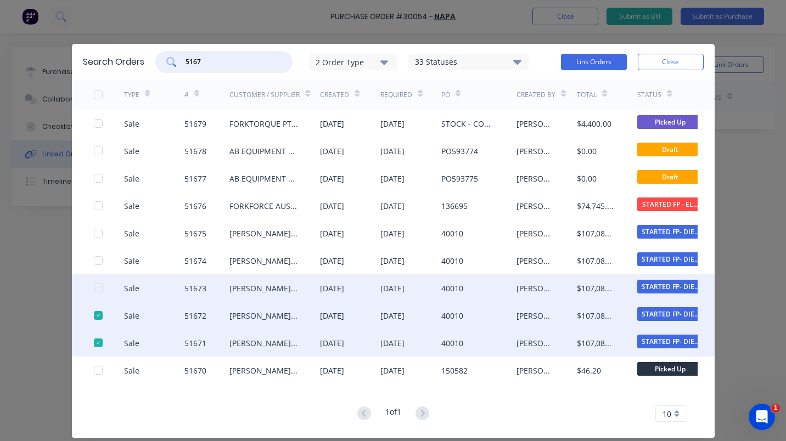
click at [96, 287] on div at bounding box center [98, 288] width 22 height 22
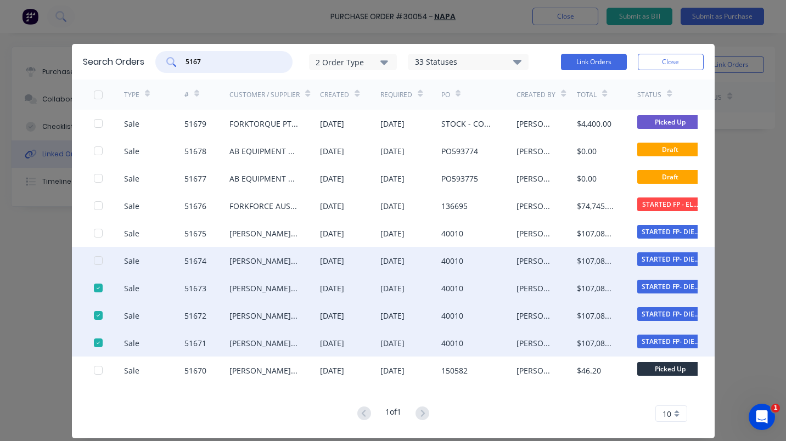
type input "5167"
click at [98, 259] on div at bounding box center [109, 260] width 30 height 27
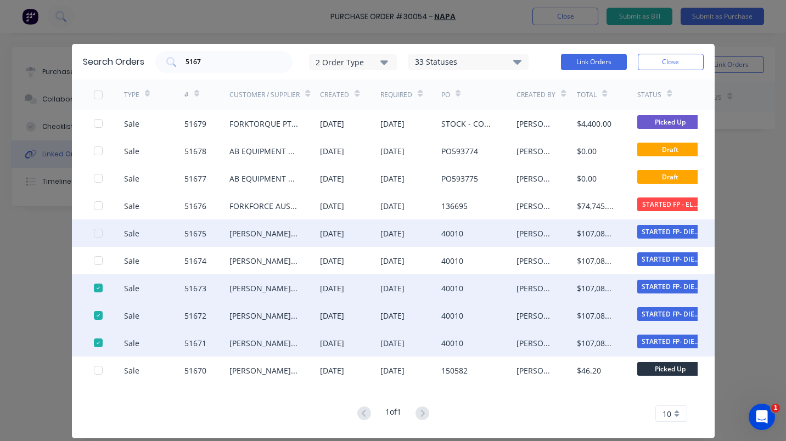
click at [86, 233] on div "Sale 51675 TARA FORKLIFT SERVICES - WETHERILL PARK 28 Mar 2025 28 Mar 2025 4001…" at bounding box center [393, 233] width 643 height 27
click at [92, 234] on div at bounding box center [98, 233] width 22 height 22
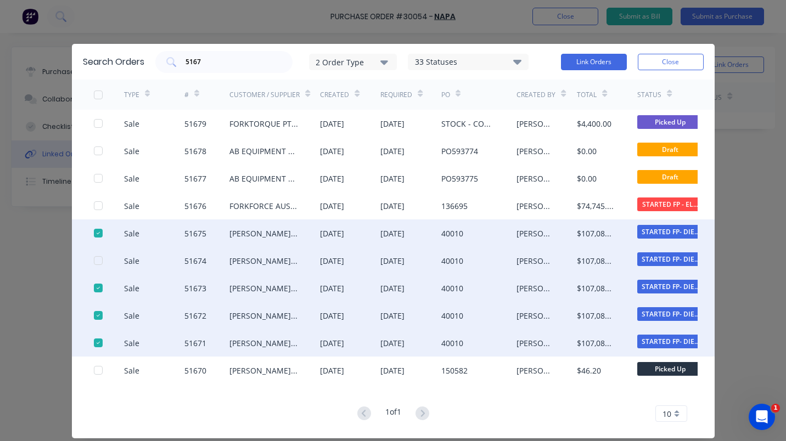
click at [94, 258] on div at bounding box center [98, 261] width 22 height 22
click at [591, 64] on button "Link Orders" at bounding box center [594, 62] width 66 height 16
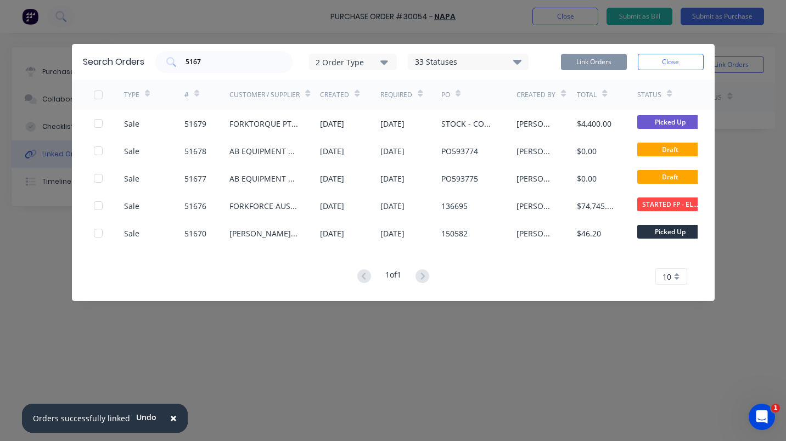
click at [681, 64] on button "Close" at bounding box center [671, 62] width 66 height 16
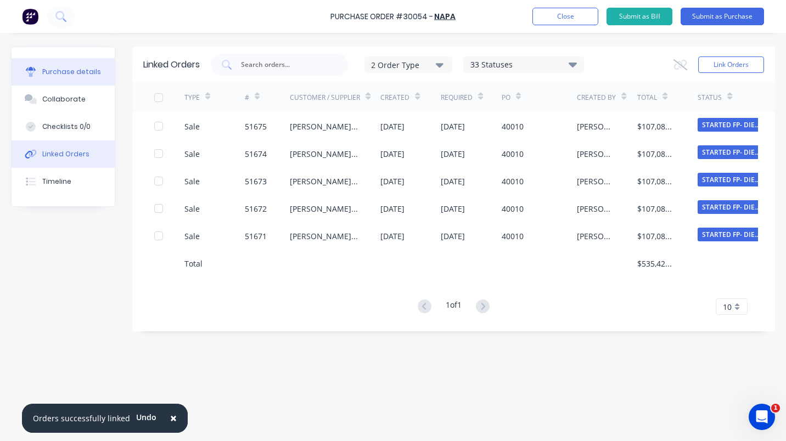
drag, startPoint x: 54, startPoint y: 65, endPoint x: 70, endPoint y: 77, distance: 20.3
click at [54, 65] on button "Purchase details" at bounding box center [63, 71] width 103 height 27
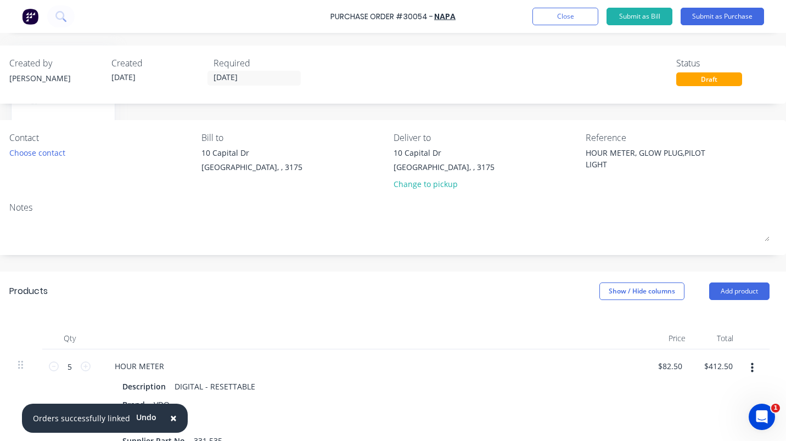
scroll to position [0, 147]
click at [426, 432] on div "Description DIGITAL - RESETTABLE Brand VDO Part No 80542 Supplier Part No 331.5…" at bounding box center [371, 415] width 531 height 70
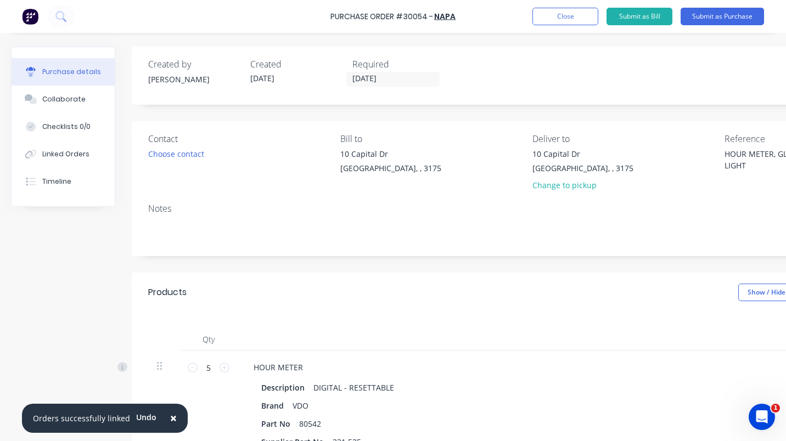
click at [169, 426] on button "×" at bounding box center [173, 419] width 29 height 26
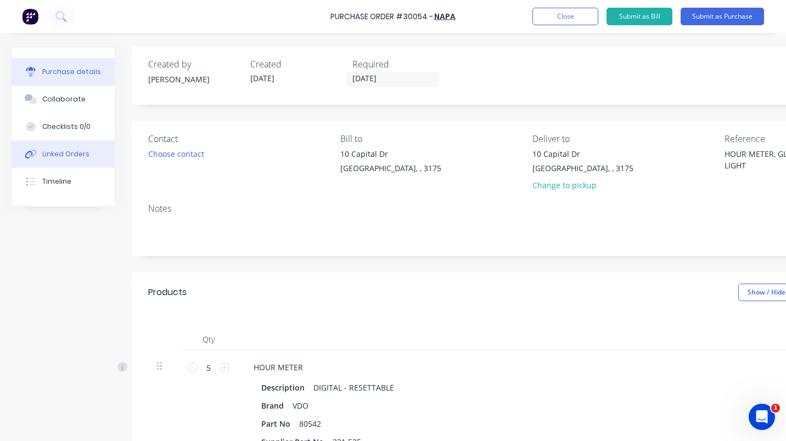
click at [93, 147] on button "Linked Orders" at bounding box center [63, 154] width 103 height 27
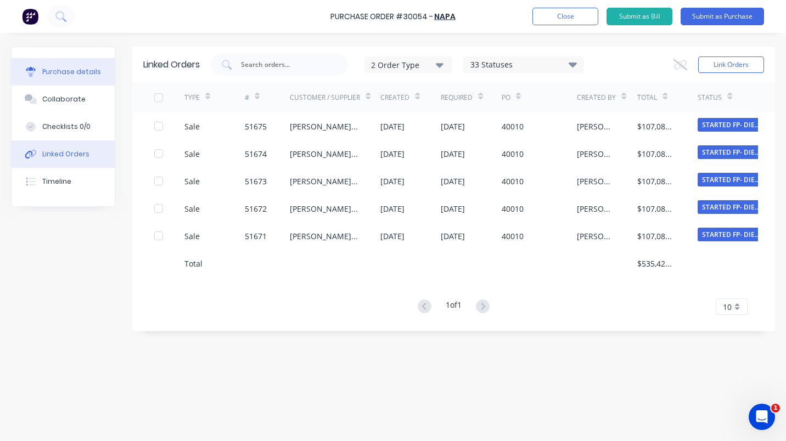
click at [98, 77] on button "Purchase details" at bounding box center [63, 71] width 103 height 27
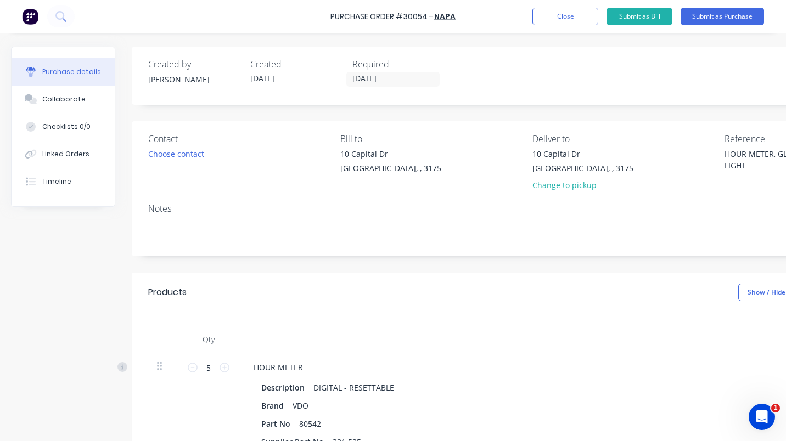
click at [372, 280] on div "Products Show / Hide columns Add product" at bounding box center [528, 293] width 793 height 40
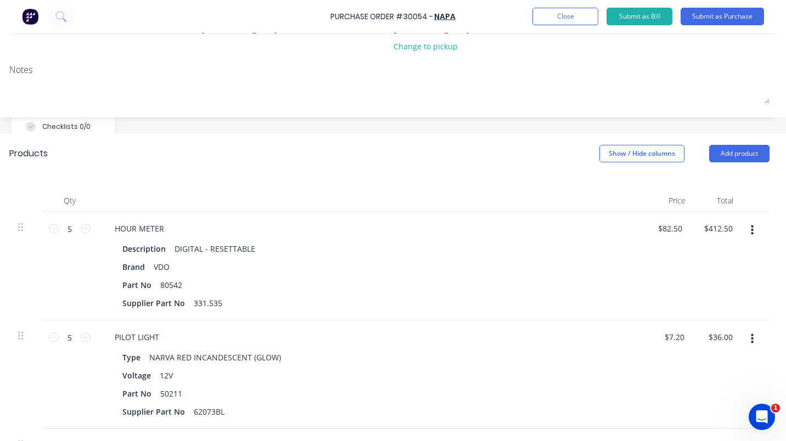
scroll to position [0, 147]
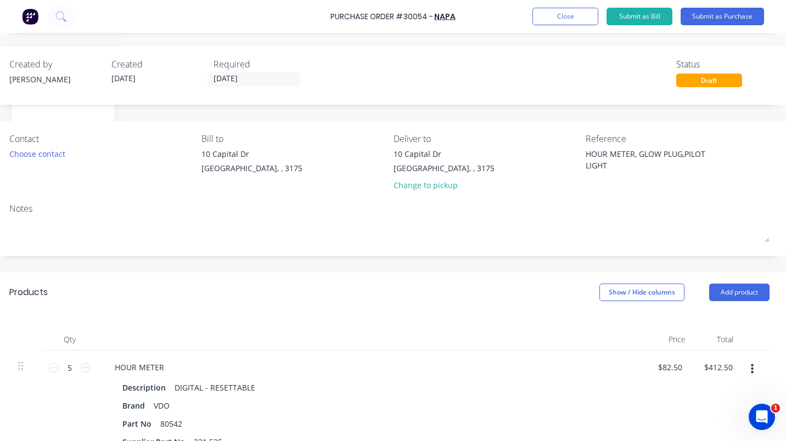
click at [431, 276] on div "Products Show / Hide columns Add product" at bounding box center [389, 293] width 793 height 40
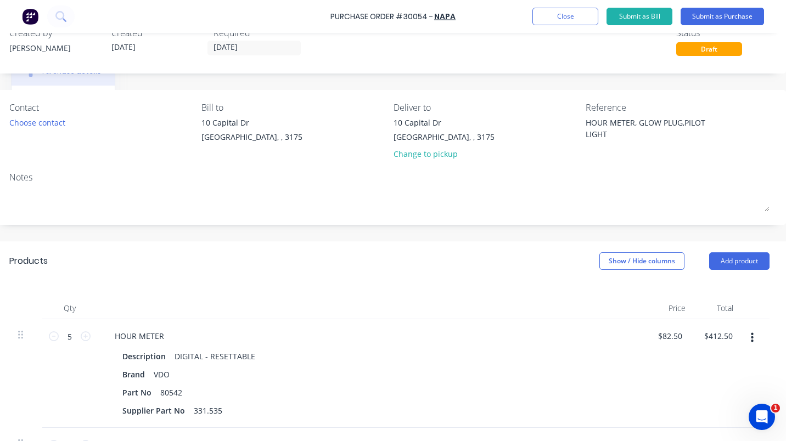
scroll to position [28, 147]
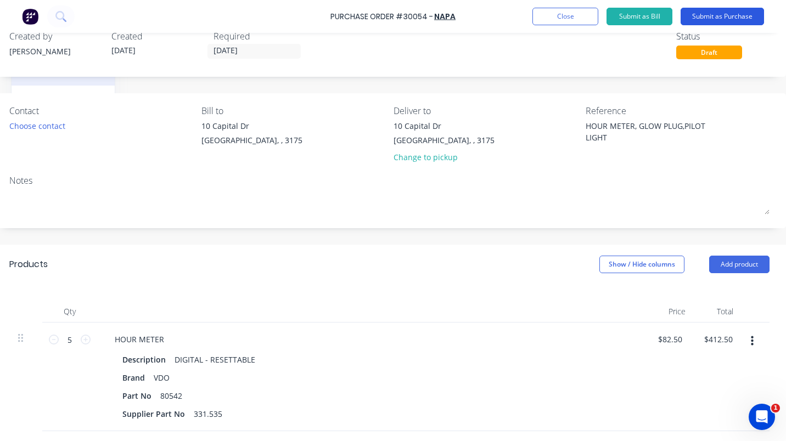
click at [710, 9] on button "Submit as Purchase" at bounding box center [722, 17] width 83 height 18
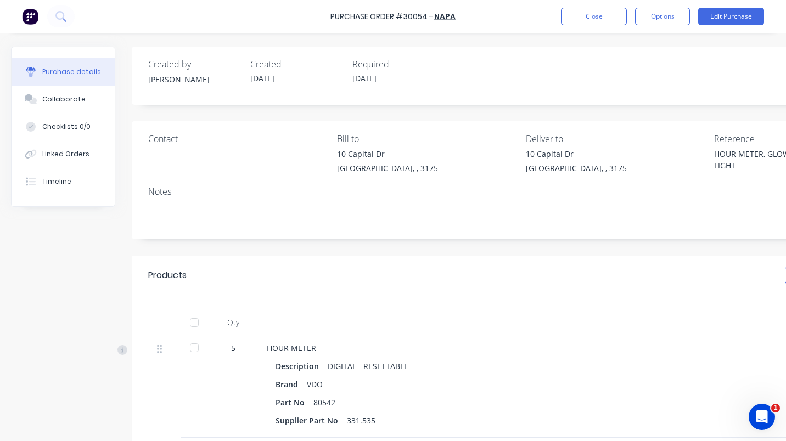
type textarea "x"
click at [592, 17] on button "Close" at bounding box center [594, 17] width 66 height 18
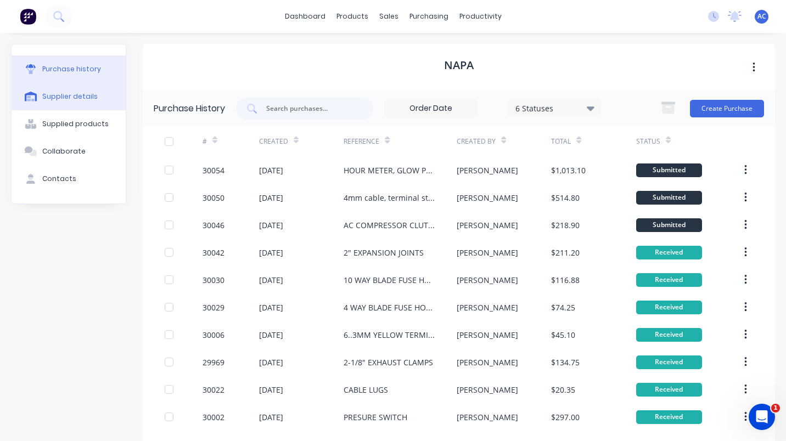
click at [68, 92] on div "Supplier details" at bounding box center [69, 97] width 55 height 10
select select "AU"
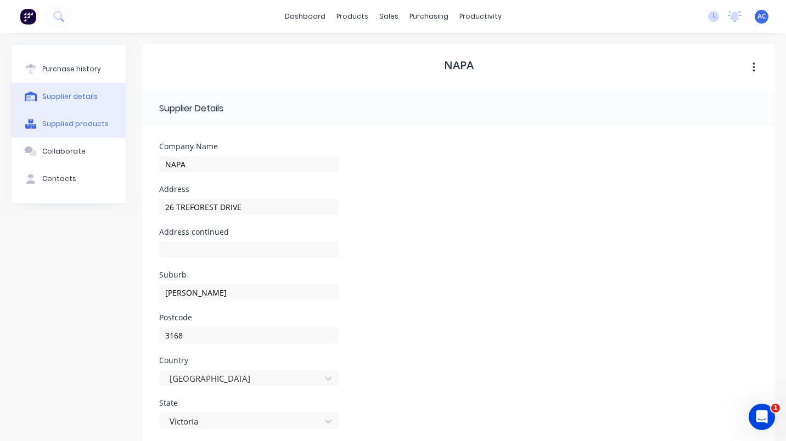
click at [72, 126] on div "Supplied products" at bounding box center [75, 124] width 66 height 10
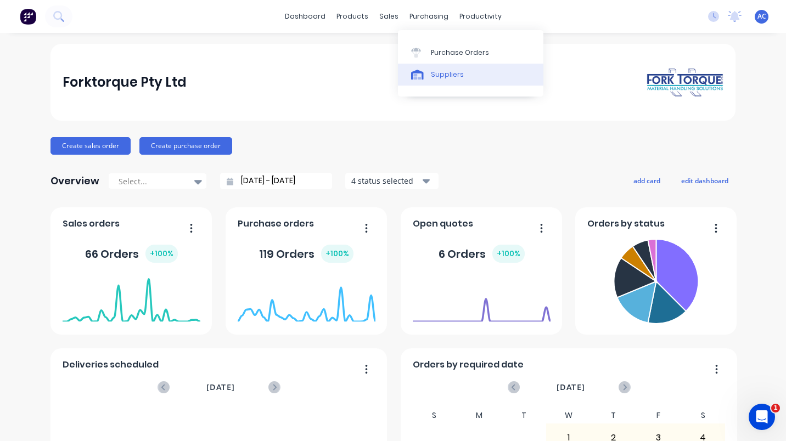
click at [450, 74] on div "Suppliers" at bounding box center [447, 75] width 33 height 10
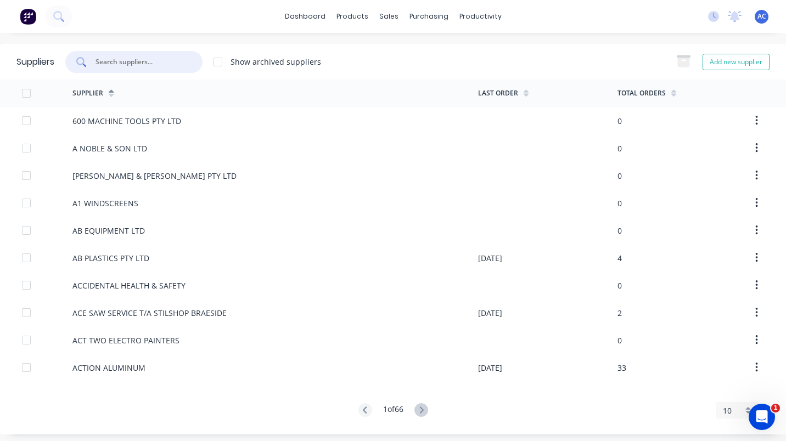
click at [131, 61] on input "text" at bounding box center [139, 62] width 91 height 11
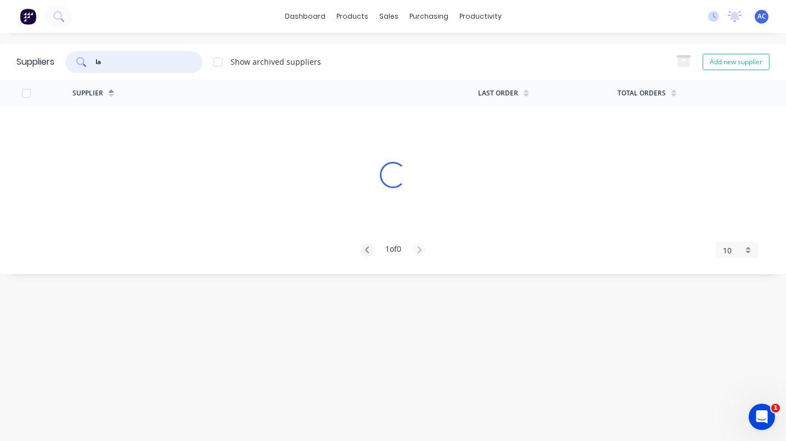
type input "l"
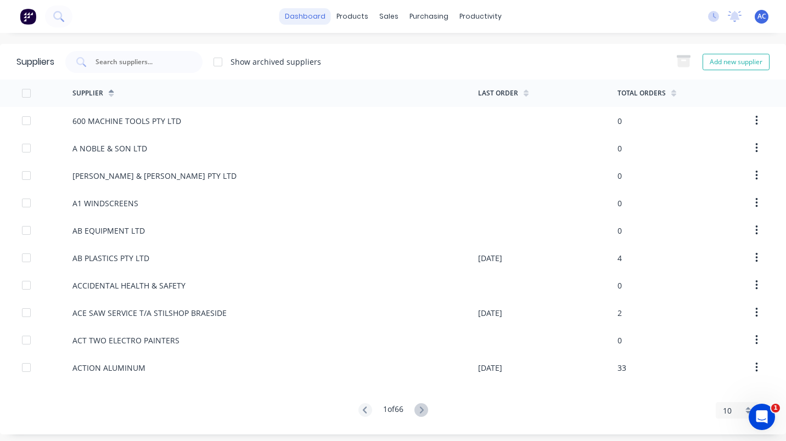
click at [311, 13] on link "dashboard" at bounding box center [305, 16] width 52 height 16
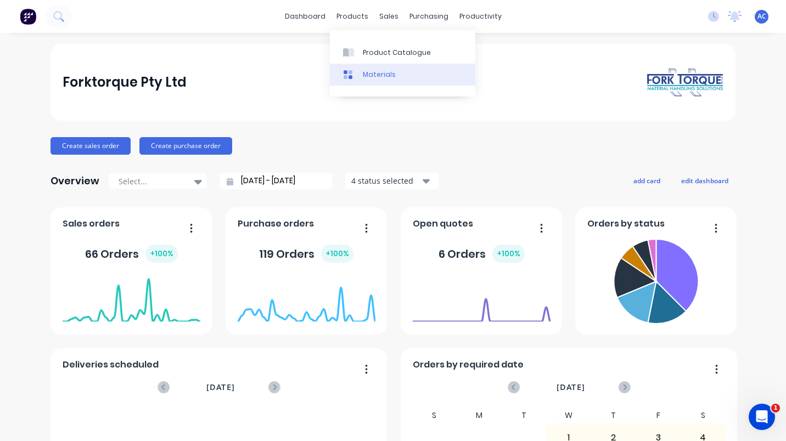
click at [374, 72] on div "Materials" at bounding box center [379, 75] width 33 height 10
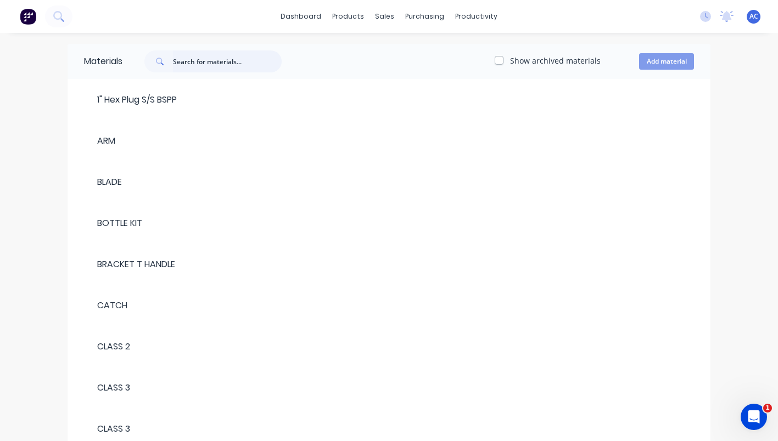
click at [222, 60] on input "text" at bounding box center [227, 61] width 109 height 22
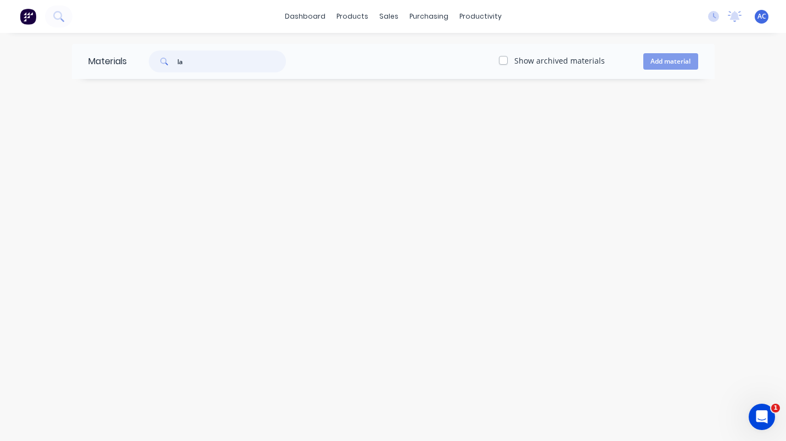
type input "l"
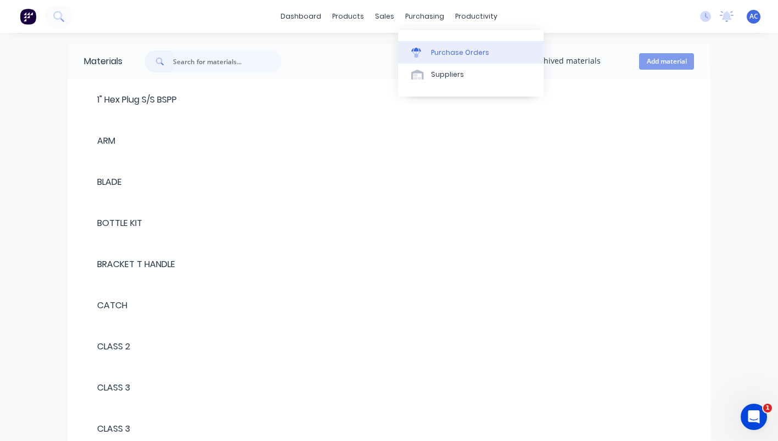
click at [447, 49] on div "Purchase Orders" at bounding box center [460, 53] width 58 height 10
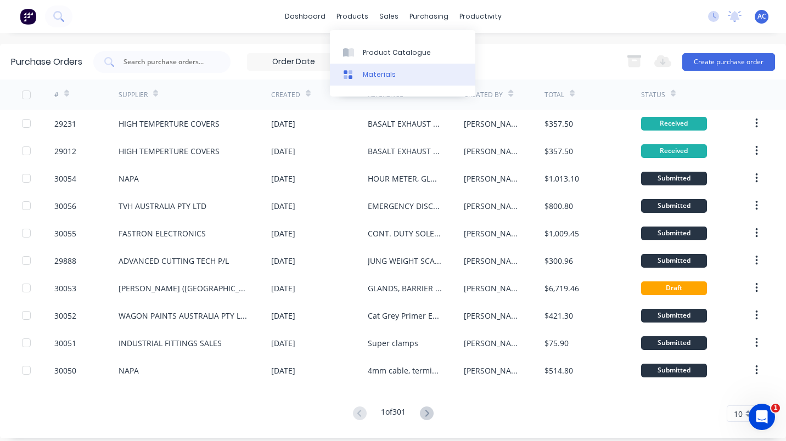
click at [370, 74] on div "Materials" at bounding box center [379, 75] width 33 height 10
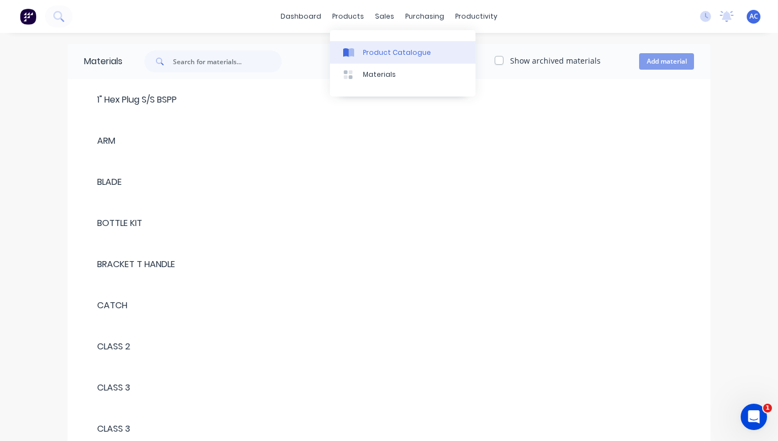
click at [392, 55] on div "Product Catalogue" at bounding box center [397, 53] width 68 height 10
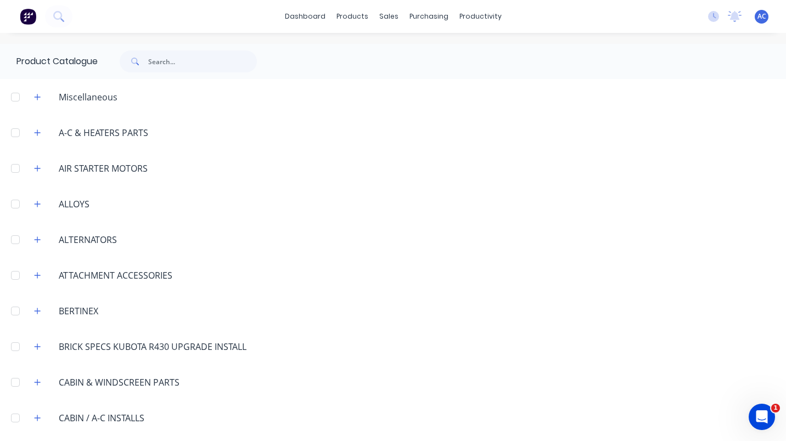
click at [141, 58] on span at bounding box center [134, 61] width 29 height 22
click at [447, 50] on div "Purchase Orders" at bounding box center [460, 53] width 58 height 10
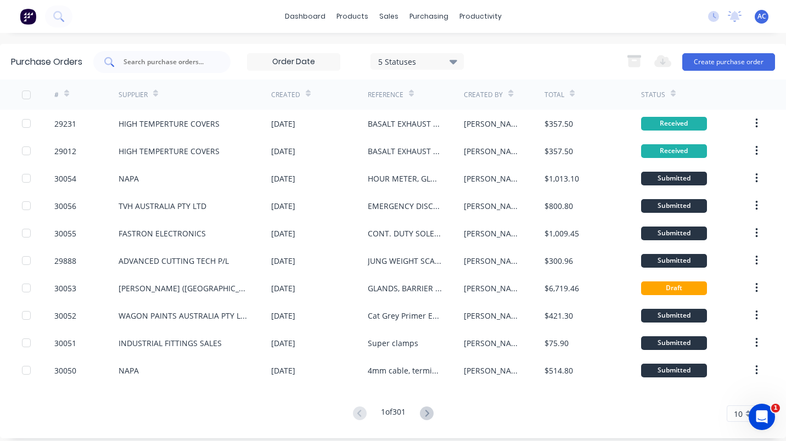
drag, startPoint x: 131, startPoint y: 61, endPoint x: 143, endPoint y: 70, distance: 14.6
click at [132, 62] on input "text" at bounding box center [167, 62] width 91 height 11
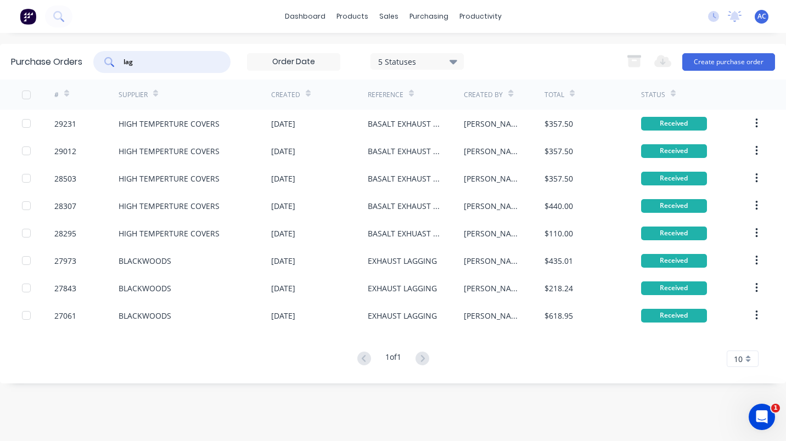
type input "lagg"
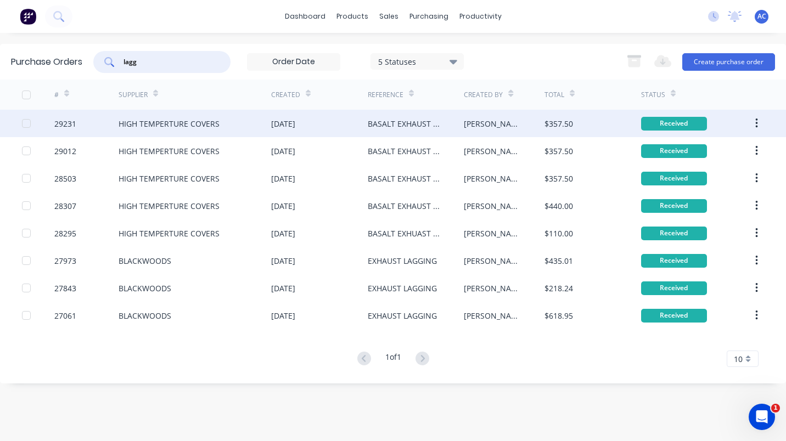
click at [390, 122] on div "BASALT EXHAUST LAGGING" at bounding box center [405, 124] width 75 height 12
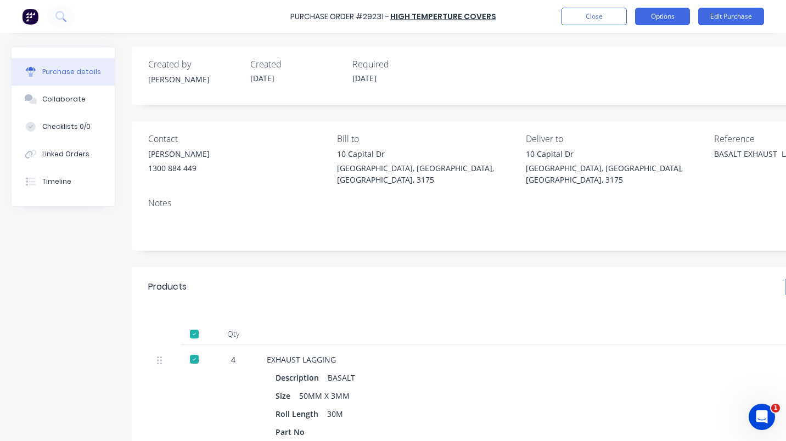
click at [672, 15] on button "Options" at bounding box center [662, 17] width 55 height 18
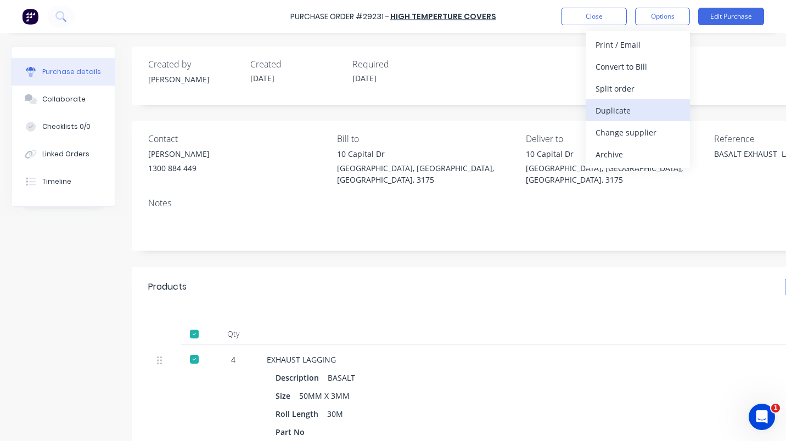
click at [617, 106] on div "Duplicate" at bounding box center [638, 111] width 85 height 16
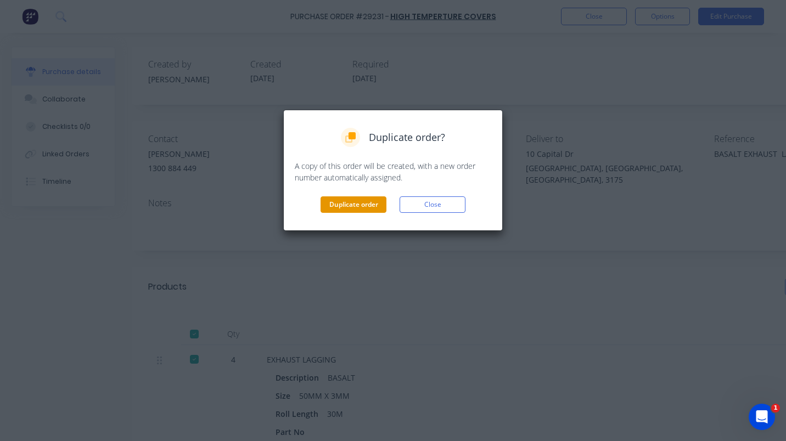
click at [358, 205] on button "Duplicate order" at bounding box center [354, 205] width 66 height 16
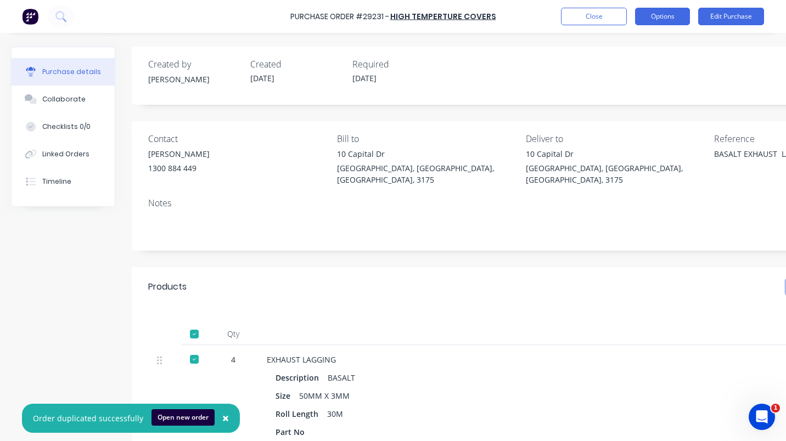
click at [667, 15] on button "Options" at bounding box center [662, 17] width 55 height 18
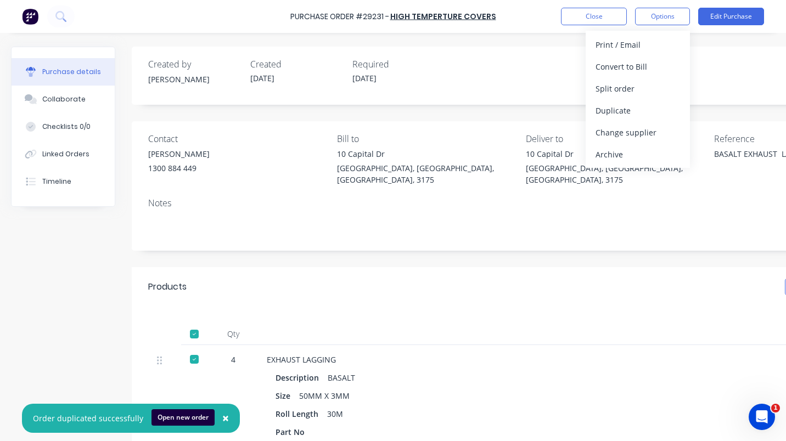
click at [706, 67] on div "Created by [PERSON_NAME] Created [DATE] Required [DATE] Status Received" at bounding box center [521, 73] width 746 height 30
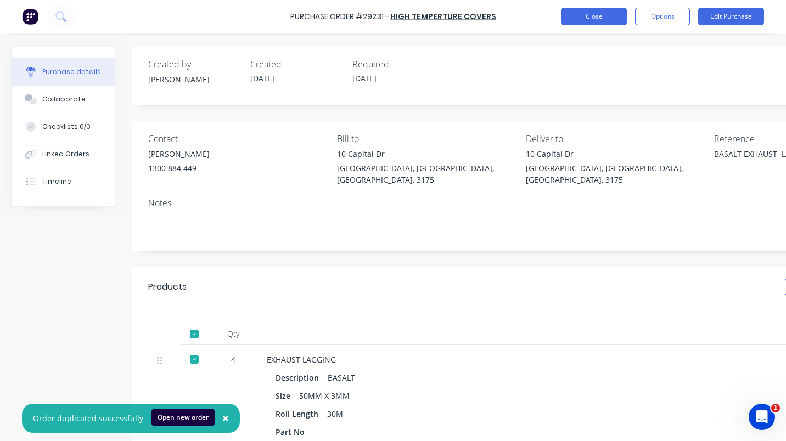
click at [597, 20] on button "Close" at bounding box center [594, 17] width 66 height 18
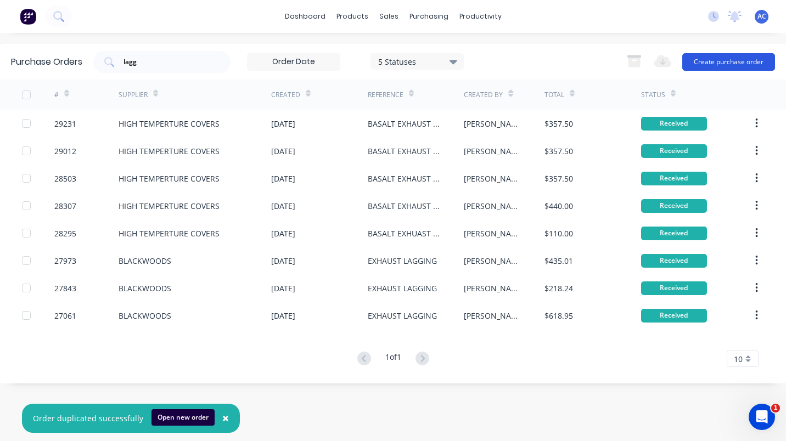
click at [710, 59] on button "Create purchase order" at bounding box center [728, 62] width 93 height 18
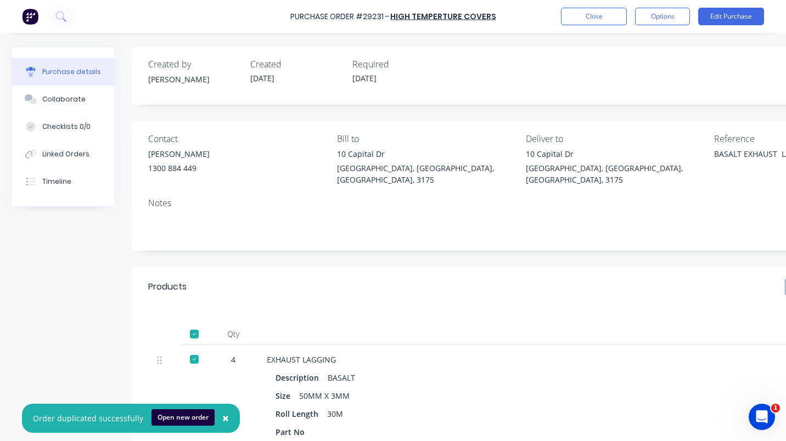
click at [192, 418] on button "Open new order" at bounding box center [182, 417] width 63 height 16
type textarea "x"
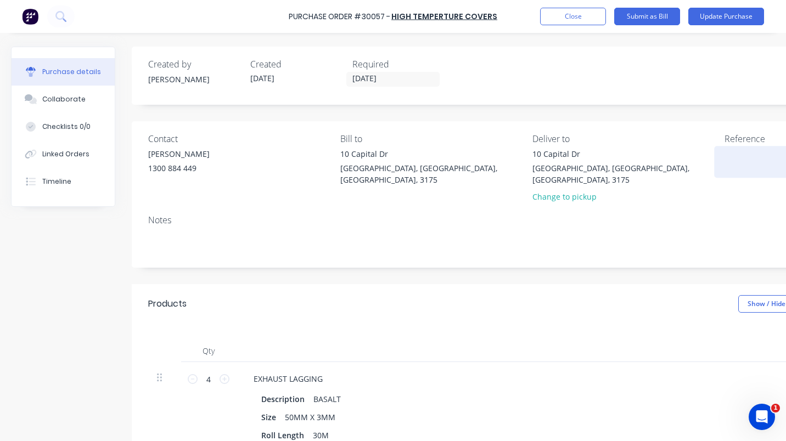
drag, startPoint x: 736, startPoint y: 149, endPoint x: 749, endPoint y: 160, distance: 16.4
click at [736, 149] on textarea at bounding box center [793, 160] width 137 height 25
type textarea "b"
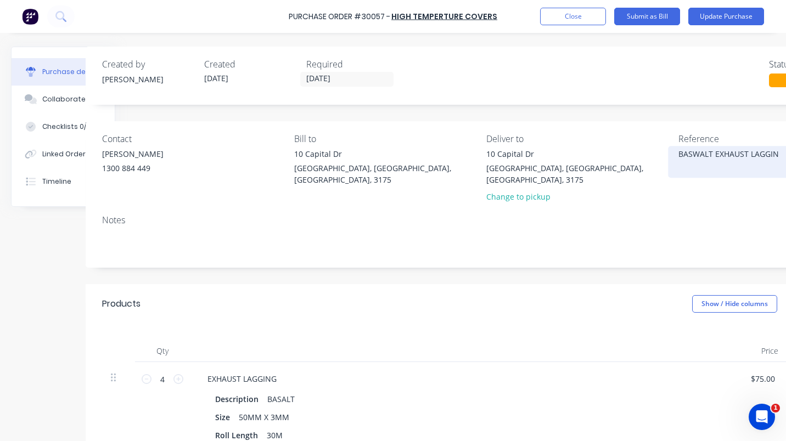
type textarea "BASWALT EXHAUST LAGGING"
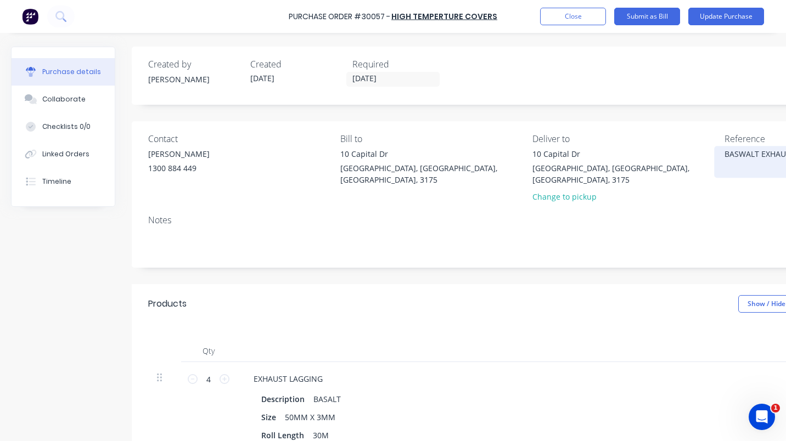
type textarea "x"
click at [746, 155] on textarea "BASWALT EXHAUST LAGGING" at bounding box center [793, 160] width 137 height 25
type textarea "BASALT EXHAUST LAGGING"
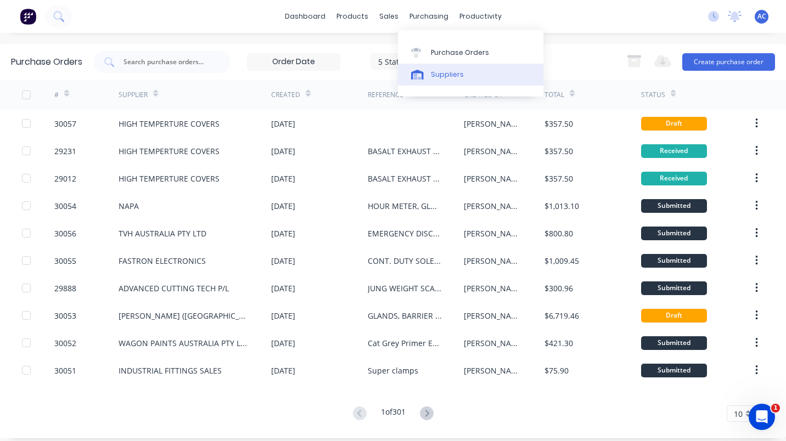
click at [447, 72] on div "Suppliers" at bounding box center [447, 75] width 33 height 10
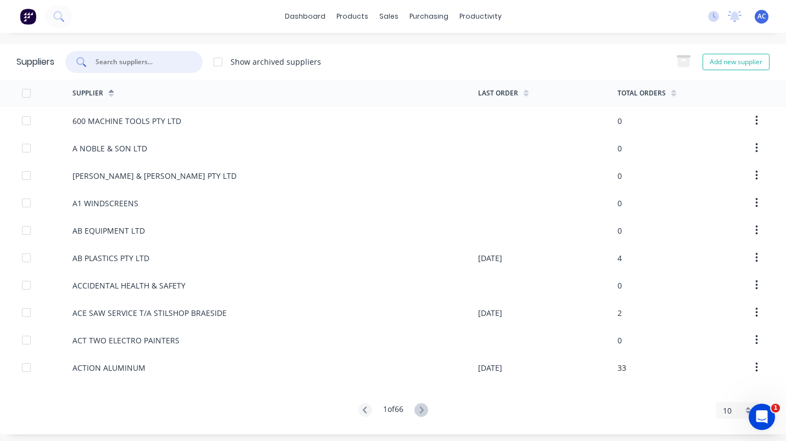
drag, startPoint x: 115, startPoint y: 62, endPoint x: 158, endPoint y: 51, distance: 44.2
click at [127, 62] on input "text" at bounding box center [139, 62] width 91 height 11
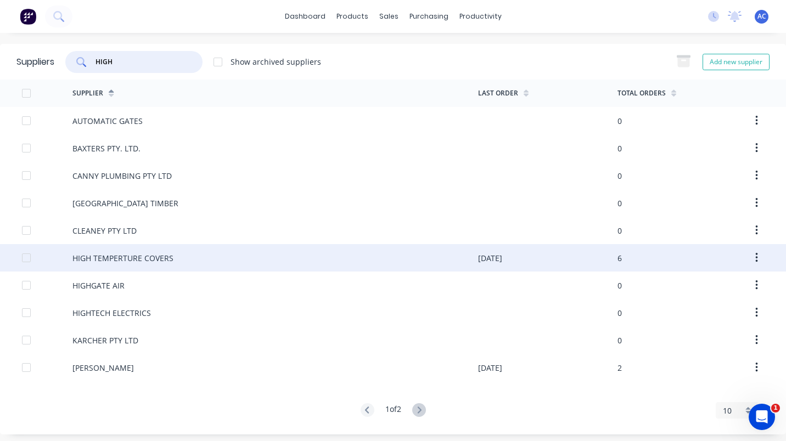
type input "HIGH"
click at [138, 263] on div "HIGH TEMPERTURE COVERS" at bounding box center [122, 258] width 101 height 12
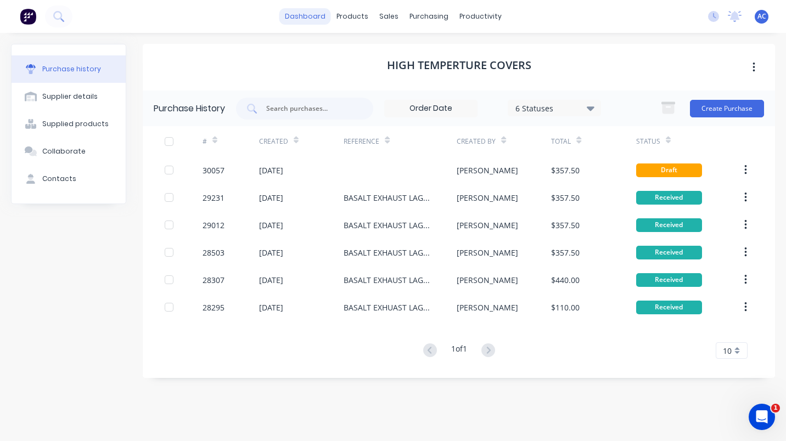
click at [313, 17] on link "dashboard" at bounding box center [305, 16] width 52 height 16
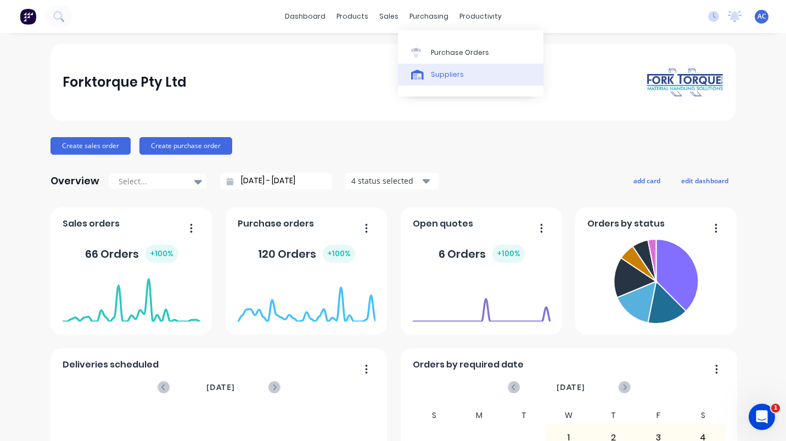
click at [444, 72] on div "Suppliers" at bounding box center [447, 75] width 33 height 10
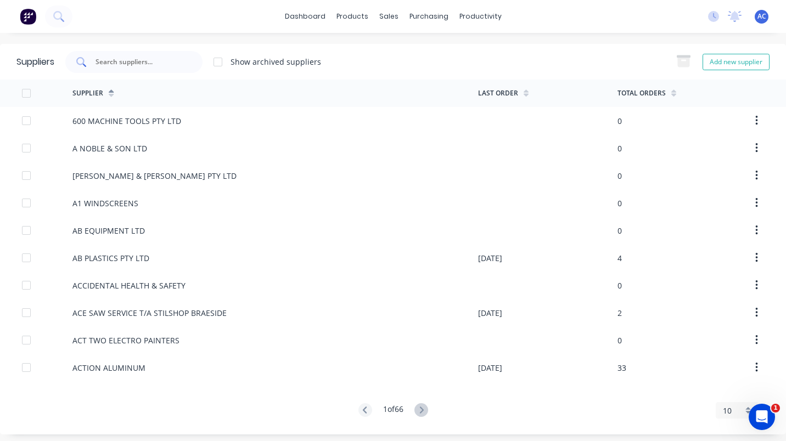
click at [152, 53] on div at bounding box center [133, 62] width 137 height 22
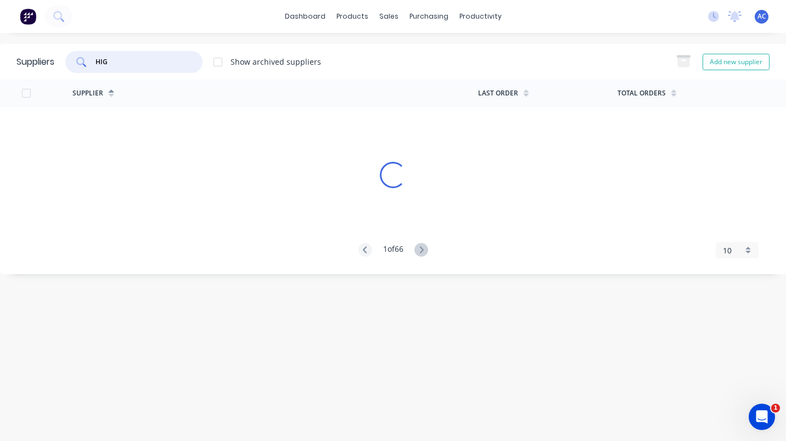
type input "HIGH"
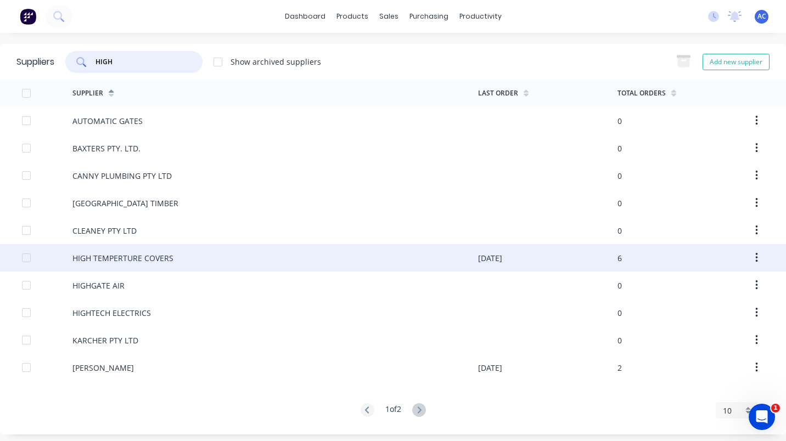
click at [127, 263] on div "HIGH TEMPERTURE COVERS" at bounding box center [122, 258] width 101 height 12
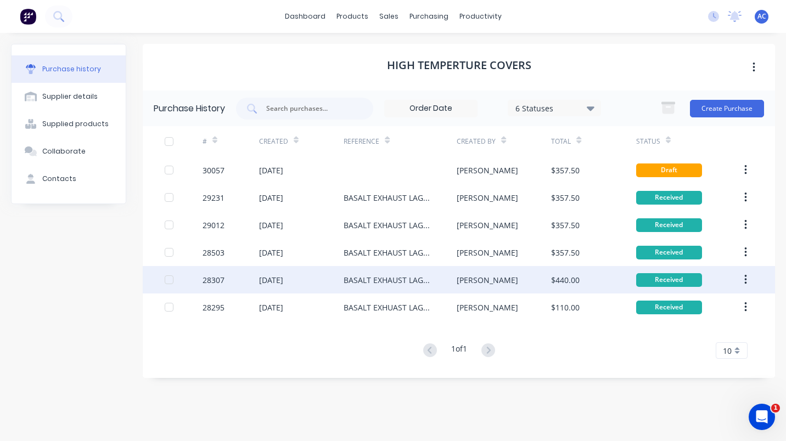
click at [366, 277] on div "BASALT EXHAUST LAGGING" at bounding box center [389, 280] width 91 height 12
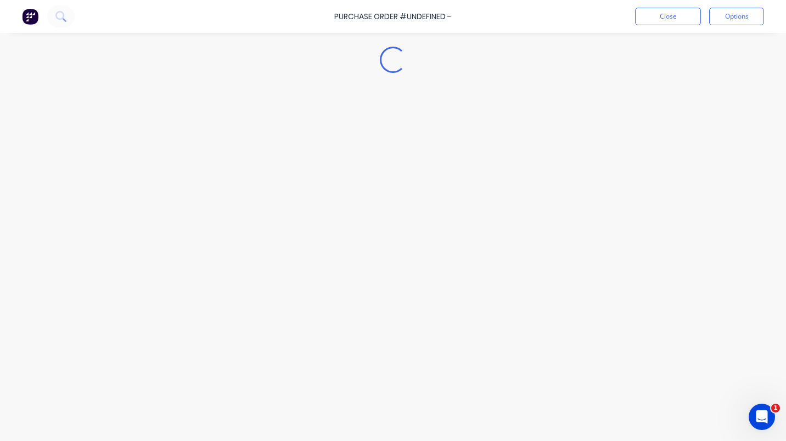
click at [366, 277] on div "Loading..." at bounding box center [393, 204] width 786 height 386
type textarea "x"
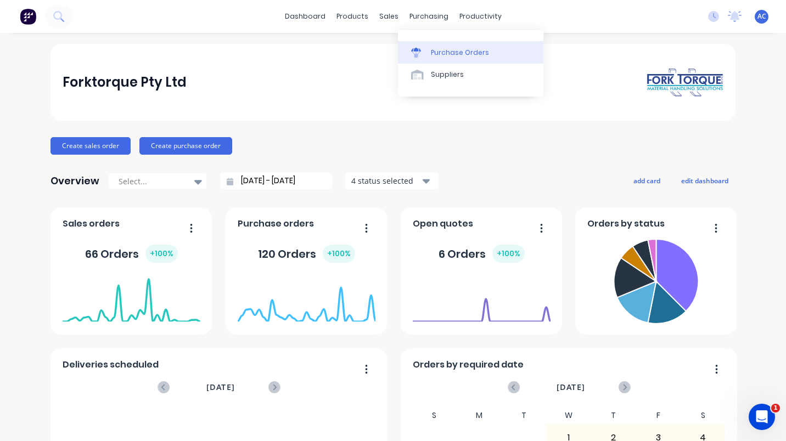
click at [438, 54] on div "Purchase Orders" at bounding box center [460, 53] width 58 height 10
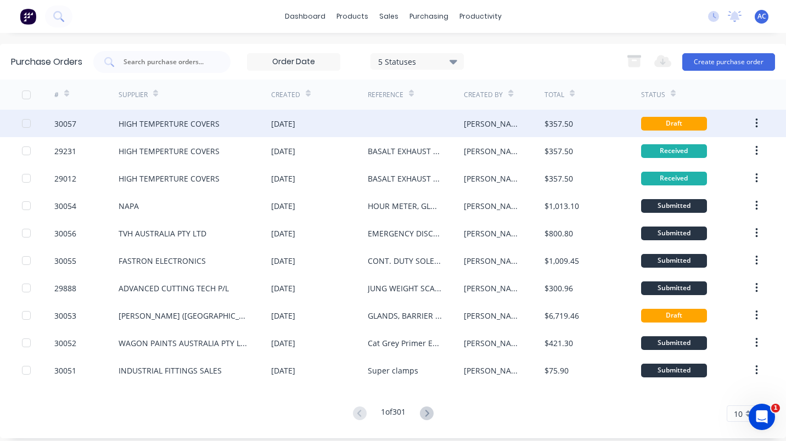
click at [24, 119] on div at bounding box center [26, 124] width 22 height 22
click at [158, 120] on div "HIGH TEMPERTURE COVERS" at bounding box center [169, 124] width 101 height 12
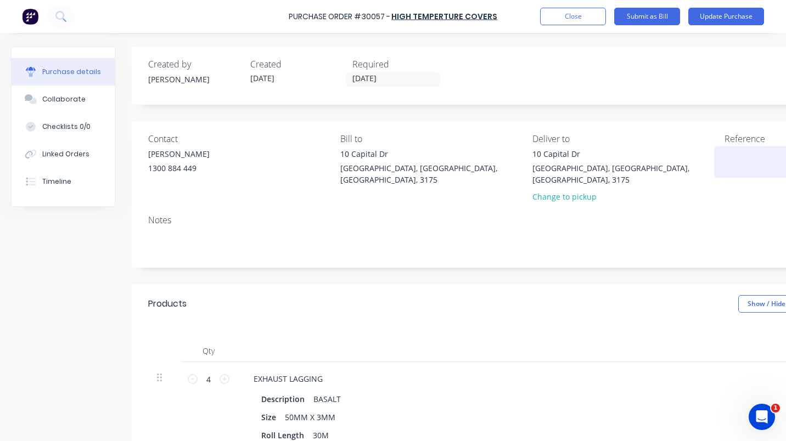
click at [737, 155] on textarea at bounding box center [793, 160] width 137 height 25
type textarea "bASAL"
type textarea "x"
type textarea "bASA"
type textarea "x"
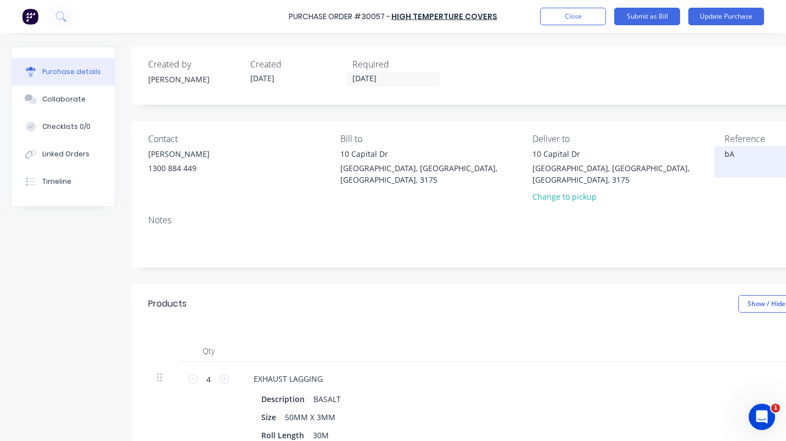
type textarea "b"
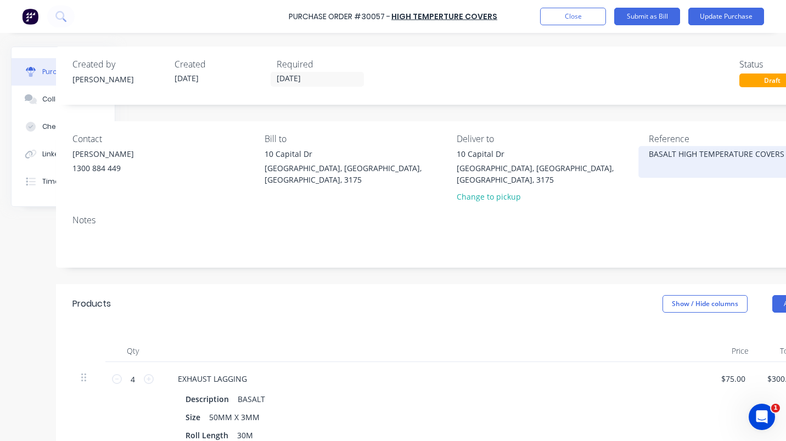
scroll to position [0, 80]
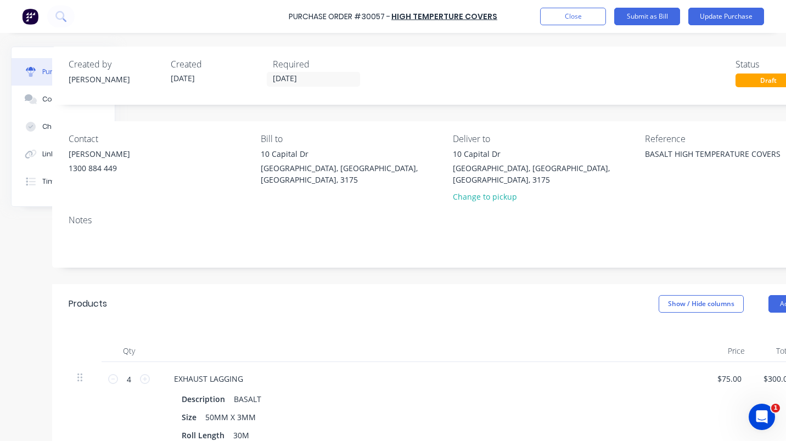
type textarea "BASALT HIGH TEMPERATURE COVERS"
type textarea "x"
type textarea "BASALT HIGH TEMPERATURE COVERS"
click at [618, 129] on div "Contact [PERSON_NAME] [PHONE_NUMBER] Bill to [STREET_ADDRESS][PERSON_NAME] Deli…" at bounding box center [448, 194] width 793 height 147
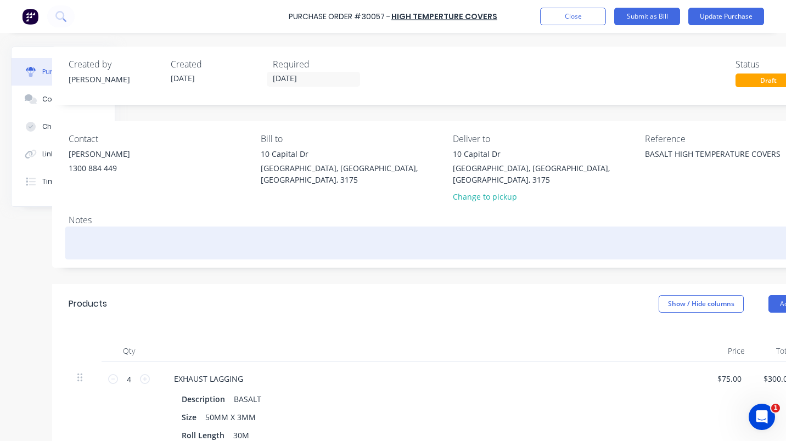
type textarea "x"
click at [89, 233] on textarea at bounding box center [449, 241] width 760 height 25
type textarea "P"
type textarea "x"
type textarea "PL"
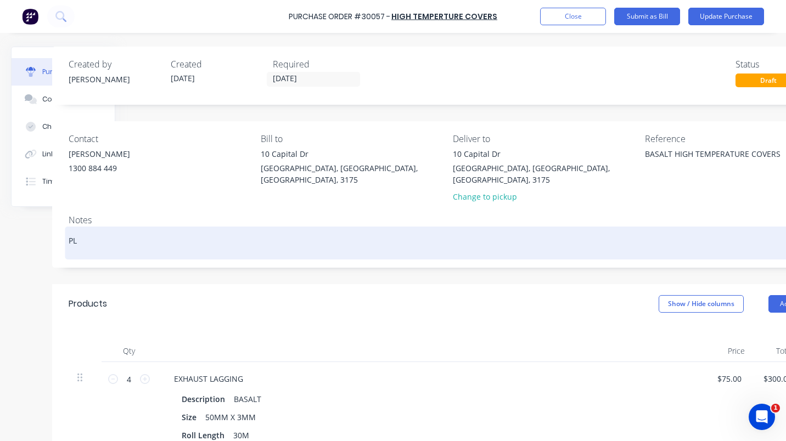
type textarea "x"
type textarea "PLE"
type textarea "x"
type textarea "PLEA"
type textarea "x"
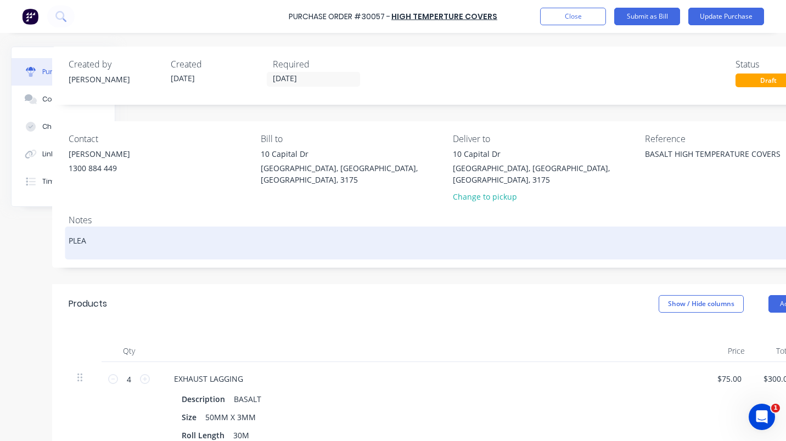
type textarea "PLEAS"
type textarea "x"
type textarea "PLEASE"
type textarea "x"
type textarea "PLEASE C"
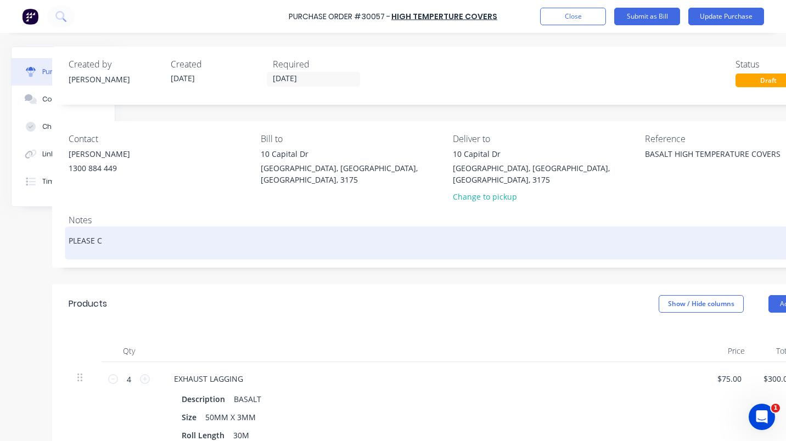
type textarea "x"
type textarea "PLEASE CA"
type textarea "x"
type textarea "PLEASE CAL"
type textarea "x"
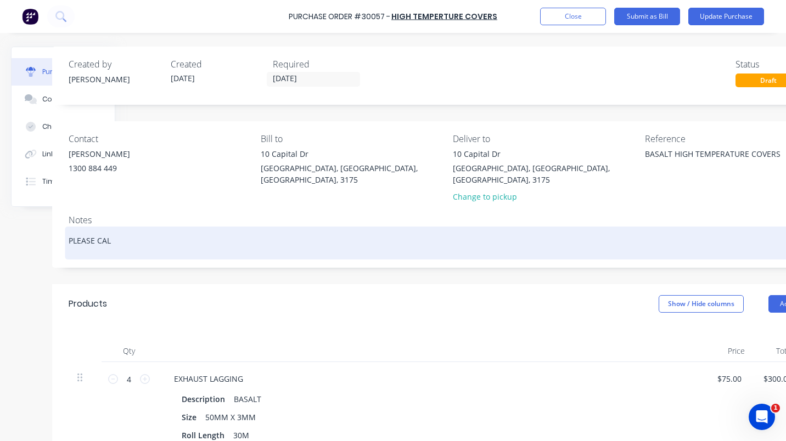
type textarea "PLEASE CALL"
type textarea "x"
type textarea "PLEASE CALL"
type textarea "x"
type textarea "PLEASE CALL A"
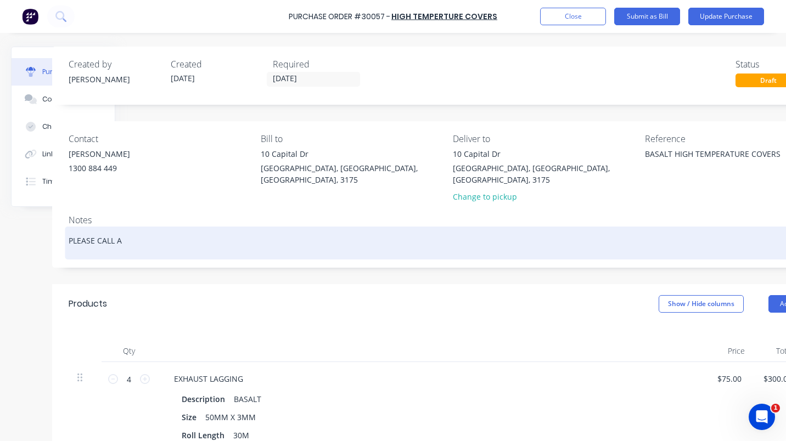
type textarea "x"
type textarea "PLEASE CALL AN"
type textarea "x"
type textarea "PLEASE CALL AND"
type textarea "x"
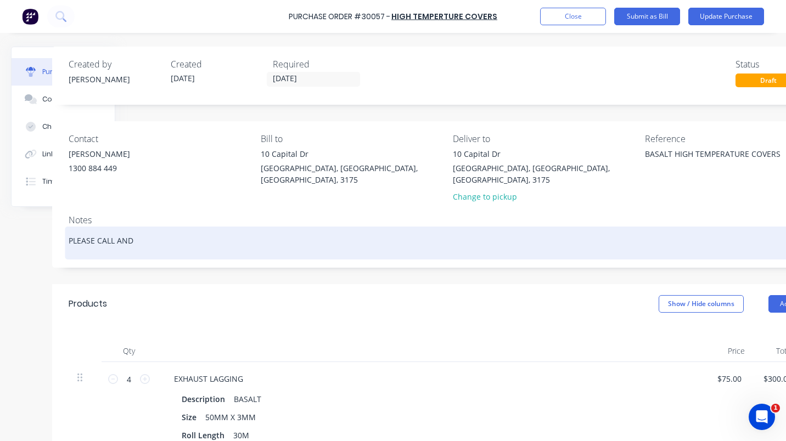
type textarea "PLEASE CALL ANDR"
type textarea "x"
type textarea "PLEASE CALL [PERSON_NAME]"
type textarea "x"
type textarea "PLEASE CALL [PERSON_NAME]"
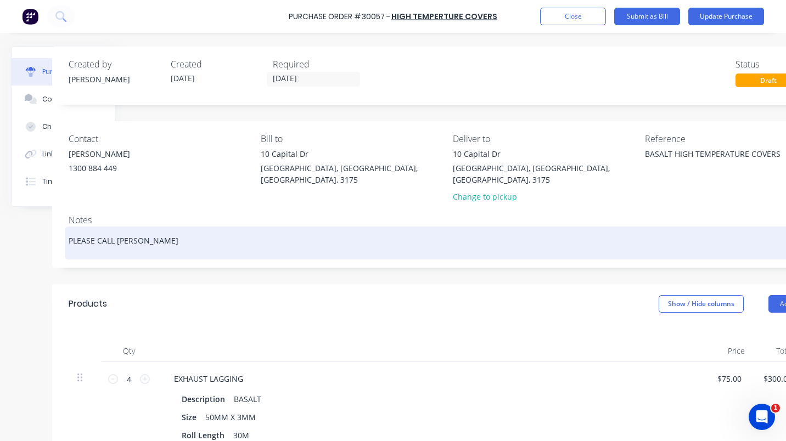
type textarea "x"
type textarea "PLEASE CALL [PERSON_NAME]"
type textarea "x"
type textarea "PLEASE CALL [PERSON_NAME]"
type textarea "x"
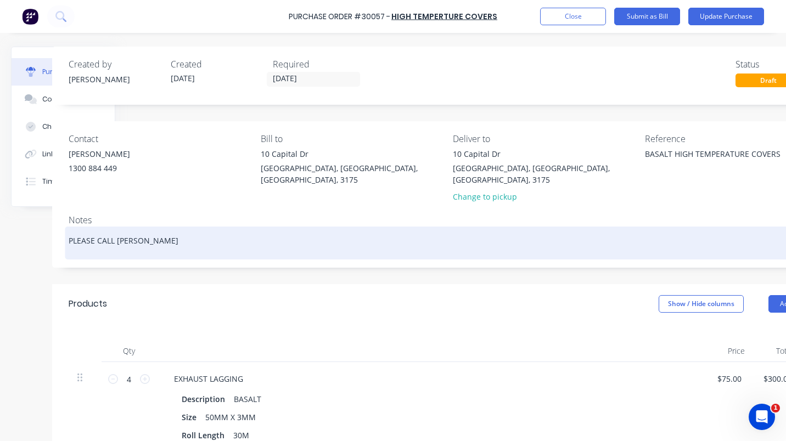
type textarea "PLEASE CALL [PERSON_NAME] ON"
type textarea "x"
type textarea "PLEASE CALL [PERSON_NAME] ON 9"
type textarea "x"
type textarea "PLEASE CALL [PERSON_NAME] ON 97"
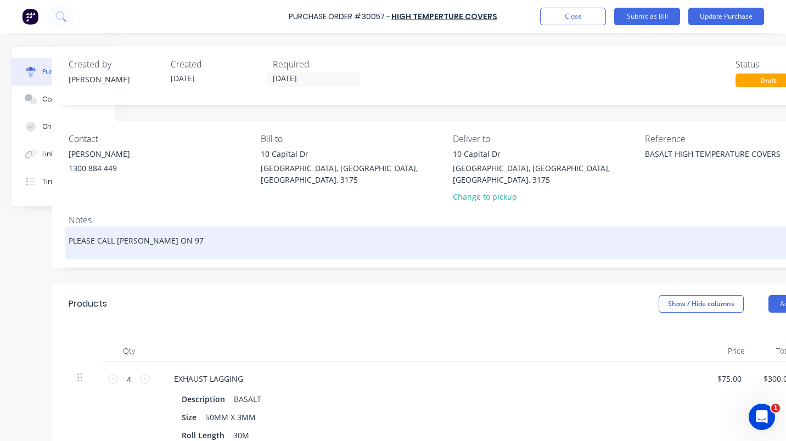
type textarea "x"
type textarea "PLEASE CALL [PERSON_NAME] ON 979"
type textarea "x"
type textarea "PLEASE CALL [PERSON_NAME] ON 9791"
type textarea "x"
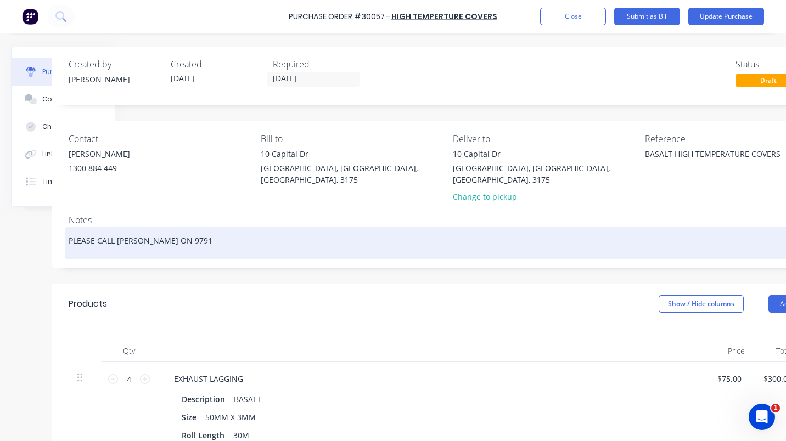
type textarea "PLEASE CALL [PERSON_NAME] ON 97915"
type textarea "x"
type textarea "PLEASE CALL [PERSON_NAME] ON 979152"
type textarea "x"
type textarea "PLEASE CALL [PERSON_NAME] ON [PHONE_NUMBER]"
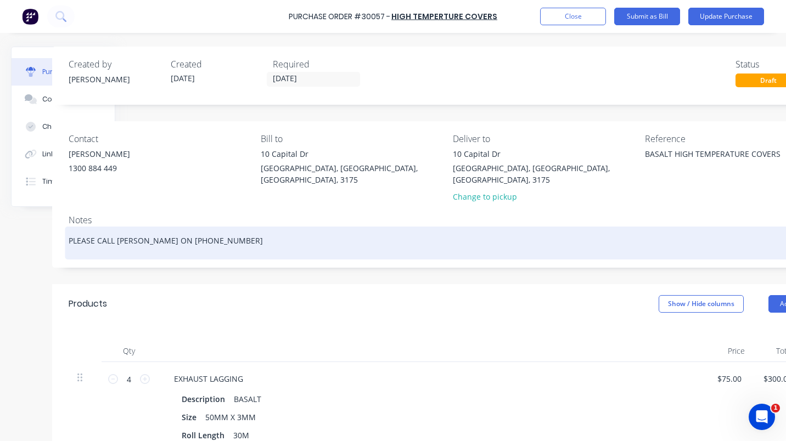
type textarea "x"
type textarea "PLEASE CALL [PERSON_NAME] ON [PHONE_NUMBER]"
type textarea "x"
type textarea "PLEASE CALL [PERSON_NAME] ON [PHONE_NUMBER]"
type textarea "x"
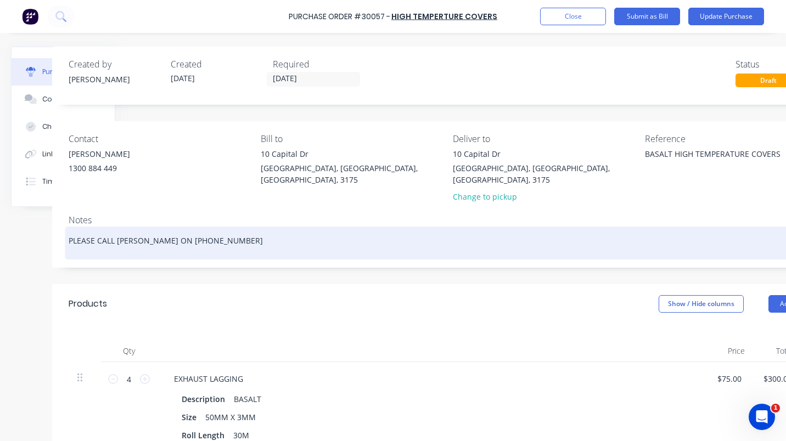
type textarea "PLEASE CALL [PERSON_NAME] ON [PHONE_NUMBER] S"
type textarea "x"
type textarea "PLEASE CALL [PERSON_NAME] ON [PHONE_NUMBER] SO"
type textarea "x"
type textarea "PLEASE CALL [PERSON_NAME] ON [PHONE_NUMBER] SO"
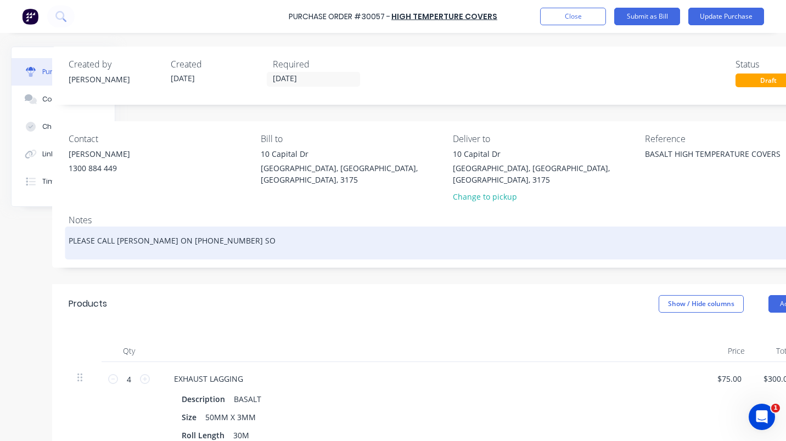
type textarea "x"
type textarea "PLEASE CALL [PERSON_NAME] ON [PHONE_NUMBER] SO W"
type textarea "x"
type textarea "PLEASE CALL [PERSON_NAME] ON [PHONE_NUMBER] SO WE"
type textarea "x"
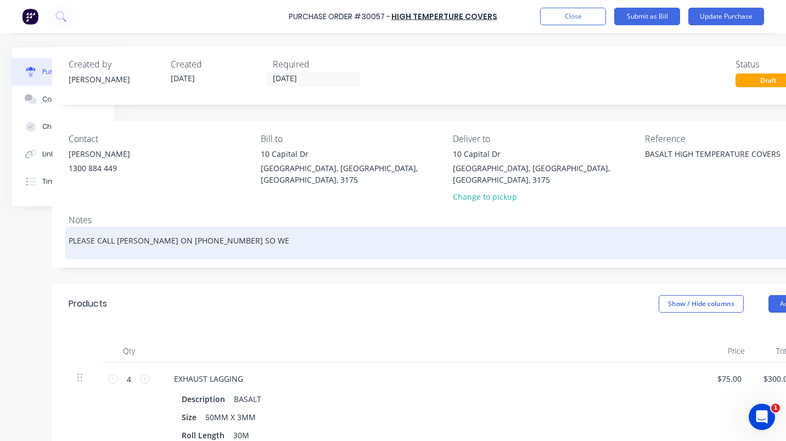
type textarea "PLEASE CALL [PERSON_NAME] ON [PHONE_NUMBER] SO WE"
type textarea "x"
type textarea "PLEASE CALL [PERSON_NAME] ON [PHONE_NUMBER] SO WE C"
type textarea "x"
type textarea "PLEASE CALL [PERSON_NAME] ON [PHONE_NUMBER] SO WE CA"
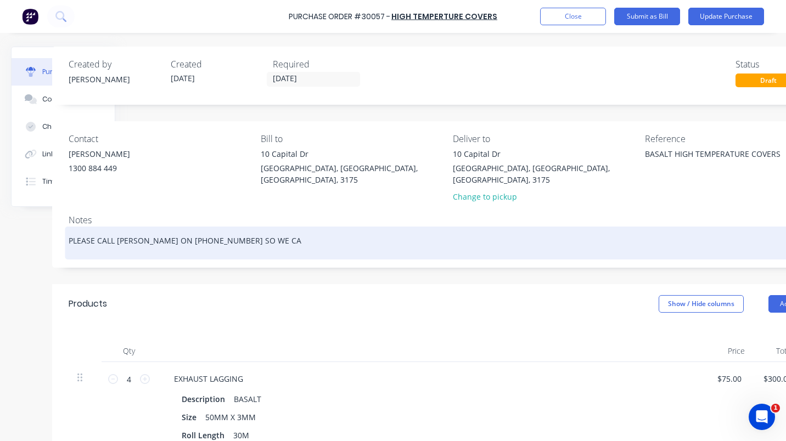
type textarea "x"
type textarea "PLEASE CALL [PERSON_NAME] ON [PHONE_NUMBER] SO WE CAN"
type textarea "x"
type textarea "PLEASE CALL [PERSON_NAME] ON [PHONE_NUMBER] SO WE CAN"
type textarea "x"
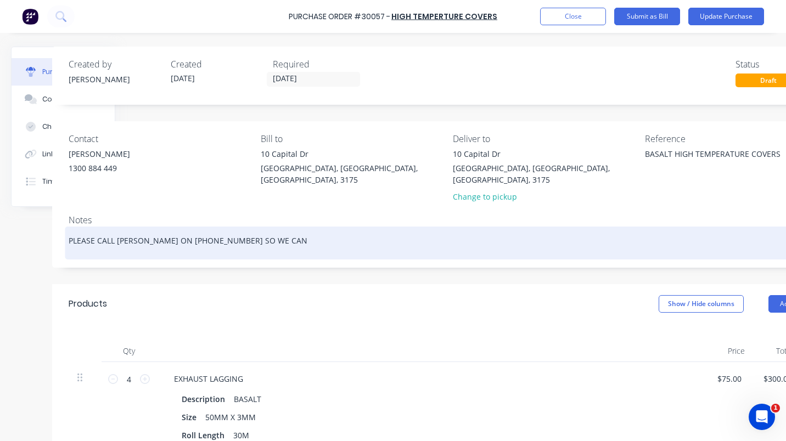
type textarea "PLEASE CALL [PERSON_NAME] ON [PHONE_NUMBER] SO WE CAN O"
type textarea "x"
type textarea "PLEASE CALL [PERSON_NAME] ON [PHONE_NUMBER] SO WE CAN OR"
type textarea "x"
type textarea "PLEASE CALL [PERSON_NAME] ON [PHONE_NUMBER] SO WE CAN ORG"
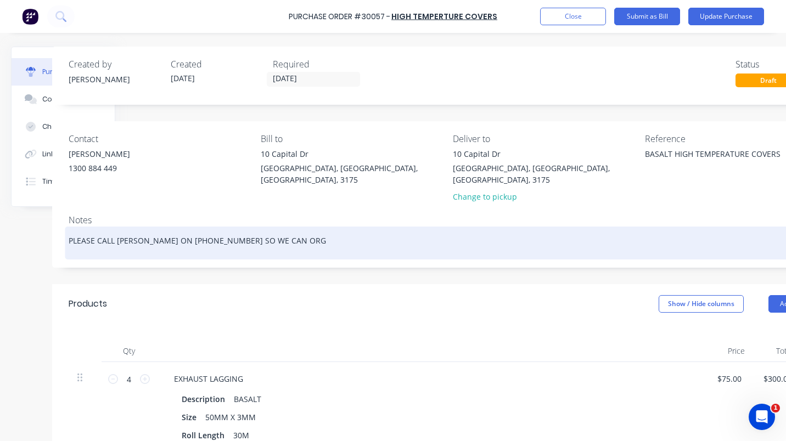
type textarea "x"
type textarea "PLEASE CALL [PERSON_NAME] ON [PHONE_NUMBER] SO WE CAN ORGA"
type textarea "x"
type textarea "PLEASE CALL [PERSON_NAME] ON [PHONE_NUMBER] SO WE CAN ORGAN"
type textarea "x"
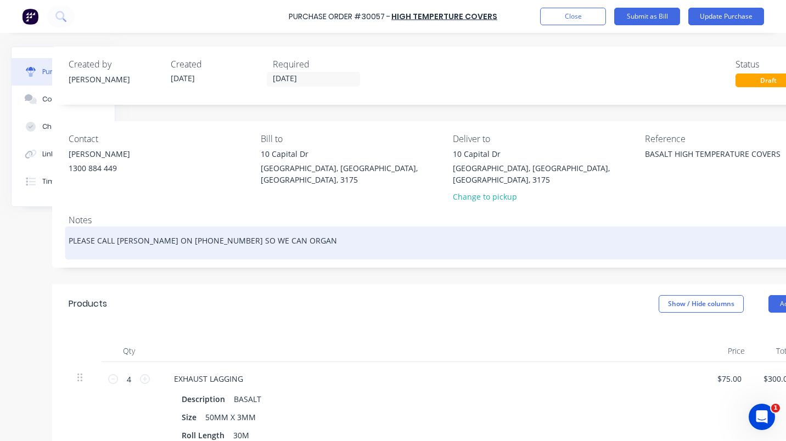
type textarea "PLEASE CALL [PERSON_NAME] ON [PHONE_NUMBER] SO WE CAN ORGANI"
type textarea "x"
type textarea "PLEASE CALL [PERSON_NAME] ON [PHONE_NUMBER] SO WE CAN ORGANIS"
type textarea "x"
type textarea "PLEASE CALL [PERSON_NAME] ON [PHONE_NUMBER] SO WE CAN ORGANISE"
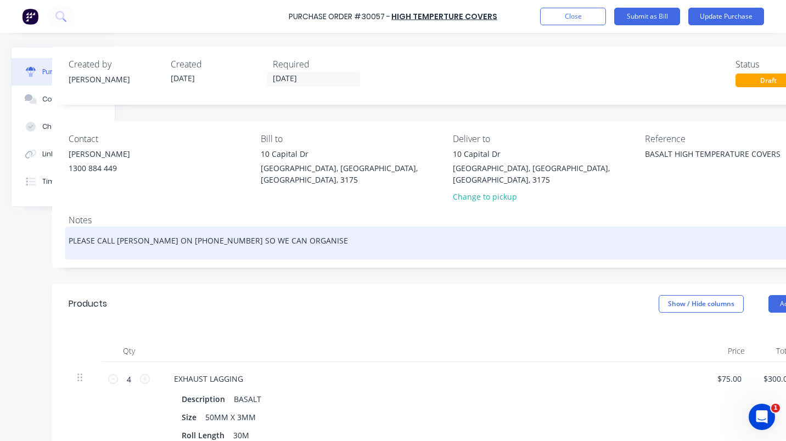
type textarea "x"
type textarea "PLEASE CALL [PERSON_NAME] ON [PHONE_NUMBER] SO WE CAN ORGANISE"
type textarea "x"
type textarea "PLEASE CALL [PERSON_NAME] ON [PHONE_NUMBER] SO WE CAN ORGANISE P"
type textarea "x"
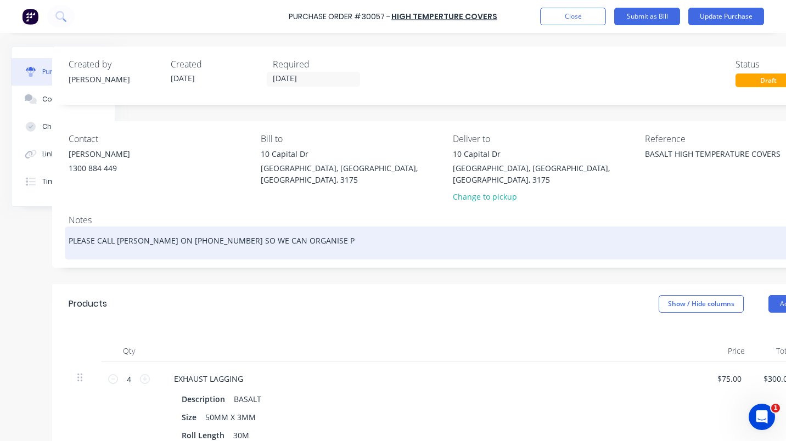
type textarea "PLEASE CALL [PERSON_NAME] ON [PHONE_NUMBER] SO WE CAN ORGANISE PA"
type textarea "x"
type textarea "PLEASE CALL [PERSON_NAME] ON [PHONE_NUMBER] SO WE CAN ORGANISE PAY"
type textarea "x"
type textarea "PLEASE CALL [PERSON_NAME] ON [PHONE_NUMBER] SO WE CAN ORGANISE PAYM"
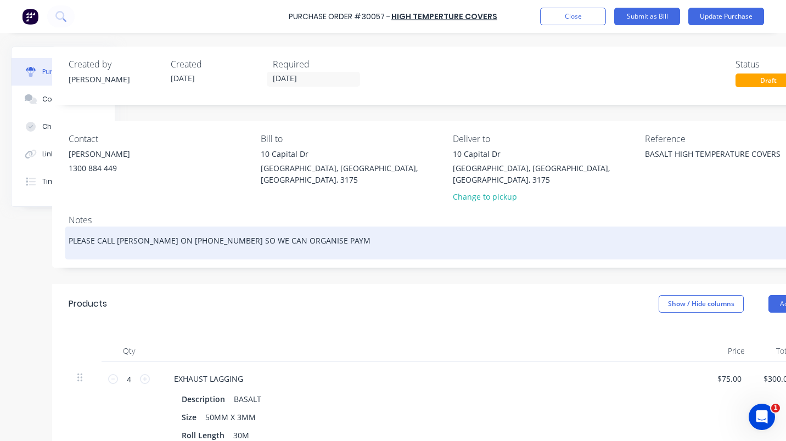
type textarea "x"
type textarea "PLEASE CALL [PERSON_NAME] ON [PHONE_NUMBER] SO WE CAN ORGANISE PAYME"
type textarea "x"
type textarea "PLEASE CALL [PERSON_NAME] ON [PHONE_NUMBER] SO WE CAN ORGANISE PAYMEN"
type textarea "x"
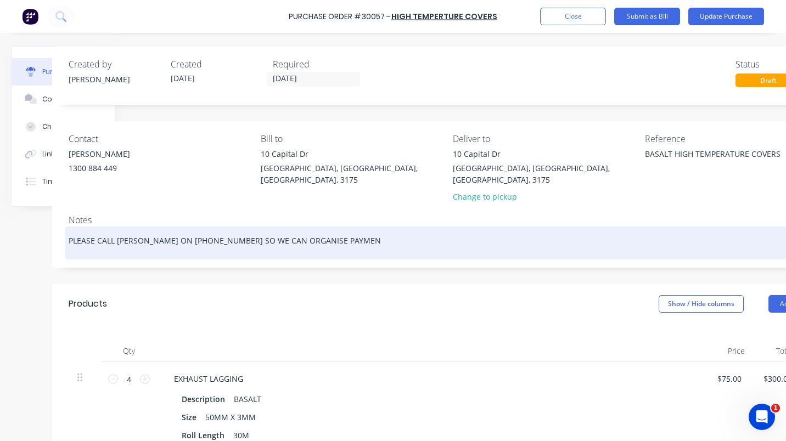
type textarea "PLEASE CALL [PERSON_NAME] ON [PHONE_NUMBER] SO WE CAN ORGANISE PAYMENT"
type textarea "x"
type textarea "PLEASE CALL [PERSON_NAME] ON [PHONE_NUMBER] SO WE CAN ORGANISE PAYMENT"
type textarea "x"
type textarea "PLEASE CALL [PERSON_NAME] ON [PHONE_NUMBER] SO WE CAN ORGANISE PAYMENT T"
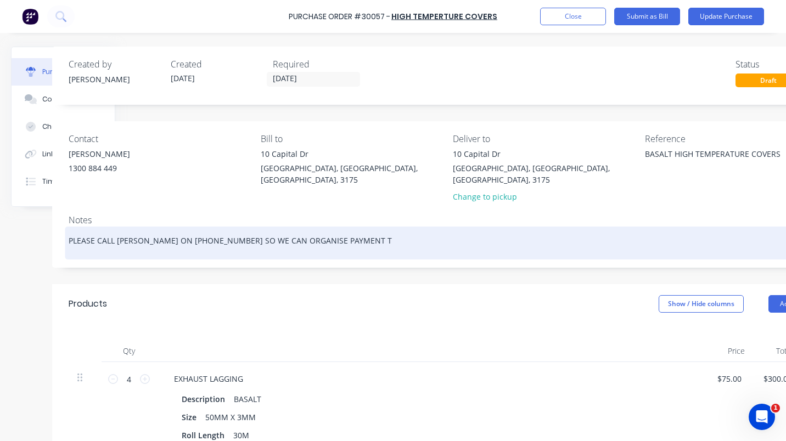
type textarea "x"
type textarea "PLEASE CALL [PERSON_NAME] ON [PHONE_NUMBER] SO WE CAN ORGANISE PAYMENT TO"
type textarea "x"
type textarea "PLEASE CALL [PERSON_NAME] ON [PHONE_NUMBER] SO WE CAN ORGANISE PAYMENT TO"
type textarea "x"
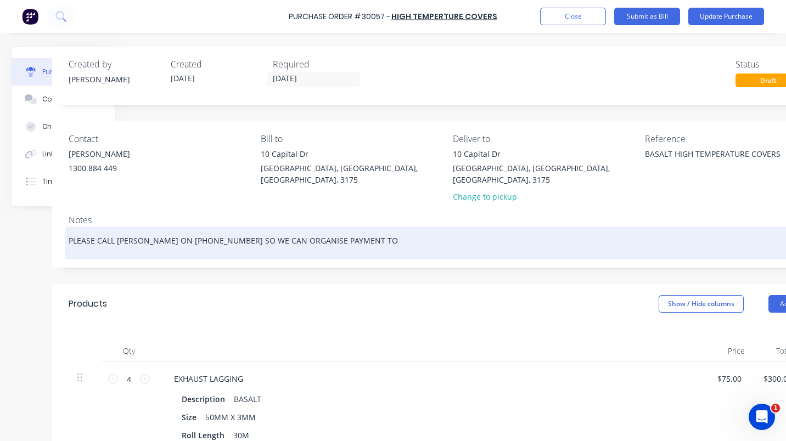
type textarea "PLEASE CALL [PERSON_NAME] ON [PHONE_NUMBER] SO WE CAN ORGANISE PAYMENT TO Y"
type textarea "x"
type textarea "PLEASE CALL [PERSON_NAME] ON [PHONE_NUMBER] SO WE CAN ORGANISE PAYMENT TO YO"
type textarea "x"
type textarea "PLEASE CALL [PERSON_NAME] ON [PHONE_NUMBER] SO WE CAN ORGANISE PAYMENT TO YOU"
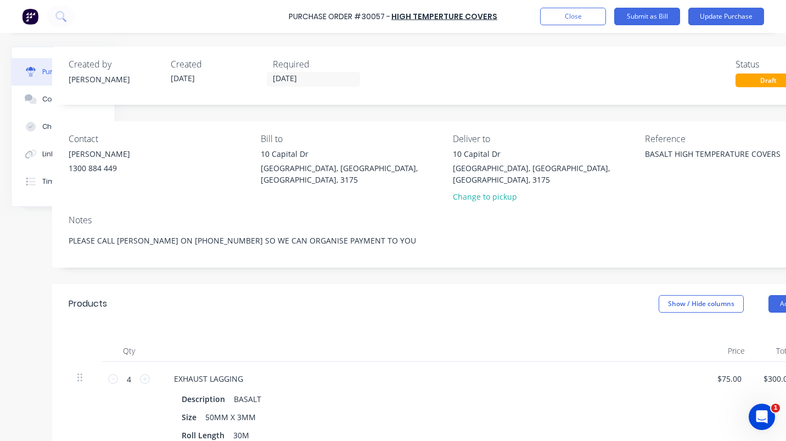
type textarea "x"
type textarea "PLEASE CALL [PERSON_NAME] ON [PHONE_NUMBER] SO WE CAN ORGANISE PAYMENT TO YOU."
type textarea "x"
type textarea "PLEASE CALL [PERSON_NAME] ON [PHONE_NUMBER] SO WE CAN ORGANISE PAYMENT TO YOU."
type textarea "x"
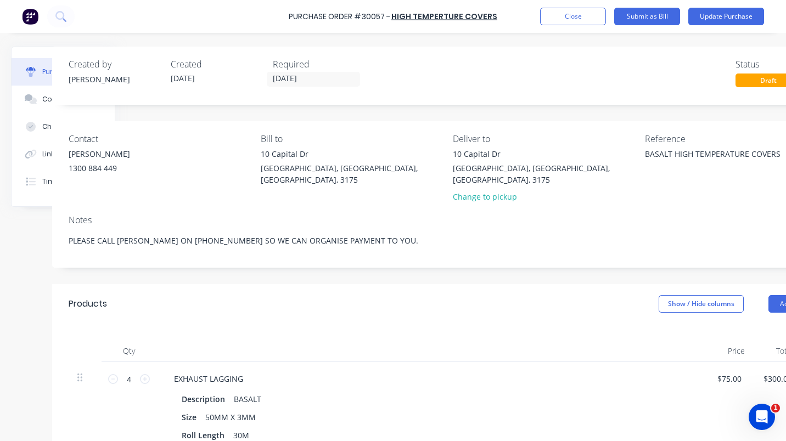
type textarea "PLEASE CALL [PERSON_NAME] ON [PHONE_NUMBER] SO WE CAN ORGANISE PAYMENT TO YOU. T"
type textarea "x"
type textarea "PLEASE CALL [PERSON_NAME] ON [PHONE_NUMBER] SO WE CAN ORGANISE PAYMENT TO YOU. …"
type textarea "x"
type textarea "PLEASE CALL [PERSON_NAME] ON [PHONE_NUMBER] SO WE CAN ORGANISE PAYMENT TO YOU. …"
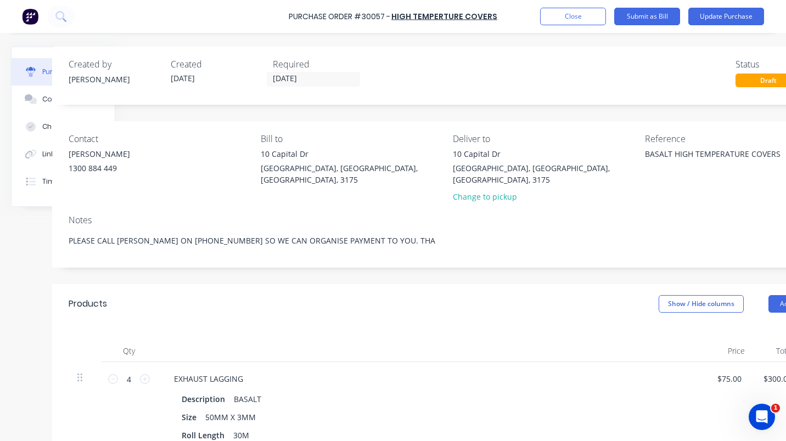
type textarea "x"
type textarea "PLEASE CALL [PERSON_NAME] ON [PHONE_NUMBER] SO WE CAN ORGANISE PAYMENT TO YOU. …"
type textarea "x"
type textarea "PLEASE CALL [PERSON_NAME] ON [PHONE_NUMBER] SO WE CAN ORGANISE PAYMENT TO YOU. …"
type textarea "x"
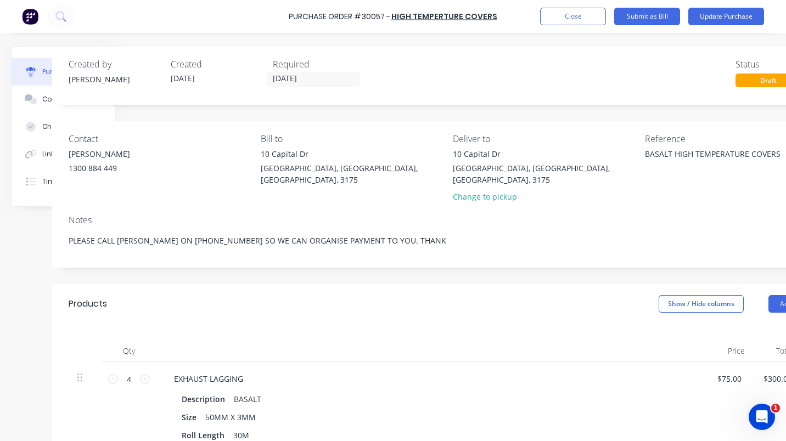
type textarea "PLEASE CALL [PERSON_NAME] ON [PHONE_NUMBER] SO WE CAN ORGANISE PAYMENT TO YOU. …"
type textarea "x"
type textarea "PLEASE CALL [PERSON_NAME] ON [PHONE_NUMBER] SO WE CAN ORGANISE PAYMENT TO YOU. …"
type textarea "x"
type textarea "PLEASE CALL [PERSON_NAME] ON [PHONE_NUMBER] SO WE CAN ORGANISE PAYMENT TO YOU. …"
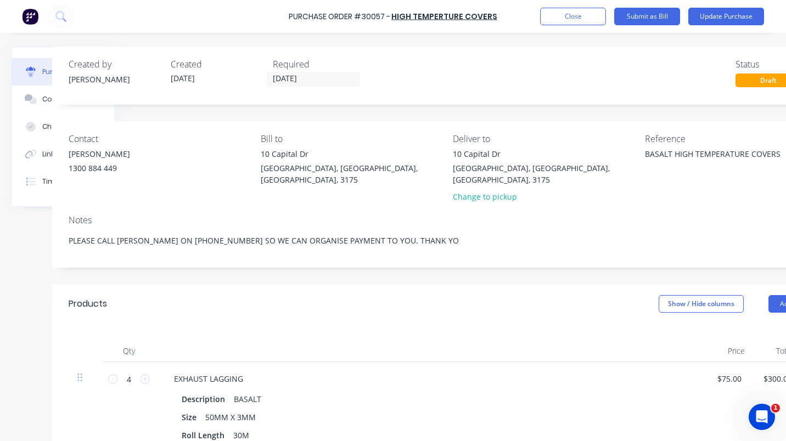
type textarea "x"
type textarea "PLEASE CALL [PERSON_NAME] ON [PHONE_NUMBER] SO WE CAN ORGANISE PAYMENT TO YOU. …"
click at [646, 13] on button "Submit as Bill" at bounding box center [647, 17] width 66 height 18
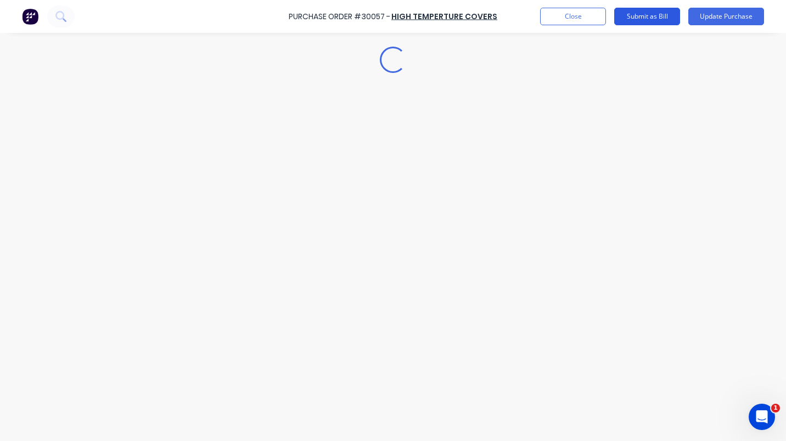
scroll to position [0, 0]
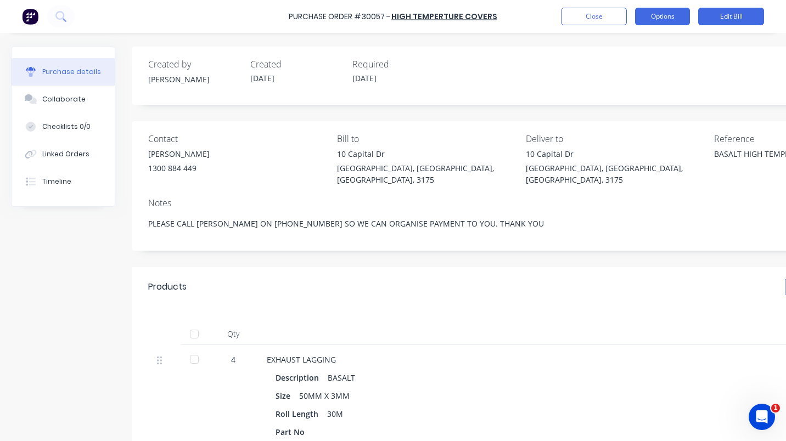
click at [658, 16] on button "Options" at bounding box center [662, 17] width 55 height 18
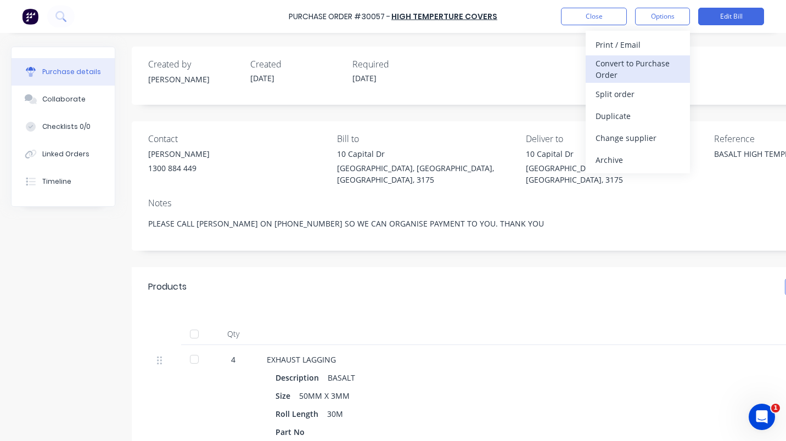
click at [630, 63] on div "Convert to Purchase Order" at bounding box center [638, 68] width 85 height 27
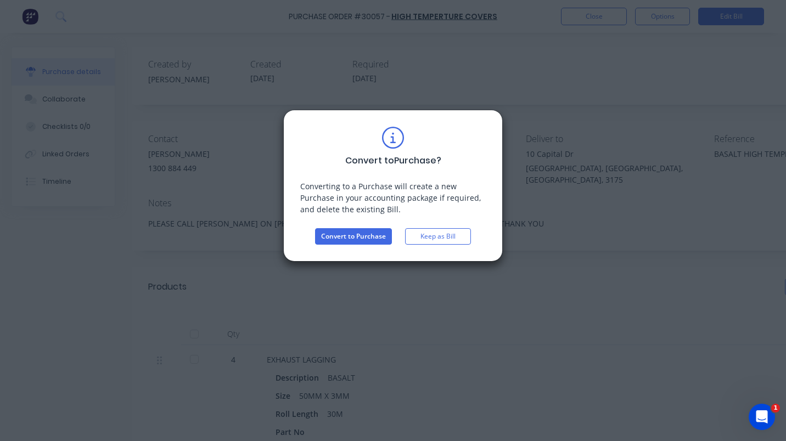
drag, startPoint x: 355, startPoint y: 238, endPoint x: 373, endPoint y: 253, distance: 23.0
click at [355, 239] on button "Convert to Purchase" at bounding box center [353, 236] width 77 height 16
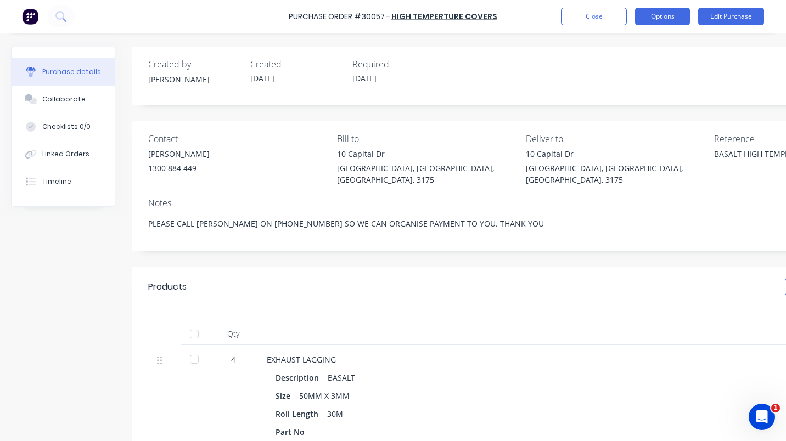
click at [667, 14] on button "Options" at bounding box center [662, 17] width 55 height 18
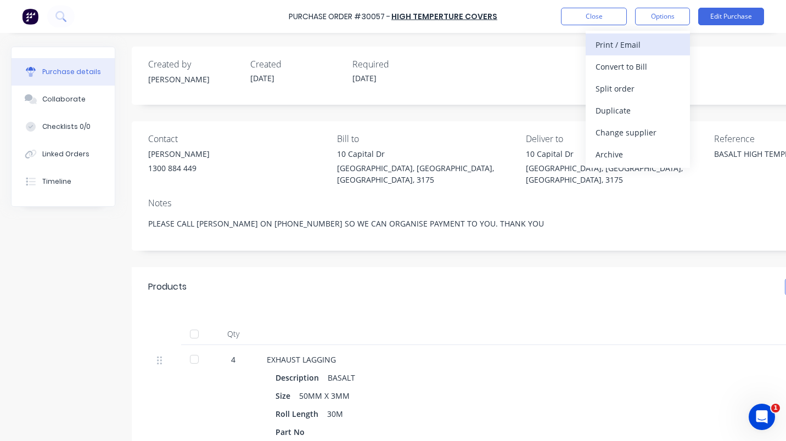
click at [614, 46] on div "Print / Email" at bounding box center [638, 45] width 85 height 16
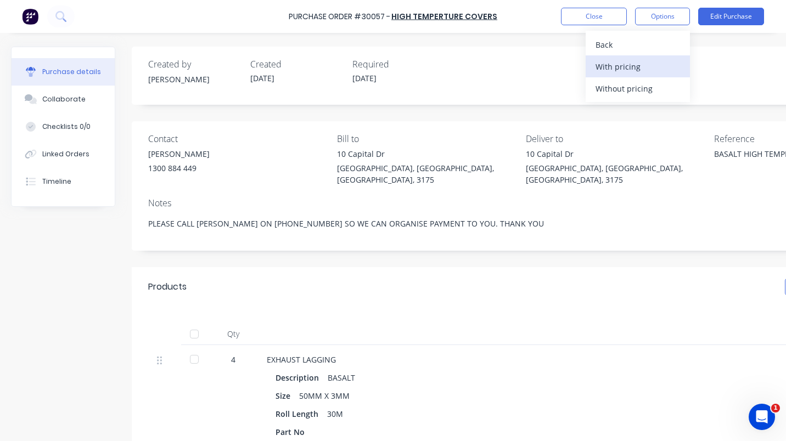
drag, startPoint x: 611, startPoint y: 69, endPoint x: 614, endPoint y: 77, distance: 8.5
click at [614, 77] on button "With pricing" at bounding box center [638, 66] width 104 height 22
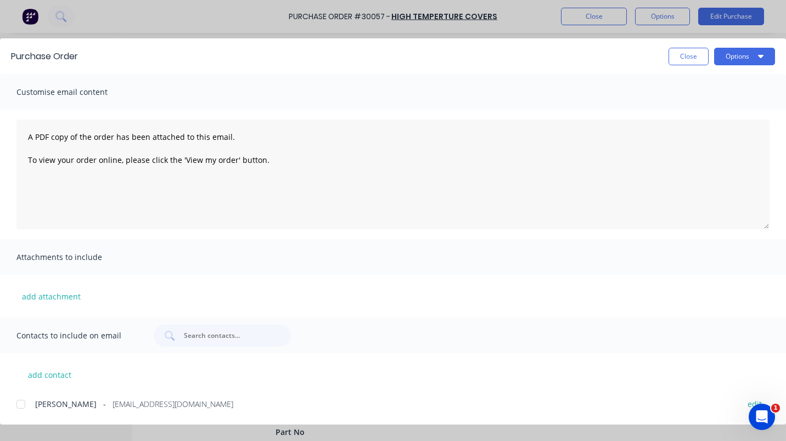
click at [24, 402] on div at bounding box center [21, 405] width 22 height 22
click at [763, 49] on button "Options" at bounding box center [744, 57] width 61 height 18
click at [691, 125] on div "Email" at bounding box center [723, 128] width 85 height 16
click at [88, 417] on span "×" at bounding box center [90, 419] width 7 height 15
click at [686, 53] on button "Close" at bounding box center [689, 57] width 40 height 18
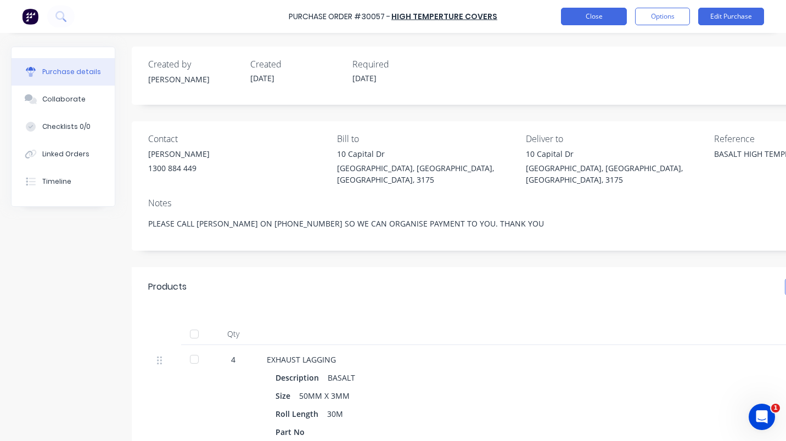
click at [583, 13] on button "Close" at bounding box center [594, 17] width 66 height 18
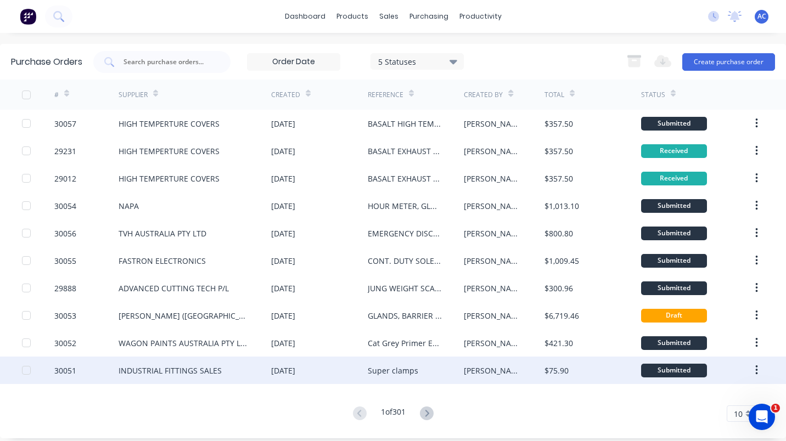
click at [168, 367] on div "INDUSTRIAL FITTINGS SALES" at bounding box center [170, 371] width 103 height 12
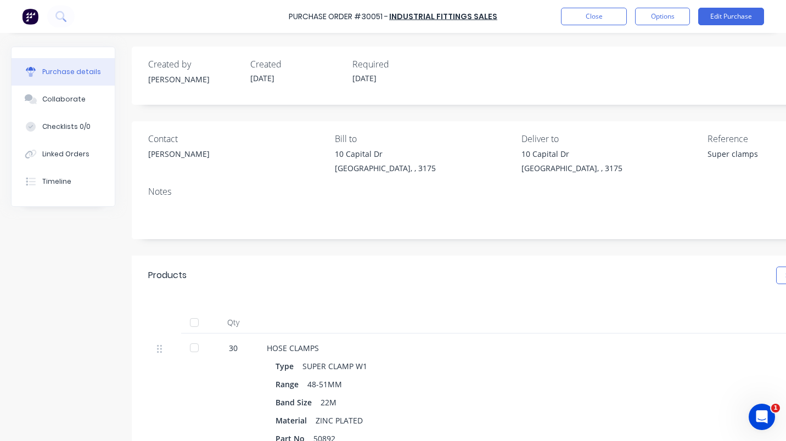
click at [197, 346] on div at bounding box center [194, 348] width 22 height 22
type textarea "x"
click at [592, 22] on button "Close" at bounding box center [594, 17] width 66 height 18
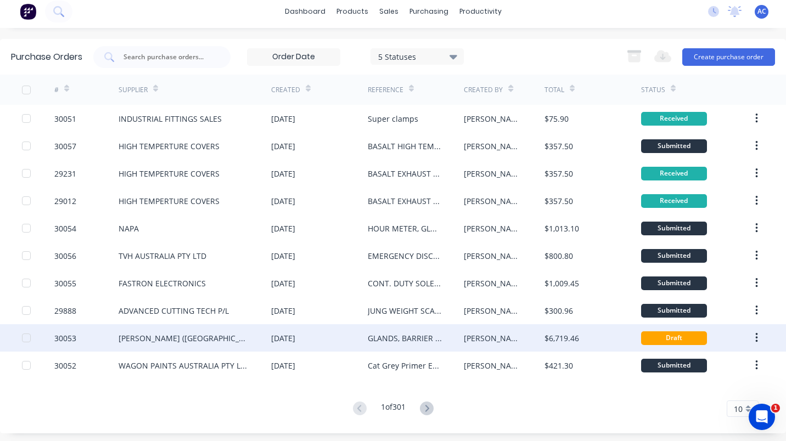
scroll to position [8, 0]
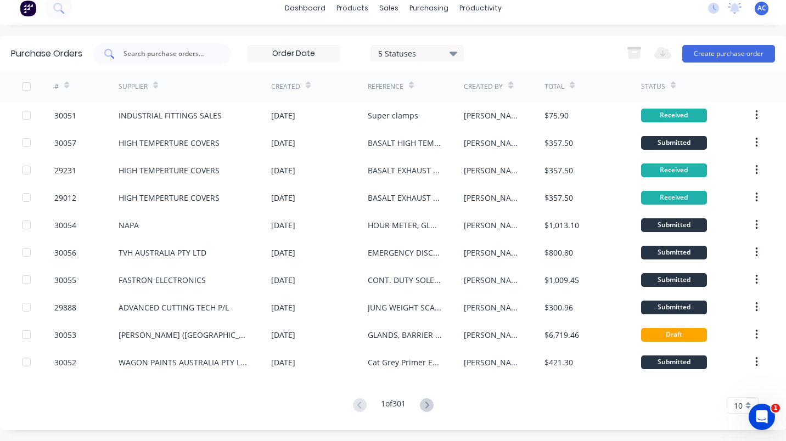
click at [158, 57] on input "text" at bounding box center [167, 53] width 91 height 11
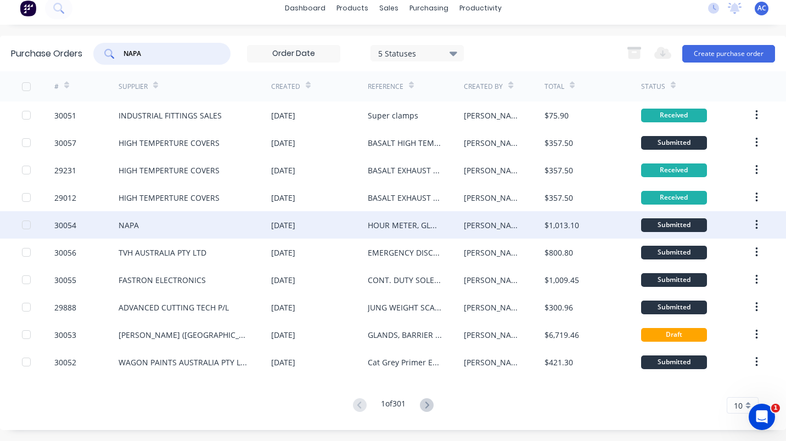
scroll to position [0, 0]
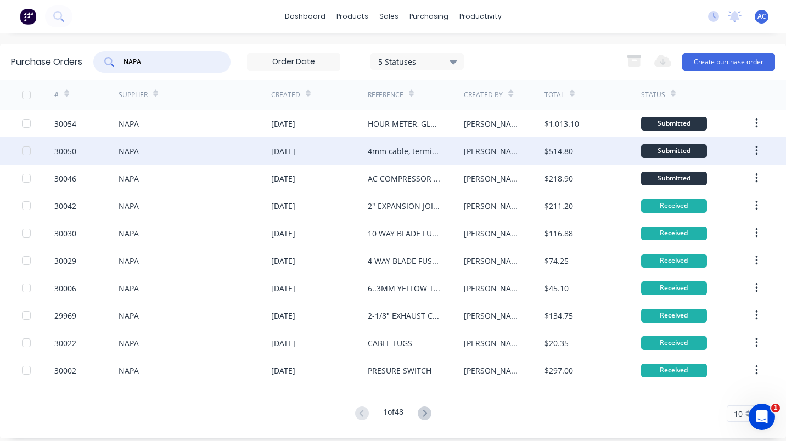
type input "NAPA"
click at [122, 149] on div "NAPA" at bounding box center [129, 151] width 20 height 12
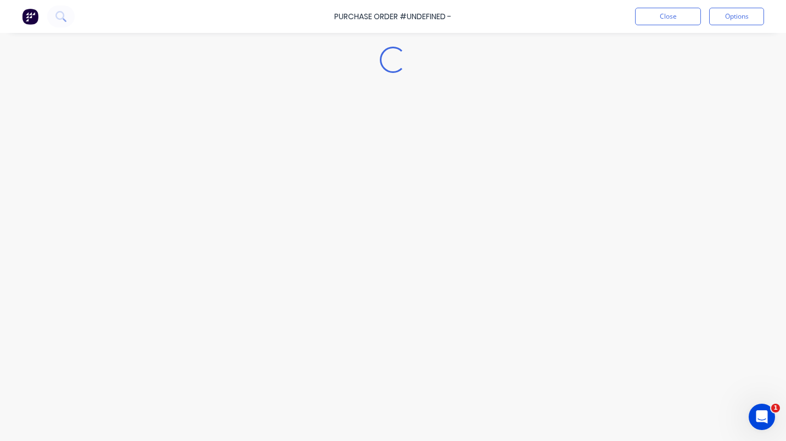
type textarea "x"
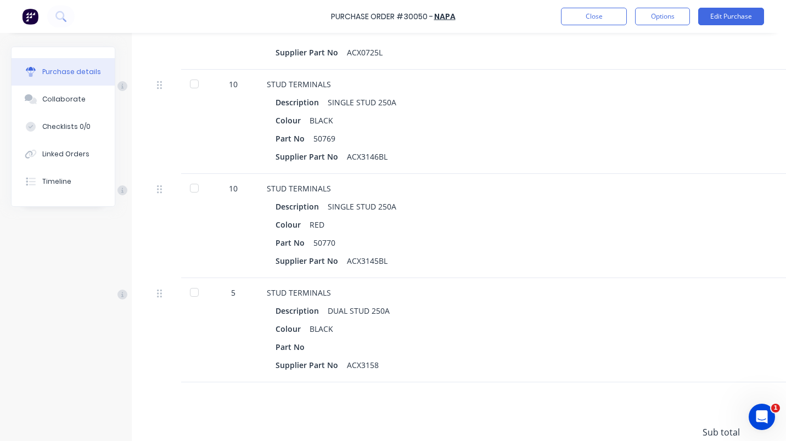
scroll to position [545, 0]
click at [597, 12] on button "Close" at bounding box center [594, 17] width 66 height 18
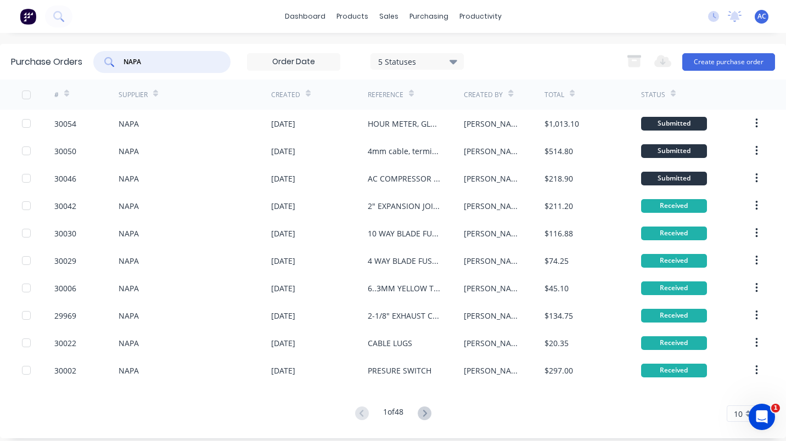
click at [149, 61] on input "NAPA" at bounding box center [167, 62] width 91 height 11
type input "N"
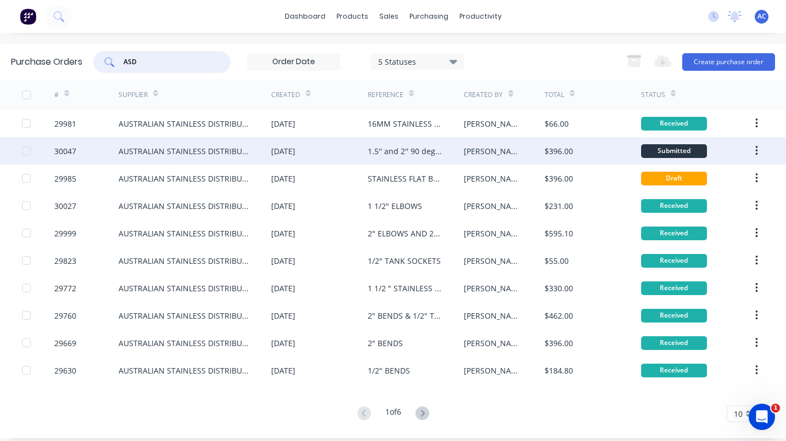
type input "ASD"
click at [165, 151] on div "AUSTRALIAN STAINLESS DISTRIBUTORS P/L" at bounding box center [184, 151] width 131 height 12
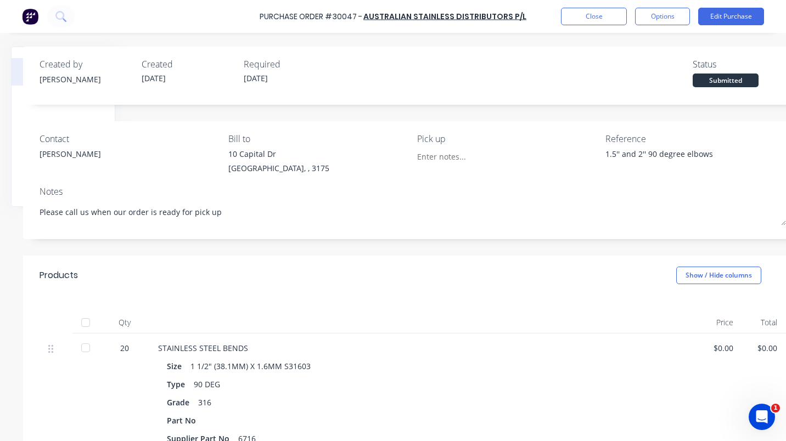
scroll to position [0, 133]
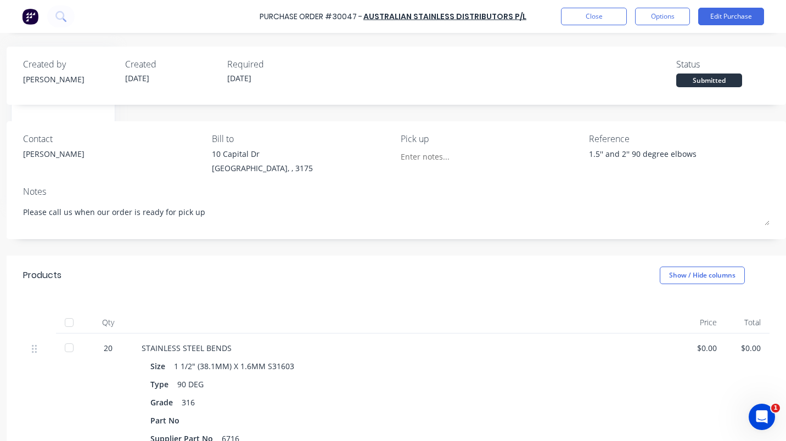
click at [63, 349] on div at bounding box center [69, 348] width 22 height 22
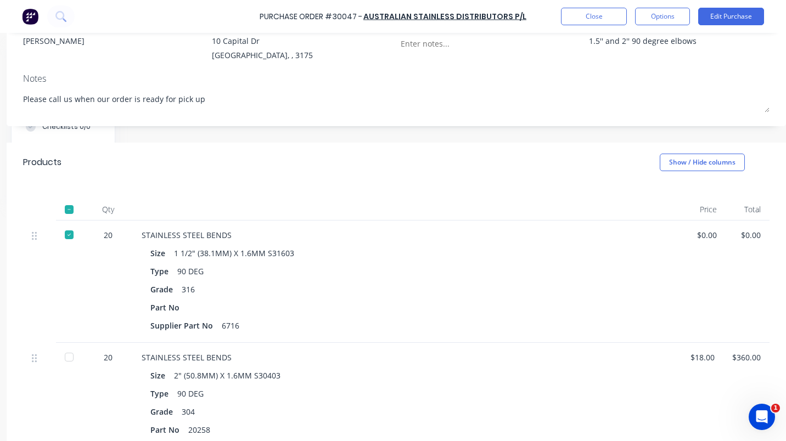
scroll to position [120, 133]
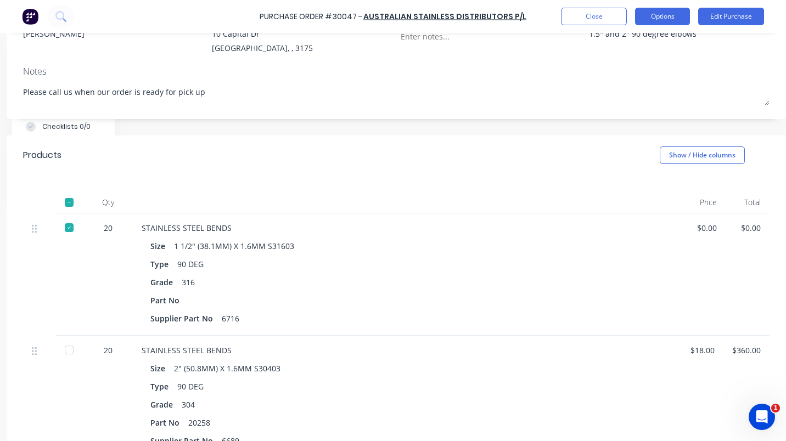
click at [664, 18] on button "Options" at bounding box center [662, 17] width 55 height 18
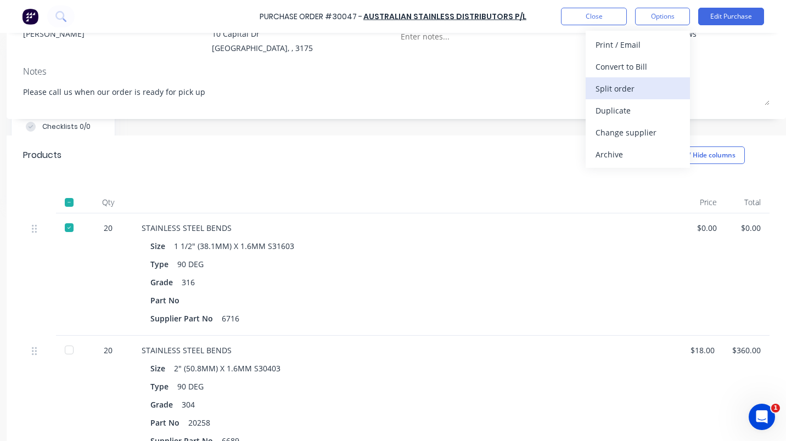
click at [614, 85] on div "Split order" at bounding box center [638, 89] width 85 height 16
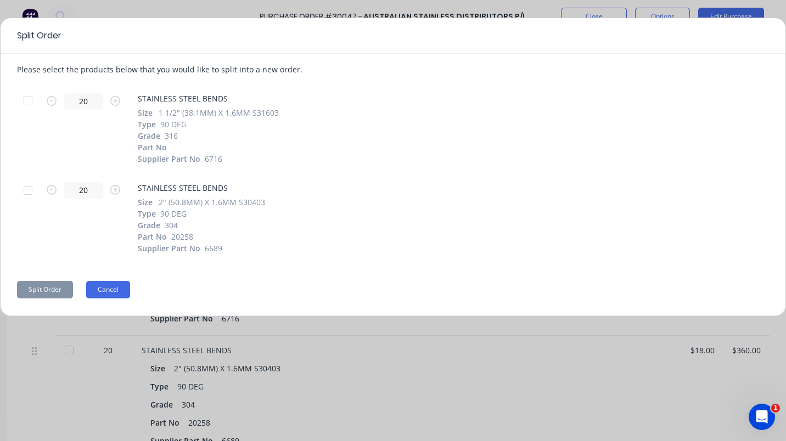
click at [101, 289] on button "Cancel" at bounding box center [108, 290] width 44 height 18
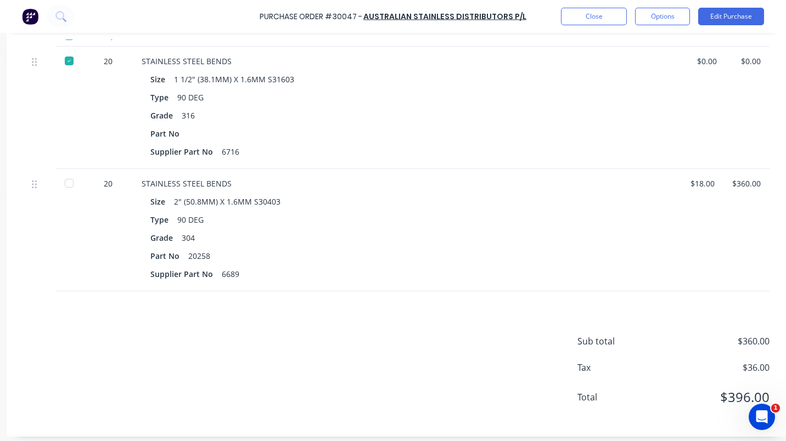
scroll to position [294, 133]
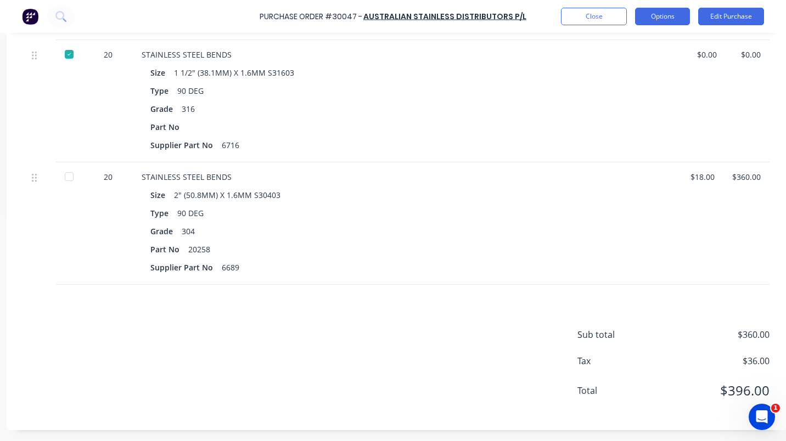
click at [652, 19] on button "Options" at bounding box center [662, 17] width 55 height 18
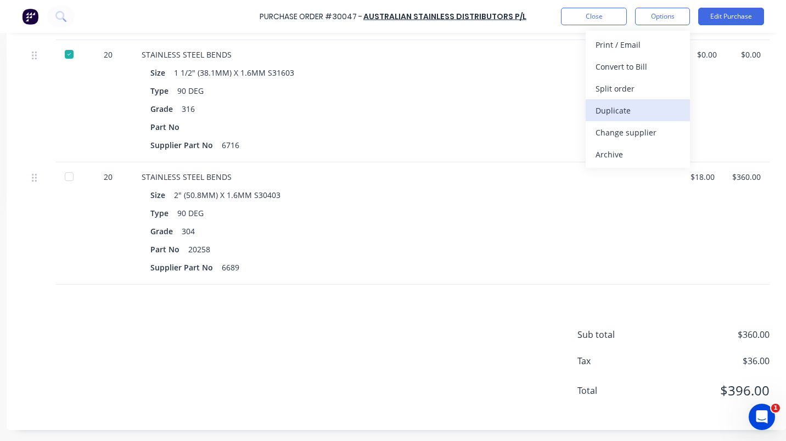
click at [614, 108] on div "Duplicate" at bounding box center [638, 111] width 85 height 16
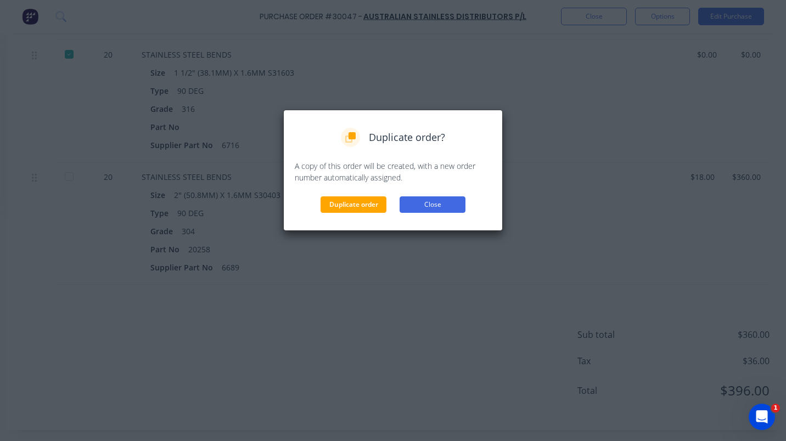
click at [433, 203] on button "Close" at bounding box center [433, 205] width 66 height 16
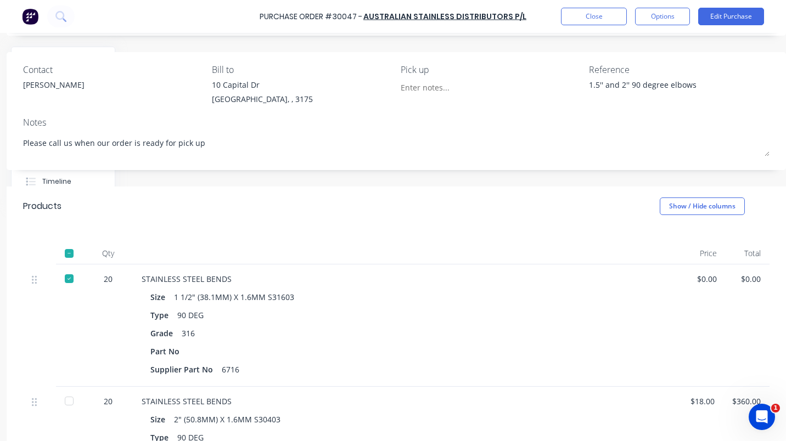
scroll to position [68, 133]
click at [650, 16] on button "Options" at bounding box center [662, 17] width 55 height 18
click at [737, 18] on button "Edit Purchase" at bounding box center [731, 17] width 66 height 18
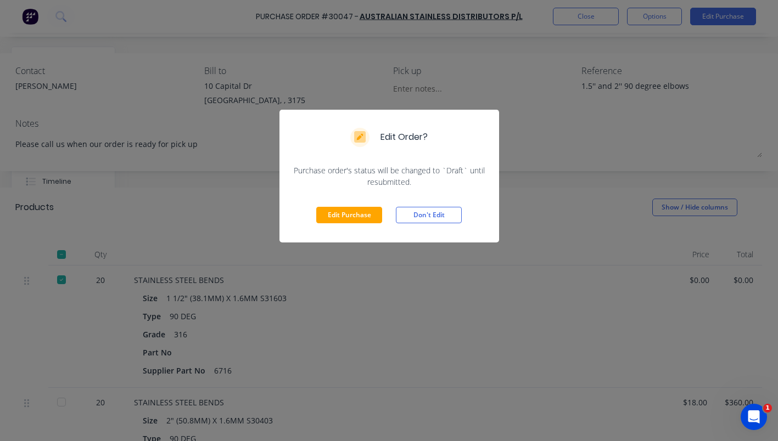
drag, startPoint x: 431, startPoint y: 215, endPoint x: 451, endPoint y: 215, distance: 20.3
click at [434, 215] on button "Don't Edit" at bounding box center [429, 215] width 66 height 16
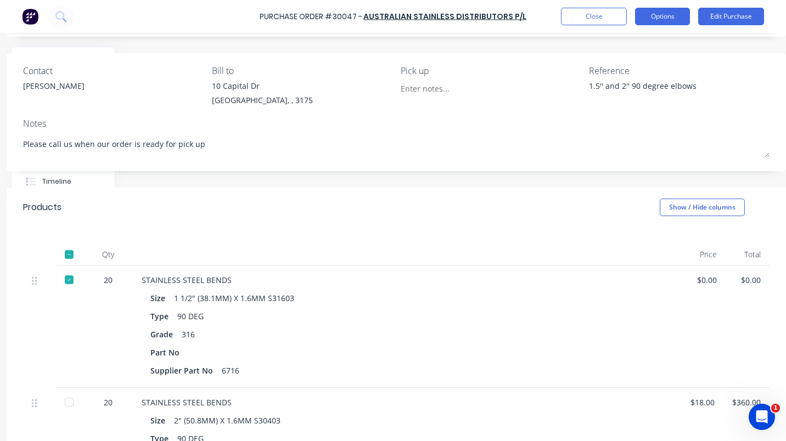
click at [665, 20] on button "Options" at bounding box center [662, 17] width 55 height 18
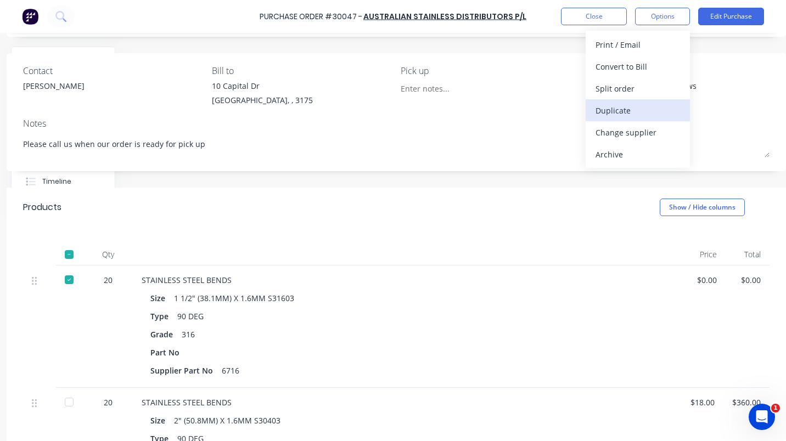
click at [618, 113] on div "Duplicate" at bounding box center [638, 111] width 85 height 16
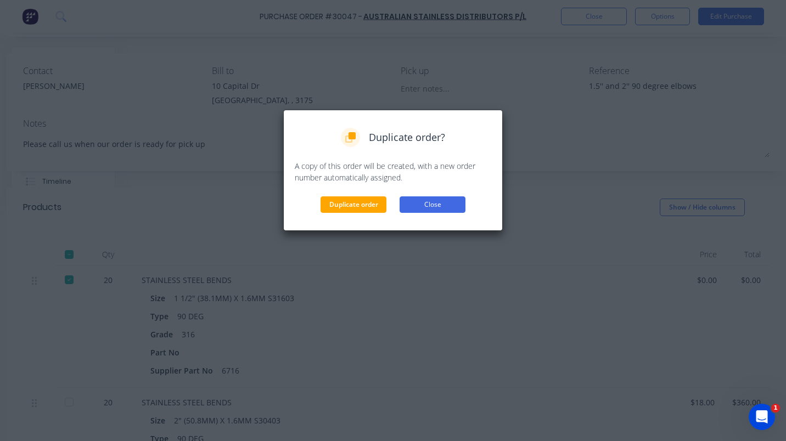
click at [428, 205] on button "Close" at bounding box center [433, 205] width 66 height 16
type textarea "x"
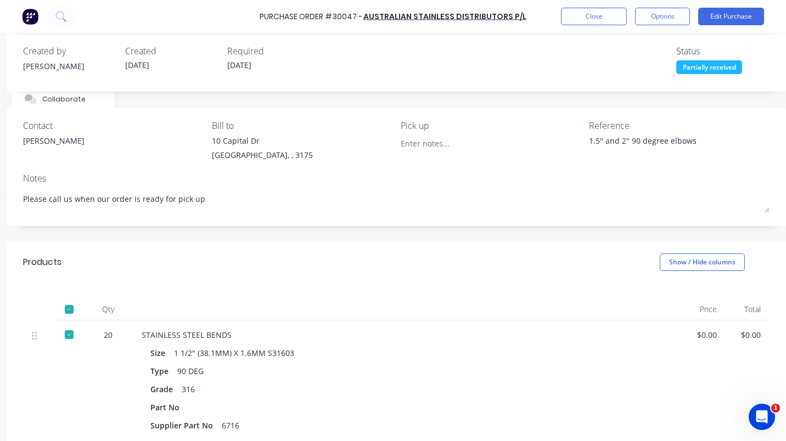
scroll to position [11, 133]
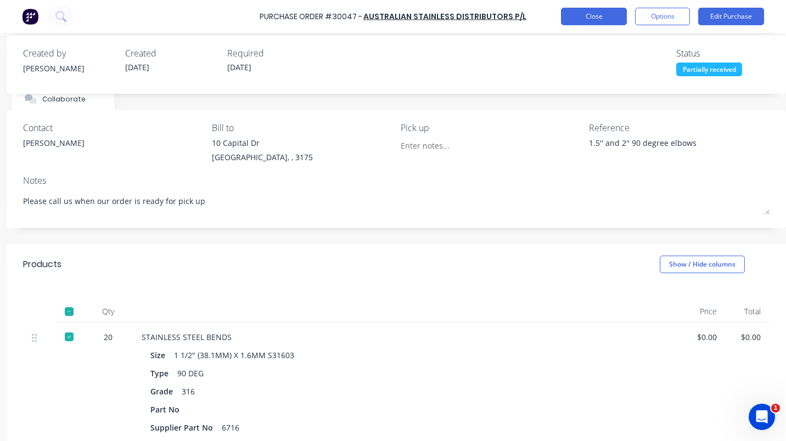
click at [589, 14] on button "Close" at bounding box center [594, 17] width 66 height 18
